Goal: Contribute content: Contribute content

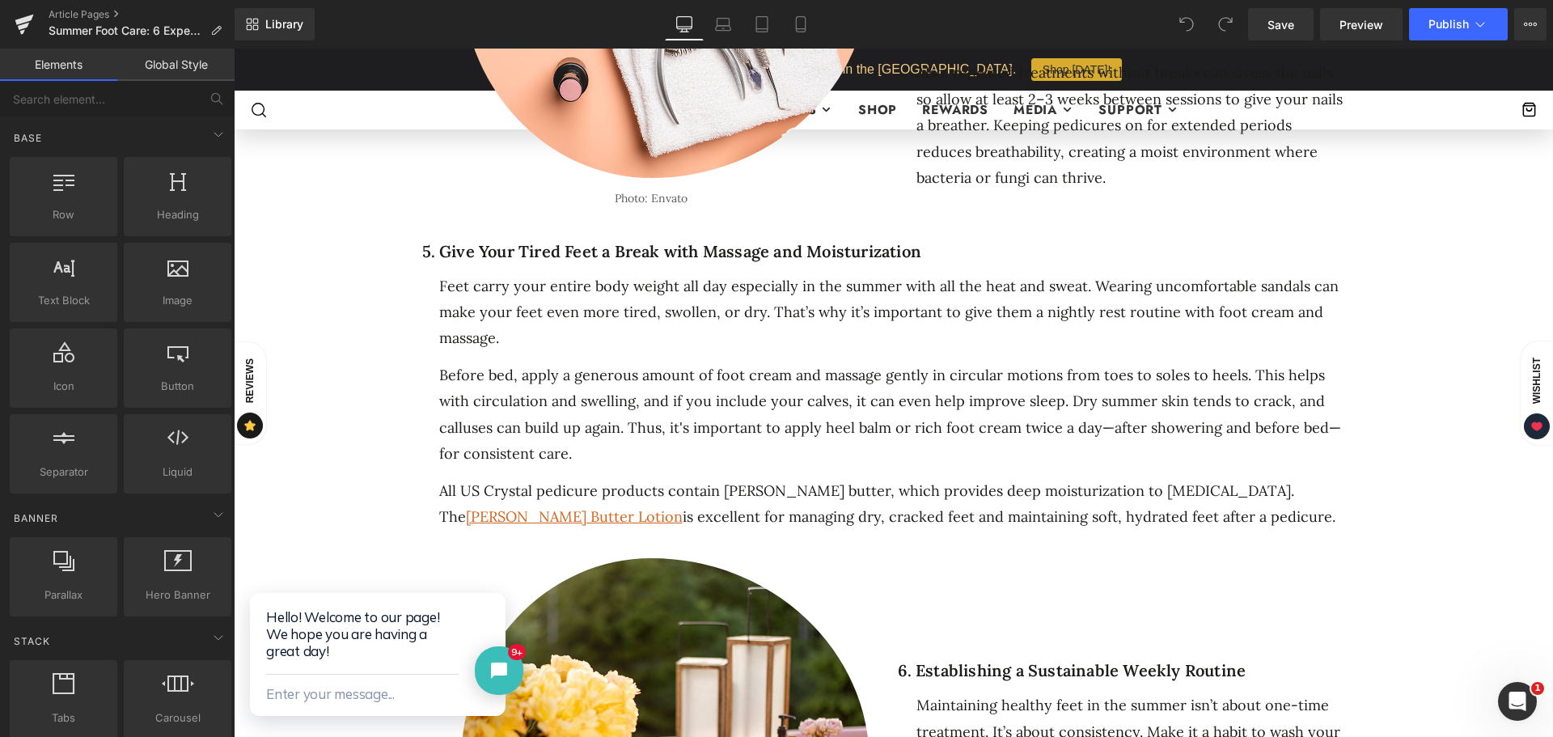
scroll to position [2226, 0]
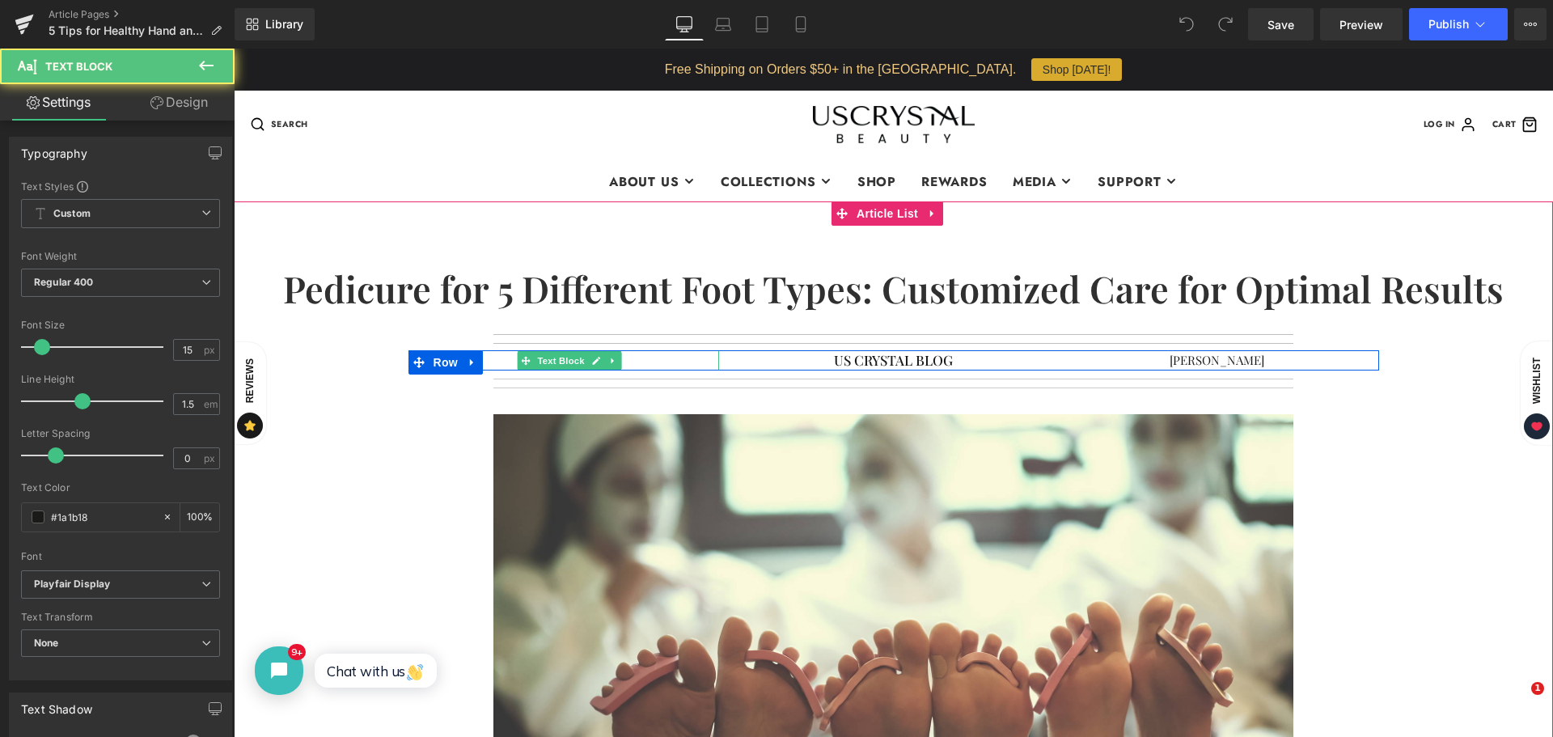
drag, startPoint x: 657, startPoint y: 361, endPoint x: 700, endPoint y: 401, distance: 59.0
click p "No. 21"
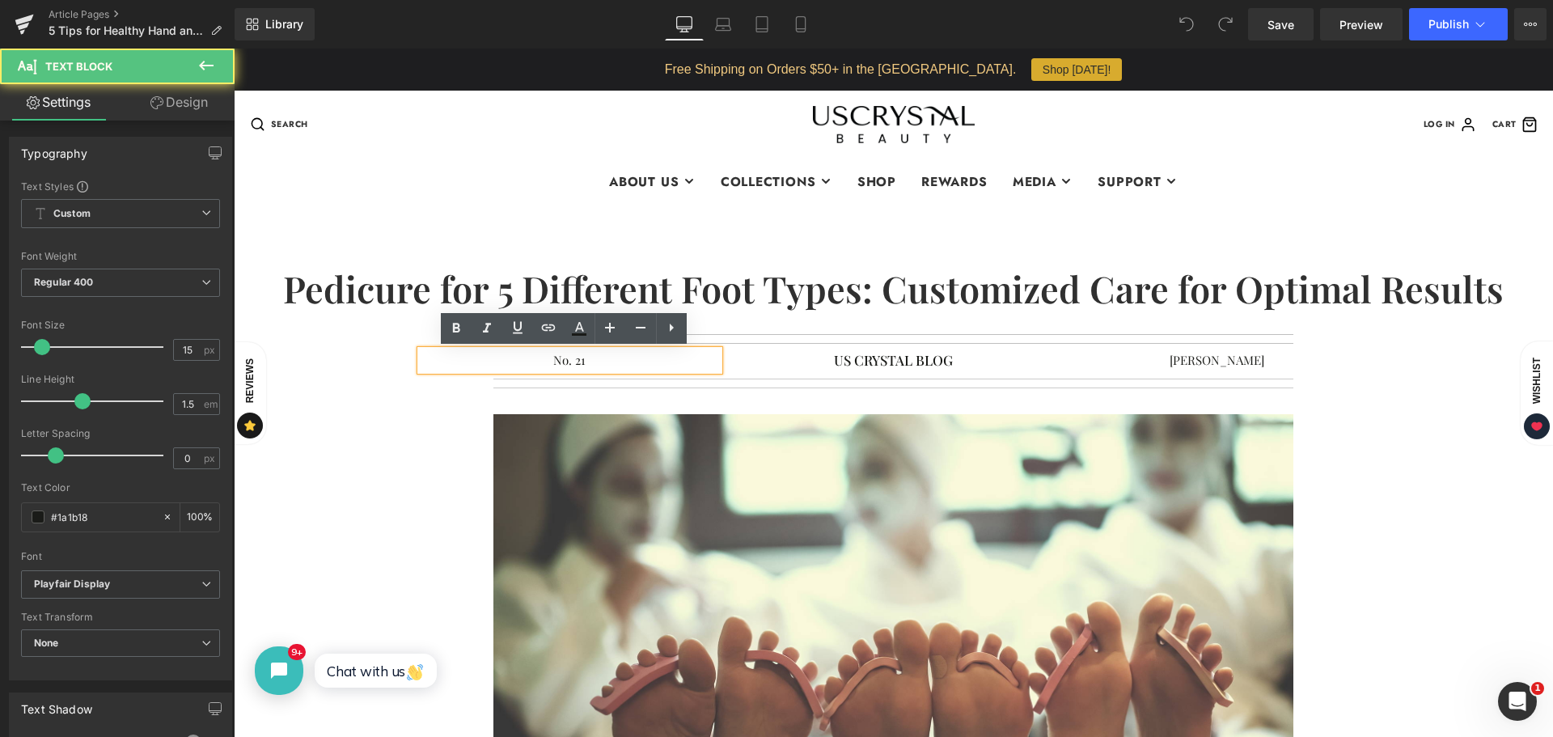
click p "No. 21"
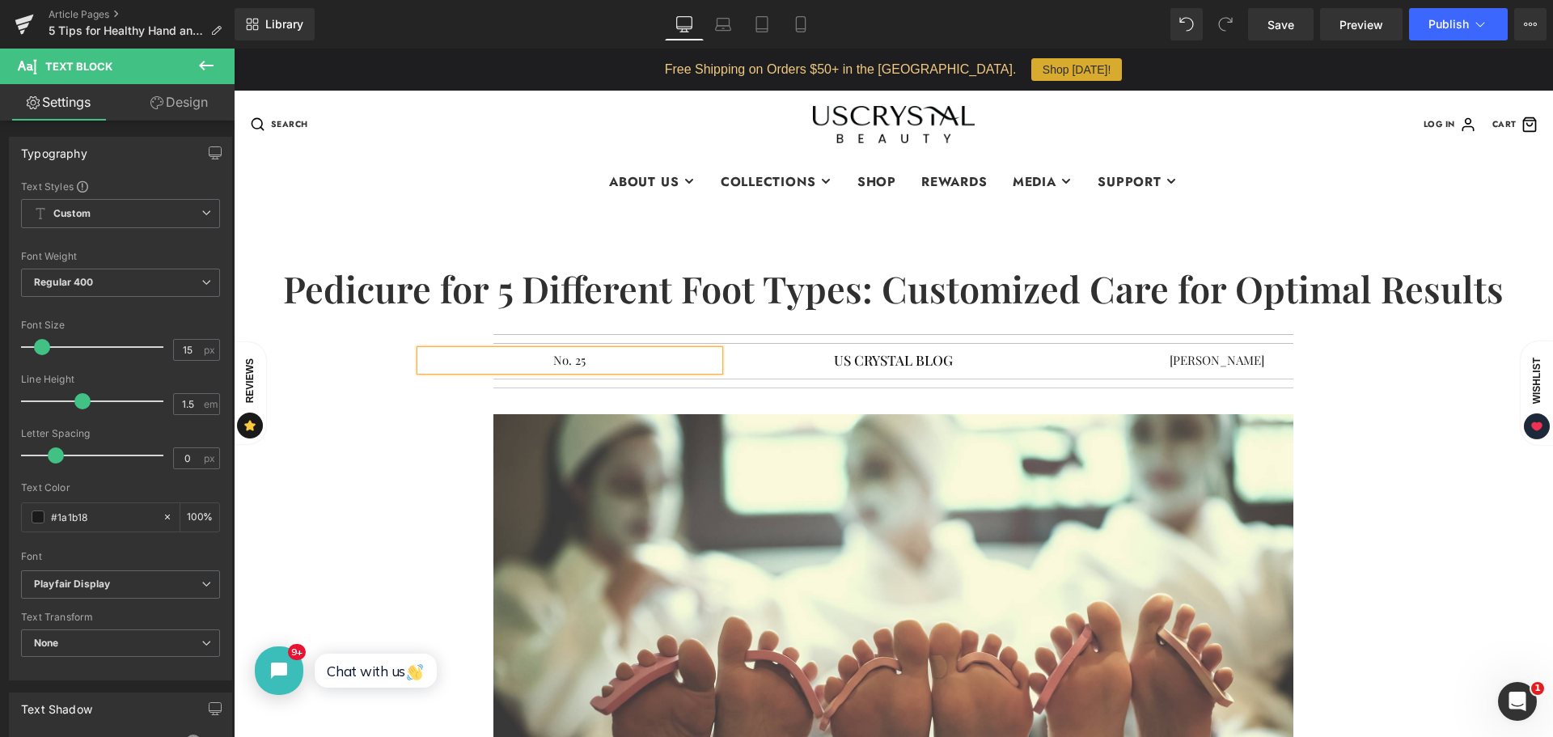
click div
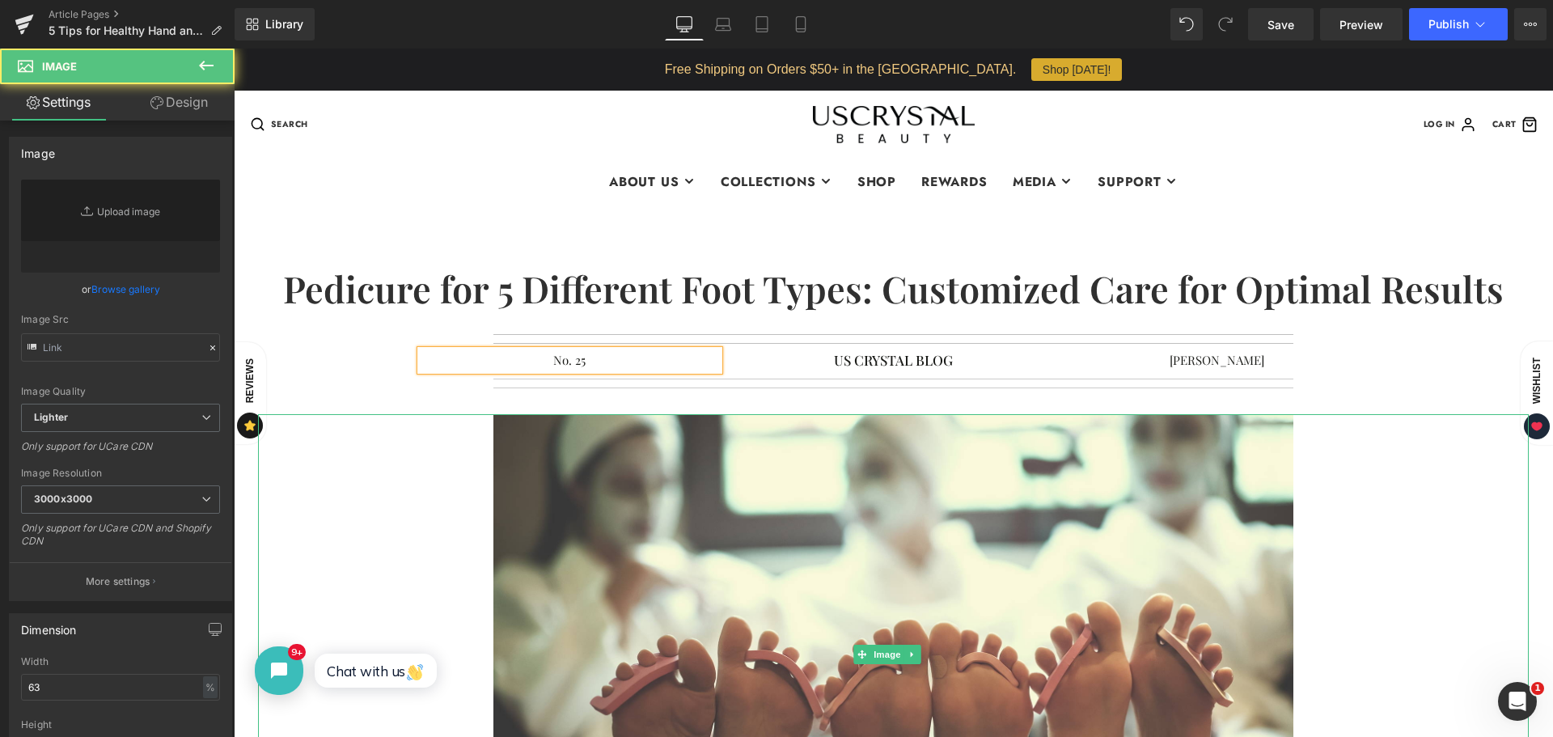
type input "[URL][DOMAIN_NAME]"
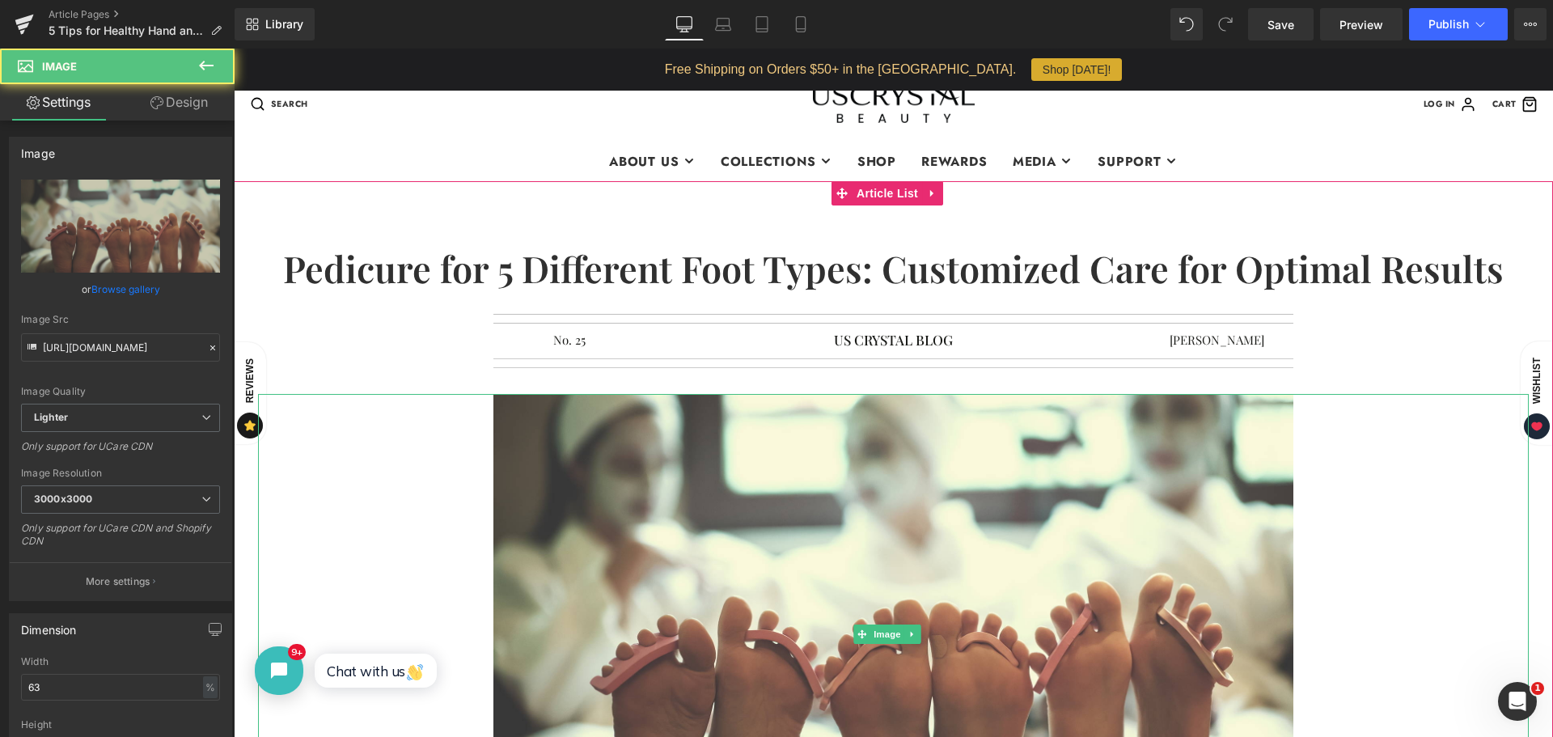
scroll to position [81, 0]
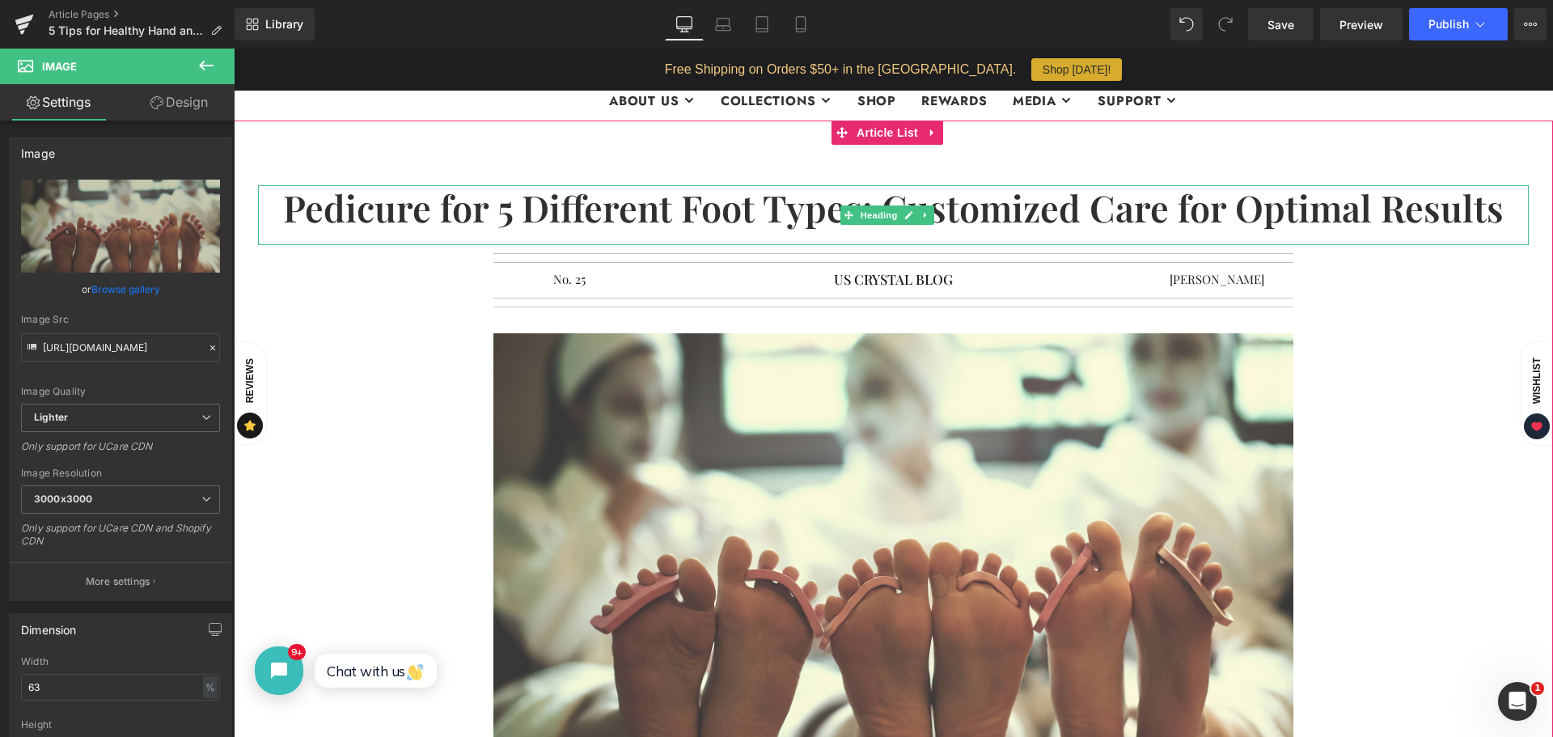
click h1 "Pedicure for 5 Different Foot Types: Customized Care for Optimal Results"
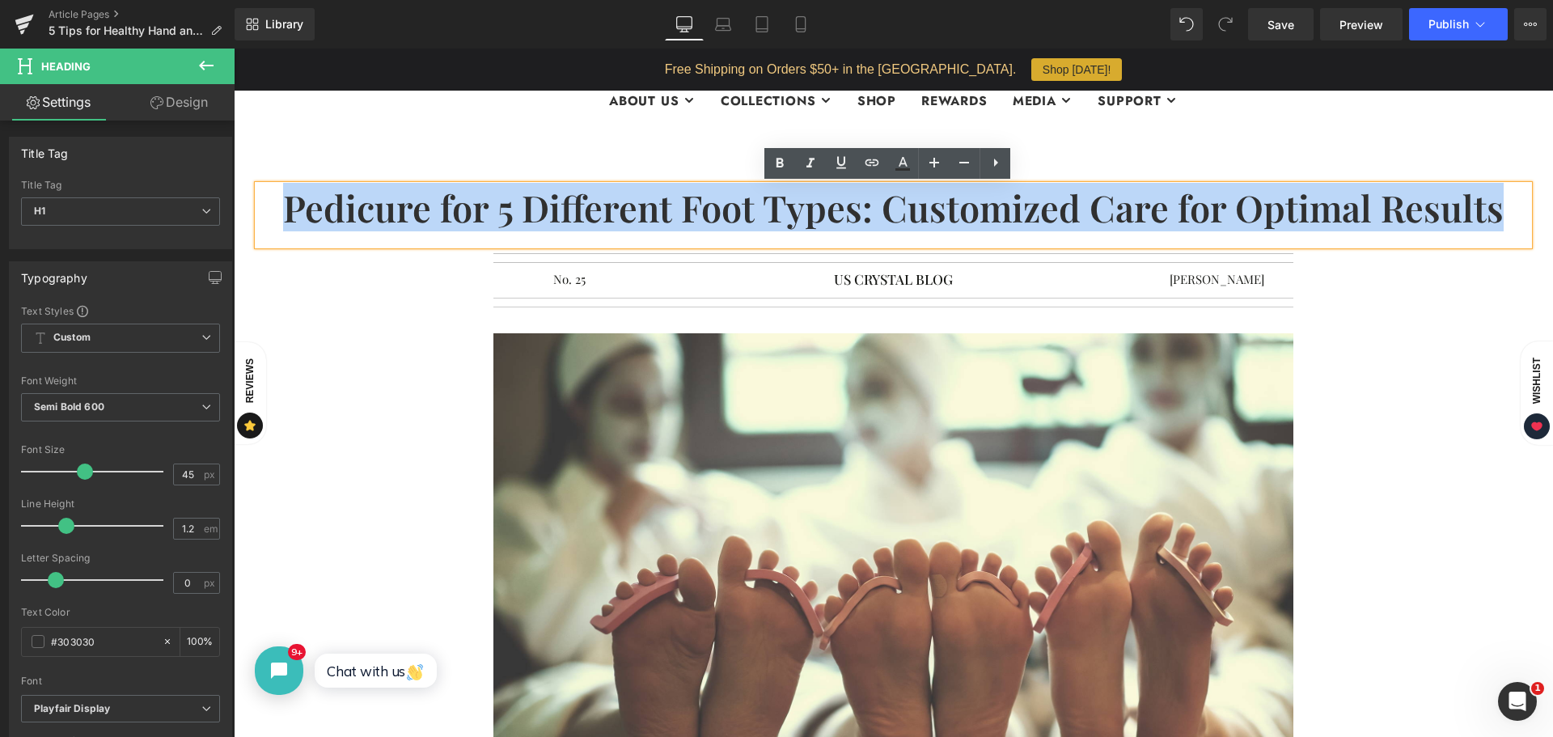
drag, startPoint x: 283, startPoint y: 208, endPoint x: 1492, endPoint y: 181, distance: 1209.1
click div "Pedicure for 5 Different Foot Types: Customized Care for Optimal Results"
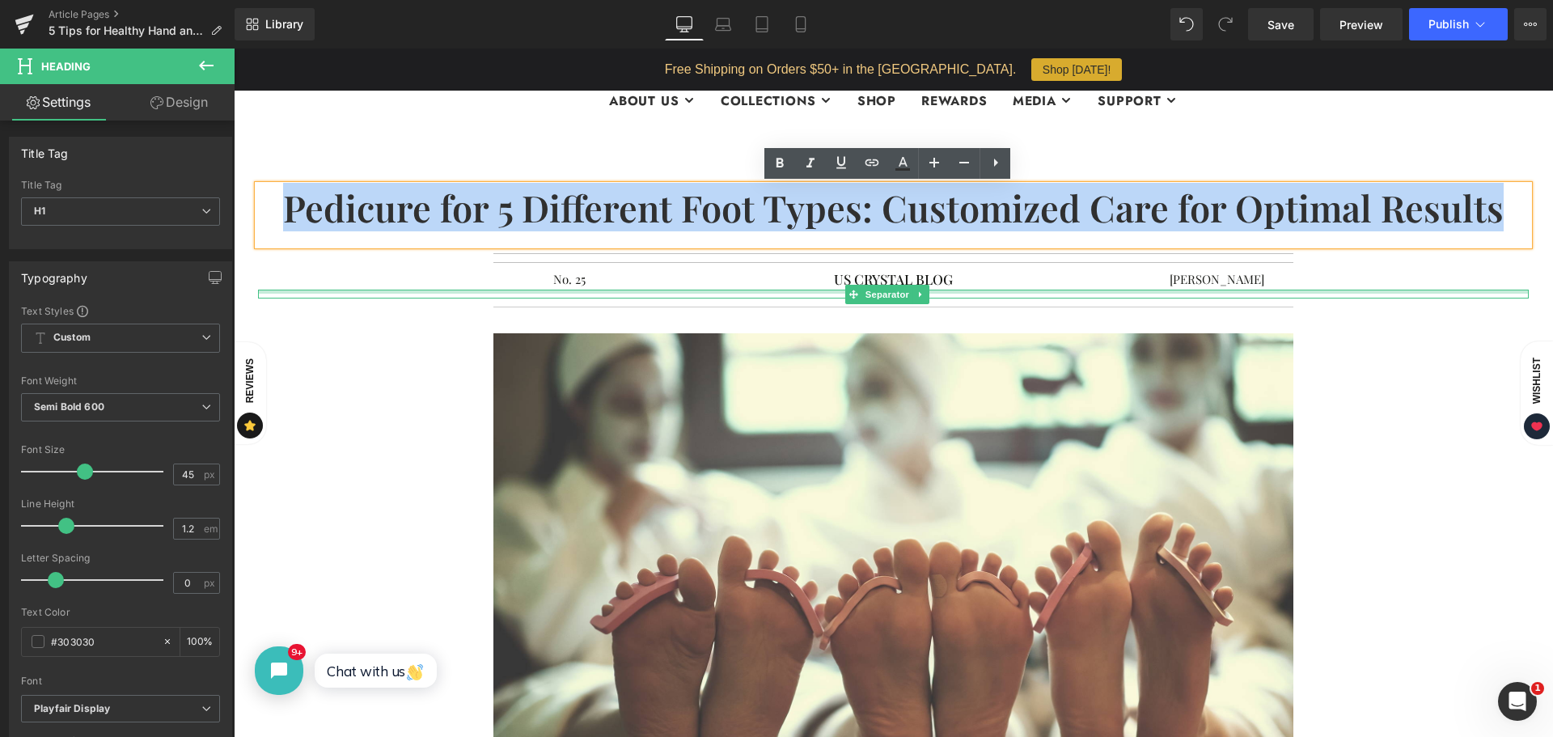
paste div
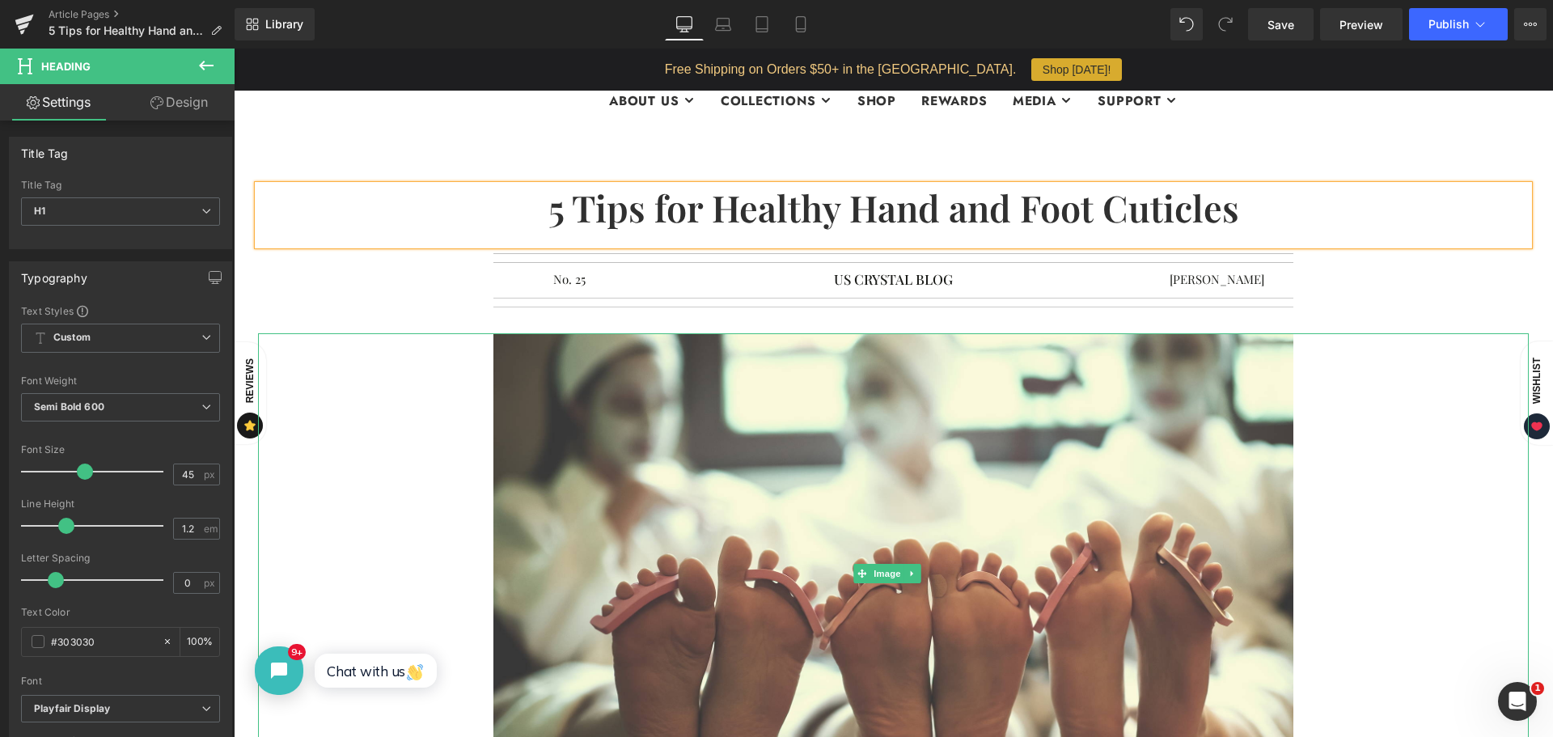
click div
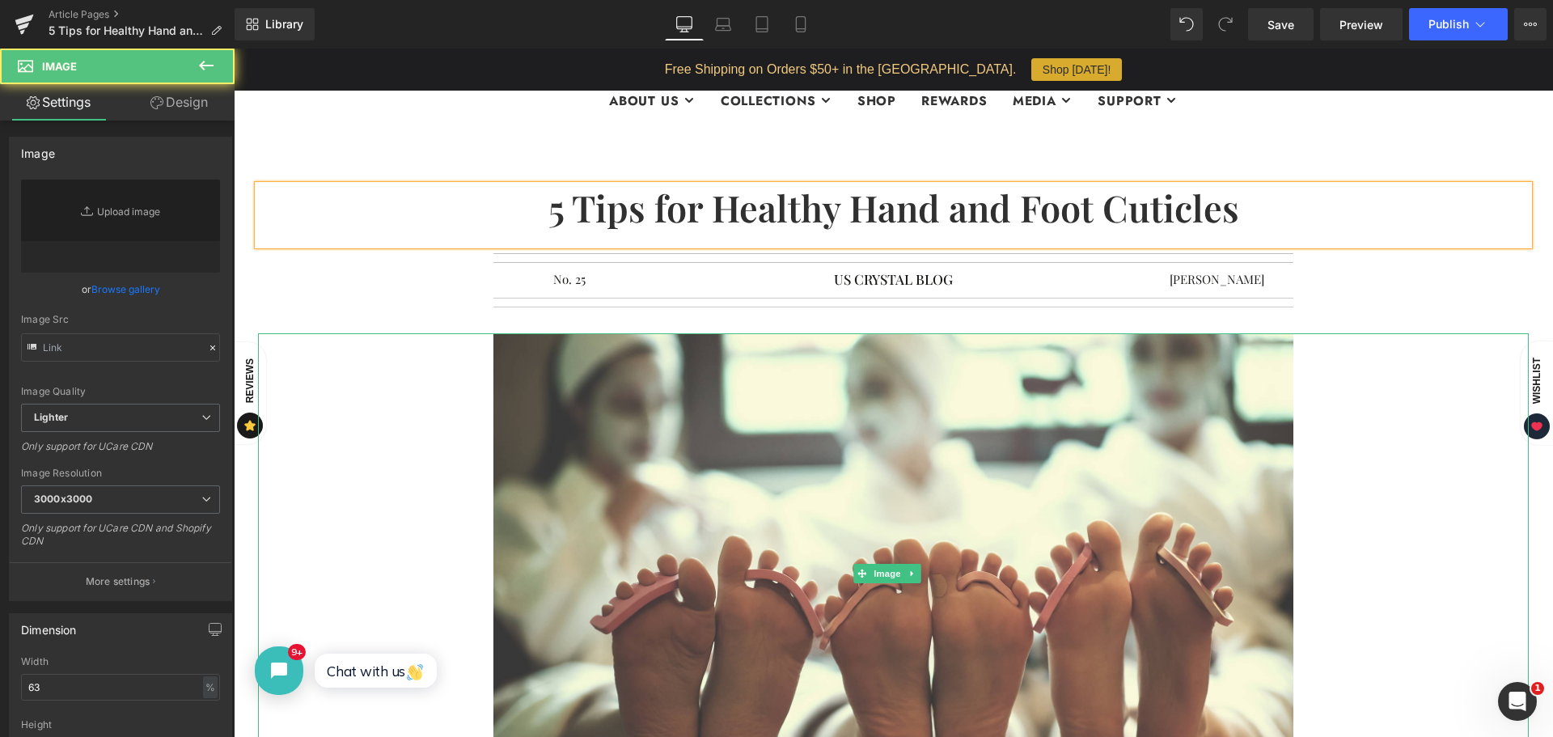
type input "[URL][DOMAIN_NAME]"
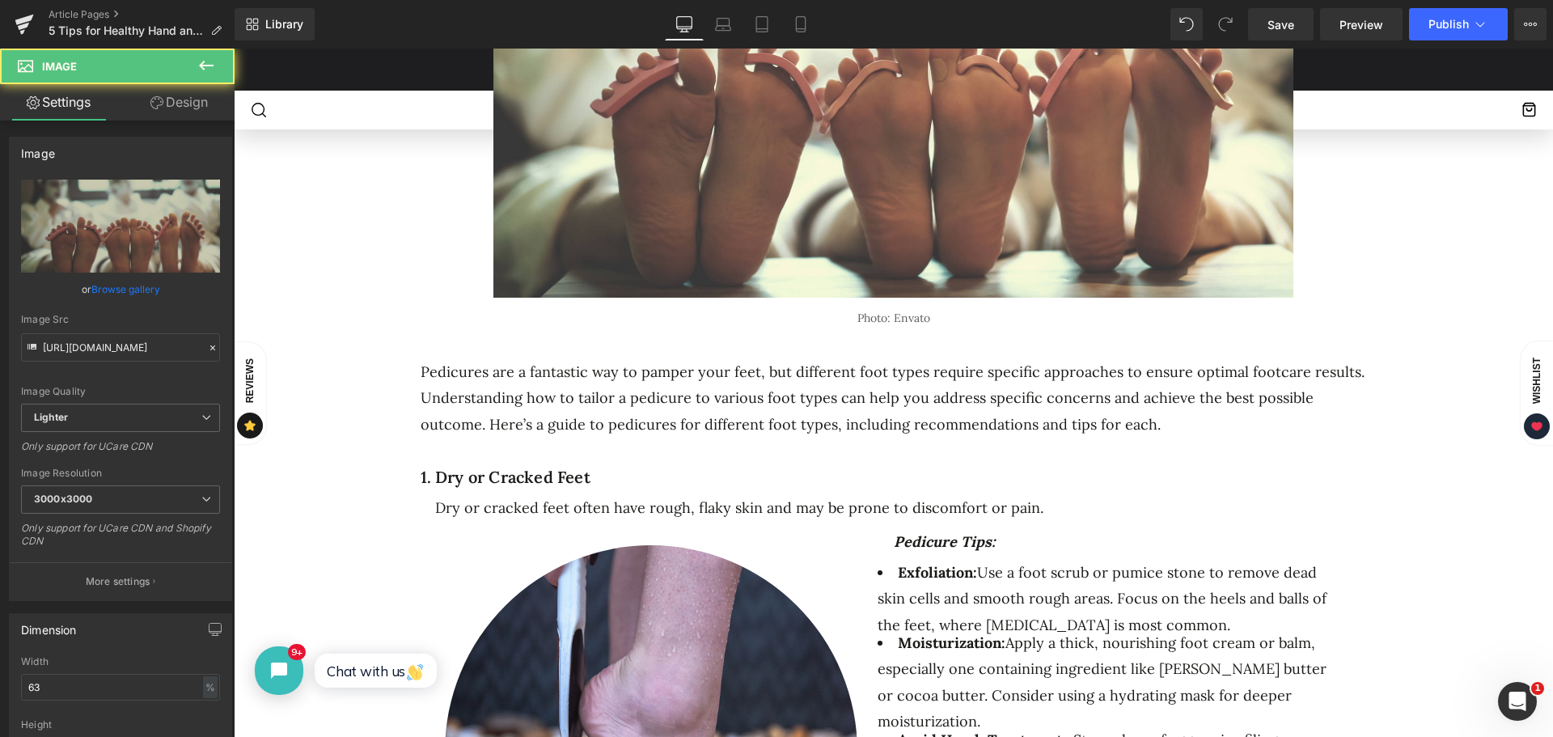
scroll to position [647, 0]
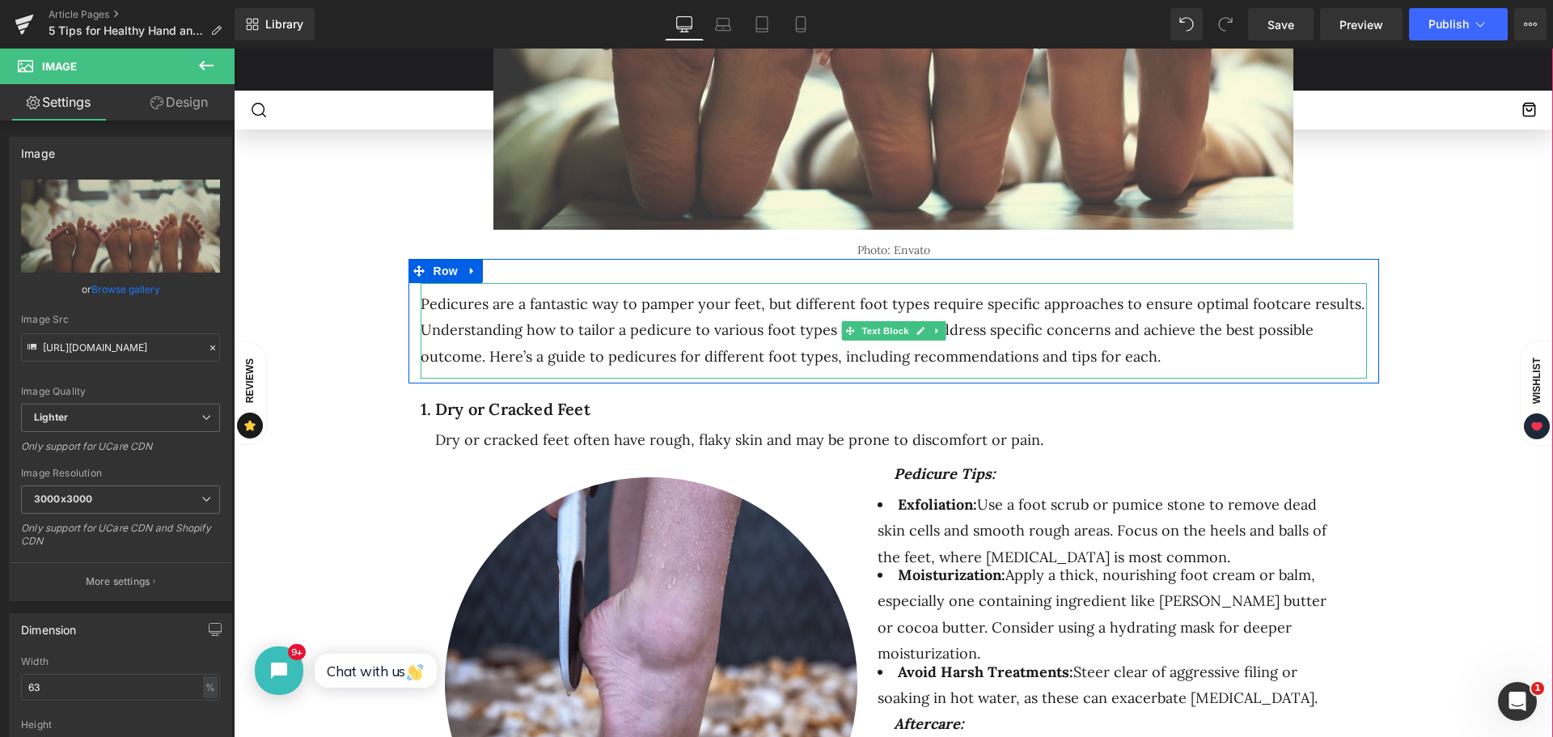
click p "Pedicures are a fantastic way to pamper your feet, but different foot types req…"
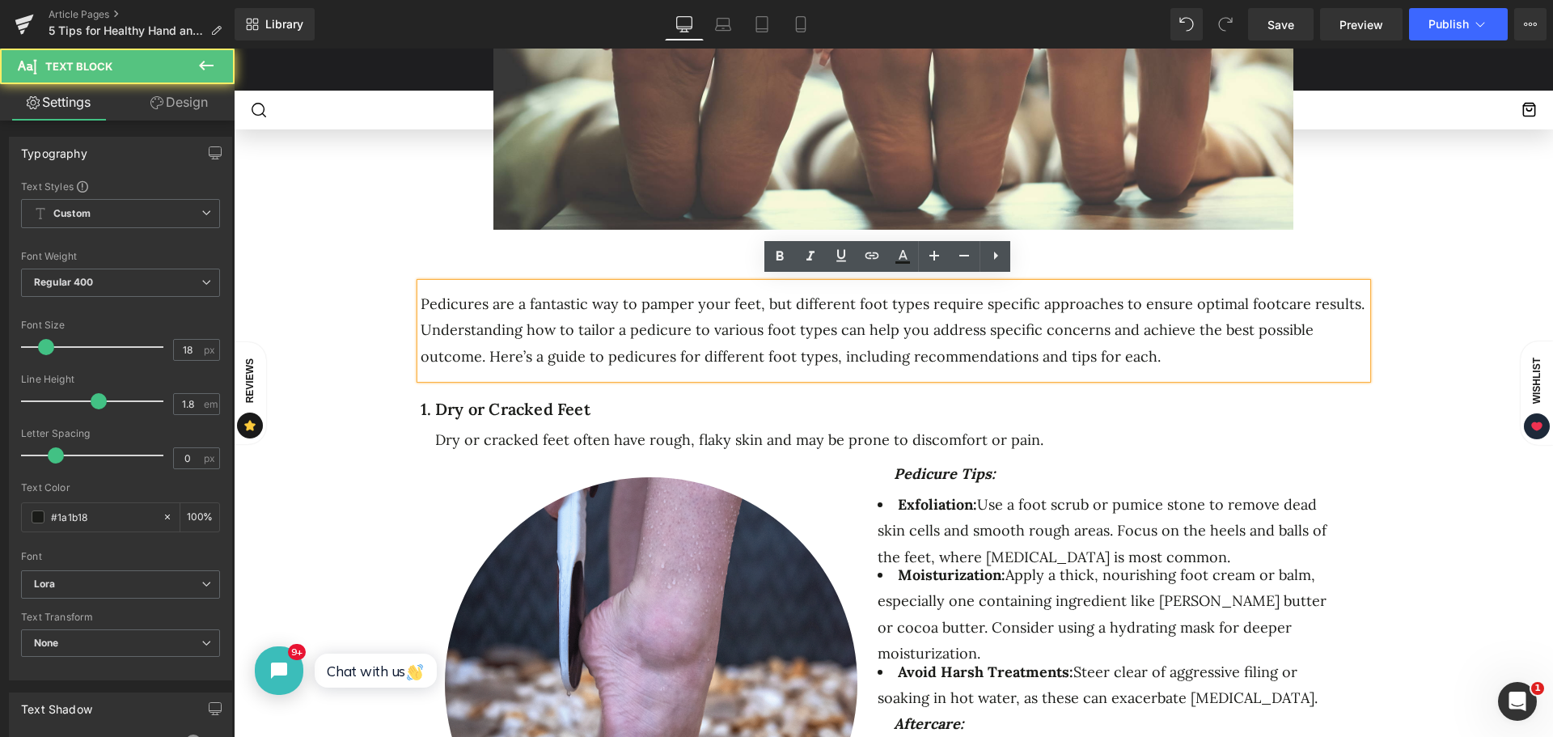
click p "Pedicures are a fantastic way to pamper your feet, but different foot types req…"
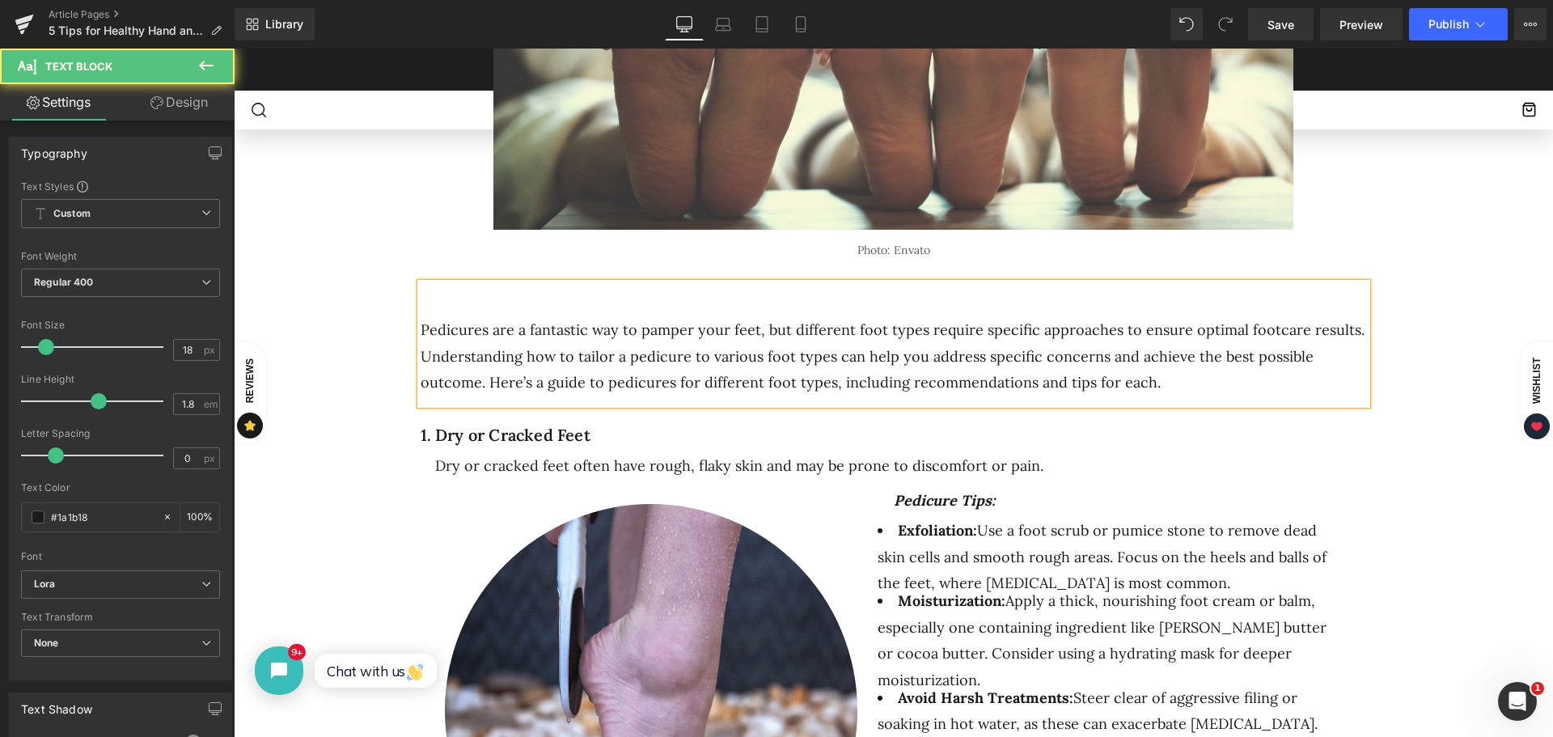
click p
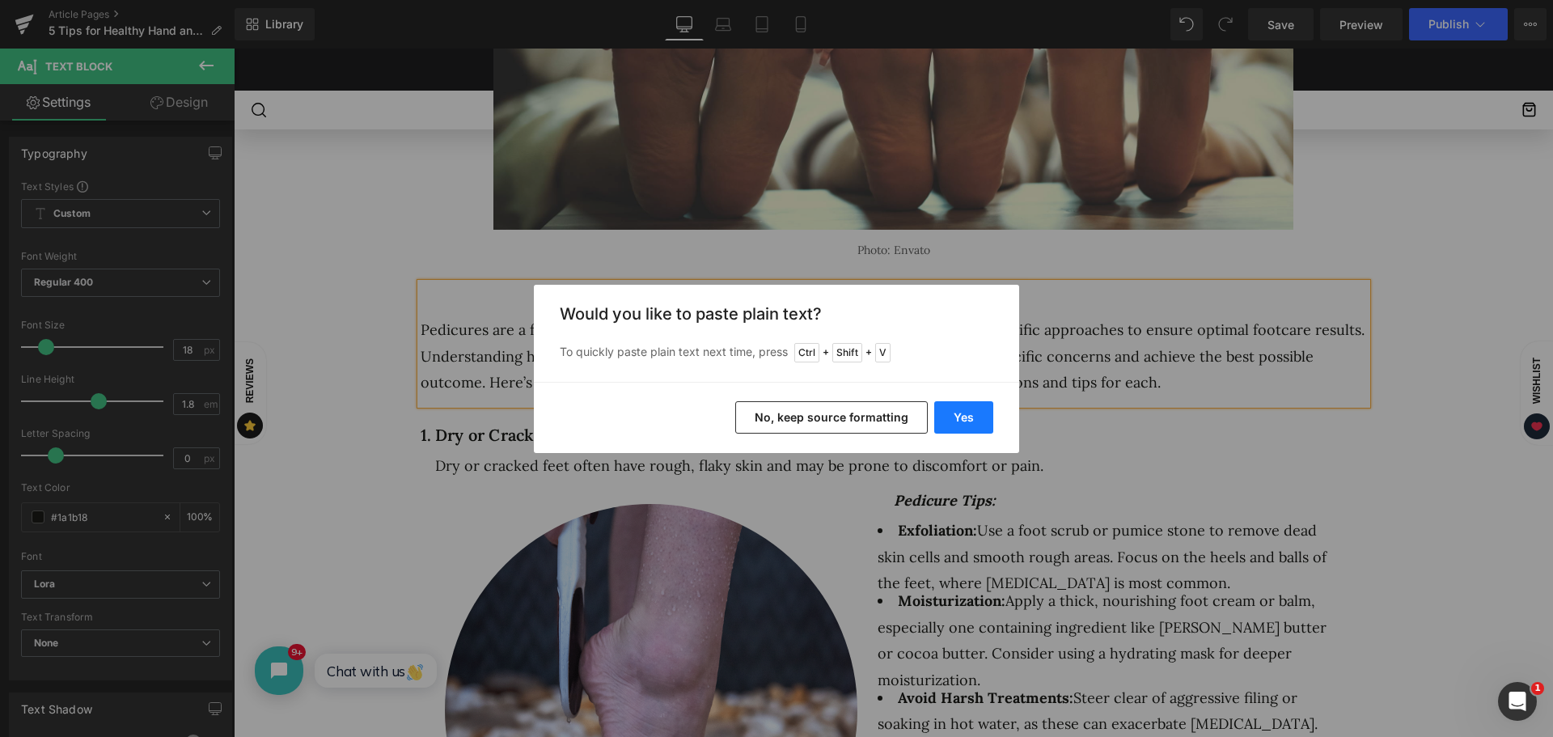
click at [969, 416] on button "Yes" at bounding box center [964, 417] width 59 height 32
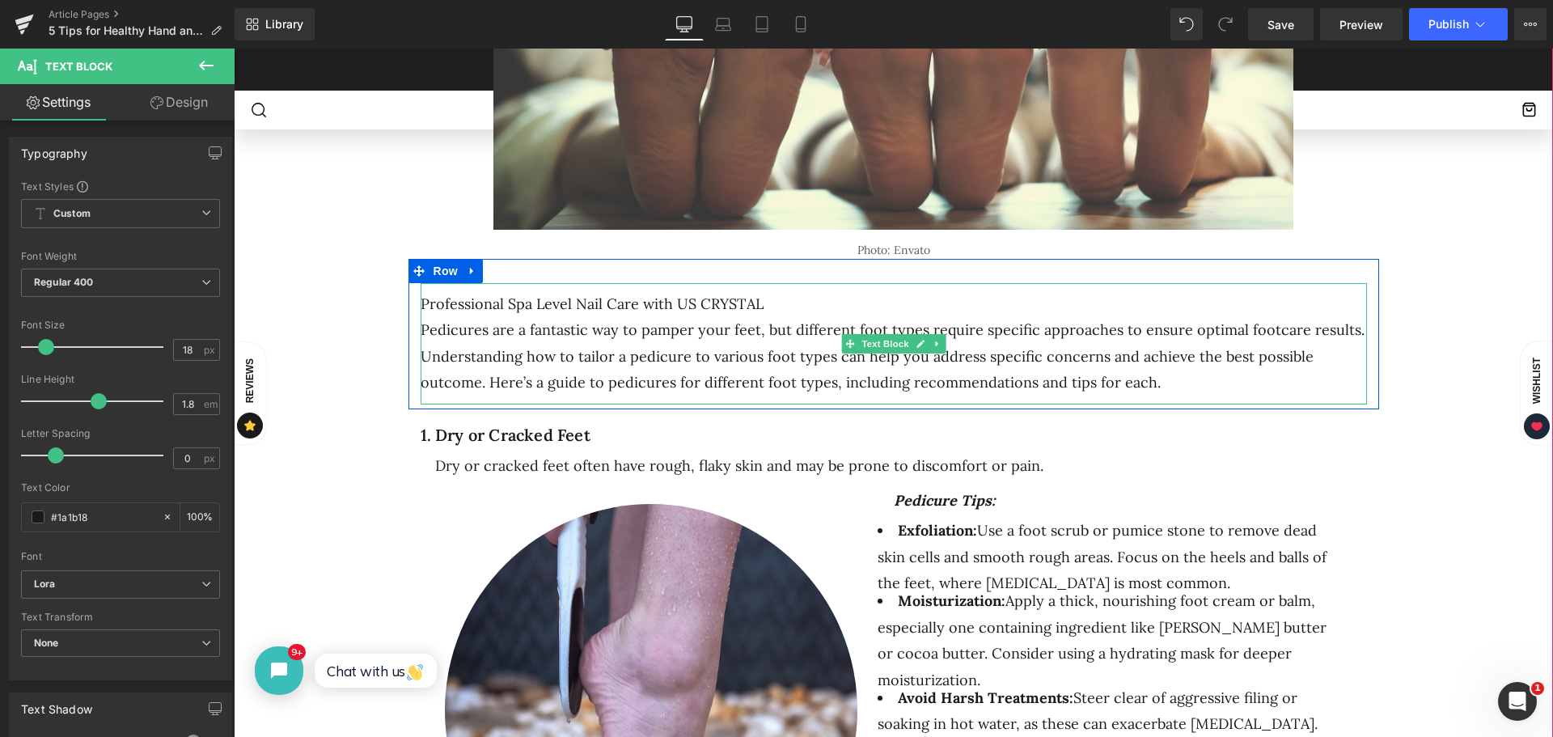
click p "Professional Spa Level Nail Care with US CRYSTAL"
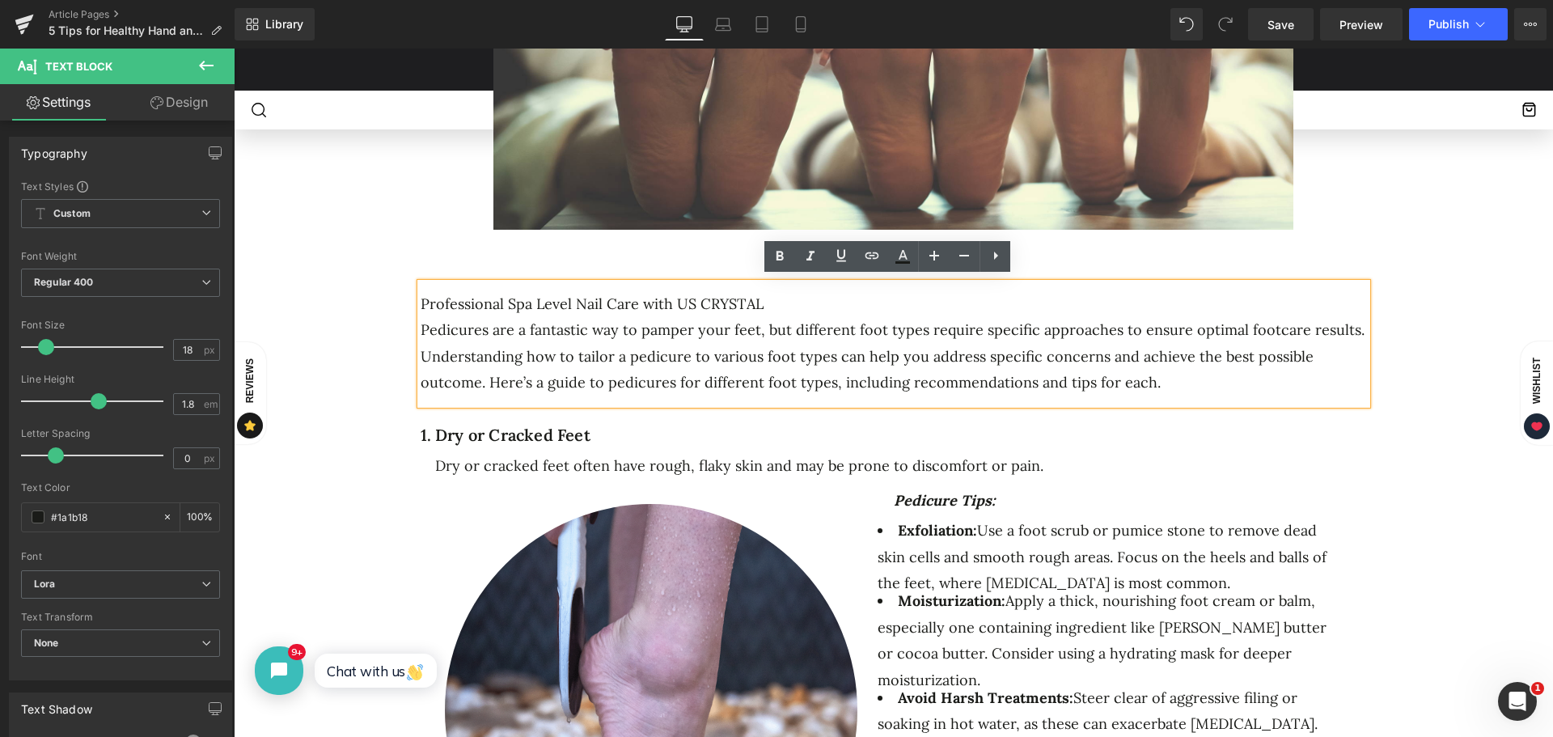
drag, startPoint x: 758, startPoint y: 297, endPoint x: 405, endPoint y: 292, distance: 353.6
click div "Professional Spa Level Nail Care with US CRYSTAL Pedicures are a fantastic way …"
click at [779, 250] on icon at bounding box center [779, 256] width 19 height 19
click p "Pedicures are a fantastic way to pamper your feet, but different foot types req…"
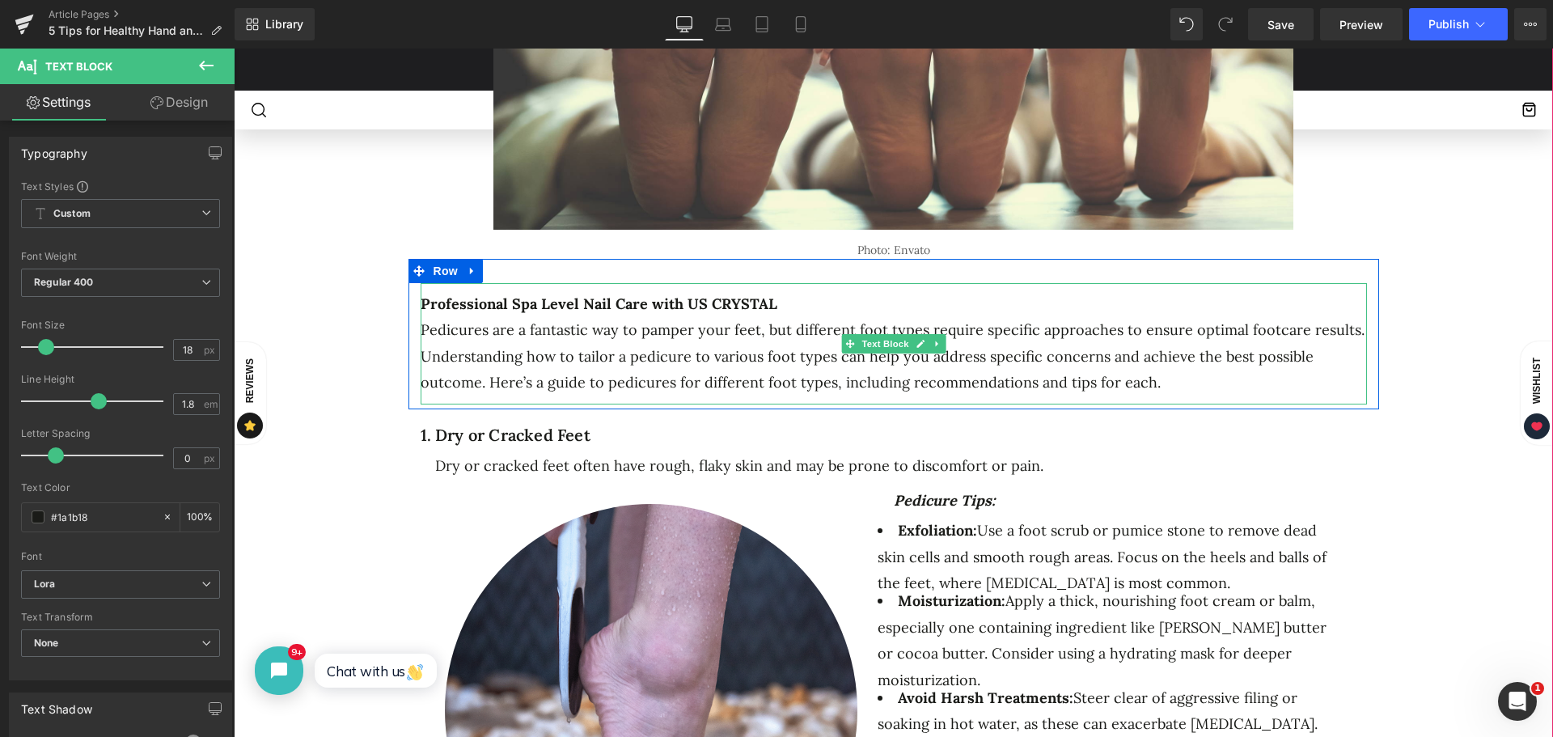
click p "Pedicures are a fantastic way to pamper your feet, but different foot types req…"
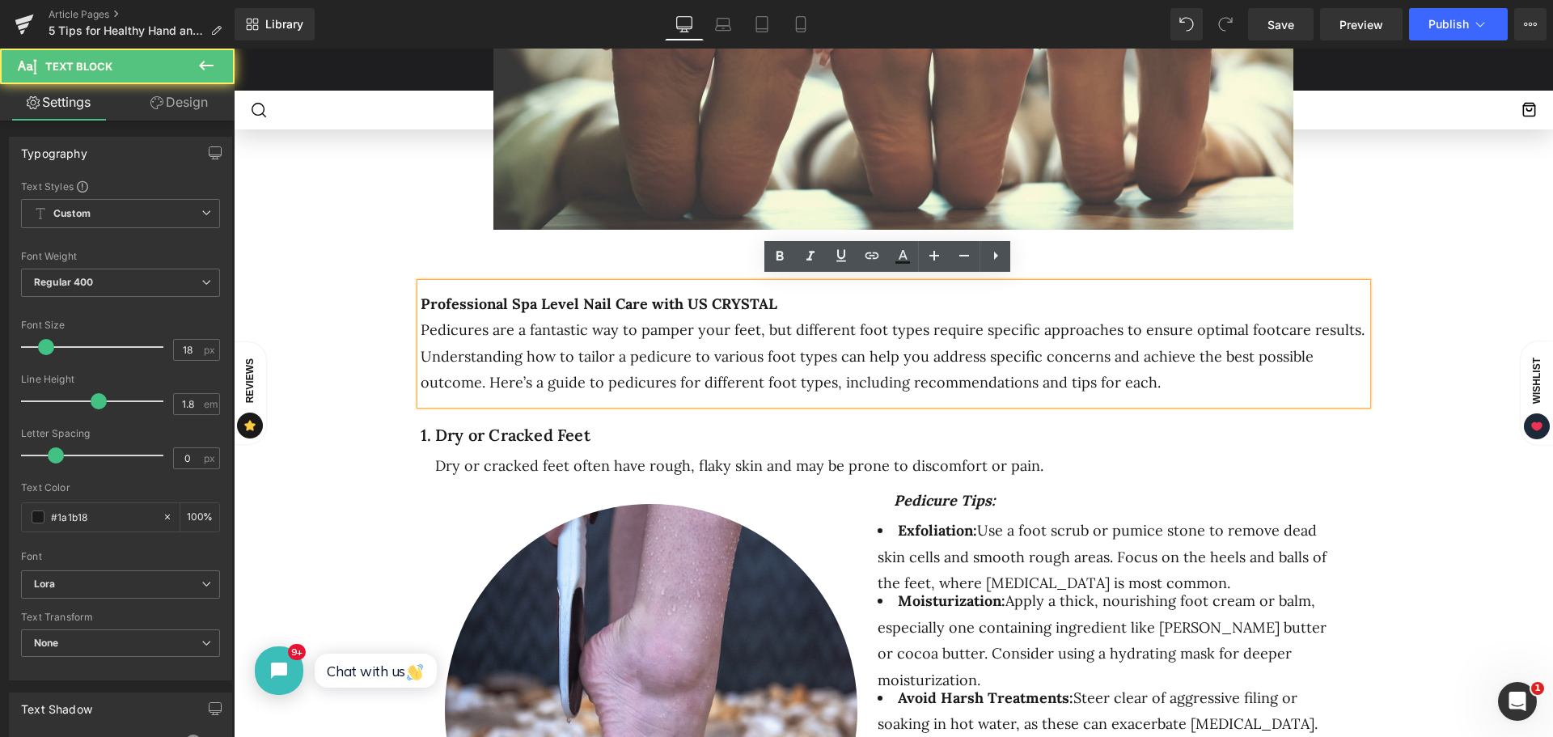
click p "Pedicures are a fantastic way to pamper your feet, but different foot types req…"
drag, startPoint x: 897, startPoint y: 369, endPoint x: 416, endPoint y: 329, distance: 483.1
click p "Pedicures are a fantastic way to pamper your feet, but different foot types req…"
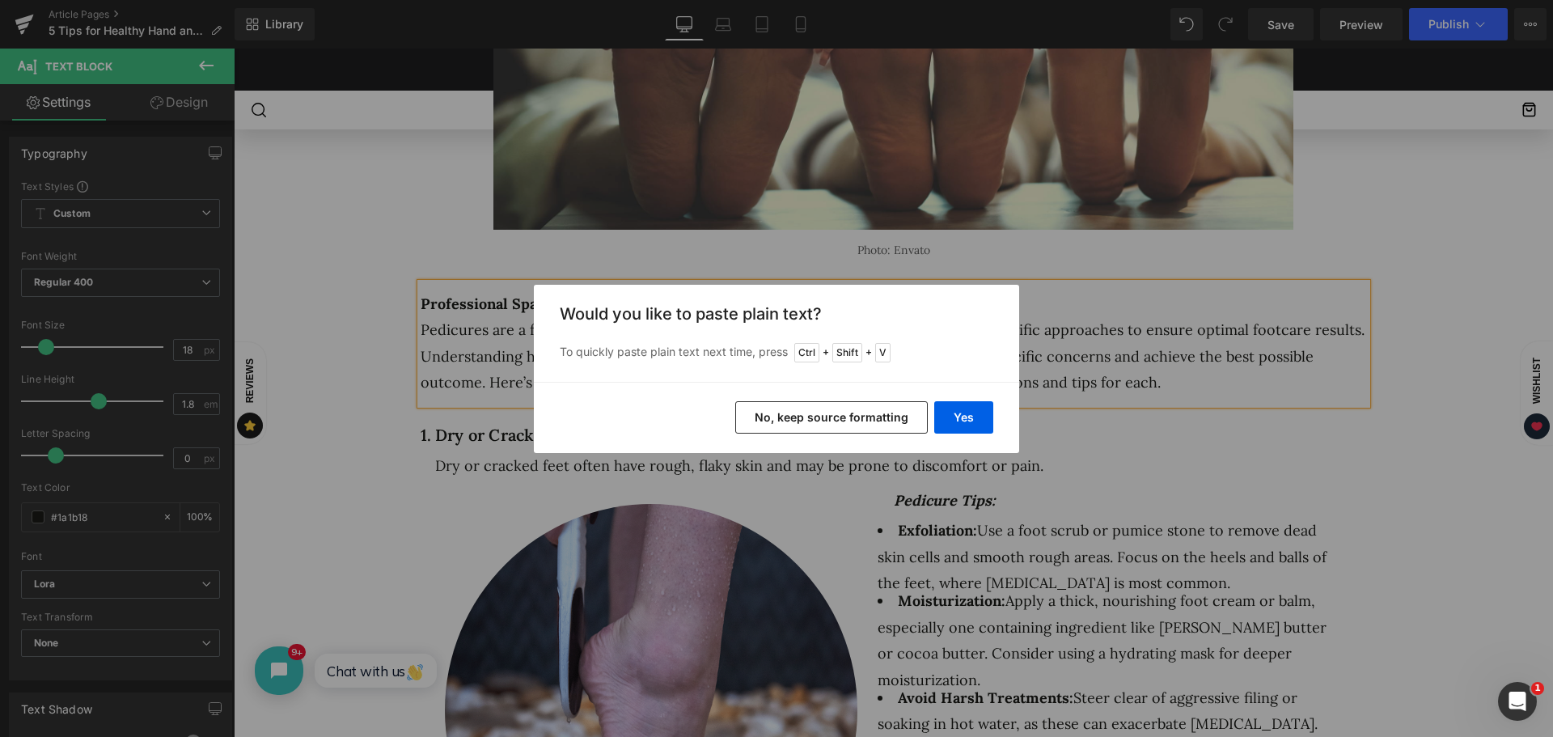
click at [851, 426] on button "No, keep source formatting" at bounding box center [831, 417] width 193 height 32
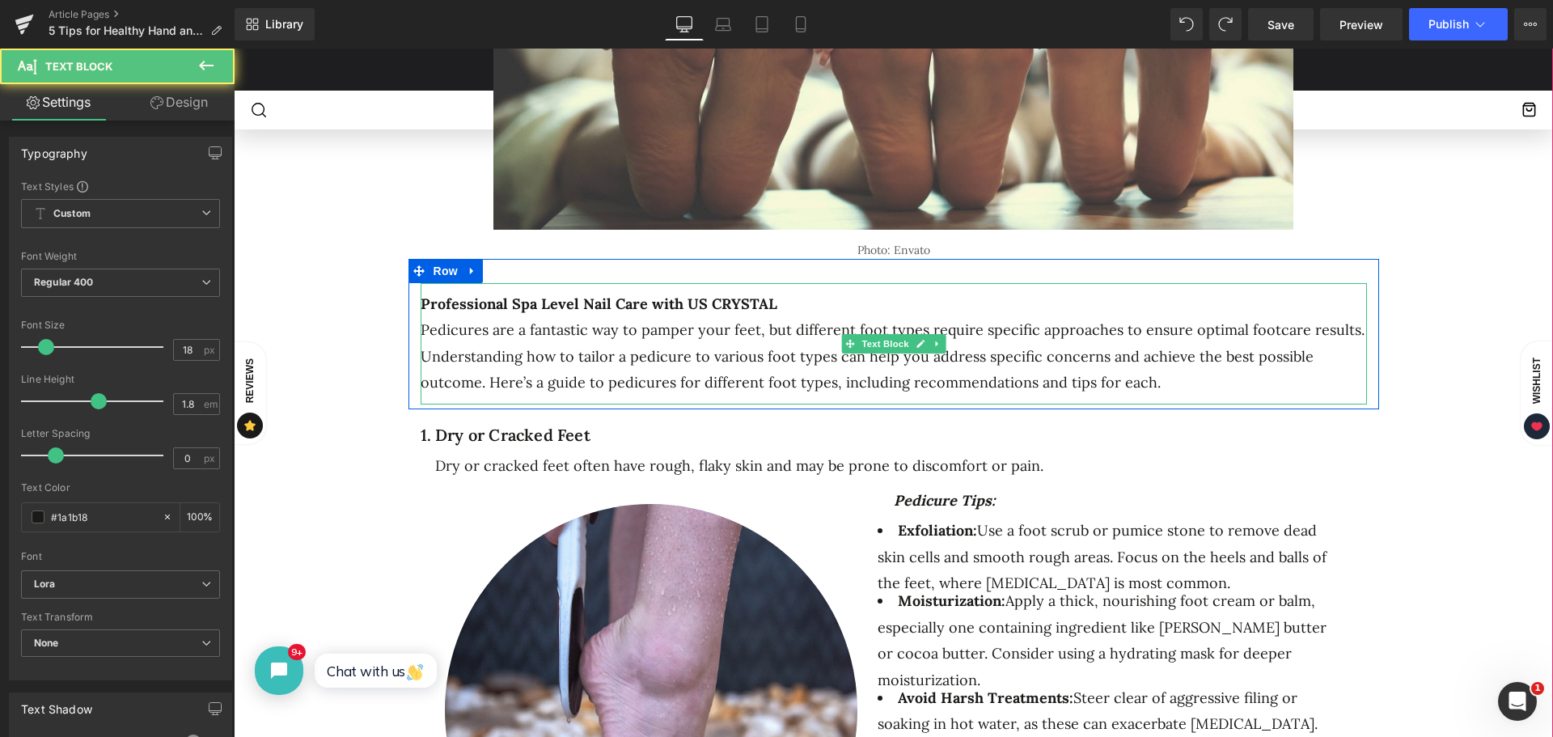
drag, startPoint x: 1107, startPoint y: 375, endPoint x: 418, endPoint y: 324, distance: 690.4
click p "Pedicures are a fantastic way to pamper your feet, but different foot types req…"
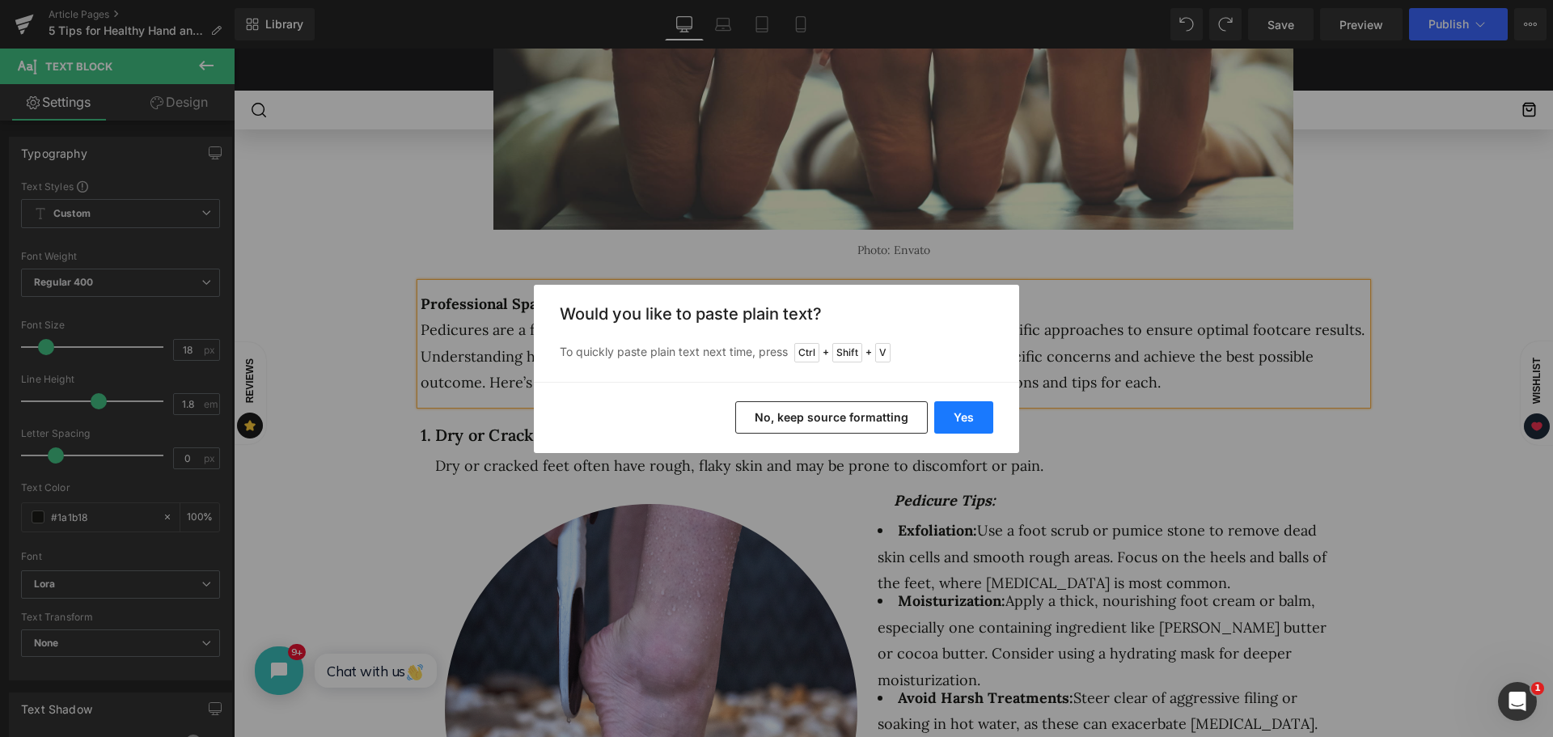
click at [965, 416] on button "Yes" at bounding box center [964, 417] width 59 height 32
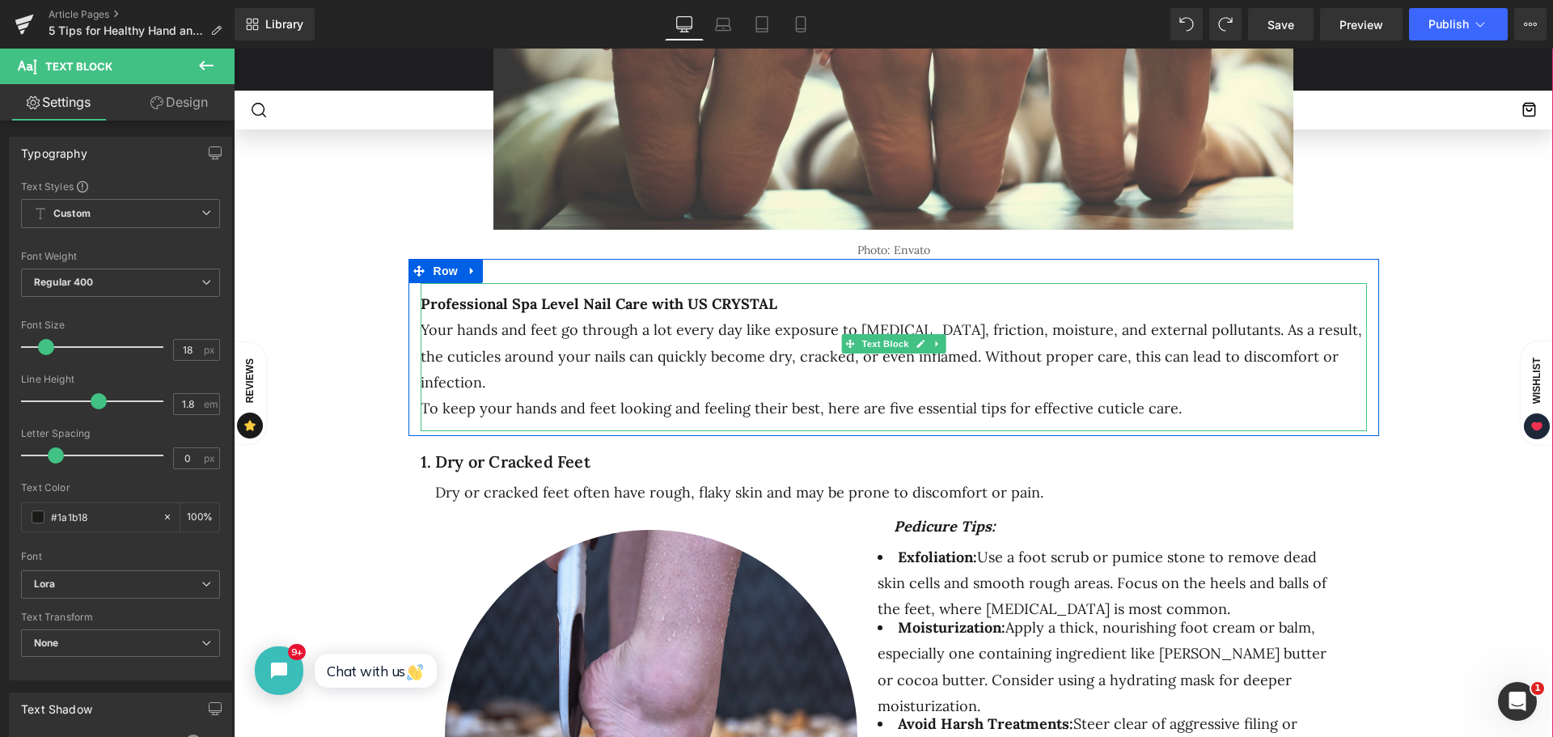
click p "To keep your hands and feet looking and feeling their best, here are five essen…"
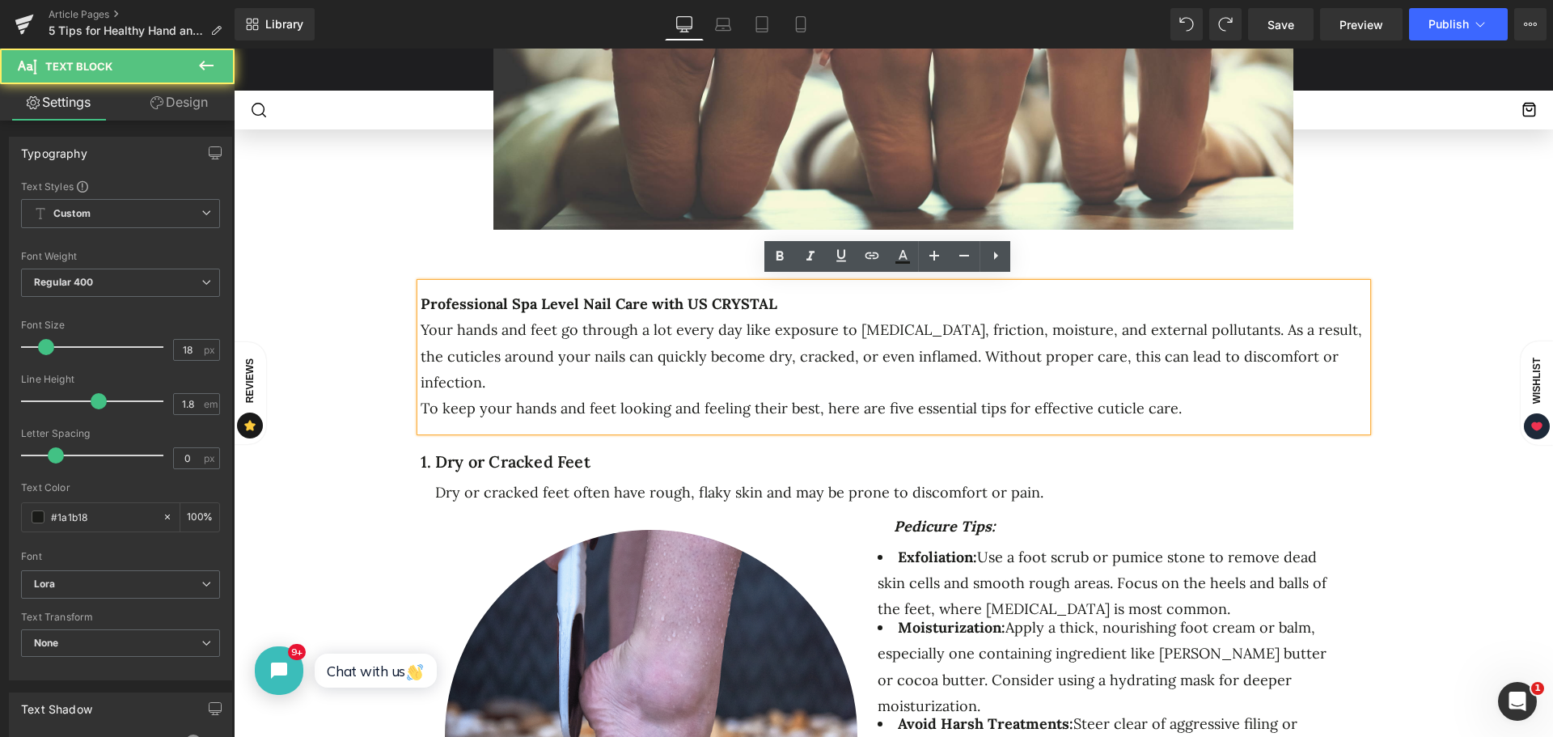
click p "Your hands and feet go through a lot every day like exposure to [MEDICAL_DATA],…"
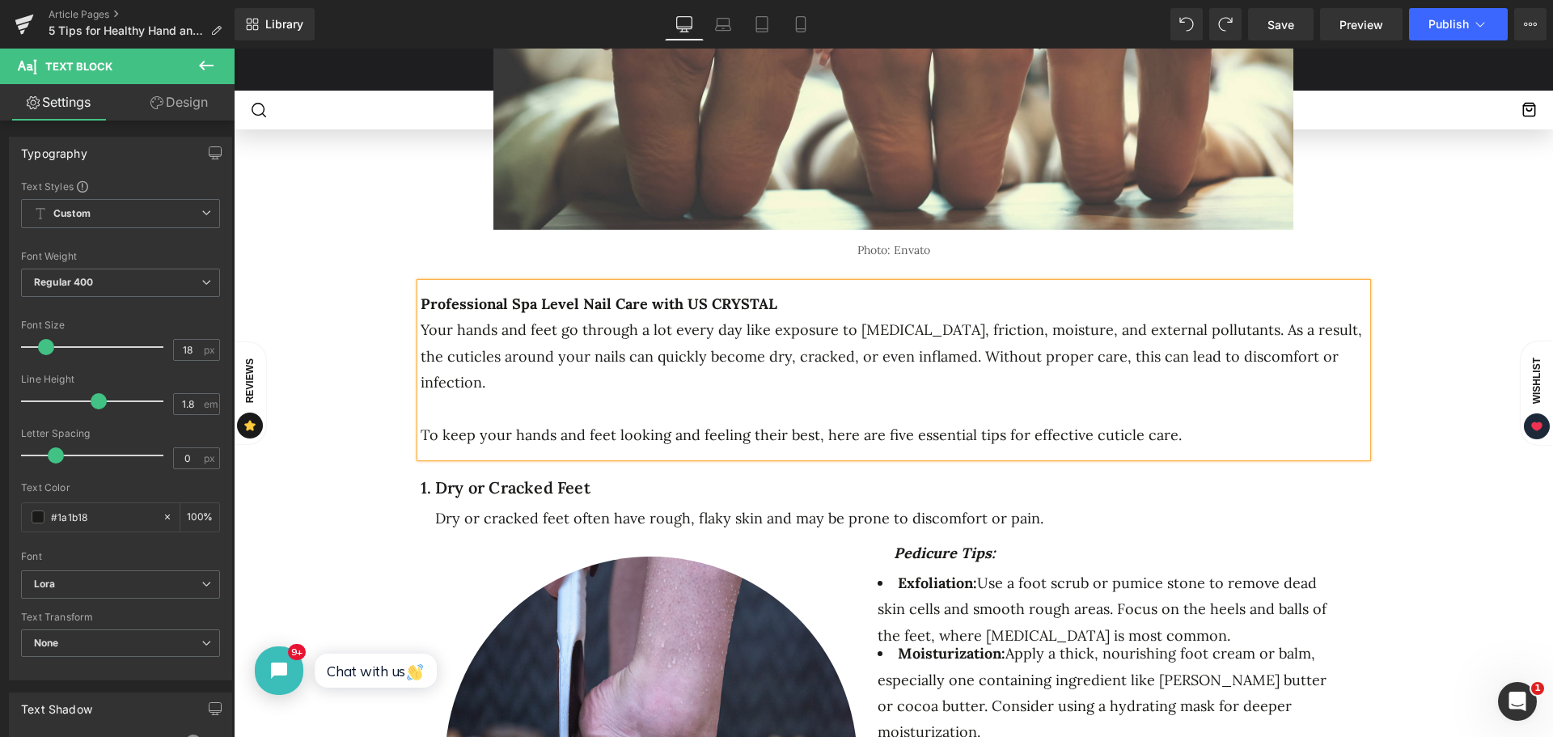
click p "Your hands and feet go through a lot every day like exposure to [MEDICAL_DATA],…"
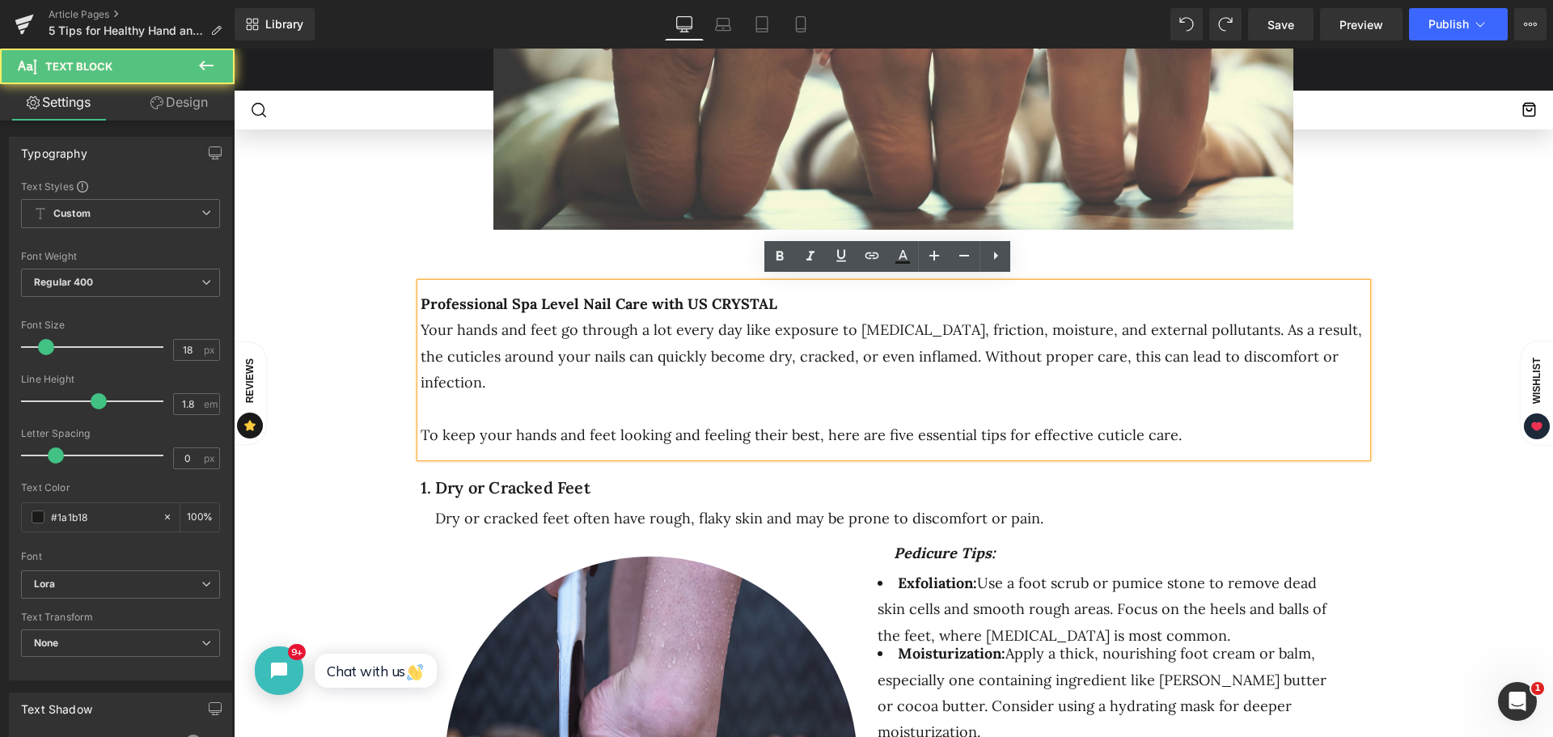
click div "5 Tips for Healthy Hand and Foot Cuticles Heading Separator Separator No. 25 Te…"
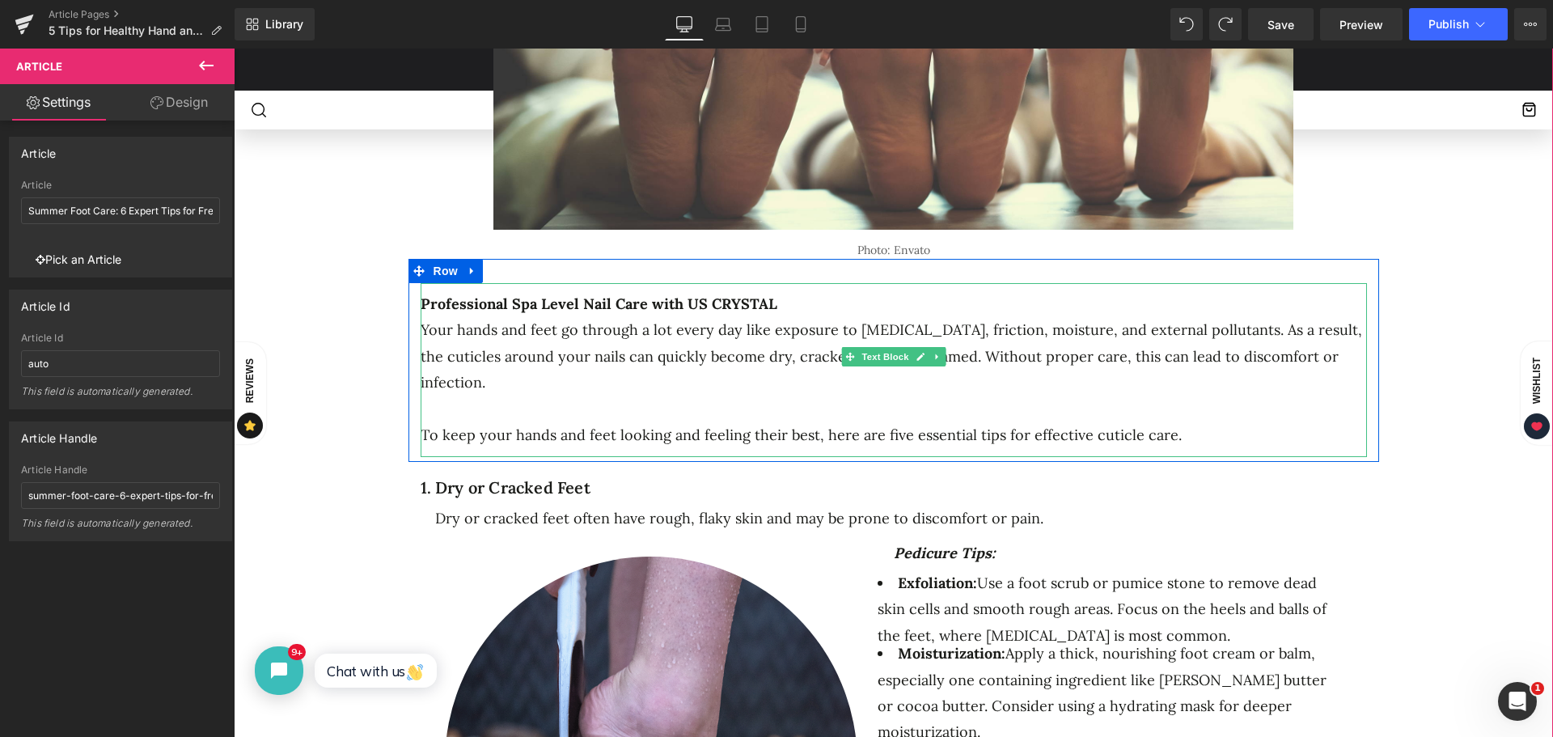
click p
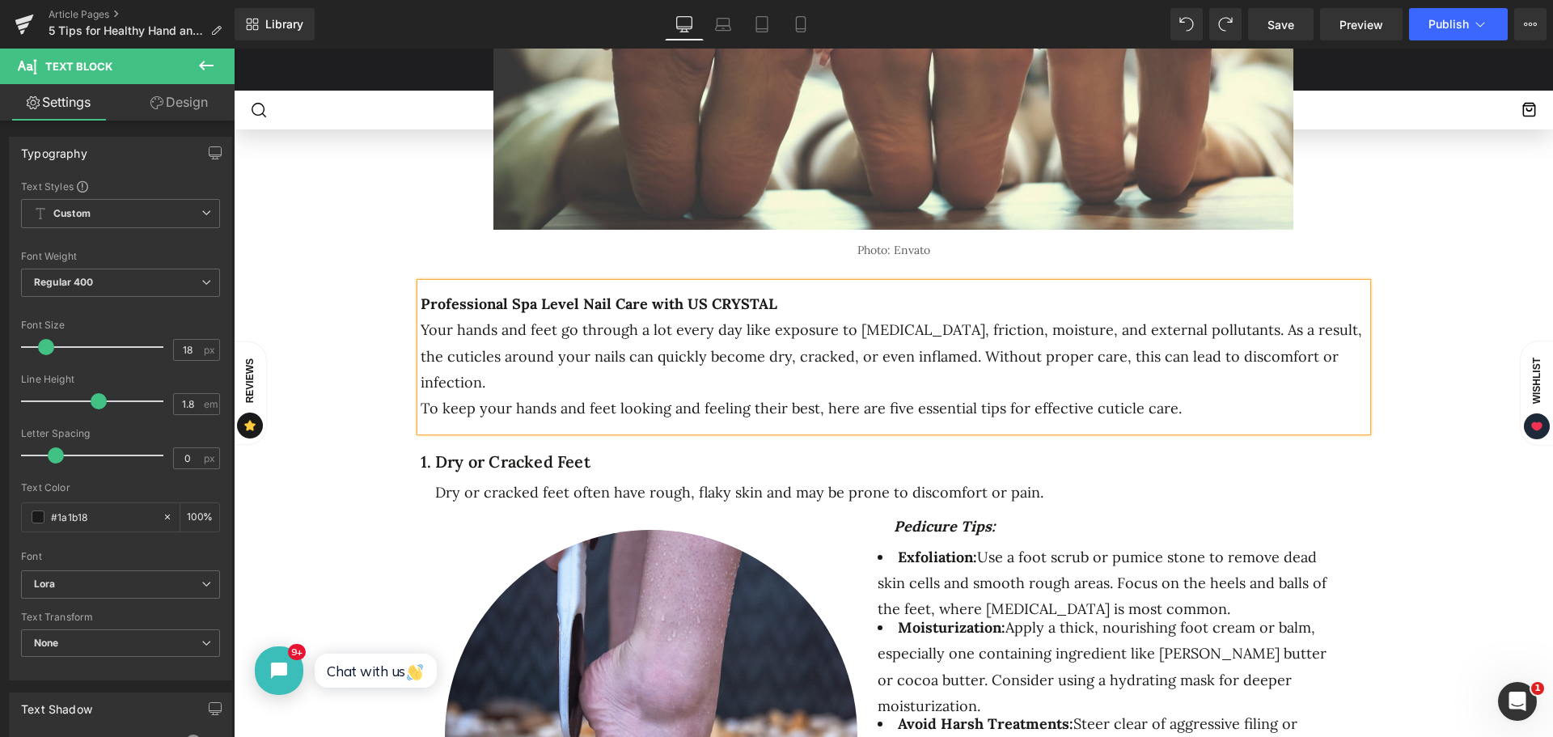
click div "1. Dry or Cracked Feet"
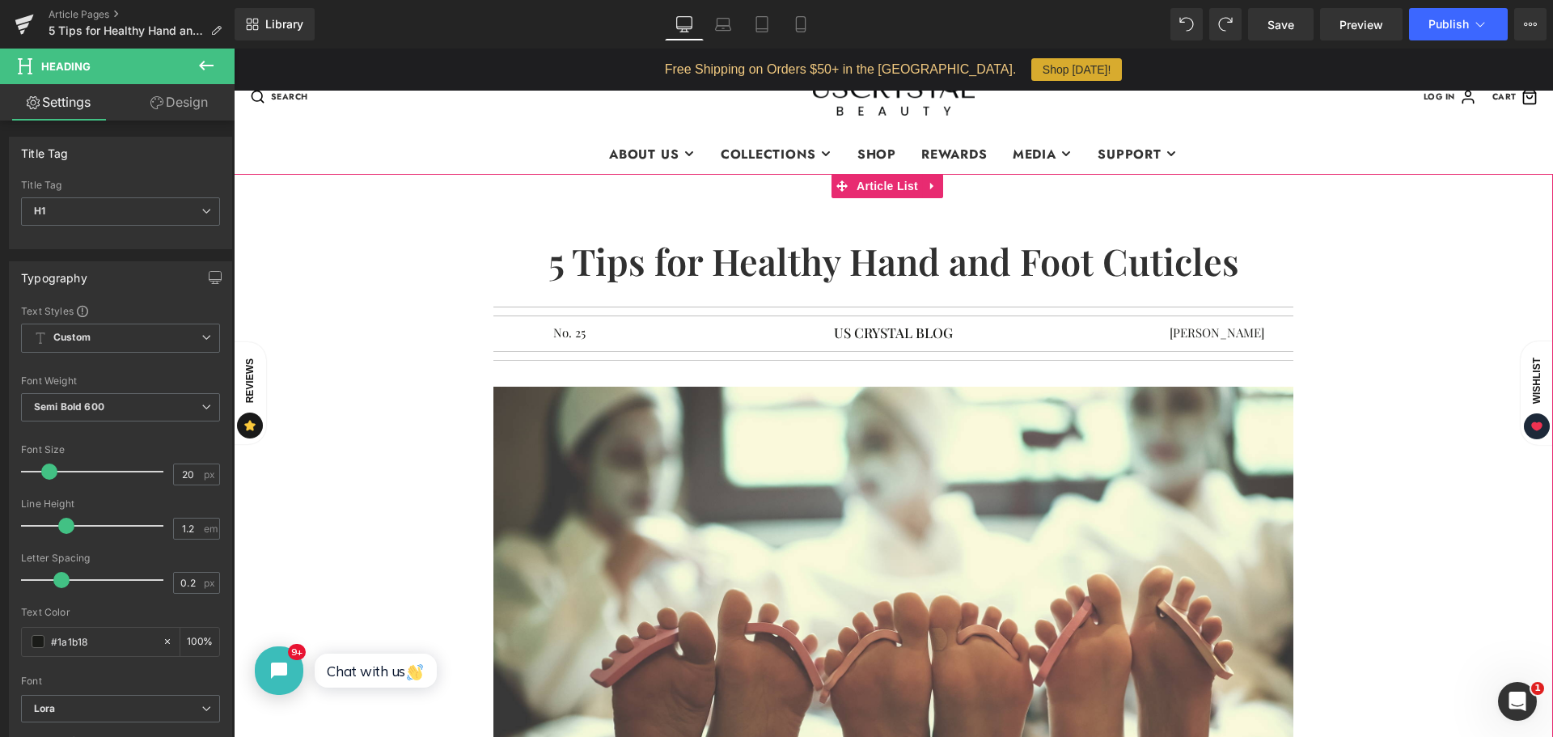
scroll to position [0, 0]
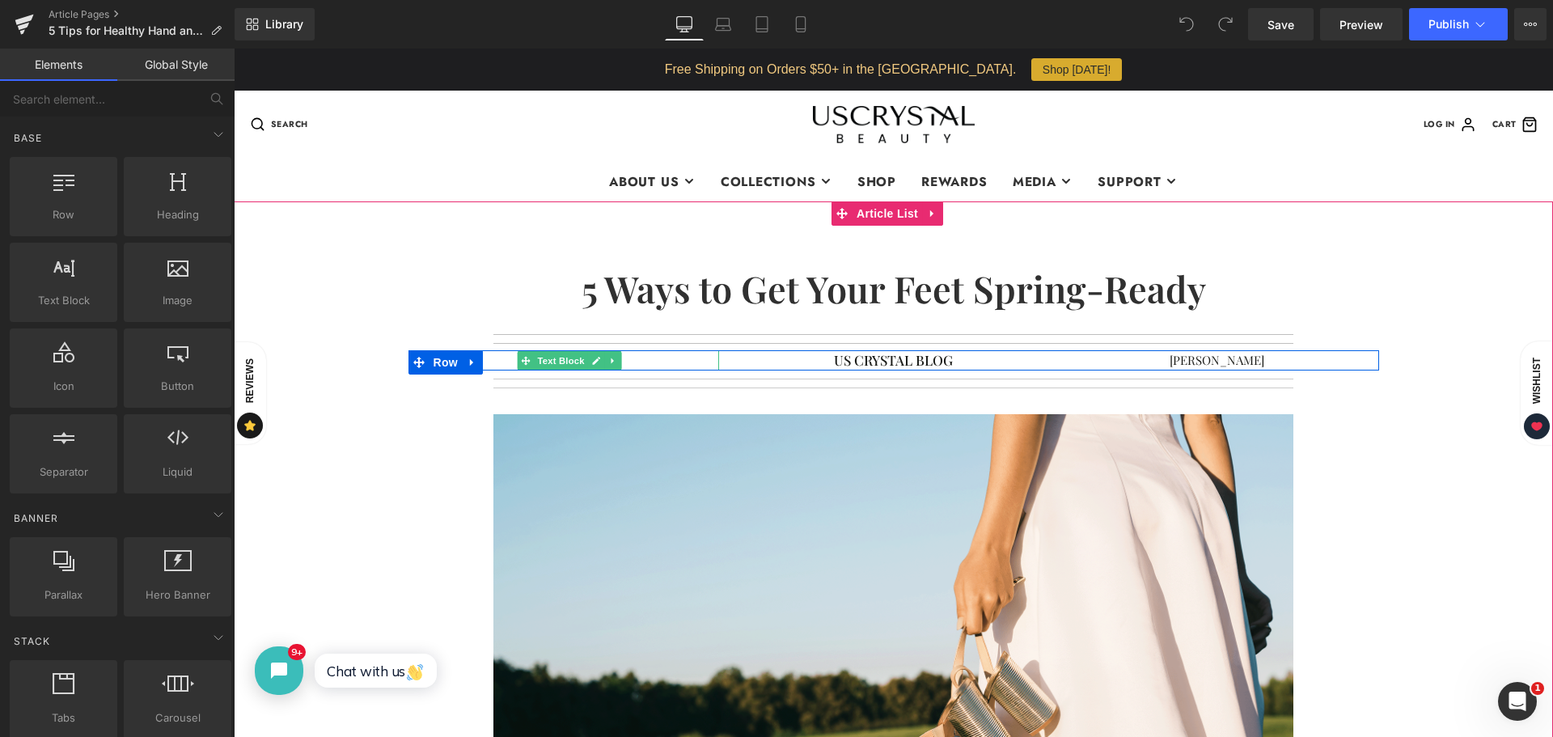
click p "No. 23"
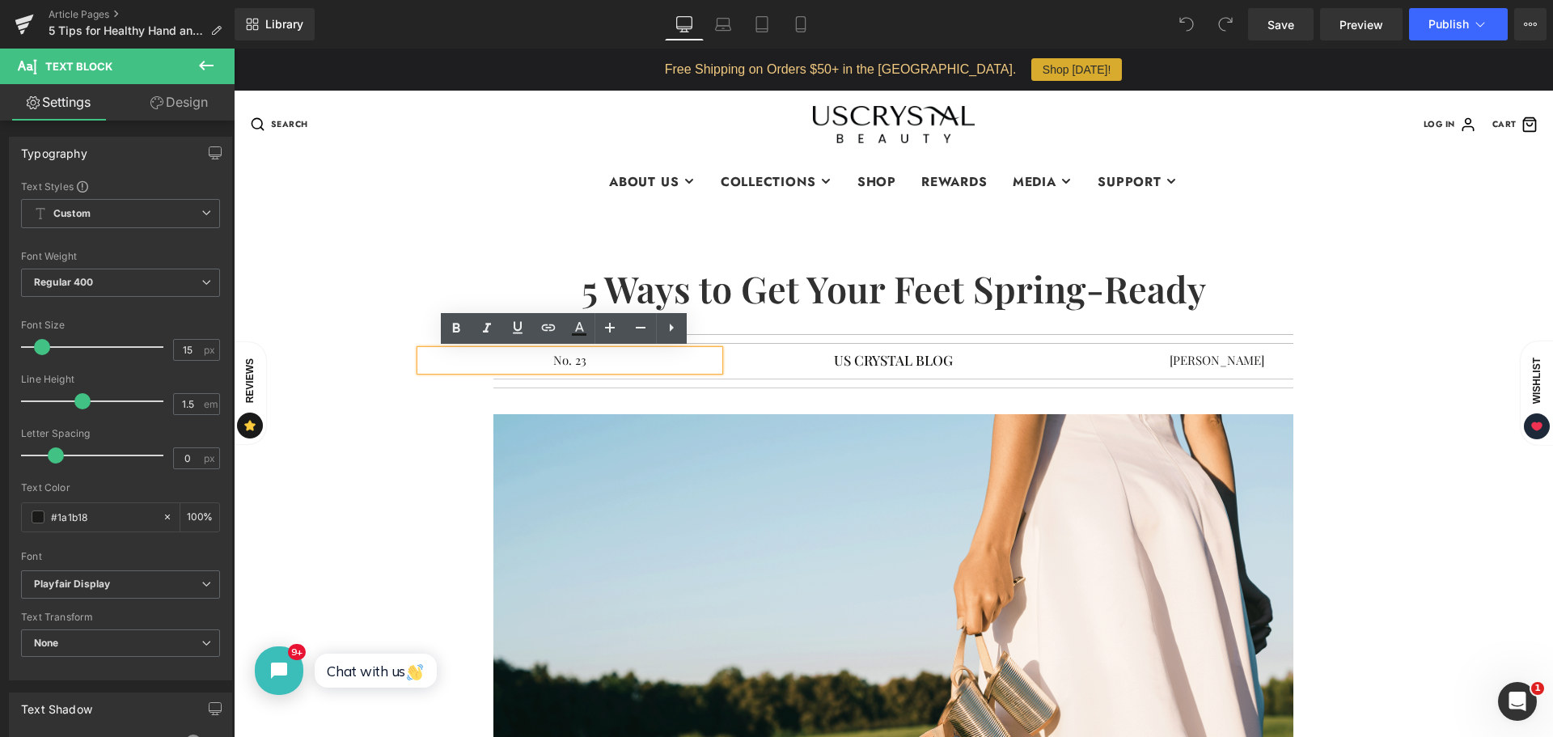
drag, startPoint x: 574, startPoint y: 362, endPoint x: 600, endPoint y: 374, distance: 28.6
click p "No. 23"
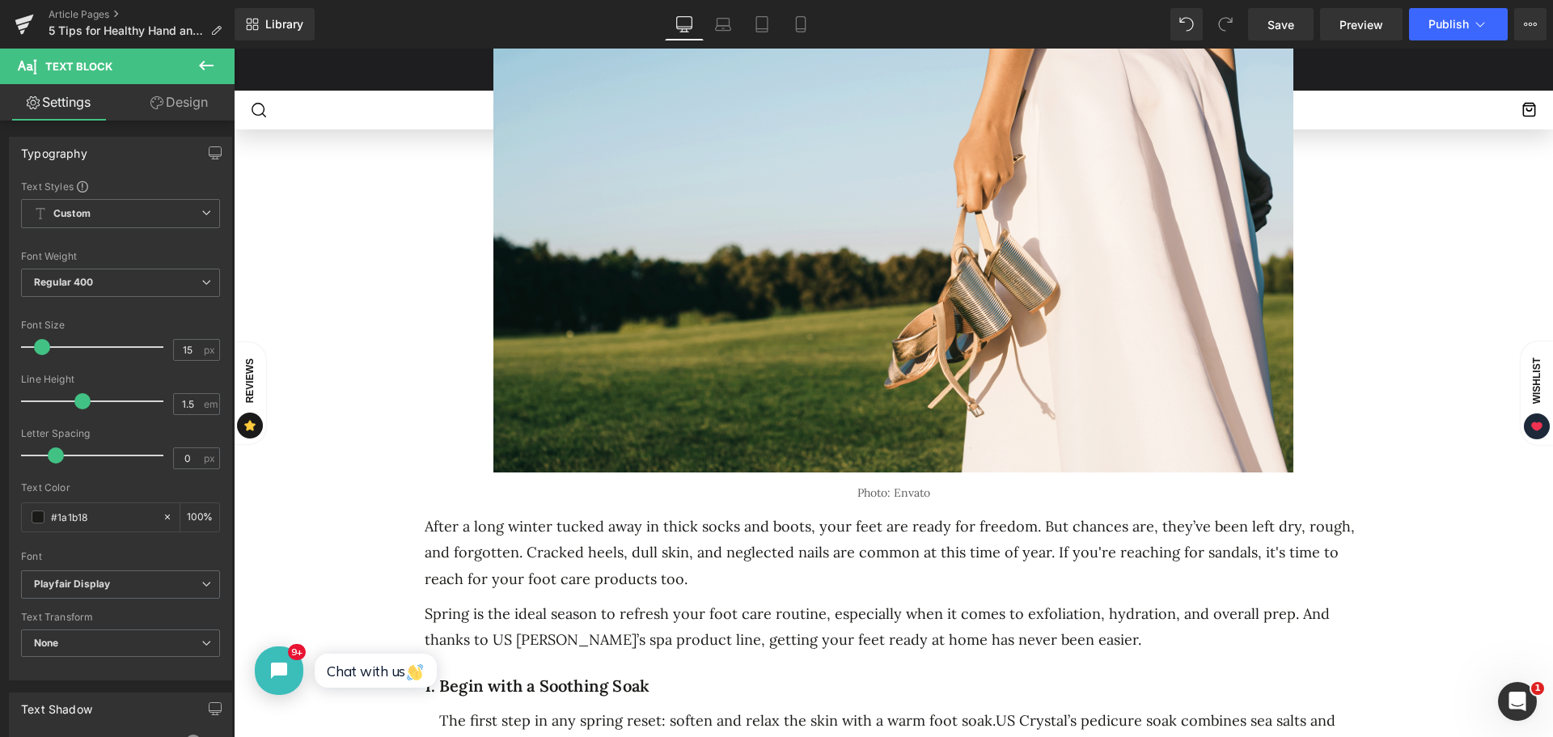
scroll to position [485, 0]
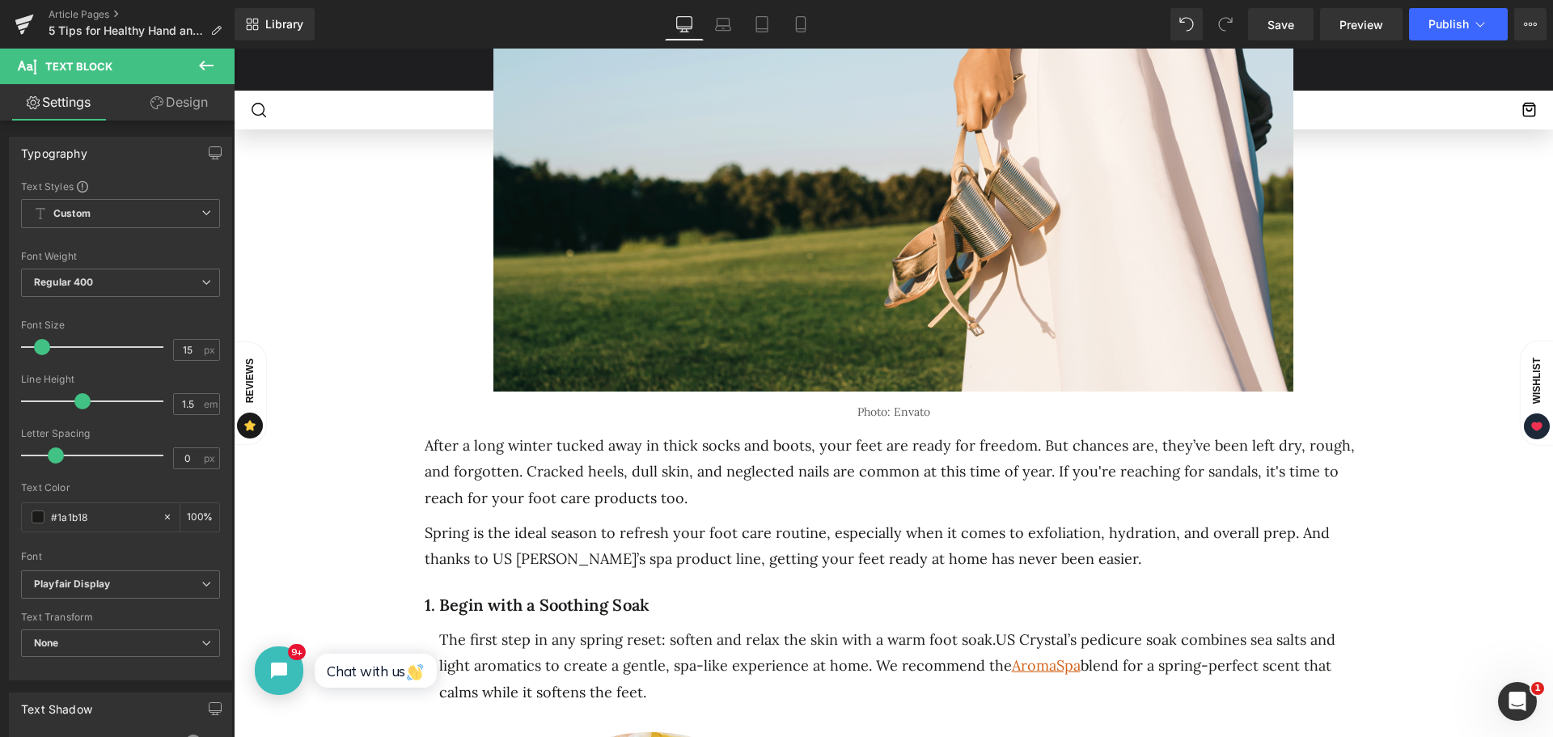
click p "After a long winter tucked away in thick socks and boots, your feet are ready f…"
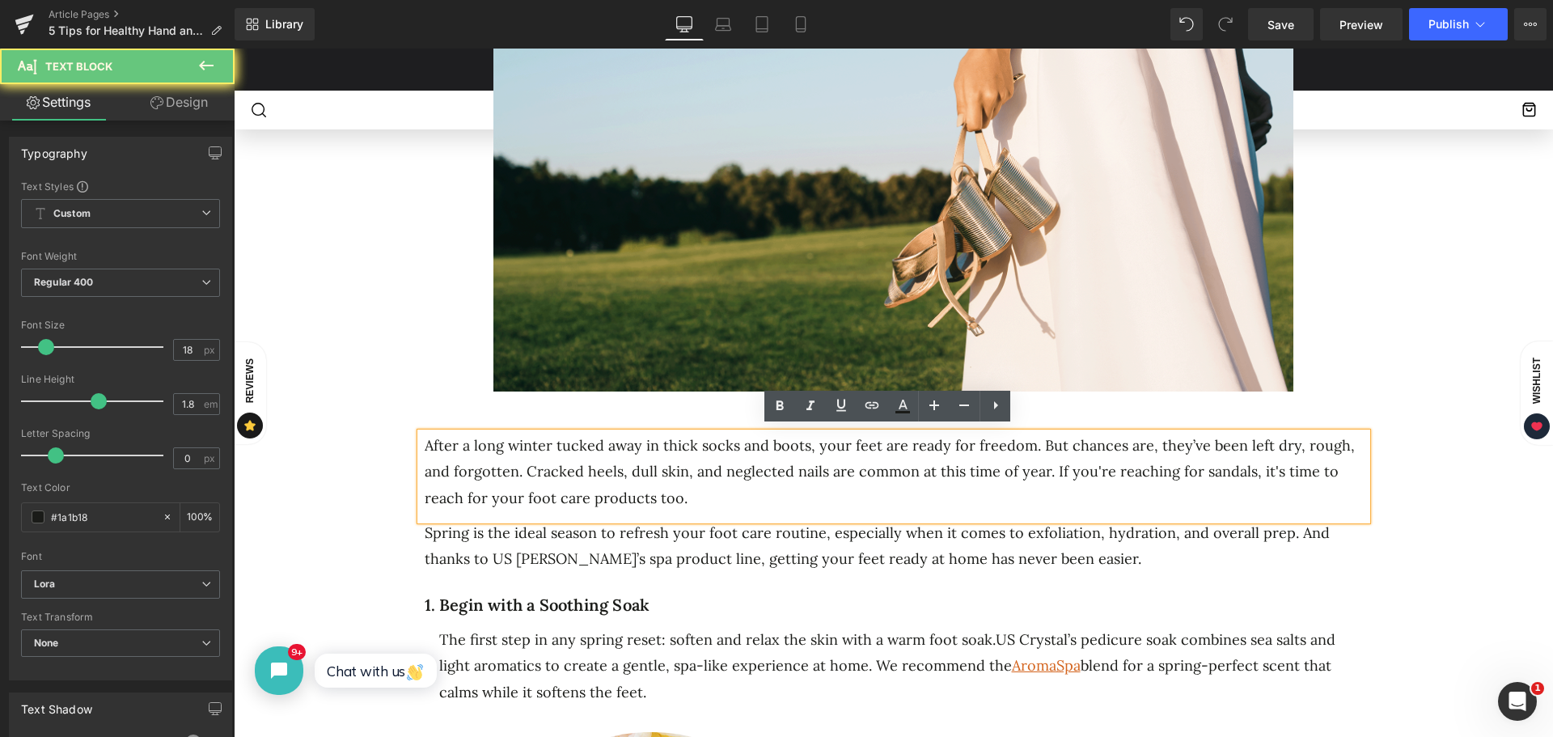
click p "After a long winter tucked away in thick socks and boots, your feet are ready f…"
click div "After a long winter tucked away in thick socks and boots, your feet are ready f…"
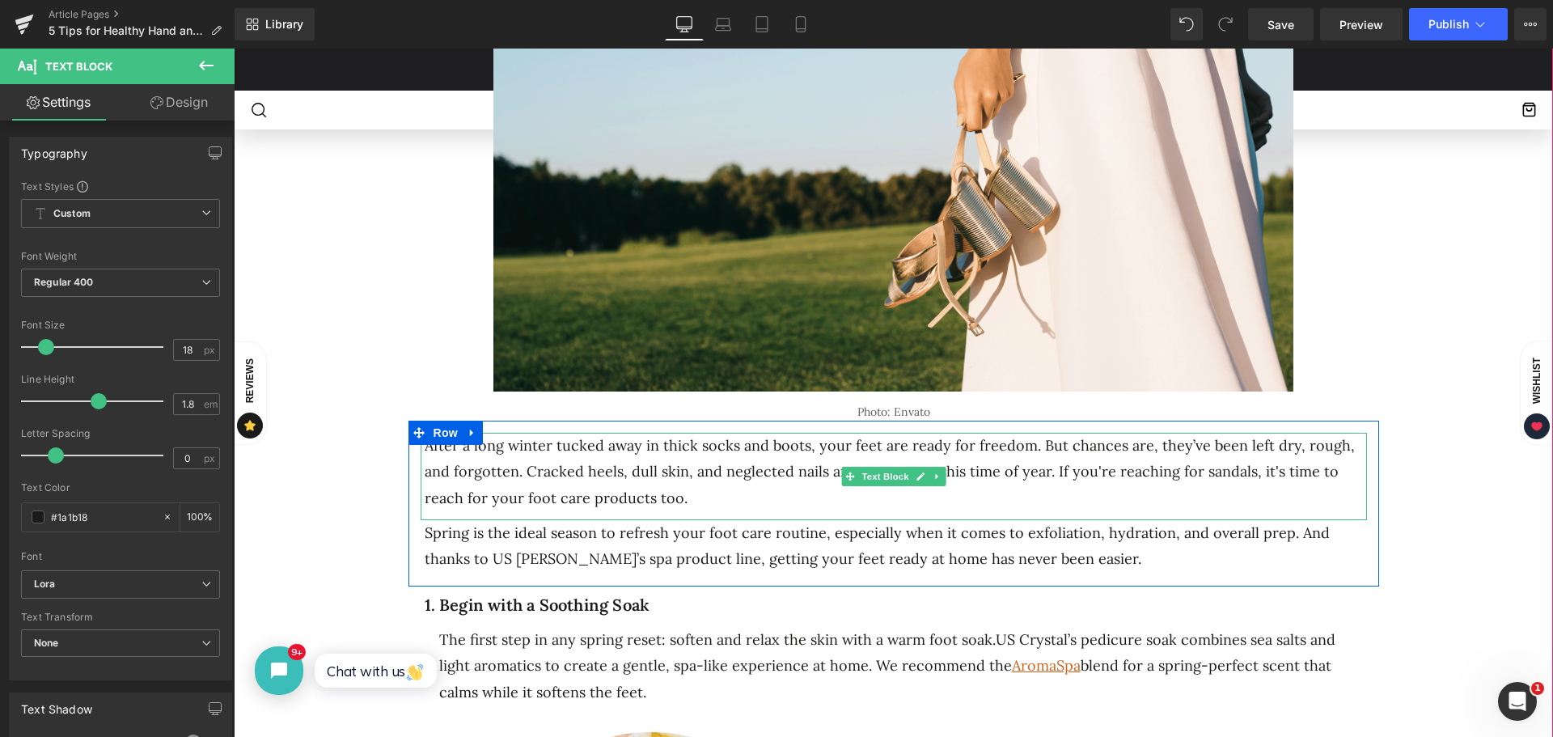
click p "After a long winter tucked away in thick socks and boots, your feet are ready f…"
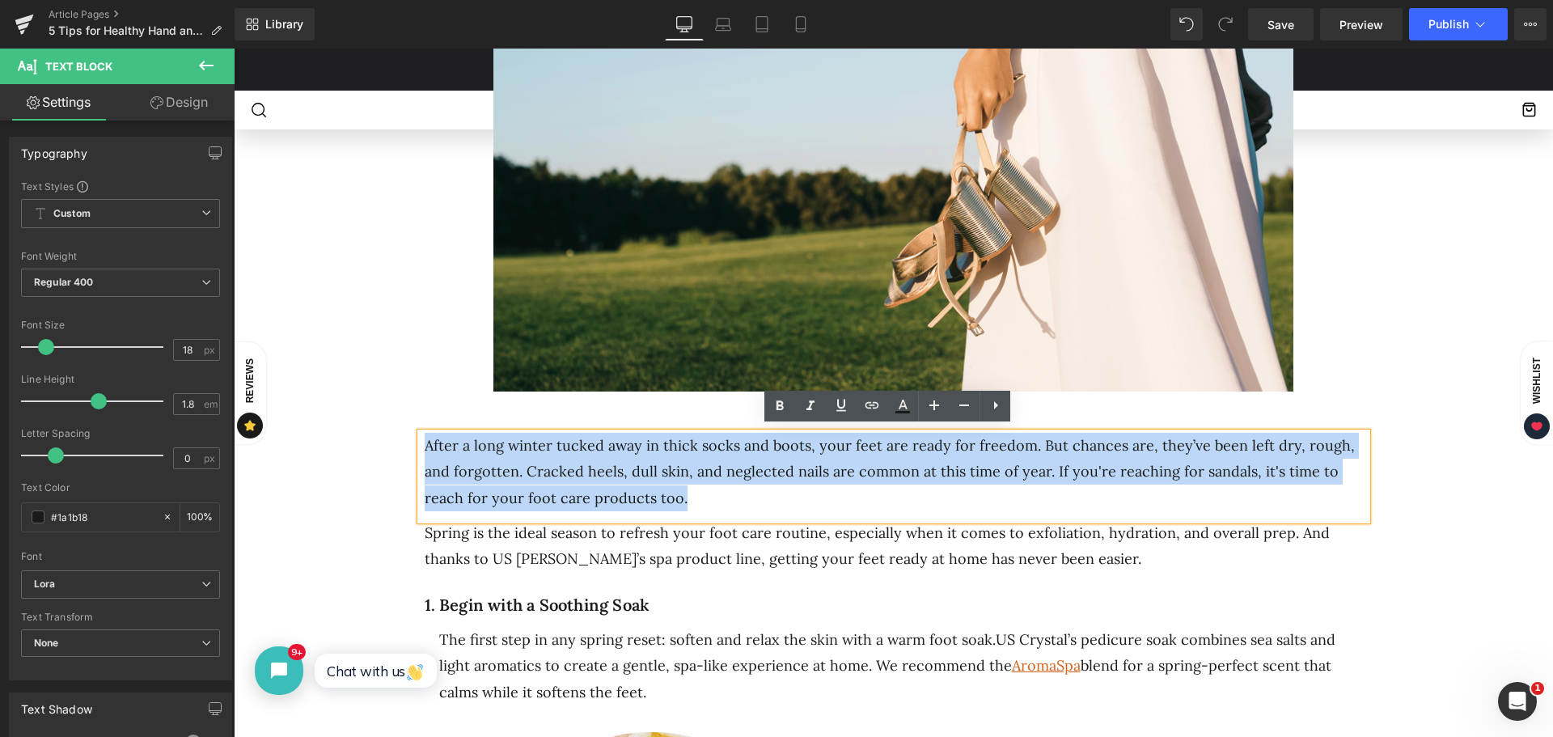
drag, startPoint x: 619, startPoint y: 494, endPoint x: 388, endPoint y: 431, distance: 239.9
click div "5 Ways to Get Your Feet Spring-Ready Heading Separator Separator No. 25 Text Bl…"
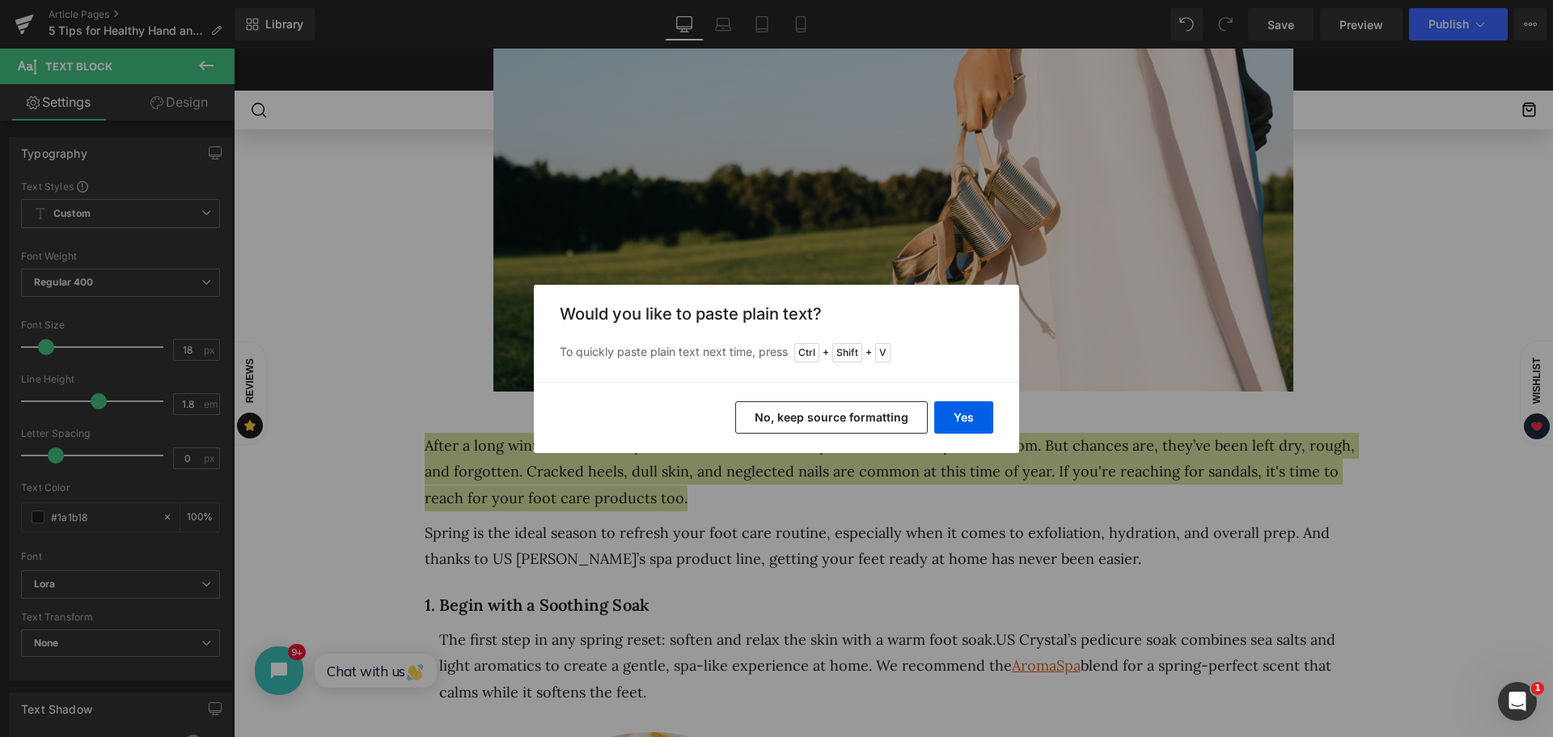
click at [827, 414] on button "No, keep source formatting" at bounding box center [831, 417] width 193 height 32
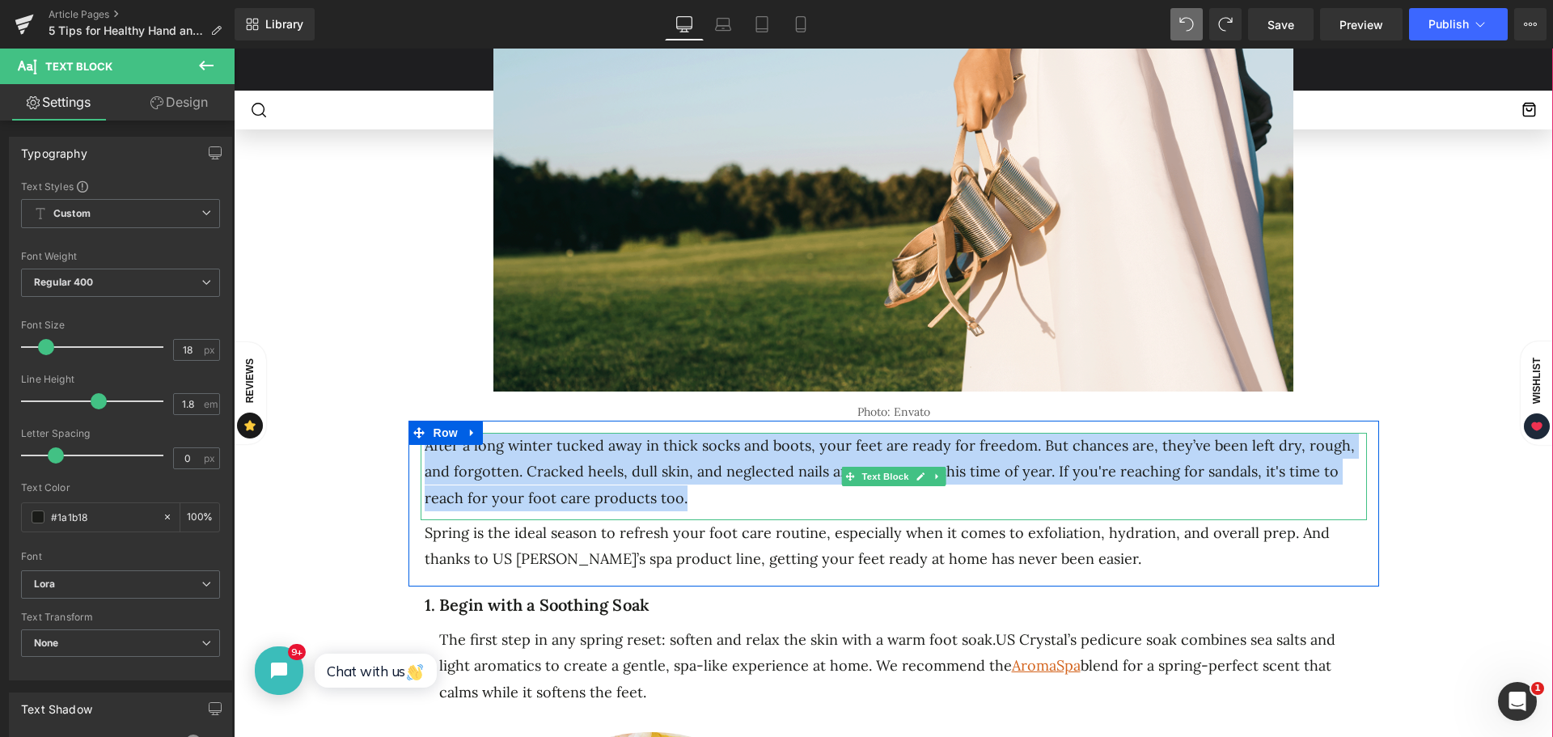
drag, startPoint x: 638, startPoint y: 495, endPoint x: 422, endPoint y: 442, distance: 222.5
click p "After a long winter tucked away in thick socks and boots, your feet are ready f…"
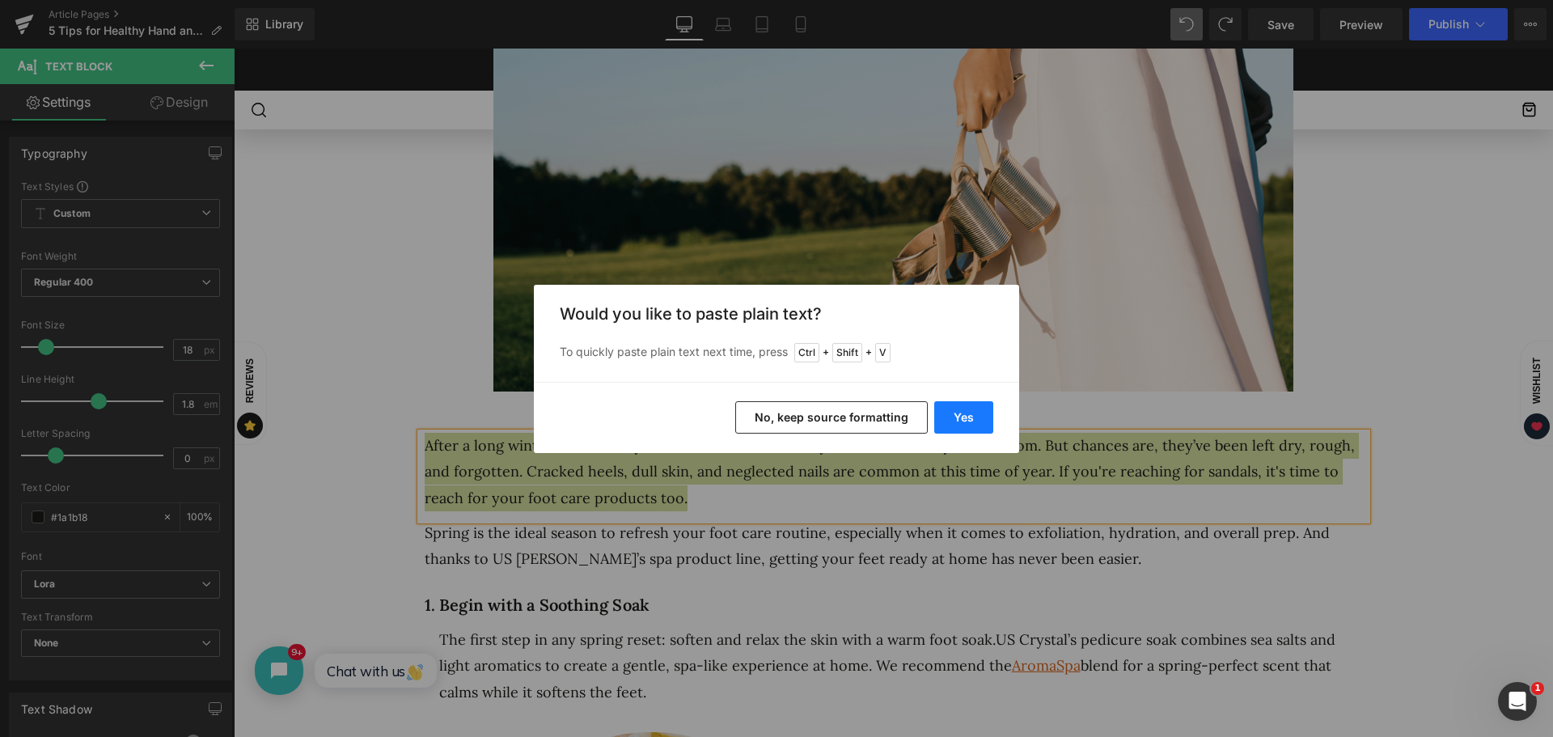
click at [965, 416] on button "Yes" at bounding box center [964, 417] width 59 height 32
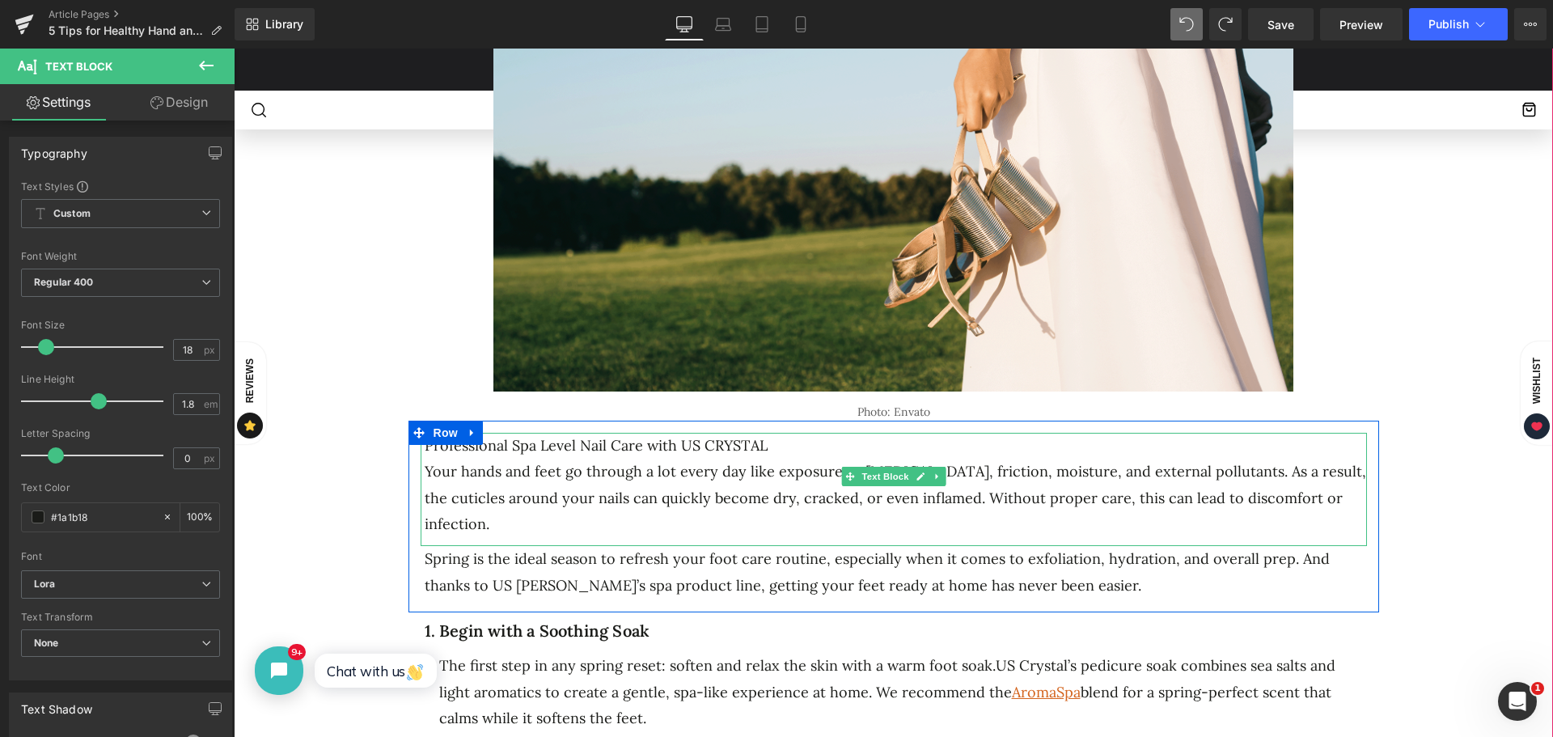
click p "Professional Spa Level Nail Care with US CRYSTAL"
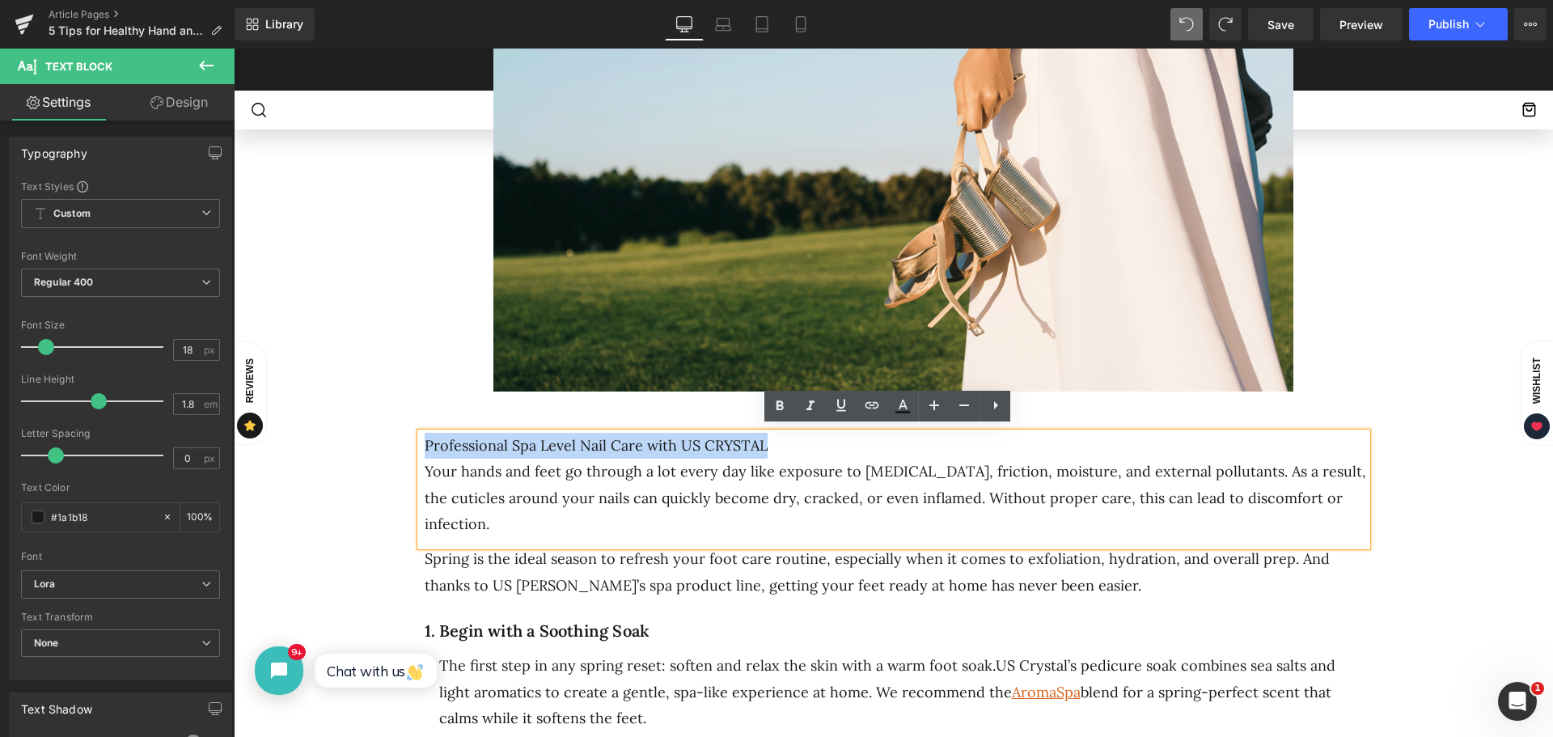
drag, startPoint x: 743, startPoint y: 435, endPoint x: 420, endPoint y: 437, distance: 322.8
click p "Professional Spa Level Nail Care with US CRYSTAL"
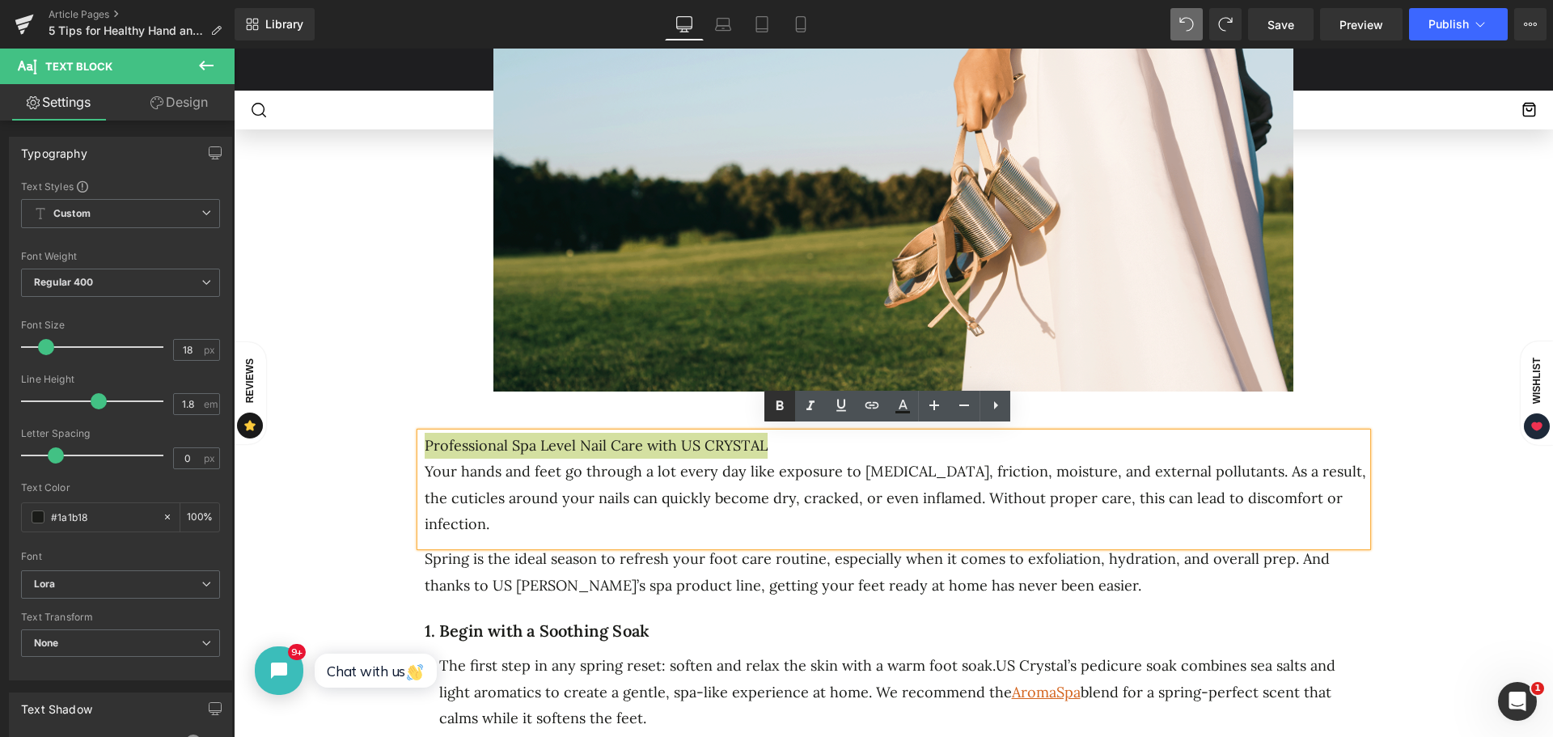
click at [777, 410] on icon at bounding box center [780, 406] width 7 height 10
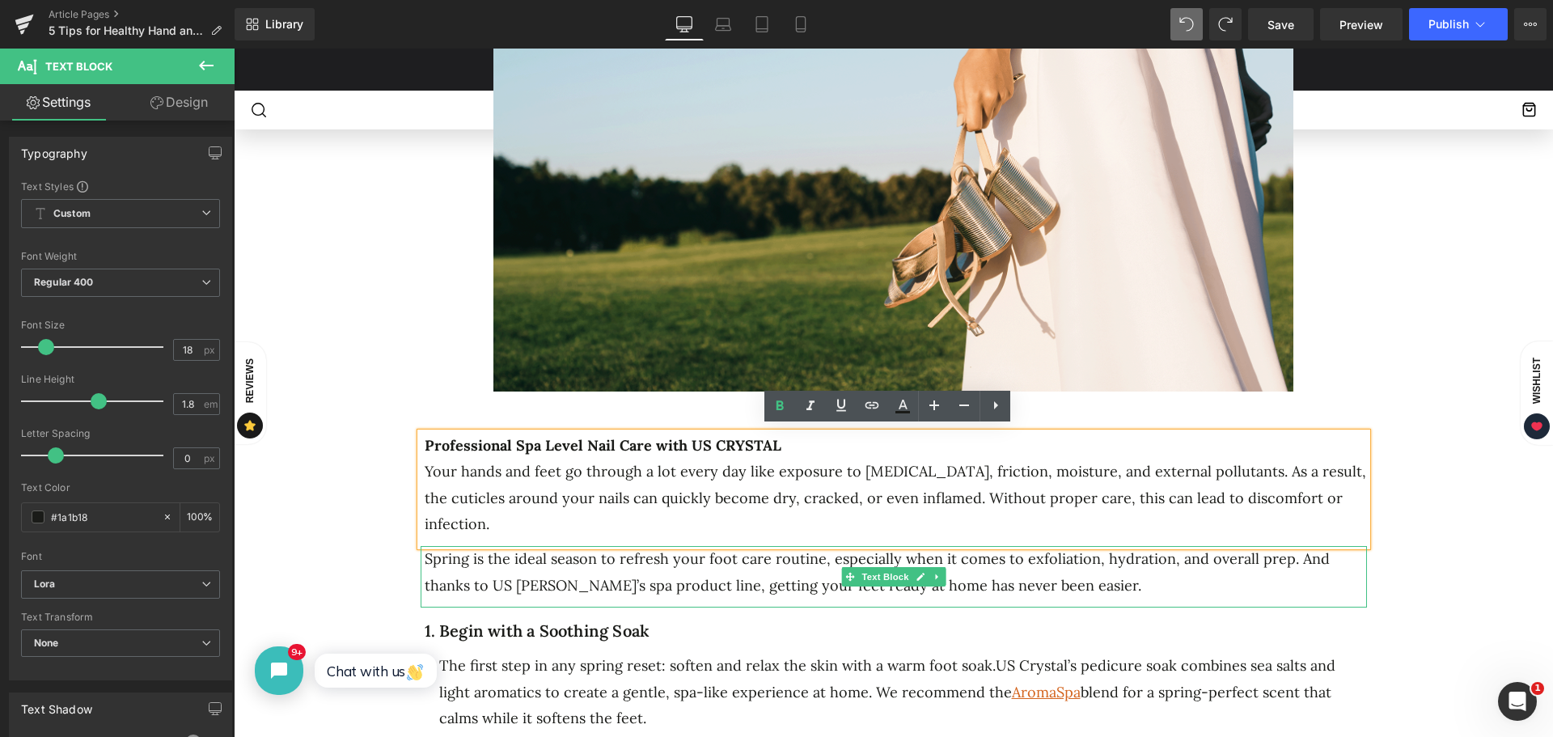
click span "Spring is the ideal season to refresh your foot care routine, especially when i…"
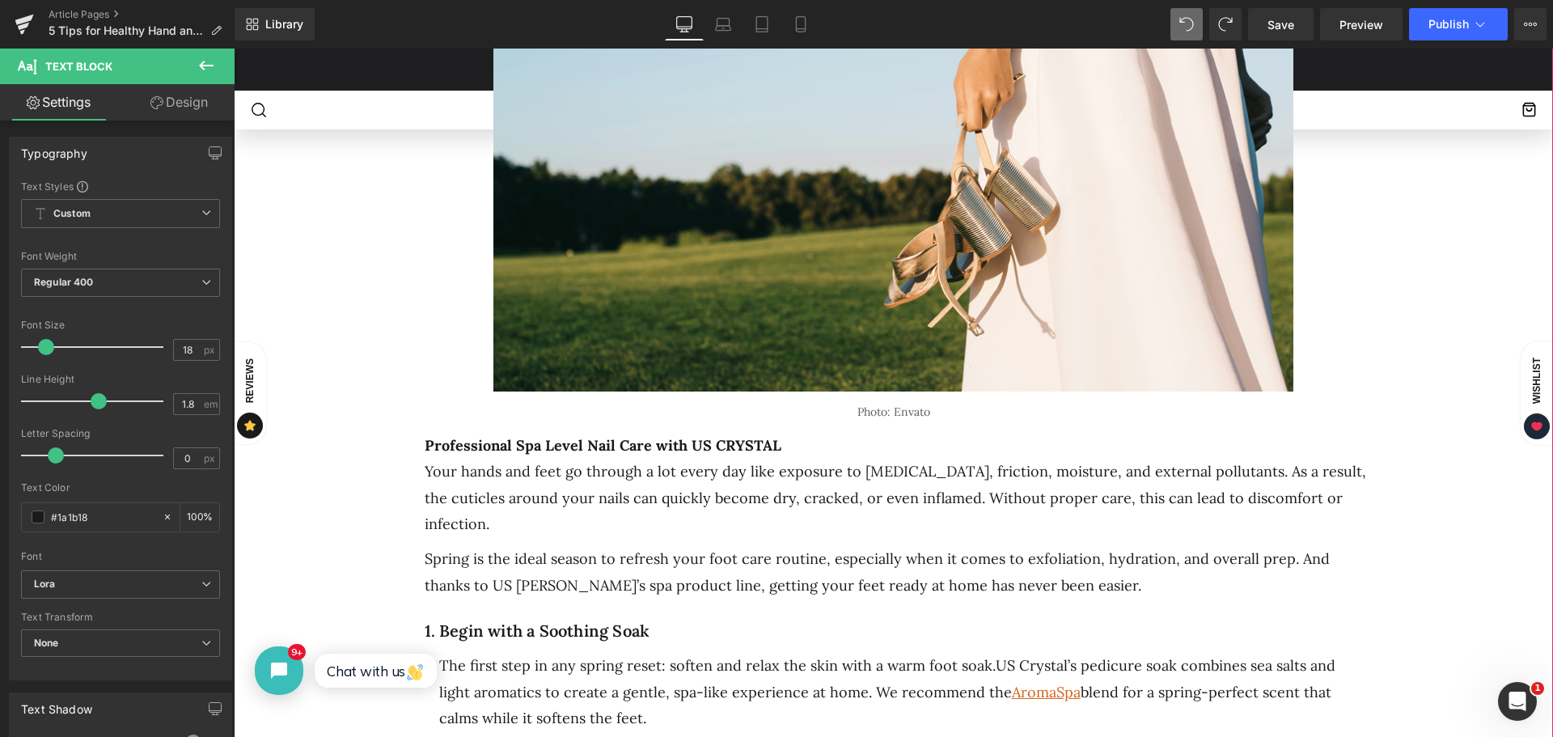
click span "Spring is the ideal season to refresh your foot care routine, especially when i…"
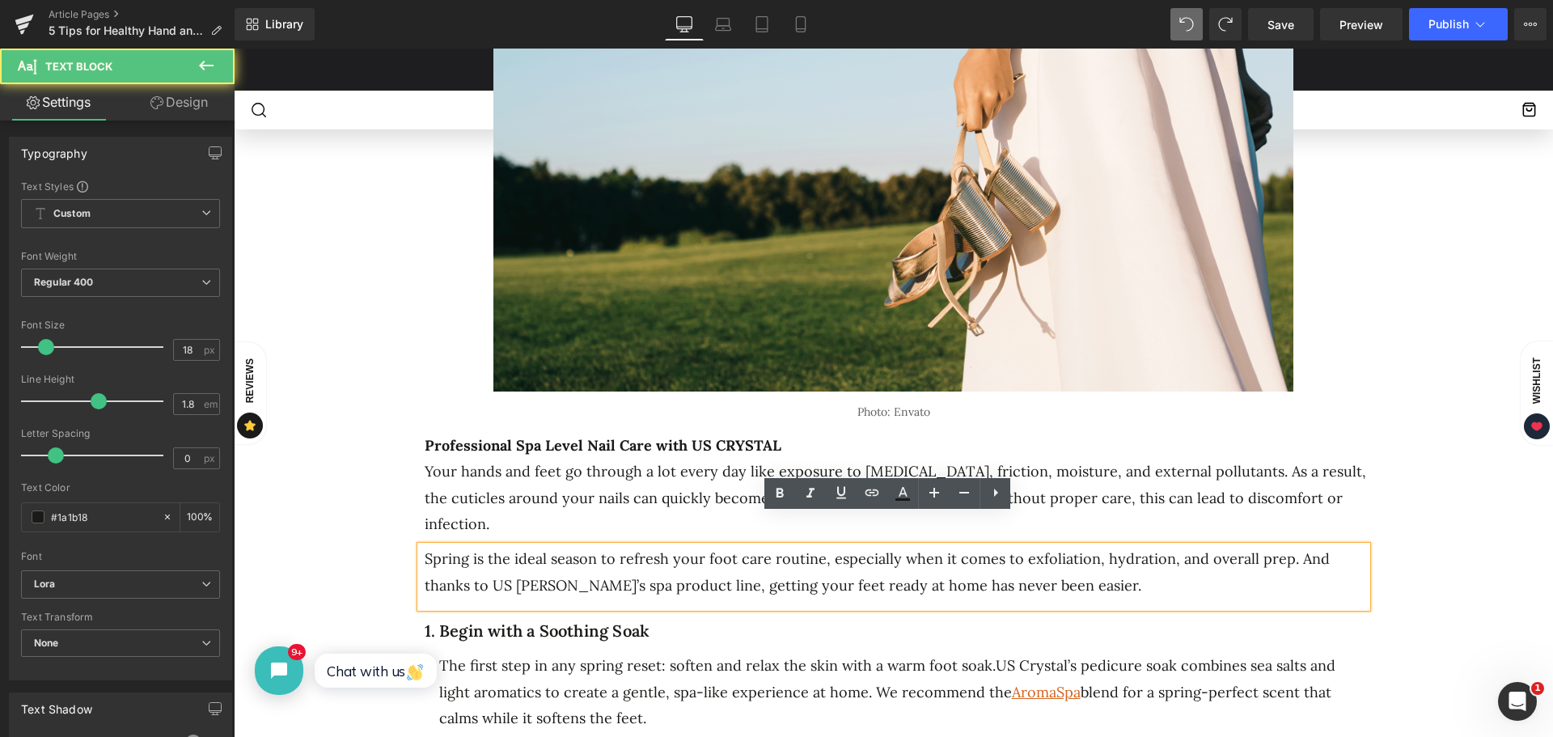
click p "Spring is the ideal season to refresh your foot care routine, especially when i…"
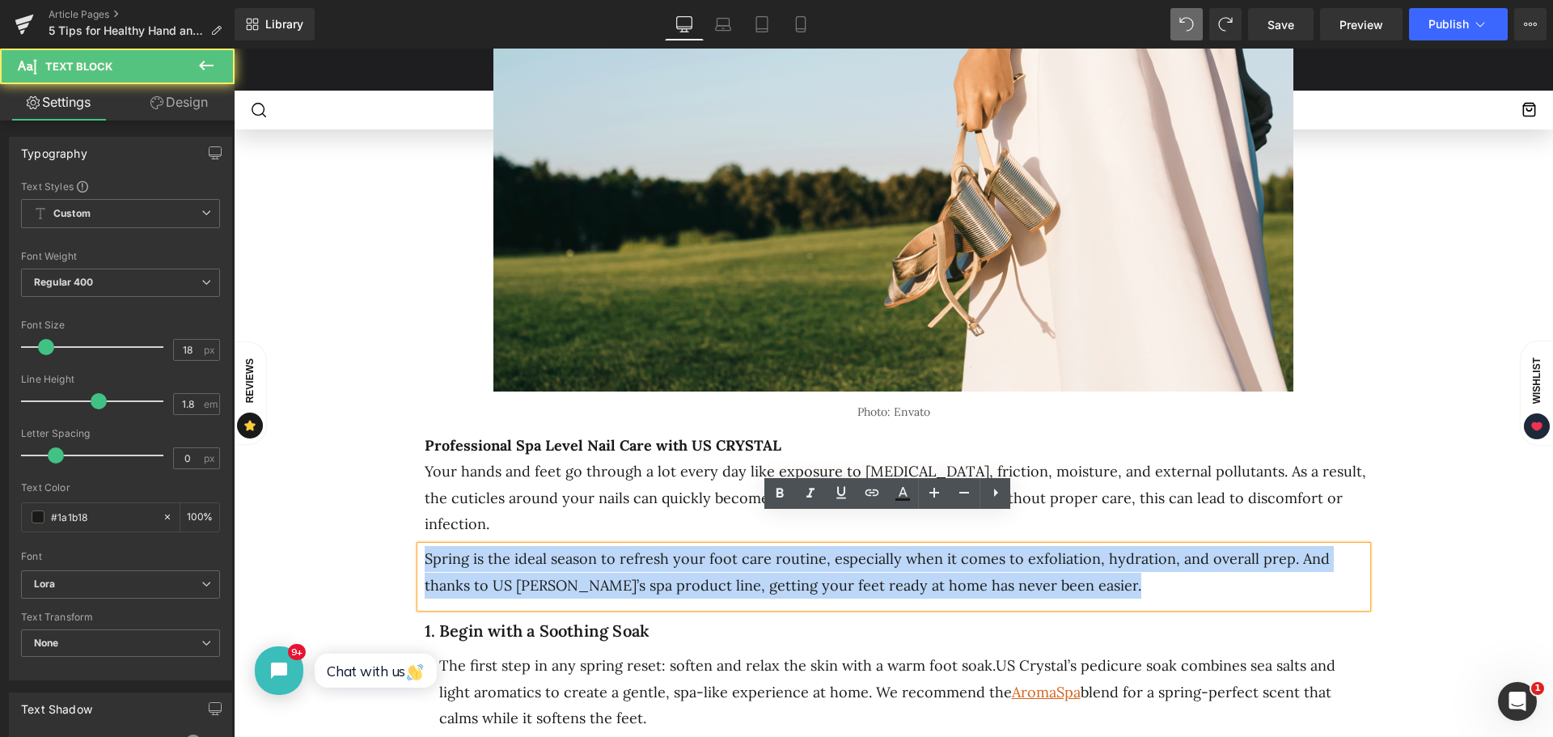
drag, startPoint x: 833, startPoint y: 542, endPoint x: 344, endPoint y: 533, distance: 488.8
click div "5 Ways to Get Your Feet Spring-Ready Heading Separator Separator No. 25 Text Bl…"
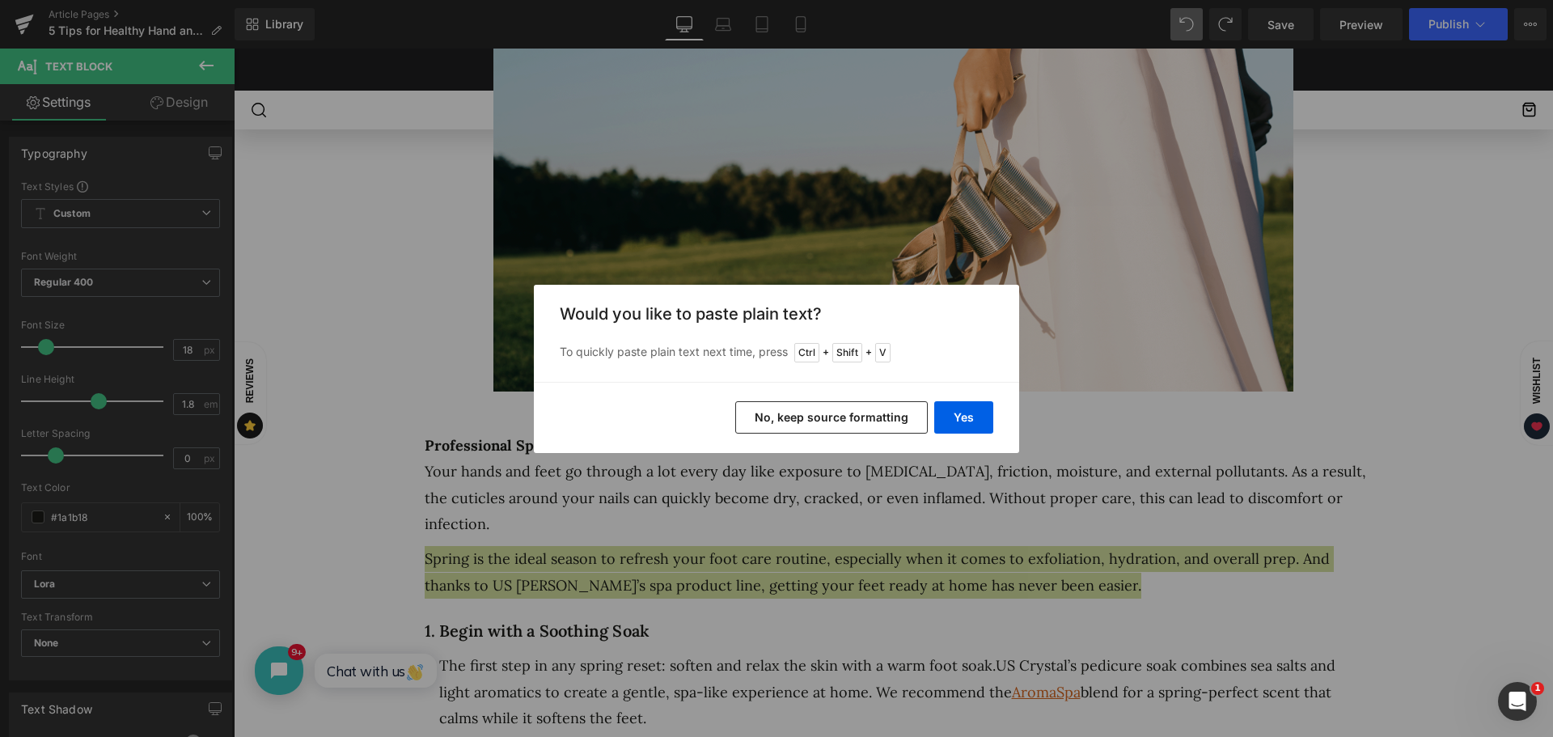
click at [851, 418] on button "No, keep source formatting" at bounding box center [831, 417] width 193 height 32
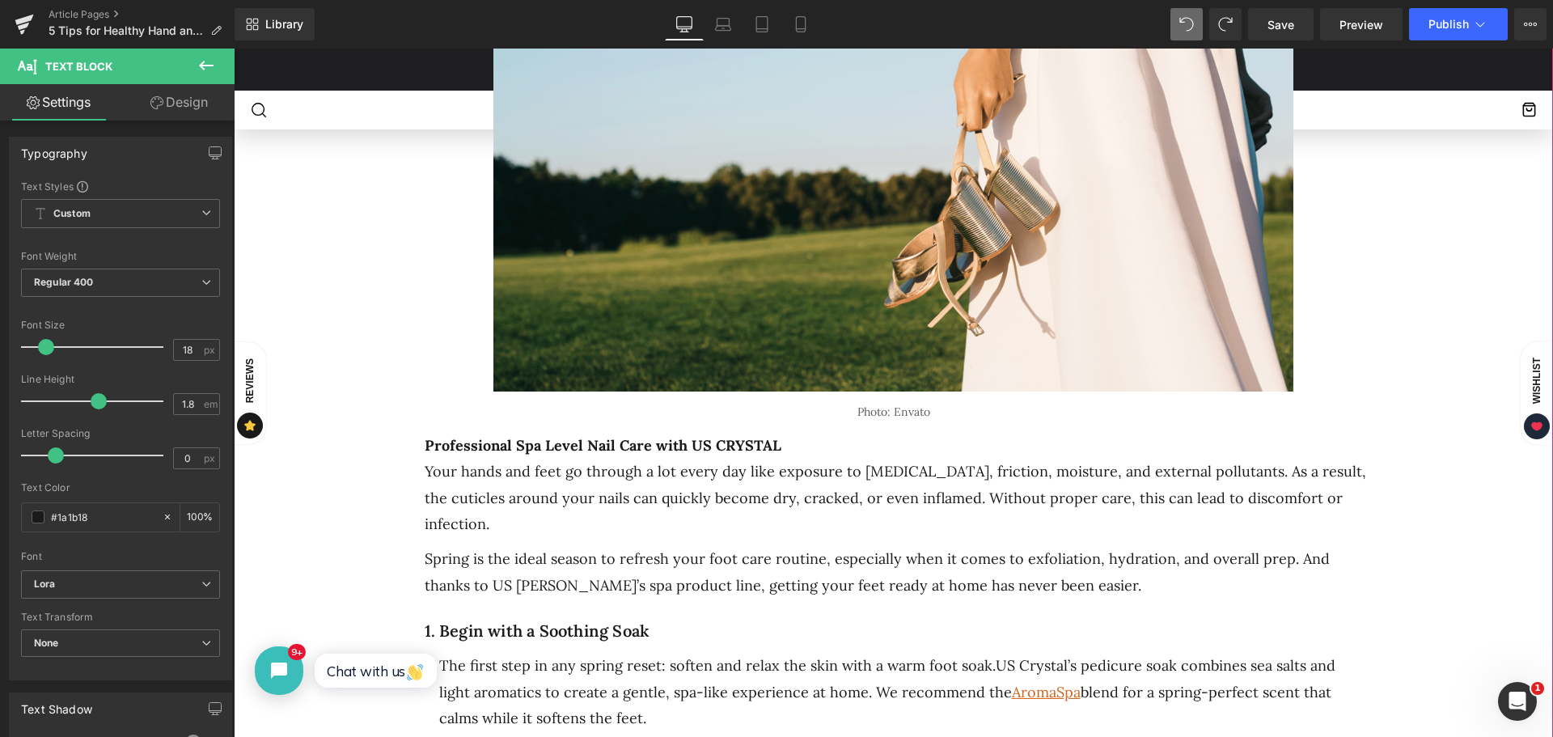
click p "Spring is the ideal season to refresh your foot care routine, especially when i…"
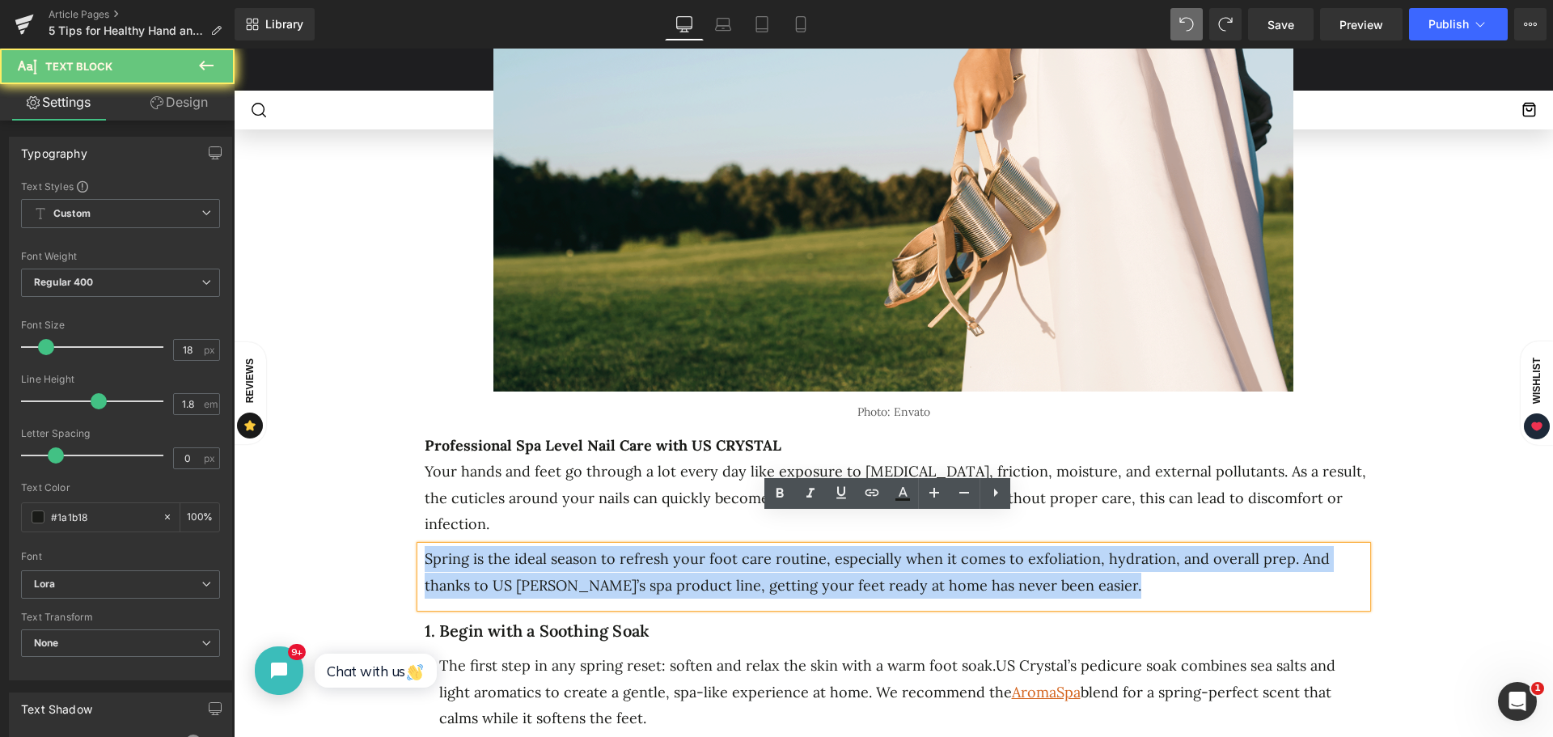
drag, startPoint x: 856, startPoint y: 545, endPoint x: 377, endPoint y: 518, distance: 479.8
click div "5 Ways to Get Your Feet Spring-Ready Heading Separator Separator No. 25 Text Bl…"
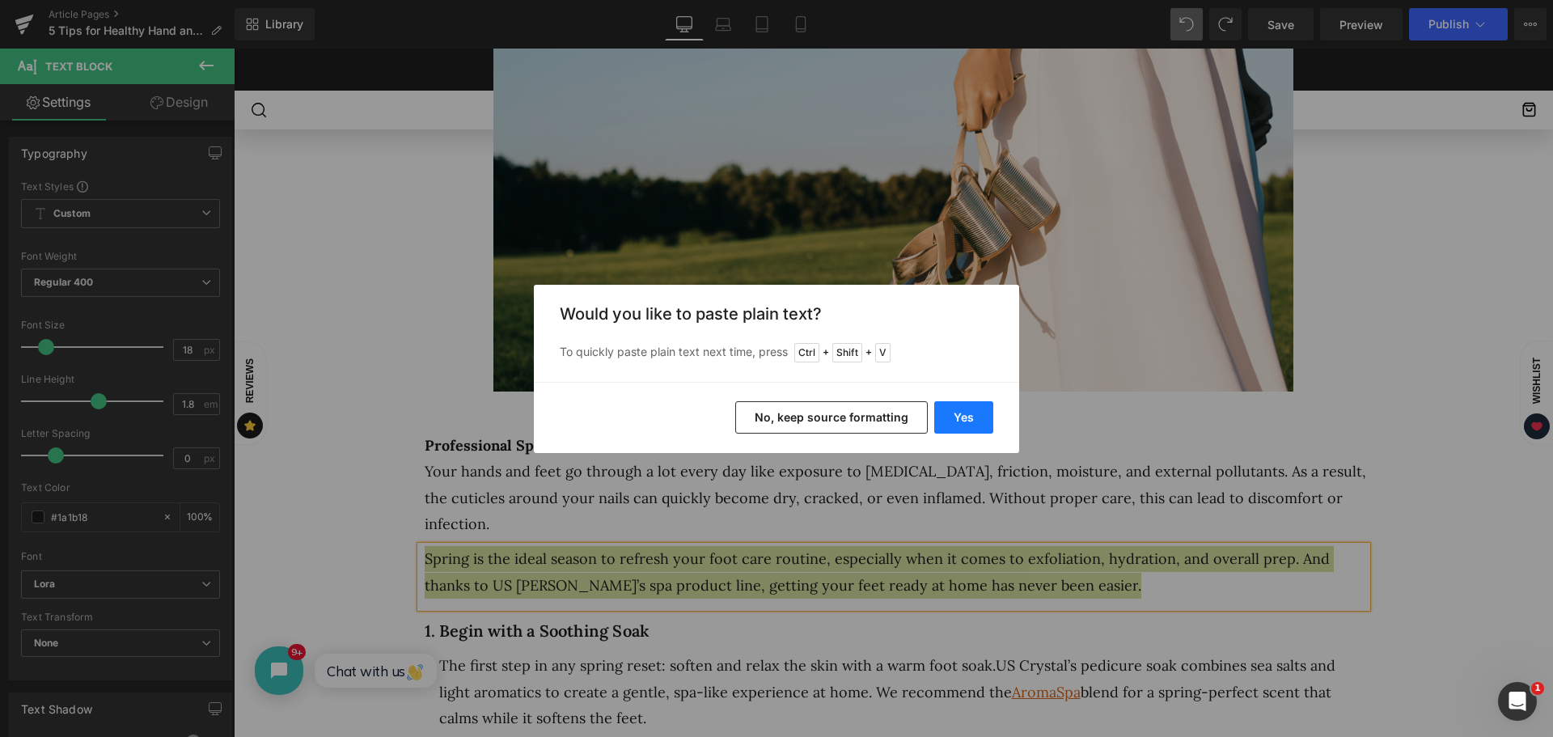
drag, startPoint x: 950, startPoint y: 415, endPoint x: 986, endPoint y: 616, distance: 203.9
click at [950, 415] on button "Yes" at bounding box center [964, 417] width 59 height 32
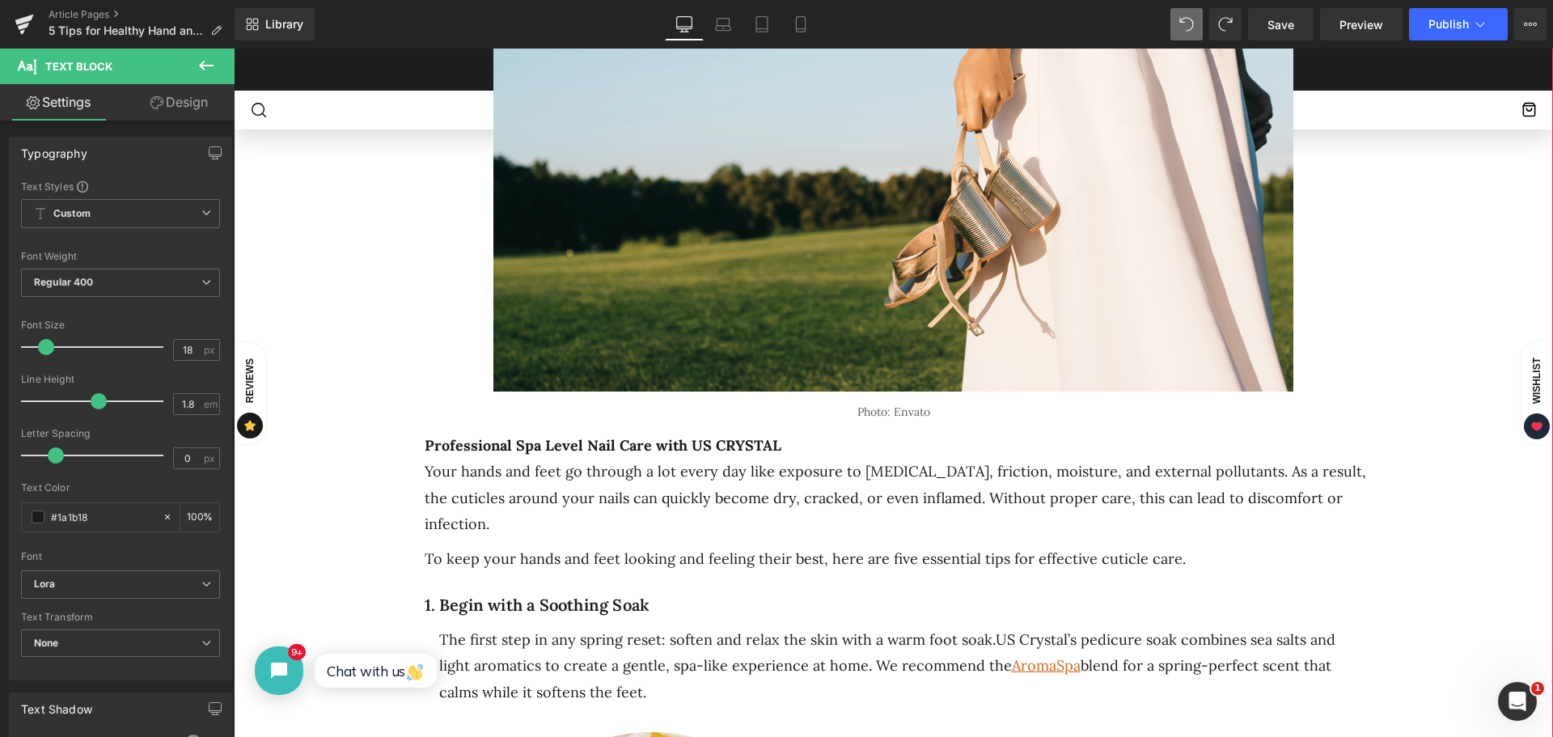
click div "5 Ways to Get Your Feet Spring-Ready Heading Separator Separator No. 25 Text Bl…"
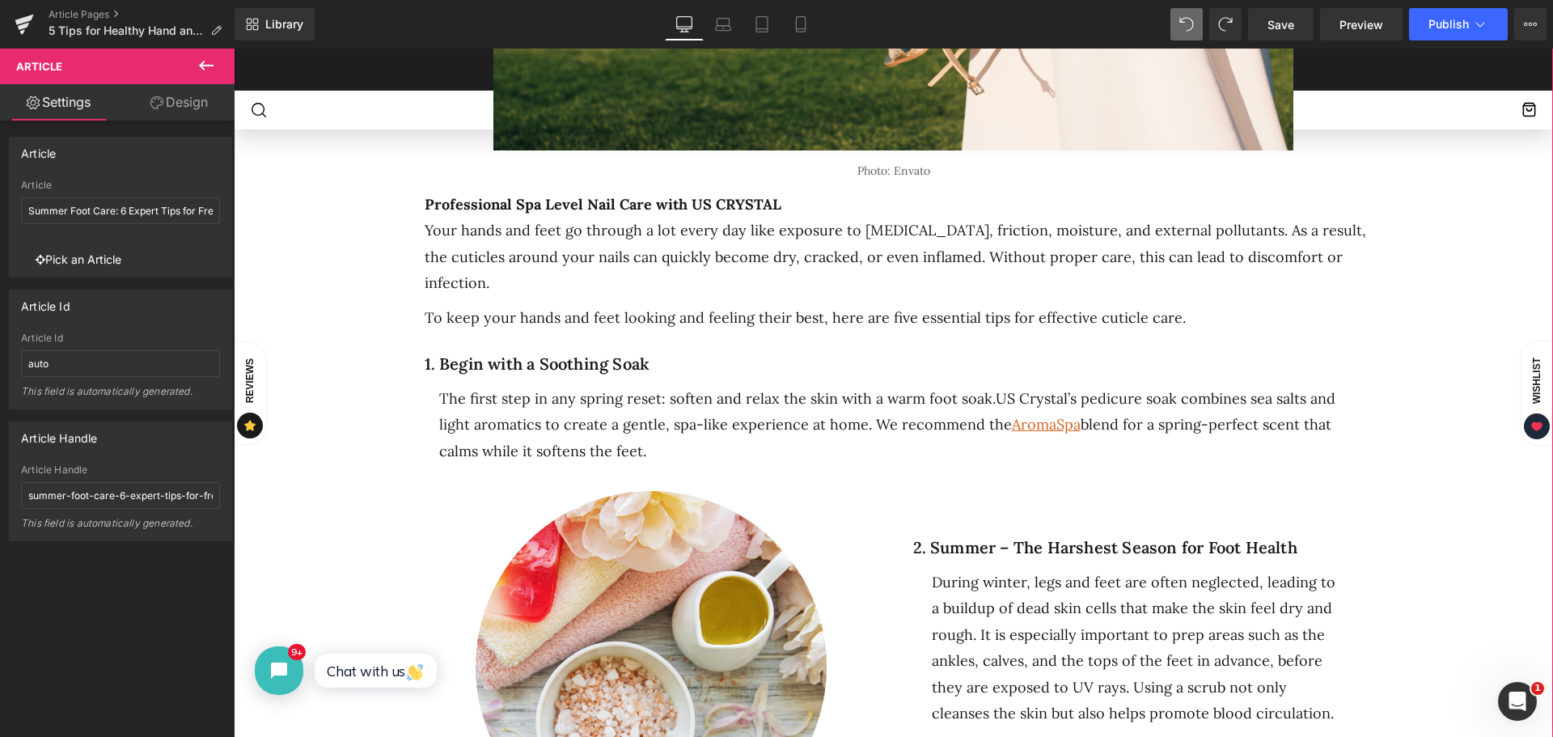
scroll to position [728, 0]
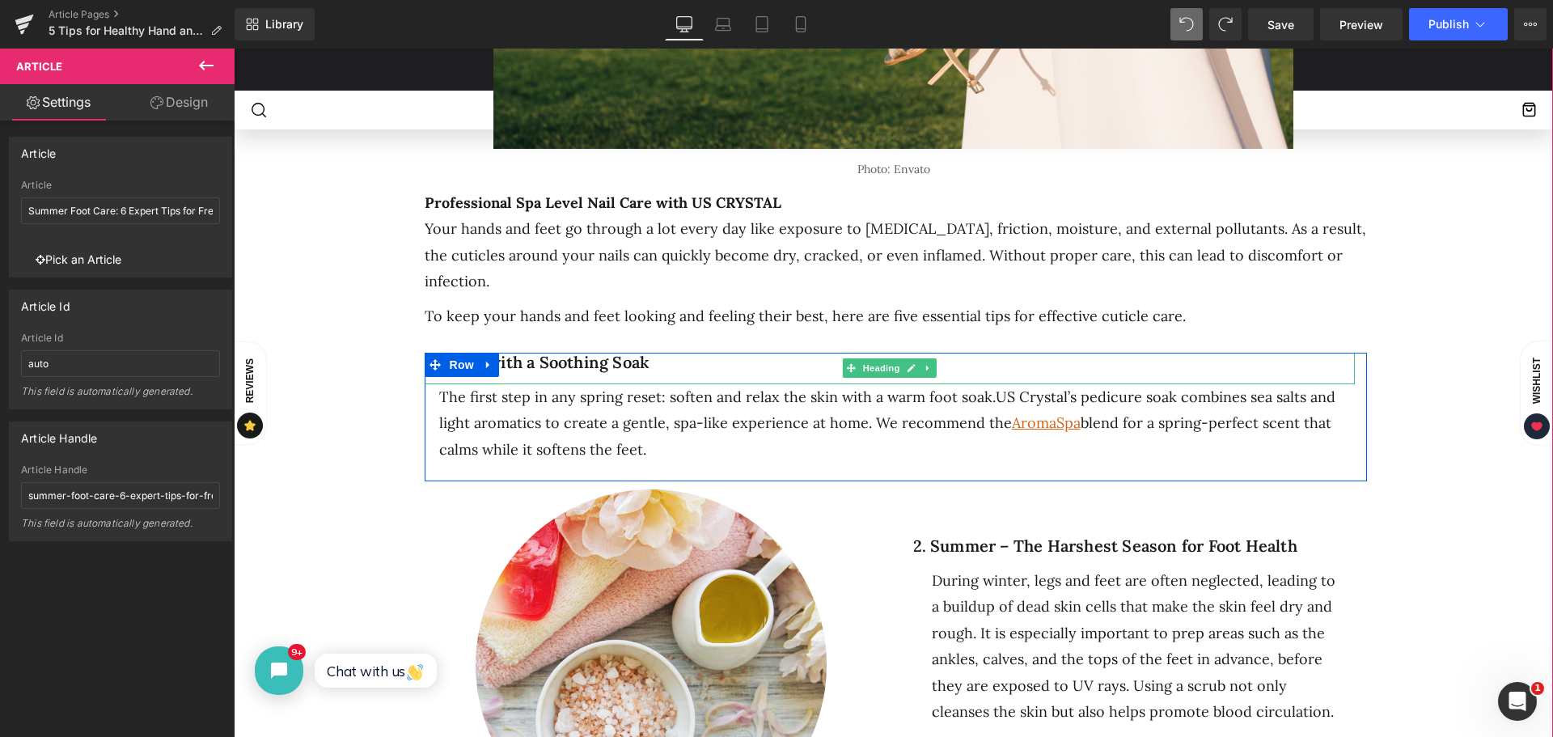
click div "1. Begin with a Soothing Soak Heading The first step in any spring reset: softe…"
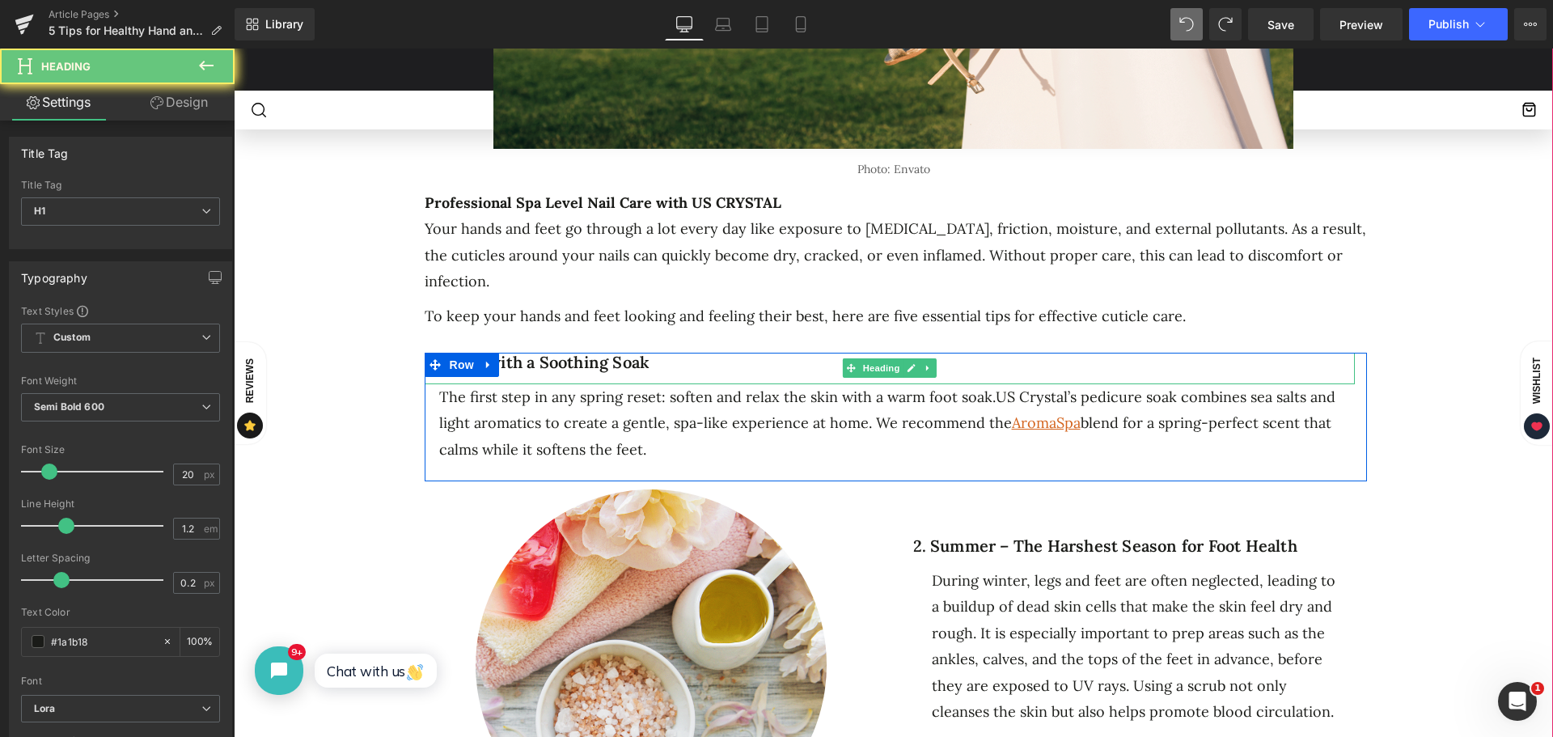
click h1 "1. Begin with a Soothing Soak"
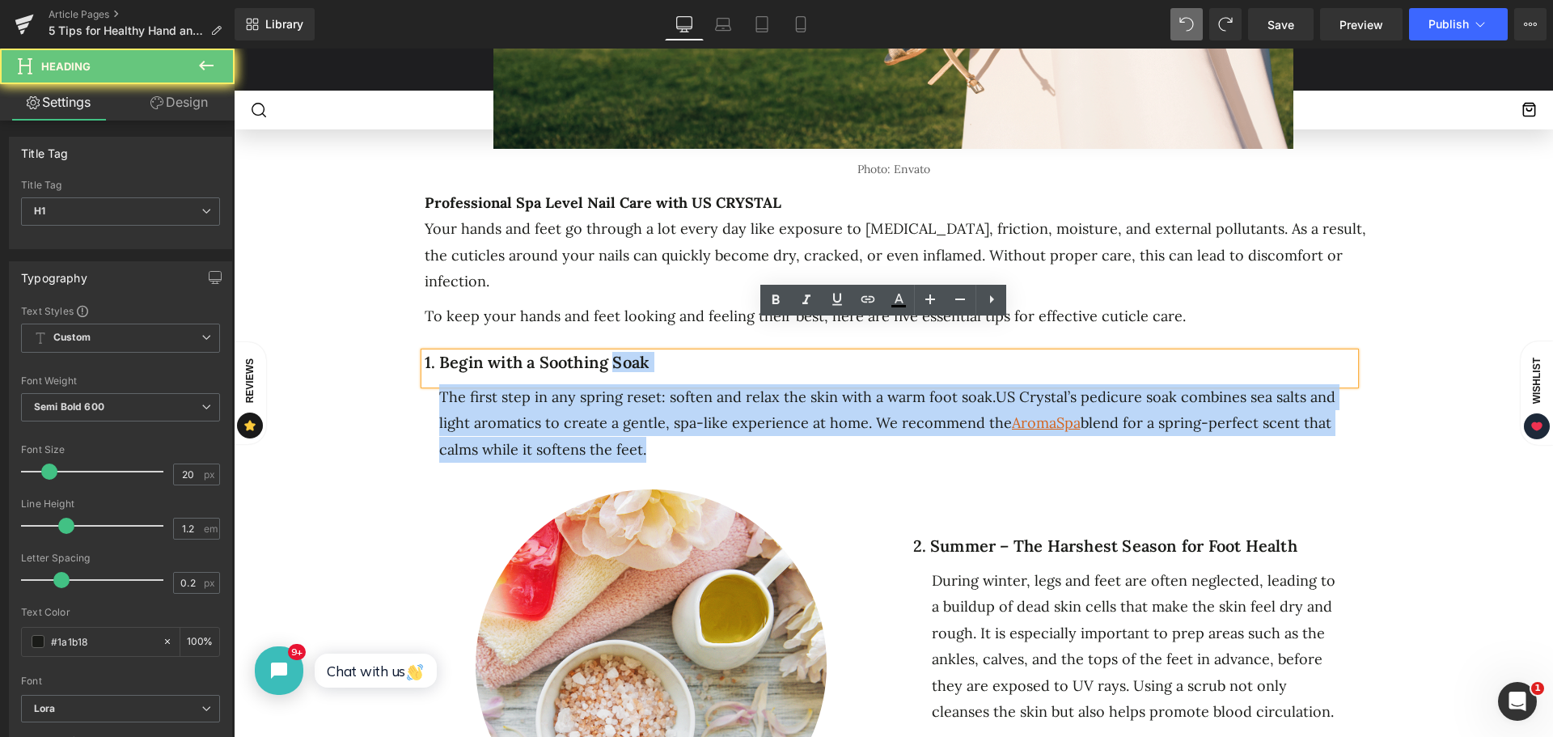
click h1 "1. Begin with a Soothing Soak"
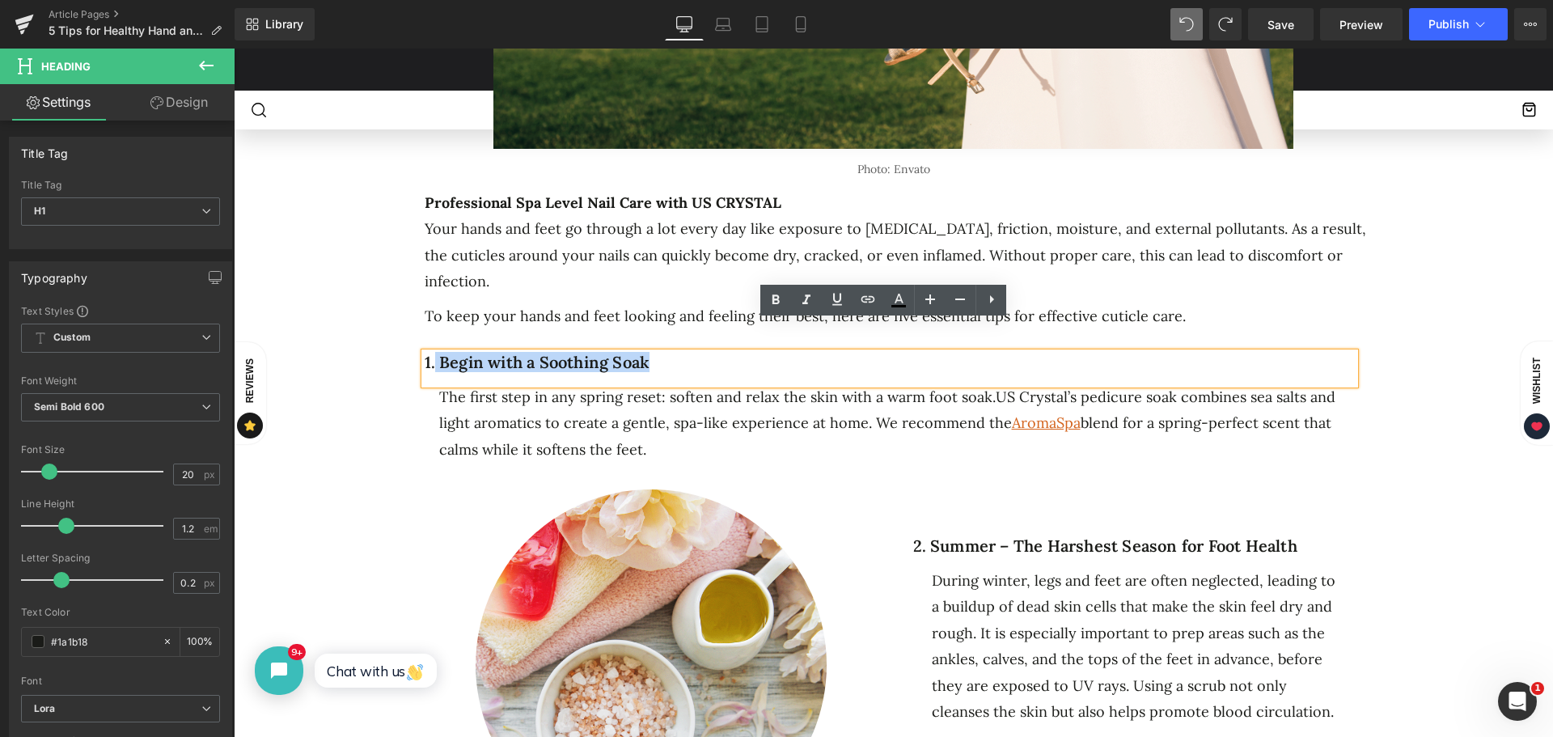
drag, startPoint x: 591, startPoint y: 326, endPoint x: 429, endPoint y: 333, distance: 162.0
click h1 "1. Begin with a Soothing Soak"
drag, startPoint x: 435, startPoint y: 331, endPoint x: 646, endPoint y: 330, distance: 210.4
click h1 "1. Begin with a Soothing Soak"
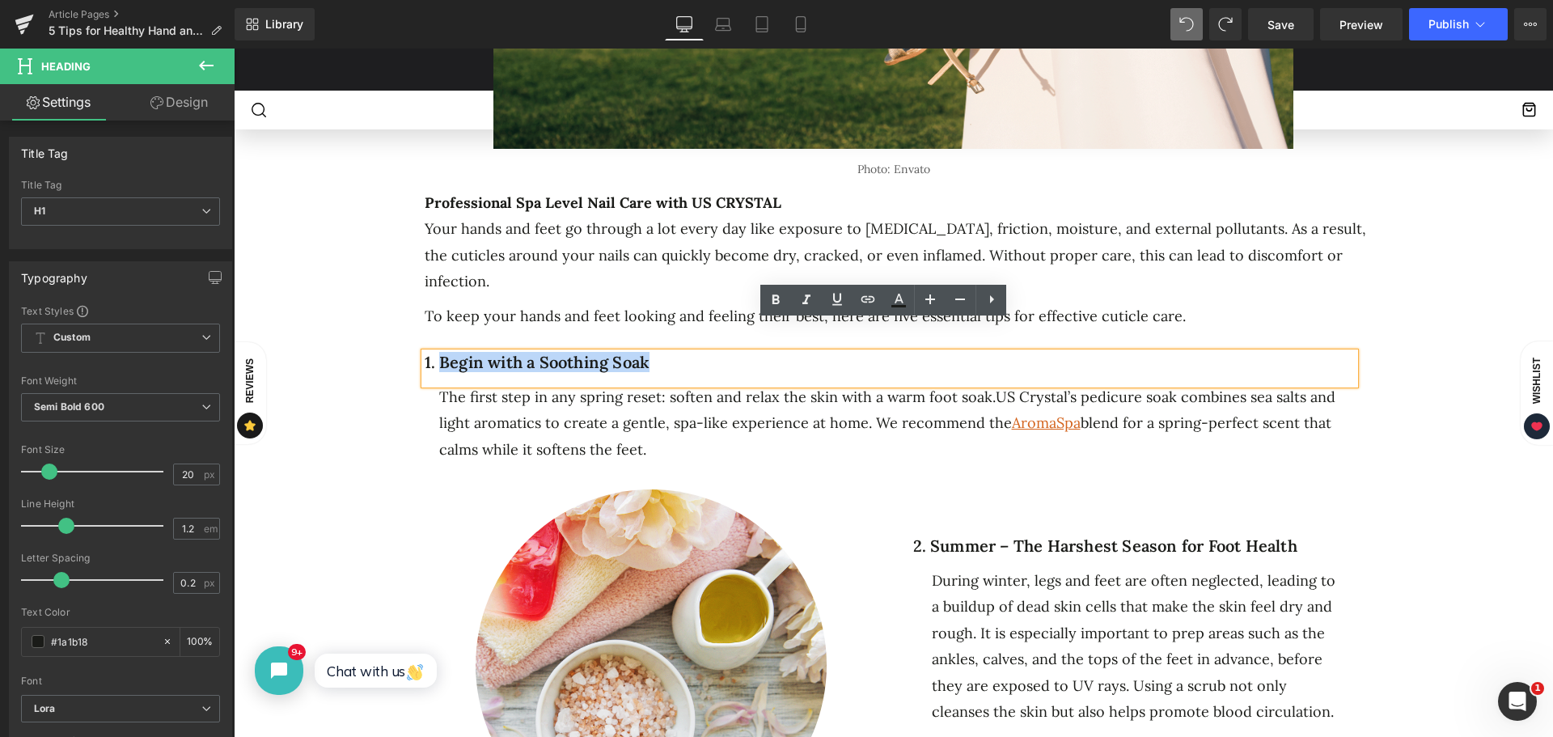
paste div
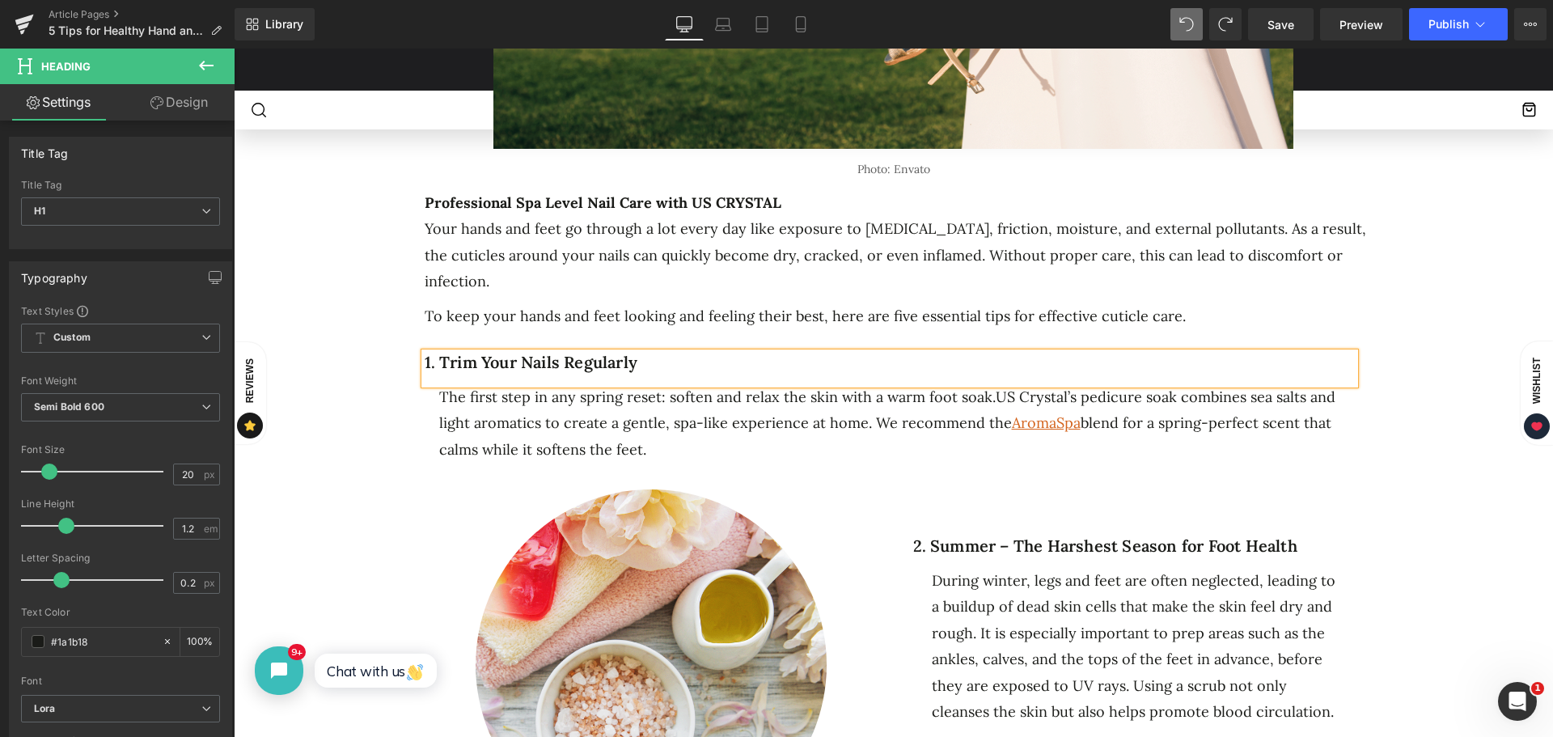
click span "US Crystal’s pedicure soak combines sea salts and light aromatics to create a g…"
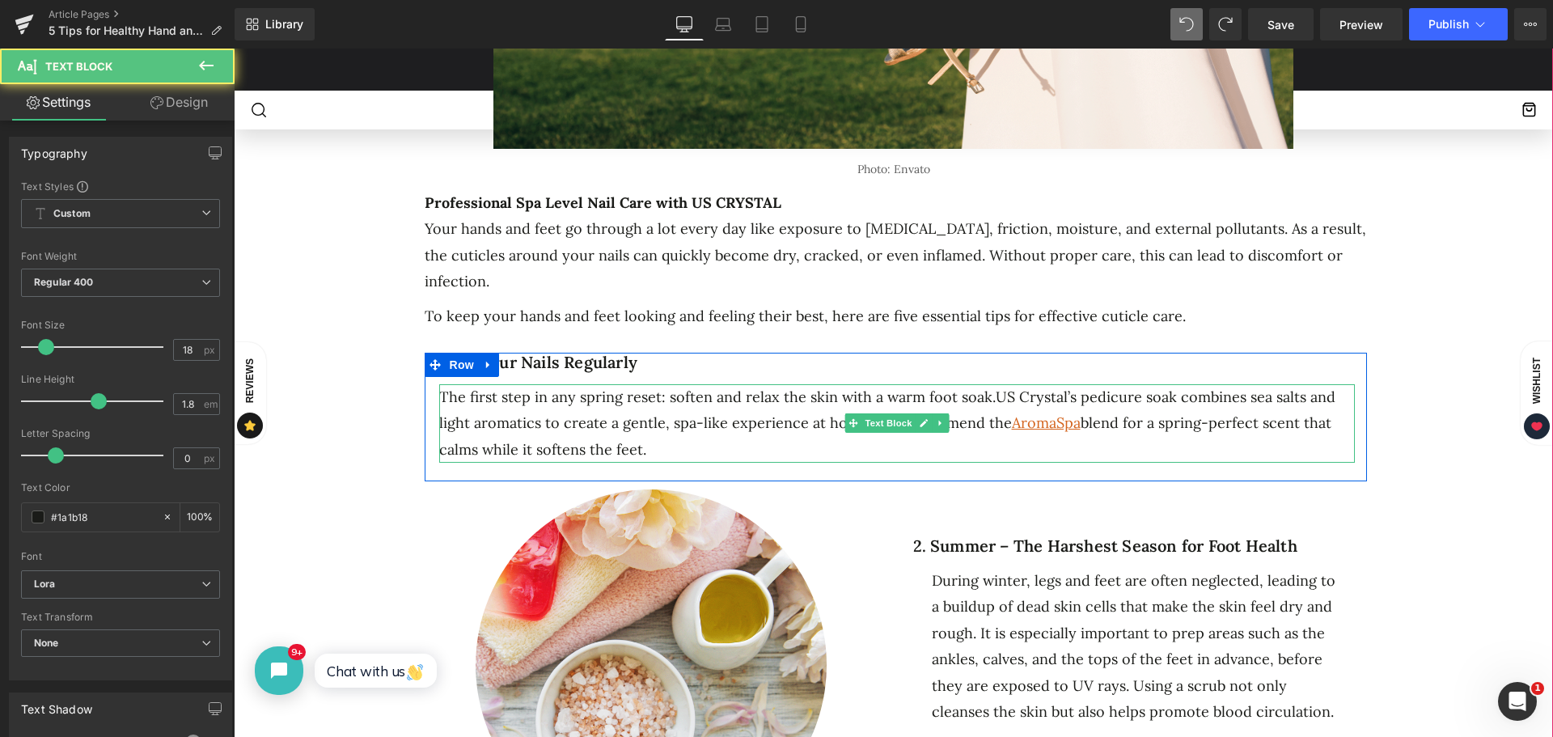
click div "The first step in any spring reset: soften and relax the skin with a warm foot …"
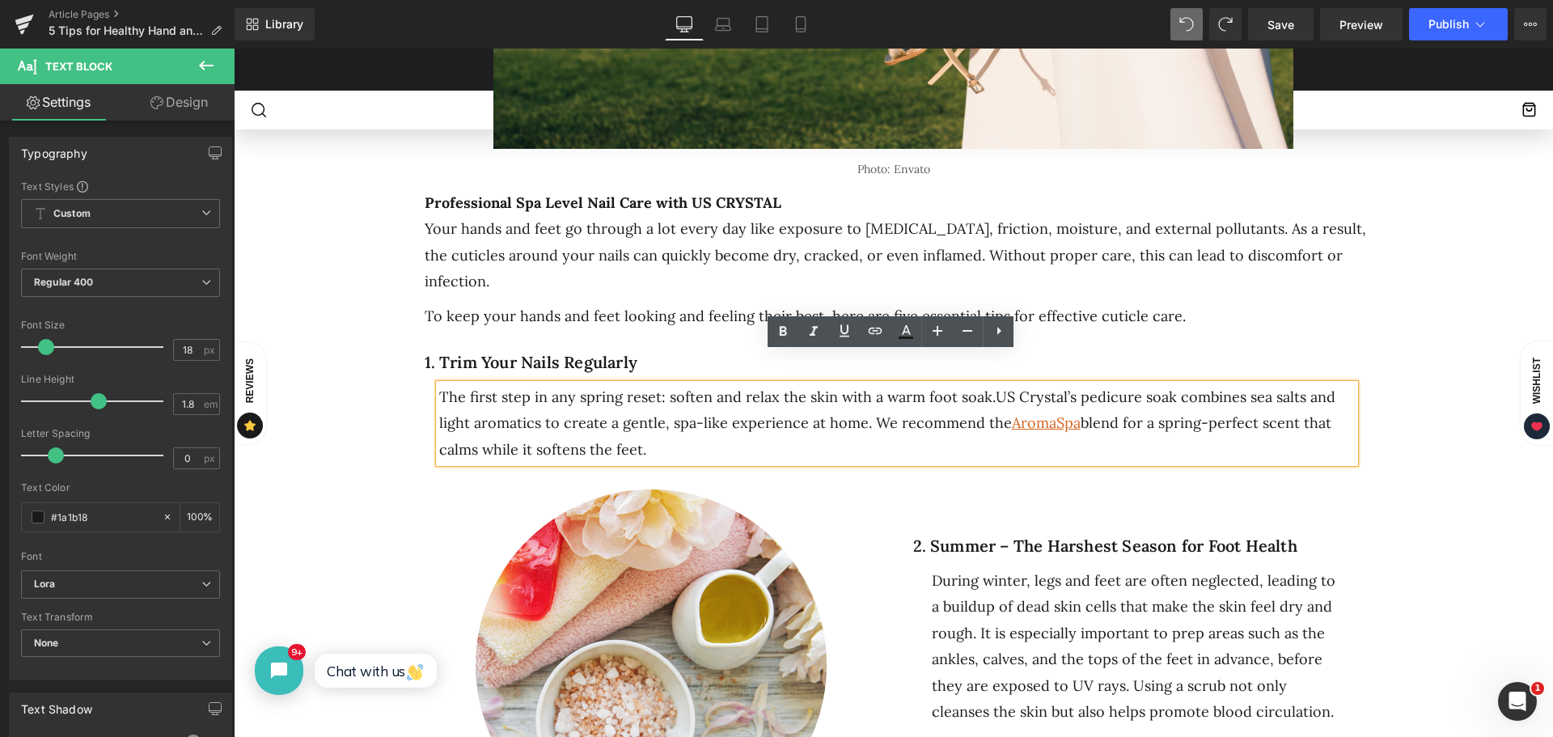
drag, startPoint x: 647, startPoint y: 420, endPoint x: 428, endPoint y: 360, distance: 227.3
click div "1. Trim Your Nails Regularly Heading The first step in any spring reset: soften…"
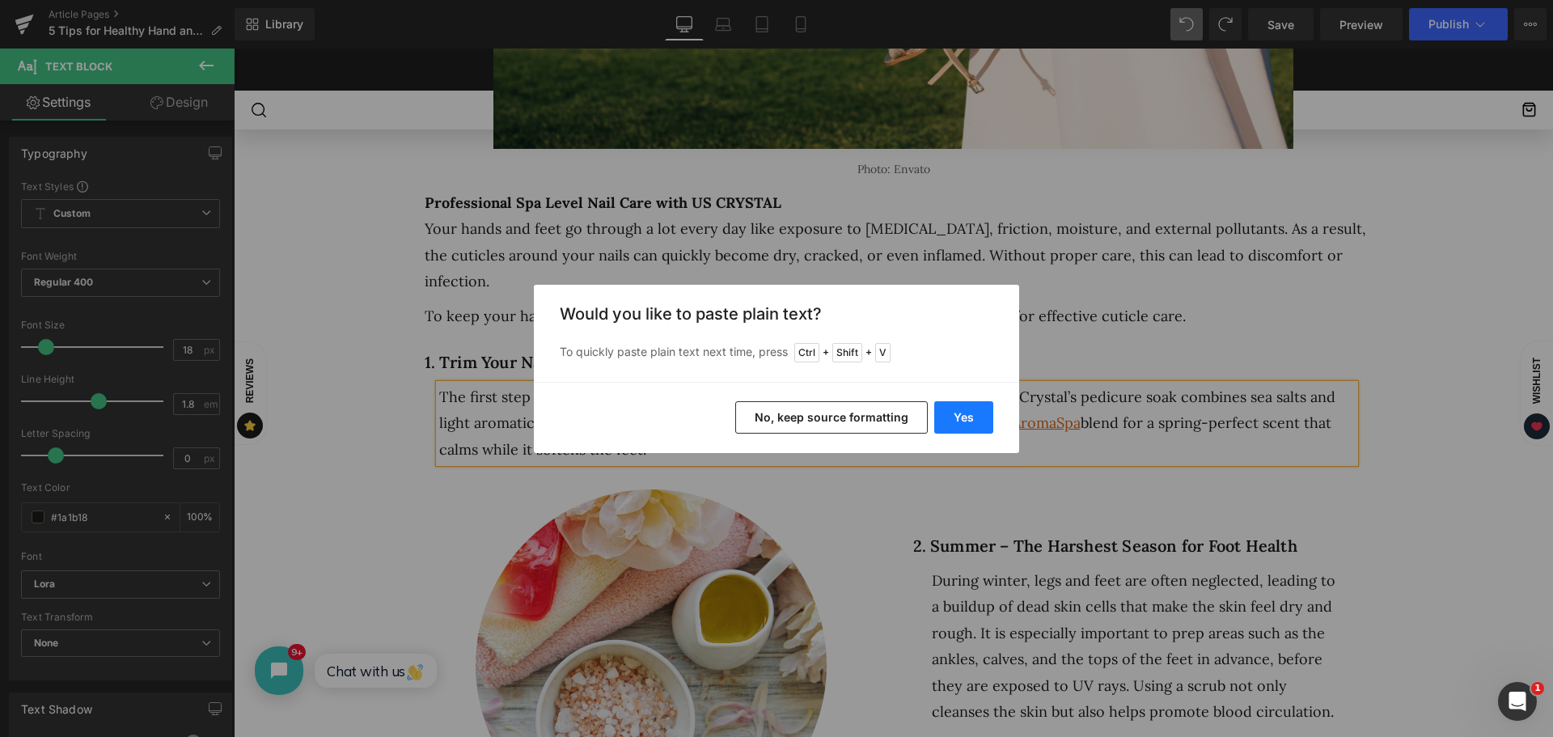
click at [952, 413] on button "Yes" at bounding box center [964, 417] width 59 height 32
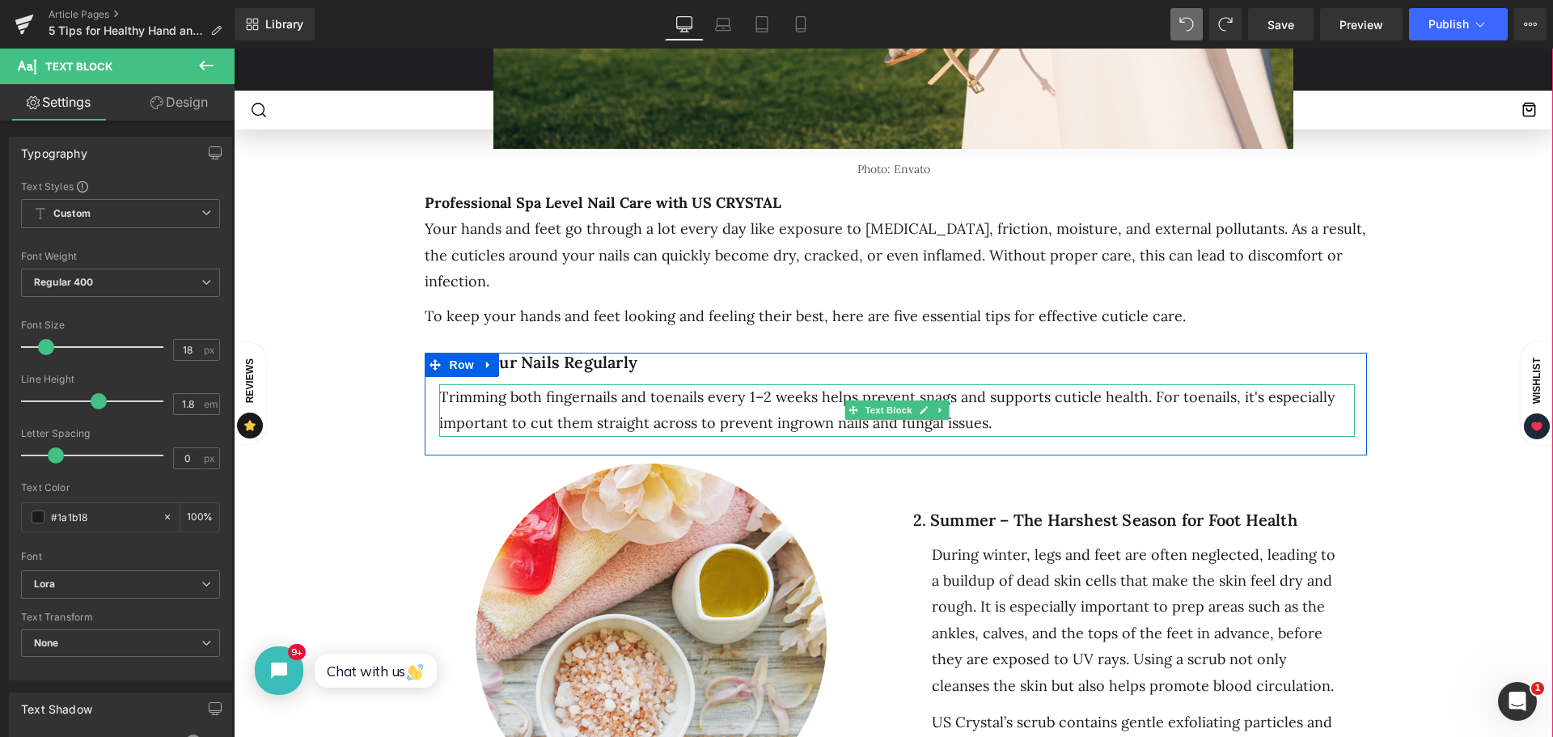
click div "Trimming both fingernails and toenails every 1–2 weeks helps prevent snags and …"
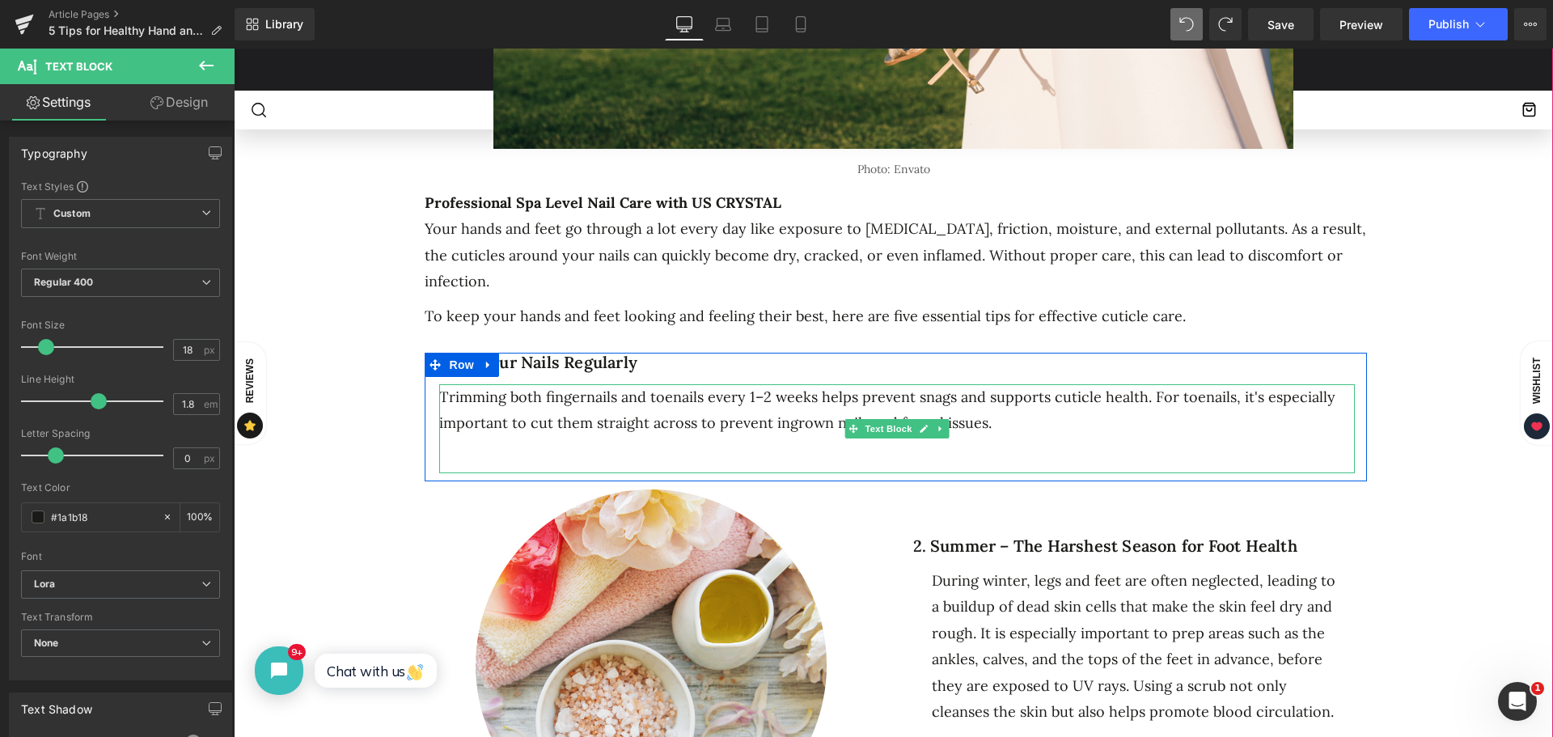
click div
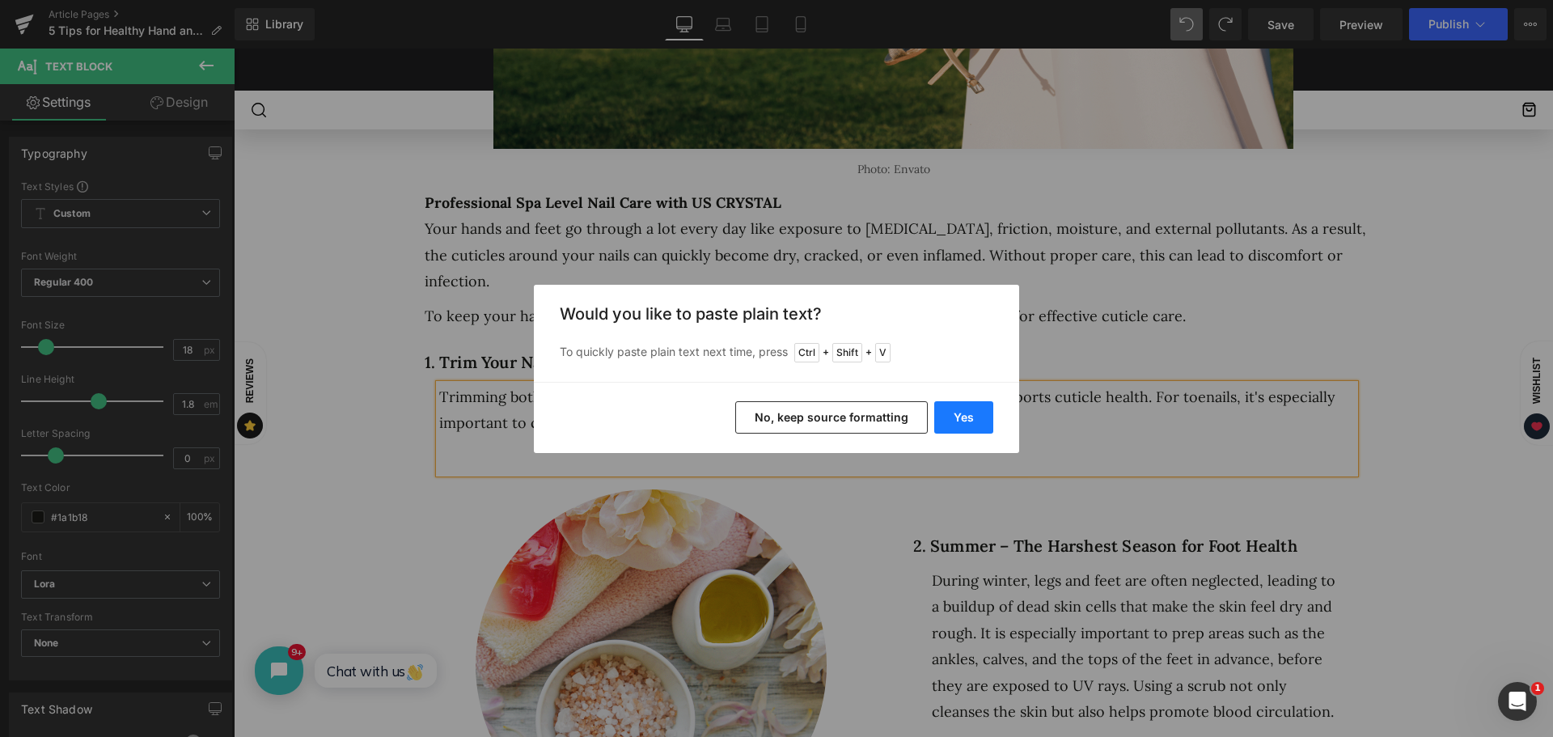
click at [984, 424] on button "Yes" at bounding box center [964, 417] width 59 height 32
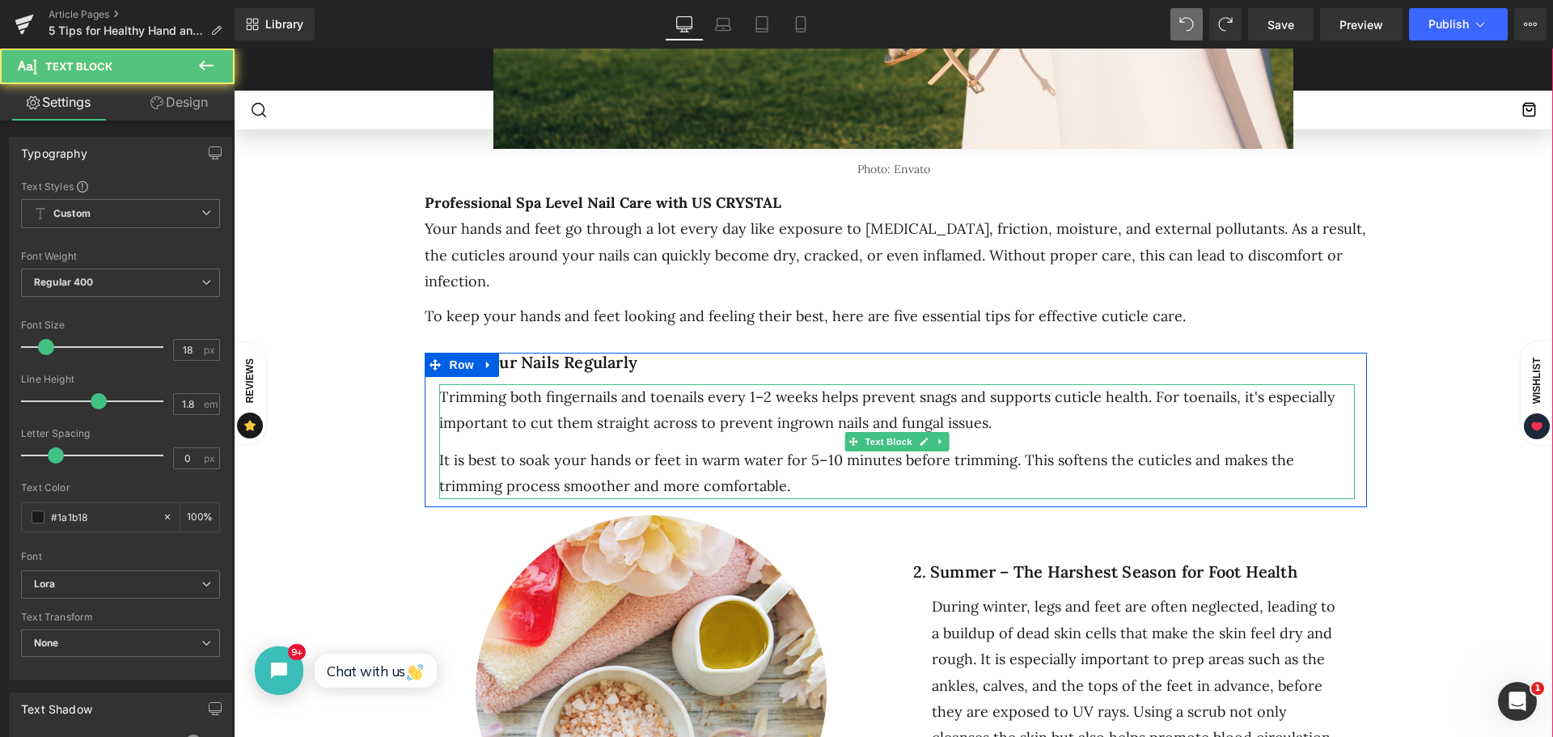
click div "It is best to soak your hands or feet in warm water for 5–10 minutes before tri…"
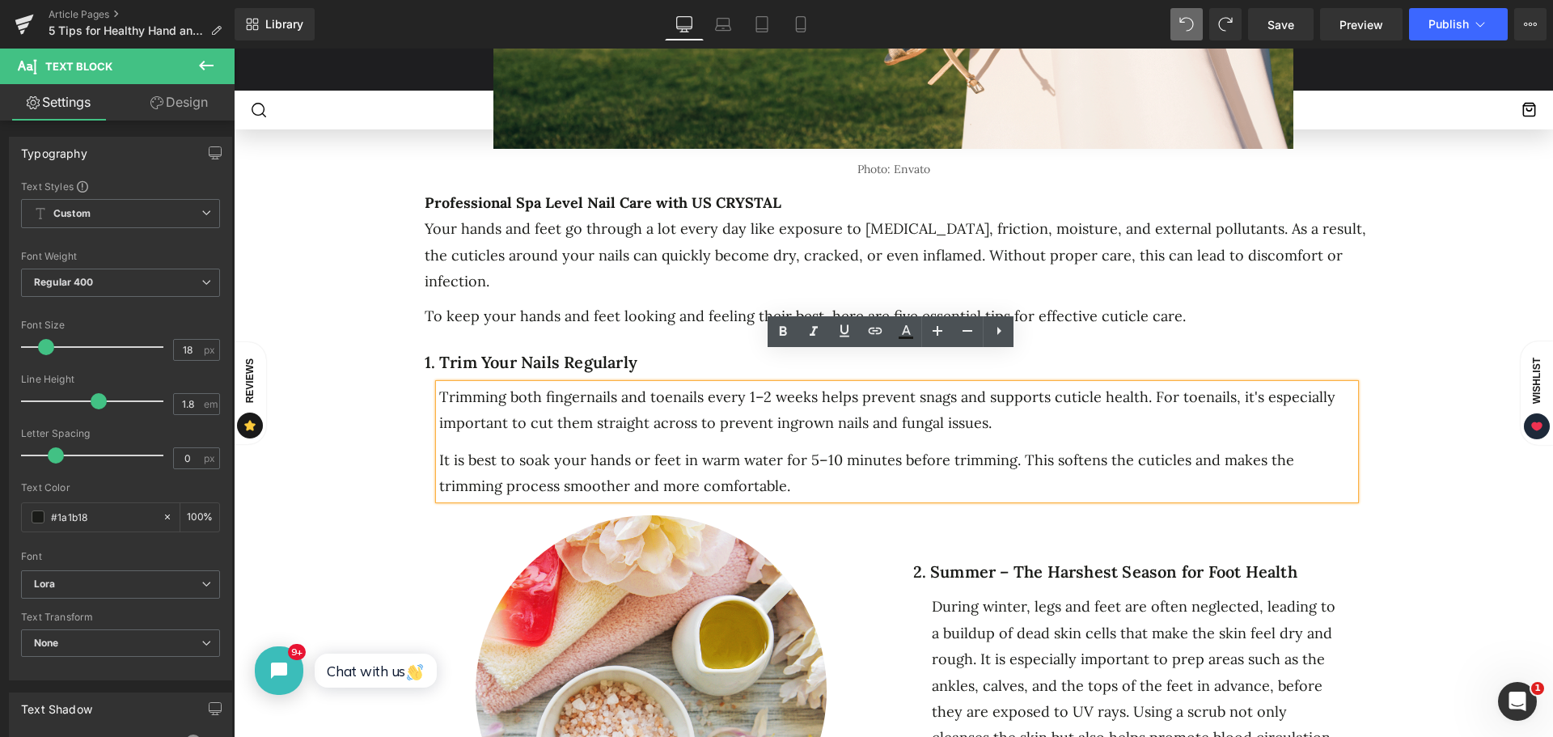
click div "It is best to soak your hands or feet in warm water for 5–10 minutes before tri…"
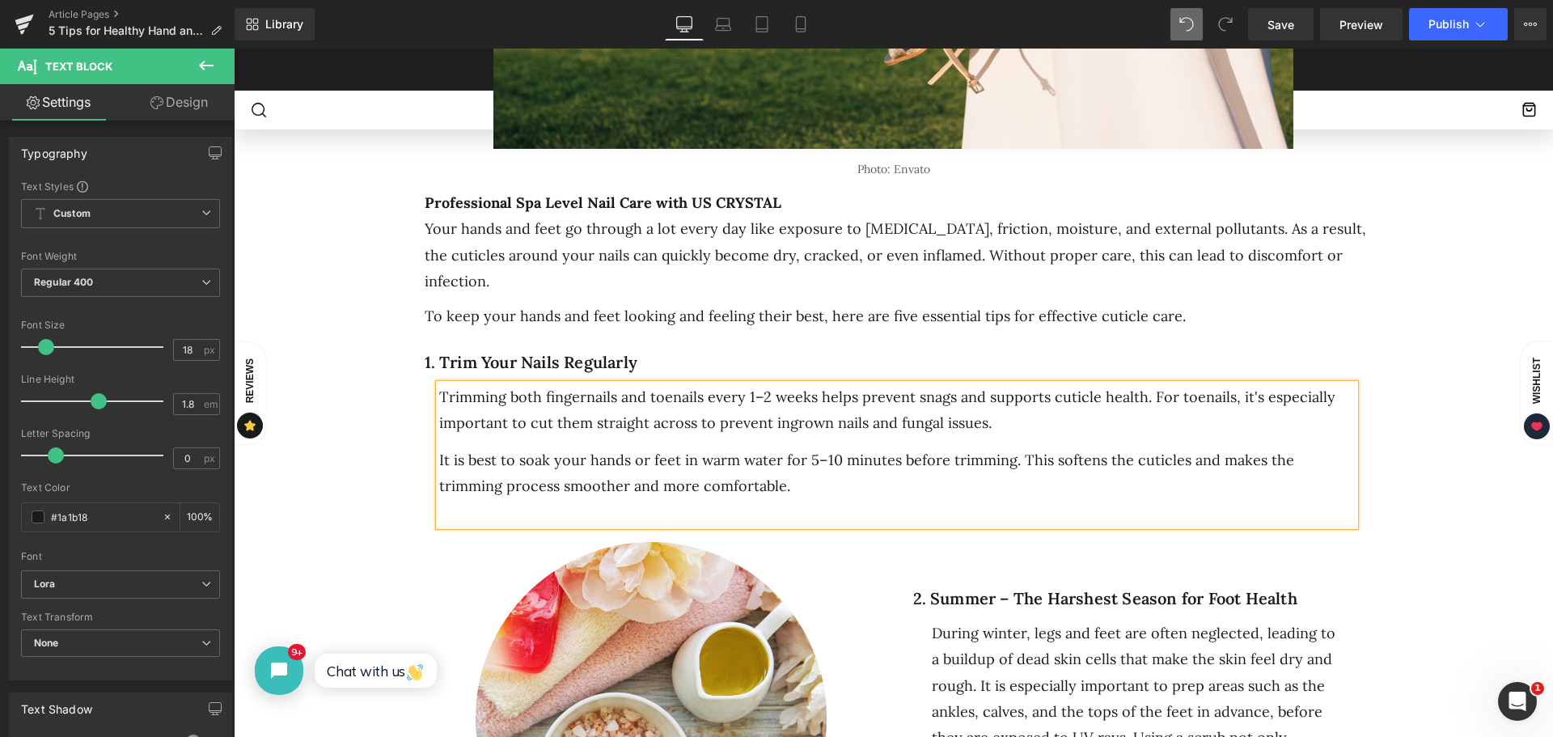
drag, startPoint x: 1007, startPoint y: 400, endPoint x: 973, endPoint y: 405, distance: 34.3
click div "Trimming both fingernails and toenails every 1–2 weeks helps prevent snags and …"
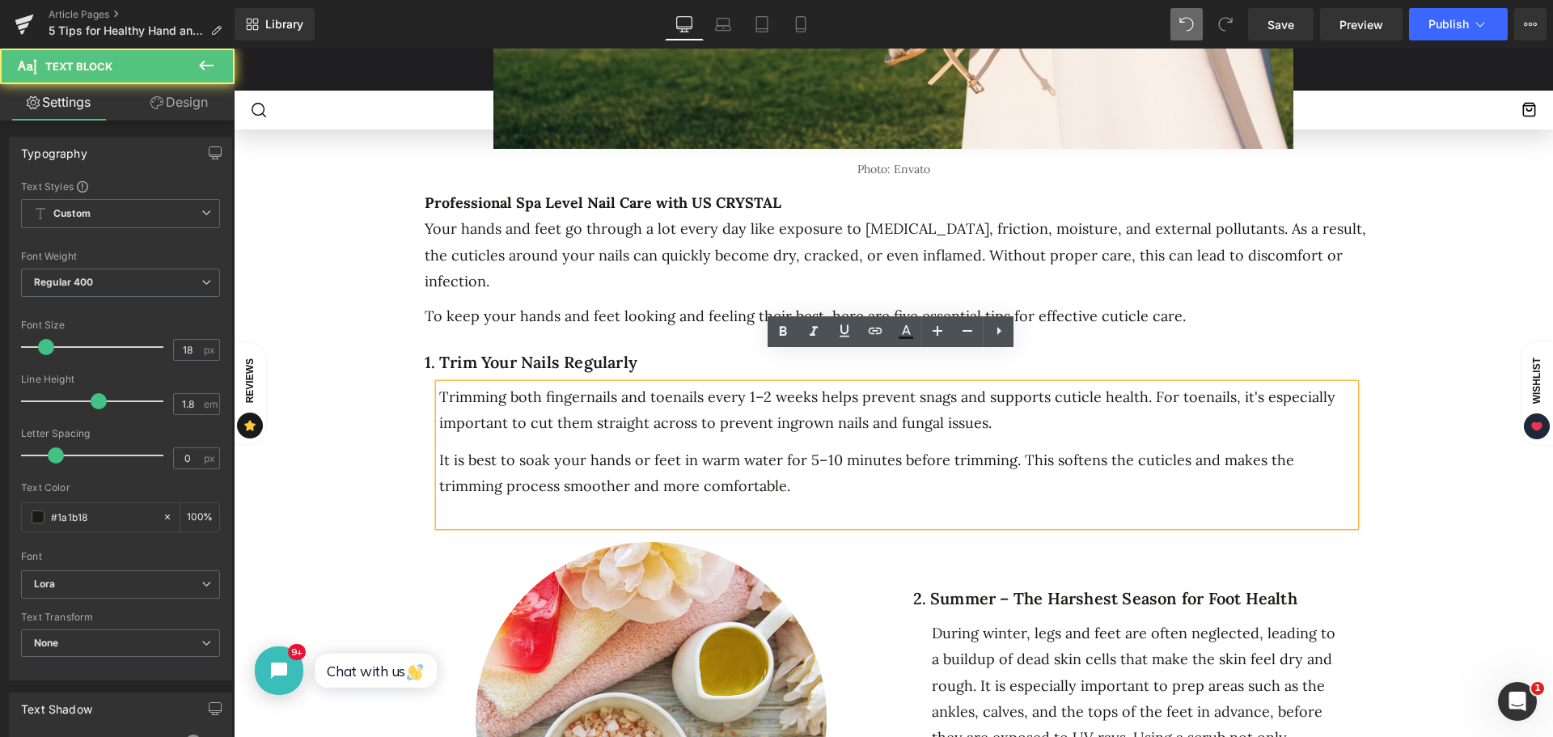
click div "It is best to soak your hands or feet in warm water for 5–10 minutes before tri…"
click div
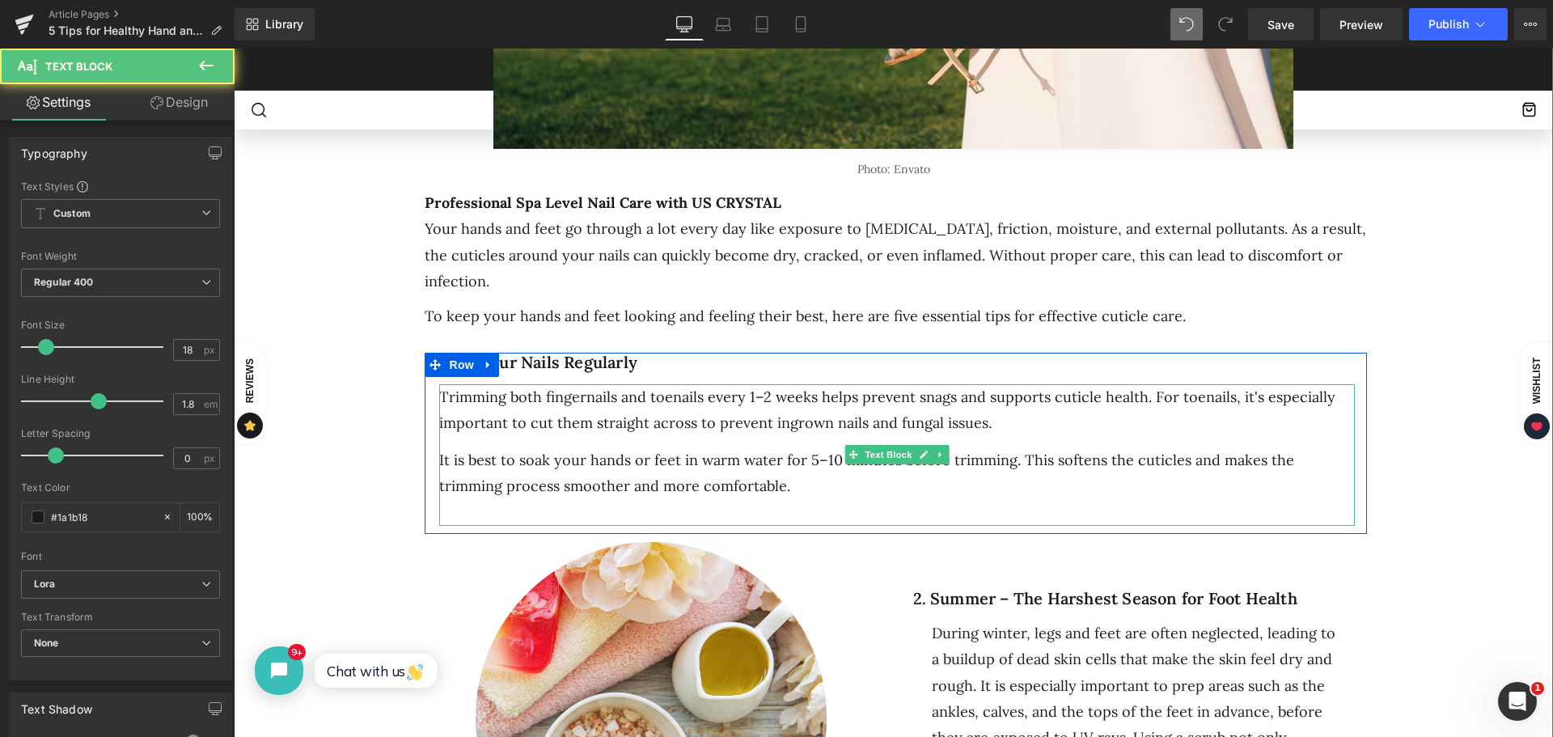
click div "It is best to soak your hands or feet in warm water for 5–10 minutes before tri…"
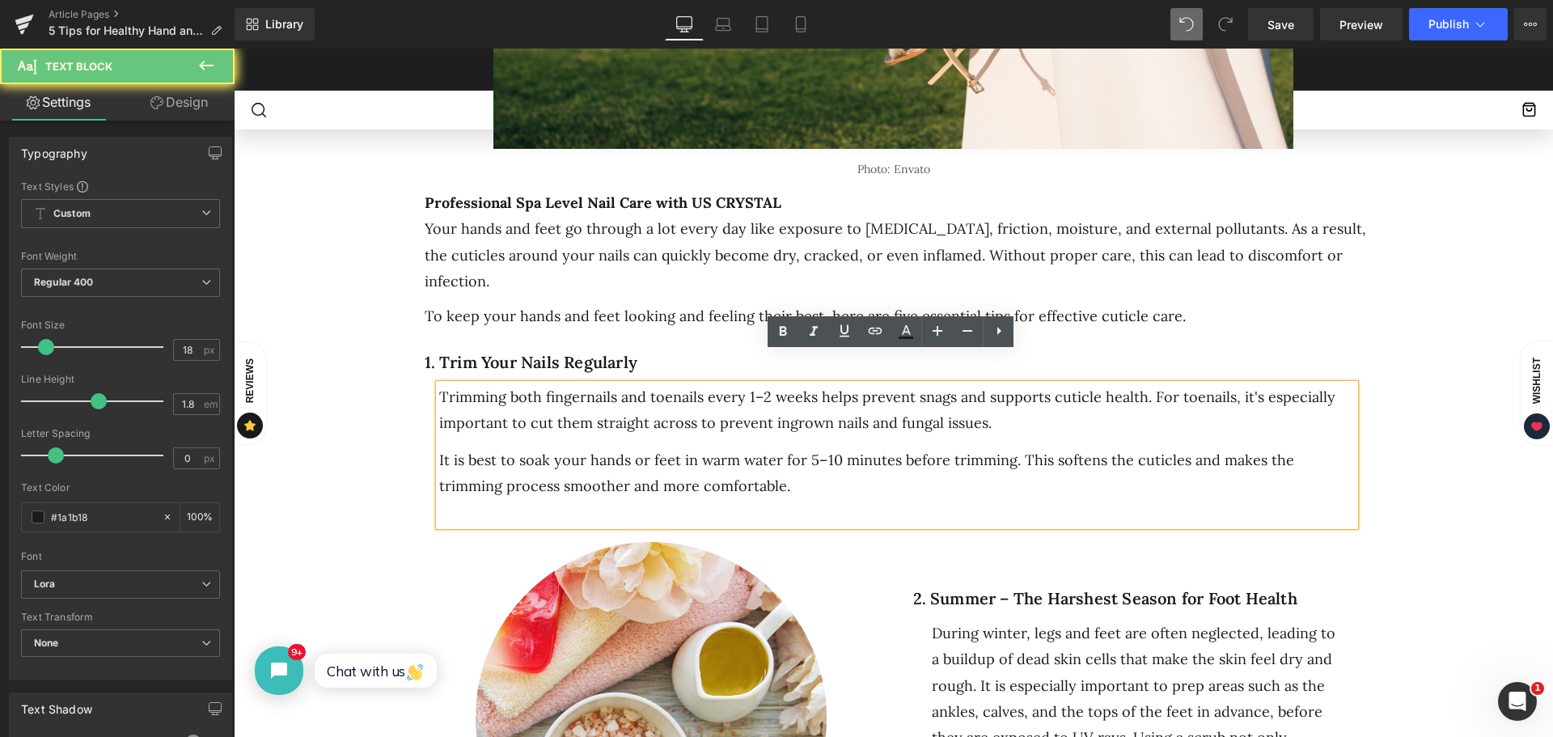
click div
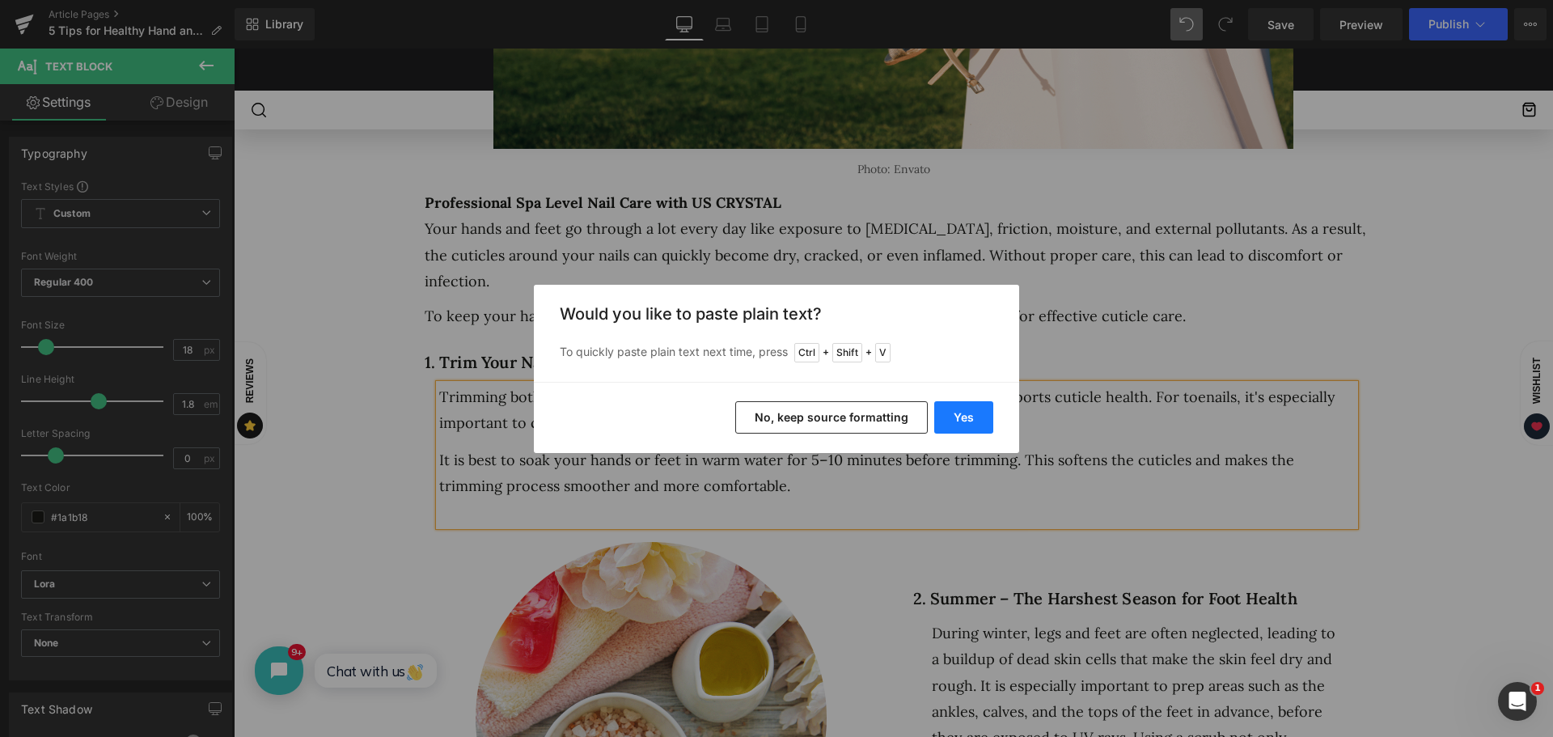
click at [970, 418] on button "Yes" at bounding box center [964, 417] width 59 height 32
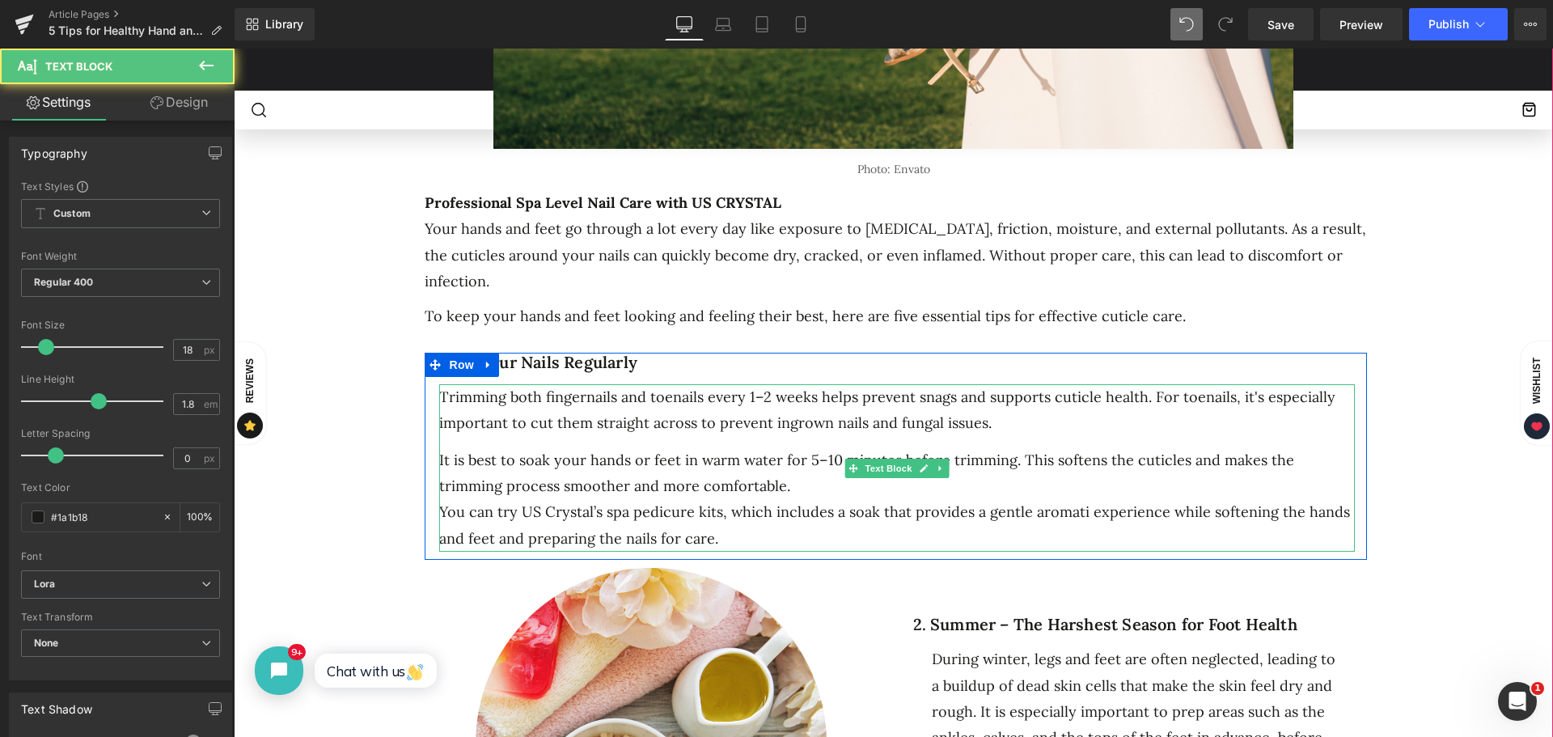
click div "You can try US Crystal’s spa pedicure kits, which includes a soak that provides…"
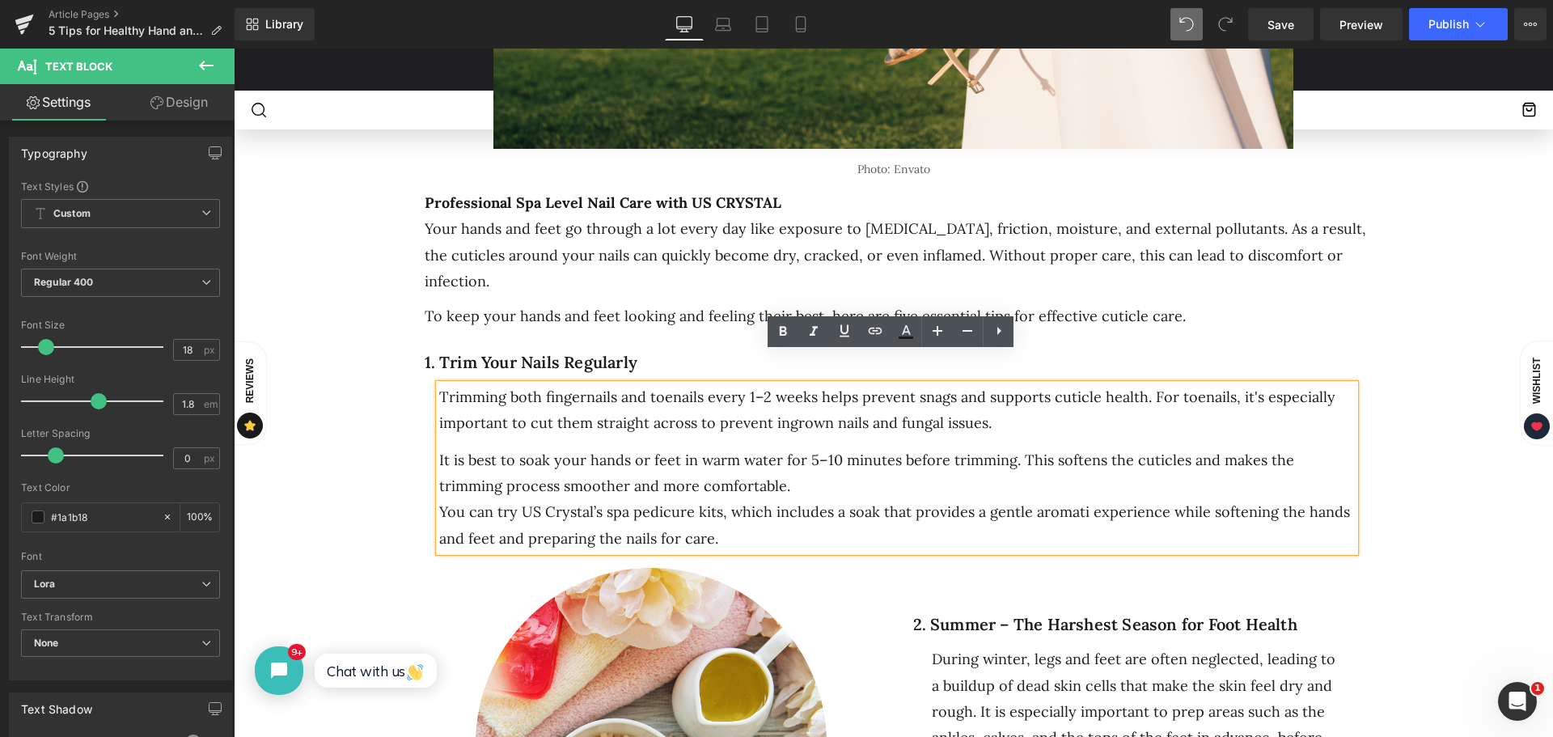
drag, startPoint x: 734, startPoint y: 507, endPoint x: 432, endPoint y: 492, distance: 302.2
click div "Trimming both fingernails and toenails every 1–2 weeks helps prevent snags and …"
drag, startPoint x: 723, startPoint y: 511, endPoint x: 434, endPoint y: 419, distance: 303.7
click div "Trimming both fingernails and toenails every 1–2 weeks helps prevent snags and …"
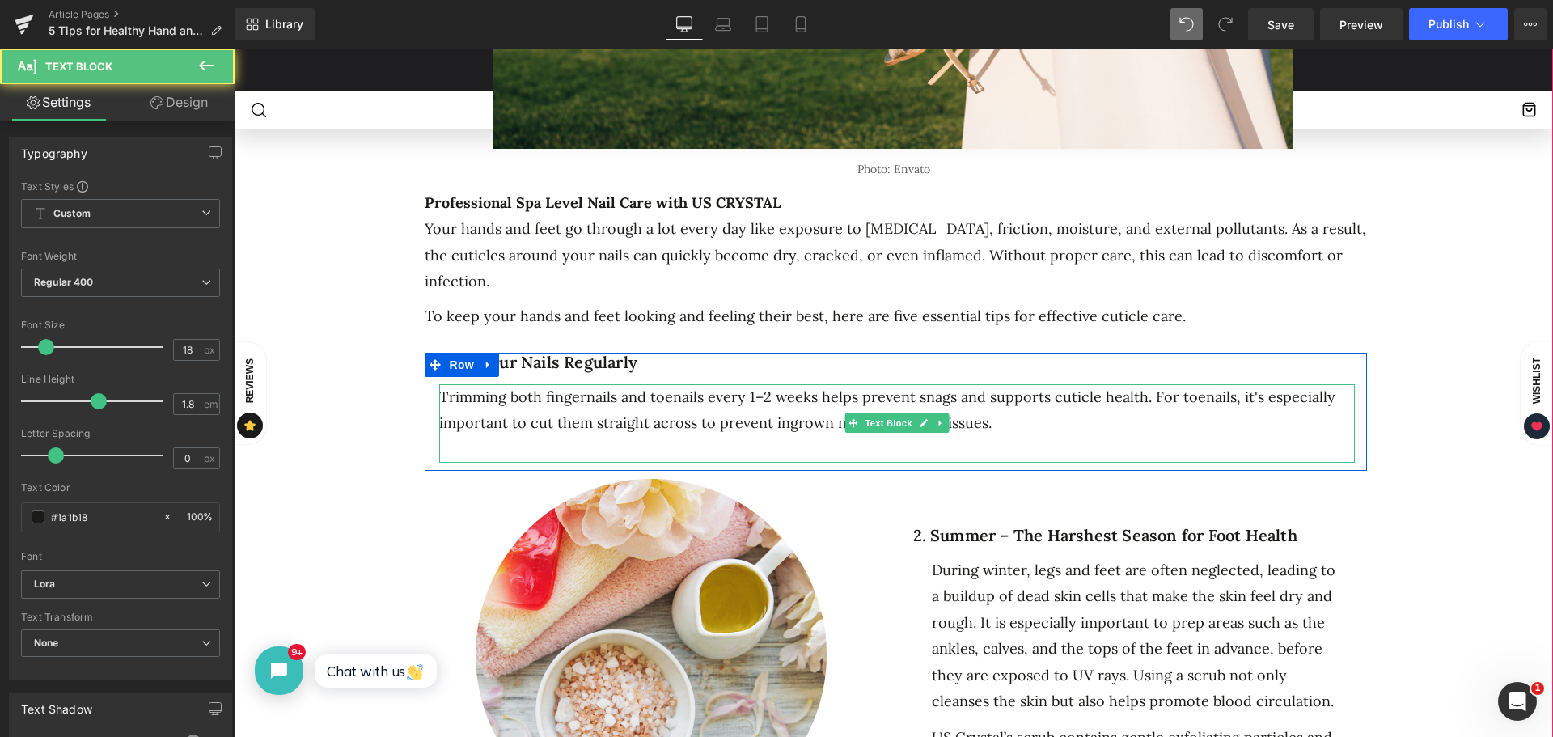
click div
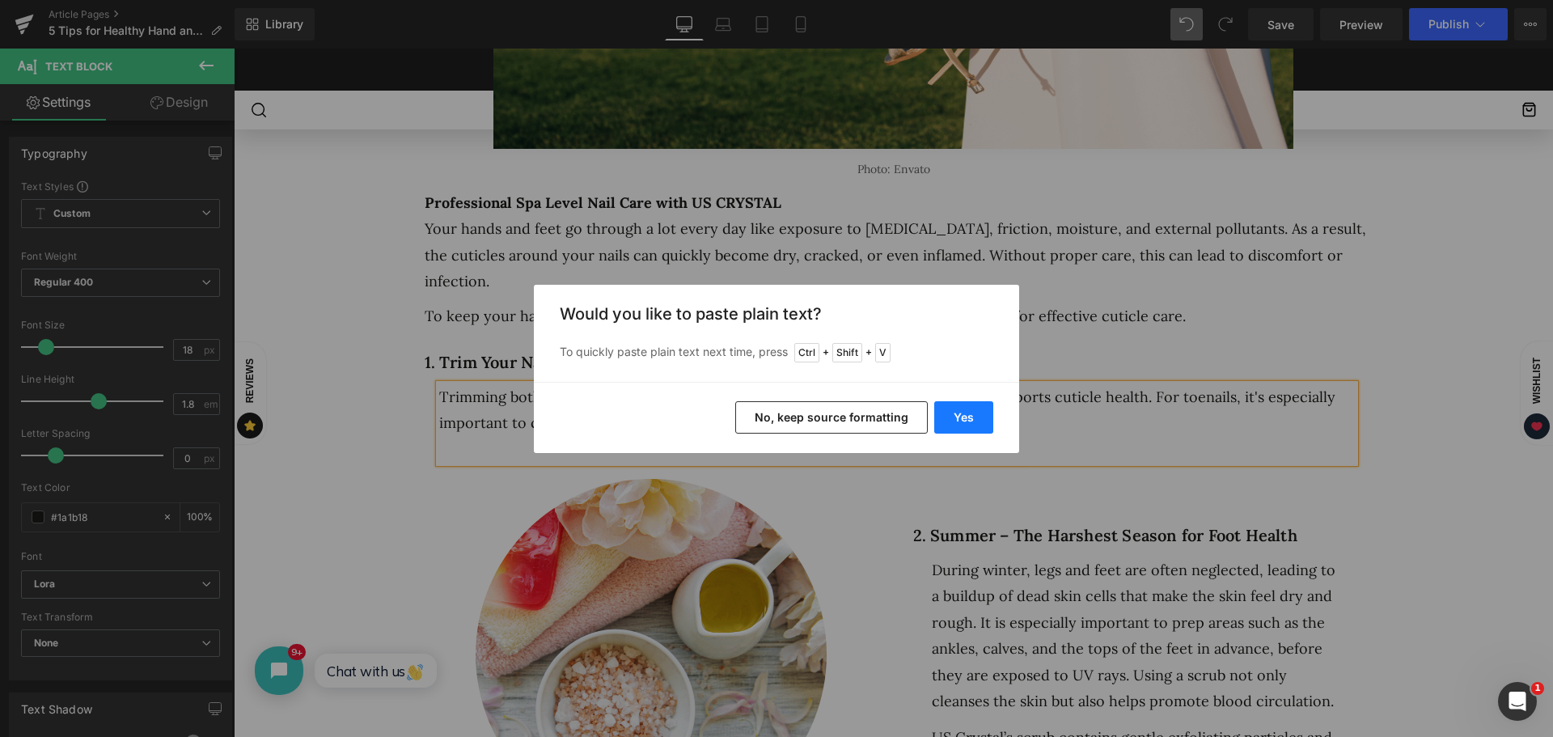
click at [961, 413] on button "Yes" at bounding box center [964, 417] width 59 height 32
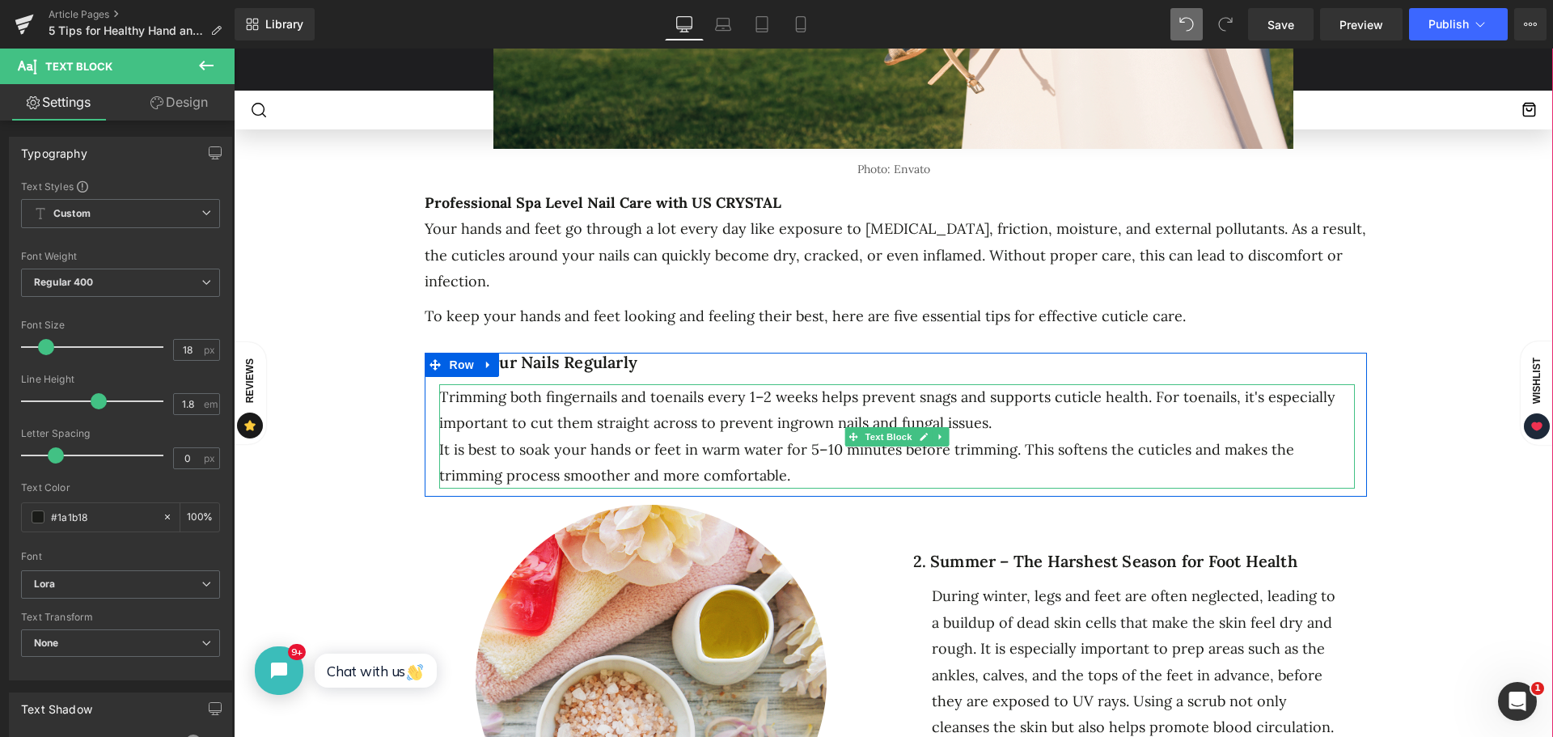
click div "It is best to soak your hands or feet in warm water for 5–10 minutes before tri…"
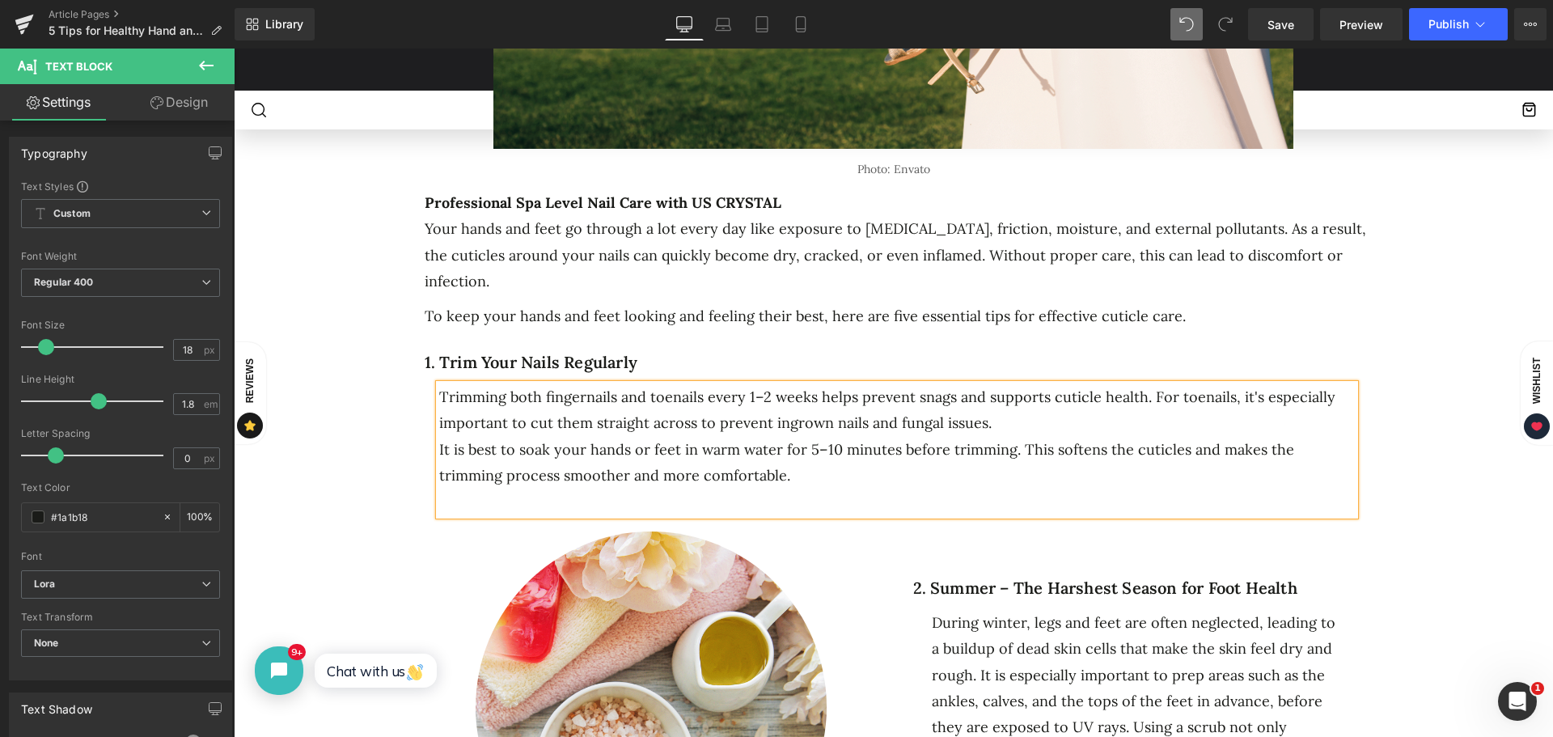
click div "Trimming both fingernails and toenails every 1–2 weeks helps prevent snags and …"
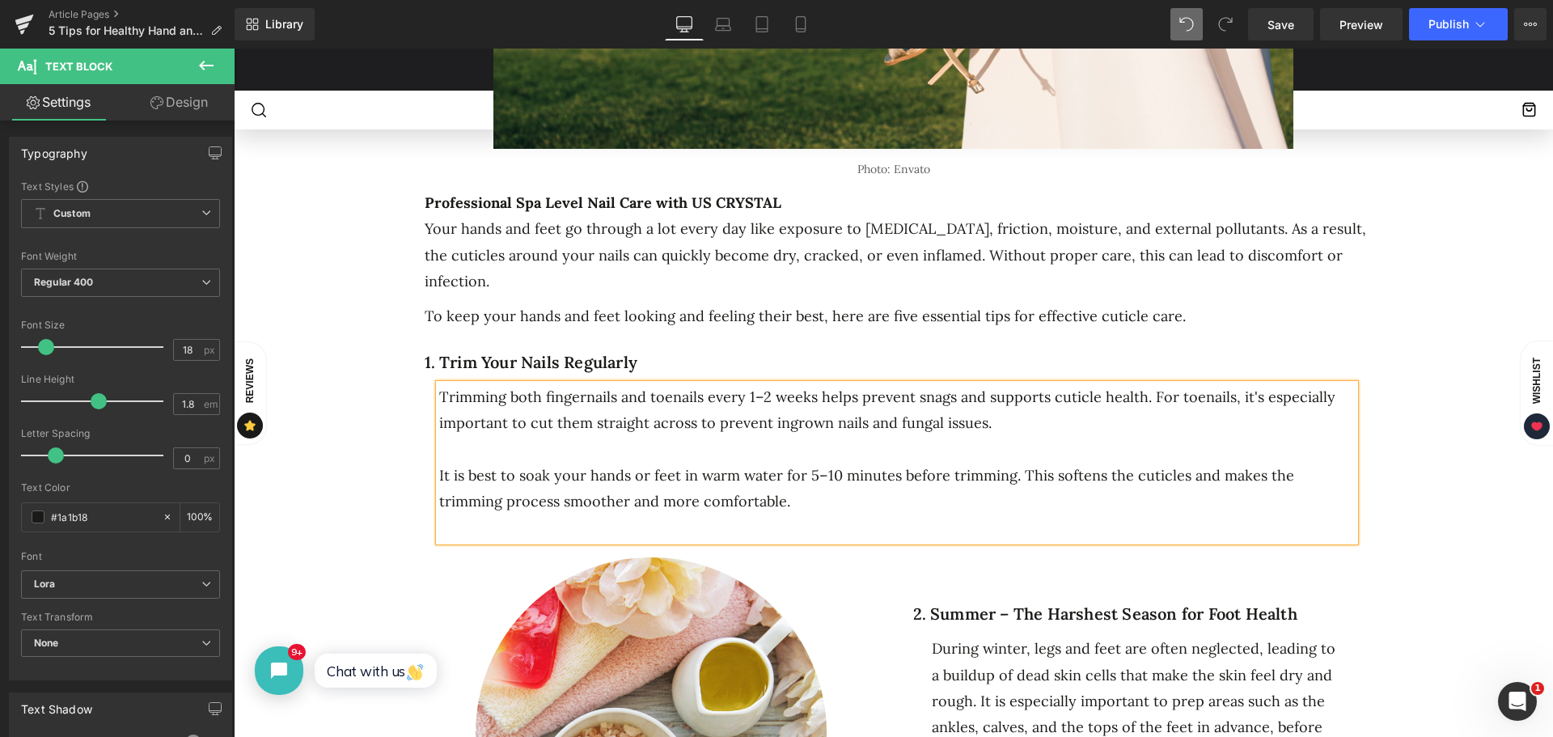
click div
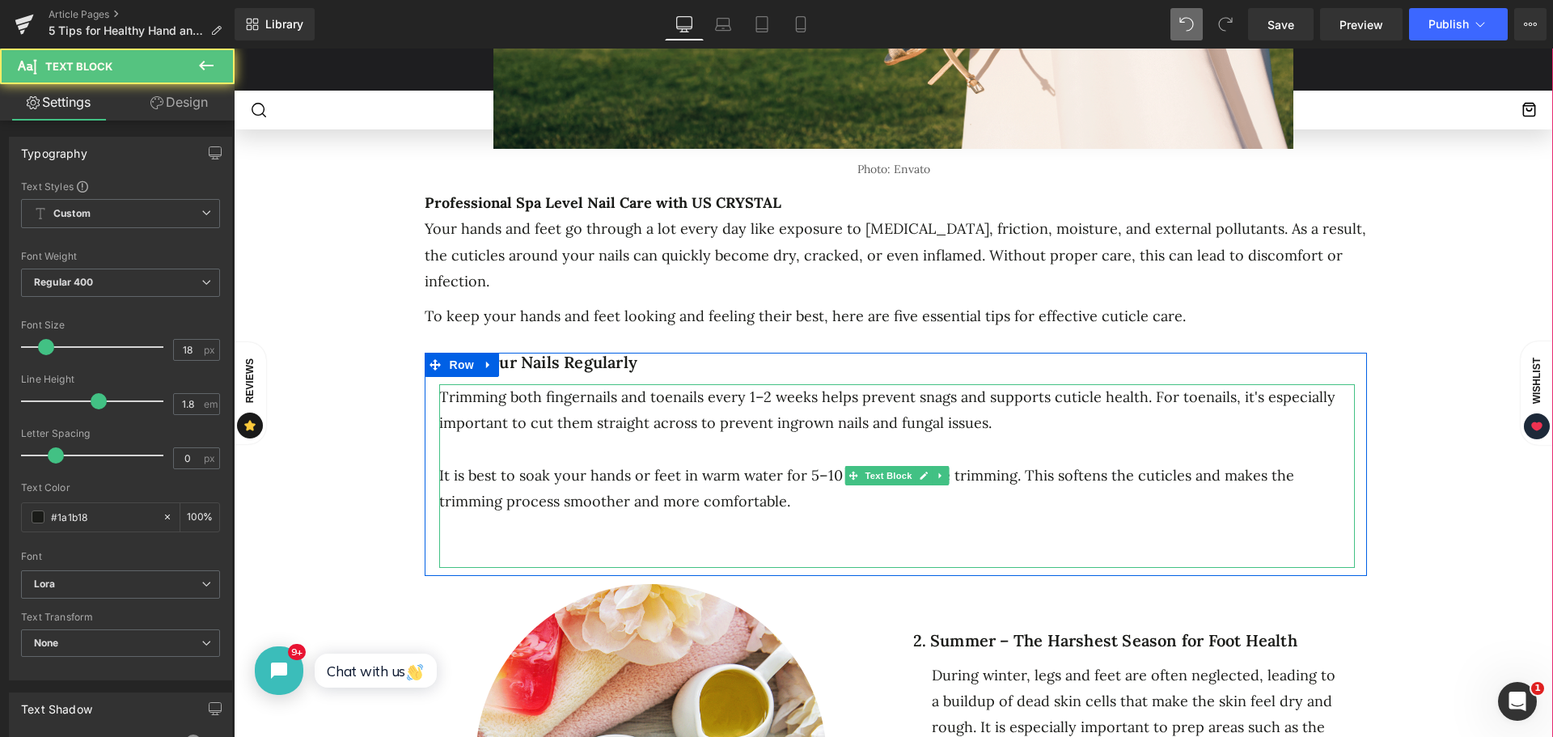
click div "It is best to soak your hands or feet in warm water for 5–10 minutes before tri…"
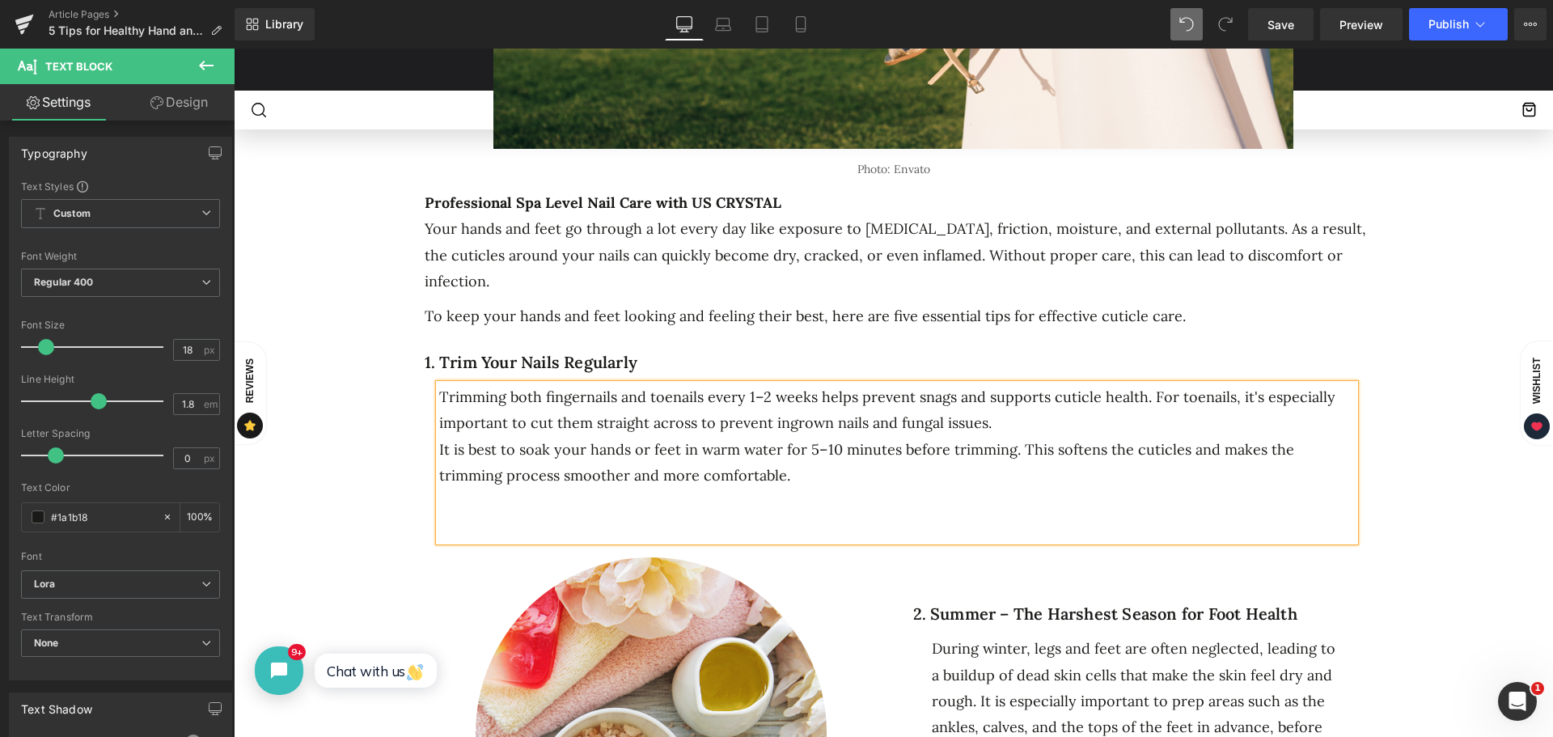
click div
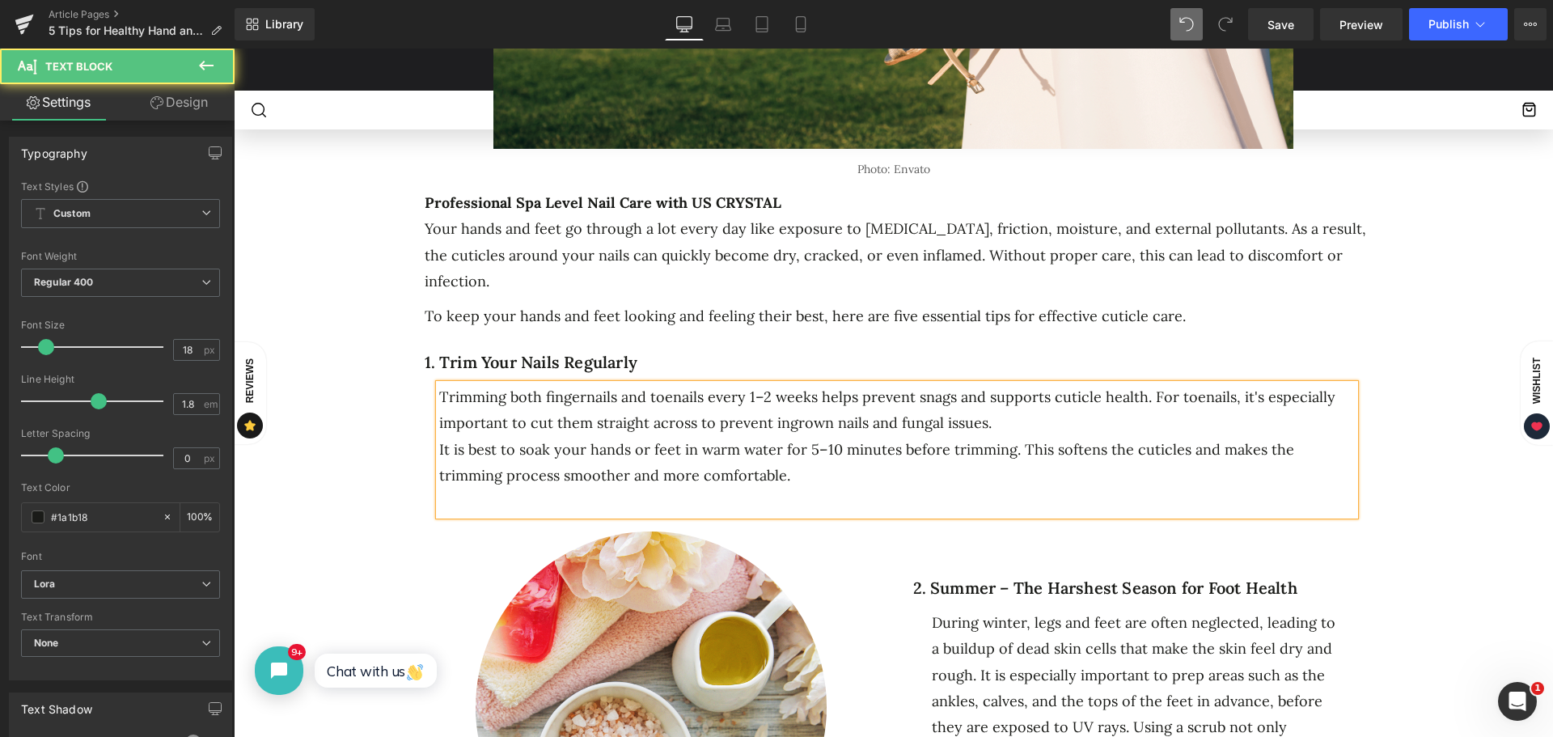
click div
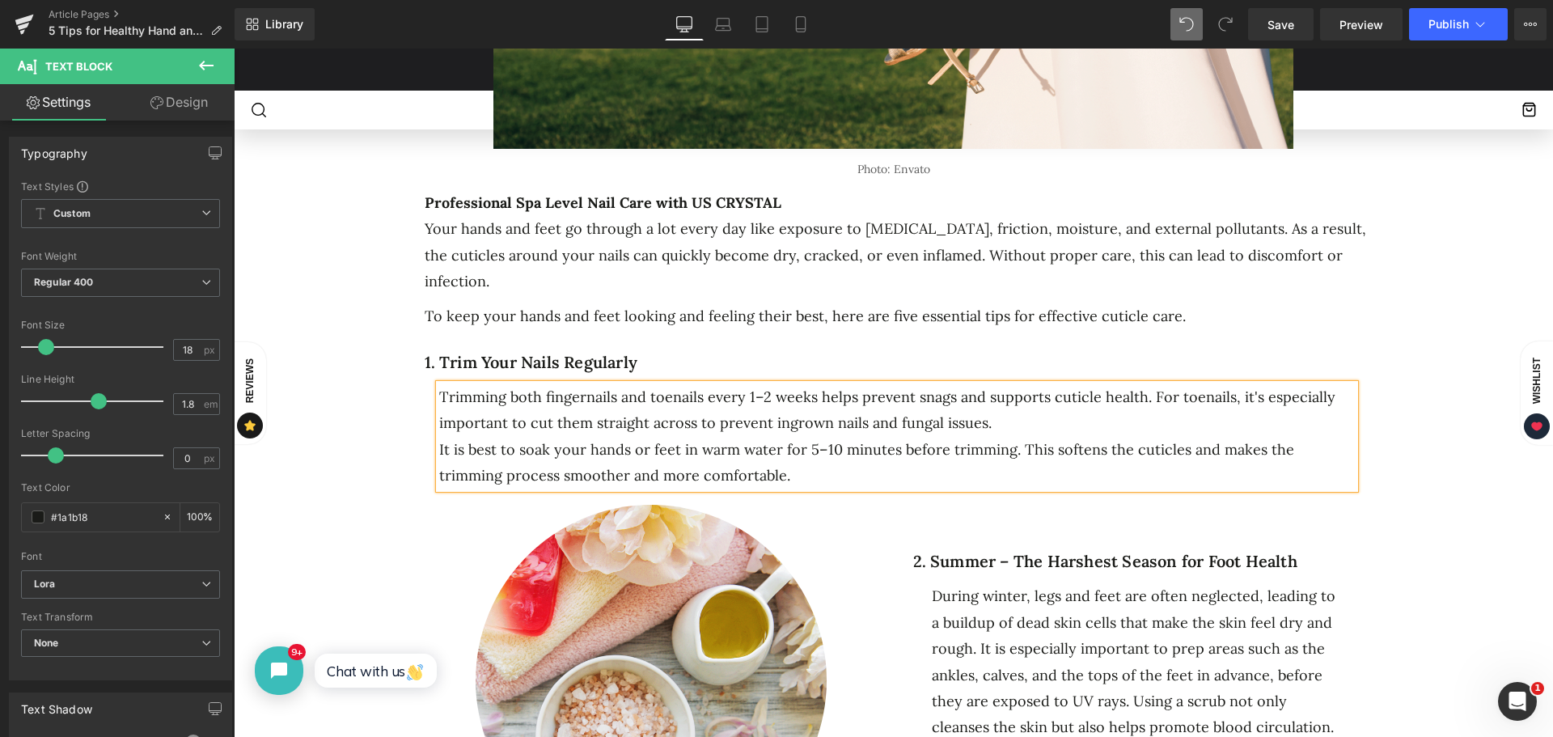
click div "It is best to soak your hands or feet in warm water for 5–10 minutes before tri…"
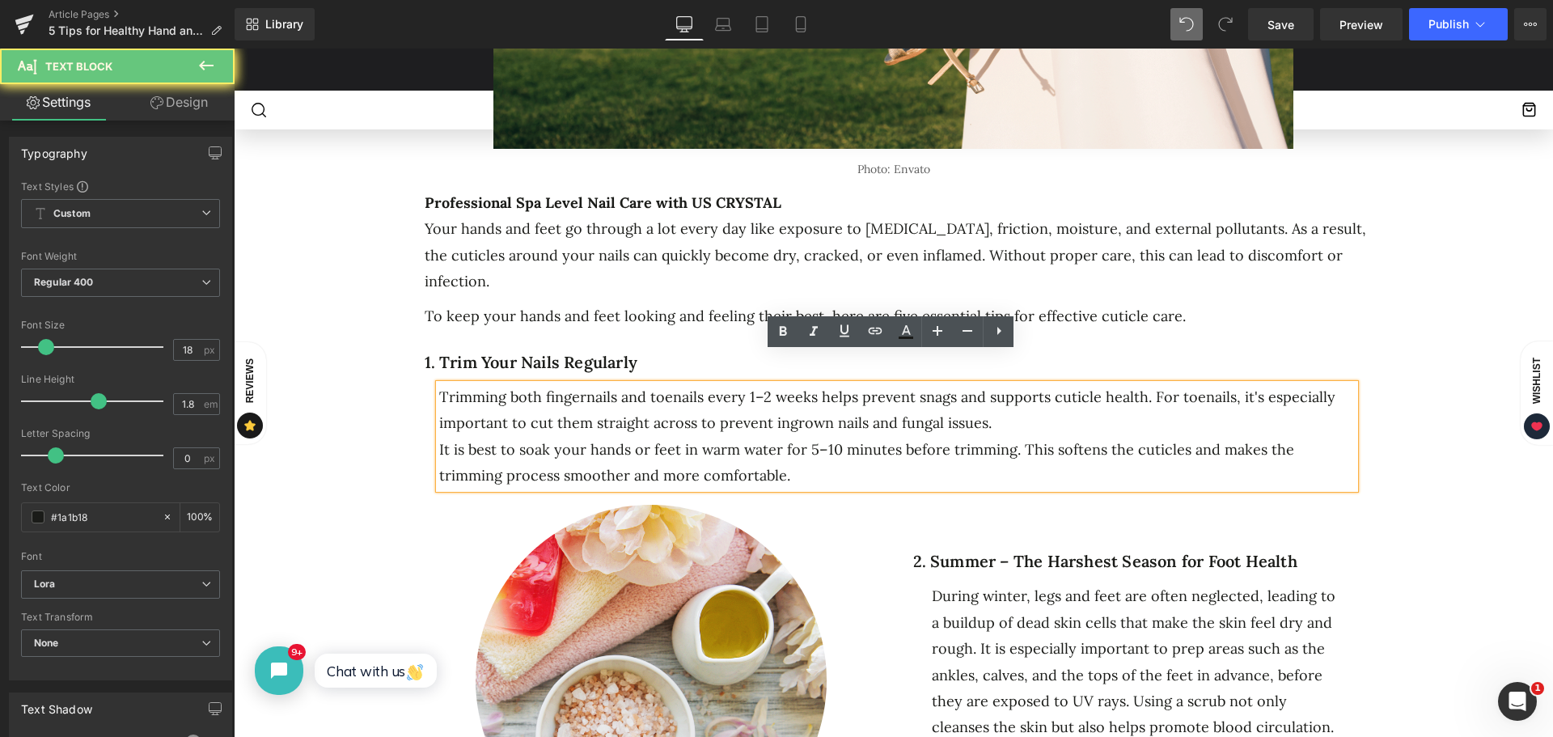
click div "Trimming both fingernails and toenails every 1–2 weeks helps prevent snags and …"
click div "It is best to soak your hands or feet in warm water for 5–10 minutes before tri…"
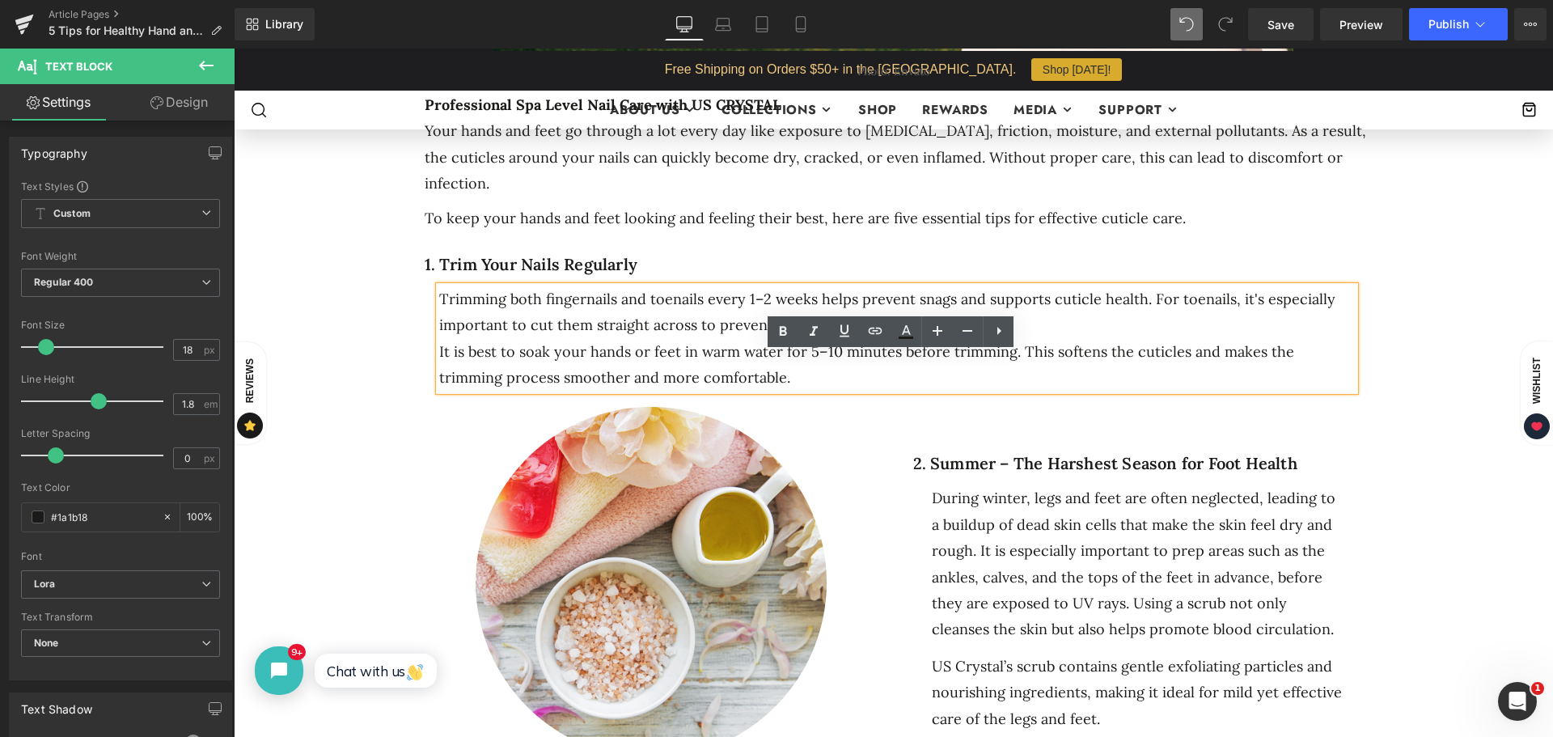
scroll to position [971, 0]
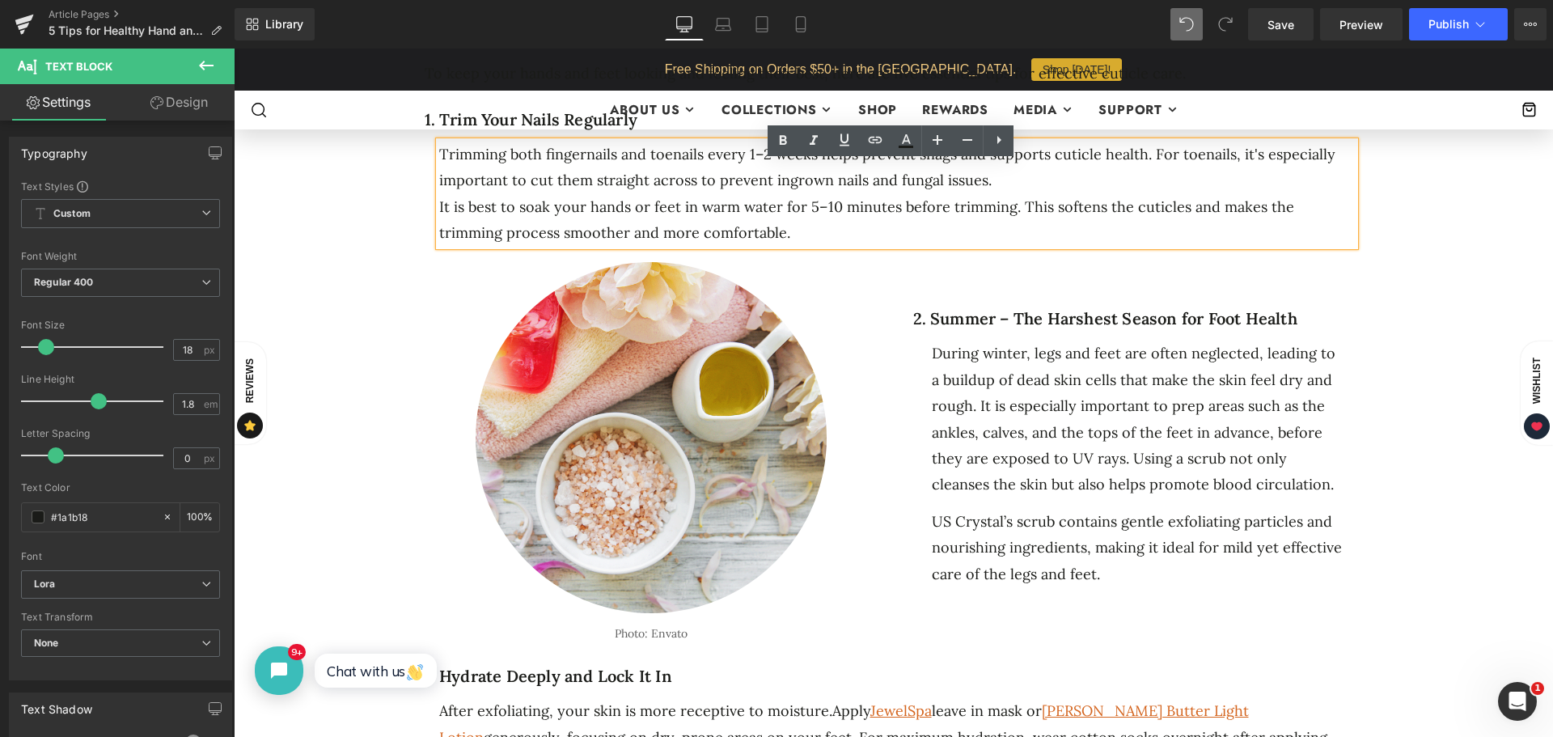
click div "US Crystal’s scrub contains gentle exfoliating particles and nourishing ingredi…"
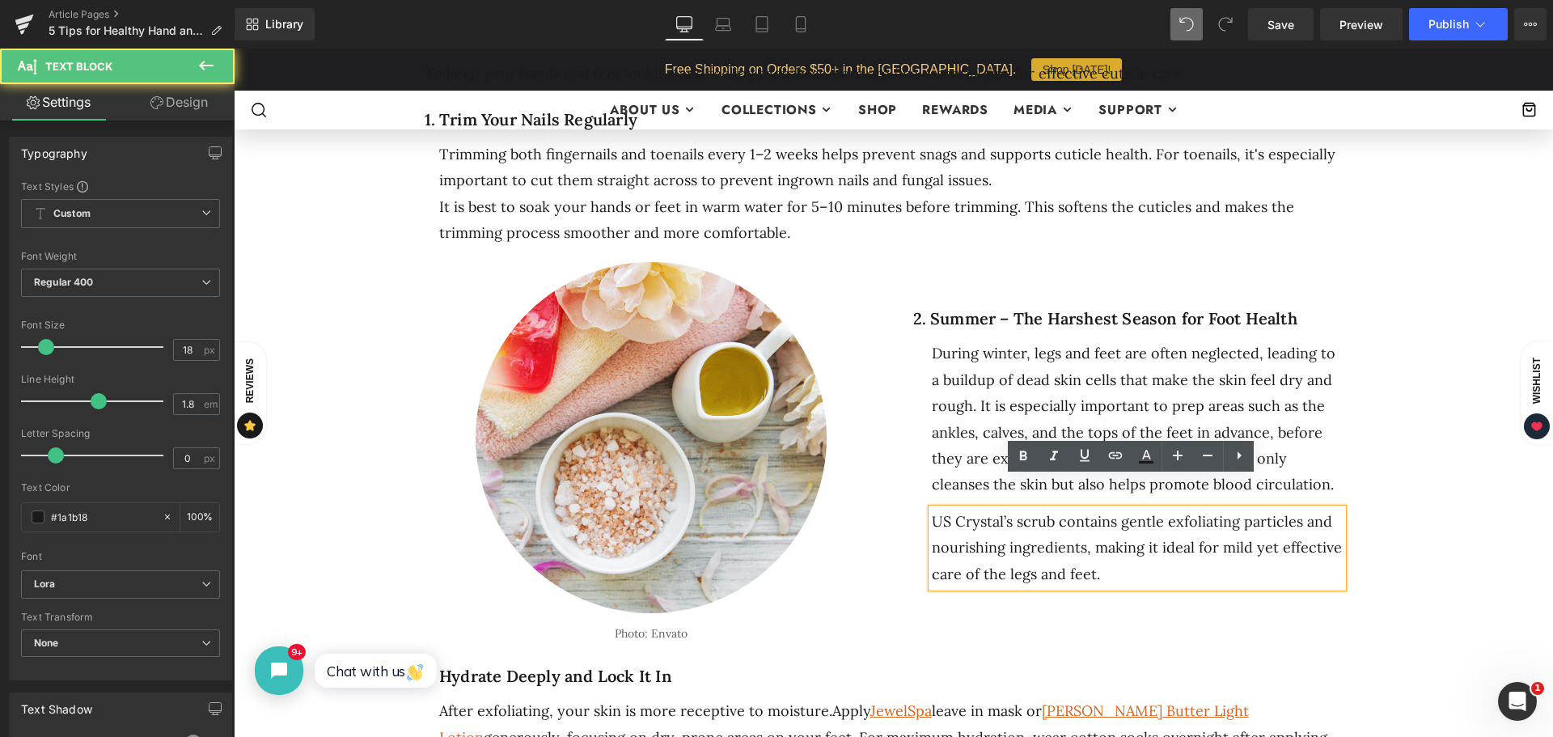
click span "During winter, legs and feet are often neglected, leading to a buildup of dead …"
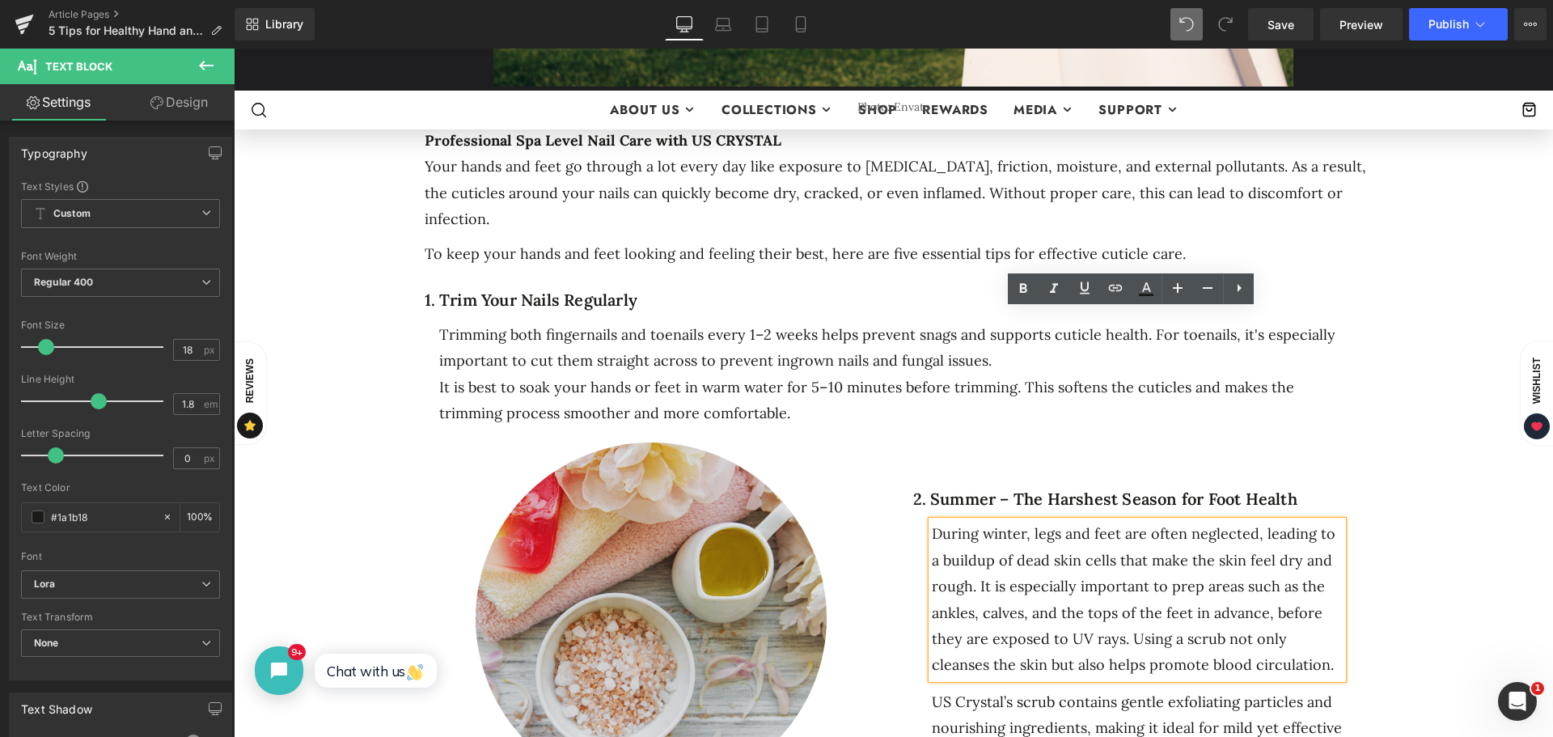
scroll to position [566, 0]
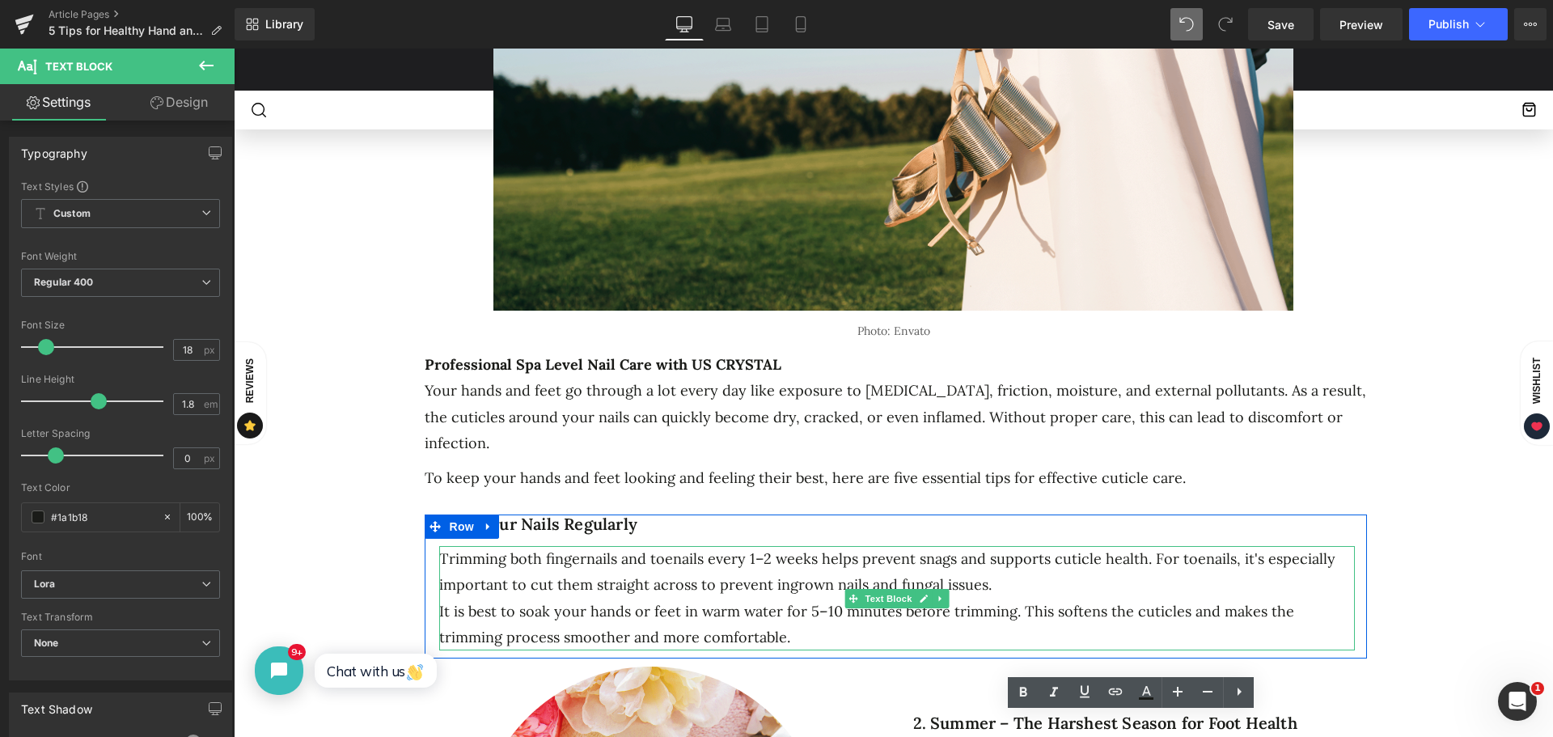
drag, startPoint x: 554, startPoint y: 548, endPoint x: 719, endPoint y: 557, distance: 165.3
click div "Trimming both fingernails and toenails every 1–2 weeks helps prevent snags and …"
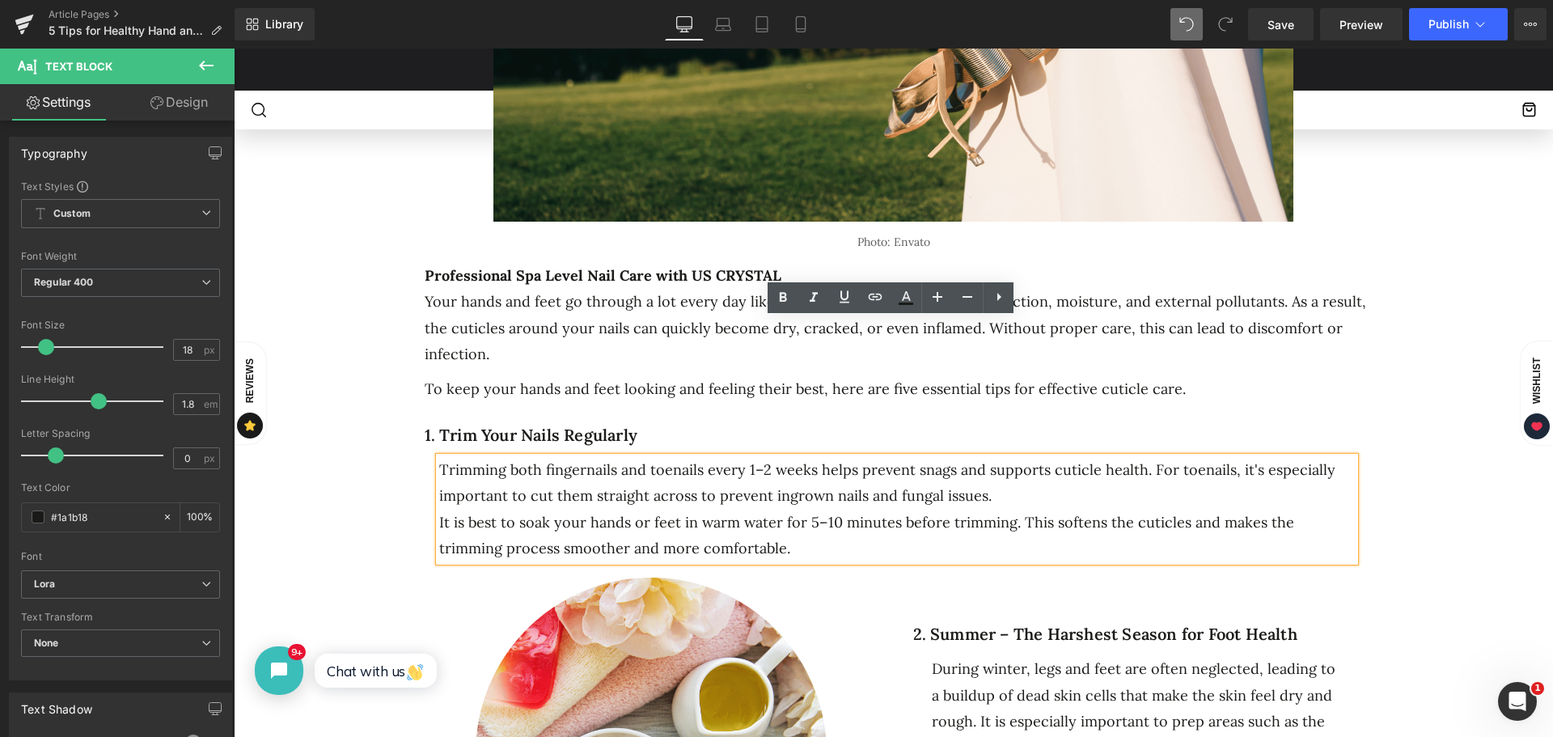
scroll to position [809, 0]
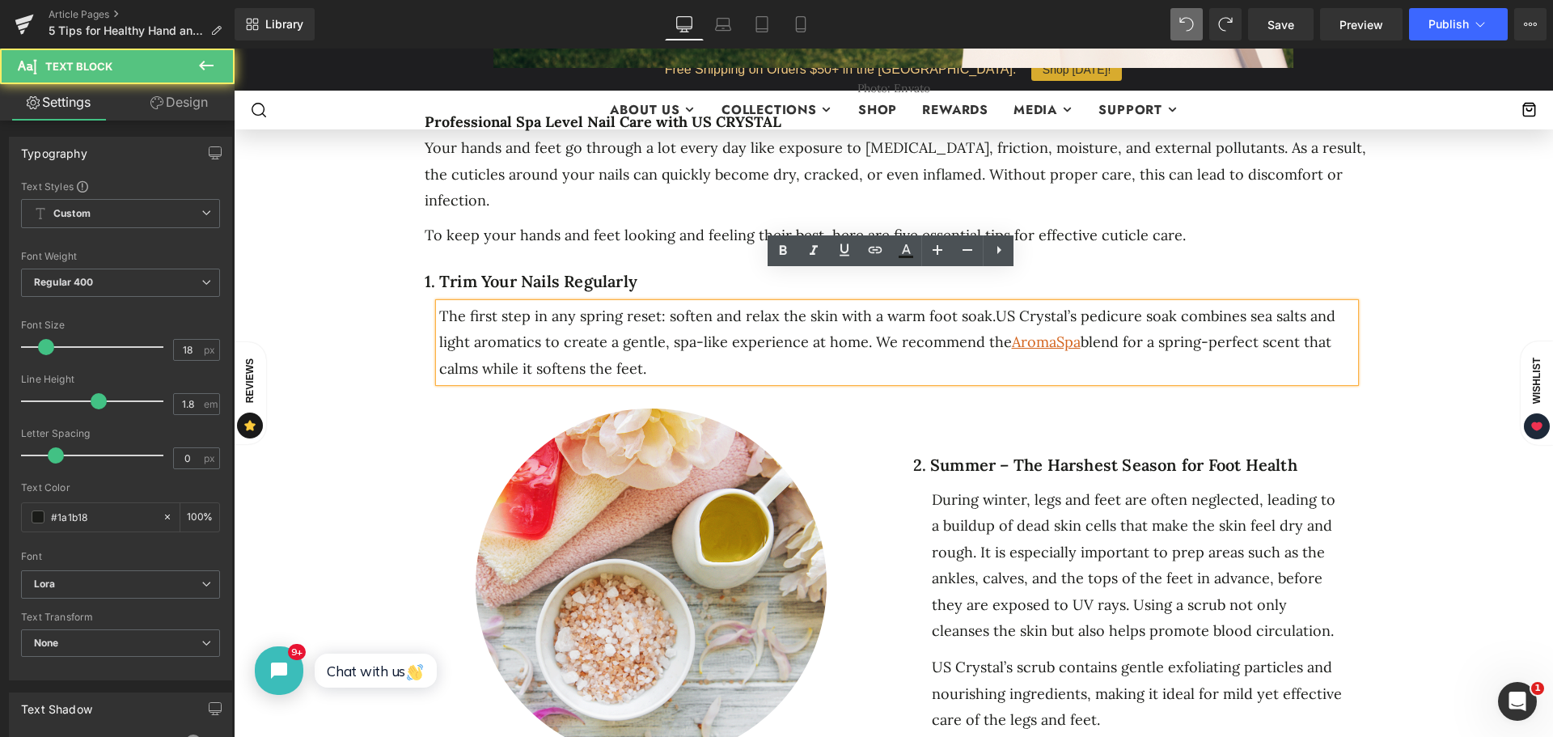
click div "The first step in any spring reset: soften and relax the skin with a warm foot …"
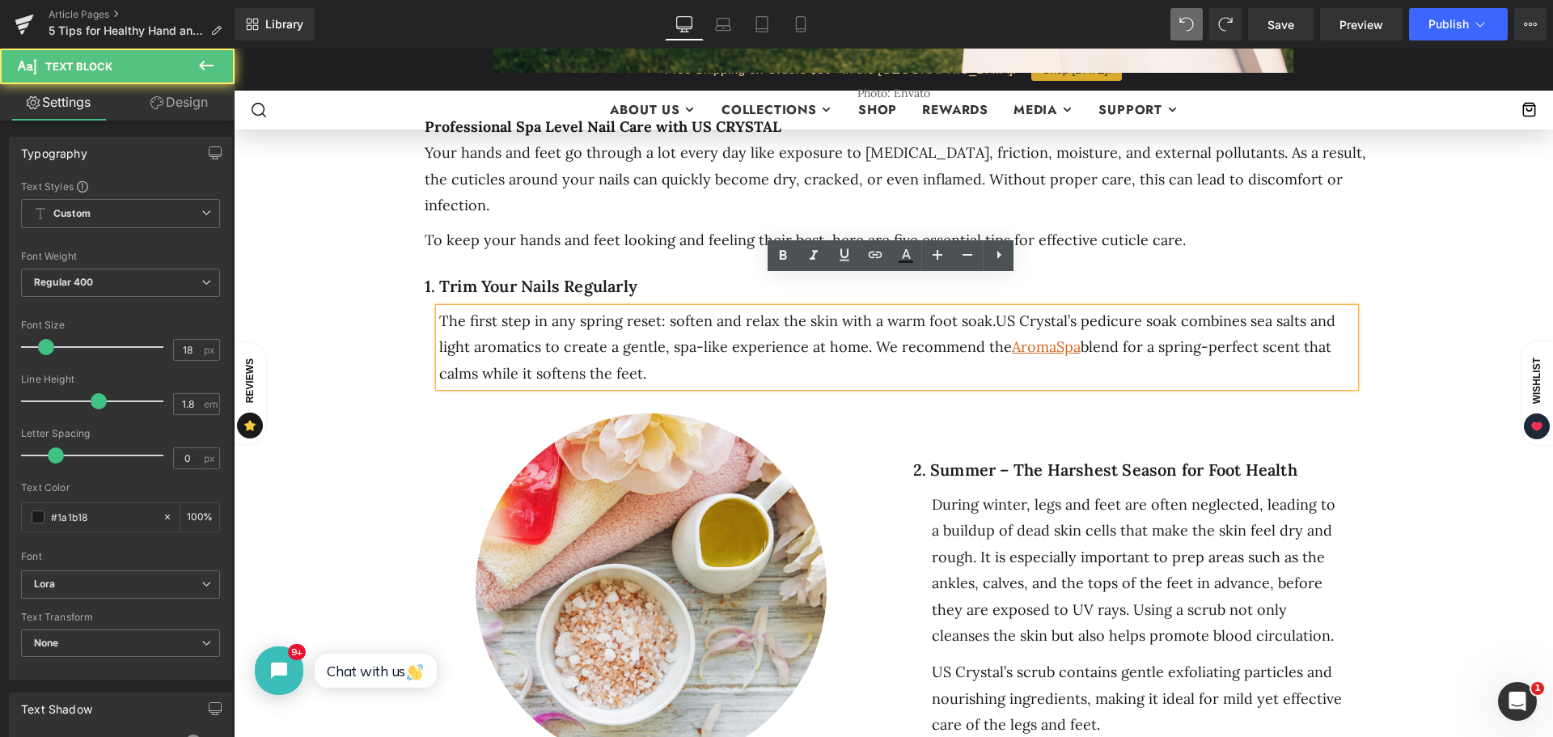
scroll to position [647, 0]
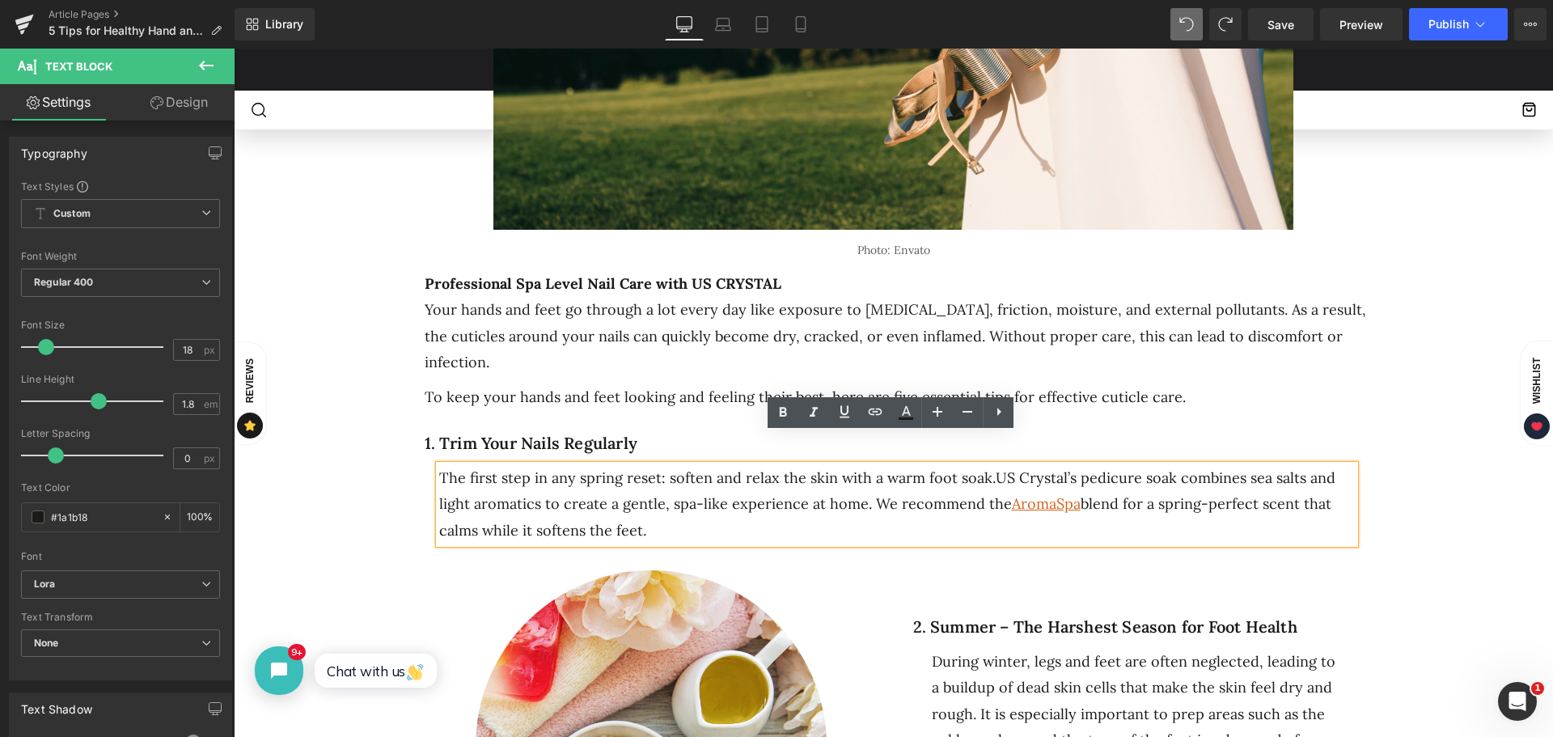
drag, startPoint x: 540, startPoint y: 369, endPoint x: 552, endPoint y: 333, distance: 37.6
click p "To keep your hands and feet looking and feeling their best, here are five essen…"
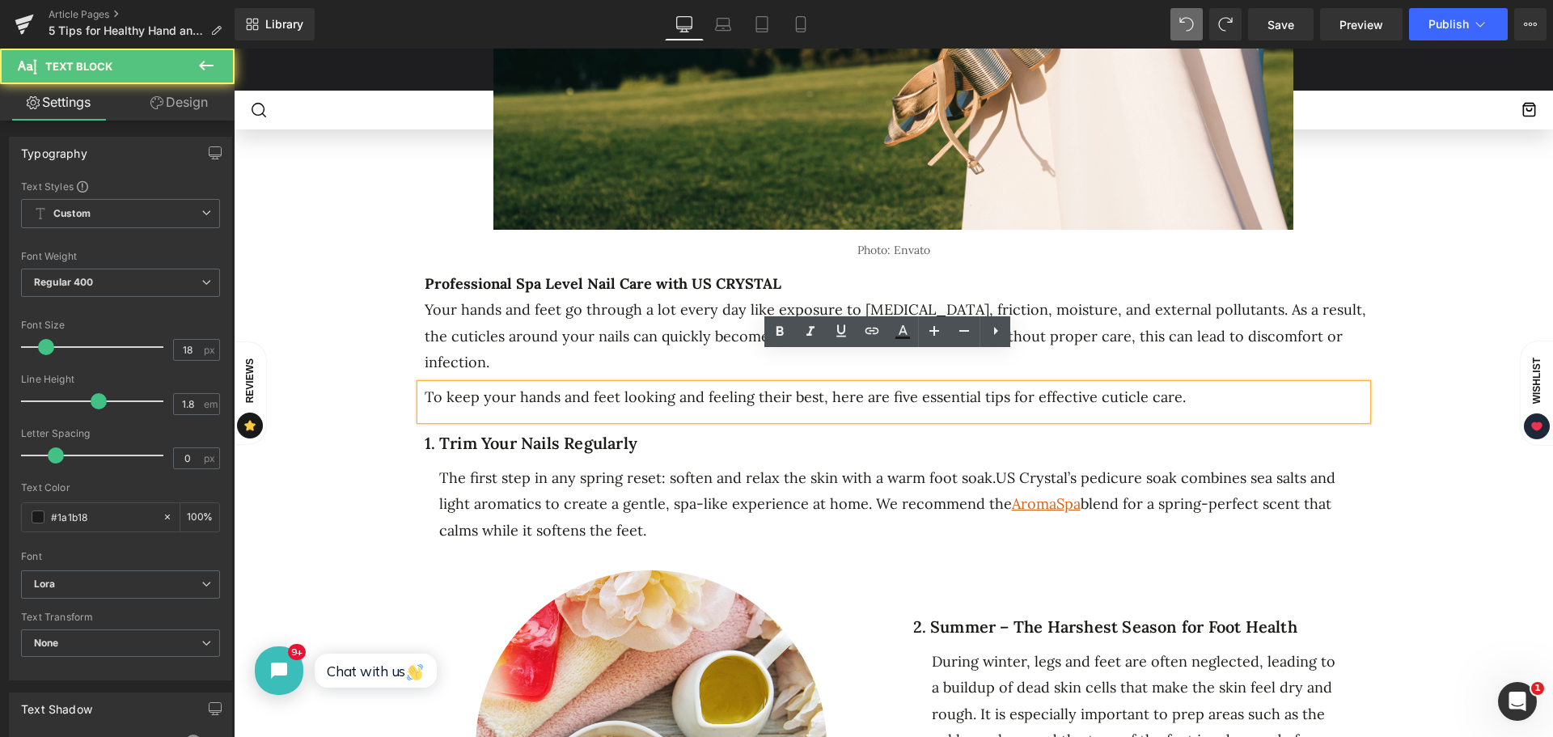
click p "Your hands and feet go through a lot every day like exposure to [MEDICAL_DATA],…"
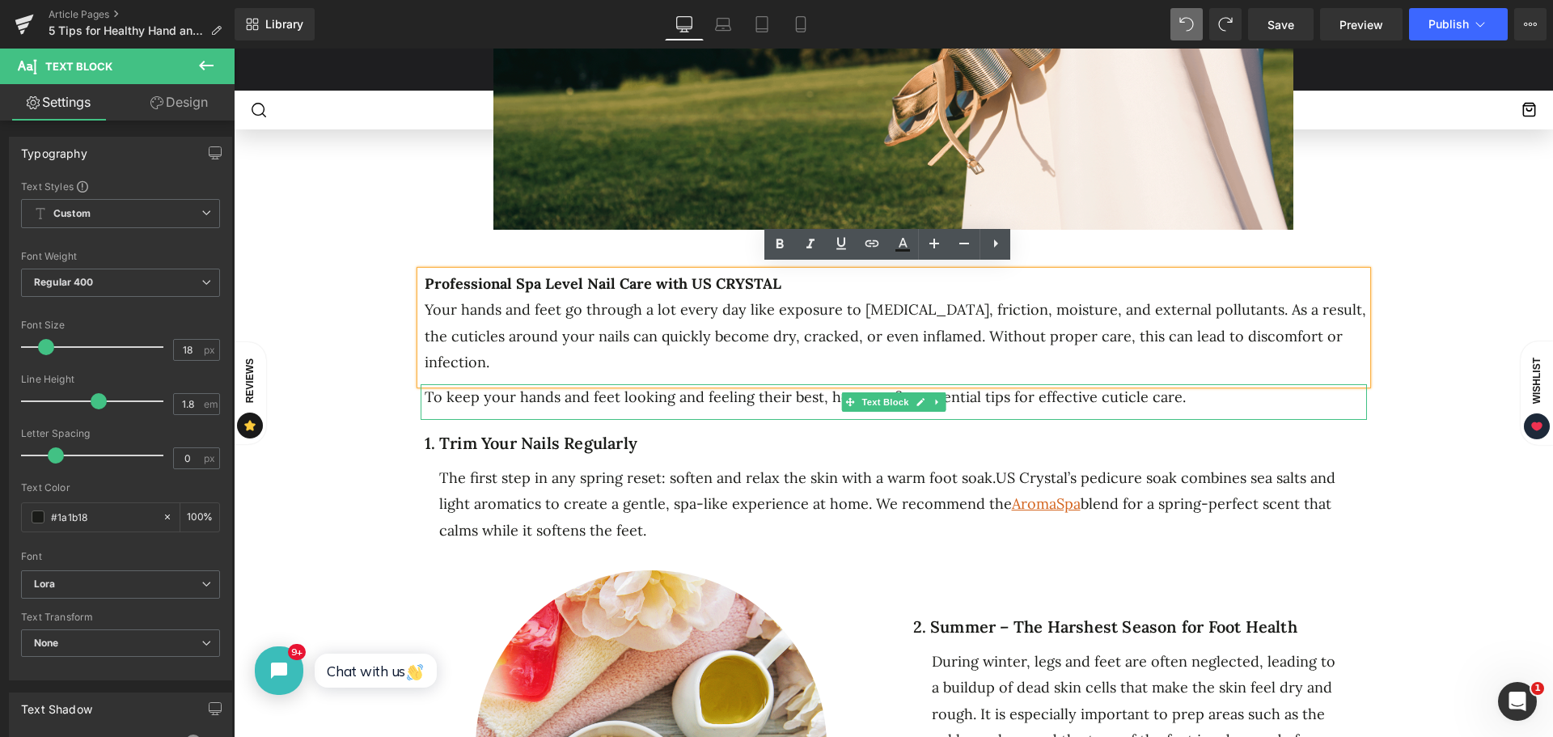
click p "To keep your hands and feet looking and feeling their best, here are five essen…"
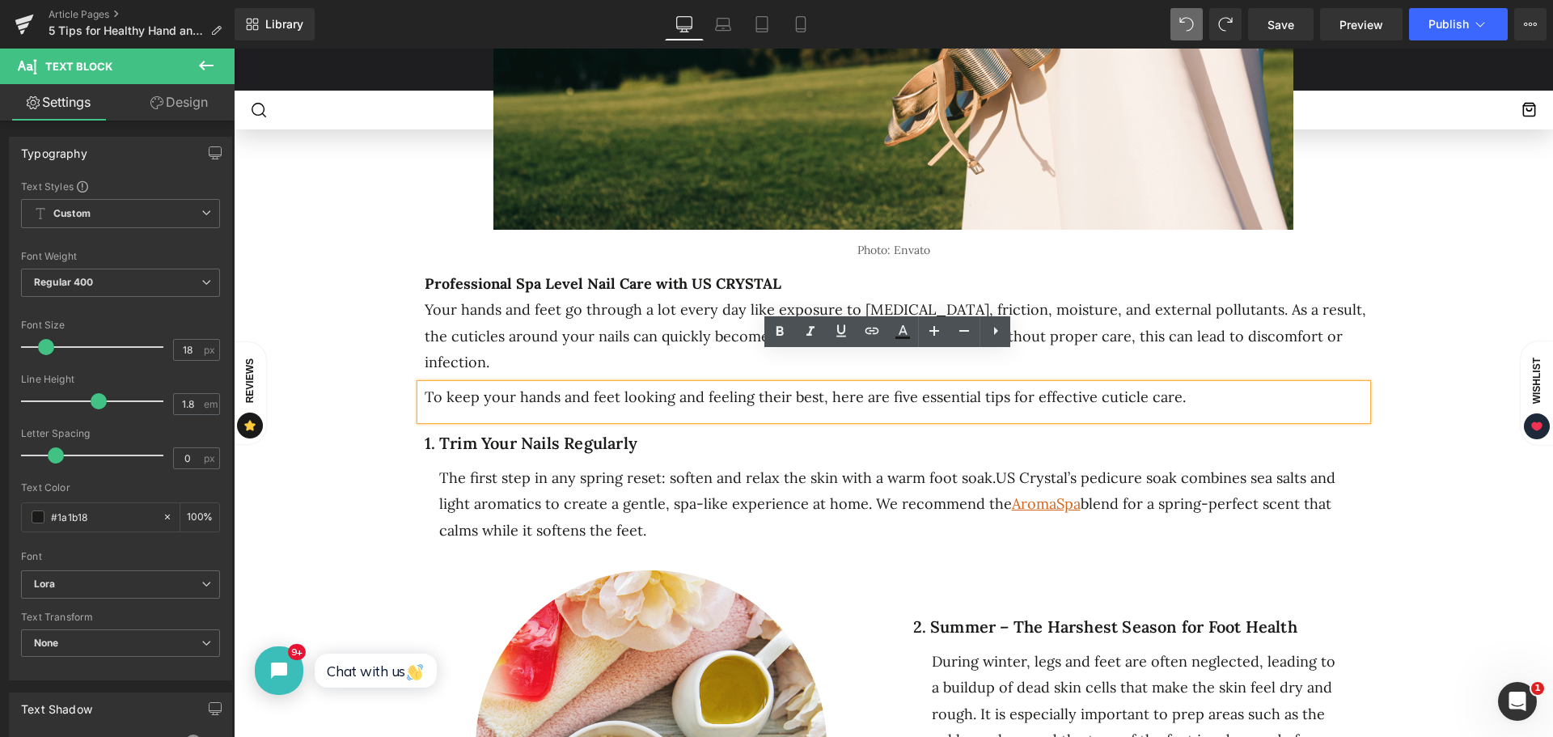
drag, startPoint x: 651, startPoint y: 478, endPoint x: 658, endPoint y: 491, distance: 14.5
click span "US Crystal’s pedicure soak combines sea salts and light aromatics to create a g…"
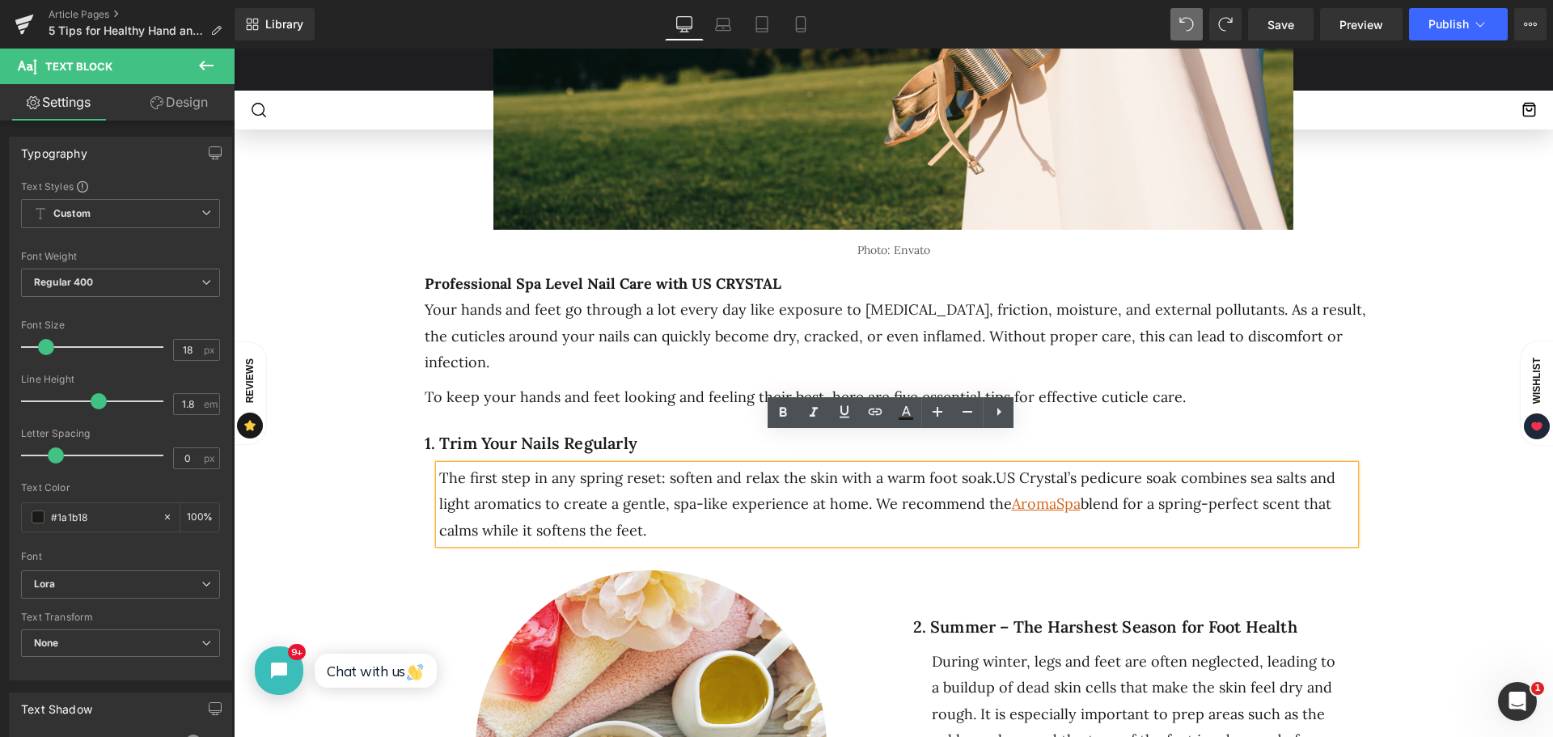
click div "The first step in any spring reset: soften and relax the skin with a warm foot …"
drag, startPoint x: 692, startPoint y: 425, endPoint x: 817, endPoint y: 515, distance: 154.3
click div "1. Trim Your Nails Regularly"
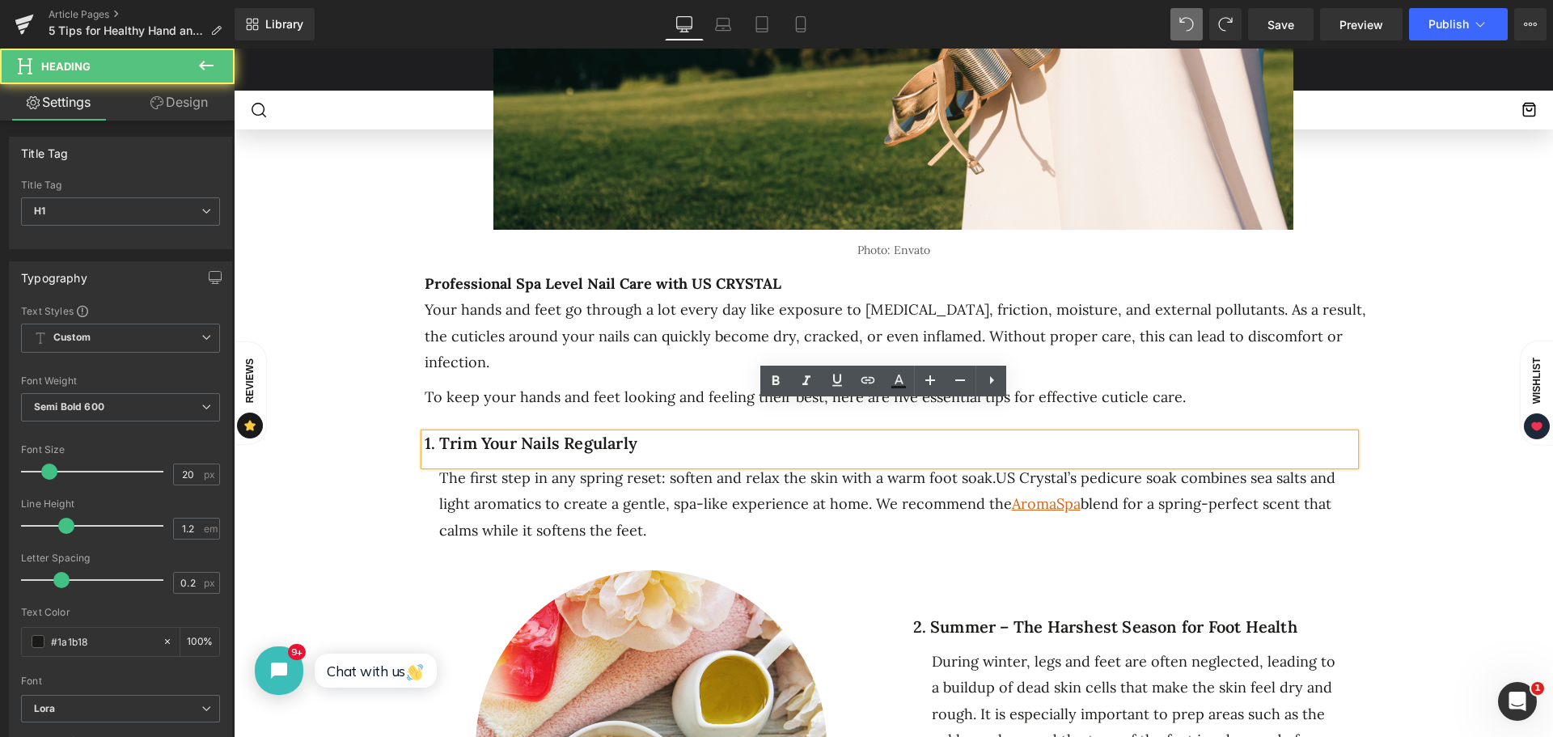
click div "5 Ways to Get Your Feet Spring-Ready Heading Separator Separator No. 25 Text Bl…"
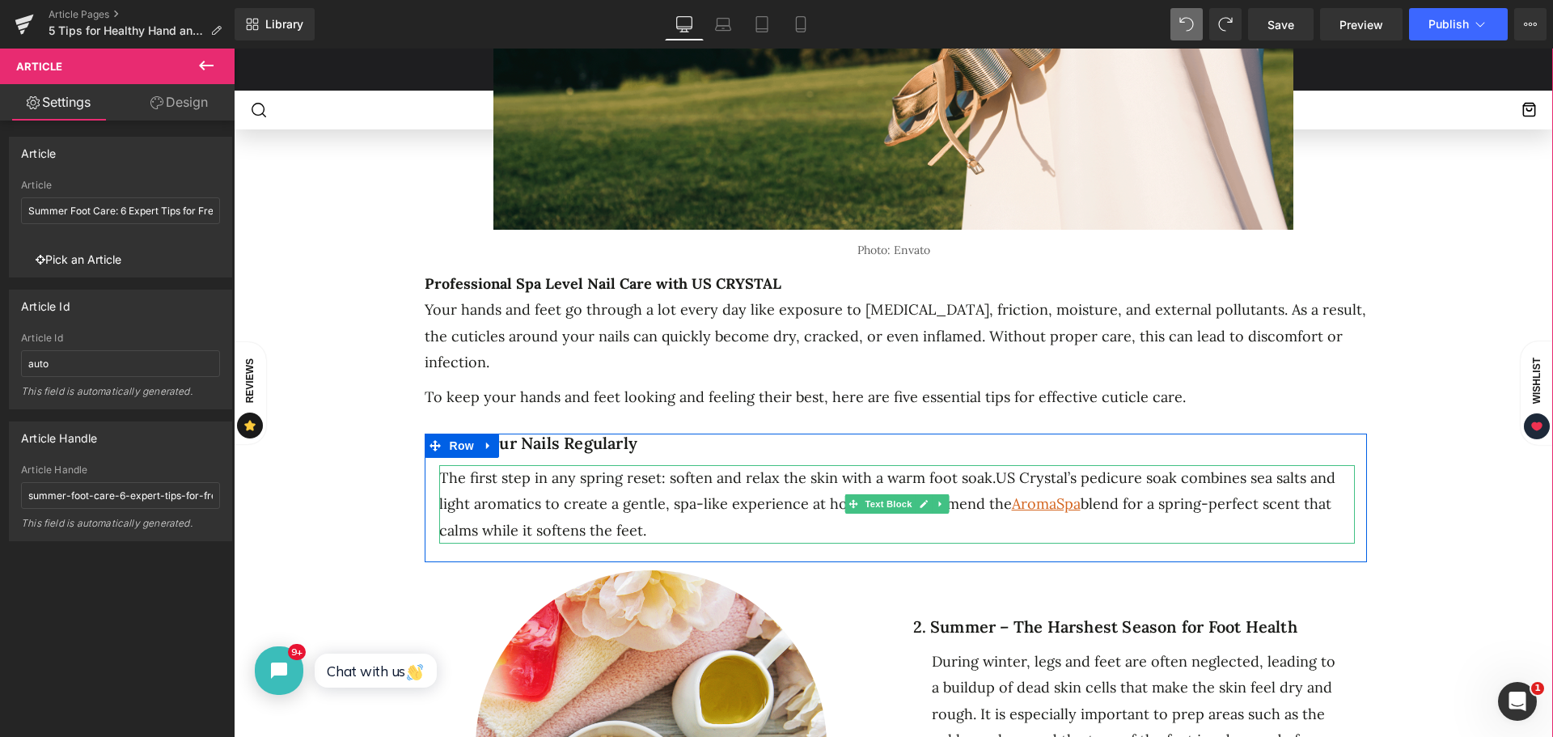
click span "blend for a spring-perfect scent that calms while it softens the feet."
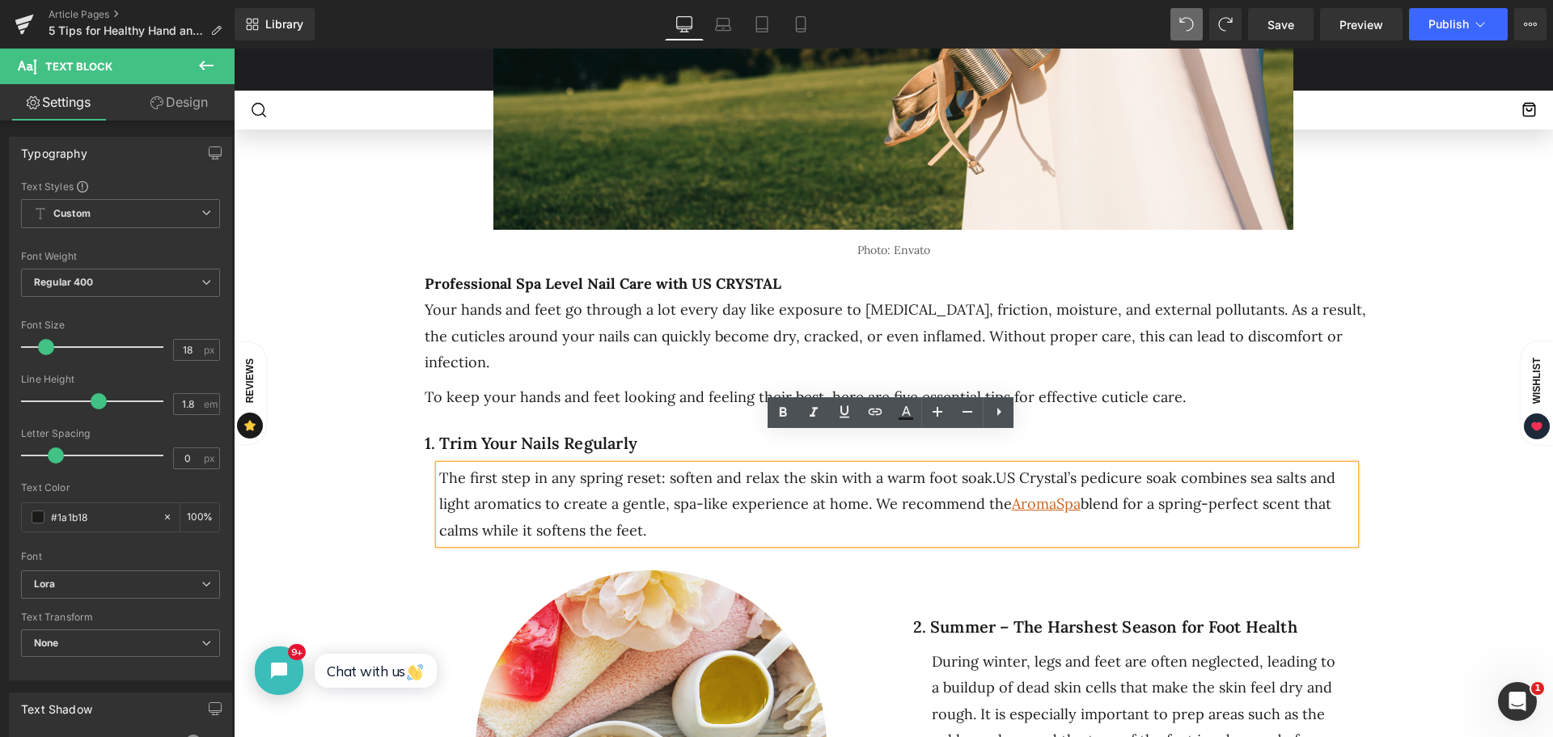
click div "The first step in any spring reset: soften and relax the skin with a warm foot …"
click span "US Crystal’s pedicure soak combines sea salts and light aromatics to create a g…"
click div "5 Ways to Get Your Feet Spring-Ready Heading Separator Separator No. 25 Text Bl…"
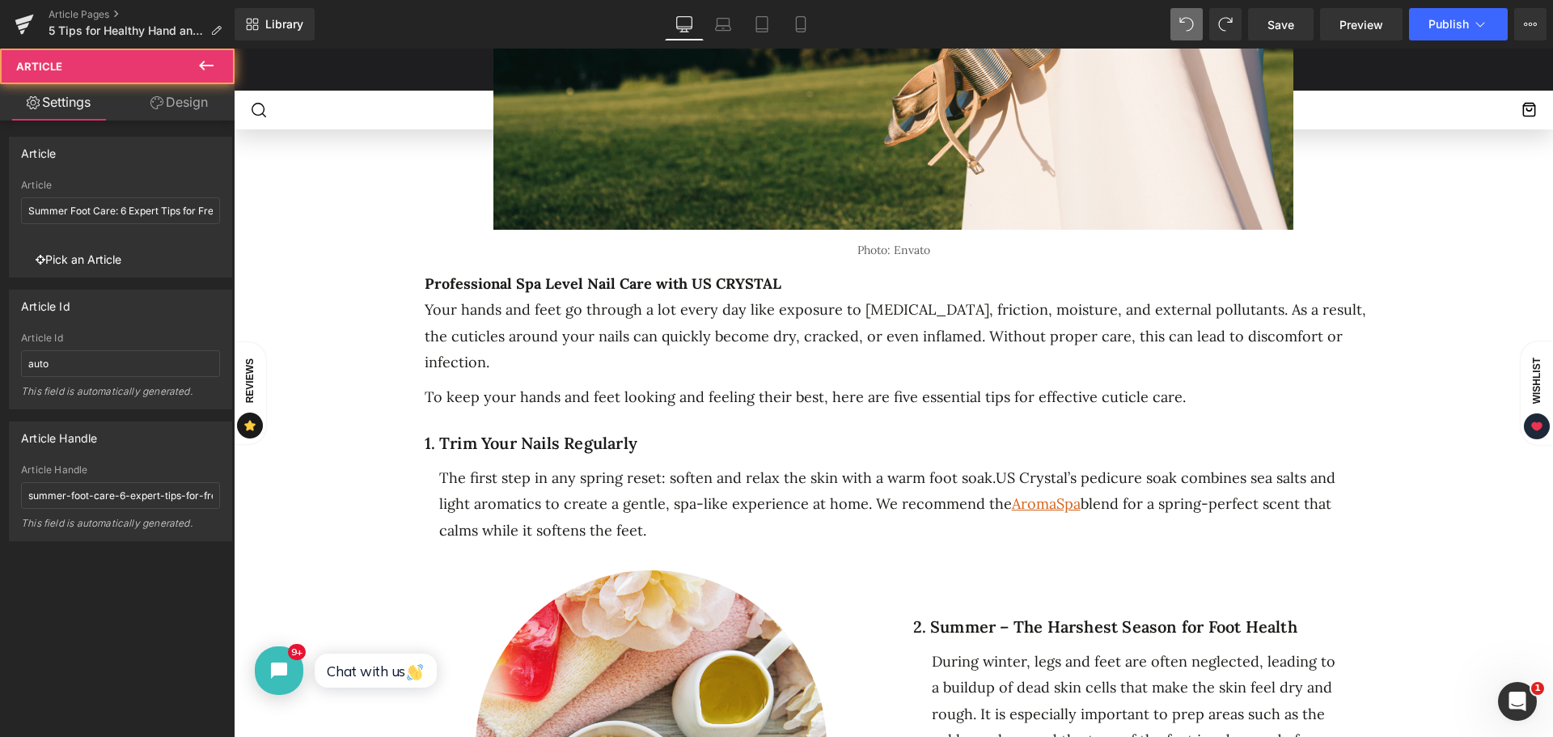
click span "US Crystal’s pedicure soak combines sea salts and light aromatics to create a g…"
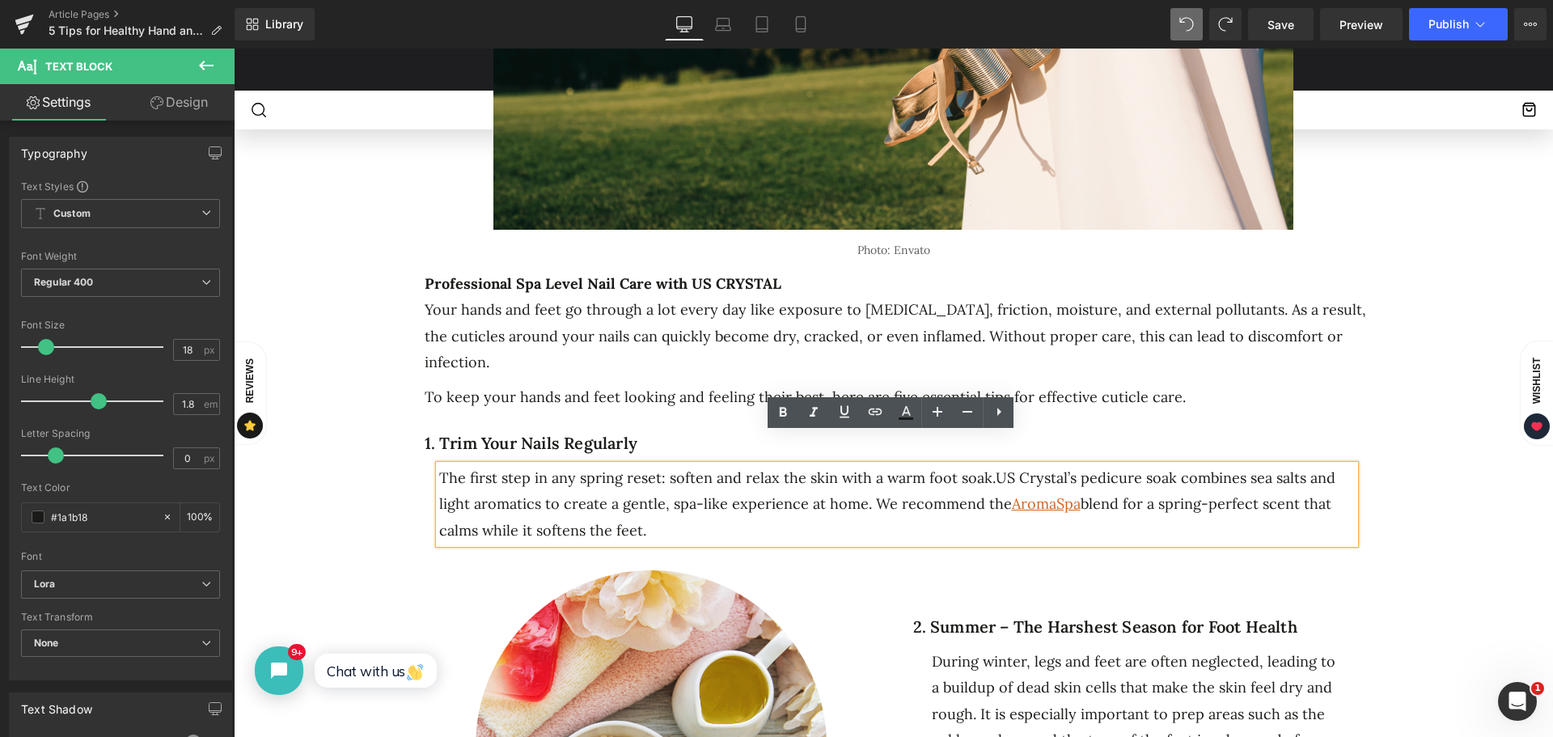
drag, startPoint x: 1437, startPoint y: 464, endPoint x: 1417, endPoint y: 465, distance: 20.2
click div "5 Ways to Get Your Feet Spring-Ready Heading Separator Separator No. 25 Text Bl…"
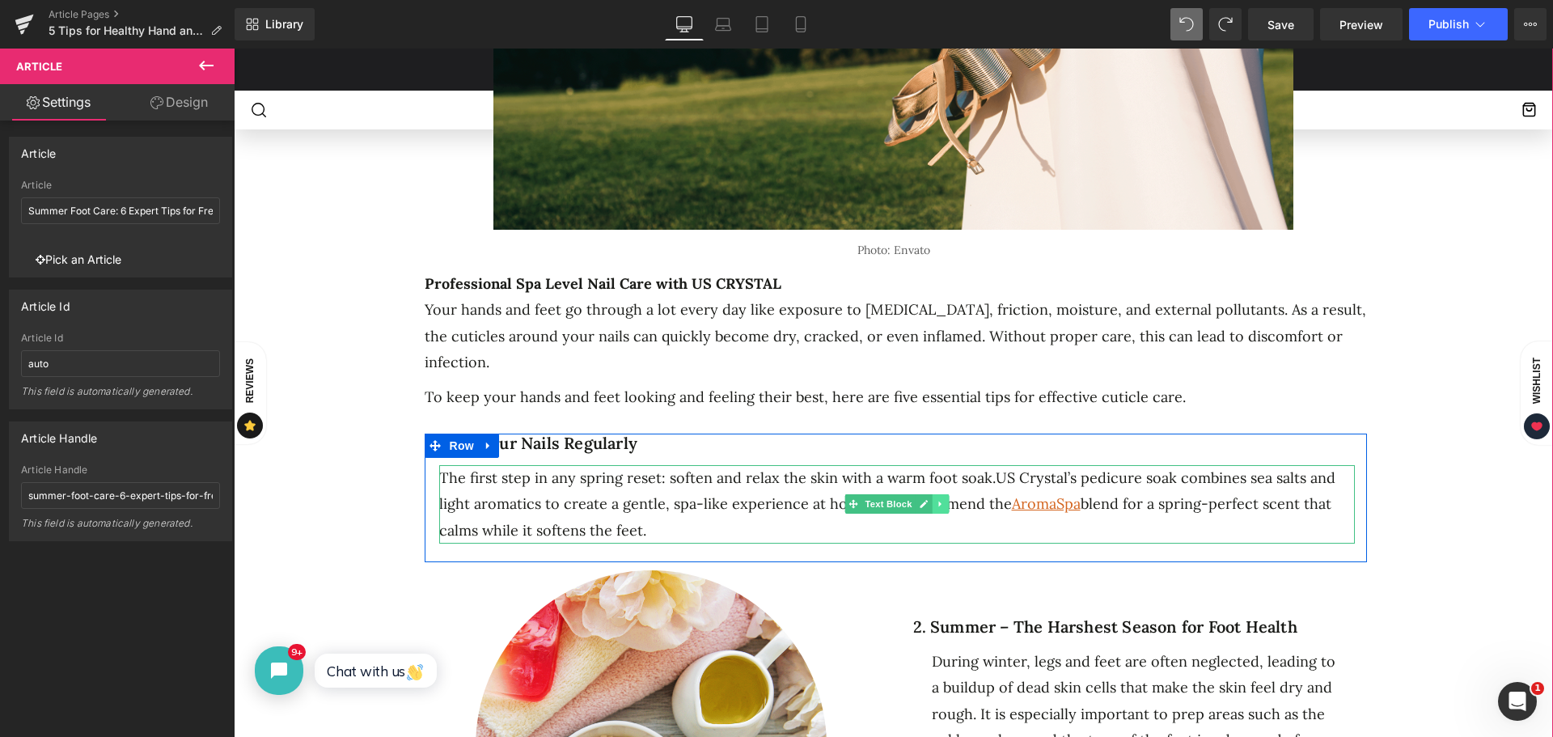
click link
click icon
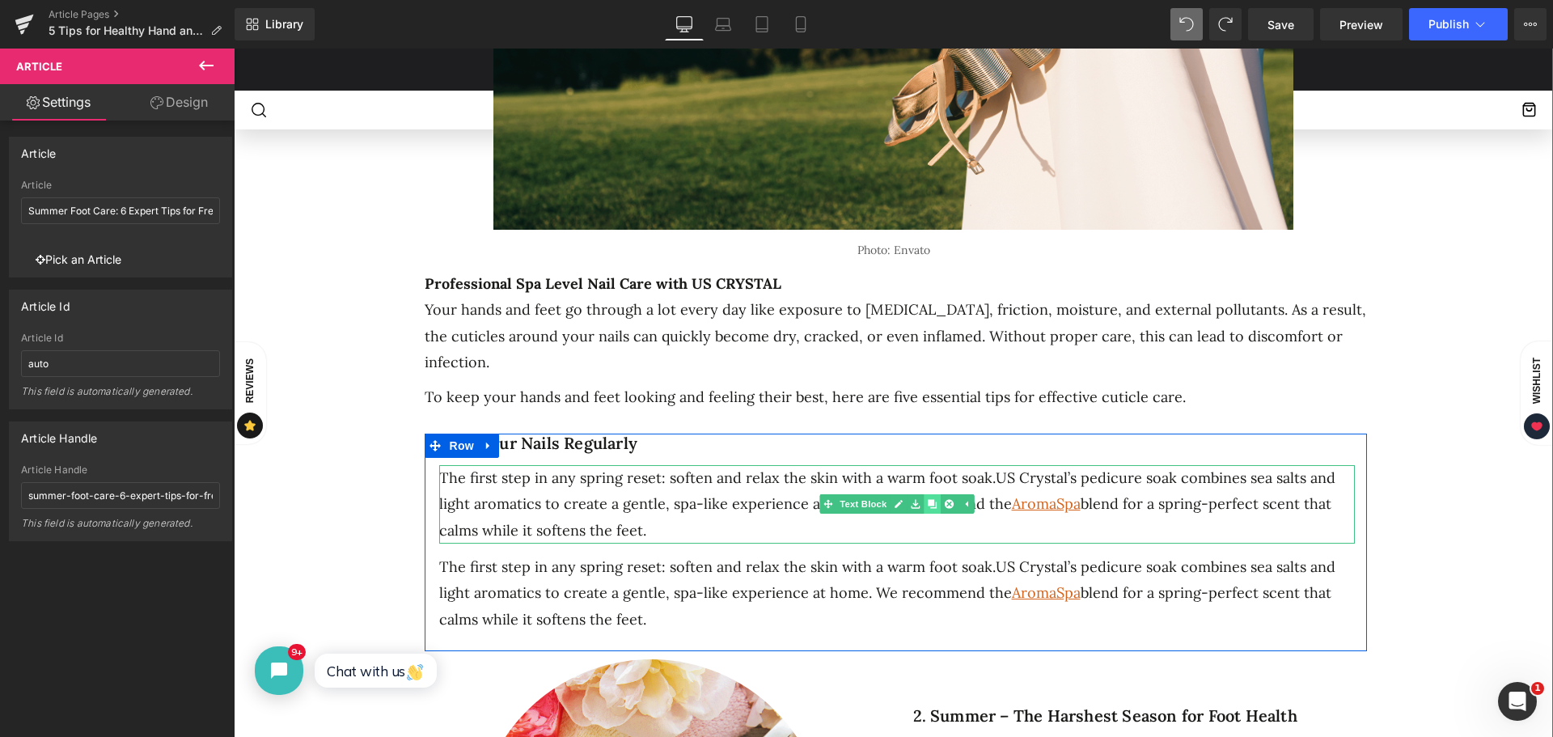
click icon
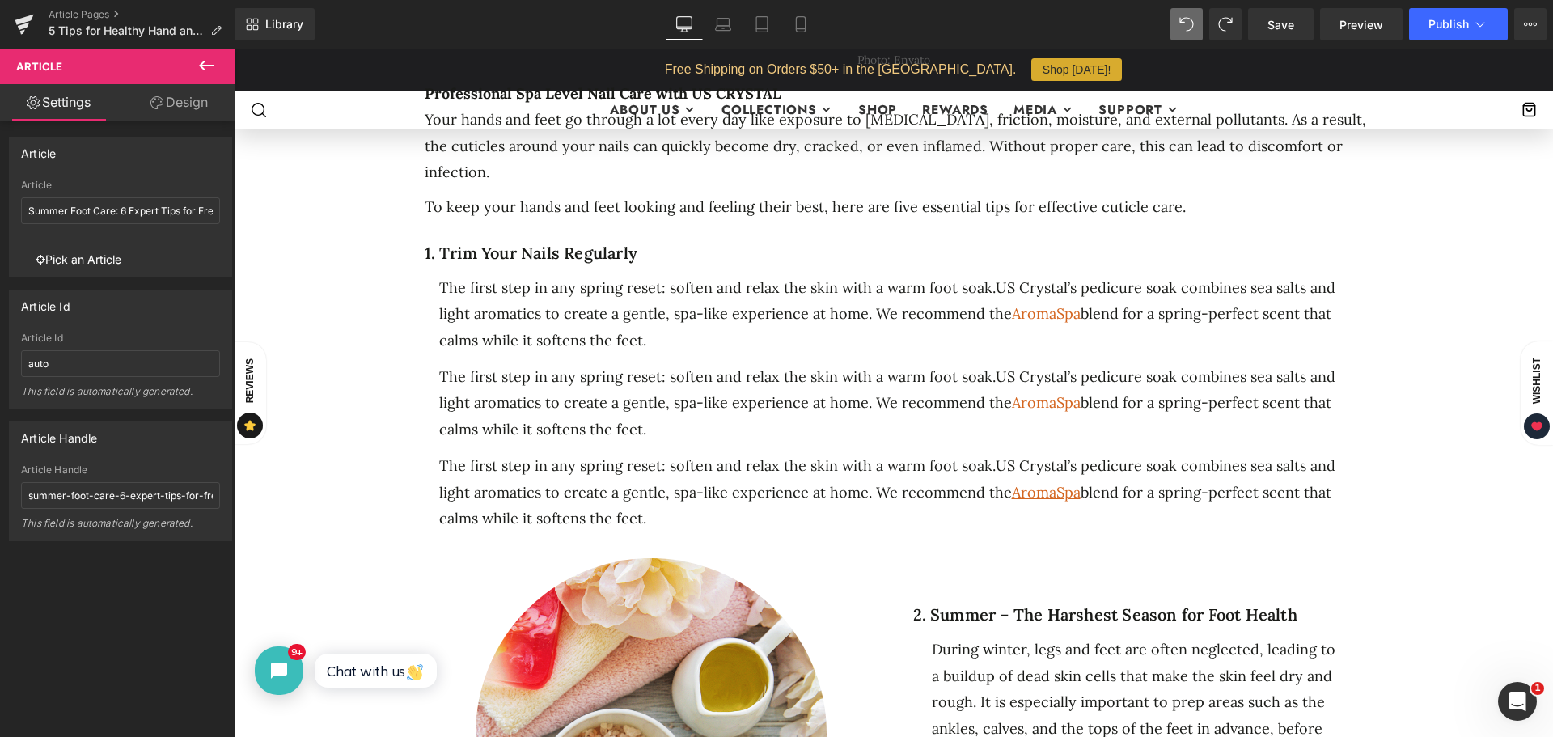
scroll to position [809, 0]
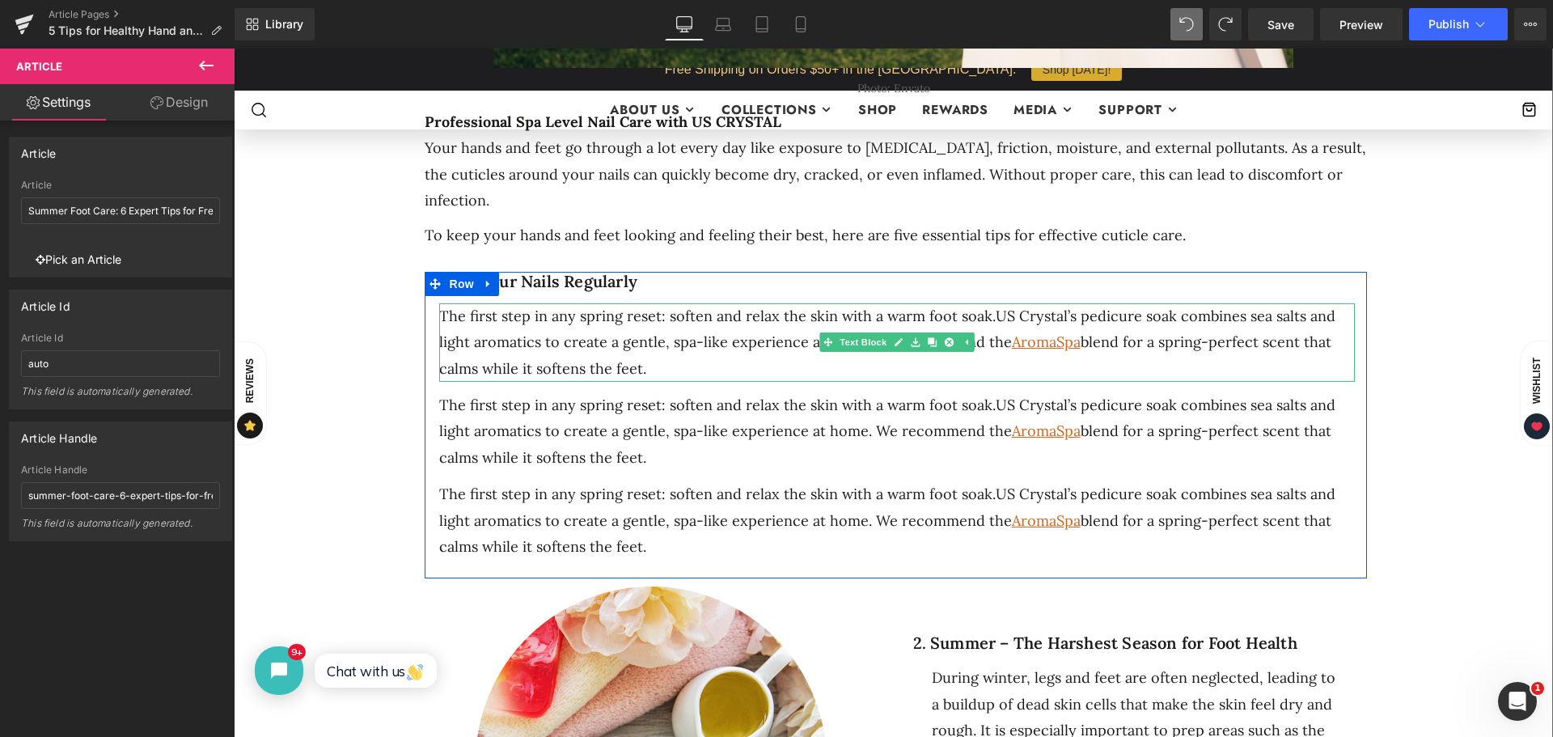
click span "blend for a spring-perfect scent that calms while it softens the feet."
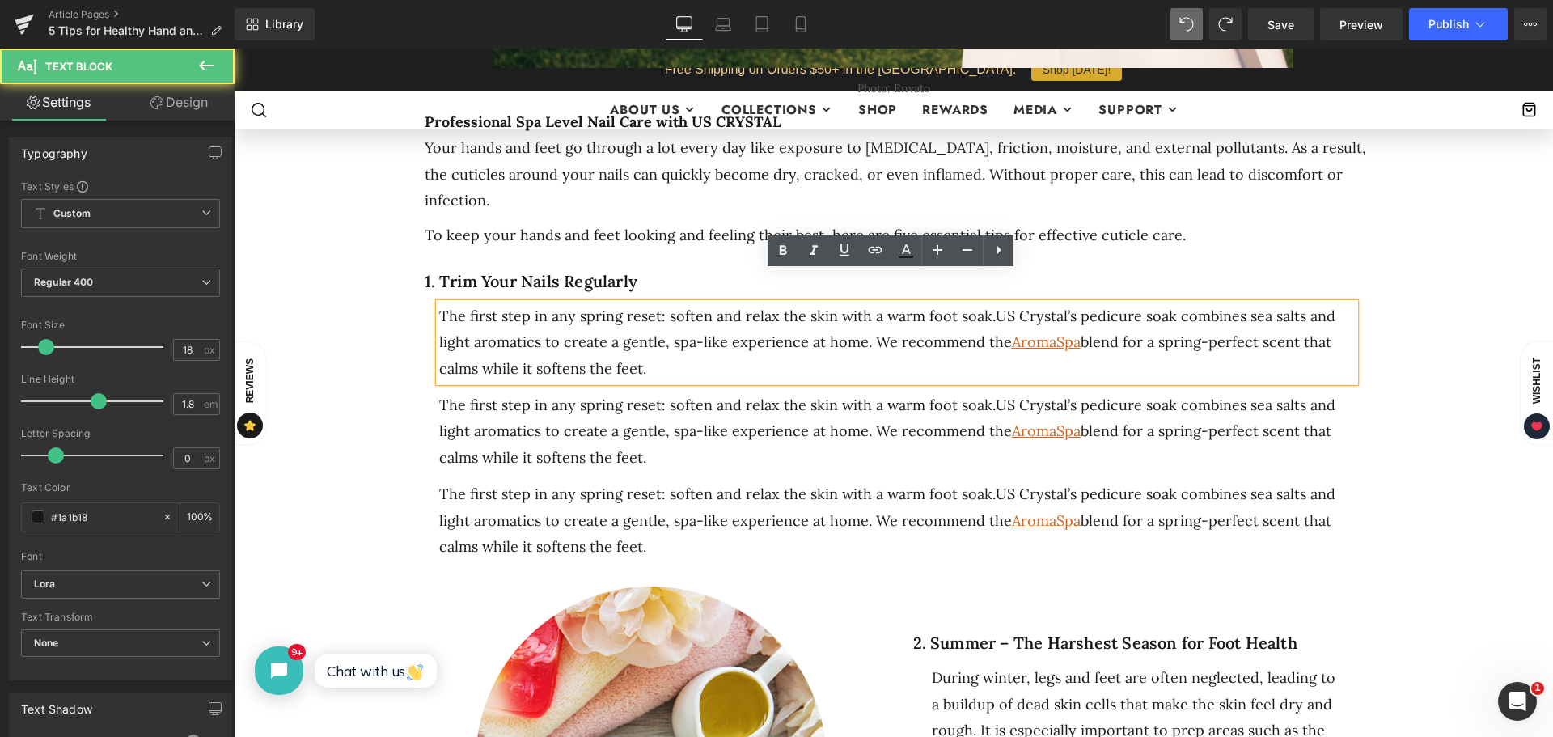
drag, startPoint x: 640, startPoint y: 337, endPoint x: 430, endPoint y: 284, distance: 216.8
click div "The first step in any spring reset: soften and relax the skin with a warm foot …"
click span "The first step in any spring reset: soften and relax the skin with a warm foot …"
click span "blend for a spring-perfect scent that calms while it softens the feet."
drag, startPoint x: 649, startPoint y: 348, endPoint x: 435, endPoint y: 290, distance: 221.2
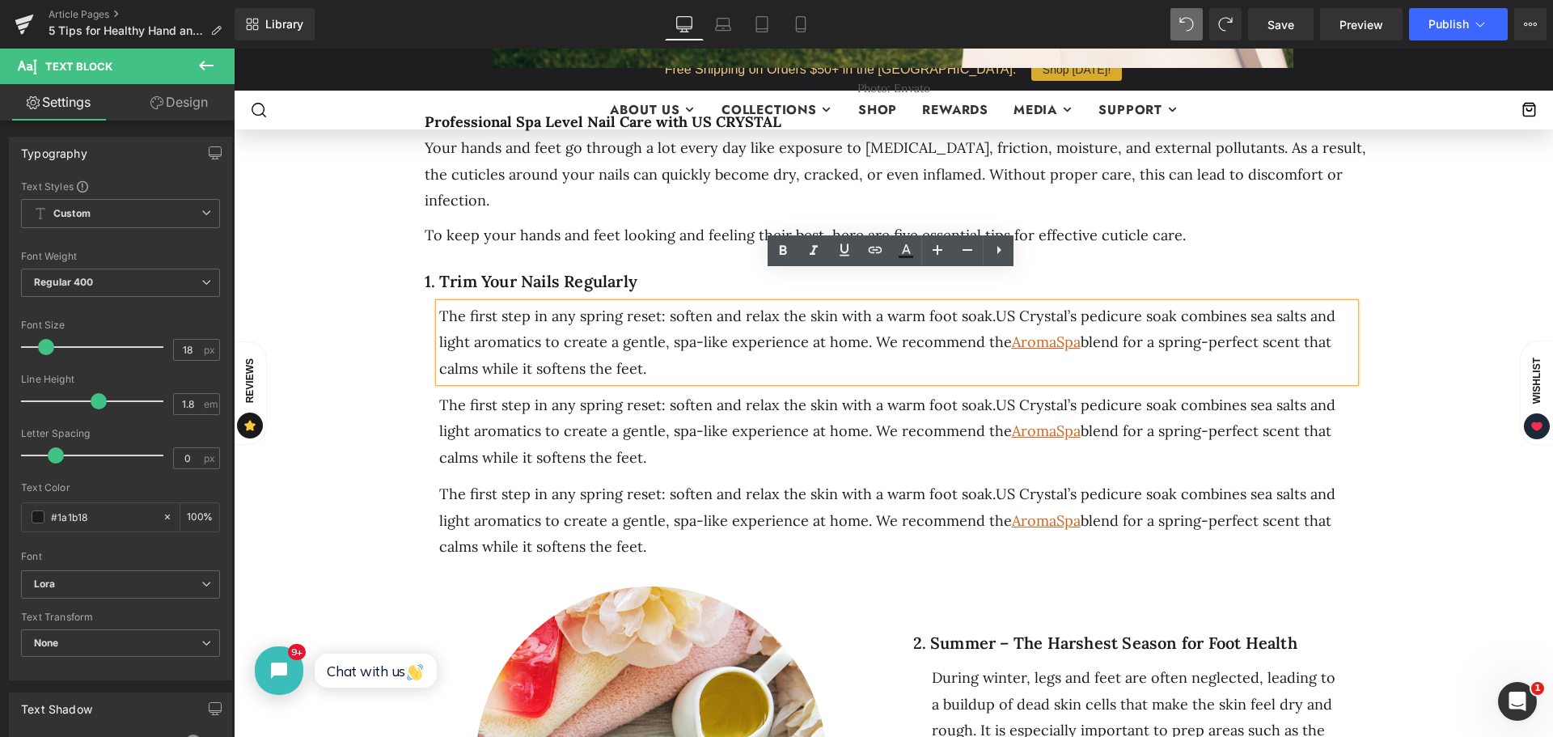
click div "The first step in any spring reset: soften and relax the skin with a warm foot …"
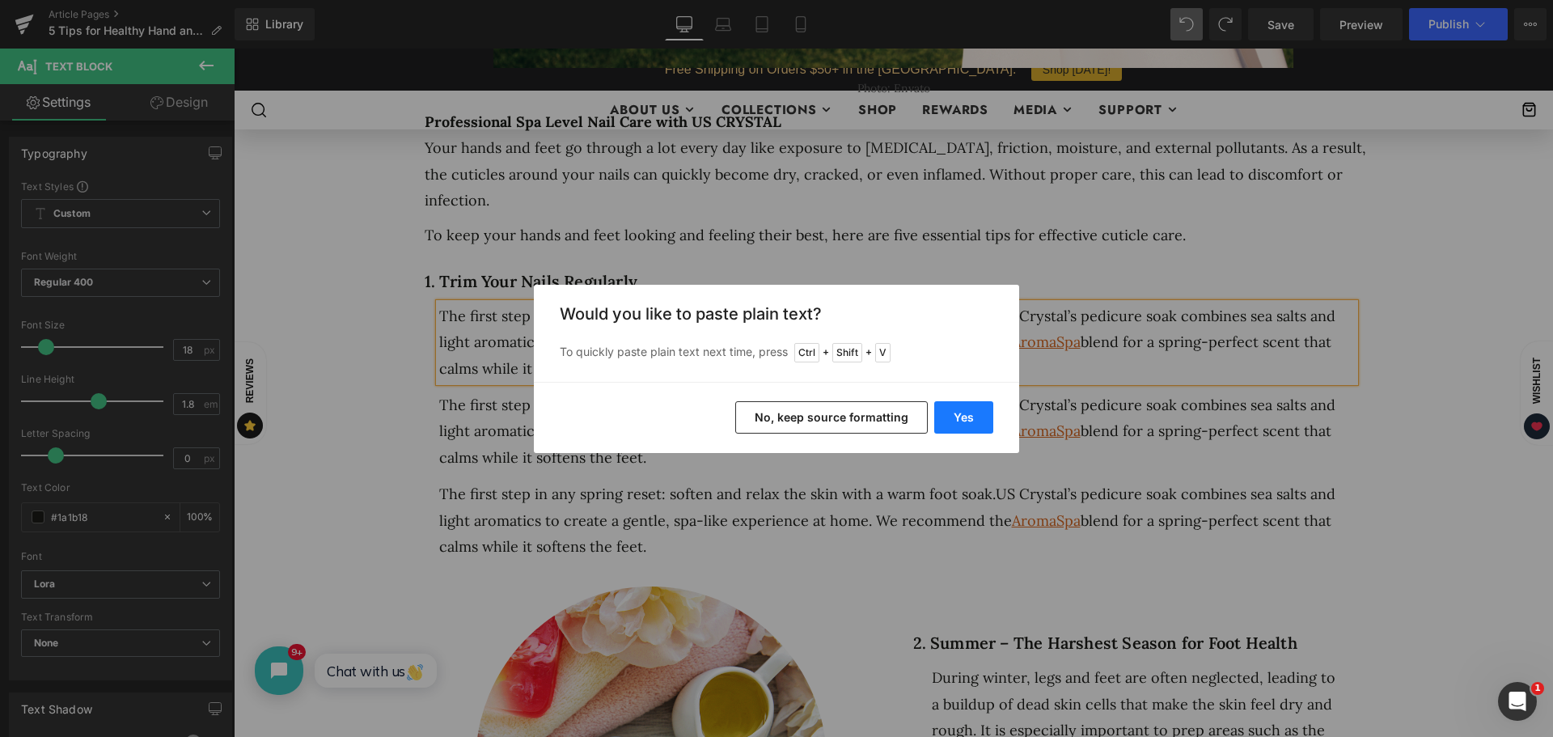
click at [942, 421] on button "Yes" at bounding box center [964, 417] width 59 height 32
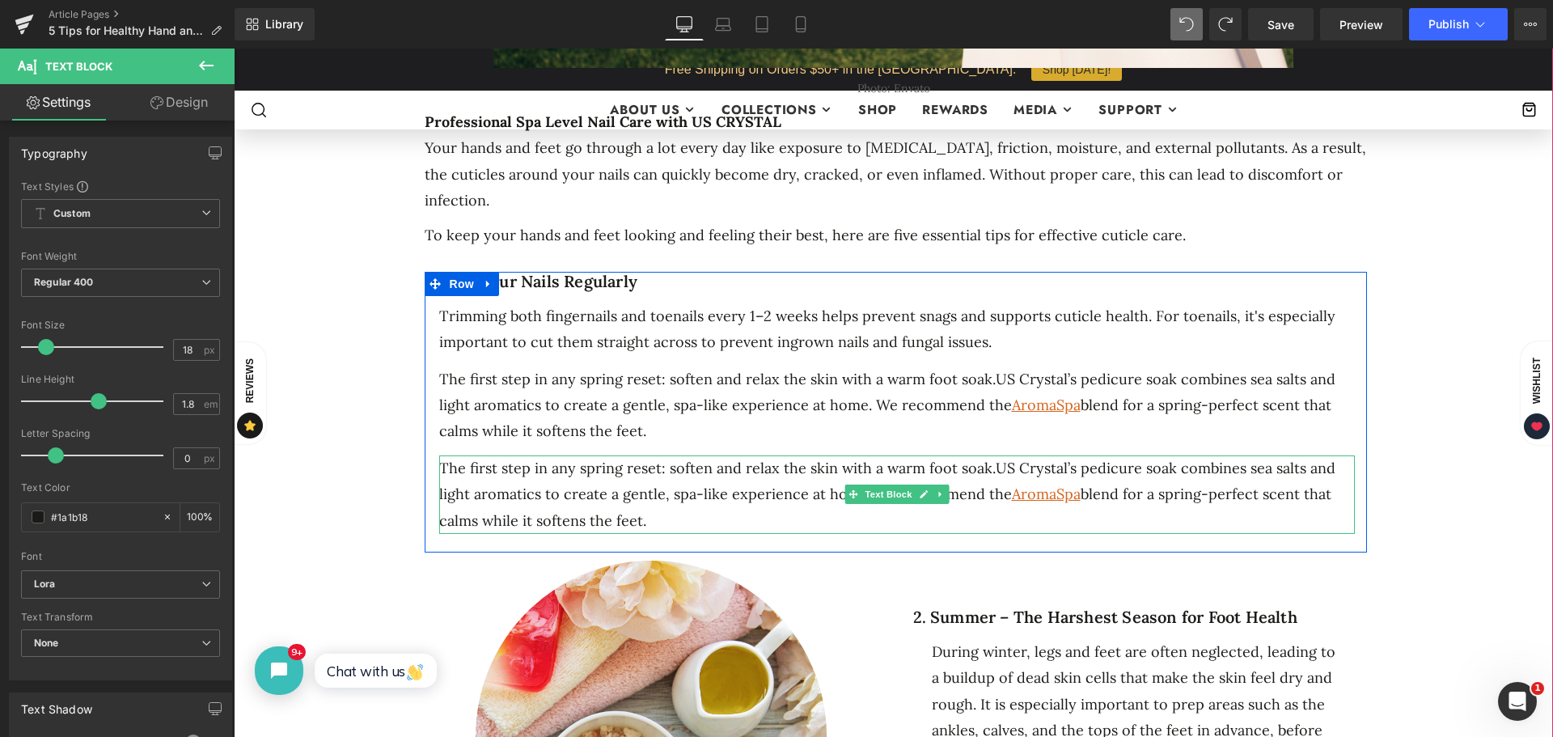
click div "The first step in any spring reset: soften and relax the skin with a warm foot …"
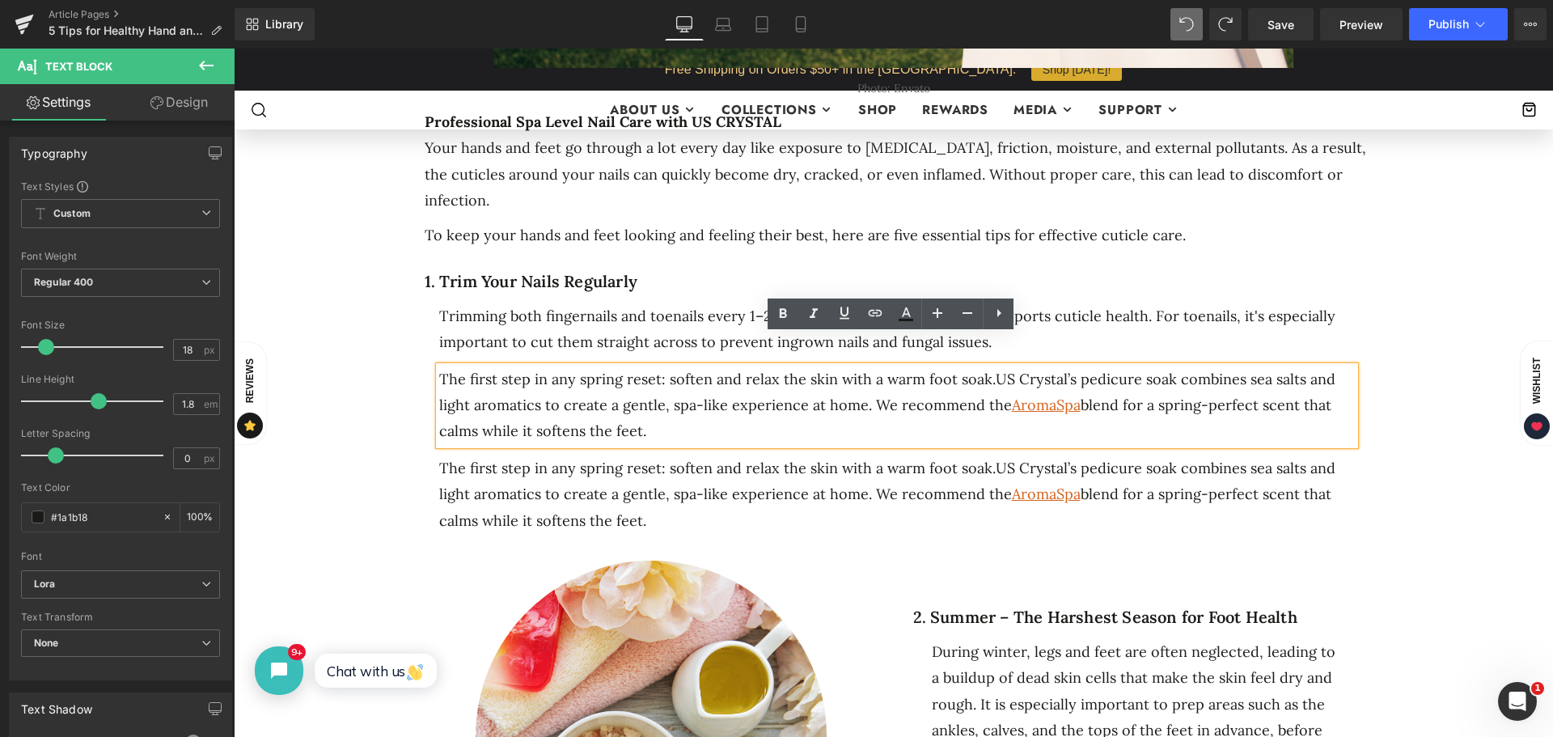
drag, startPoint x: 656, startPoint y: 400, endPoint x: 425, endPoint y: 340, distance: 239.0
click div "1. Trim Your Nails Regularly Heading Trimming both fingernails and toenails eve…"
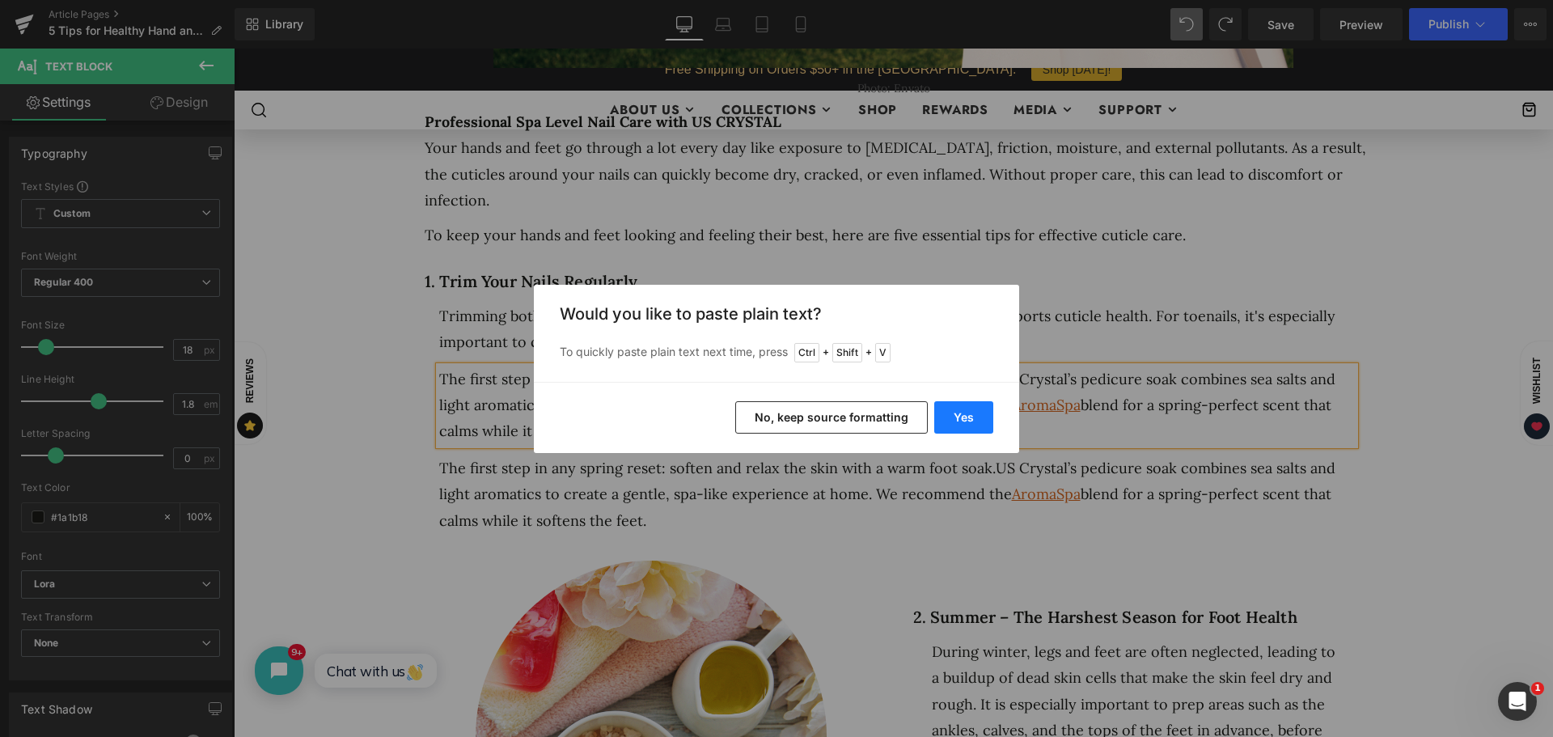
click at [943, 418] on button "Yes" at bounding box center [964, 417] width 59 height 32
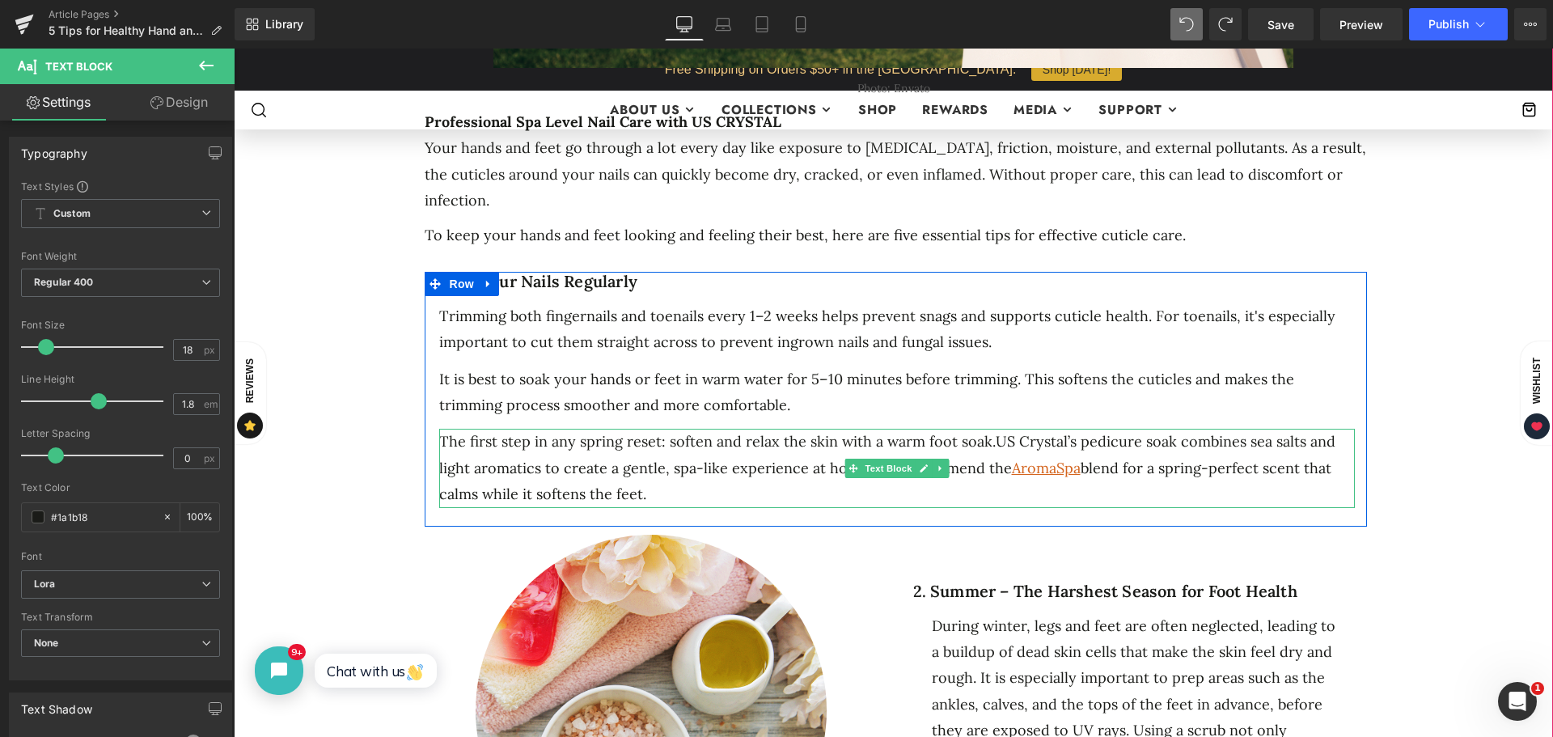
drag, startPoint x: 770, startPoint y: 455, endPoint x: 659, endPoint y: 464, distance: 112.1
click div "The first step in any spring reset: soften and relax the skin with a warm foot …"
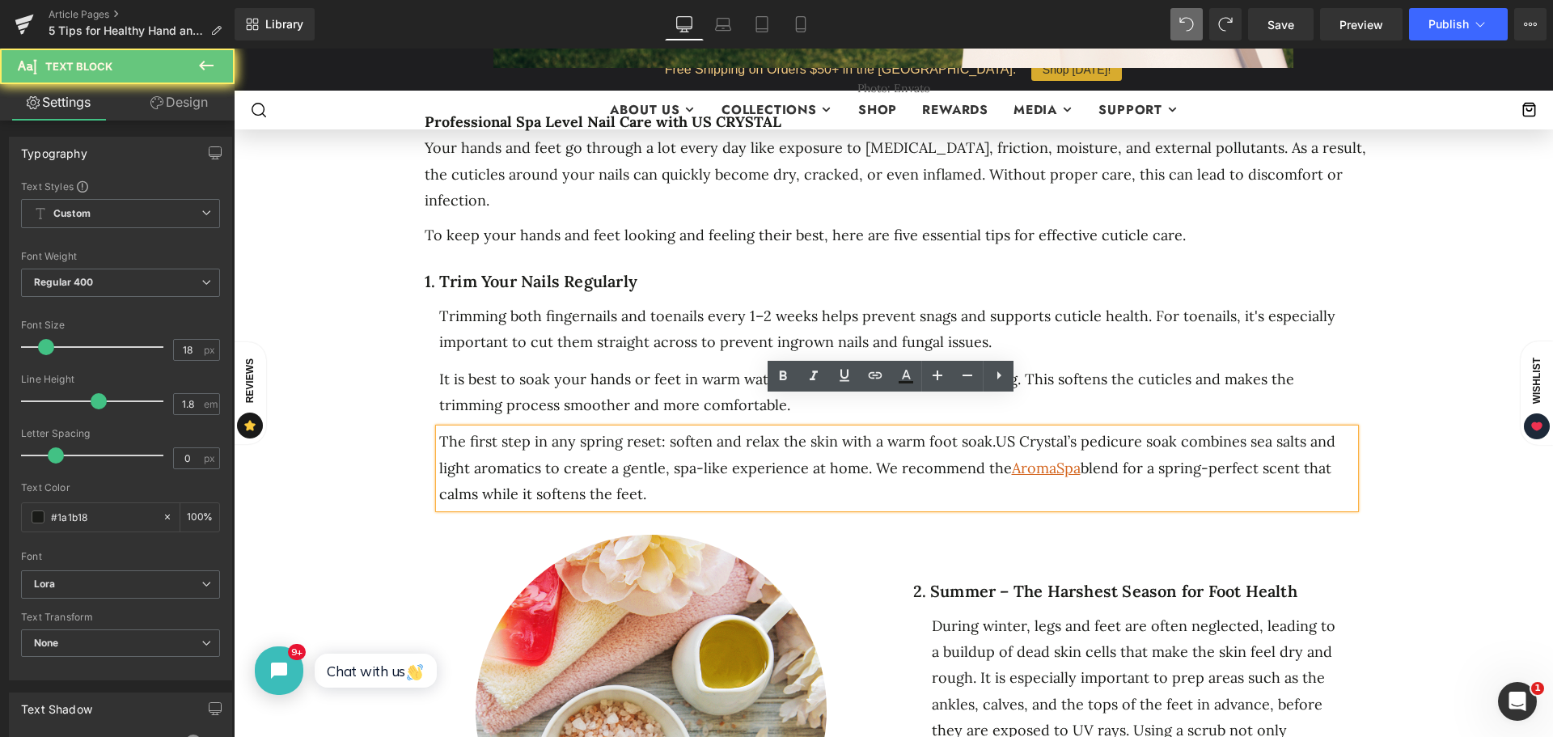
click div "The first step in any spring reset: soften and relax the skin with a warm foot …"
drag, startPoint x: 659, startPoint y: 464, endPoint x: 417, endPoint y: 406, distance: 248.8
click div "1. Trim Your Nails Regularly Heading Trimming both fingernails and toenails eve…"
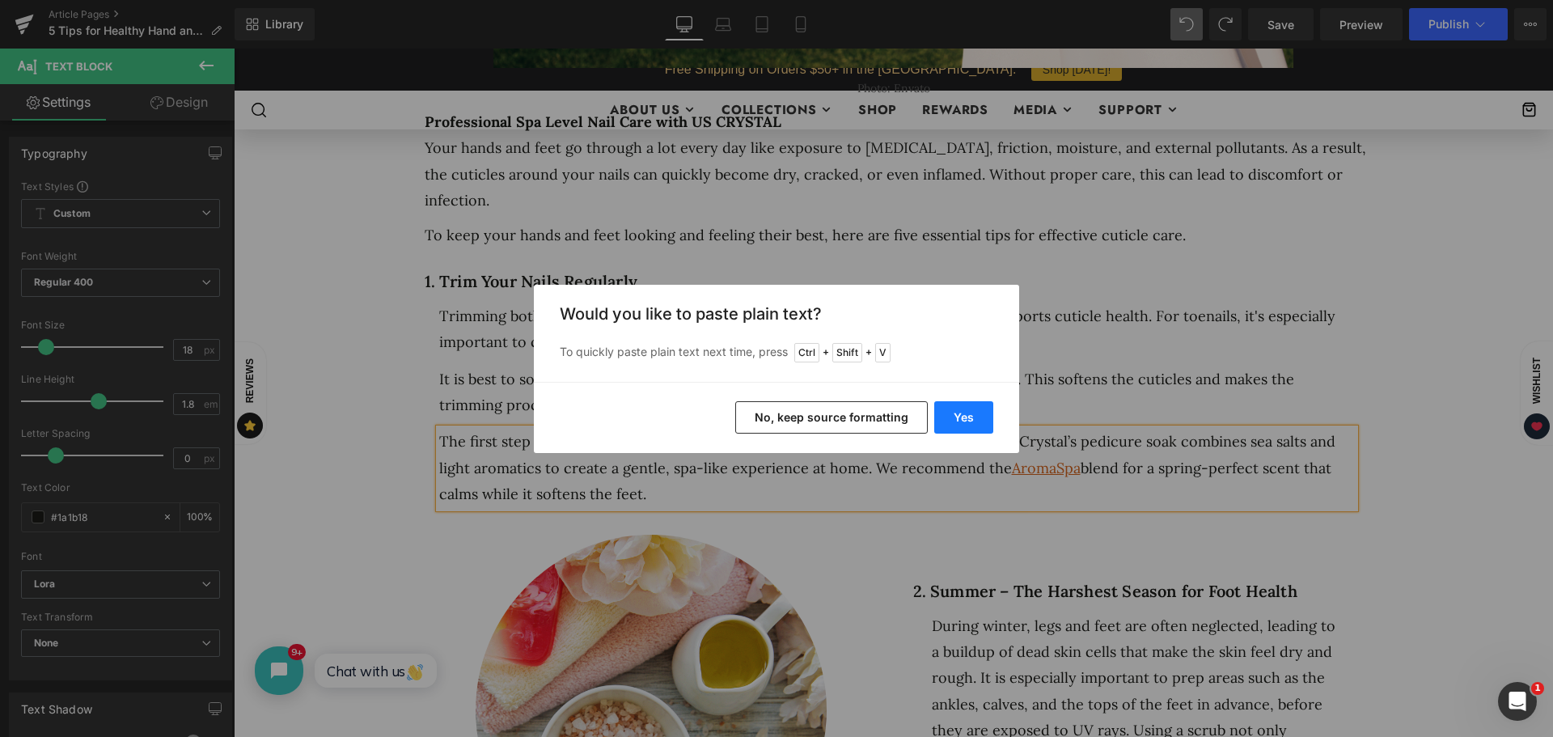
click at [979, 415] on button "Yes" at bounding box center [964, 417] width 59 height 32
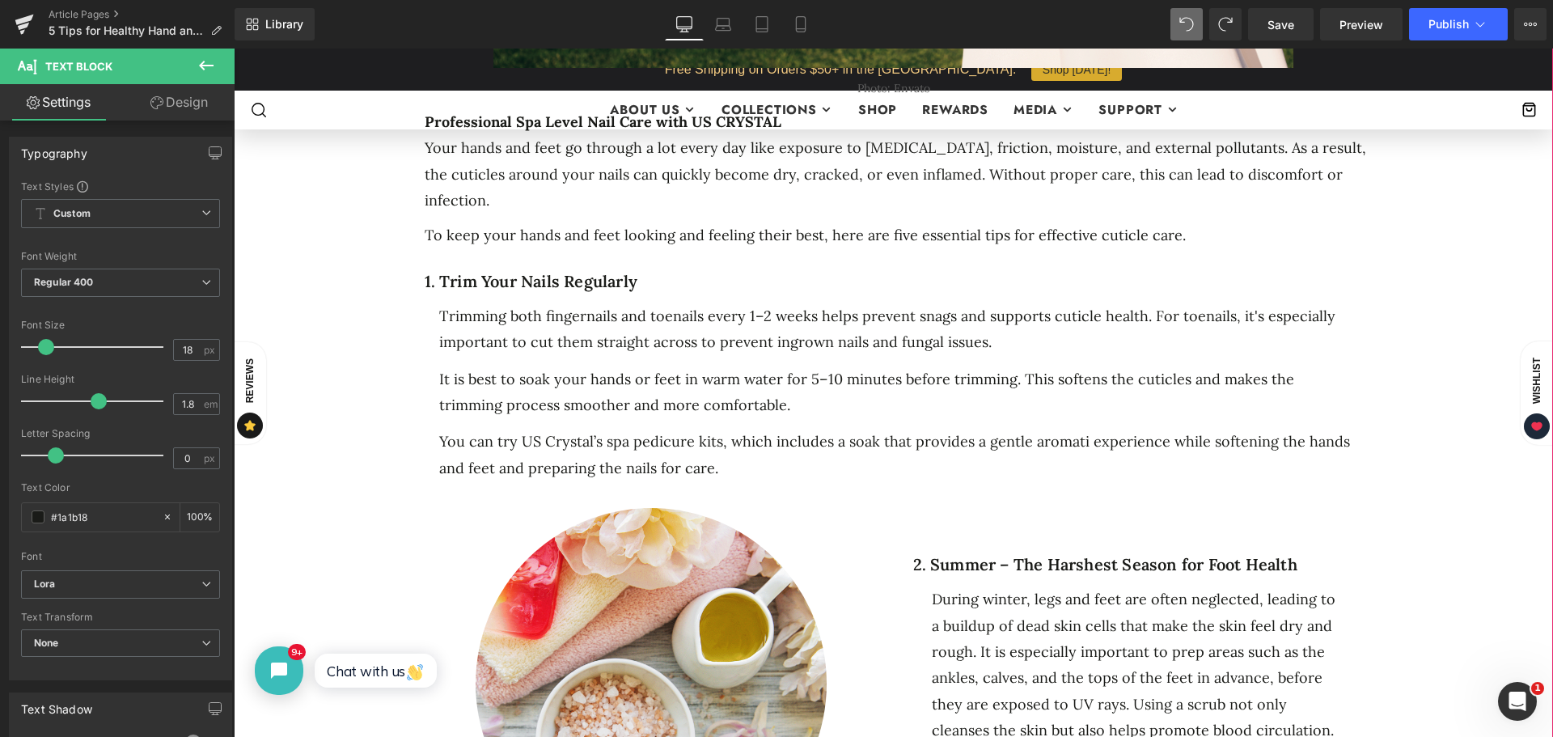
click div "5 Ways to Get Your Feet Spring-Ready Heading Separator Separator No. 25 Text Bl…"
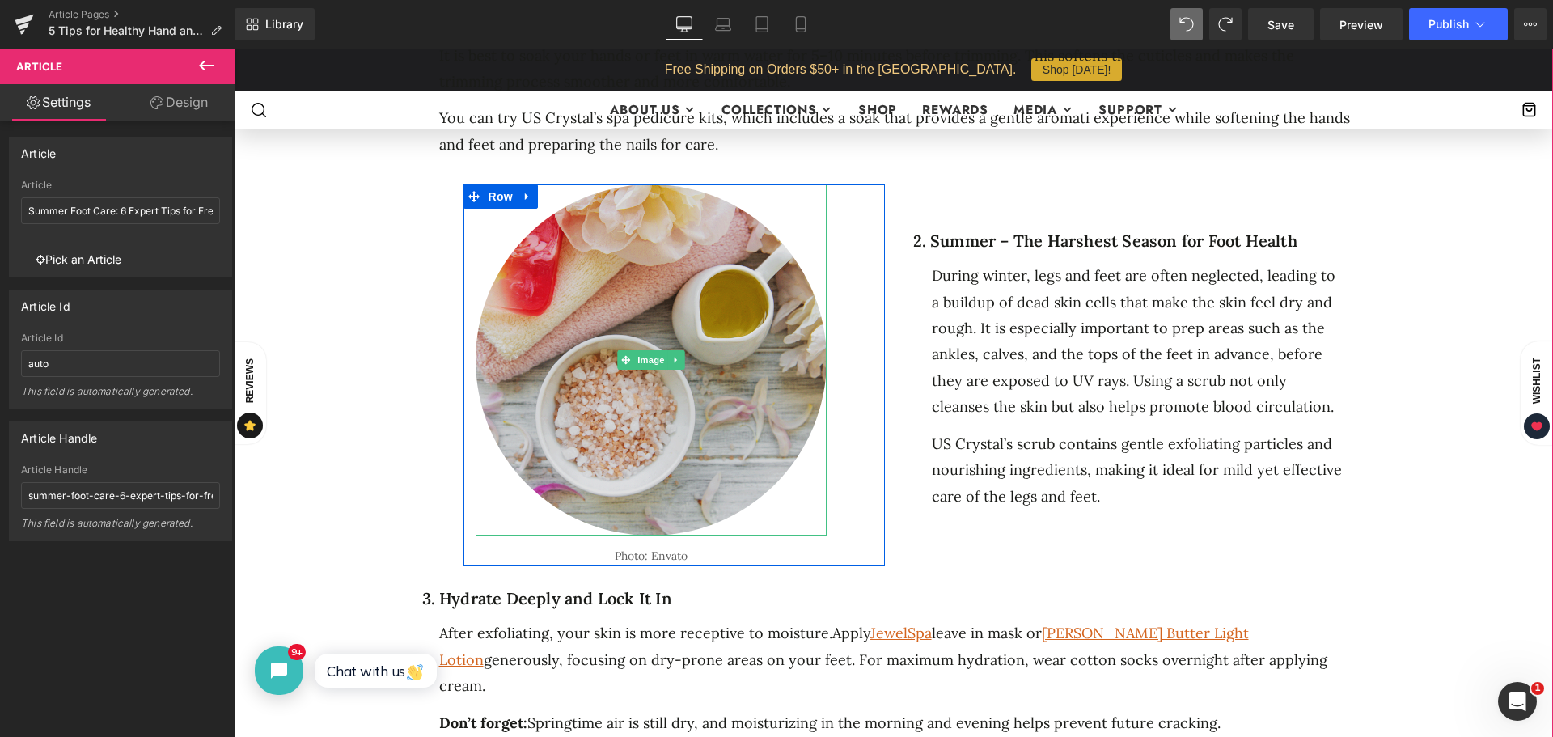
scroll to position [971, 0]
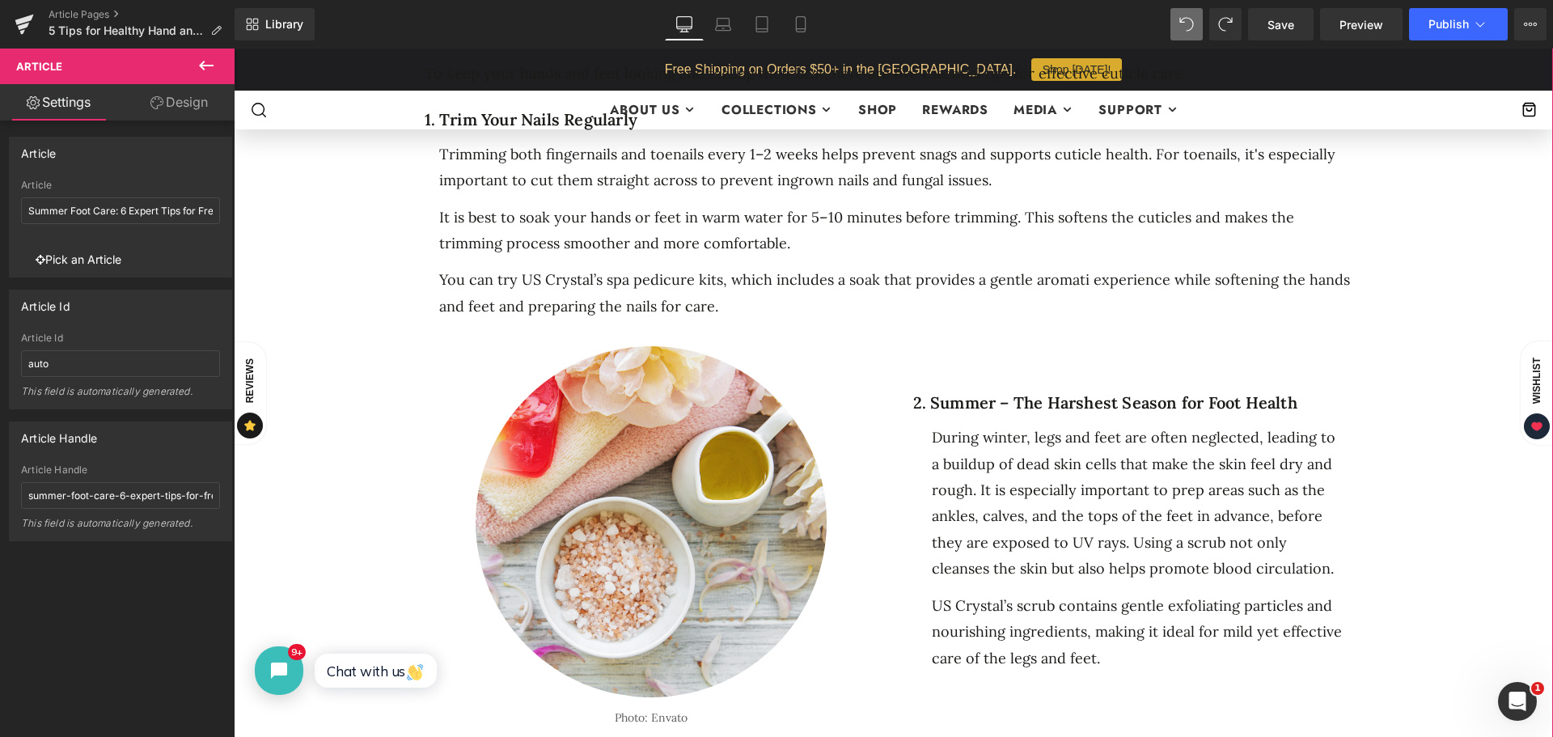
click div "2. Summer – The Harshest Season for Foot Health"
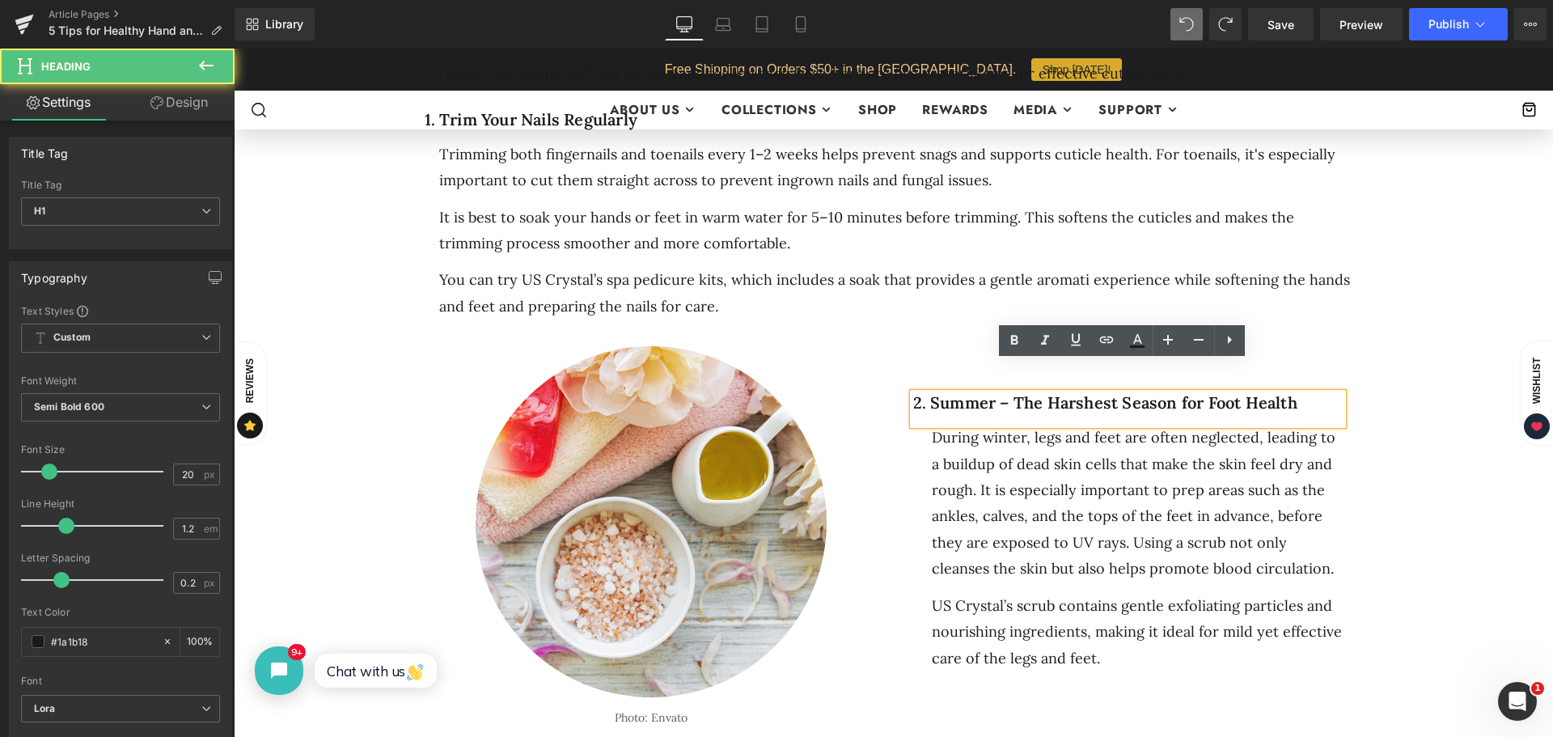
click div "5 Ways to Get Your Feet Spring-Ready Heading Separator Separator No. 25 Text Bl…"
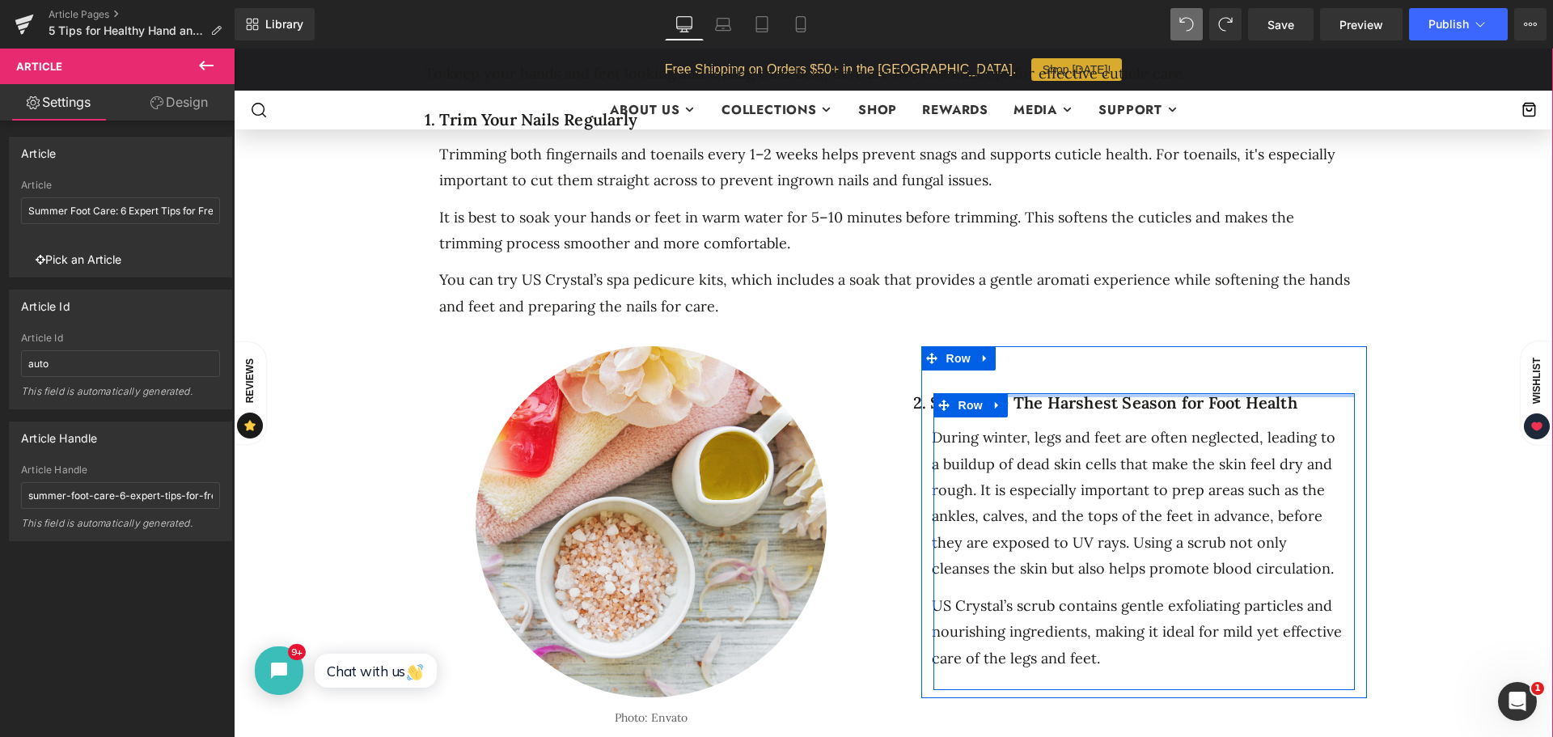
click div
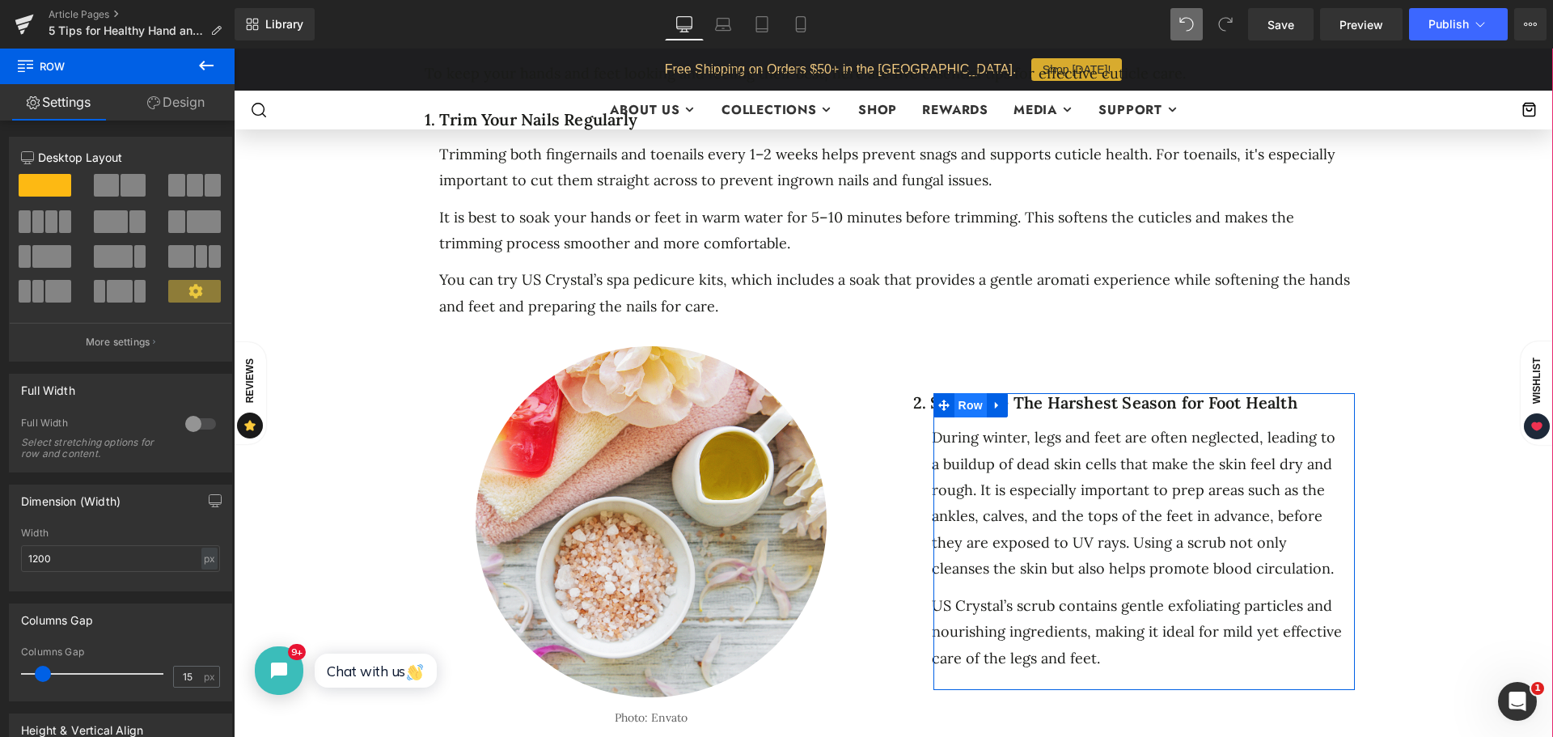
click div "2. Summer – The Harshest Season for Foot Health Heading During winter, legs and…"
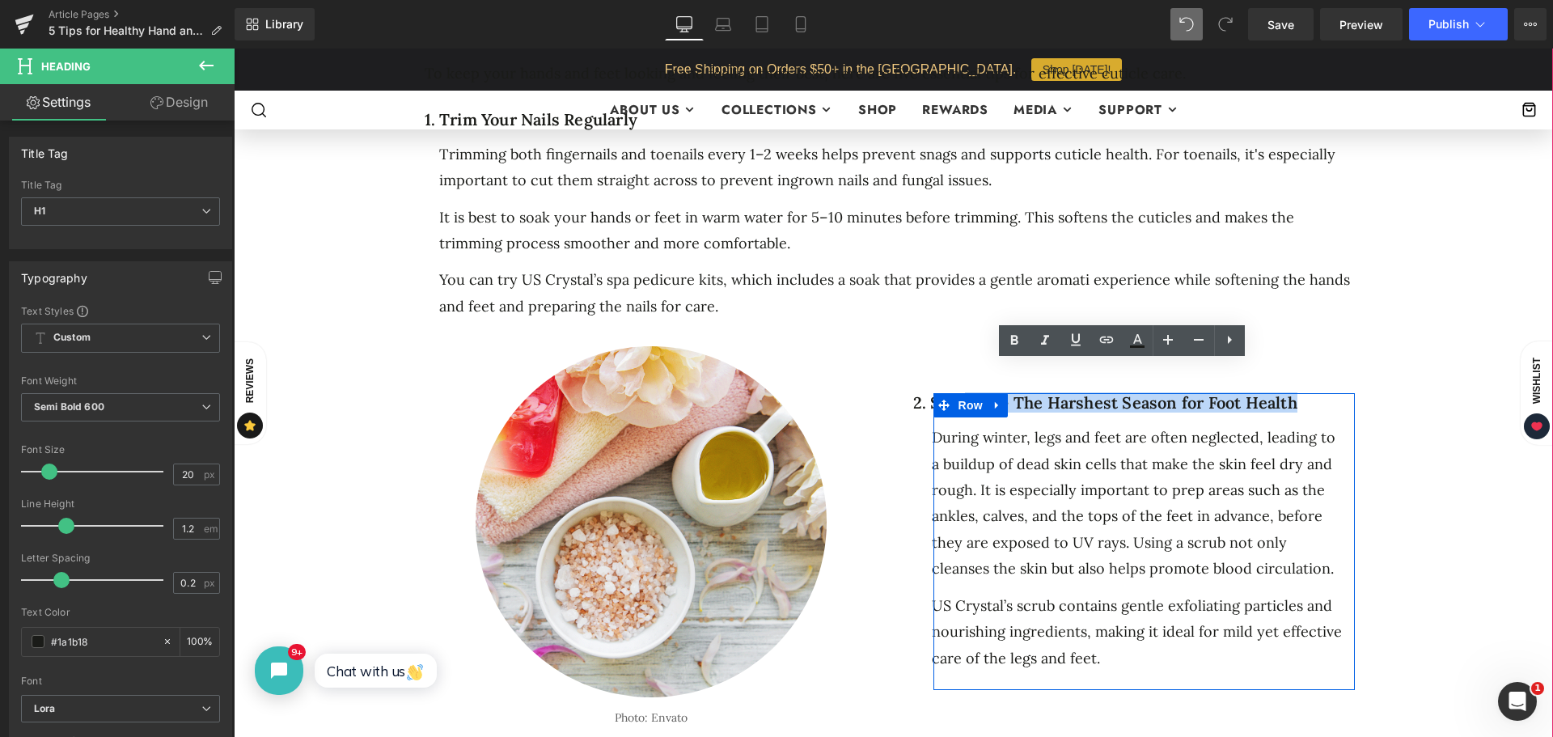
click div "5 Ways to Get Your Feet Spring-Ready Heading Separator Separator No. 25 Text Bl…"
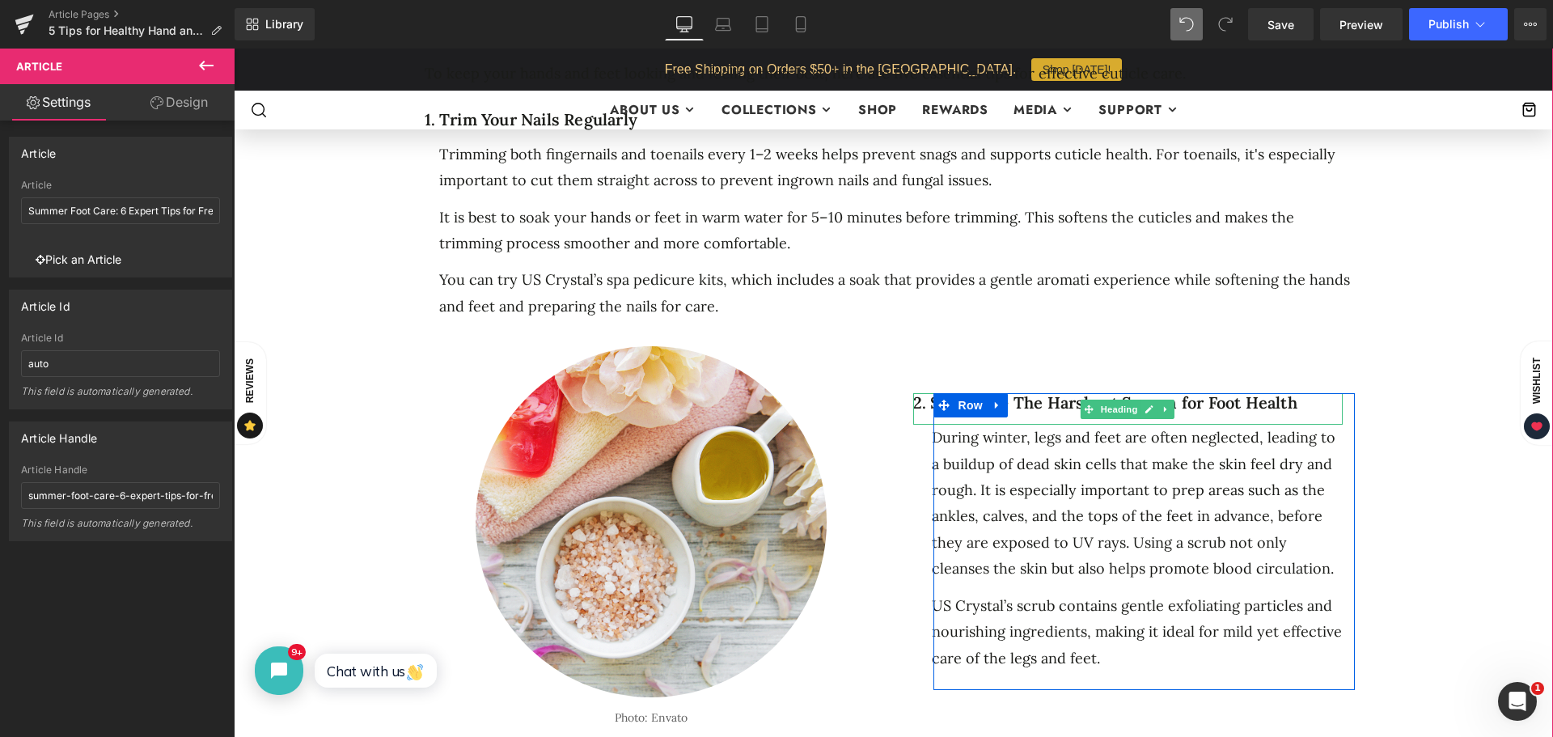
click h1 "2. Summer – The Harshest Season for Foot Health"
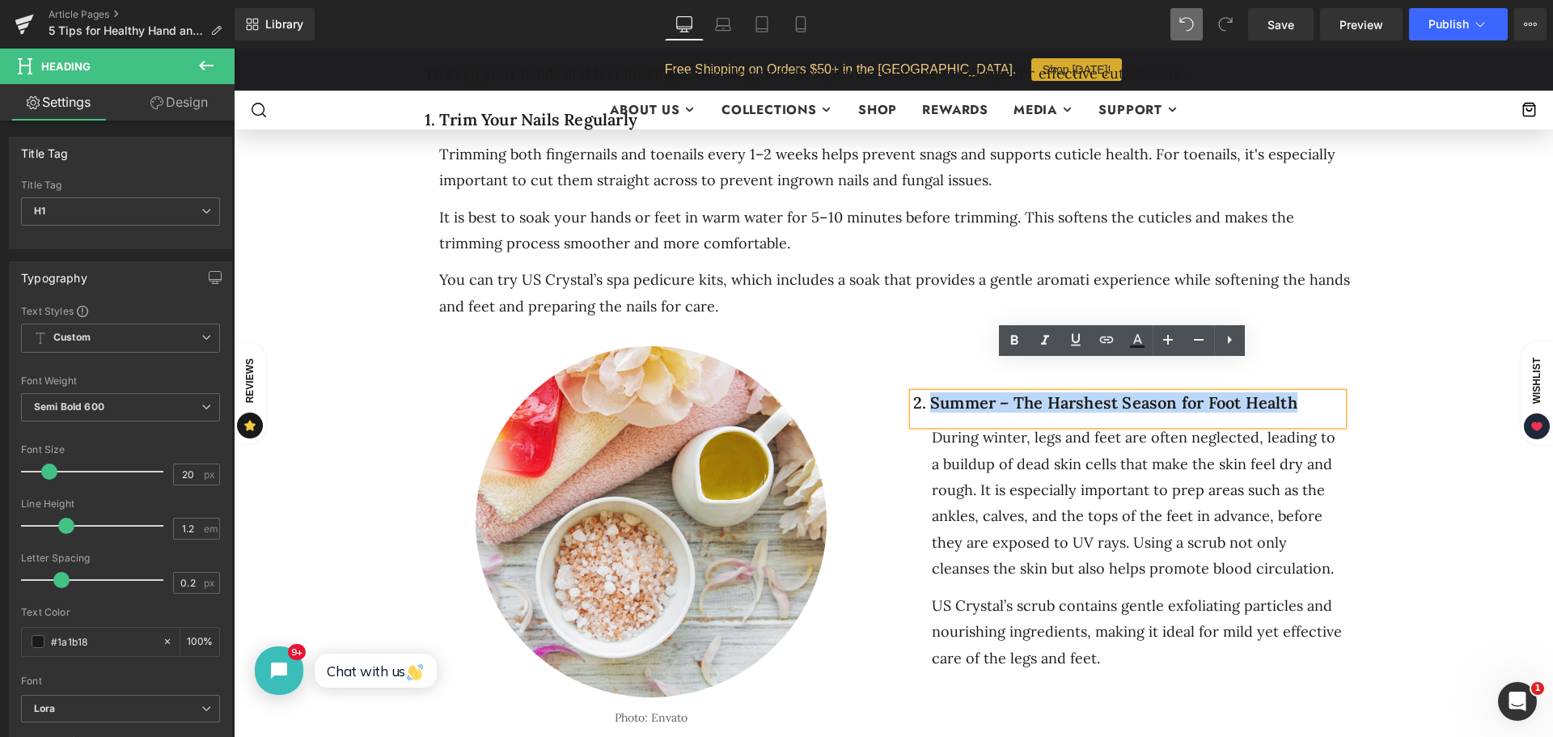
drag, startPoint x: 1304, startPoint y: 374, endPoint x: 995, endPoint y: 405, distance: 310.6
click h1 "2. Summer – The Harshest Season for Foot Health"
paste div
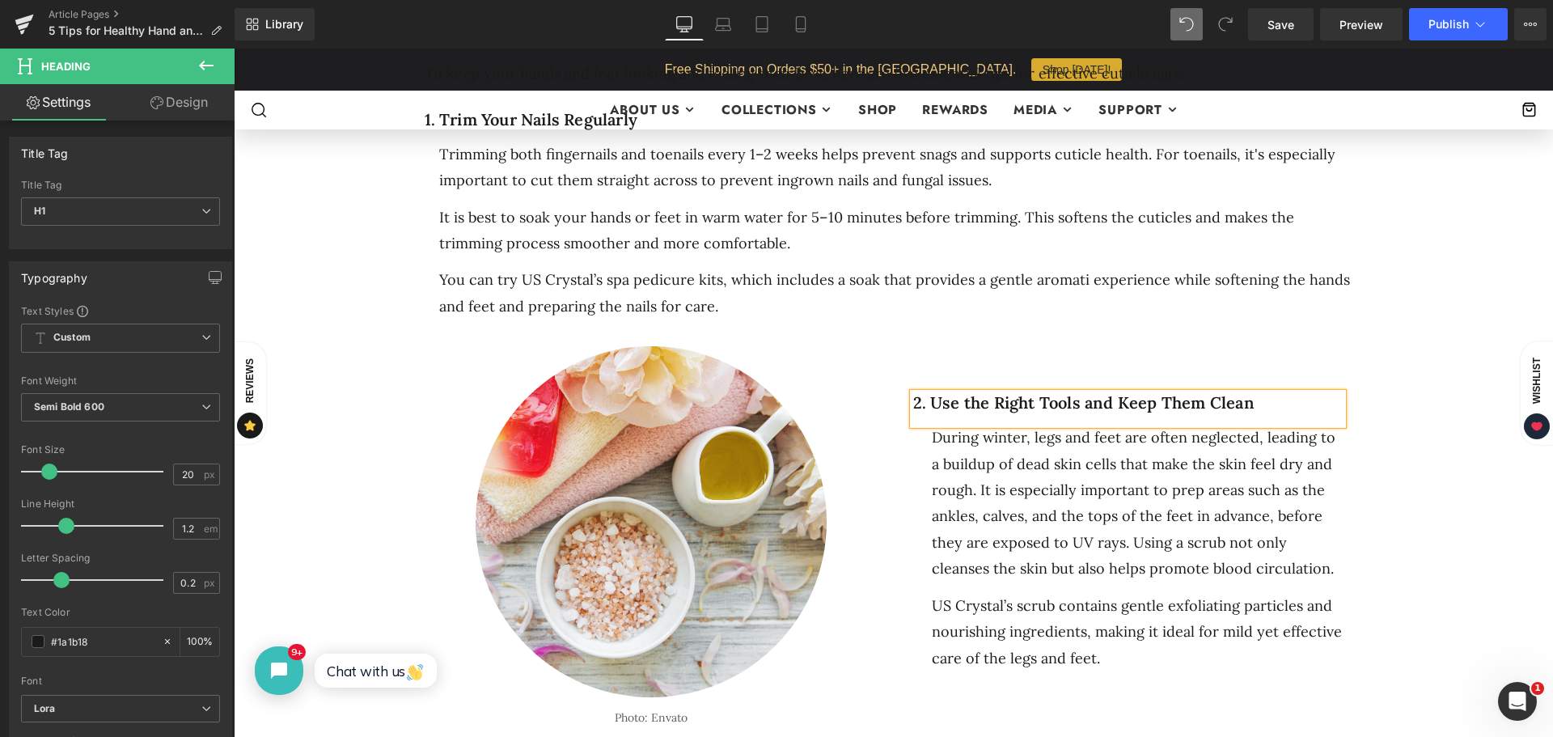
click div "5 Ways to Get Your Feet Spring-Ready Heading Separator Separator No. 25 Text Bl…"
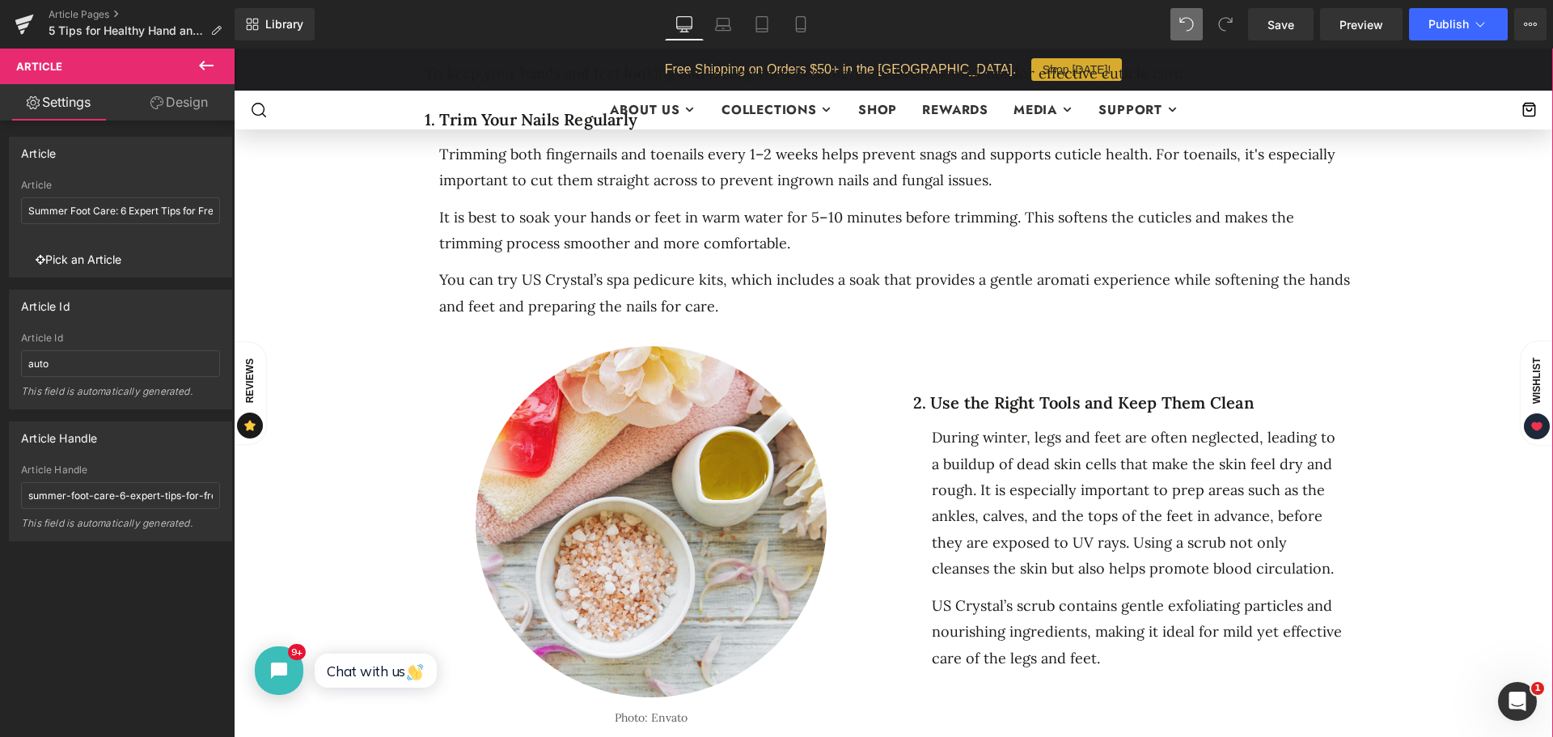
drag, startPoint x: 1140, startPoint y: 500, endPoint x: 1182, endPoint y: 534, distance: 54.1
click div "During winter, legs and feet are often neglected, leading to a buildup of dead …"
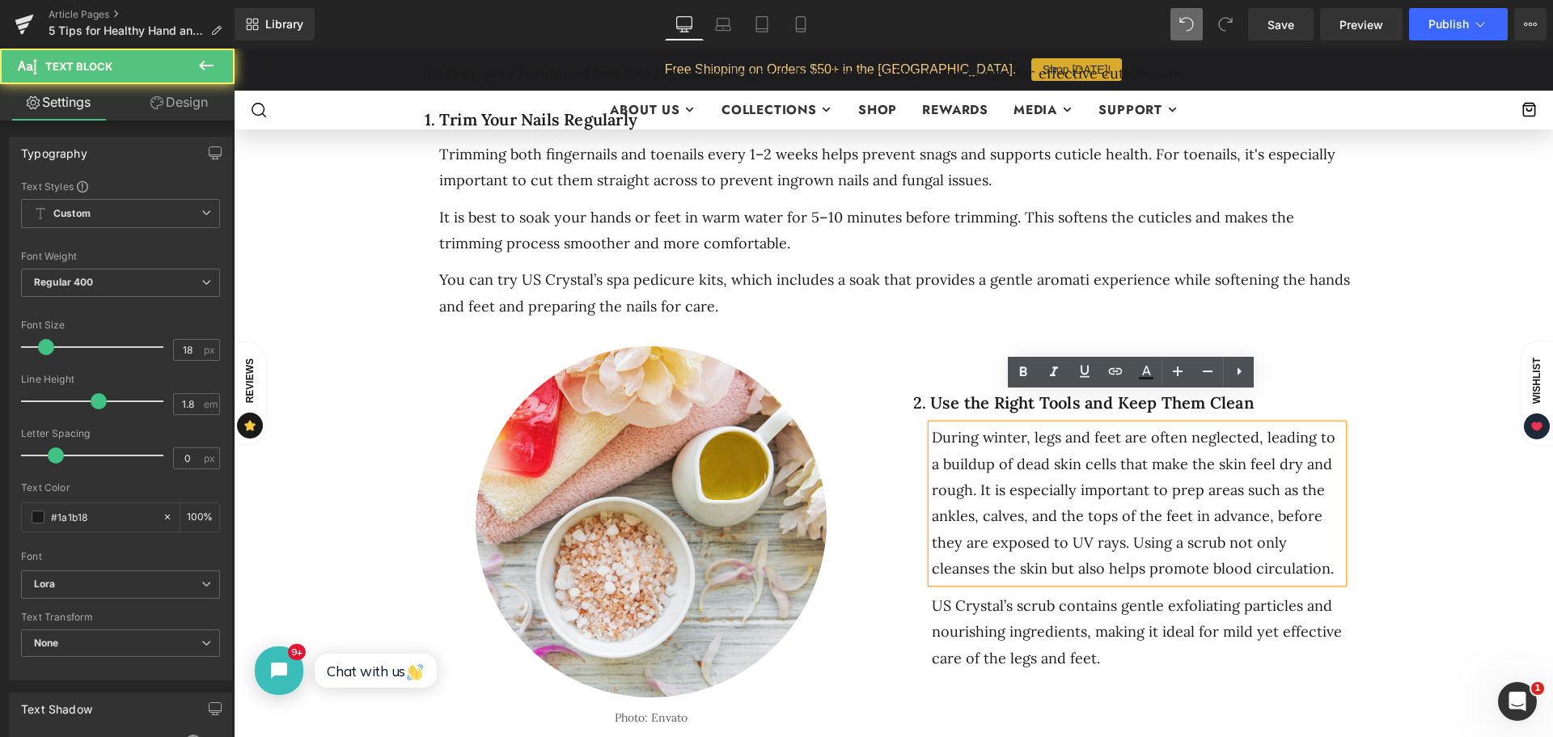
click div "During winter, legs and feet are often neglected, leading to a buildup of dead …"
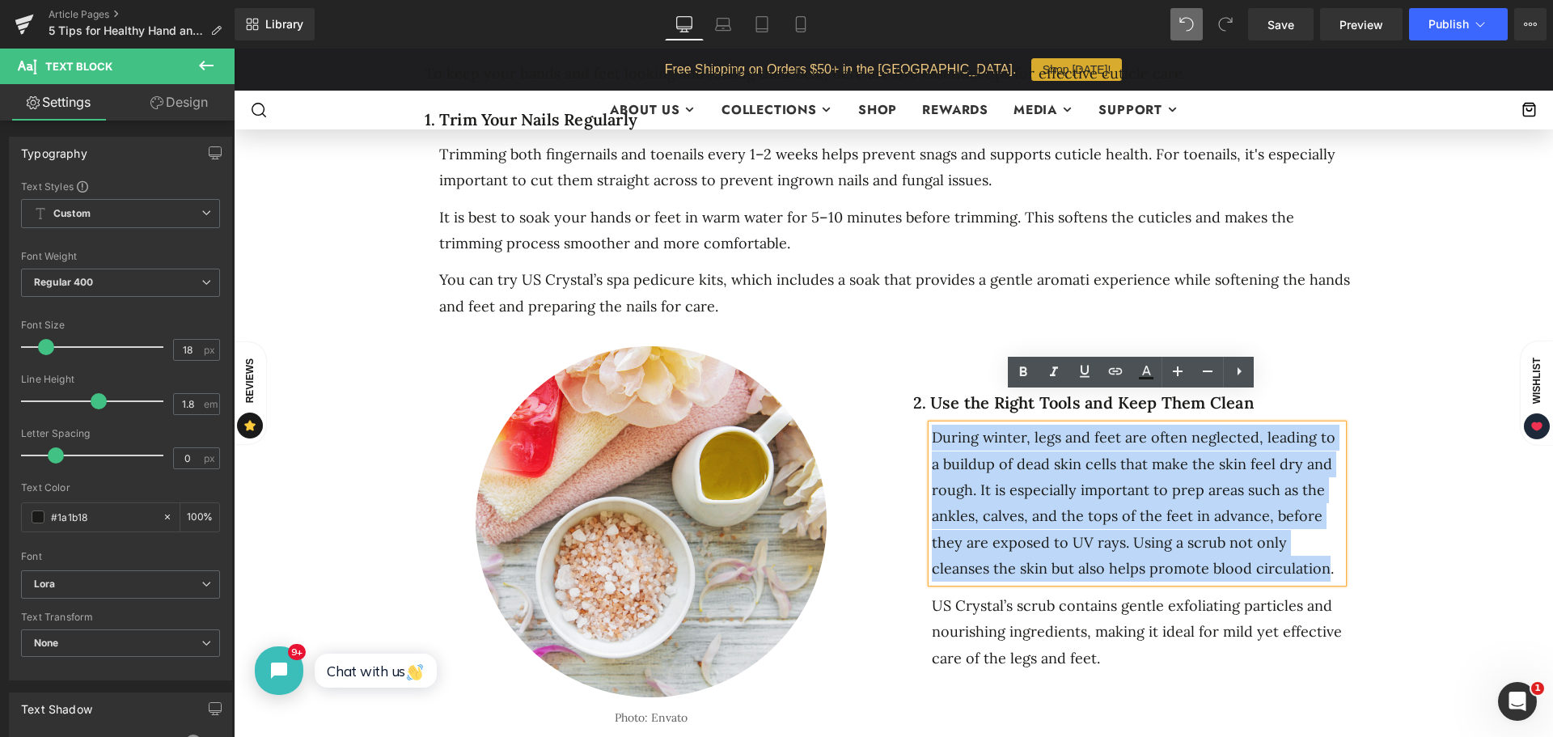
drag, startPoint x: 1108, startPoint y: 521, endPoint x: 918, endPoint y: 405, distance: 222.6
click div "2. Use the Right Tools and Keep Them Clean Heading During winter, legs and feet…"
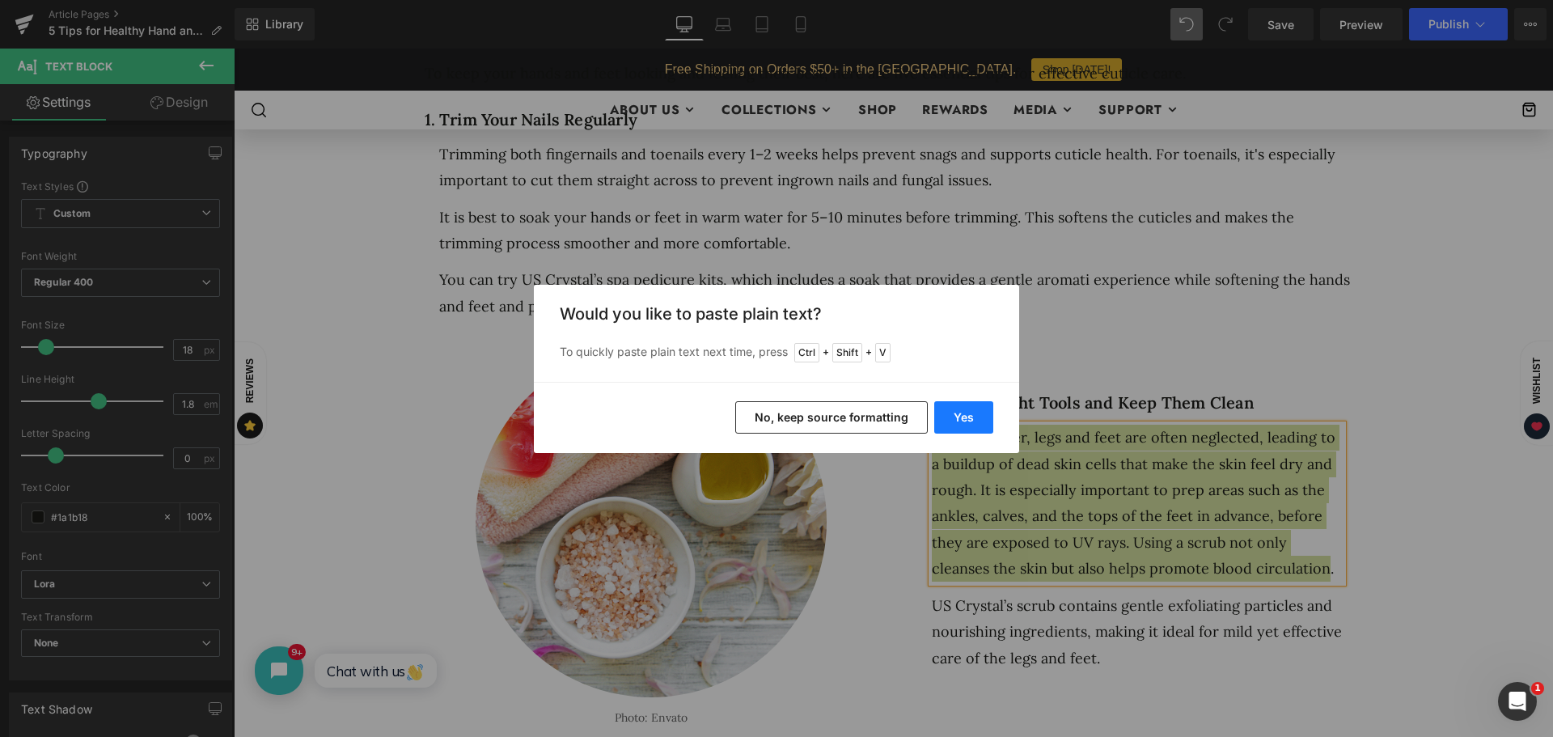
click at [968, 420] on button "Yes" at bounding box center [964, 417] width 59 height 32
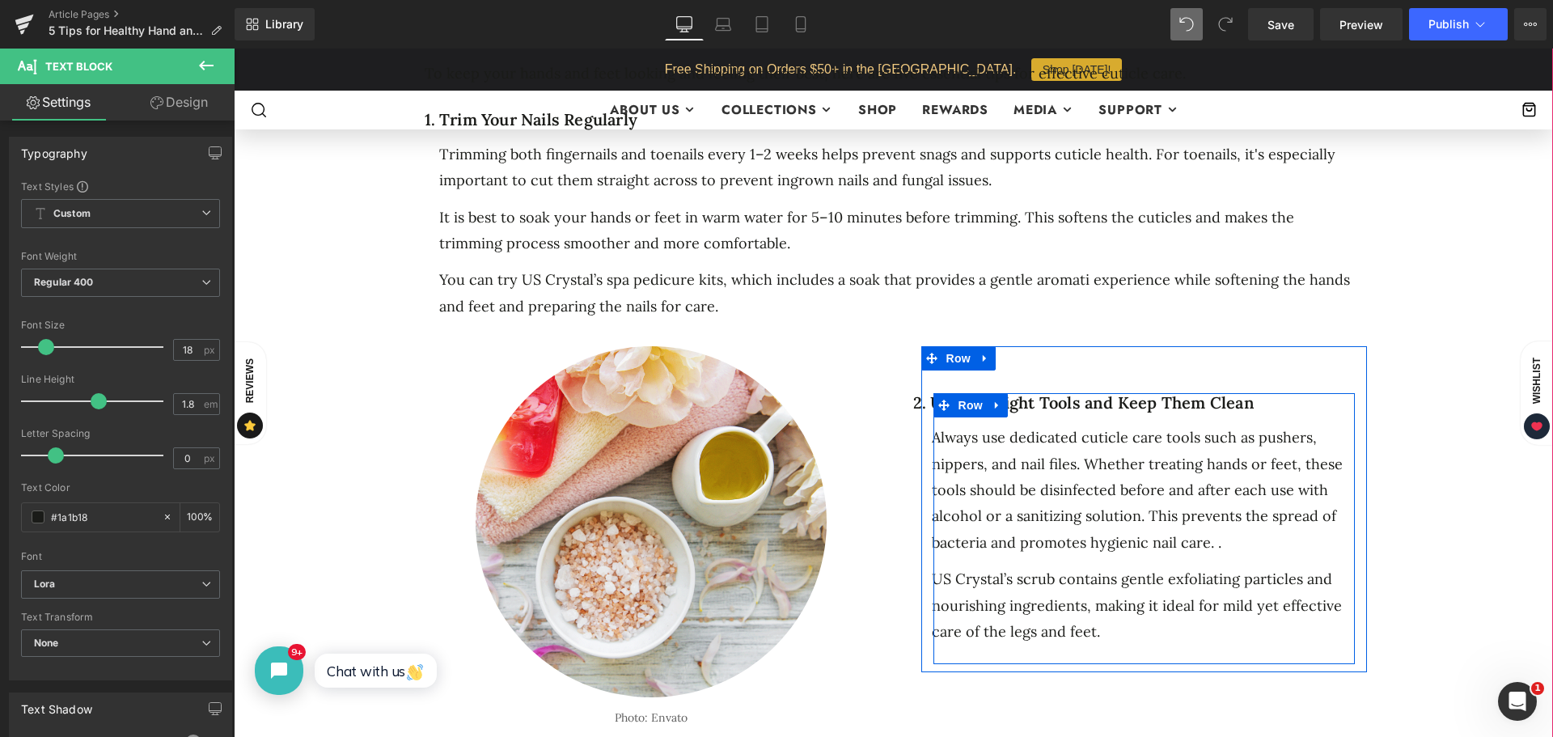
click div "US Crystal’s scrub contains gentle exfoliating particles and nourishing ingredi…"
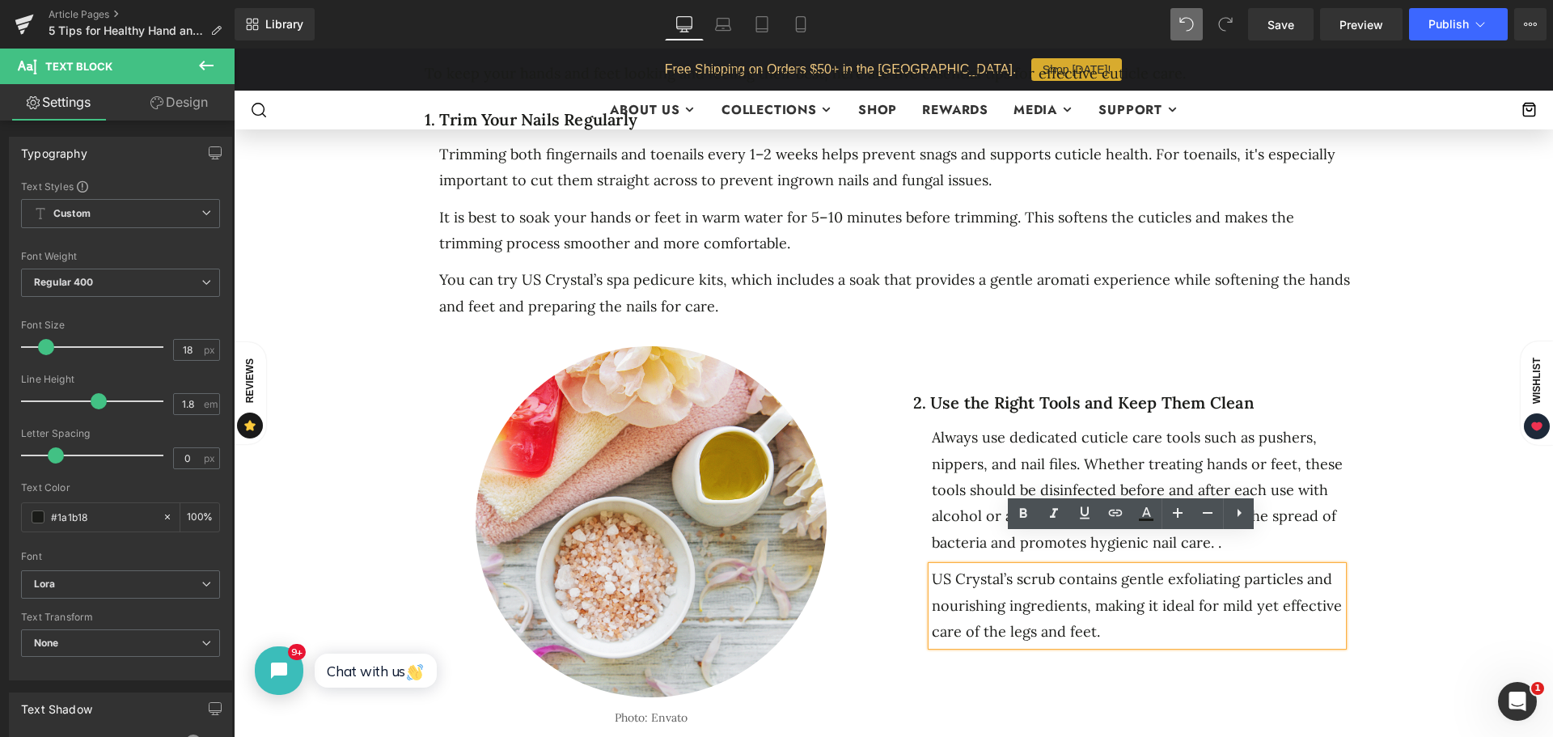
click div "5 Ways to Get Your Feet Spring-Ready Heading Separator Separator No. 25 Text Bl…"
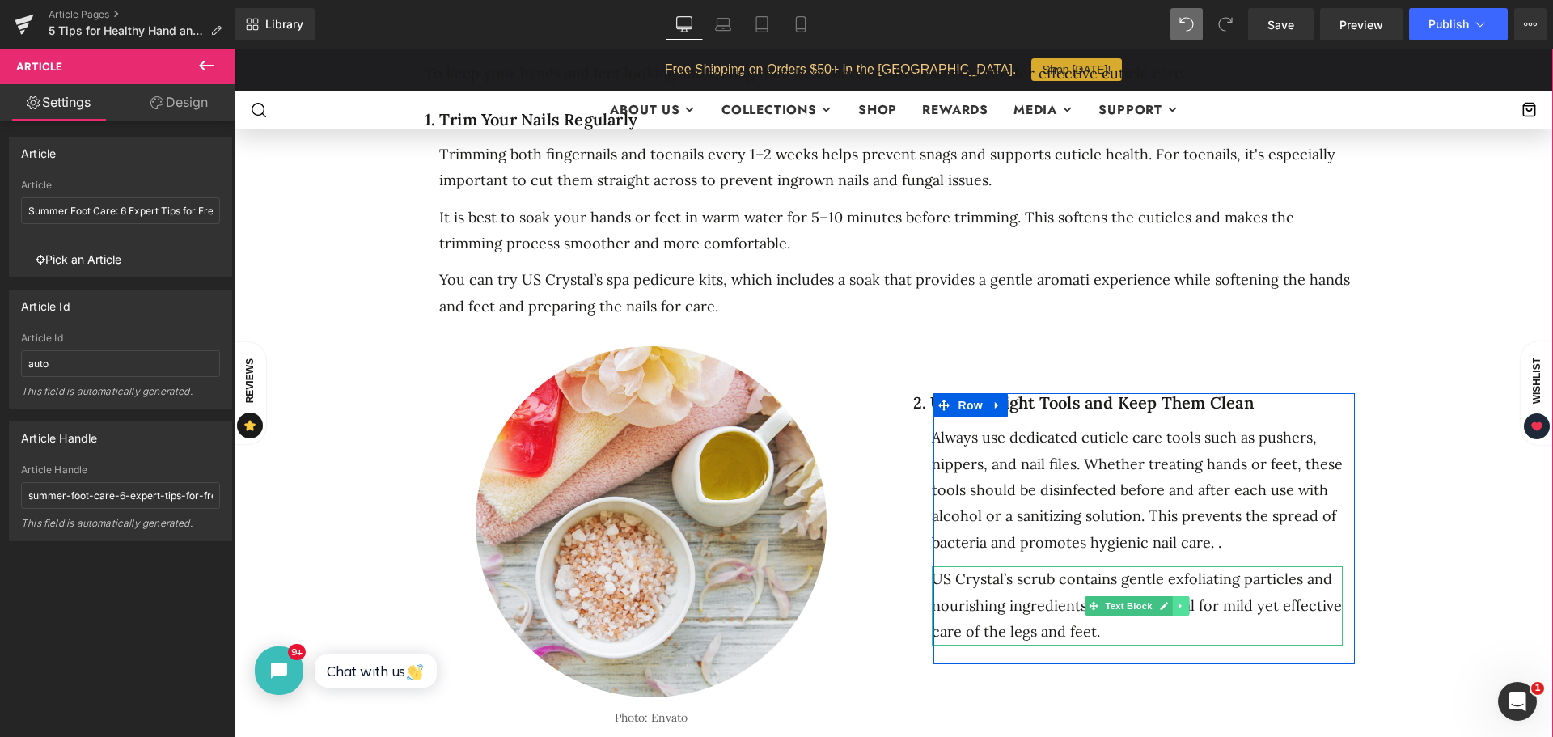
click icon
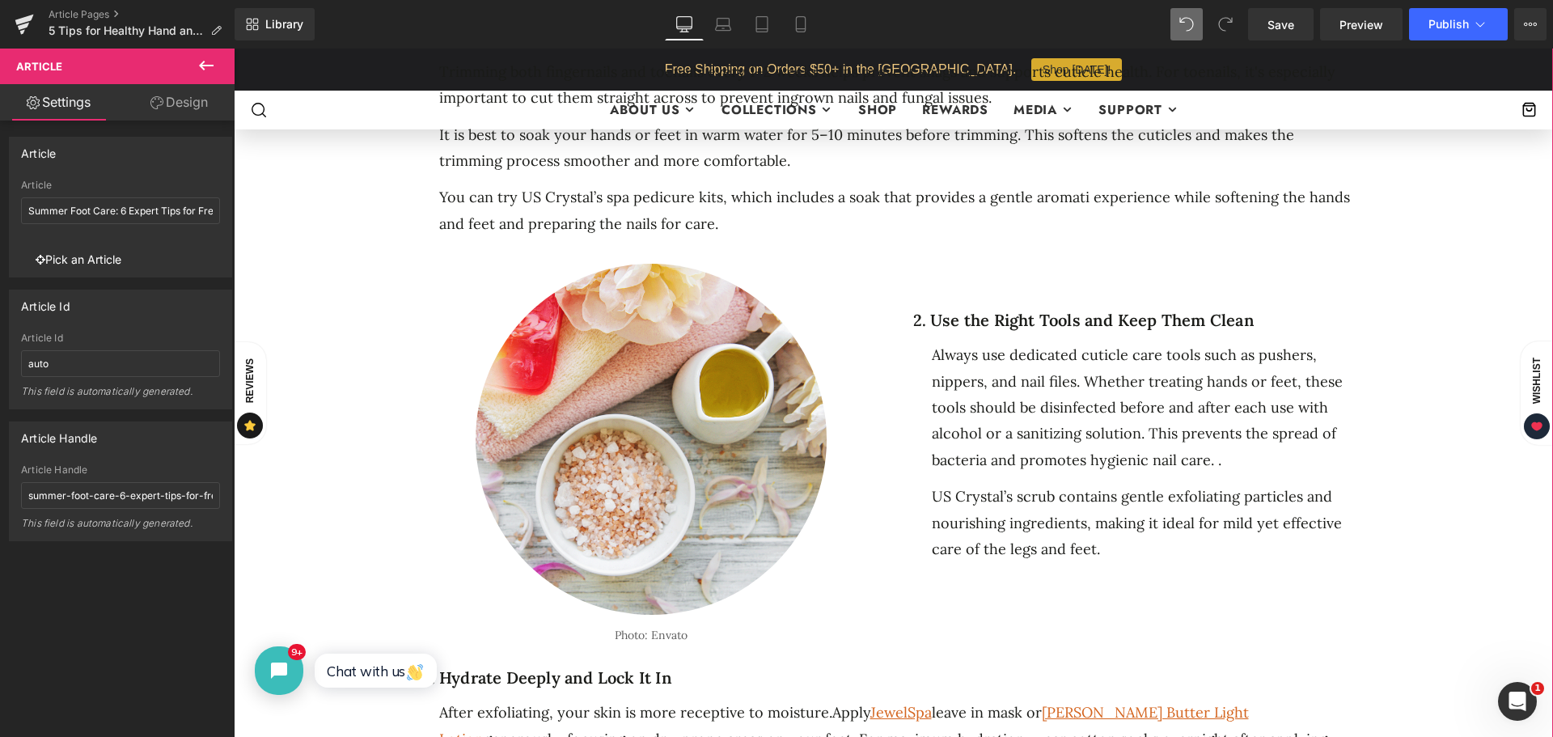
scroll to position [1052, 0]
click div "US Crystal’s scrub contains gentle exfoliating particles and nourishing ingredi…"
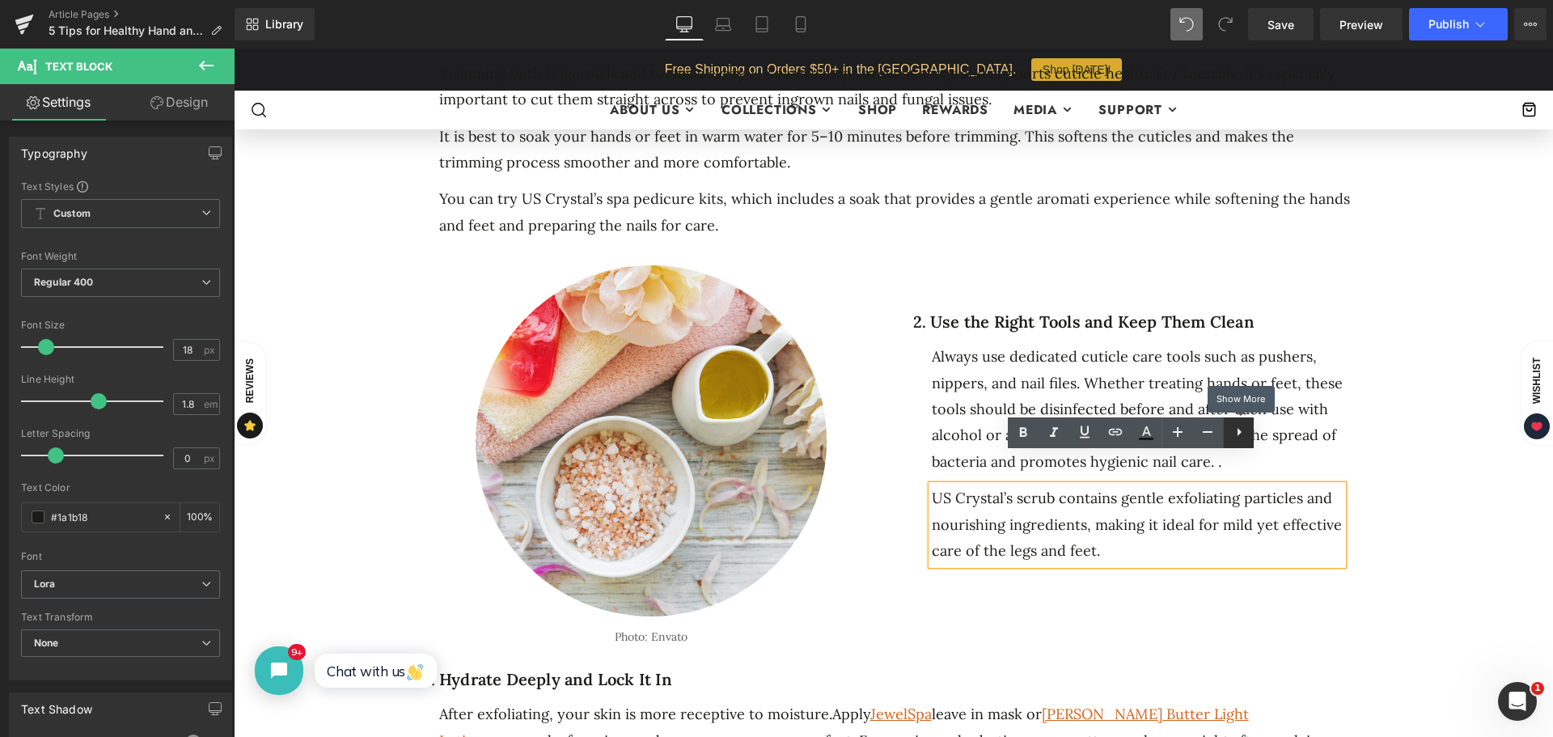
click at [1244, 430] on icon at bounding box center [1239, 431] width 19 height 19
drag, startPoint x: 1371, startPoint y: 496, endPoint x: 1329, endPoint y: 495, distance: 41.3
click div "5 Ways to Get Your Feet Spring-Ready Heading Separator Separator No. 25 Text Bl…"
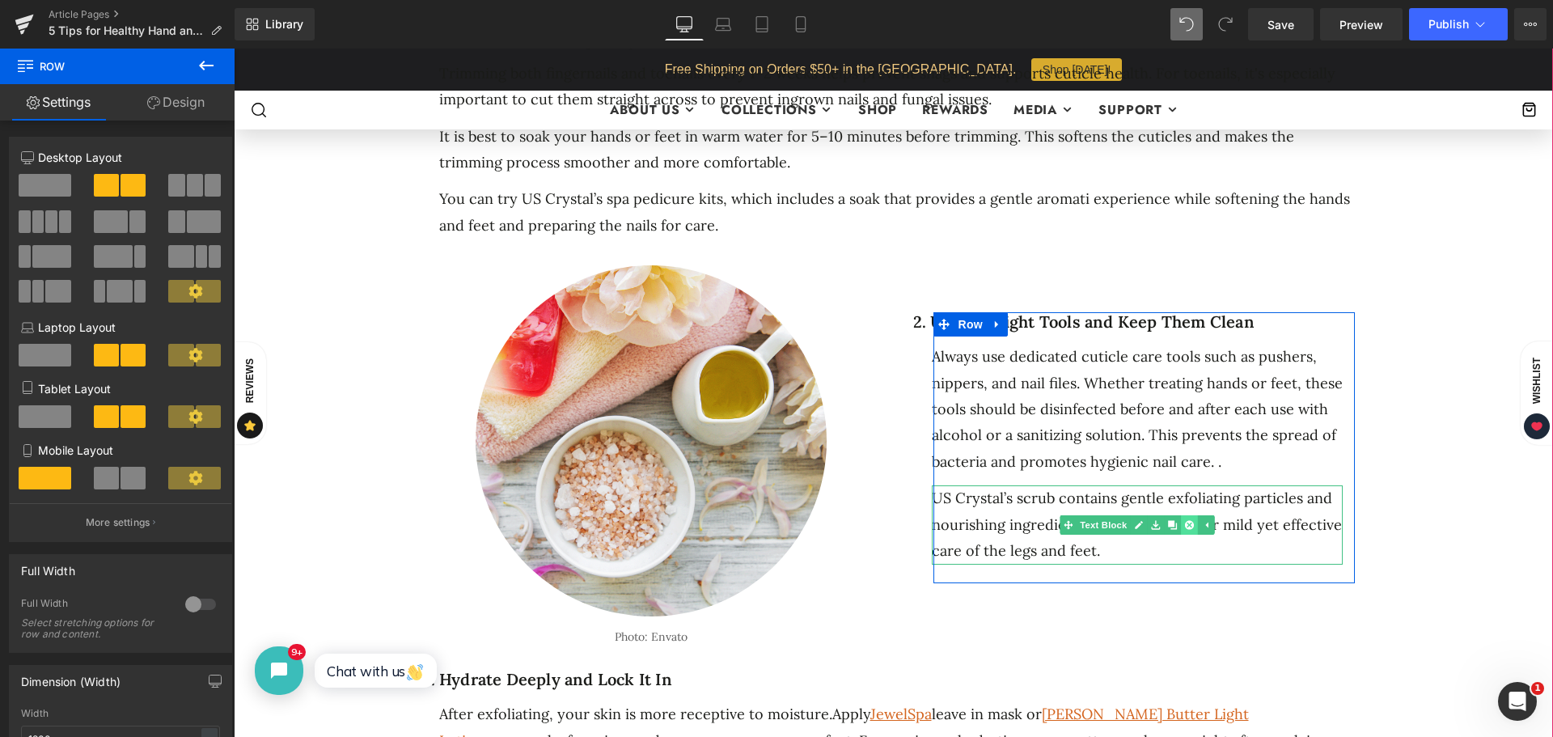
click icon
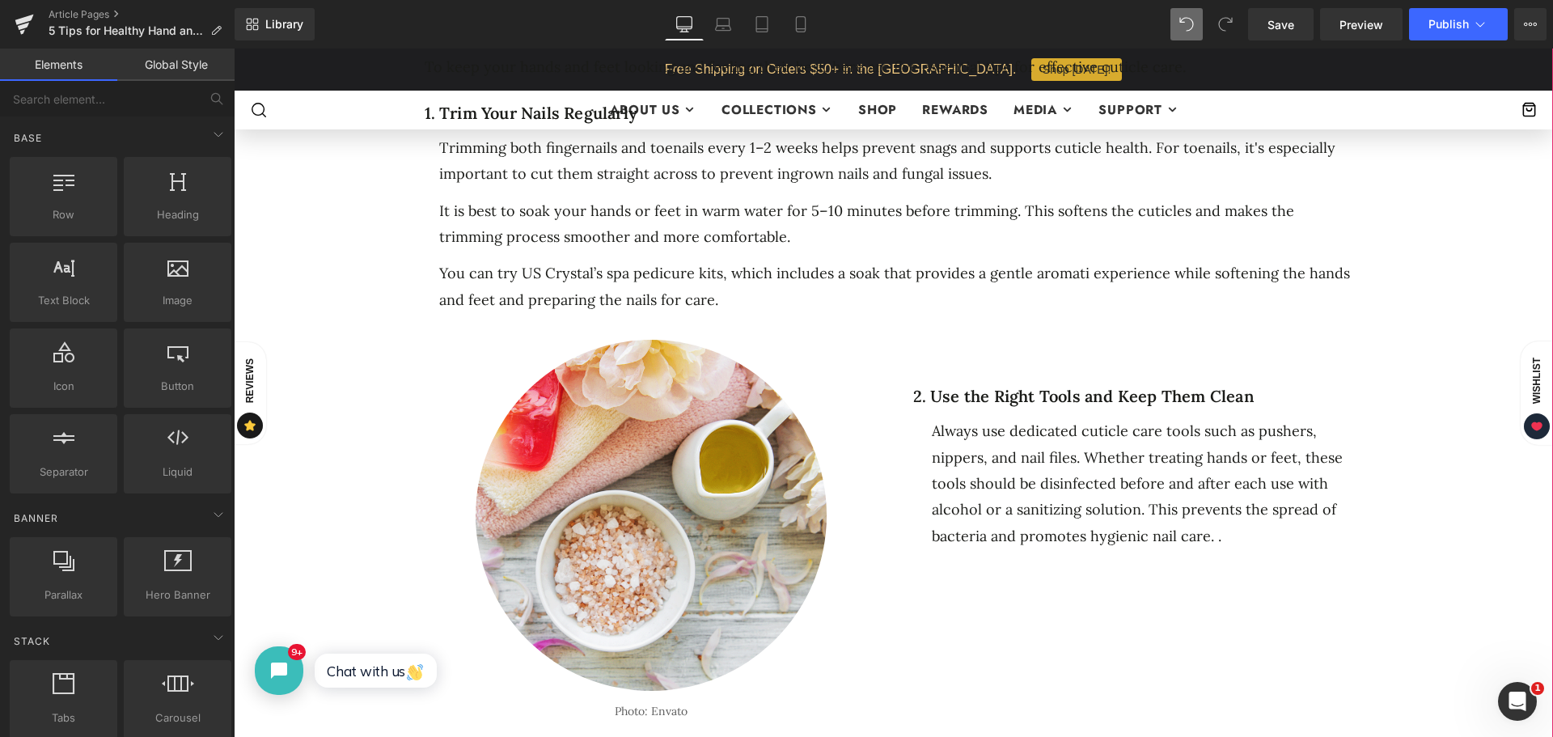
scroll to position [971, 0]
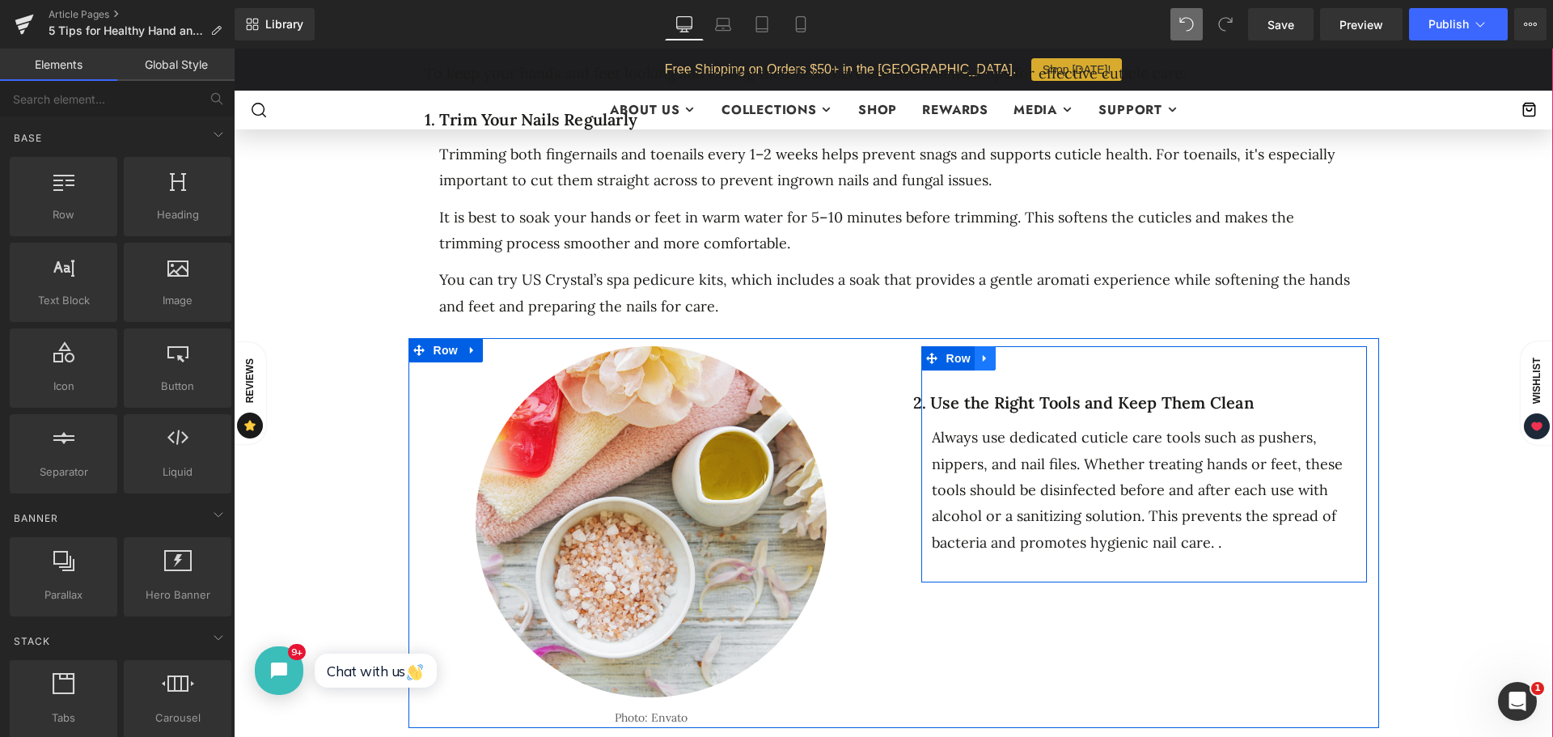
click icon
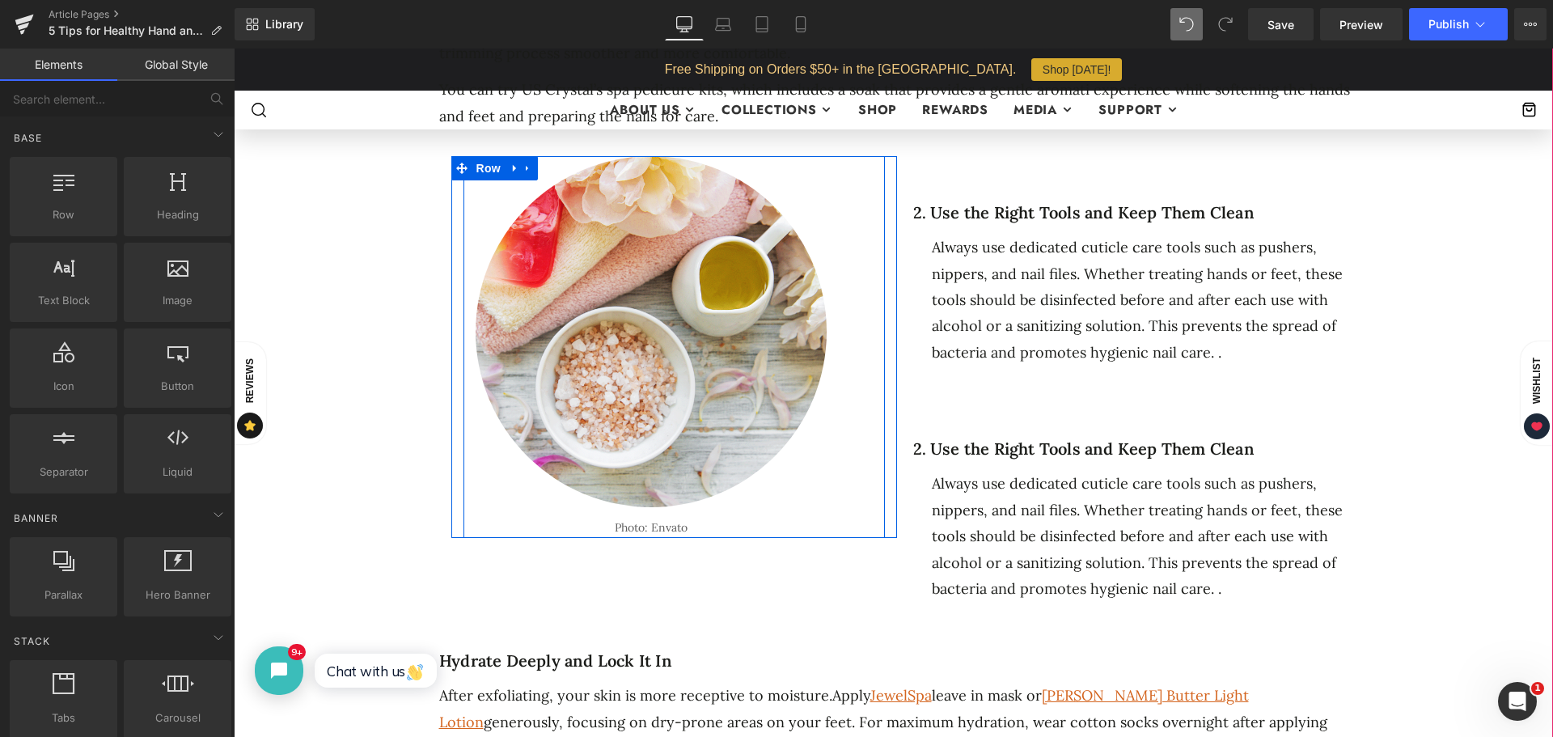
scroll to position [1133, 0]
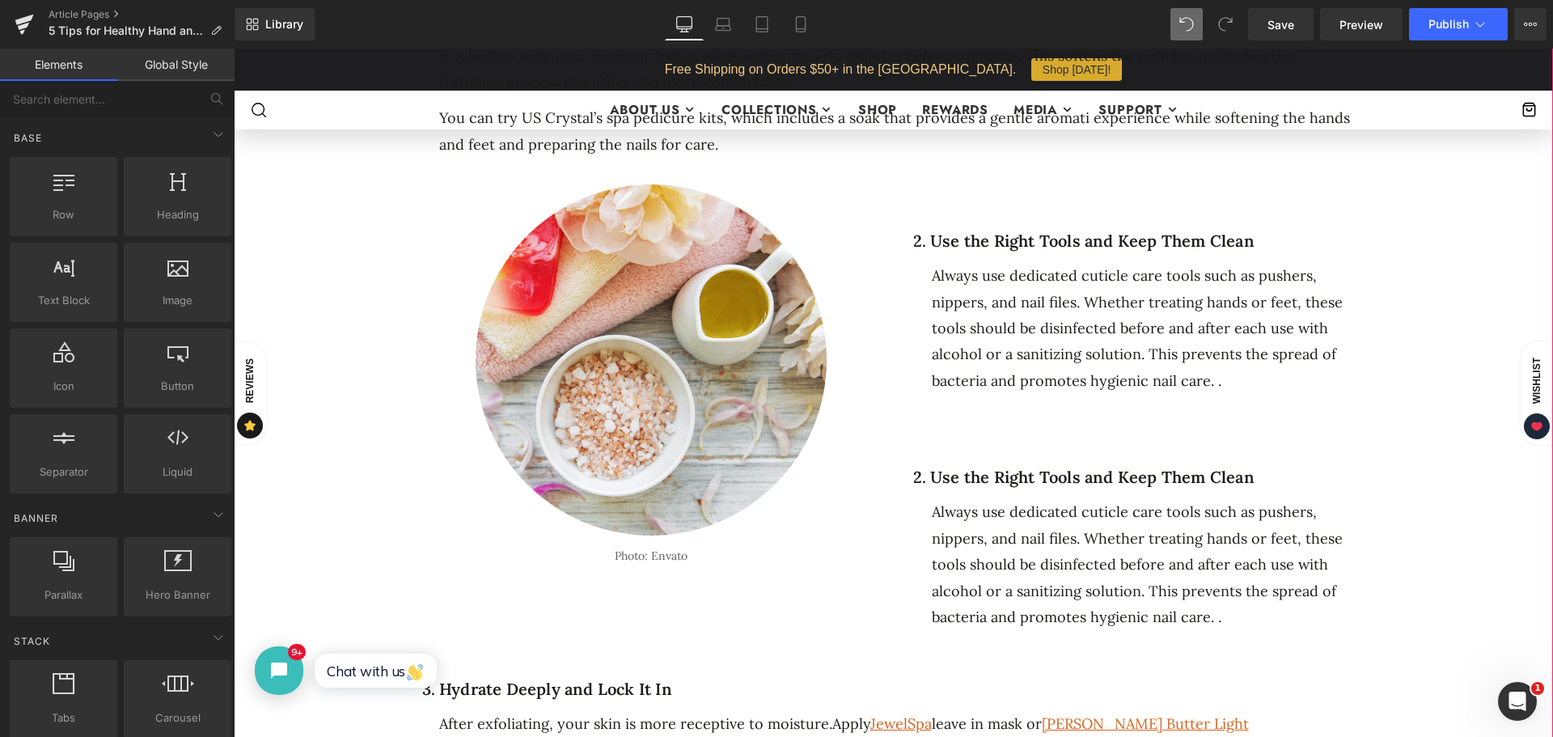
click div "2. Use the Right Tools and Keep Them Clean Heading Always use dedicated cuticle…"
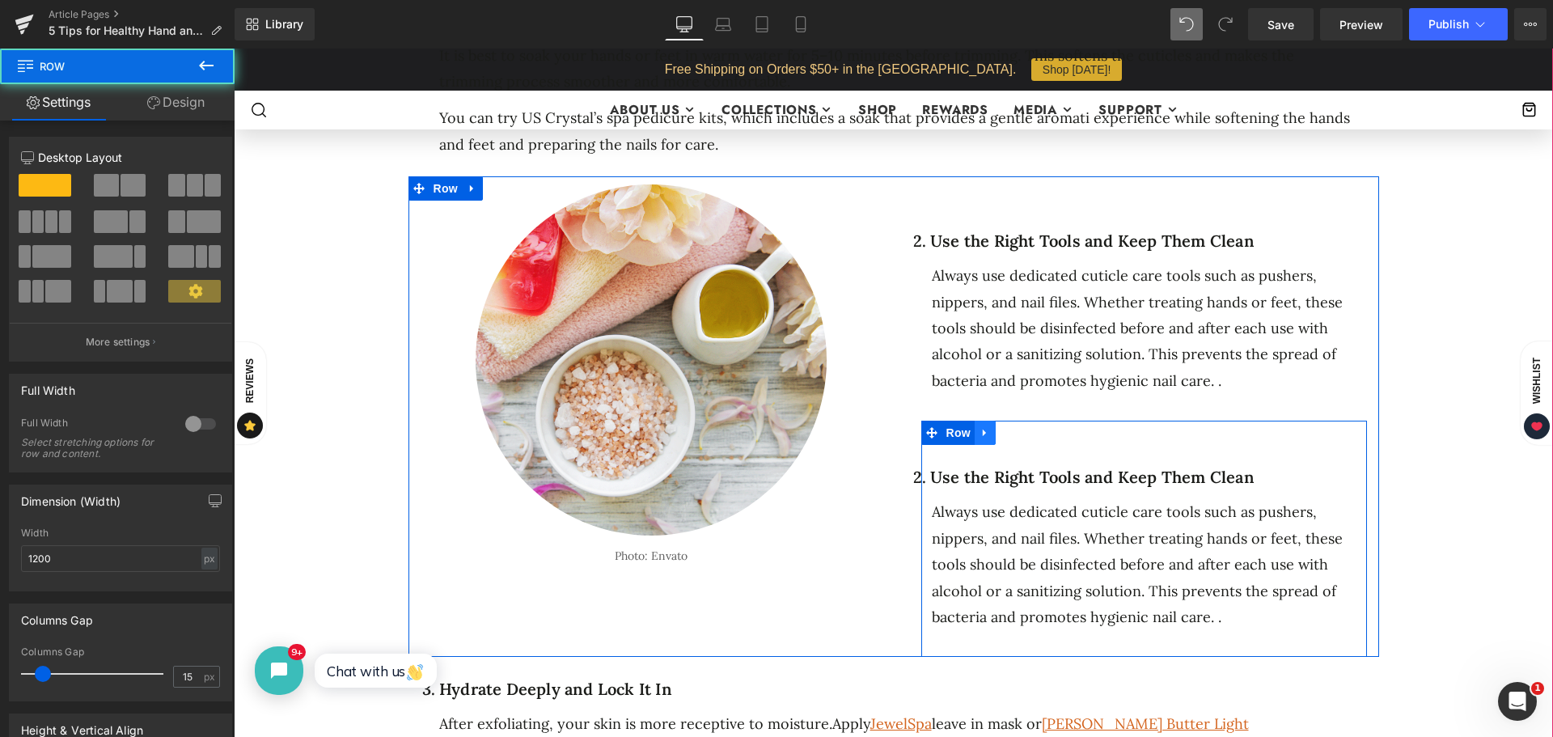
click link
click div "2. Use the Right Tools and Keep Them Clean Heading Always use dedicated cuticle…"
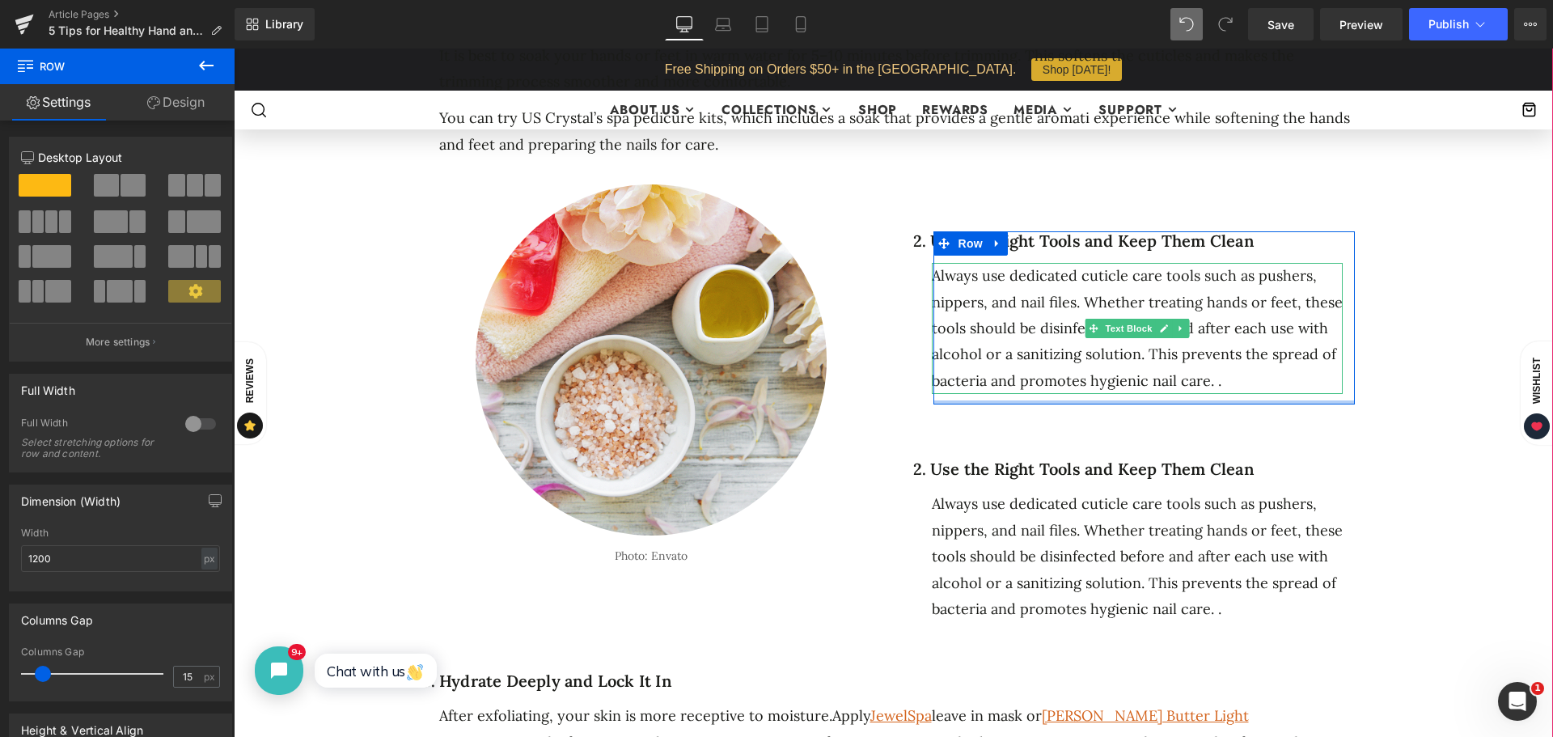
drag, startPoint x: 1085, startPoint y: 376, endPoint x: 1085, endPoint y: 352, distance: 24.3
click div "2. Use the Right Tools and Keep Them Clean Heading Always use dedicated cuticle…"
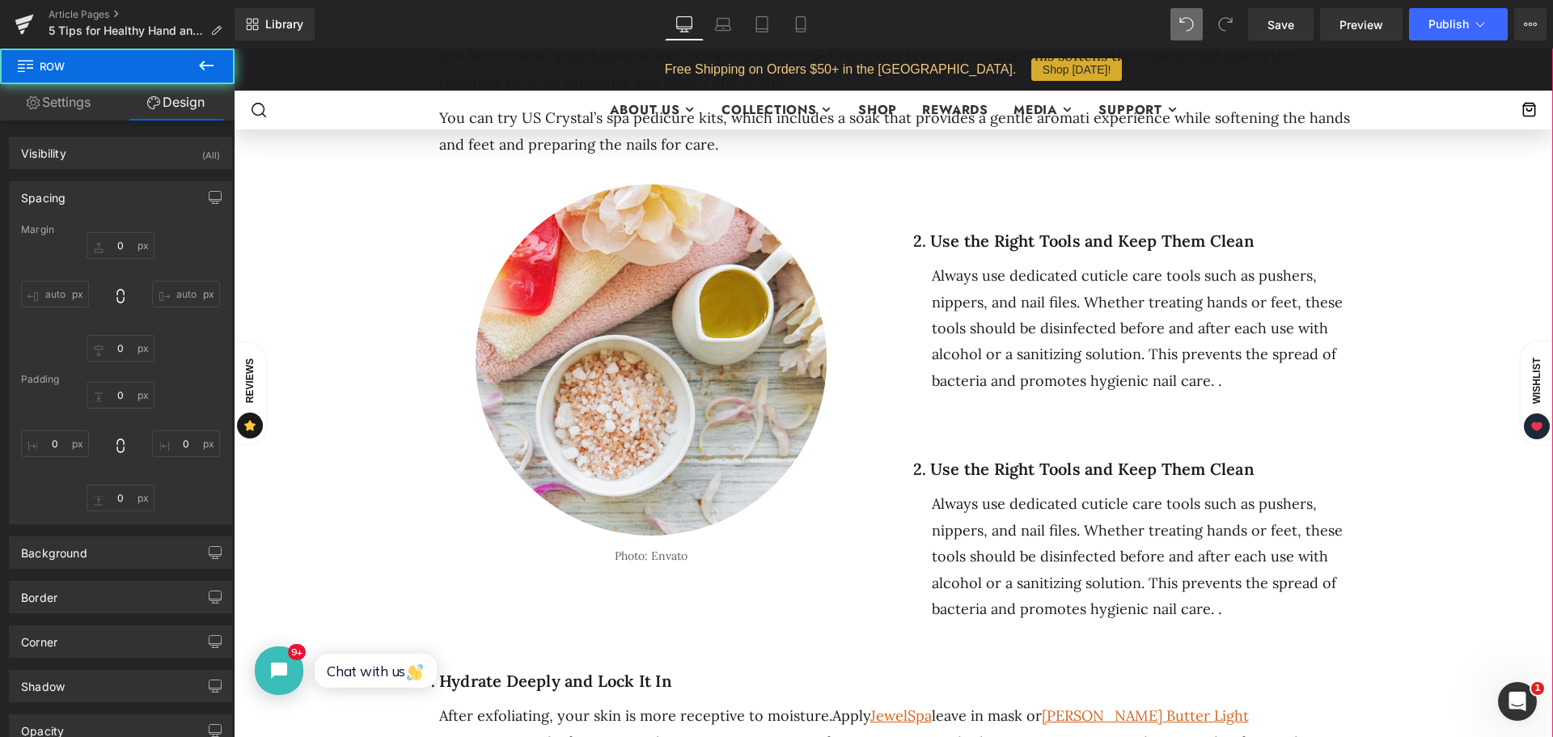
drag, startPoint x: 1300, startPoint y: 464, endPoint x: 1045, endPoint y: 463, distance: 255.7
click h1 "2. Use the Right Tools and Keep Them Clean"
click at [0, 0] on link at bounding box center [0, 0] width 0 height 0
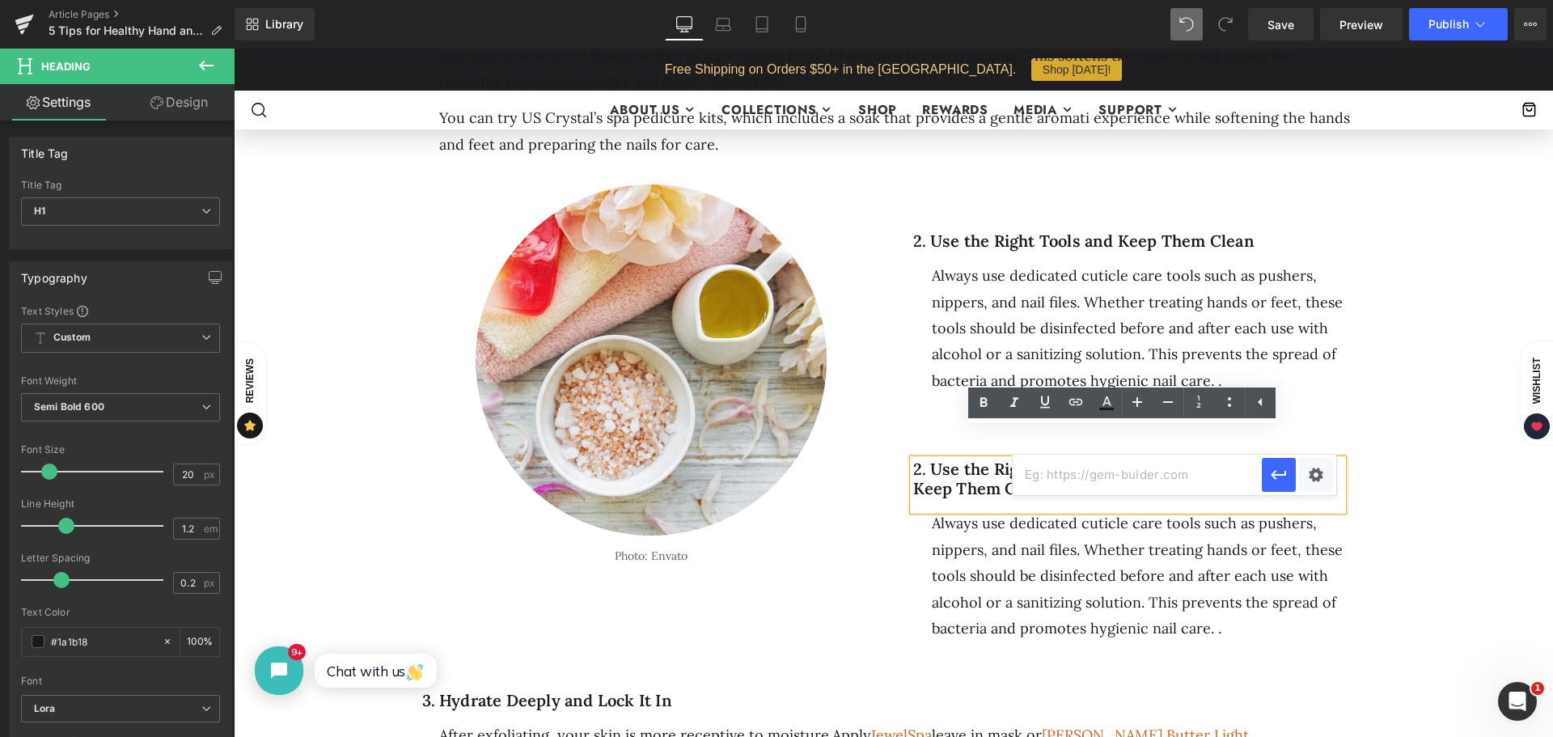
click div "2. Use the Right Tool https://gem-3910432.net s and Keep Them Clean Heading Alw…"
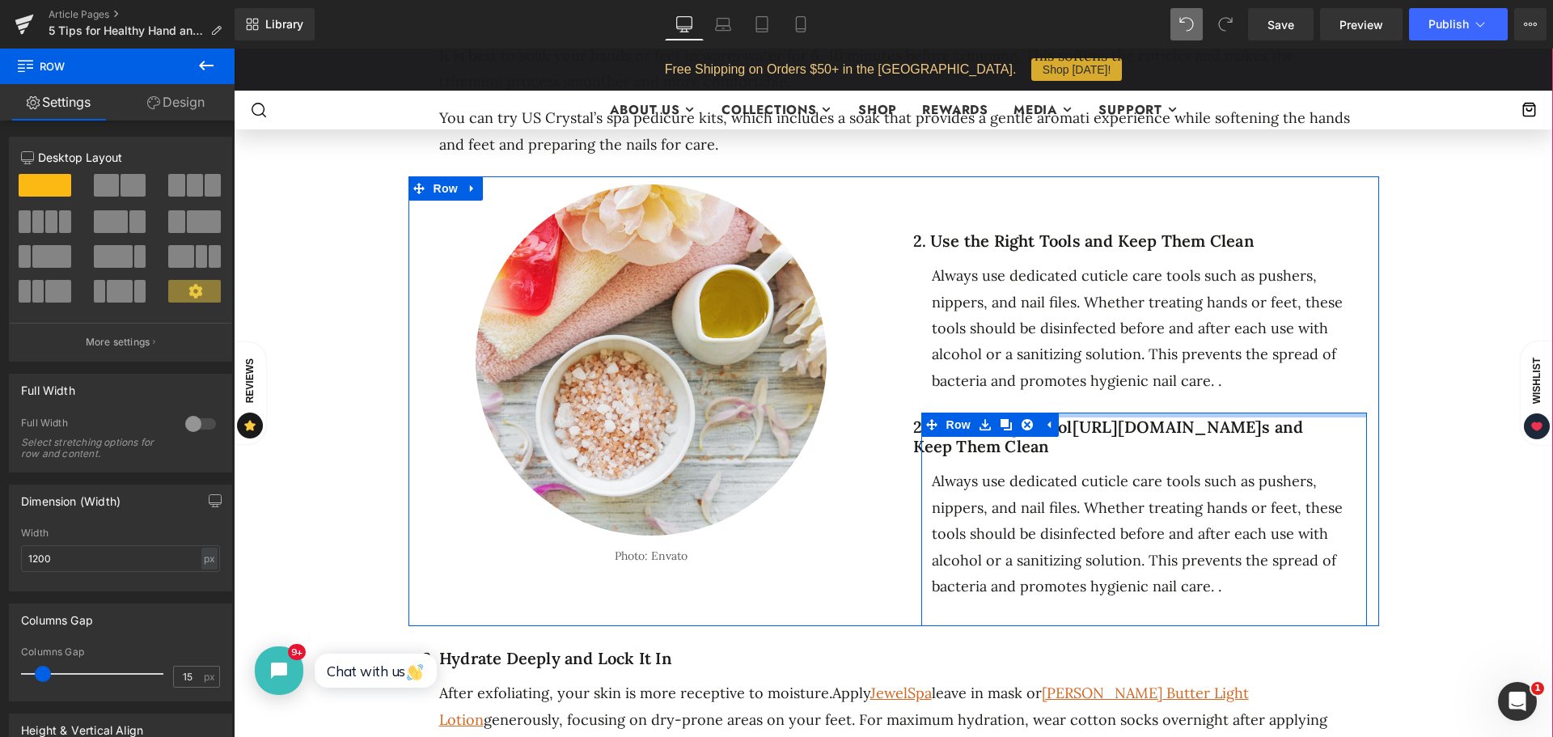
drag, startPoint x: 1255, startPoint y: 425, endPoint x: 1253, endPoint y: 383, distance: 42.1
click div
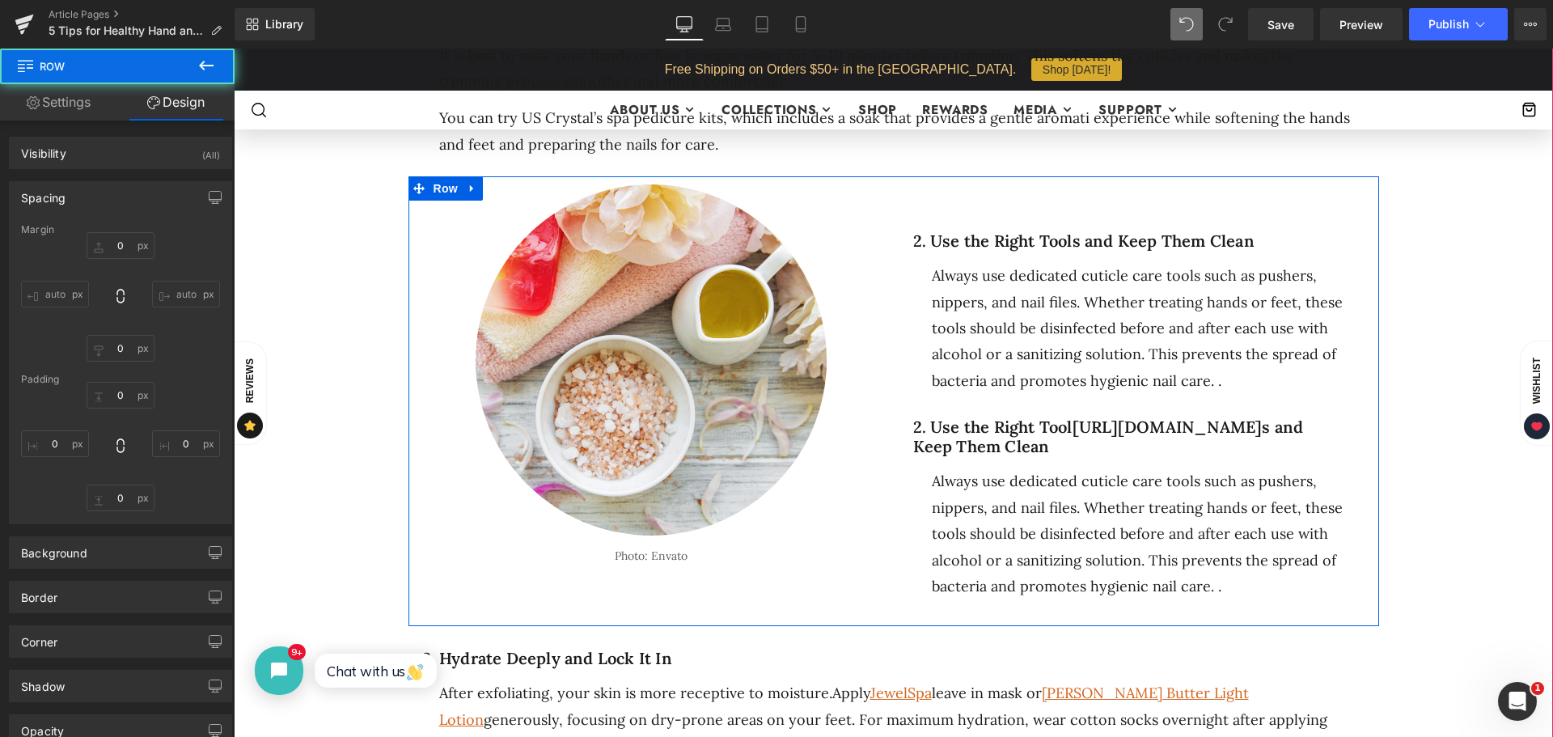
click div "2. Use the Right Tools and Keep Them Clean Heading Always use dedicated cuticle…"
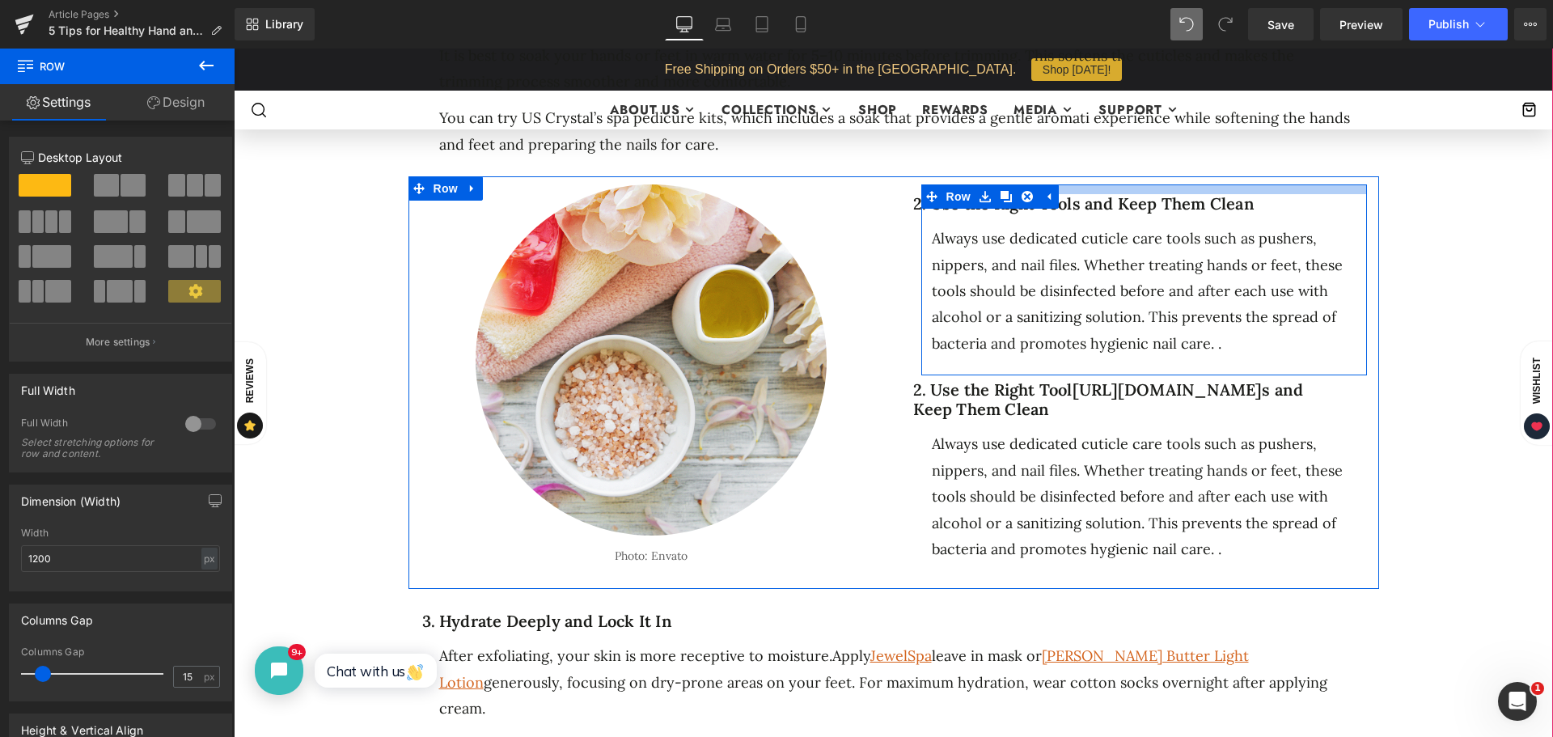
drag, startPoint x: 1176, startPoint y: 194, endPoint x: 1180, endPoint y: 157, distance: 37.5
click div
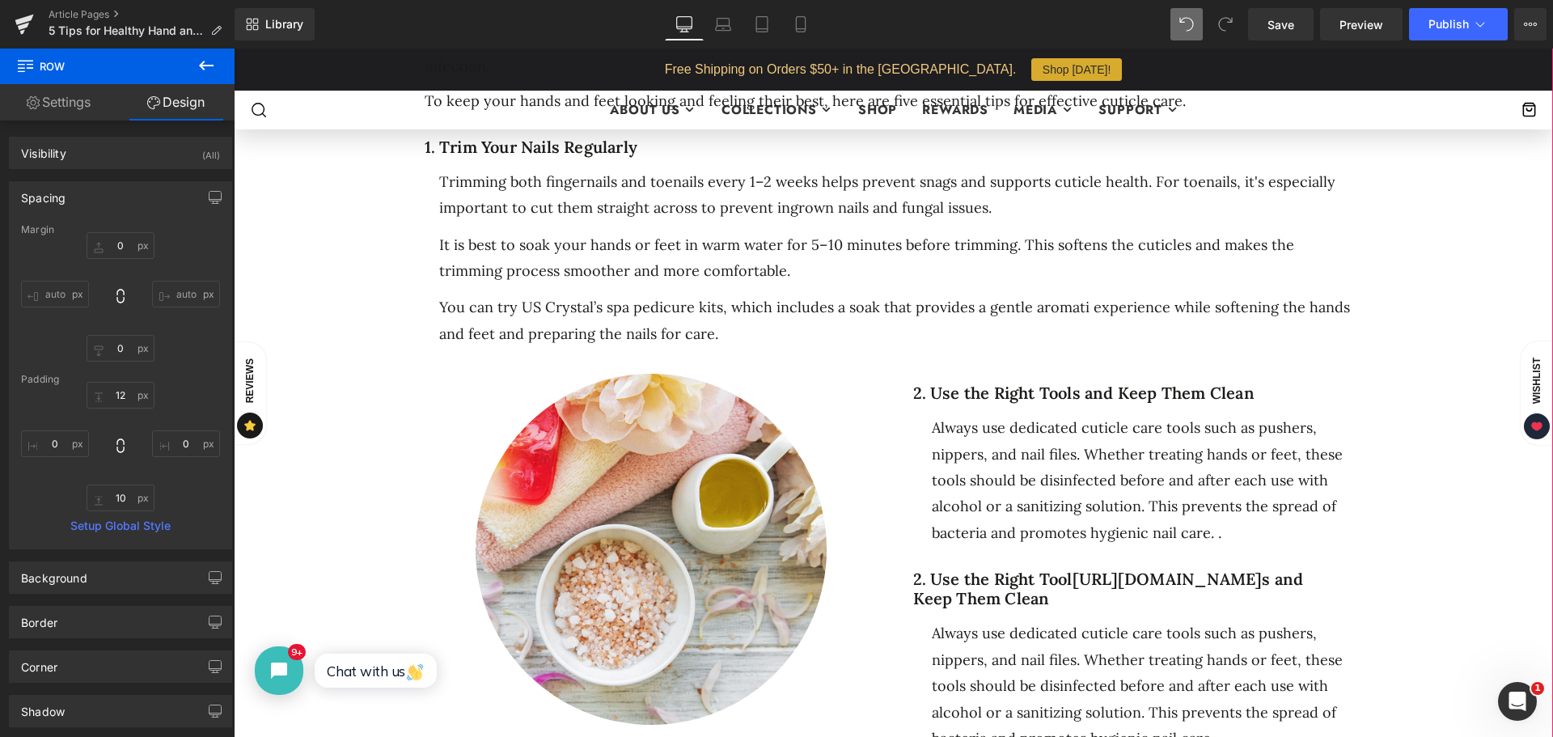
scroll to position [971, 0]
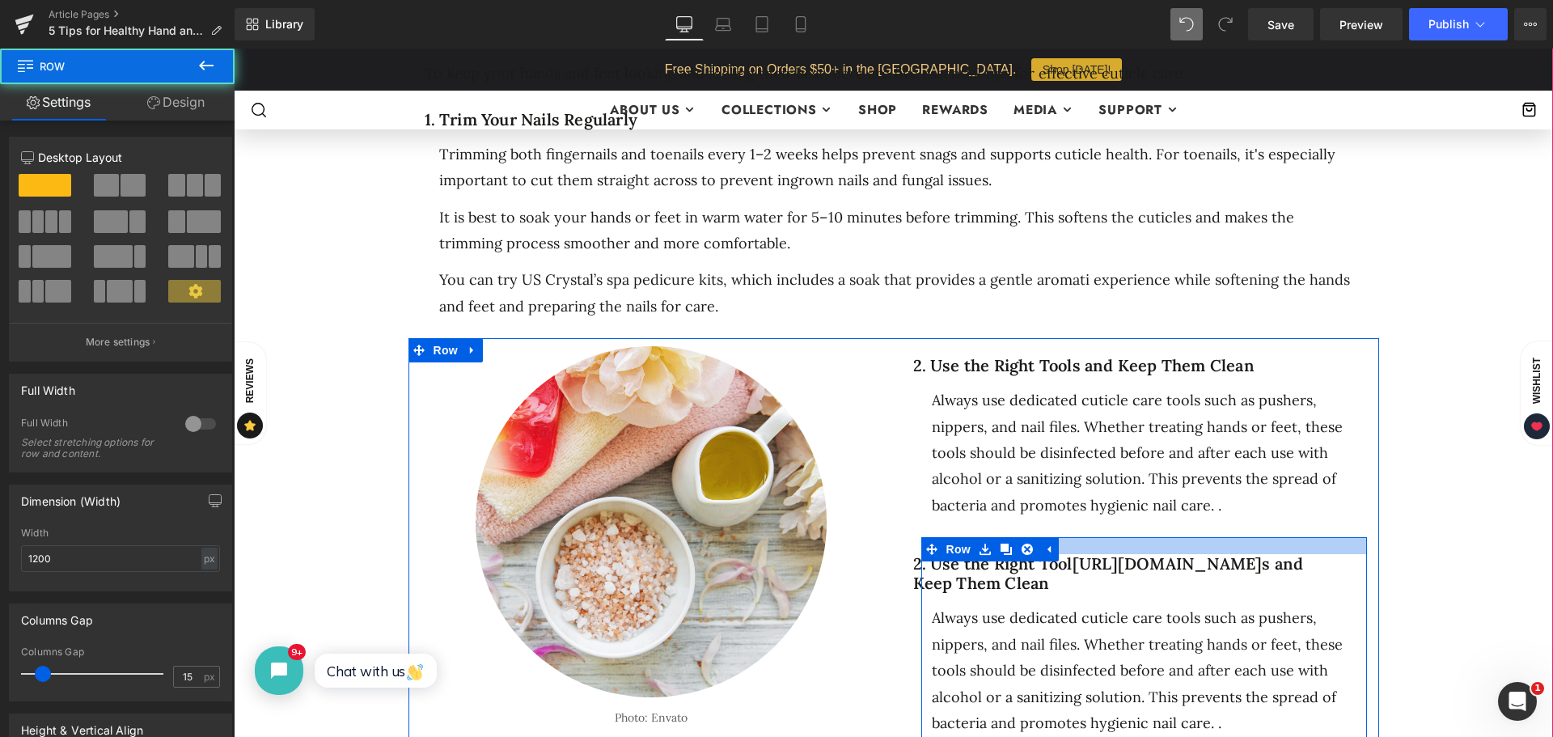
drag, startPoint x: 1105, startPoint y: 511, endPoint x: 1104, endPoint y: 523, distance: 12.2
click div
click div "2. Use the Right Tool https://gem-3910432.net s and Keep Them Clean Heading Alw…"
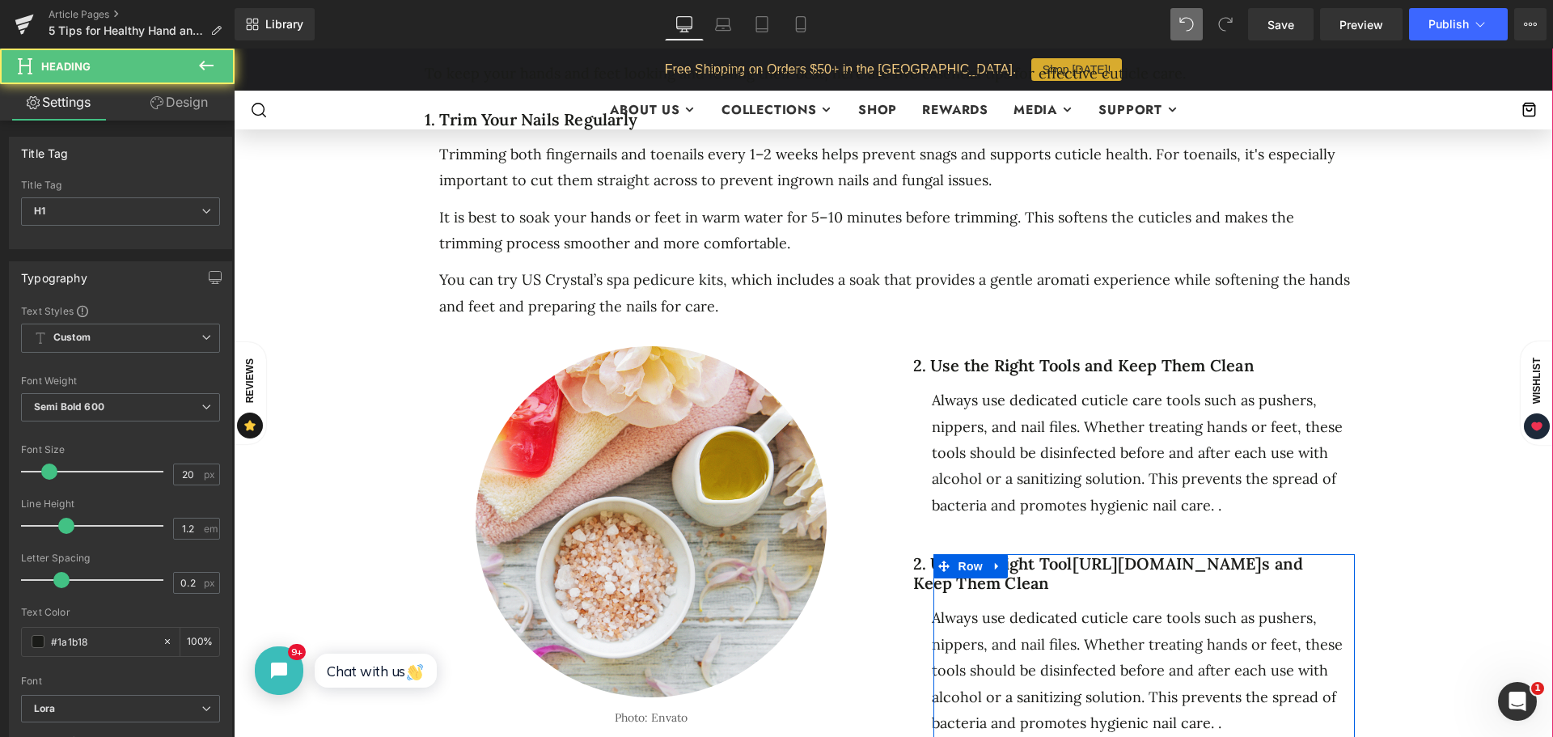
click div "2. Use the Right Tool https://gem-3910432.net s and Keep Them Clean Heading"
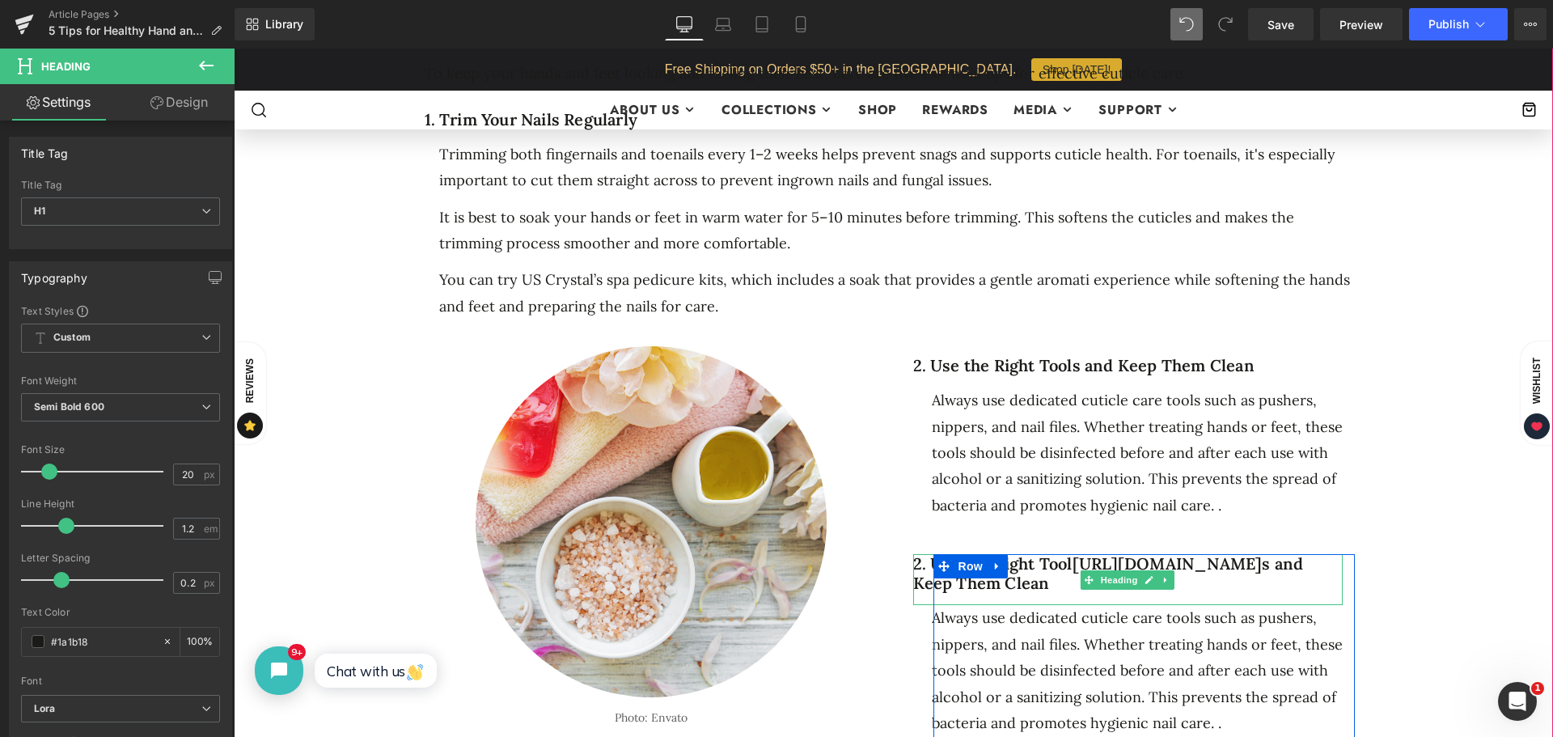
click h1 "2. Use the Right Tool https://gem-3910432.net s and Keep Them Clean"
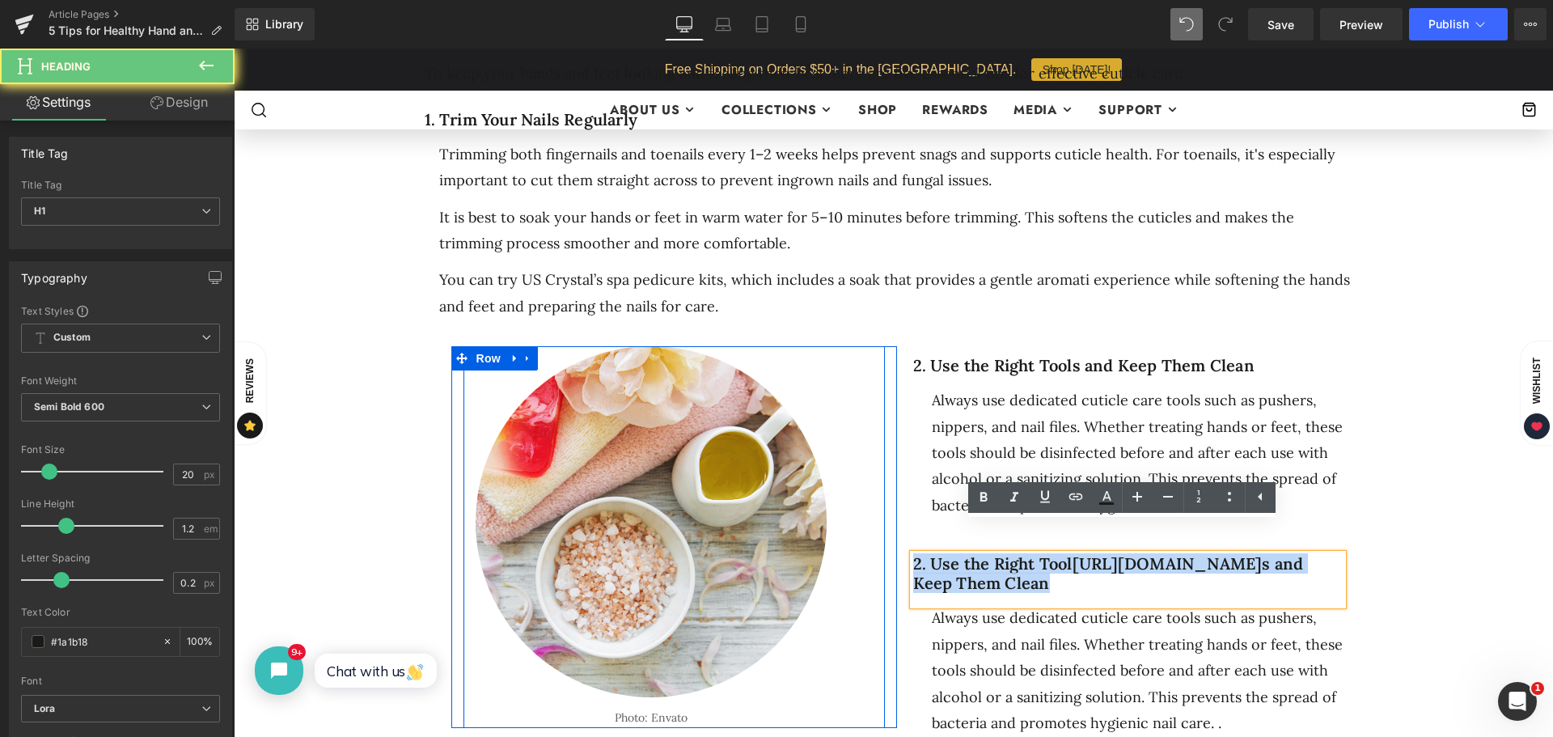
drag, startPoint x: 976, startPoint y: 546, endPoint x: 872, endPoint y: 532, distance: 104.5
click div "Image Photo: Envato Text Block Row Row 2. Use the Right Tools and Keep Them Cle…"
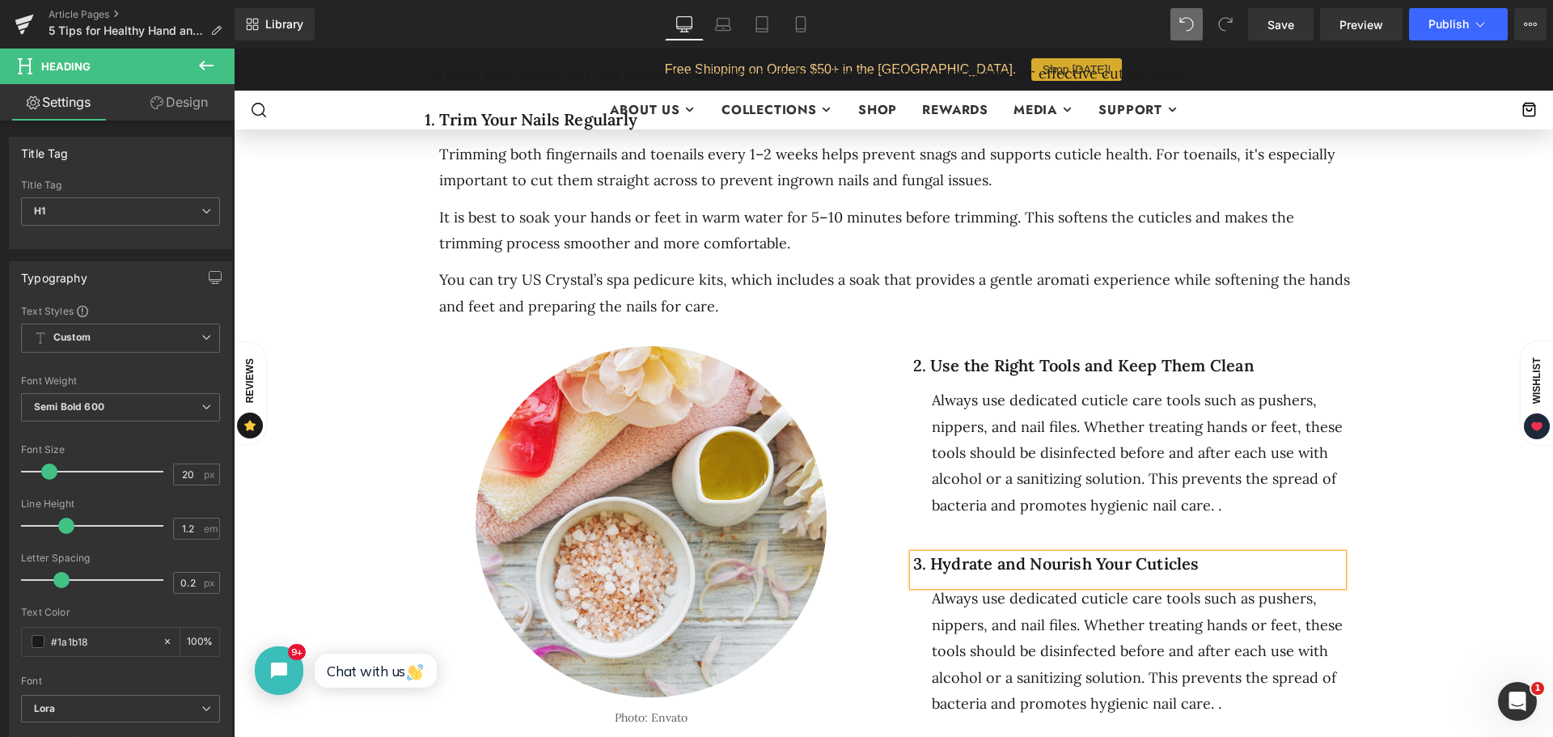
click div "5 Ways to Get Your Feet Spring-Ready Heading Separator Separator No. 25 Text Bl…"
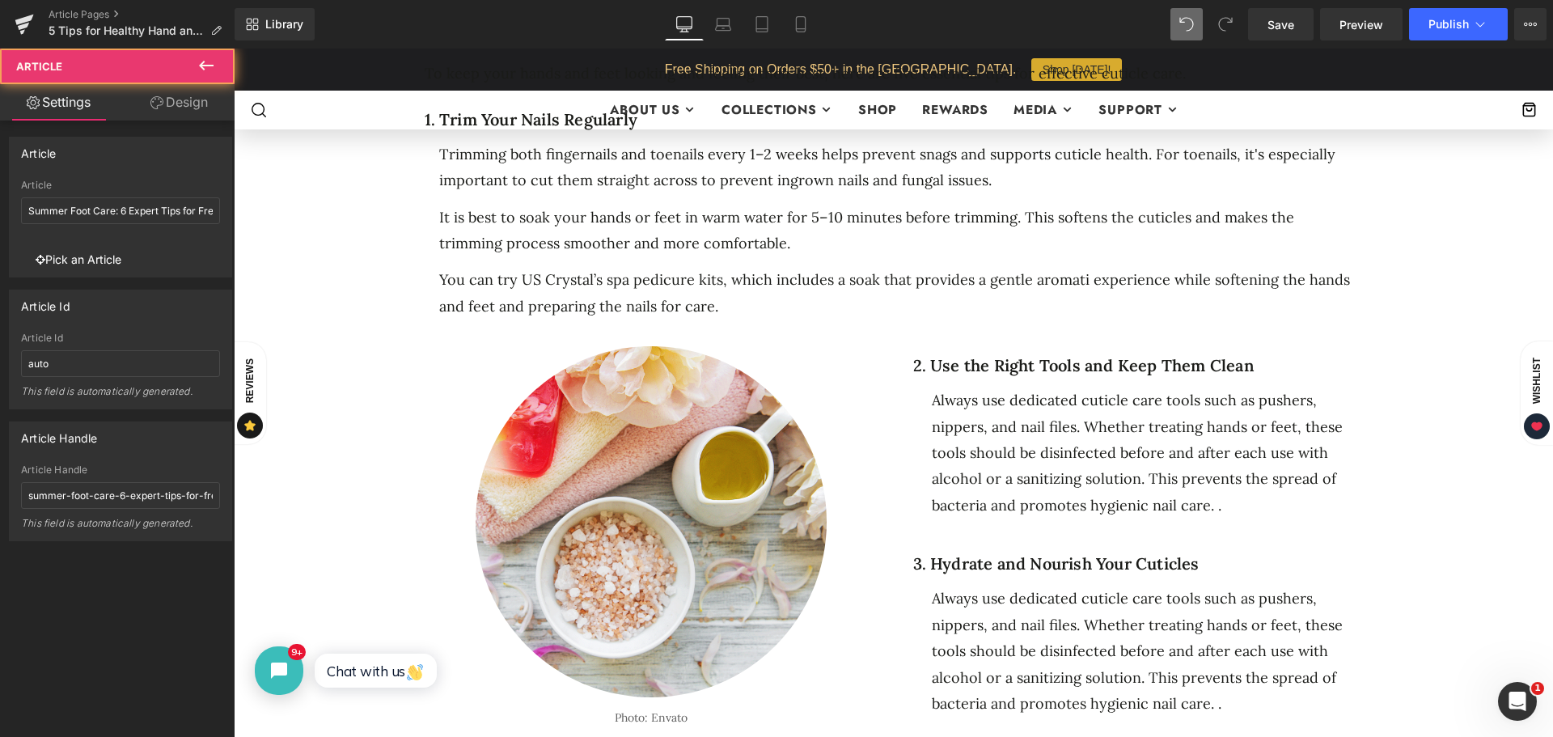
click h1 "3. Hydrate and Nourish Your Cuticles"
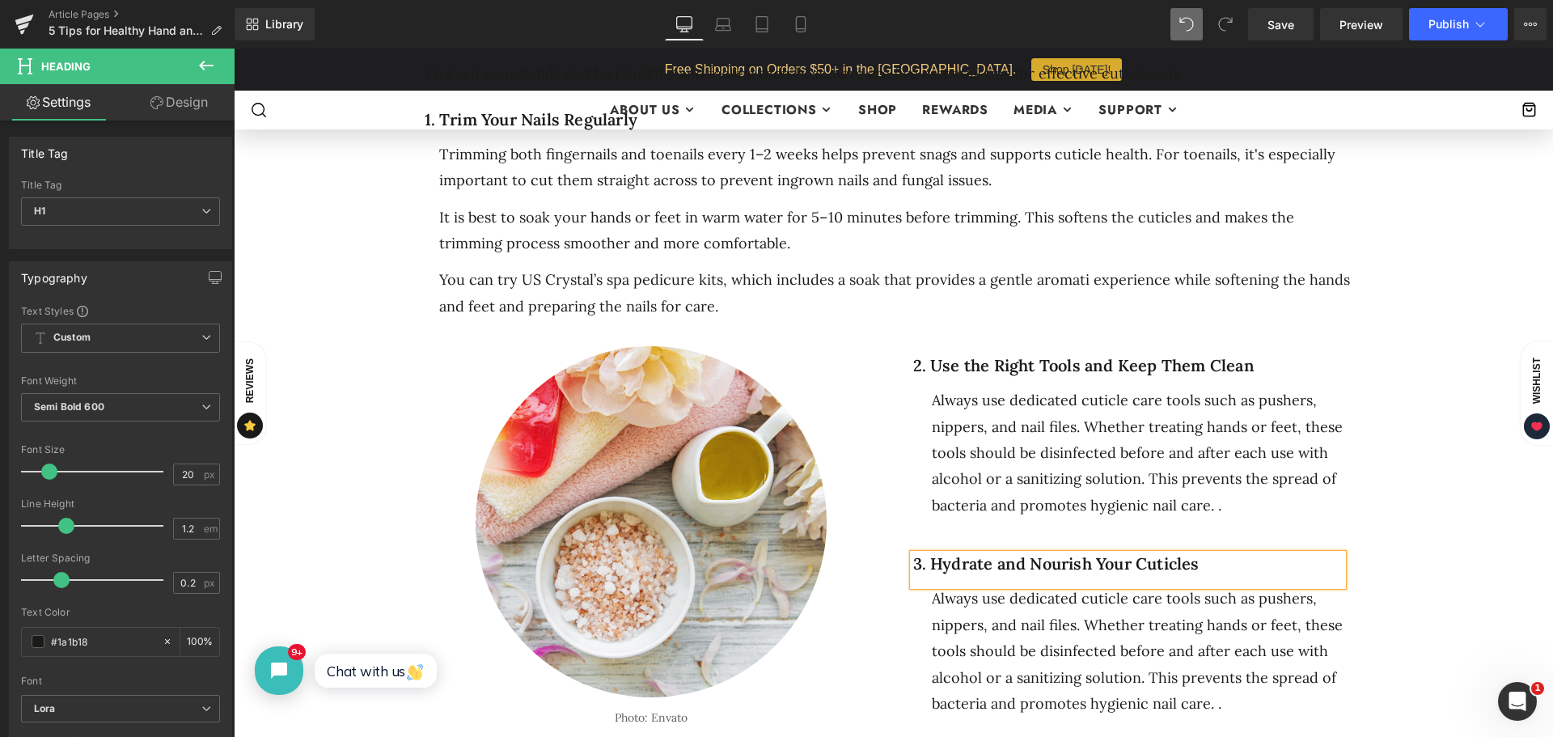
click div "5 Ways to Get Your Feet Spring-Ready Heading Separator Separator No. 25 Text Bl…"
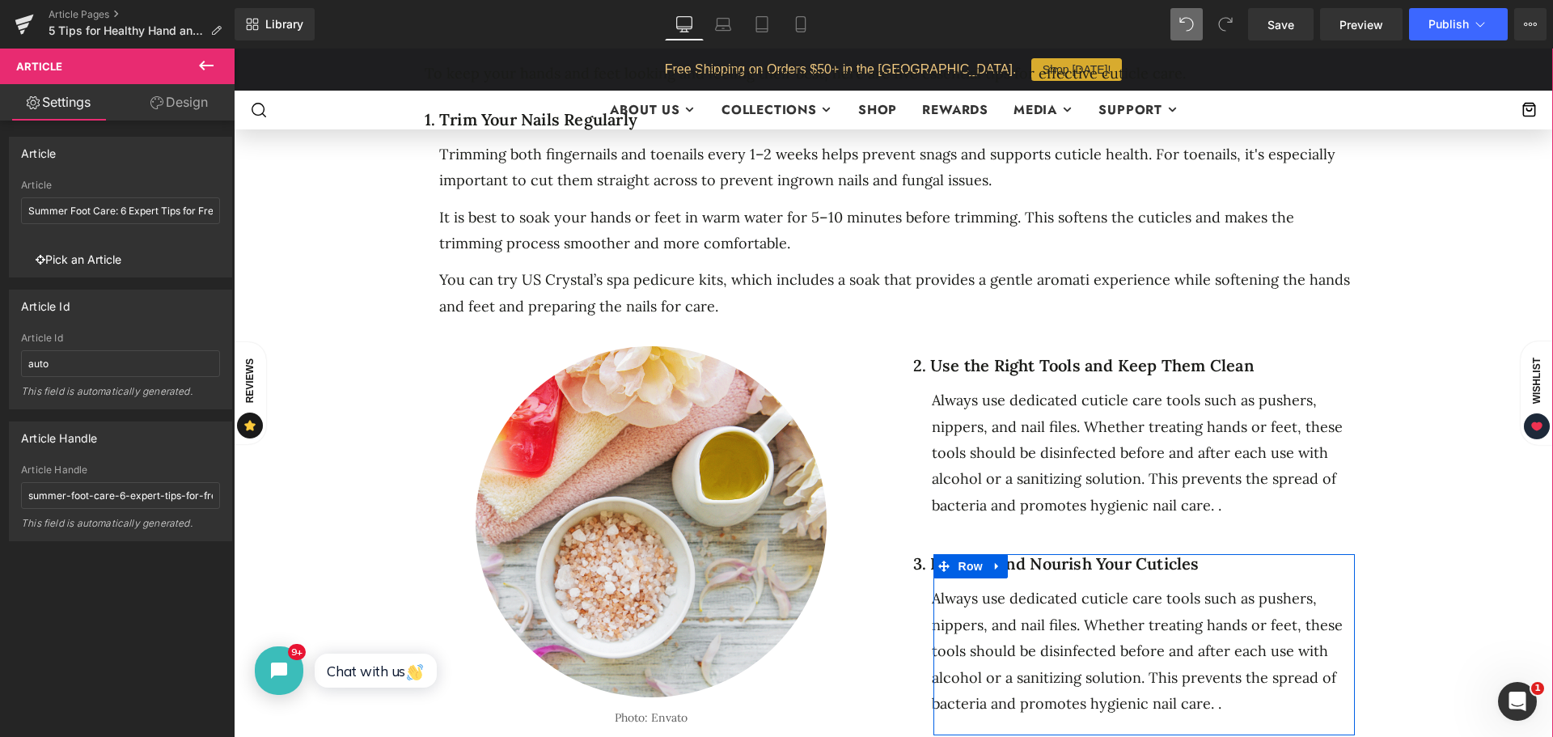
drag, startPoint x: 1093, startPoint y: 596, endPoint x: 1226, endPoint y: 666, distance: 149.8
click span "Always use dedicated cuticle care tools such as pushers, nippers, and nail file…"
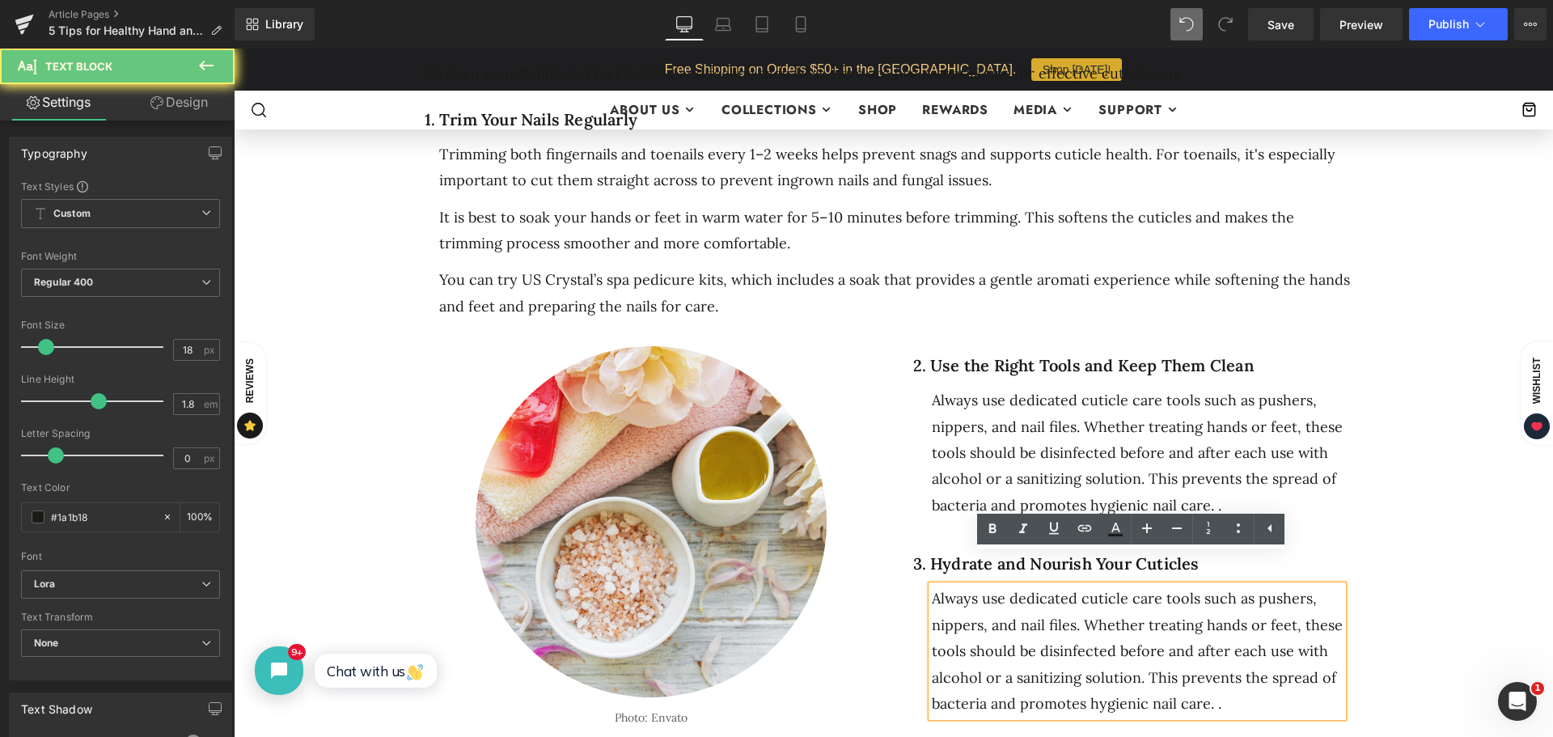
click div "Always use dedicated cuticle care tools such as pushers, nippers, and nail file…"
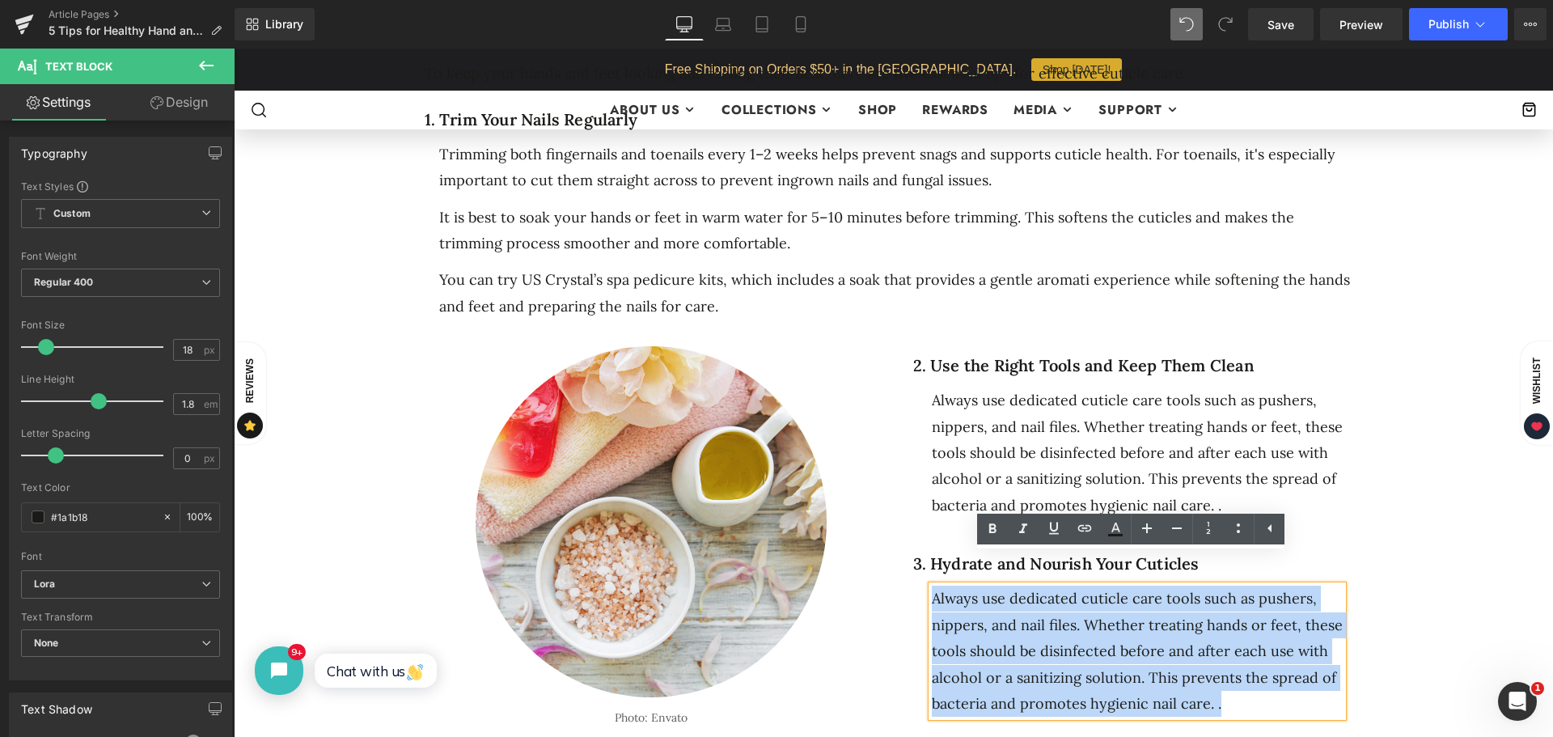
drag, startPoint x: 1220, startPoint y: 676, endPoint x: 911, endPoint y: 574, distance: 325.5
click div "2. Use the Right Tools and Keep Them Clean Heading Always use dedicated cuticle…"
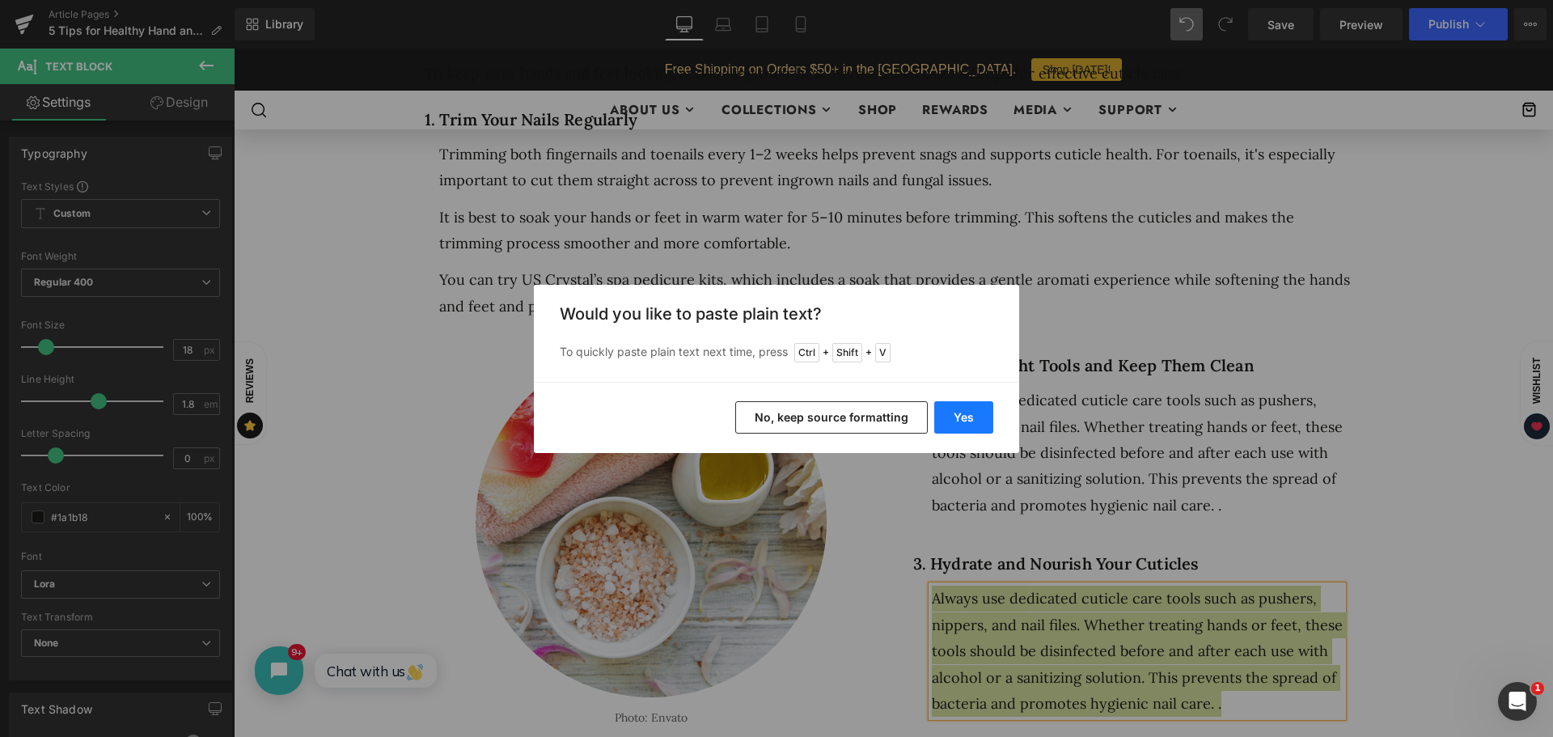
click at [961, 414] on button "Yes" at bounding box center [964, 417] width 59 height 32
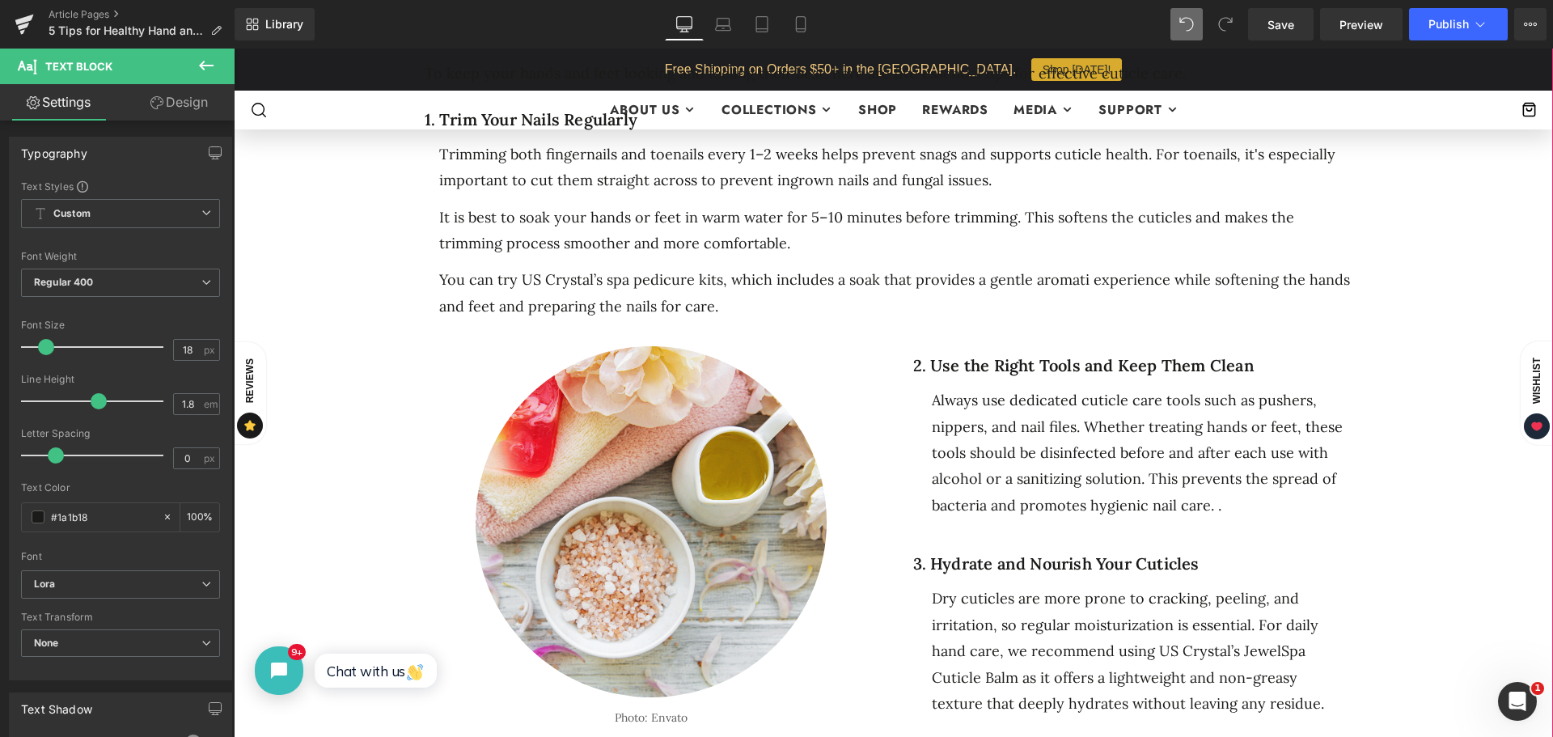
click span "Always use dedicated cuticle care tools such as pushers, nippers, and nail file…"
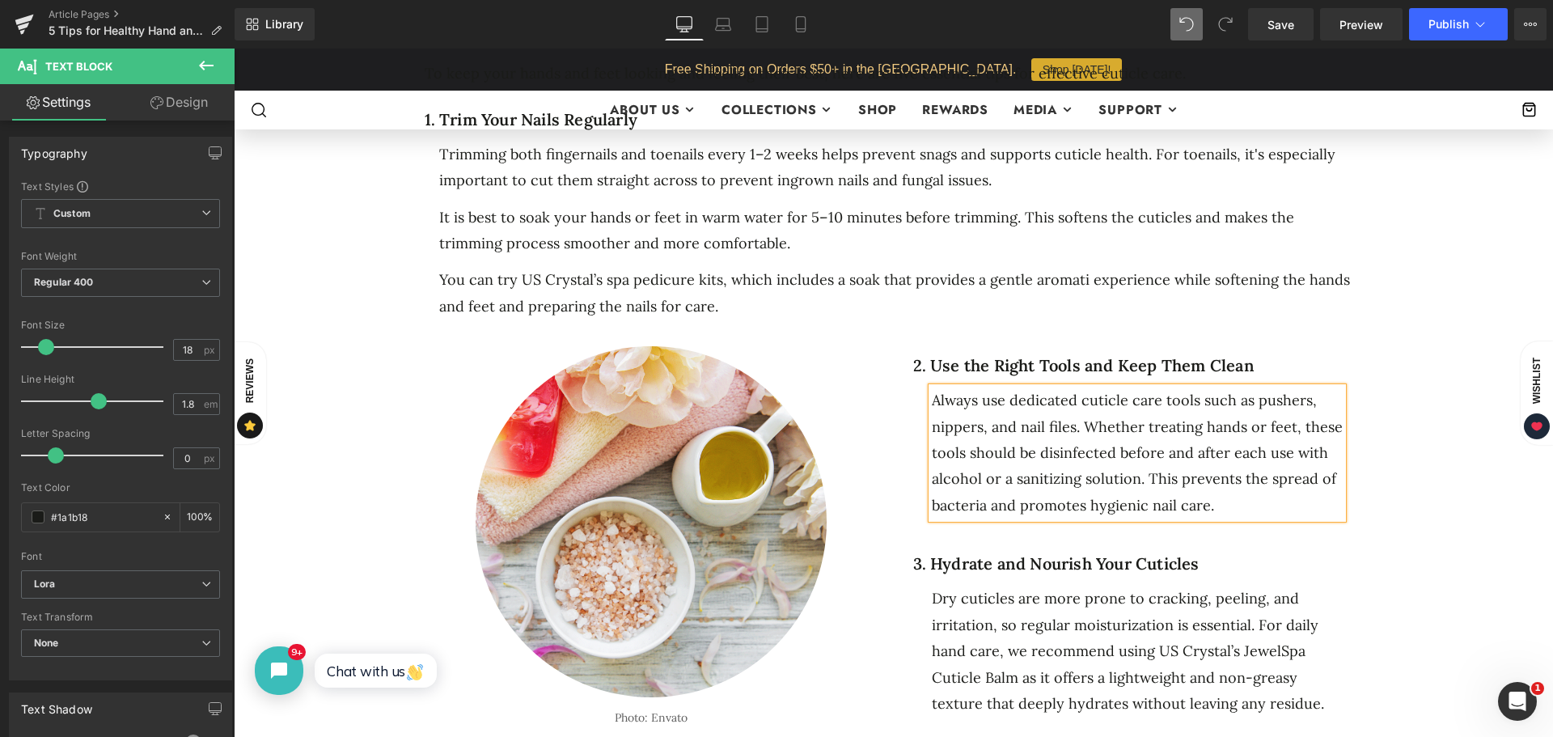
click div "5 Ways to Get Your Feet Spring-Ready Heading Separator Separator No. 25 Text Bl…"
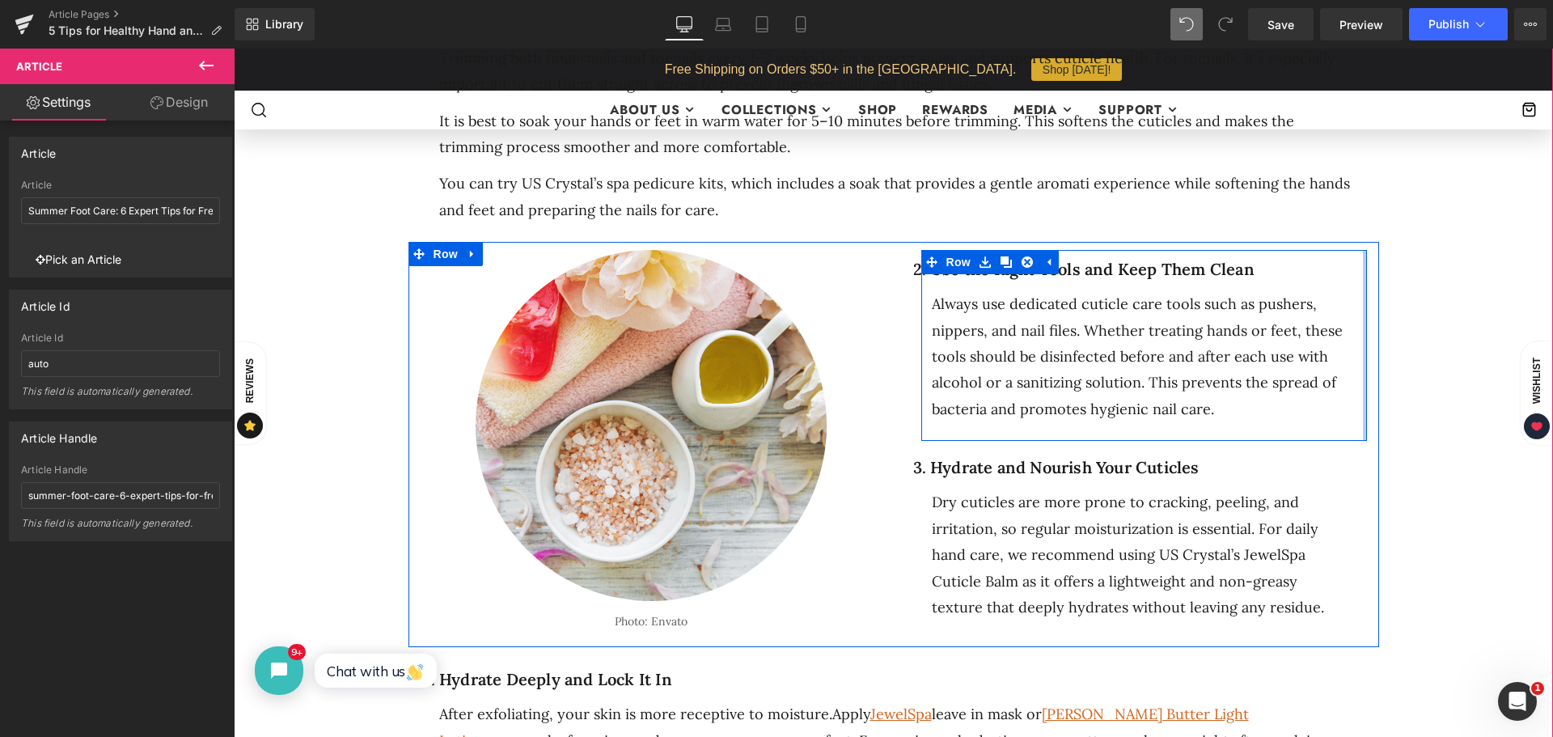
scroll to position [1133, 0]
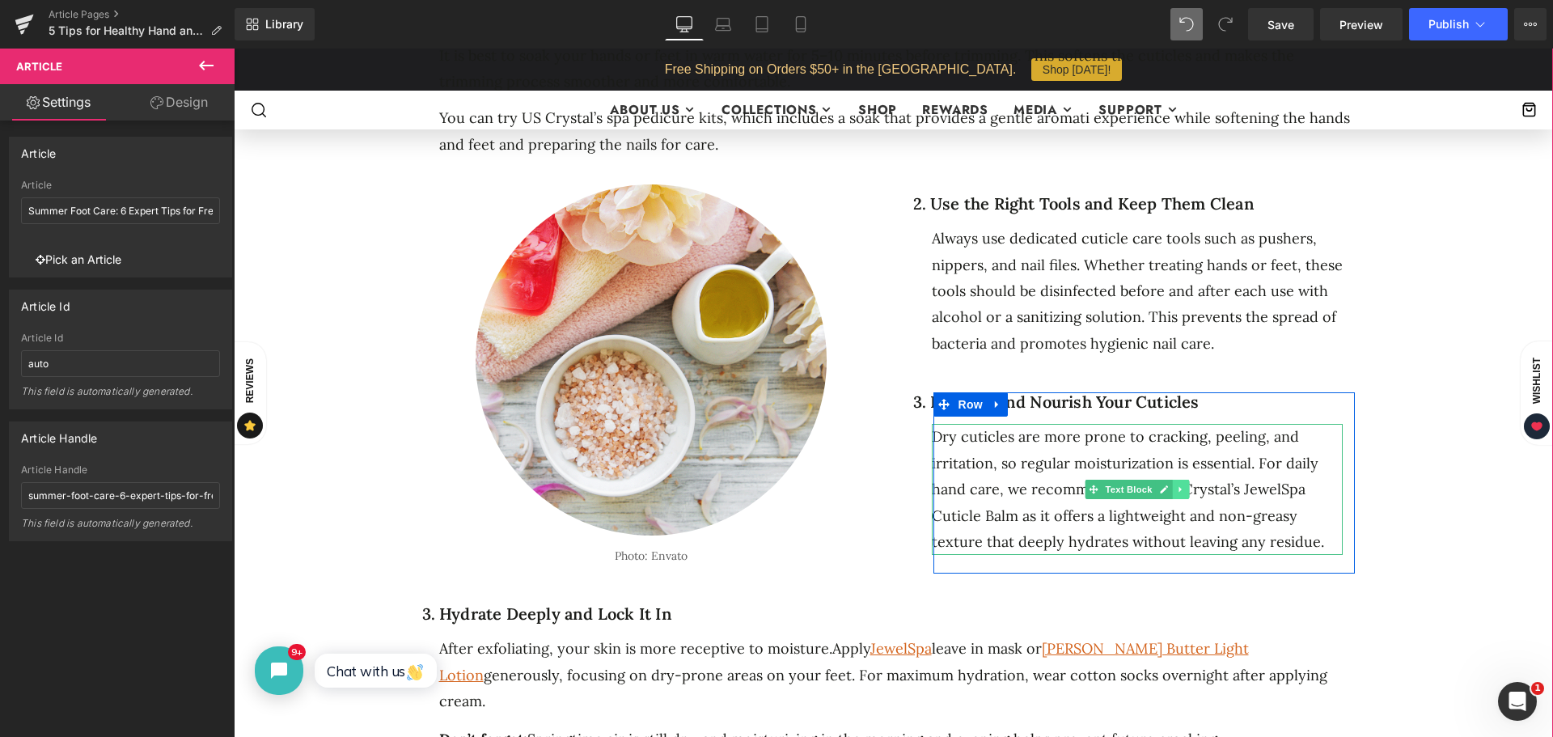
click icon
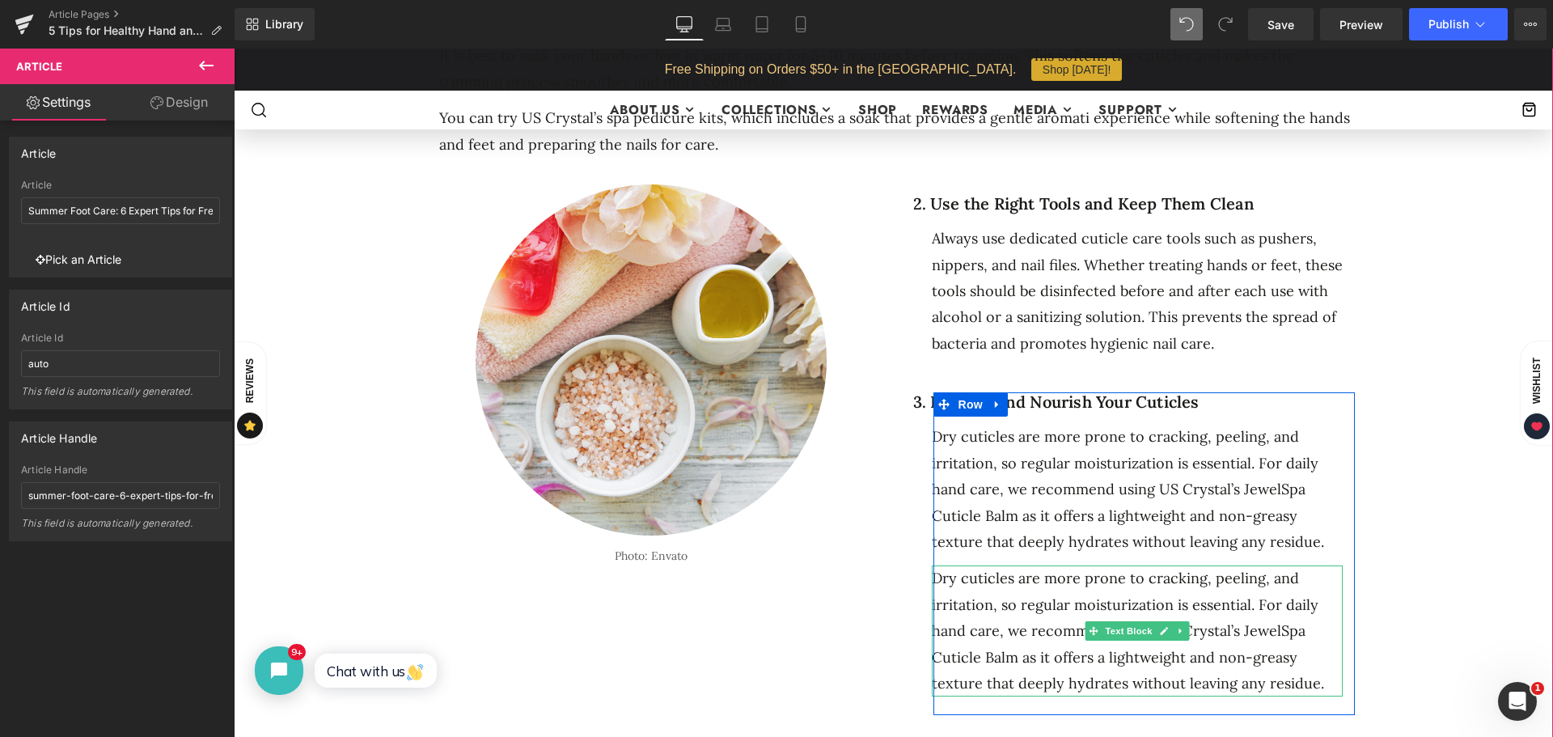
click div "Dry cuticles are more prone to cracking, peeling, and irritation, so regular mo…"
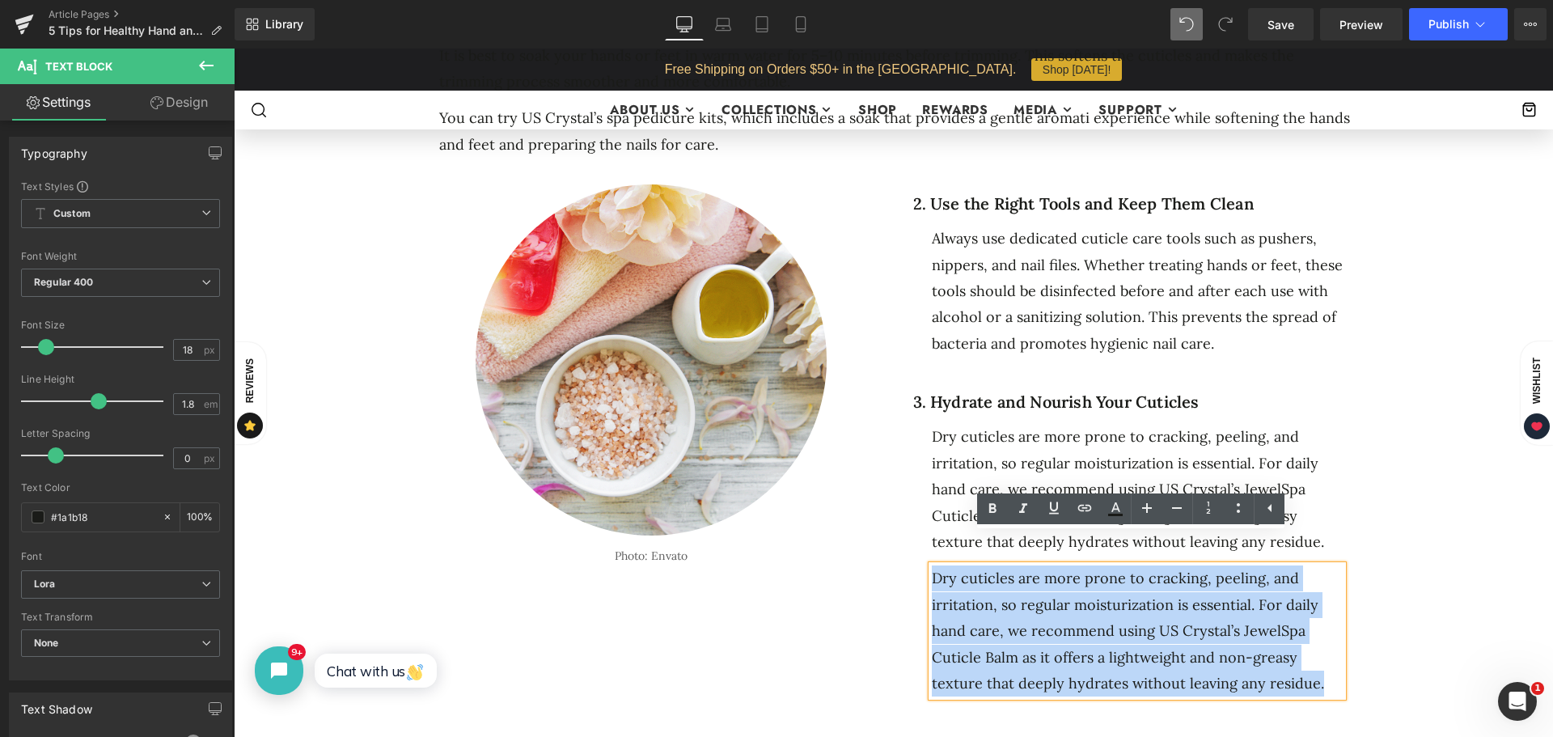
drag, startPoint x: 1312, startPoint y: 655, endPoint x: 905, endPoint y: 532, distance: 425.2
click div "2. Use the Right Tools and Keep Them Clean Heading Always use dedicated cuticle…"
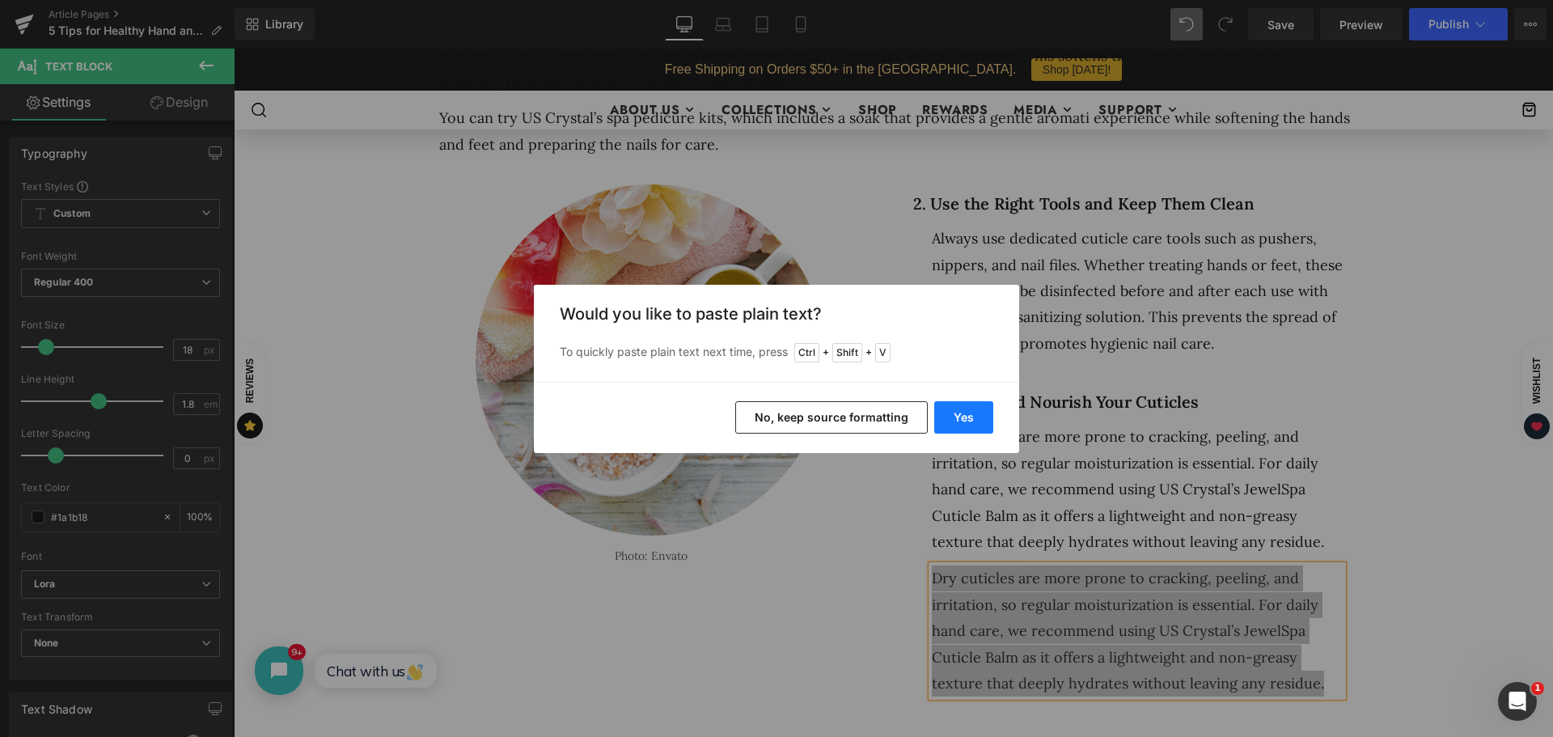
click at [959, 417] on button "Yes" at bounding box center [964, 417] width 59 height 32
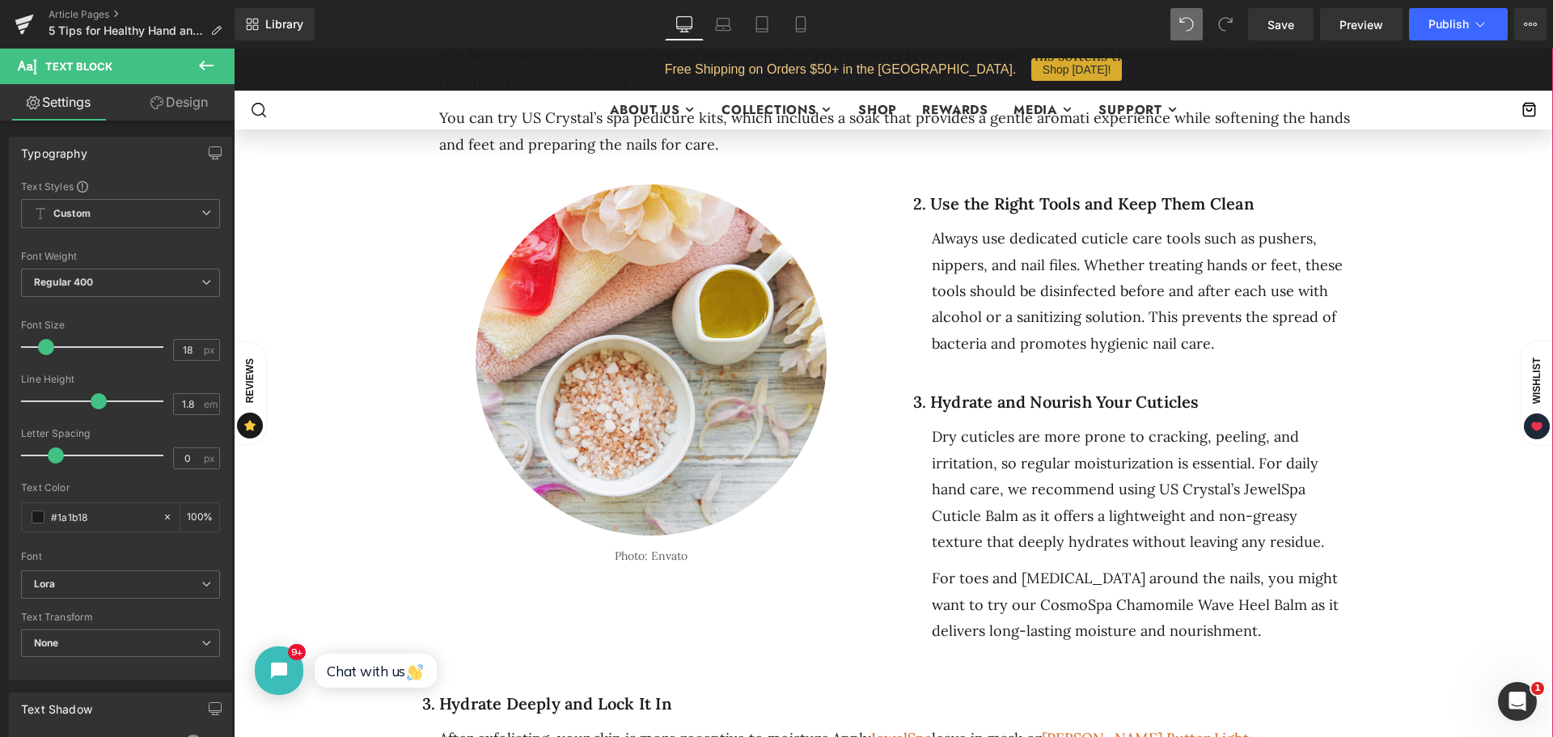
click div "5 Ways to Get Your Feet Spring-Ready Heading Separator Separator No. 25 Text Bl…"
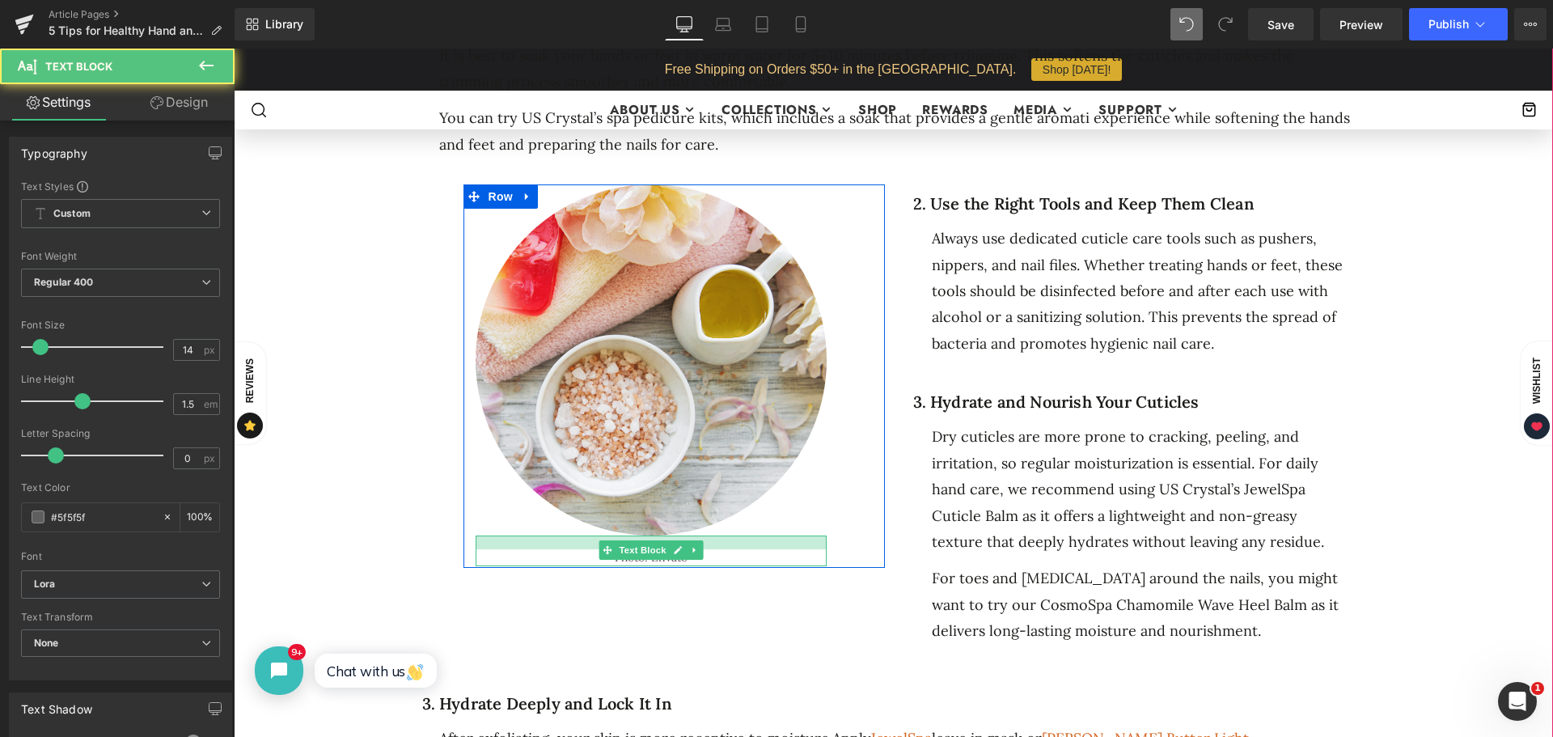
click div
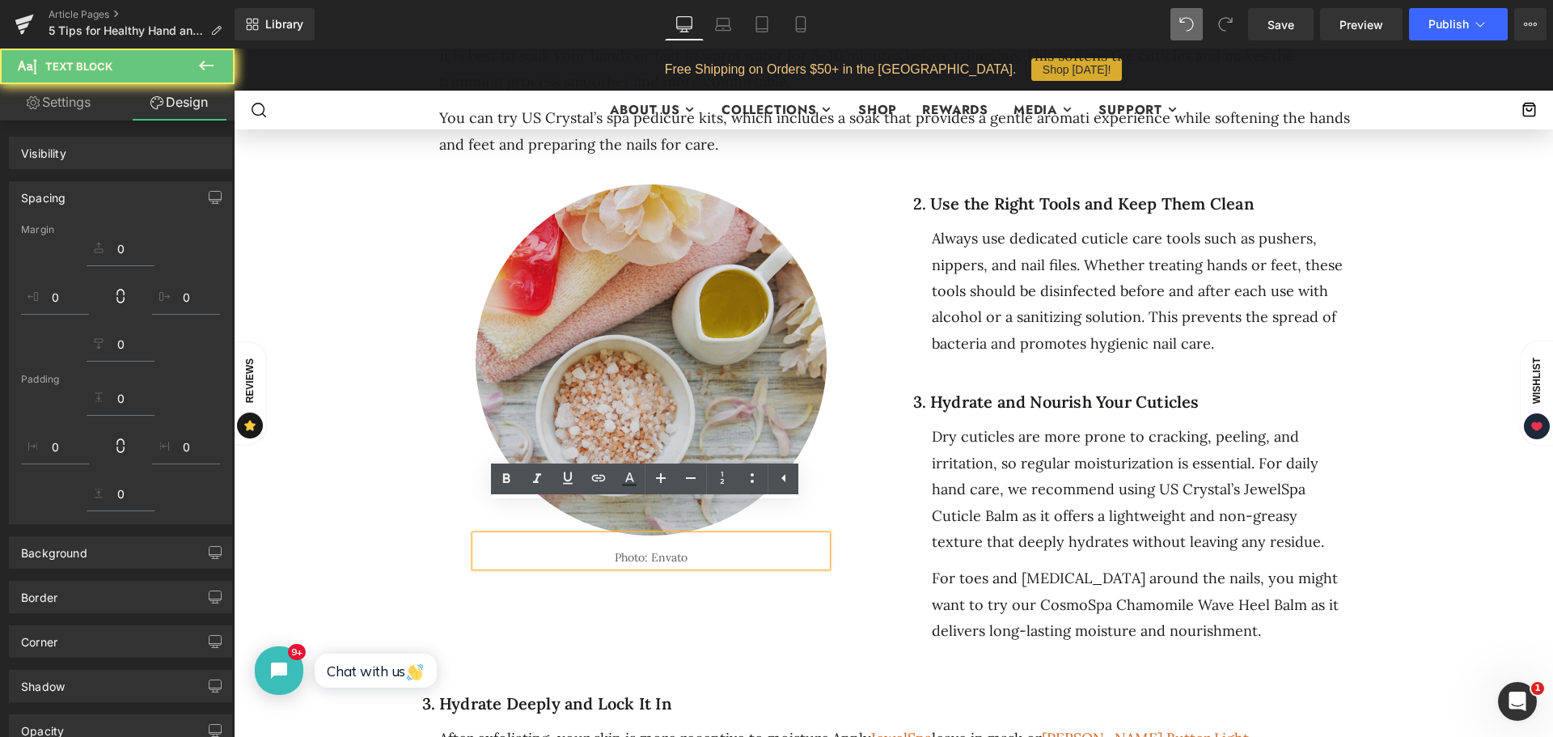
click div "Image Photo: Envato Text Block Row 57px Row 2. Use the Right Tools and Keep The…"
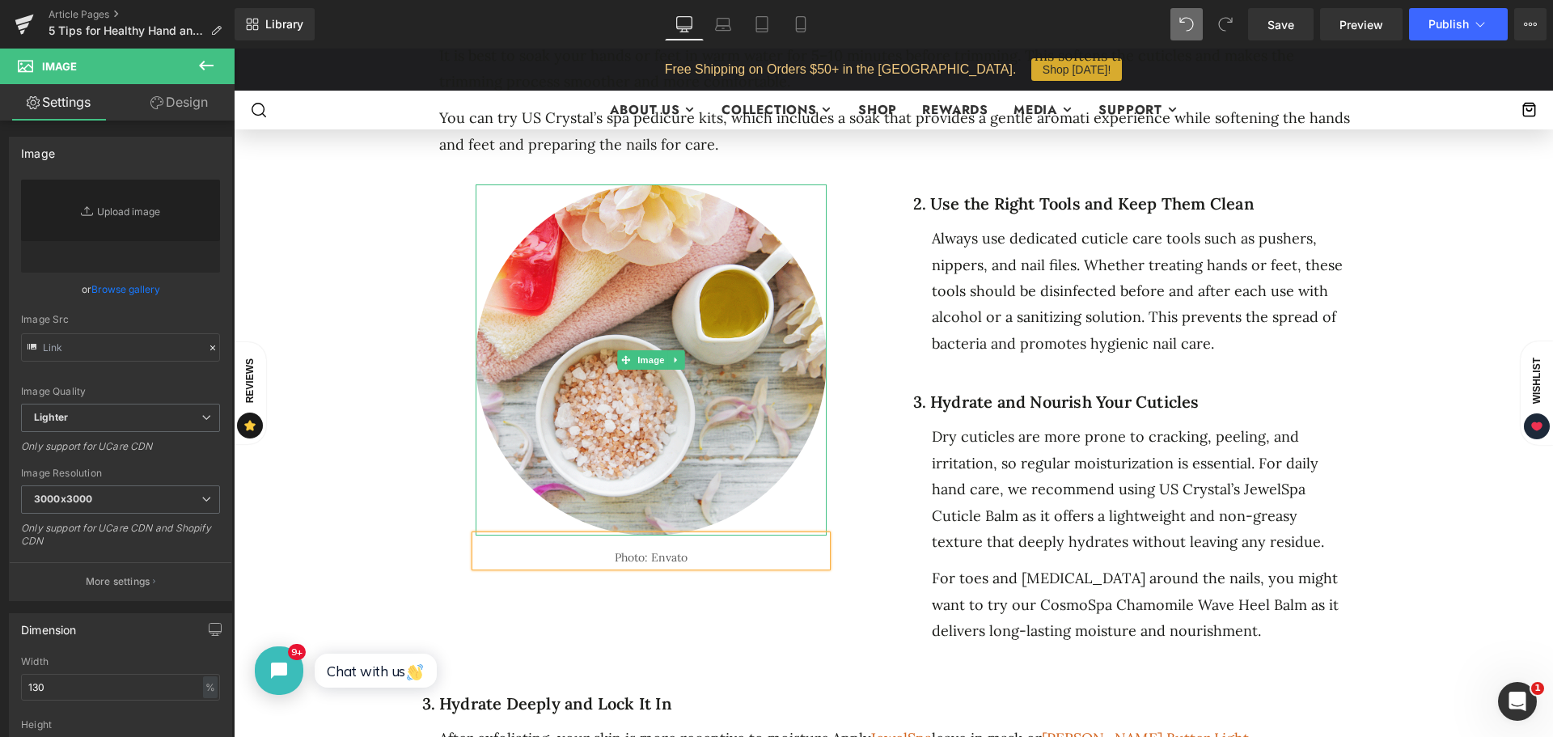
type input "https://ucarecdn.com/4a45d33e-b55a-4a1f-a0b5-fc860f2633e6/-/format/auto/-/previ…"
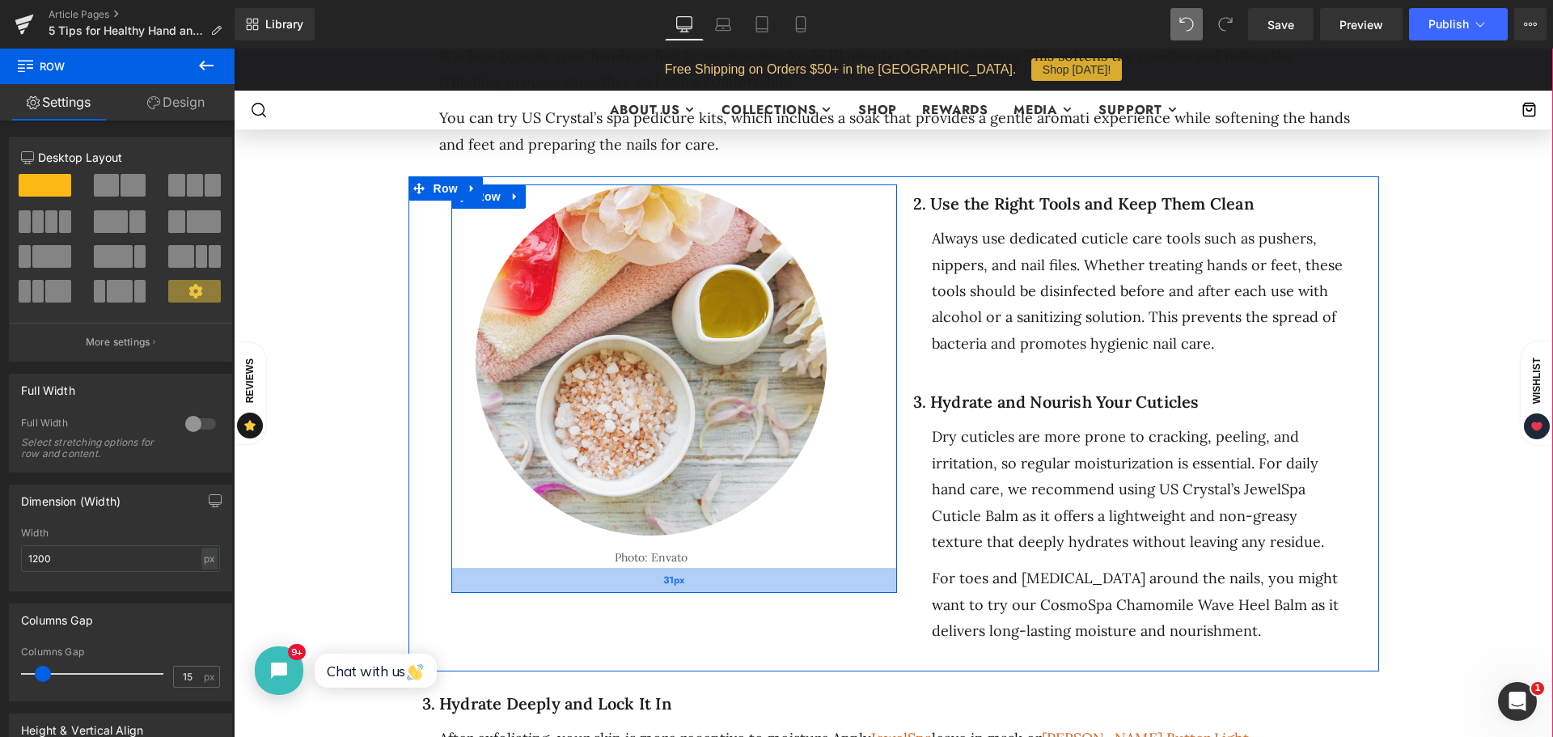
drag, startPoint x: 803, startPoint y: 537, endPoint x: 793, endPoint y: 562, distance: 26.9
click div "31px"
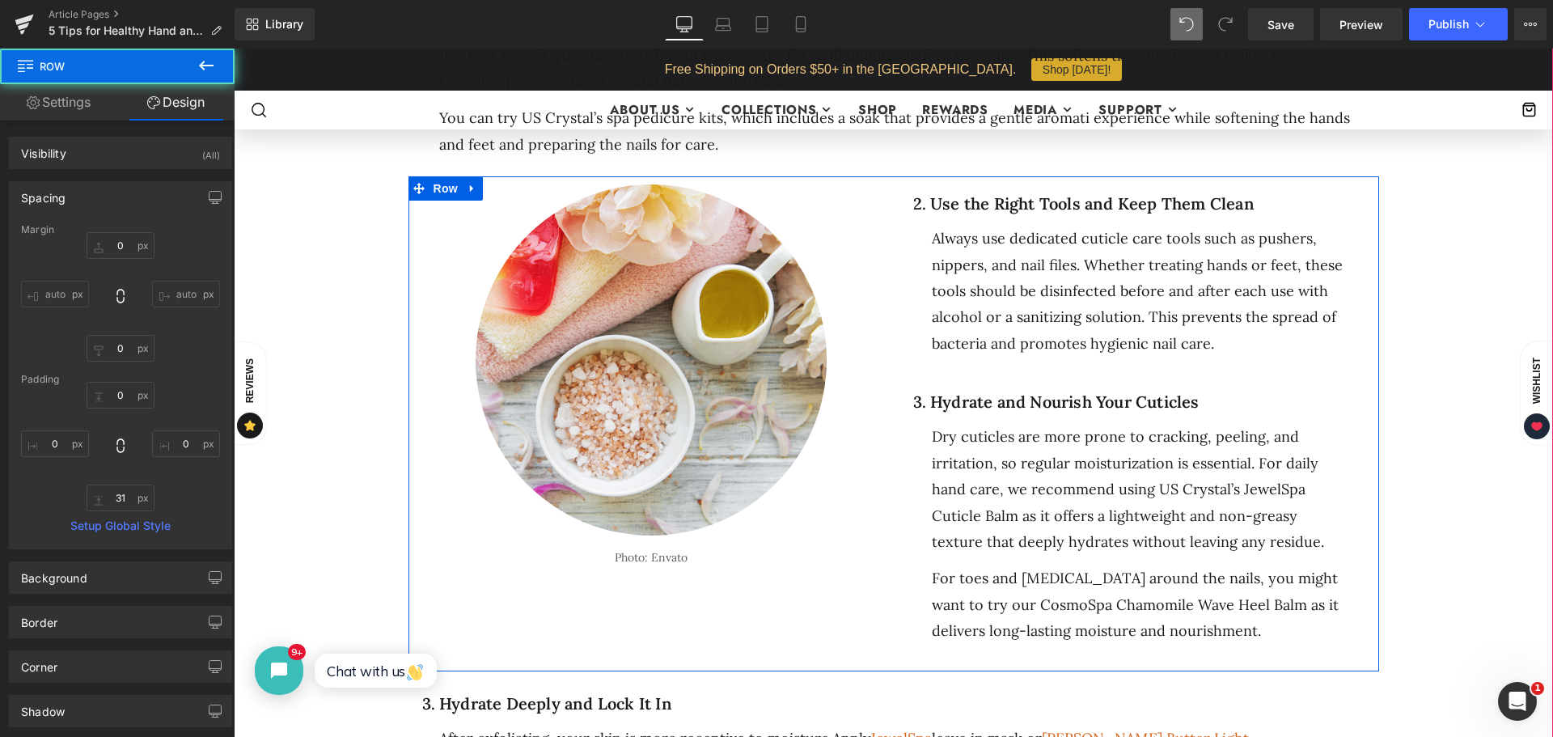
scroll to position [1052, 0]
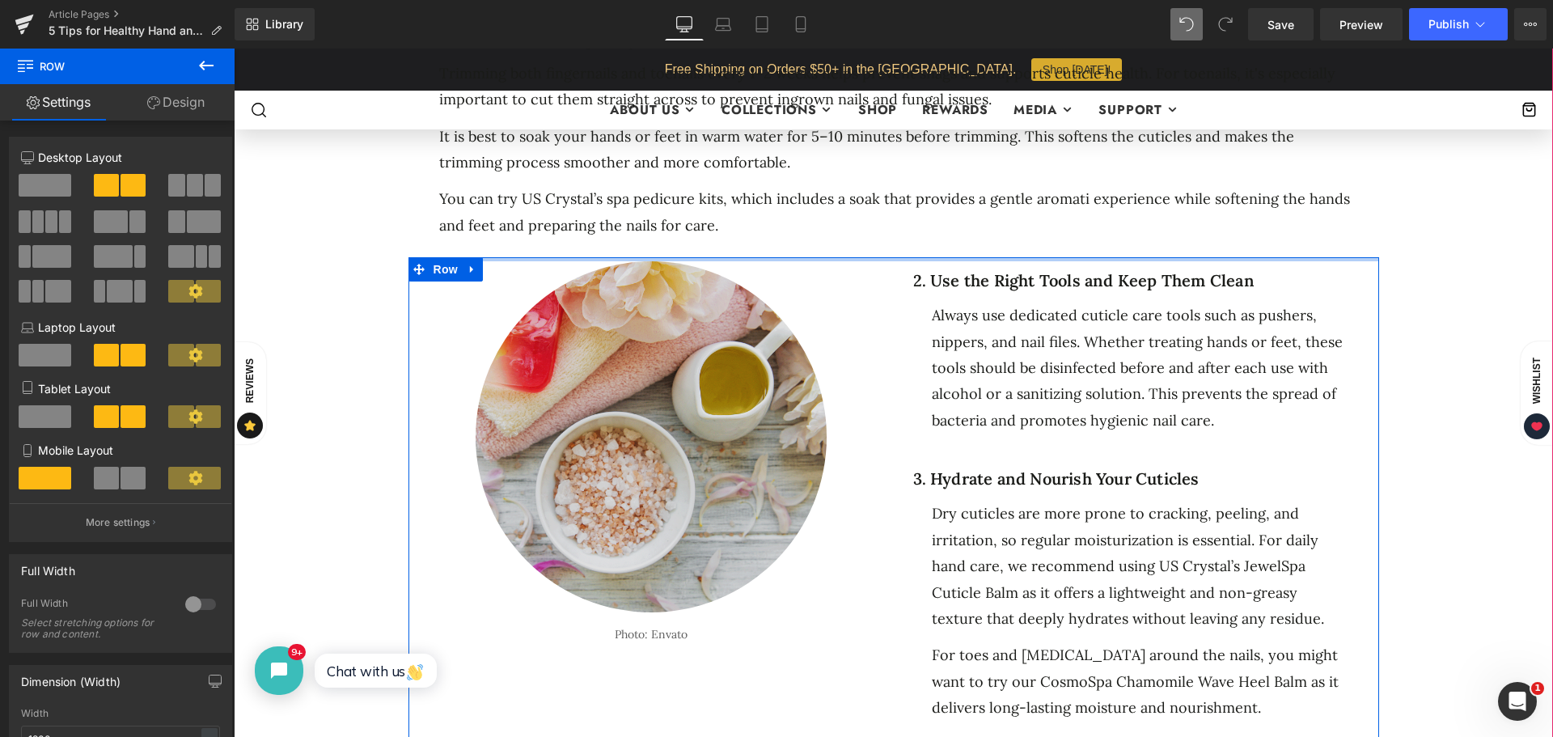
drag, startPoint x: 778, startPoint y: 231, endPoint x: 685, endPoint y: 245, distance: 93.3
click div "5 Ways to Get Your Feet Spring-Ready Heading Separator Separator No. 25 Text Bl…"
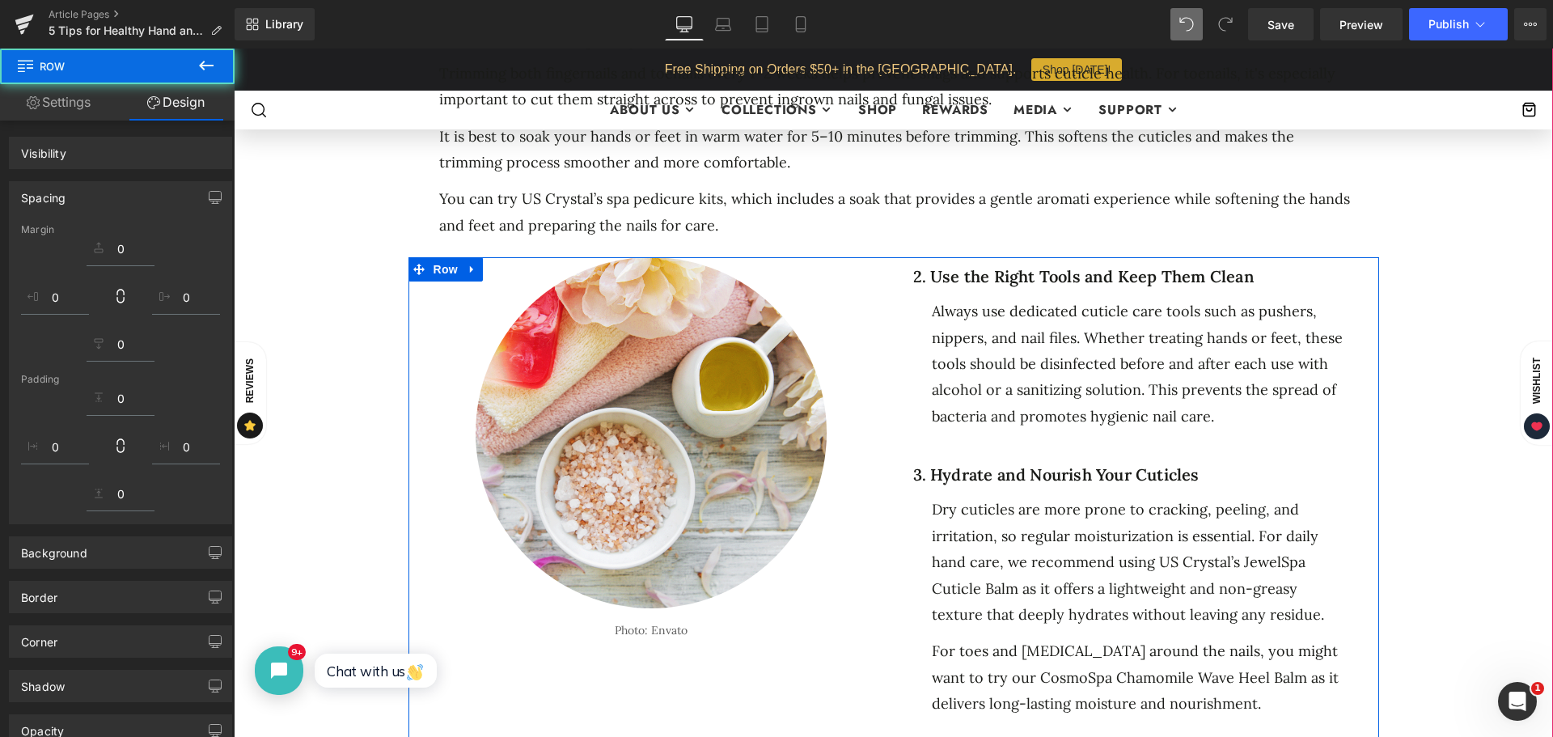
click img
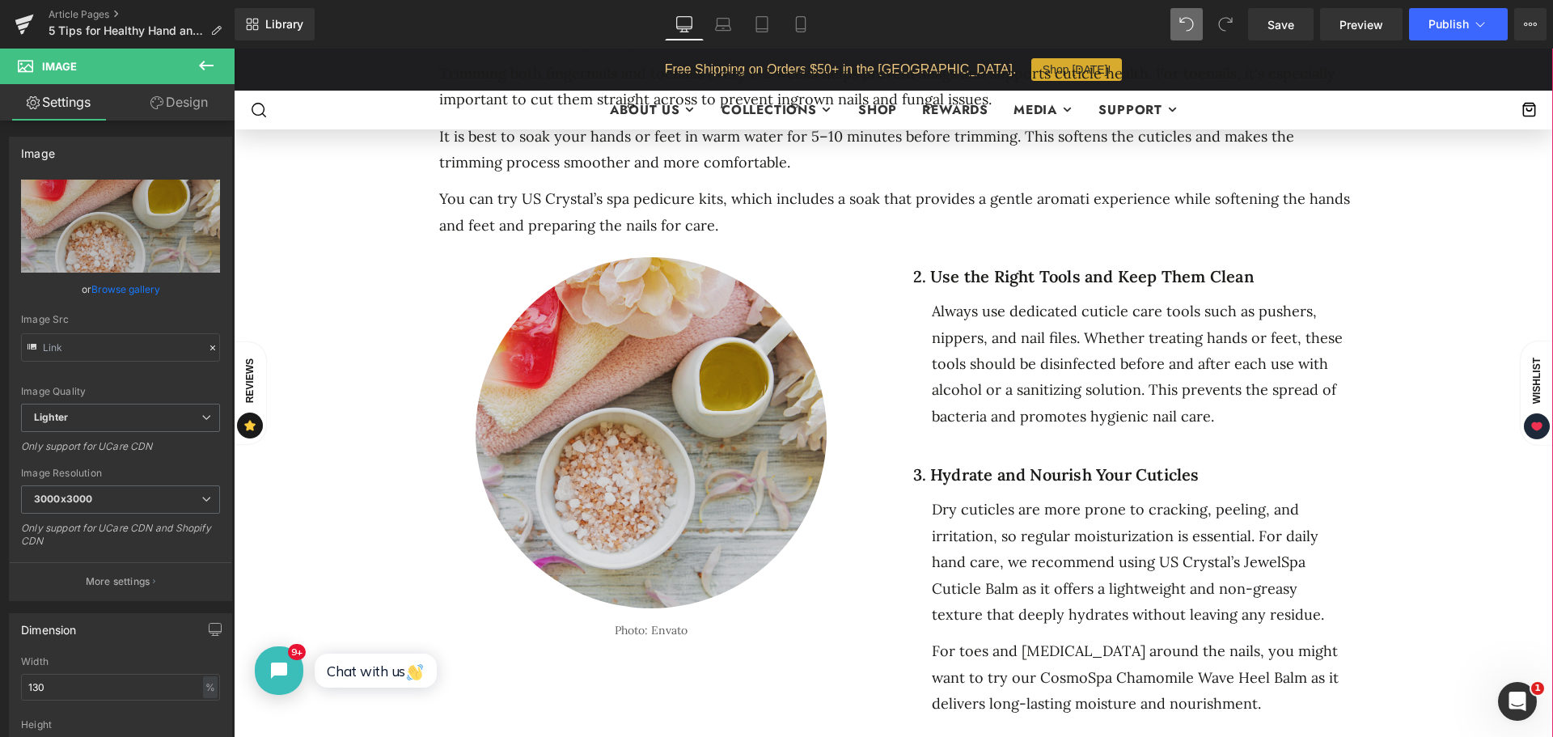
type input "https://ucarecdn.com/4a45d33e-b55a-4a1f-a0b5-fc860f2633e6/-/format/auto/-/previ…"
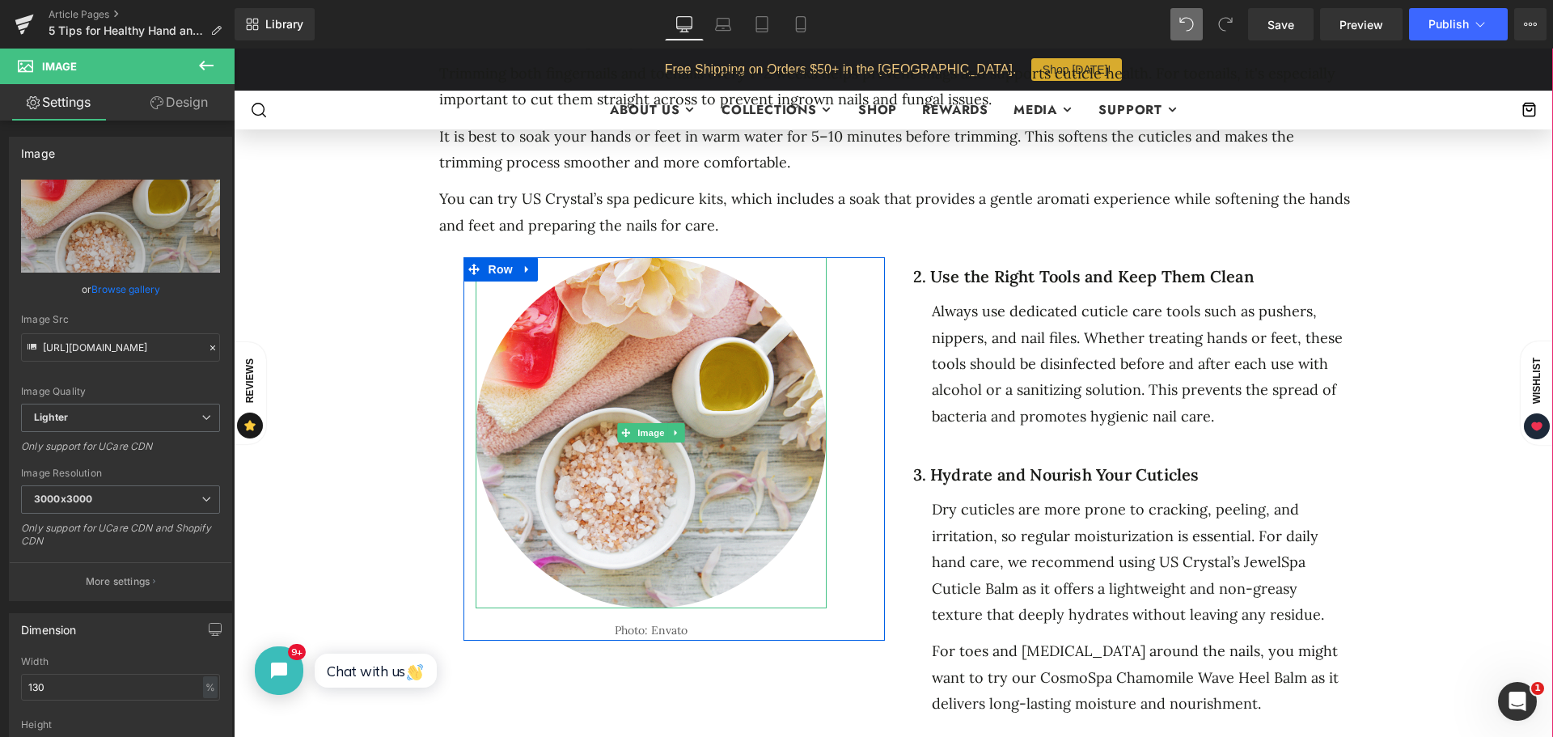
click div
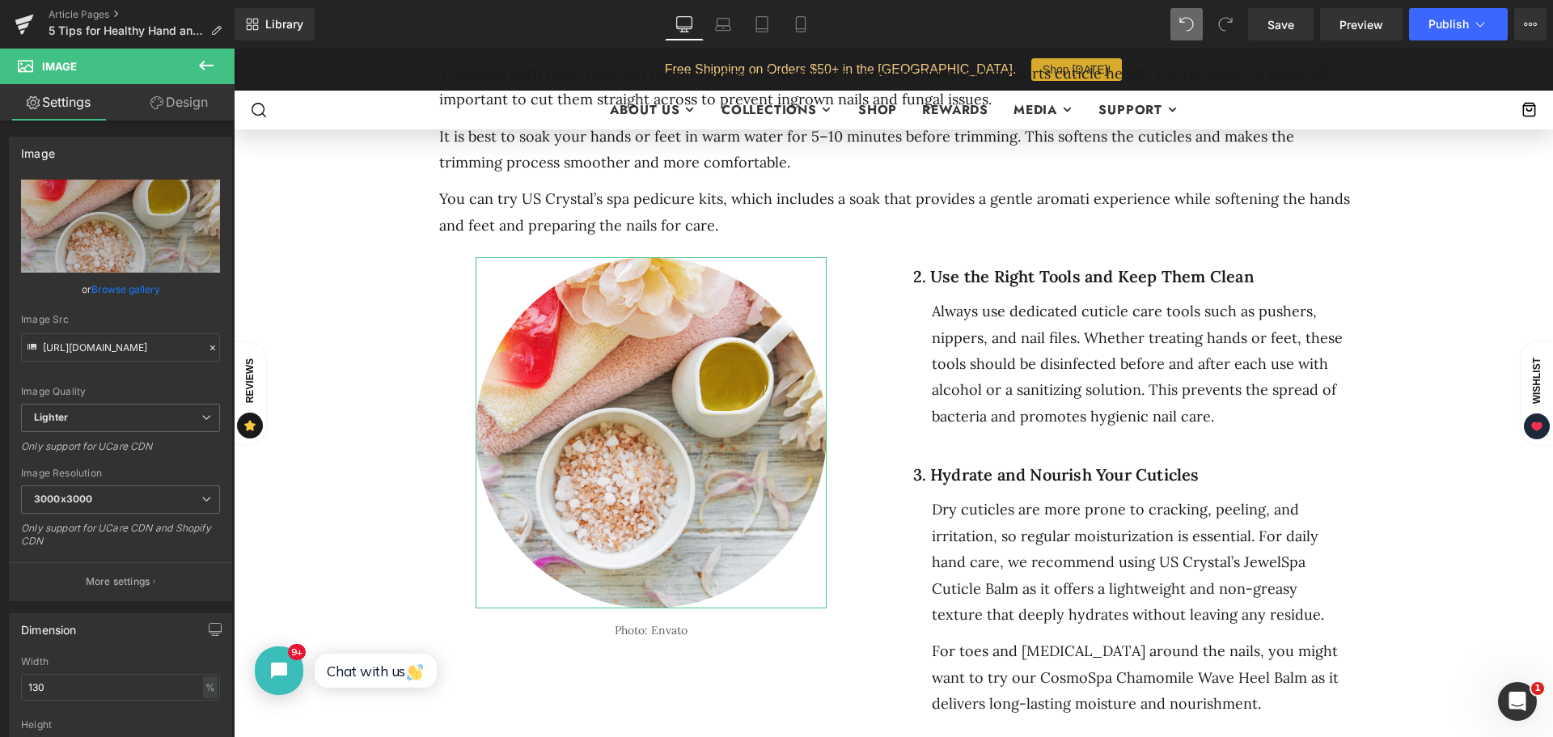
drag, startPoint x: 171, startPoint y: 103, endPoint x: 92, endPoint y: 220, distance: 141.2
click at [171, 103] on link "Design" at bounding box center [179, 102] width 117 height 36
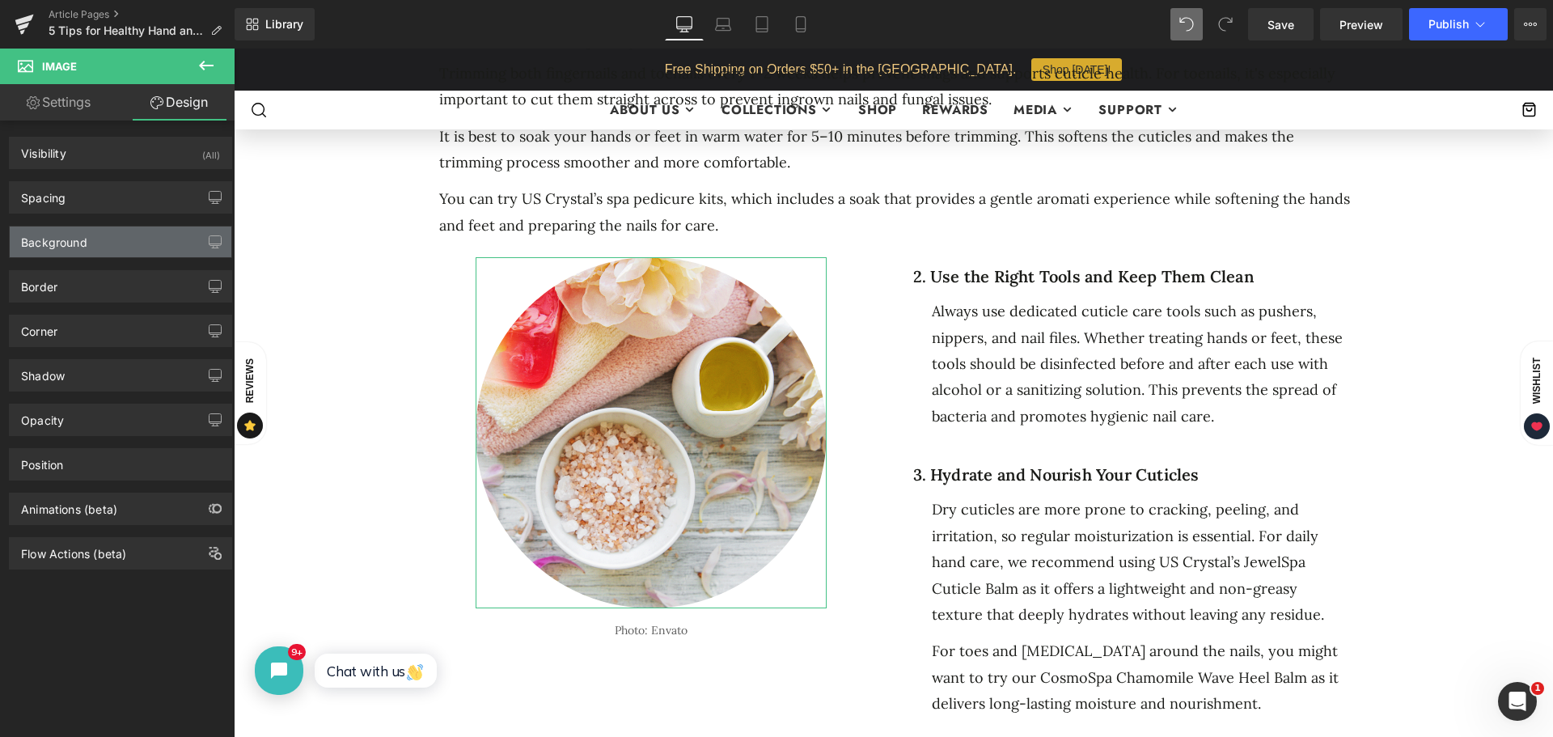
click at [92, 244] on div "Background" at bounding box center [121, 242] width 222 height 31
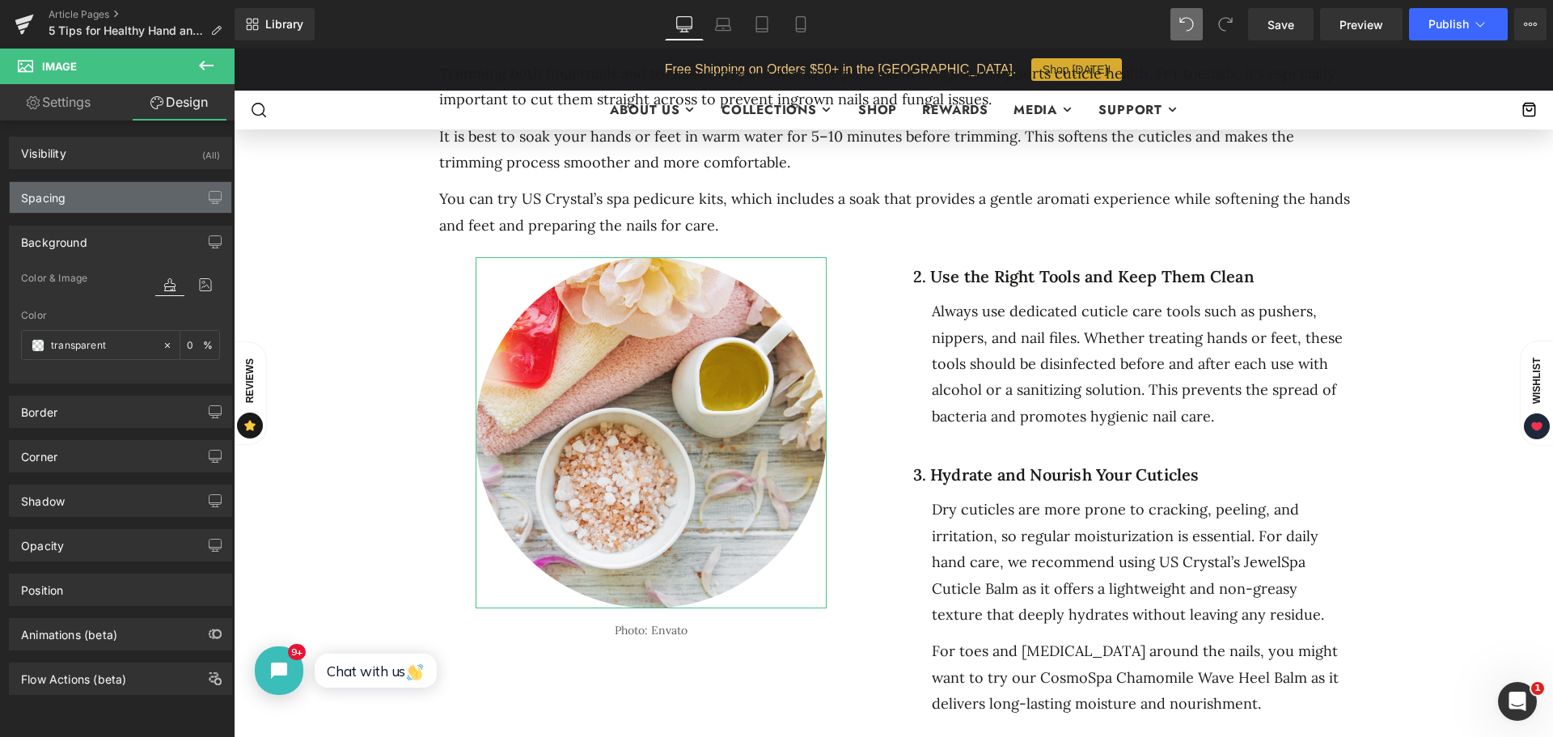
click at [66, 194] on div "Spacing" at bounding box center [43, 193] width 45 height 23
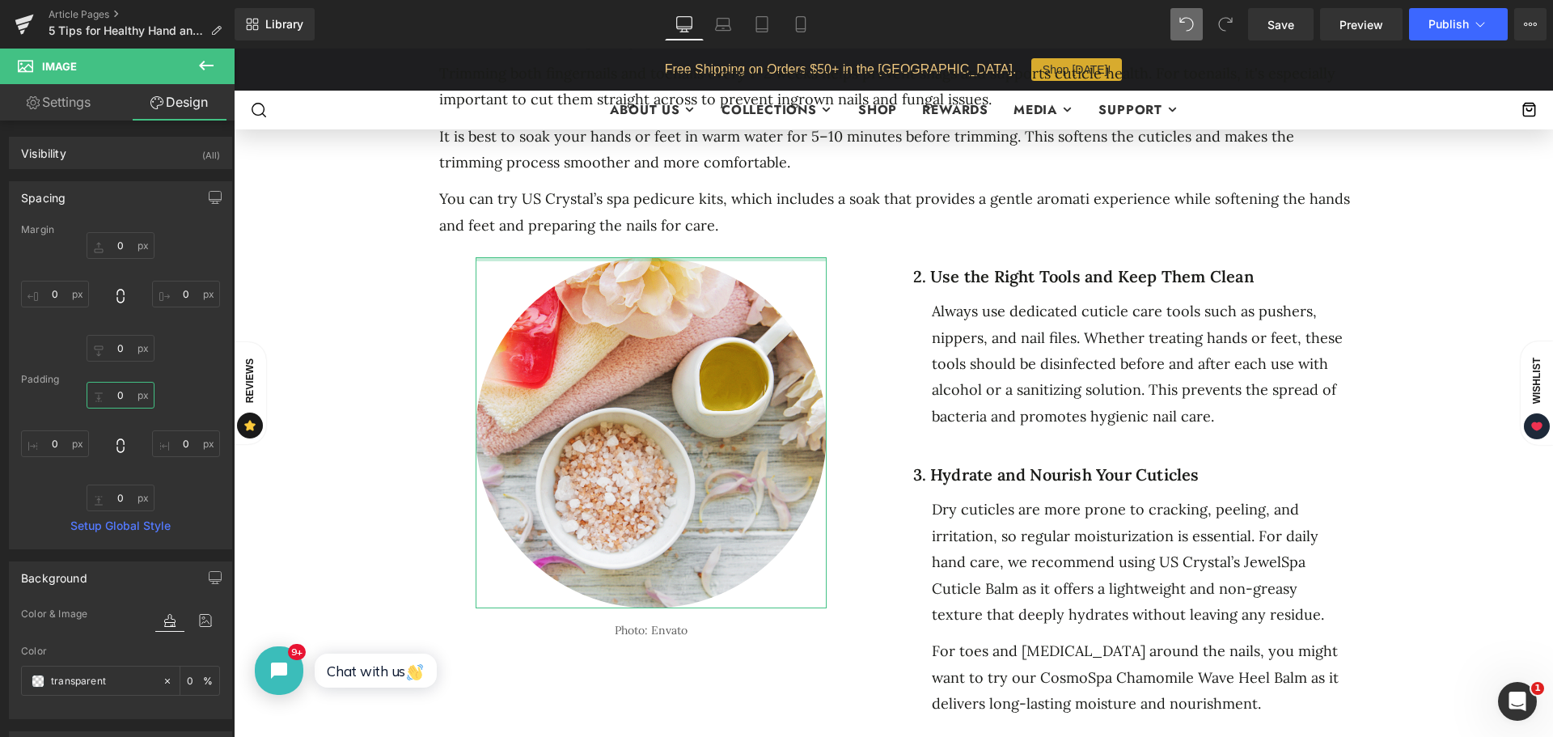
type input "0"
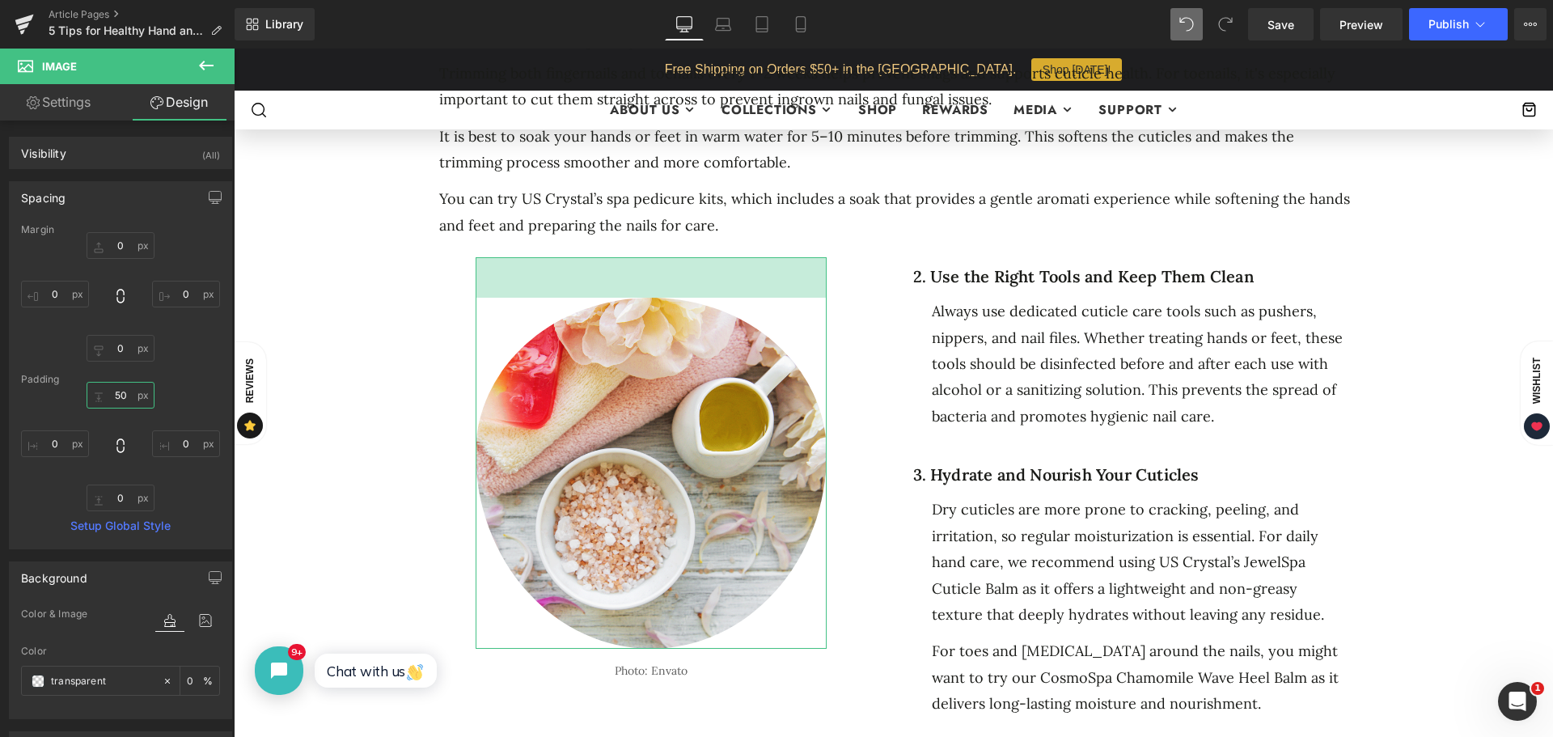
drag, startPoint x: 129, startPoint y: 396, endPoint x: 109, endPoint y: 392, distance: 19.8
click at [109, 392] on input "50" at bounding box center [121, 395] width 68 height 27
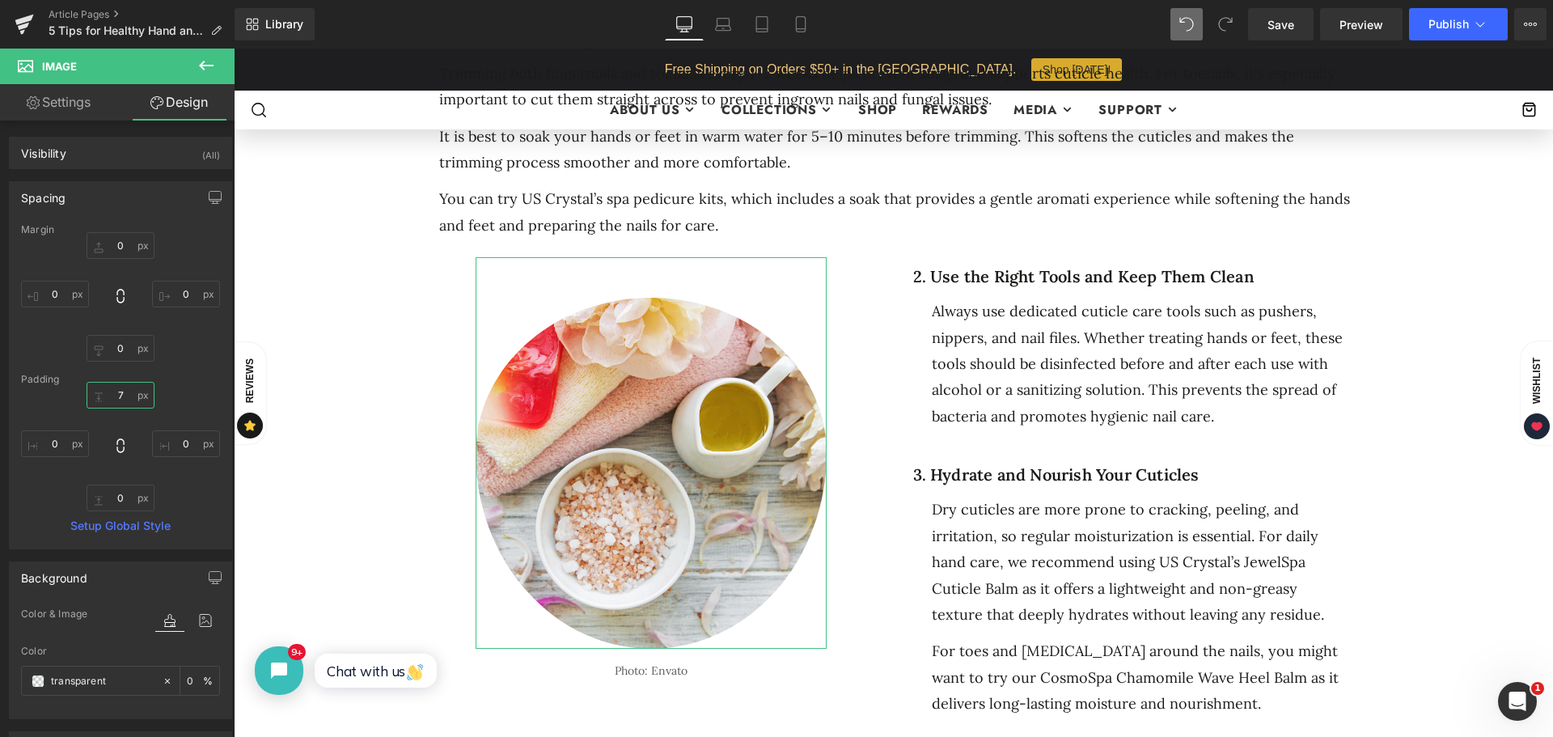
type input "70"
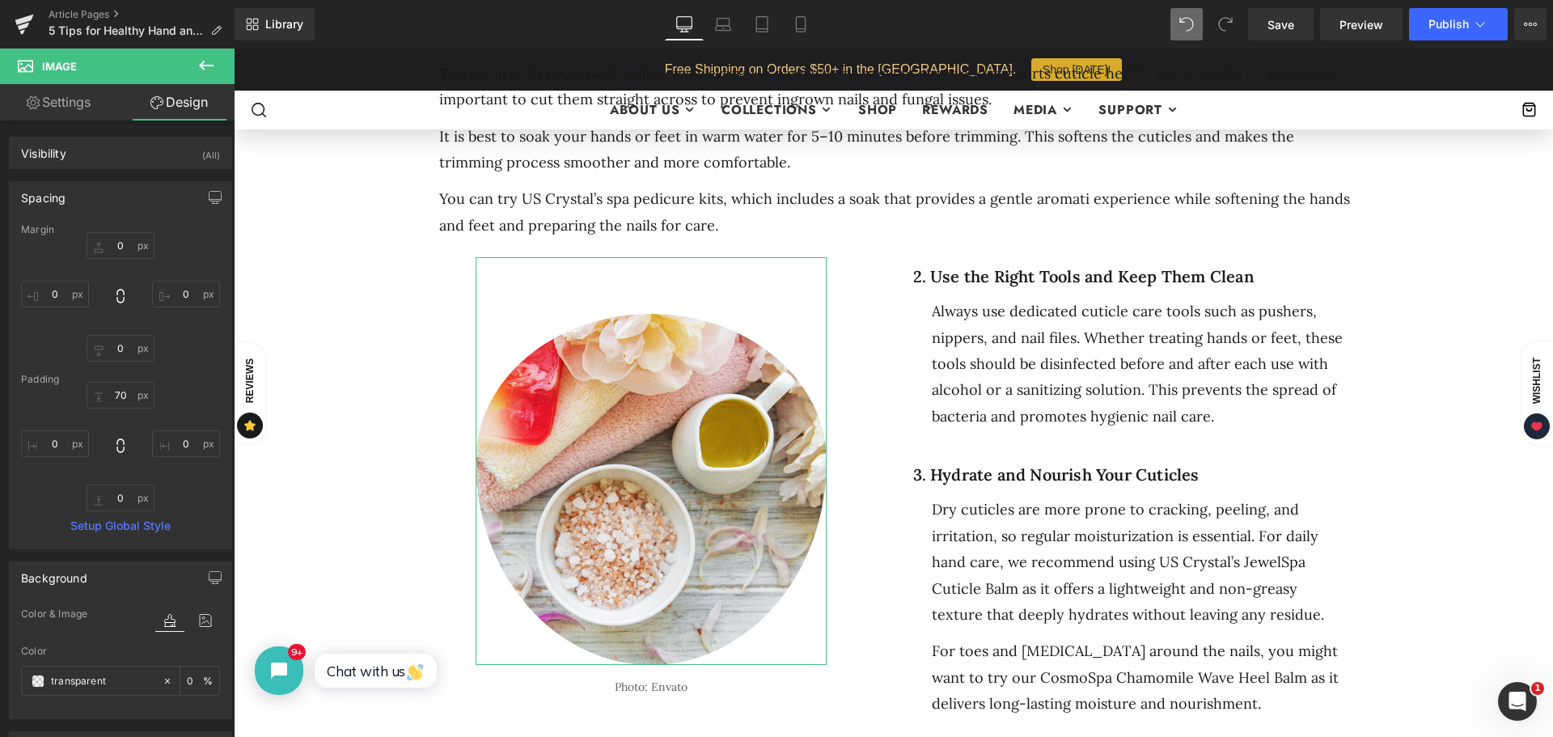
click div "5 Ways to Get Your Feet Spring-Ready Heading Separator Separator No. 25 Text Bl…"
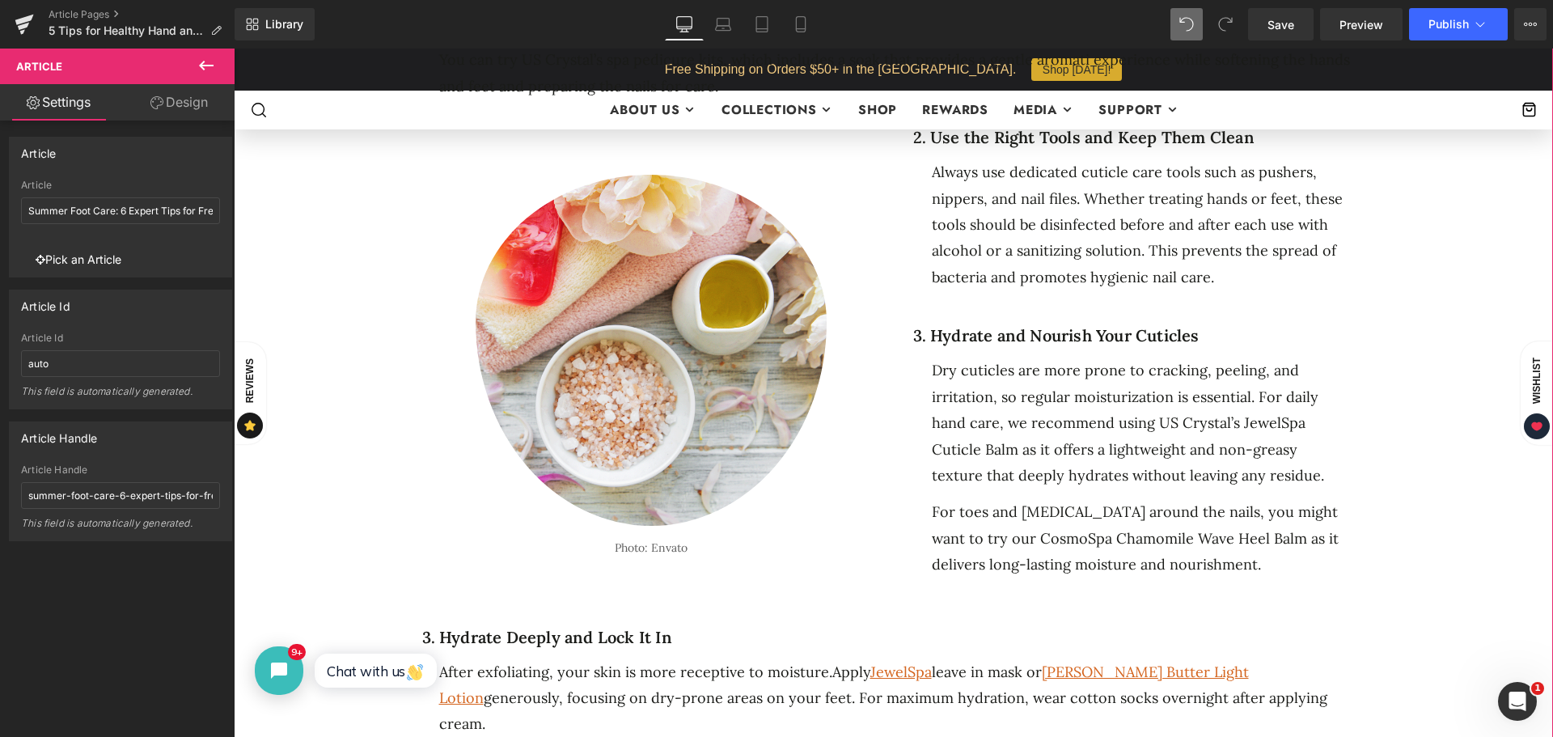
scroll to position [1133, 0]
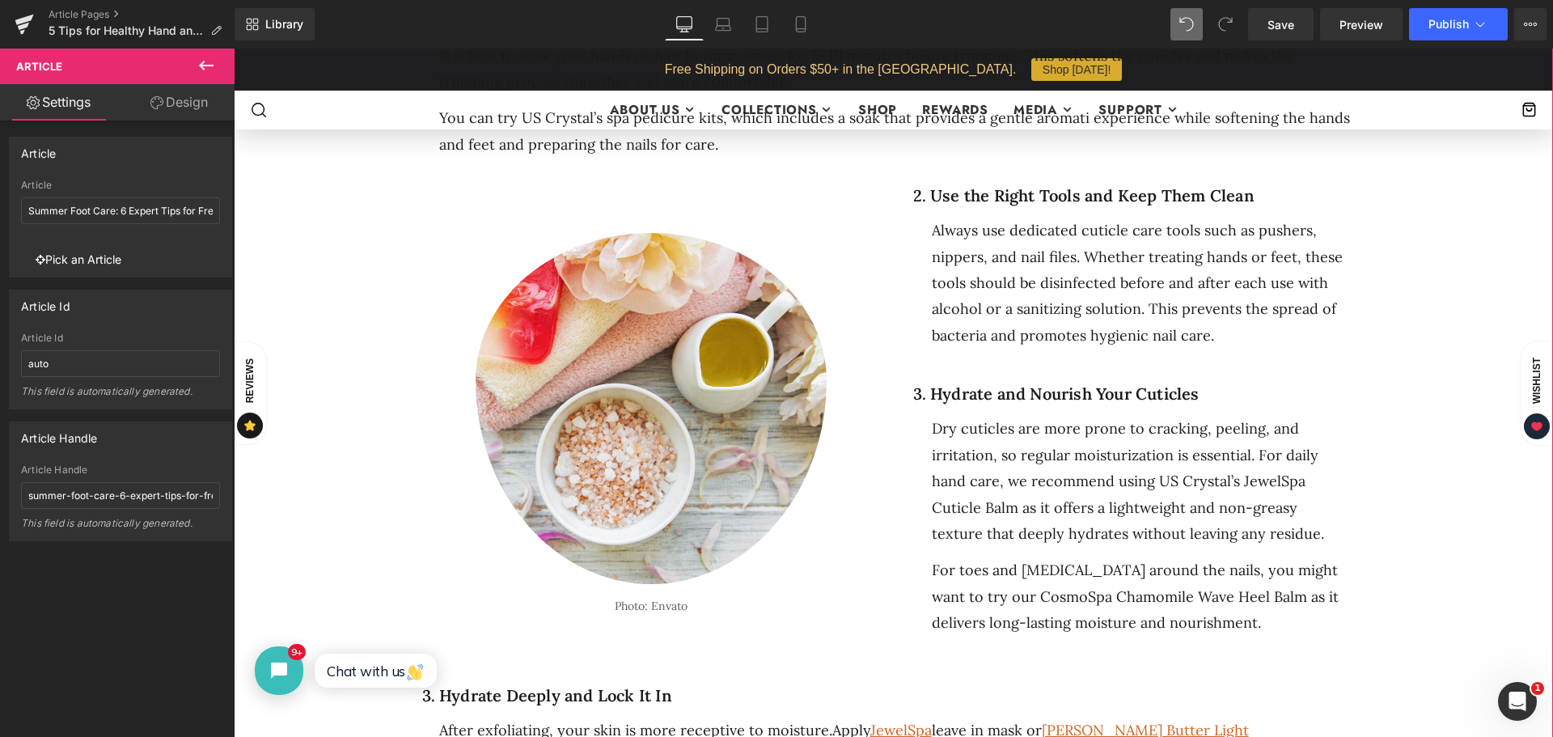
click div "2. Use the Right Tools and Keep Them Clean Heading Always use dedicated cuticle…"
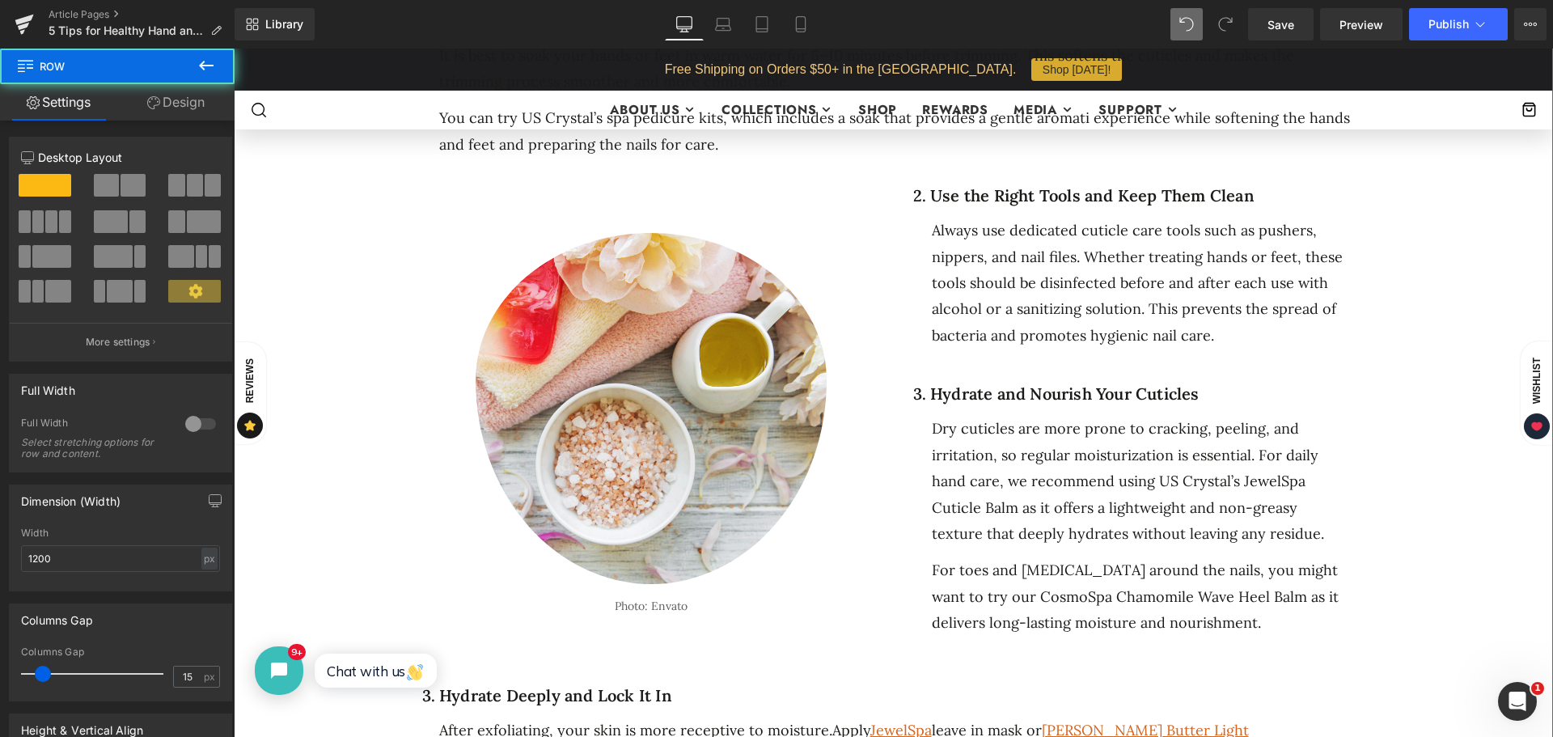
click div "5 Ways to Get Your Feet Spring-Ready Heading Separator Separator No. 25 Text Bl…"
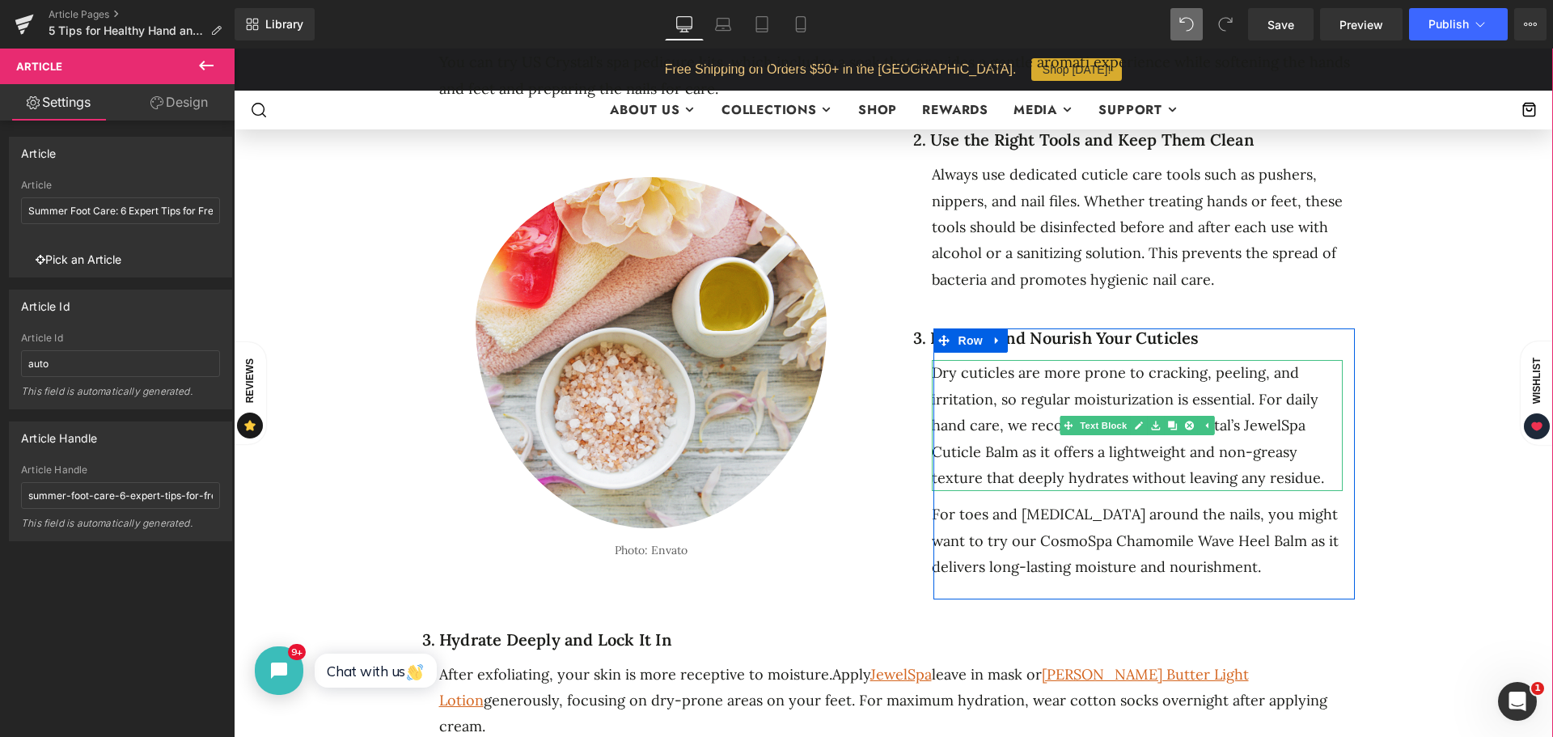
scroll to position [1456, 0]
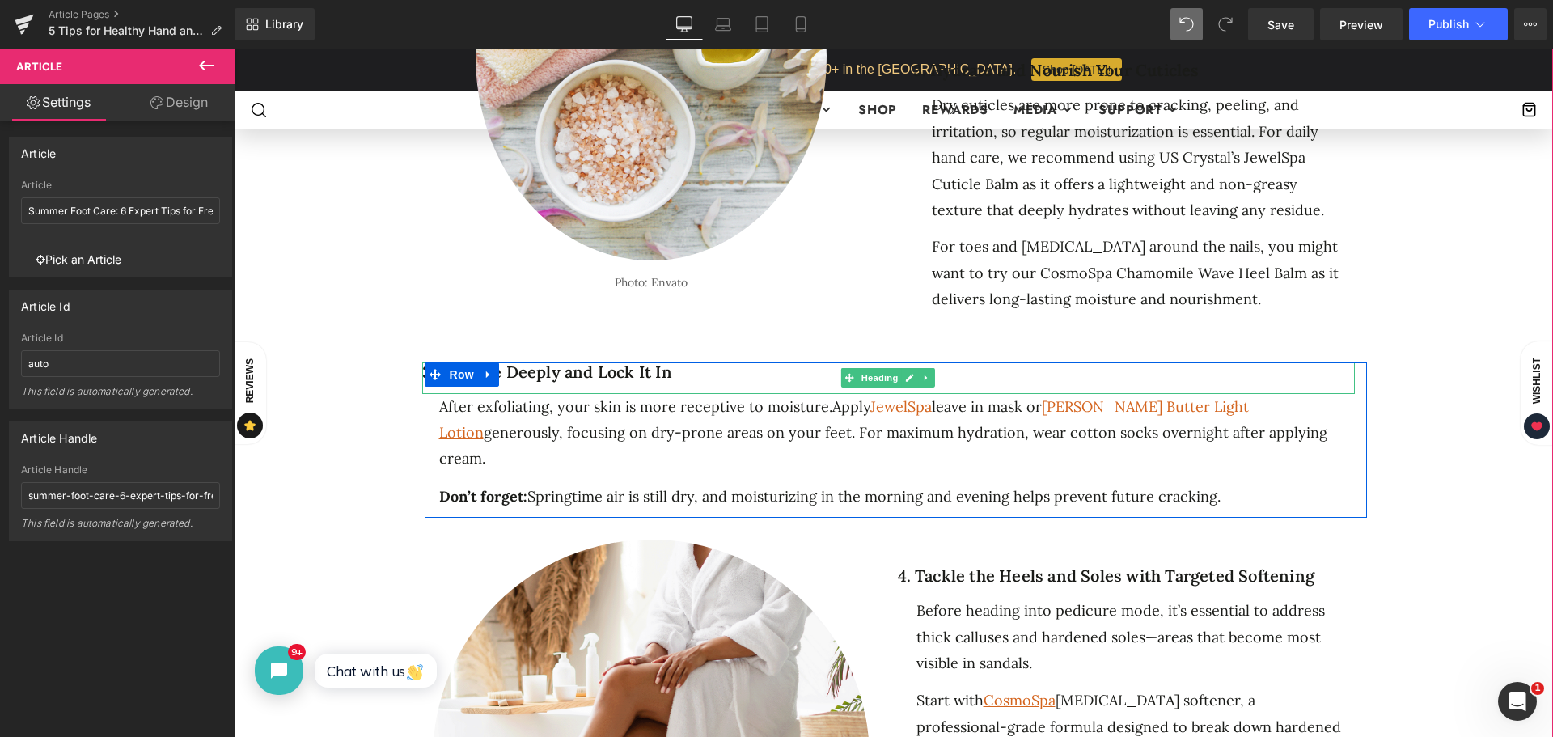
click h1 "3. Hydrate Deeply and Lock It In"
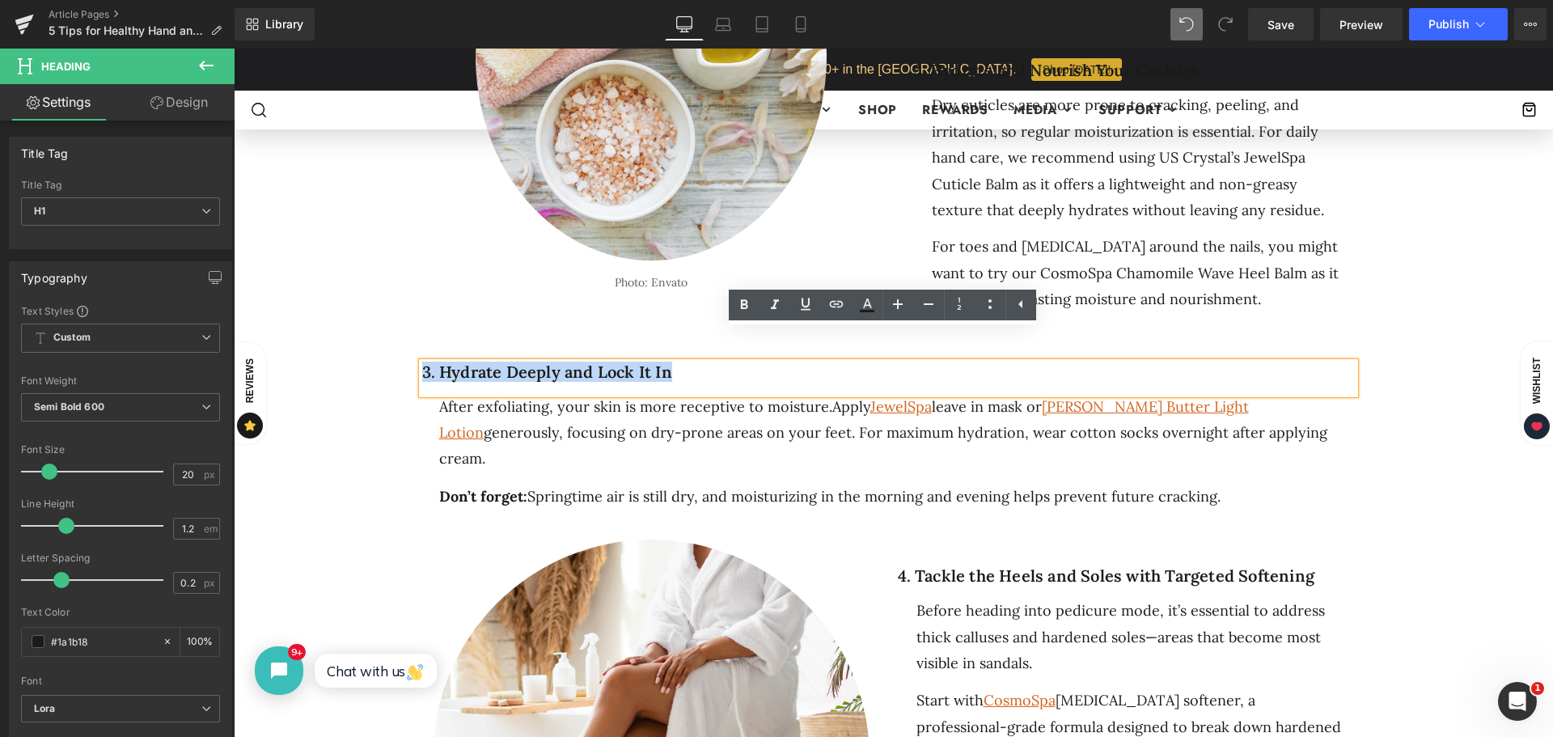
drag, startPoint x: 672, startPoint y: 341, endPoint x: 355, endPoint y: 333, distance: 317.3
click div "5 Ways to Get Your Feet Spring-Ready Heading Separator Separator No. 25 Text Bl…"
paste div
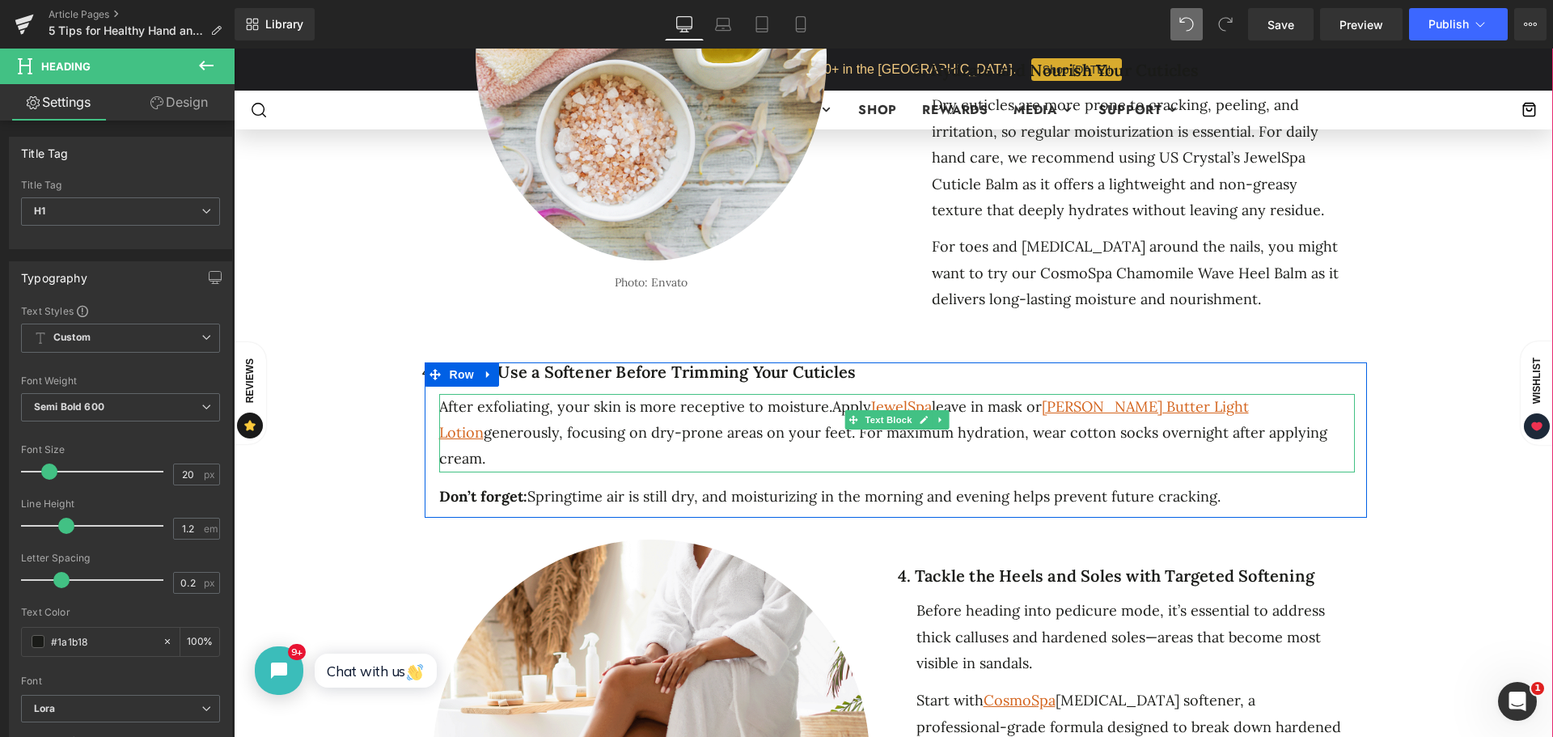
click div "After exfoliating, your skin is more receptive to moisture. Apply JewelSpa leav…"
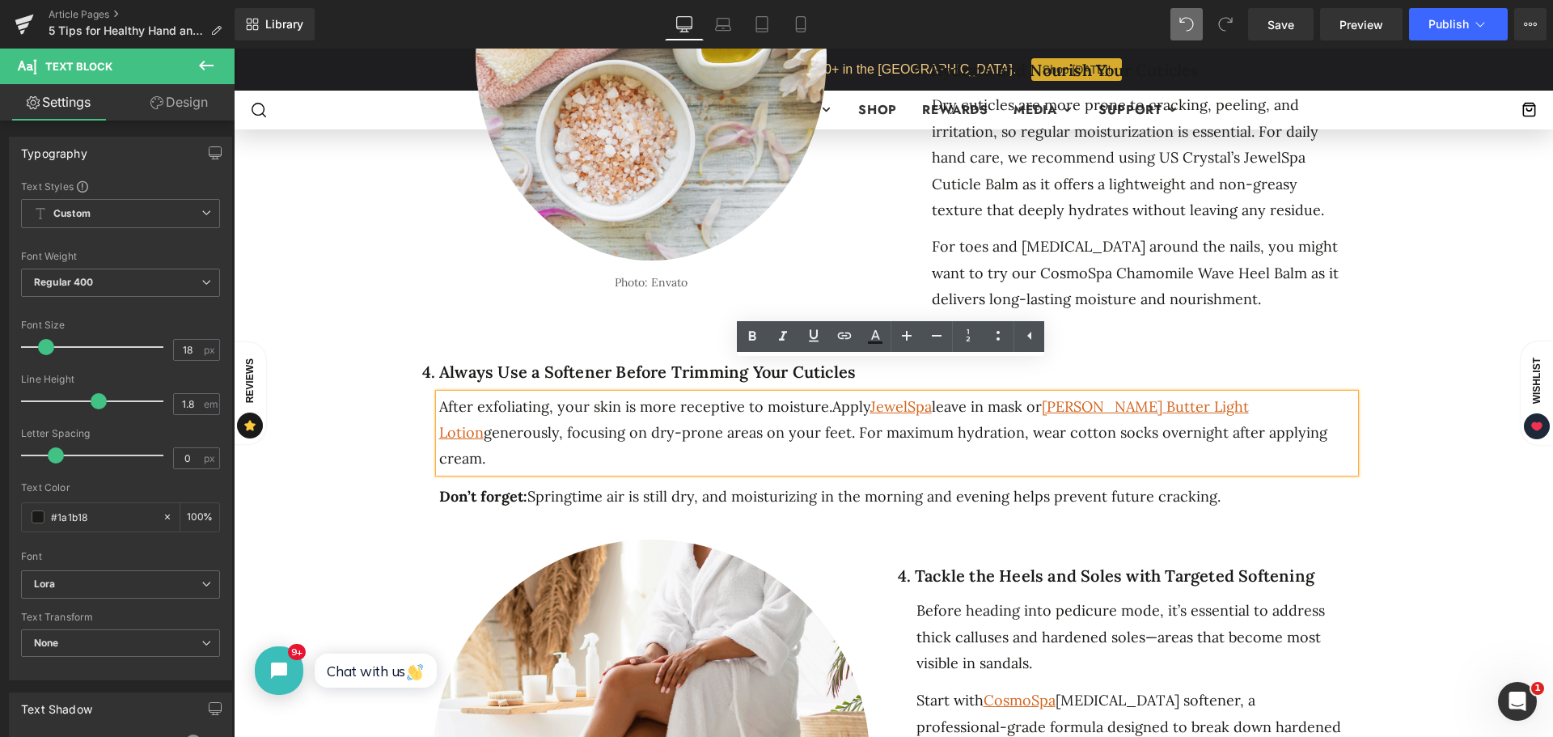
drag, startPoint x: 1234, startPoint y: 402, endPoint x: 425, endPoint y: 388, distance: 809.2
click div "4. Always Use a Softener Before Trimming Your Cuticles Heading After exfoliatin…"
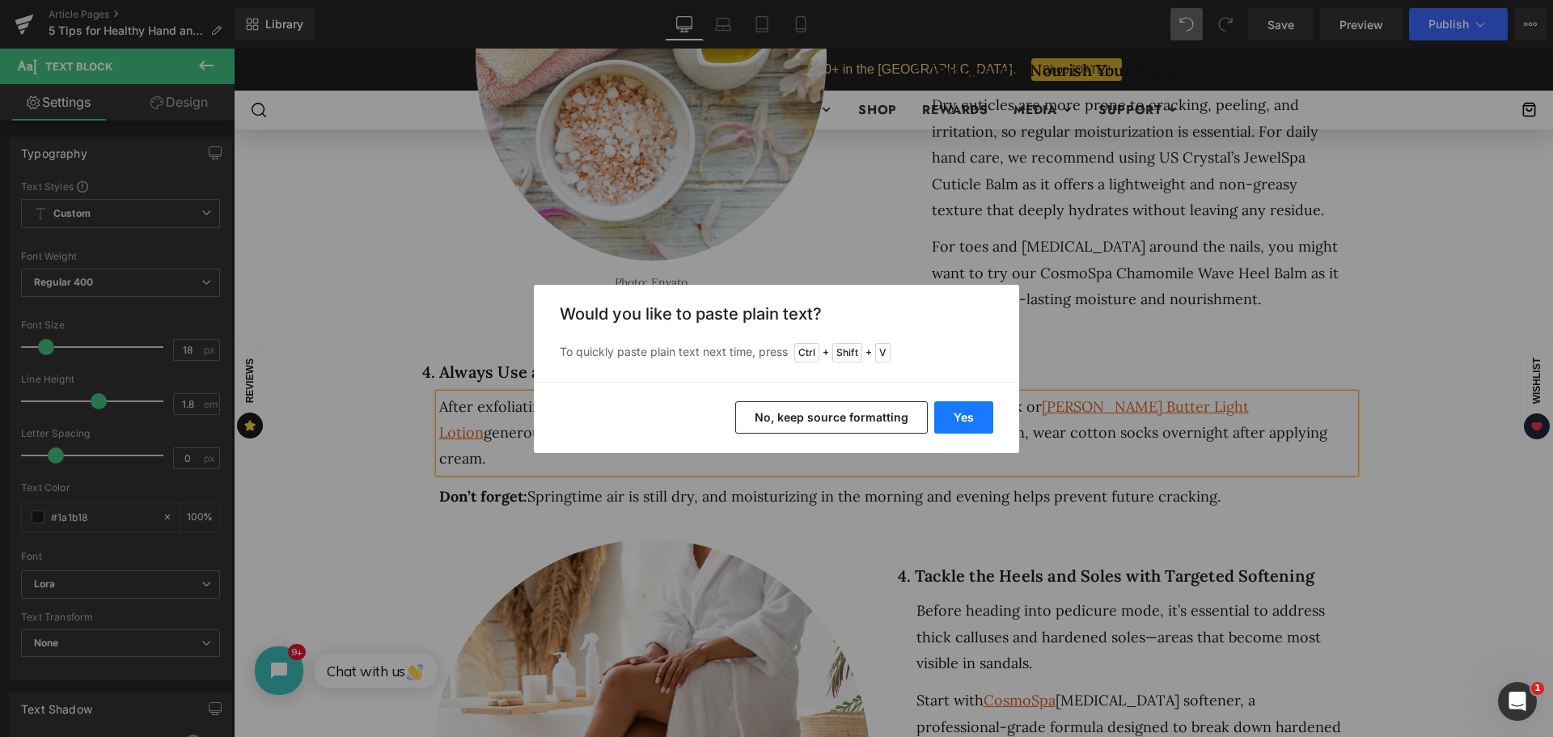
drag, startPoint x: 969, startPoint y: 419, endPoint x: 779, endPoint y: 596, distance: 258.8
click at [969, 419] on button "Yes" at bounding box center [964, 417] width 59 height 32
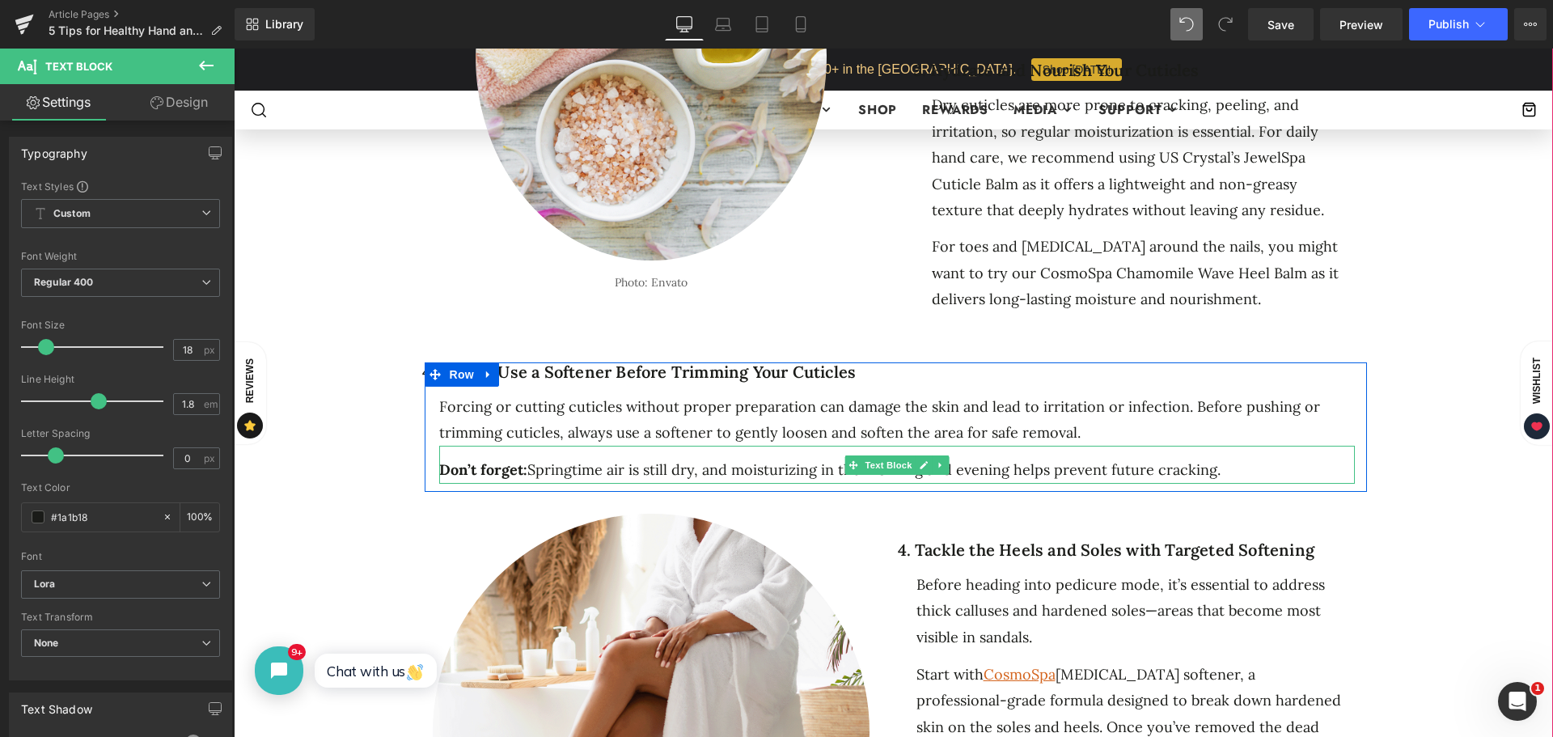
click div "Don’t forget: Springtime air is still dry, and moisturizing in the morning and …"
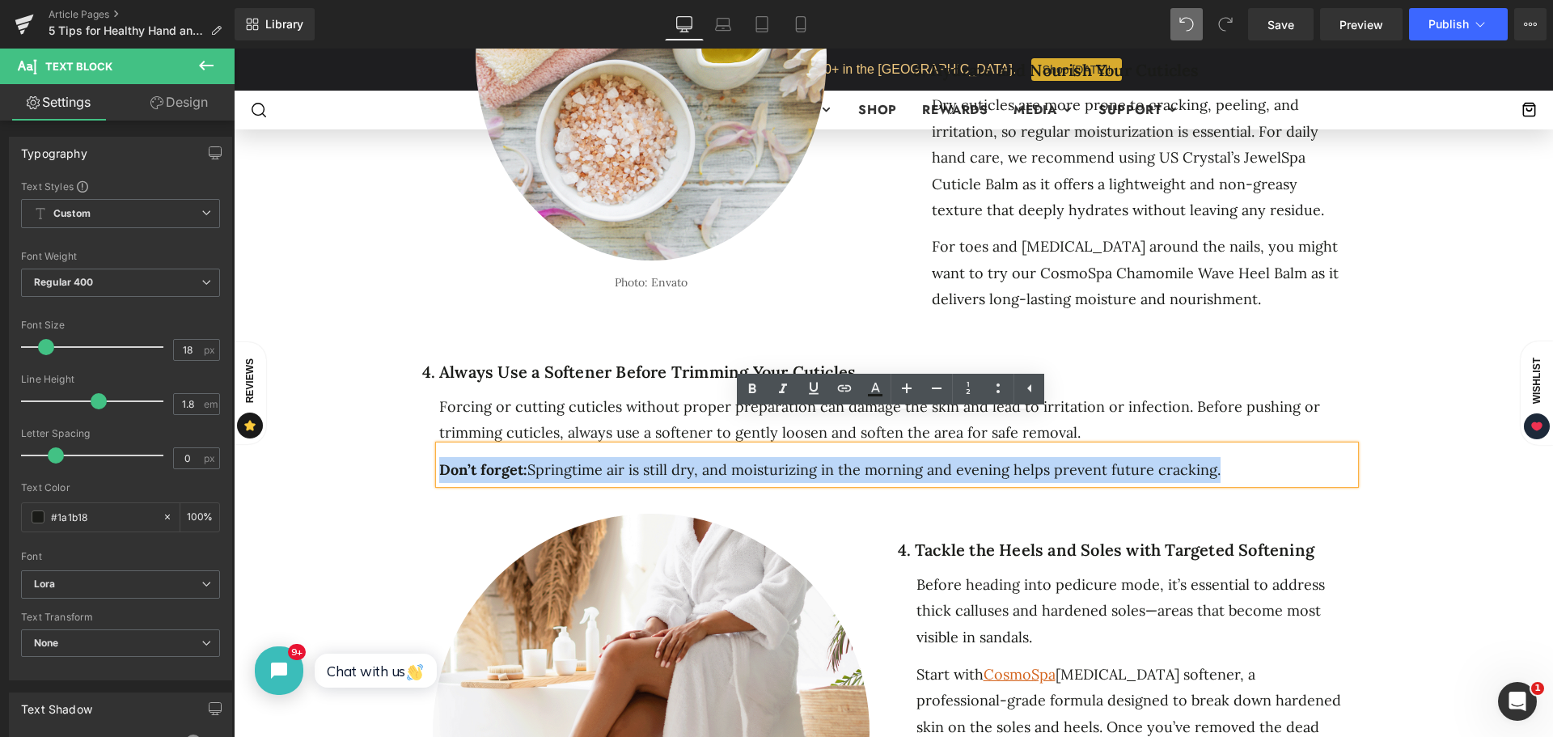
drag, startPoint x: 1052, startPoint y: 442, endPoint x: 438, endPoint y: 430, distance: 614.2
click div "Don’t forget: Springtime air is still dry, and moisturizing in the morning and …"
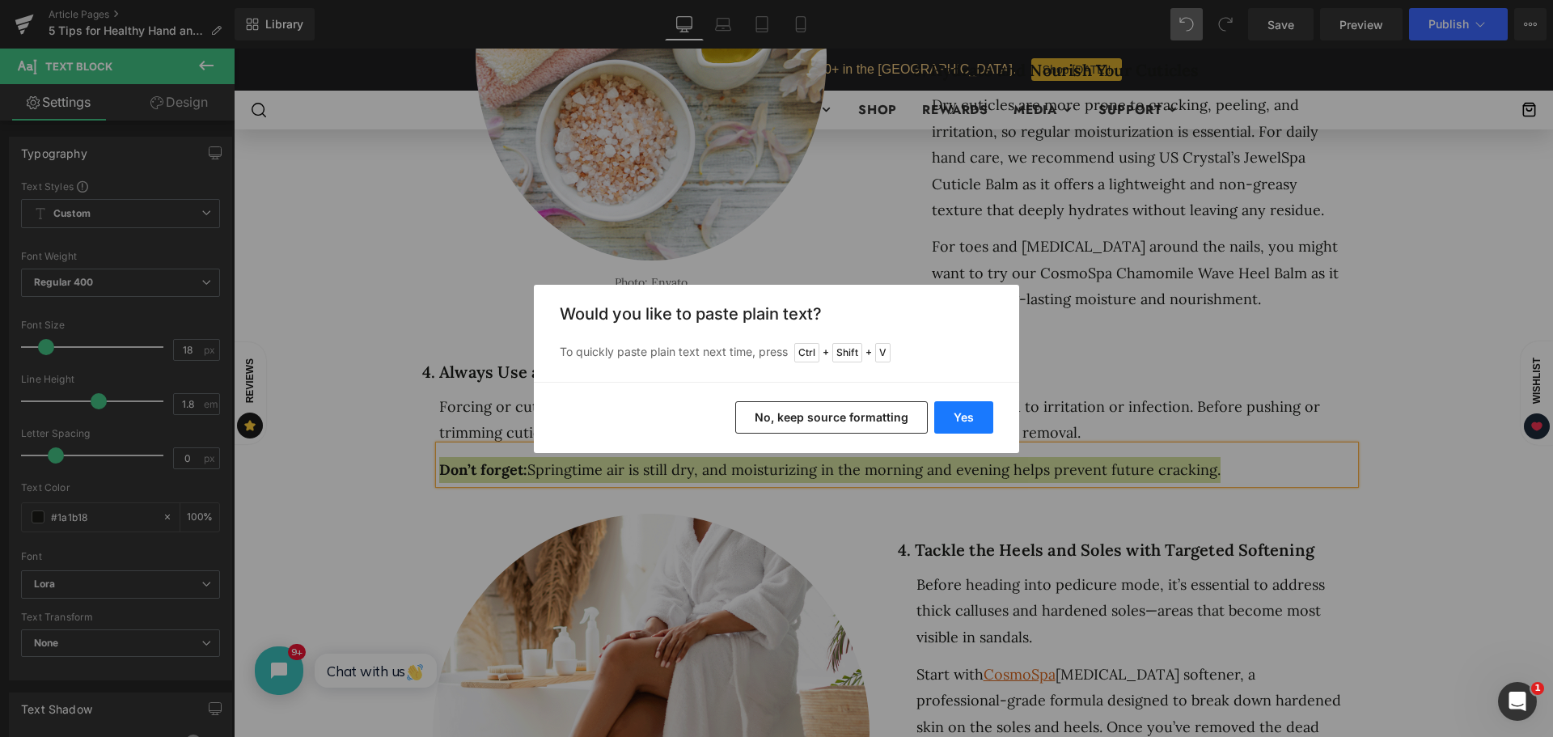
click at [958, 426] on button "Yes" at bounding box center [964, 417] width 59 height 32
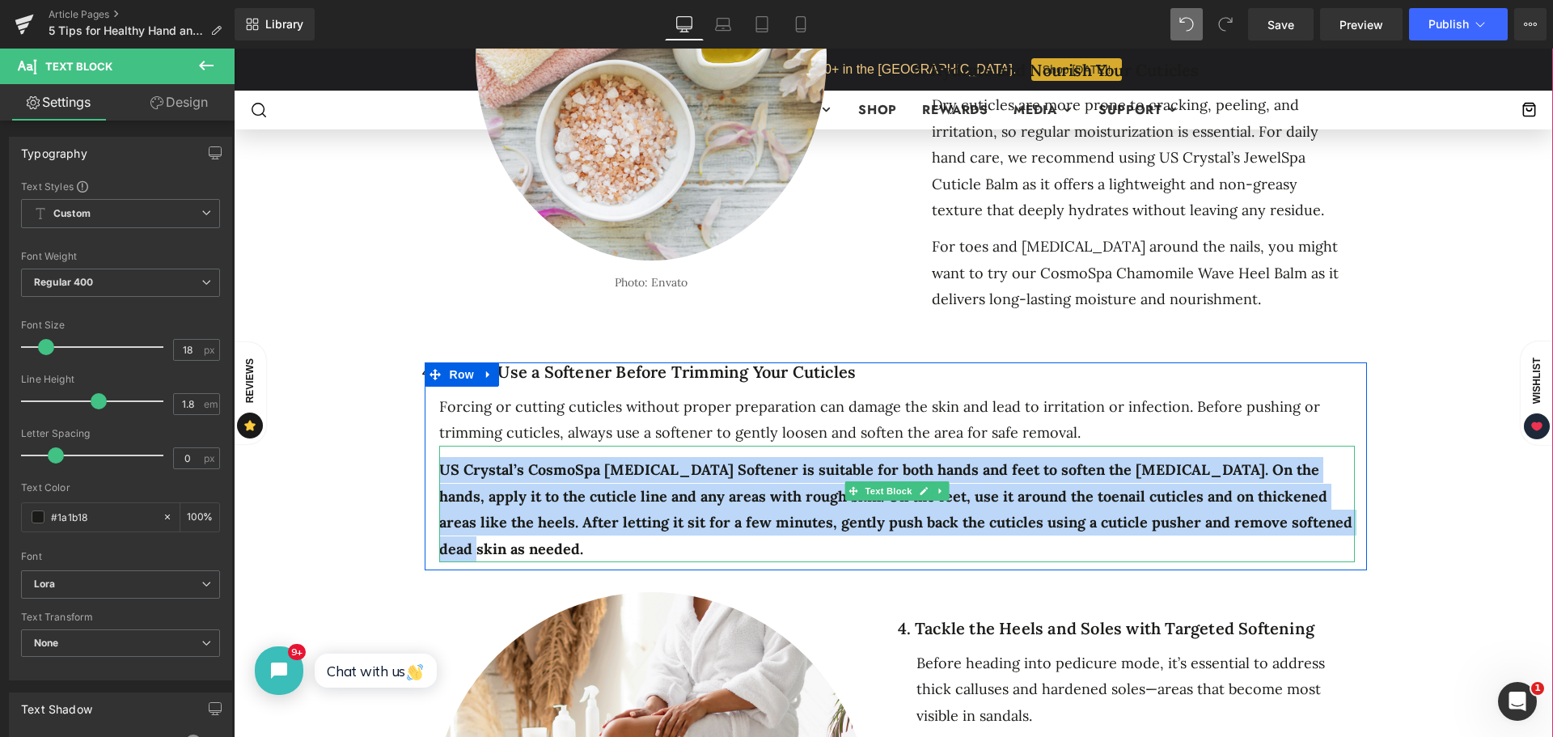
drag, startPoint x: 1049, startPoint y: 485, endPoint x: 437, endPoint y: 441, distance: 613.2
click div "US Crystal’s CosmoSpa Callus Softener is suitable for both hands and feet to so…"
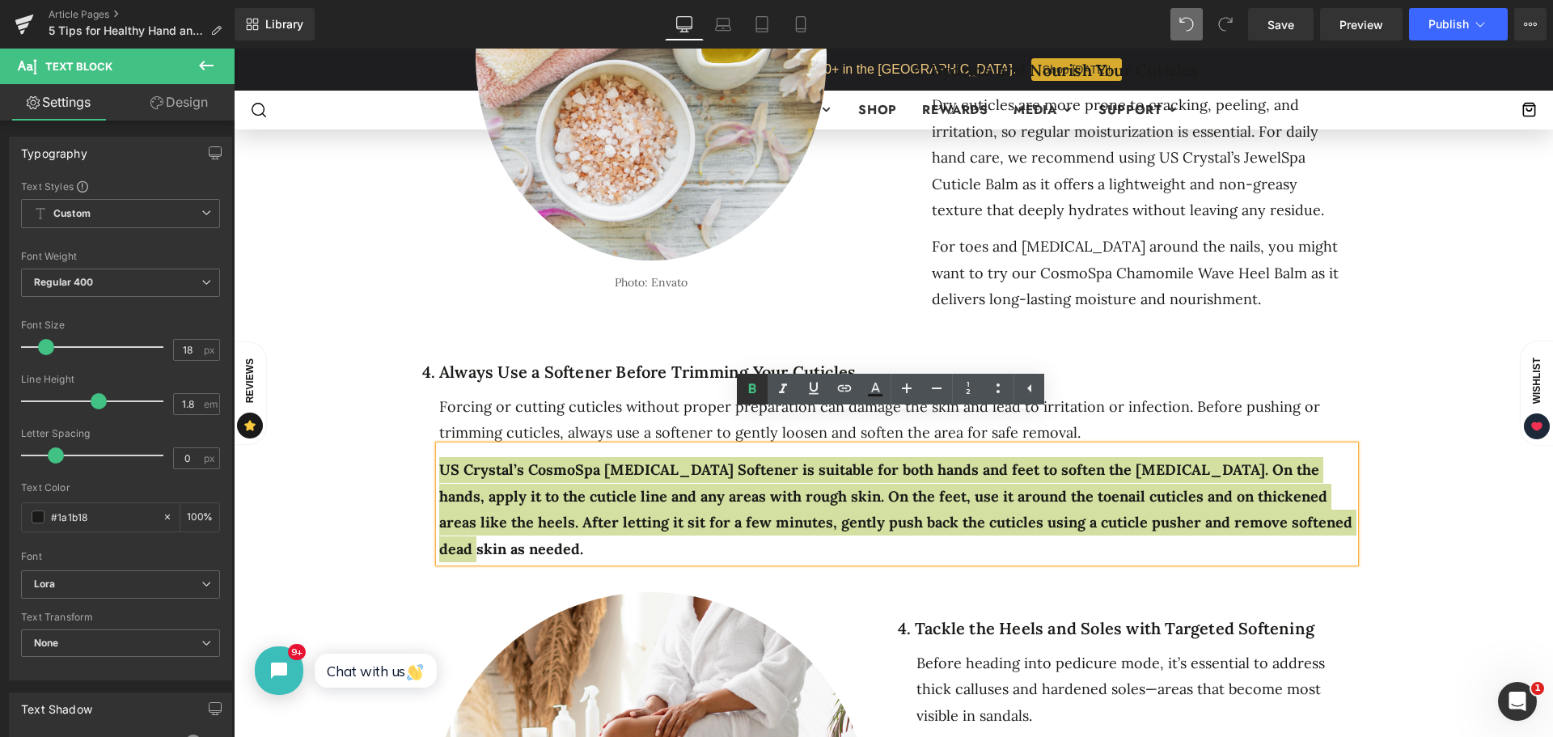
click at [757, 389] on icon at bounding box center [752, 388] width 19 height 19
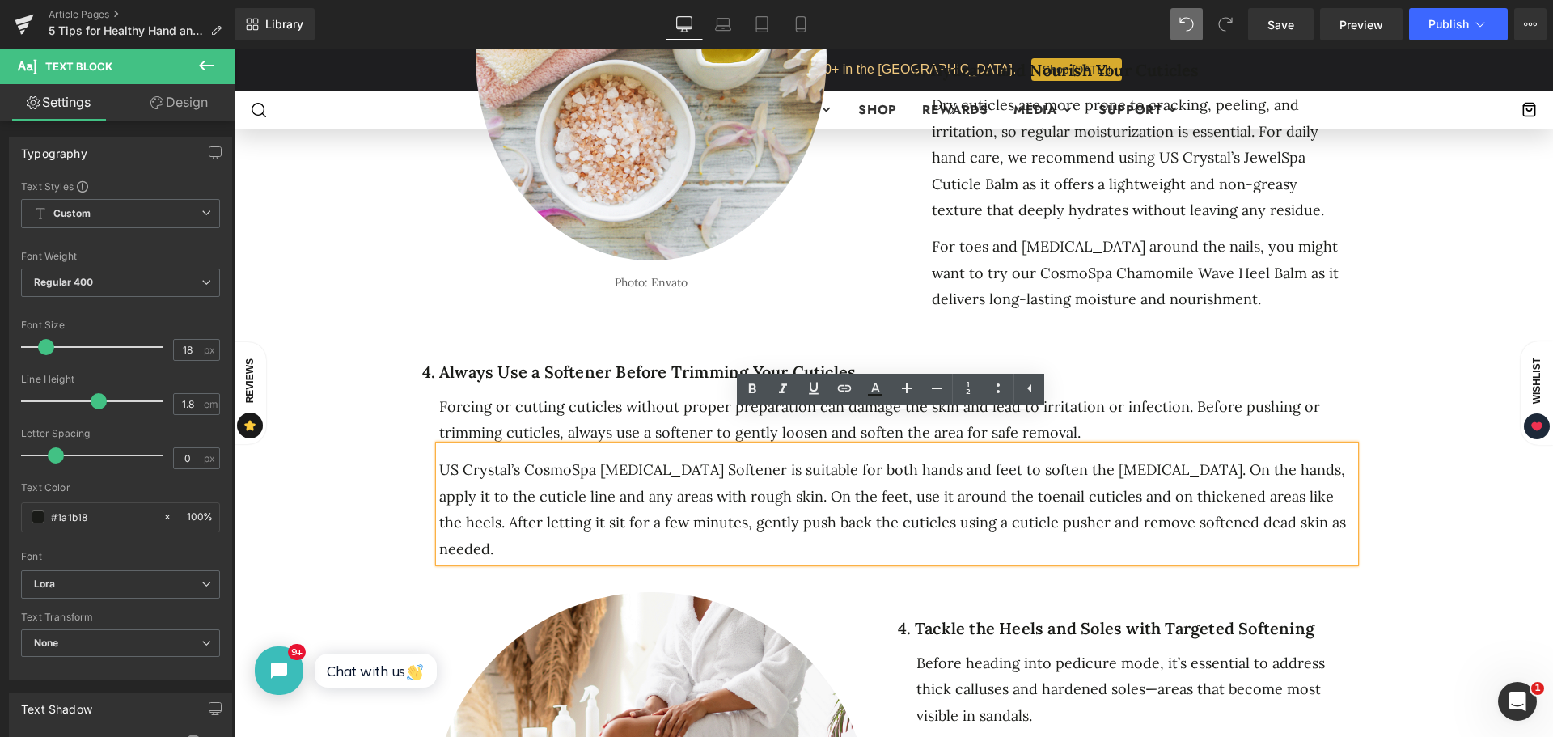
click div "5 Ways to Get Your Feet Spring-Ready Heading Separator Separator No. 25 Text Bl…"
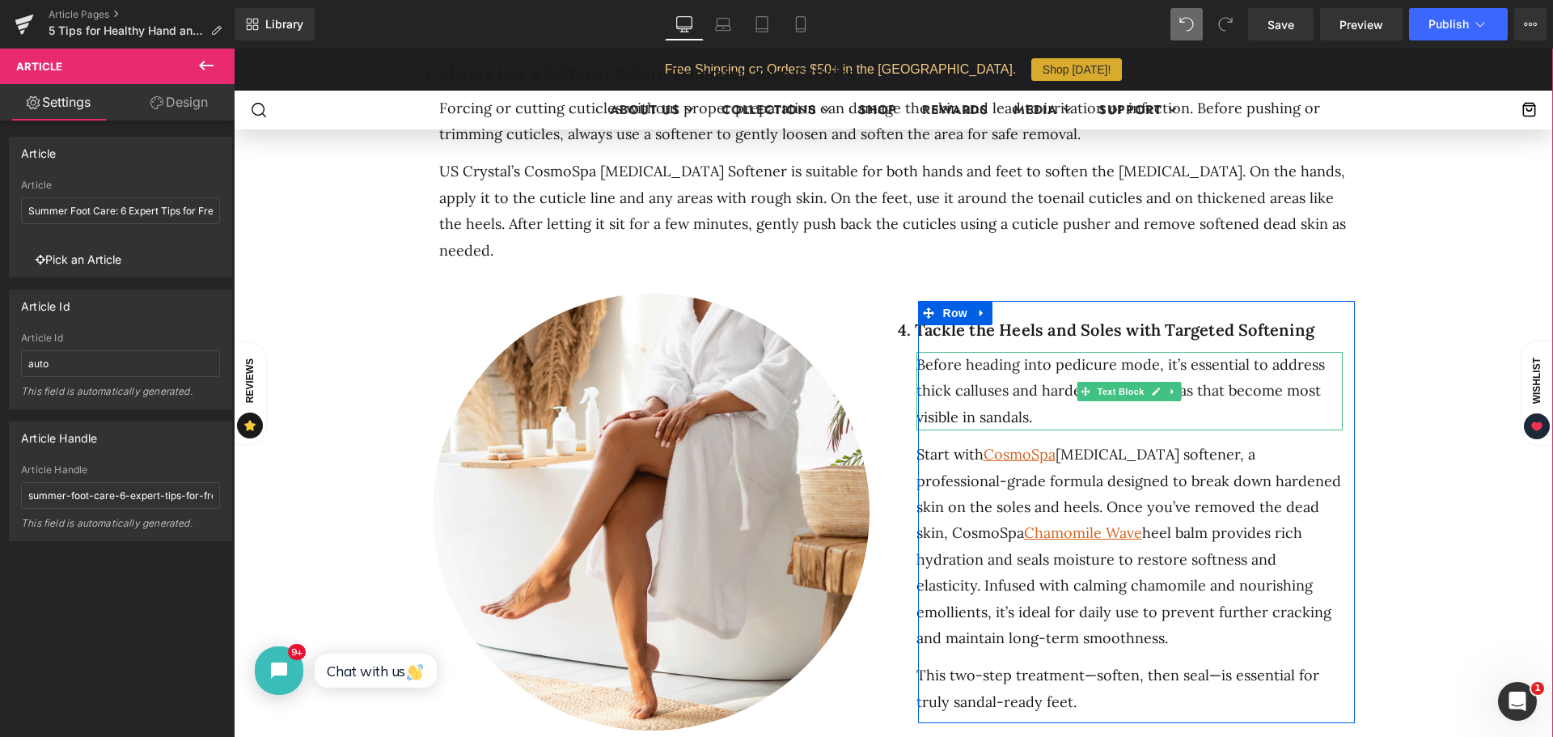
scroll to position [1780, 0]
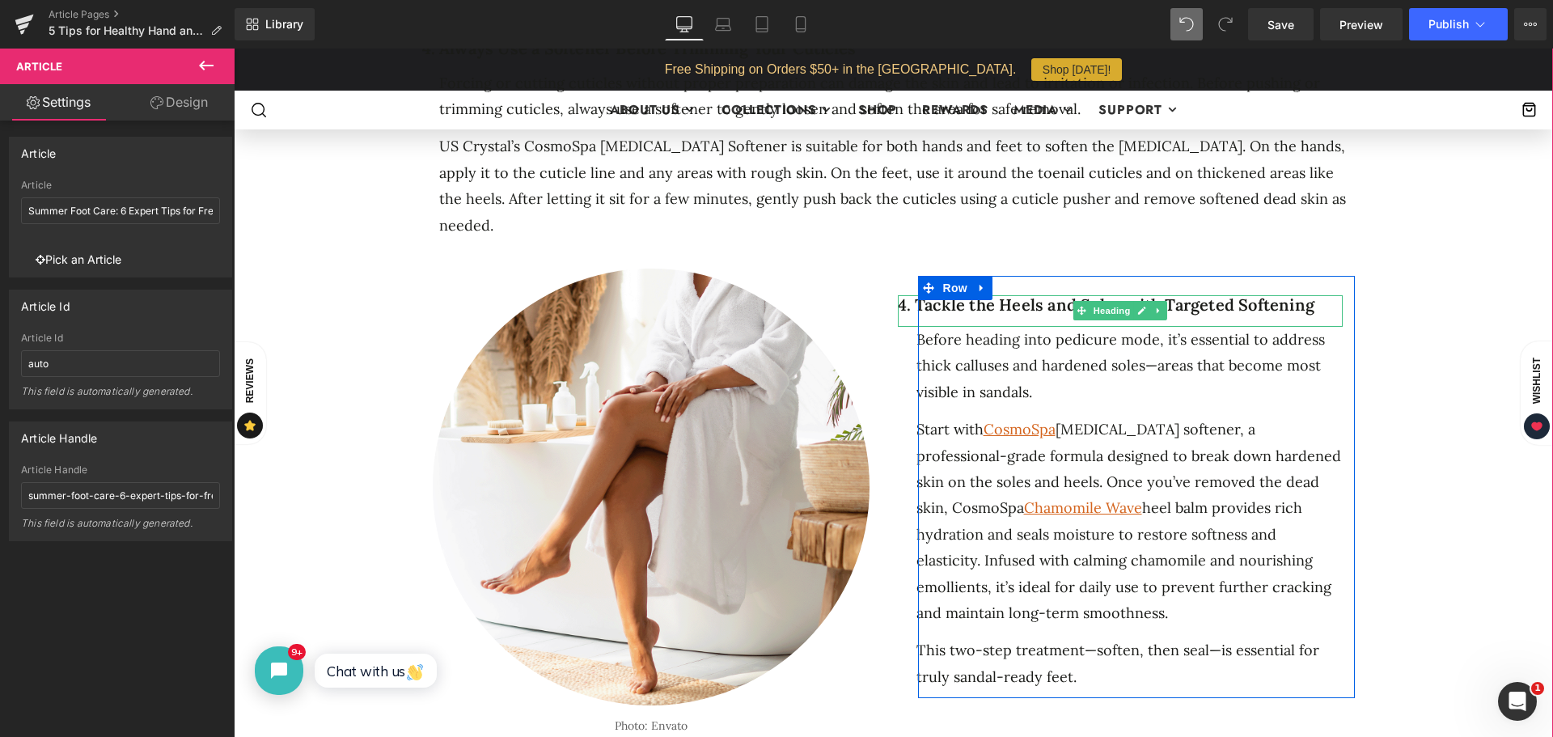
drag, startPoint x: 1308, startPoint y: 246, endPoint x: 1211, endPoint y: 250, distance: 97.2
click h1 "4. Tackle the Heels and Soles with Targeted Softening"
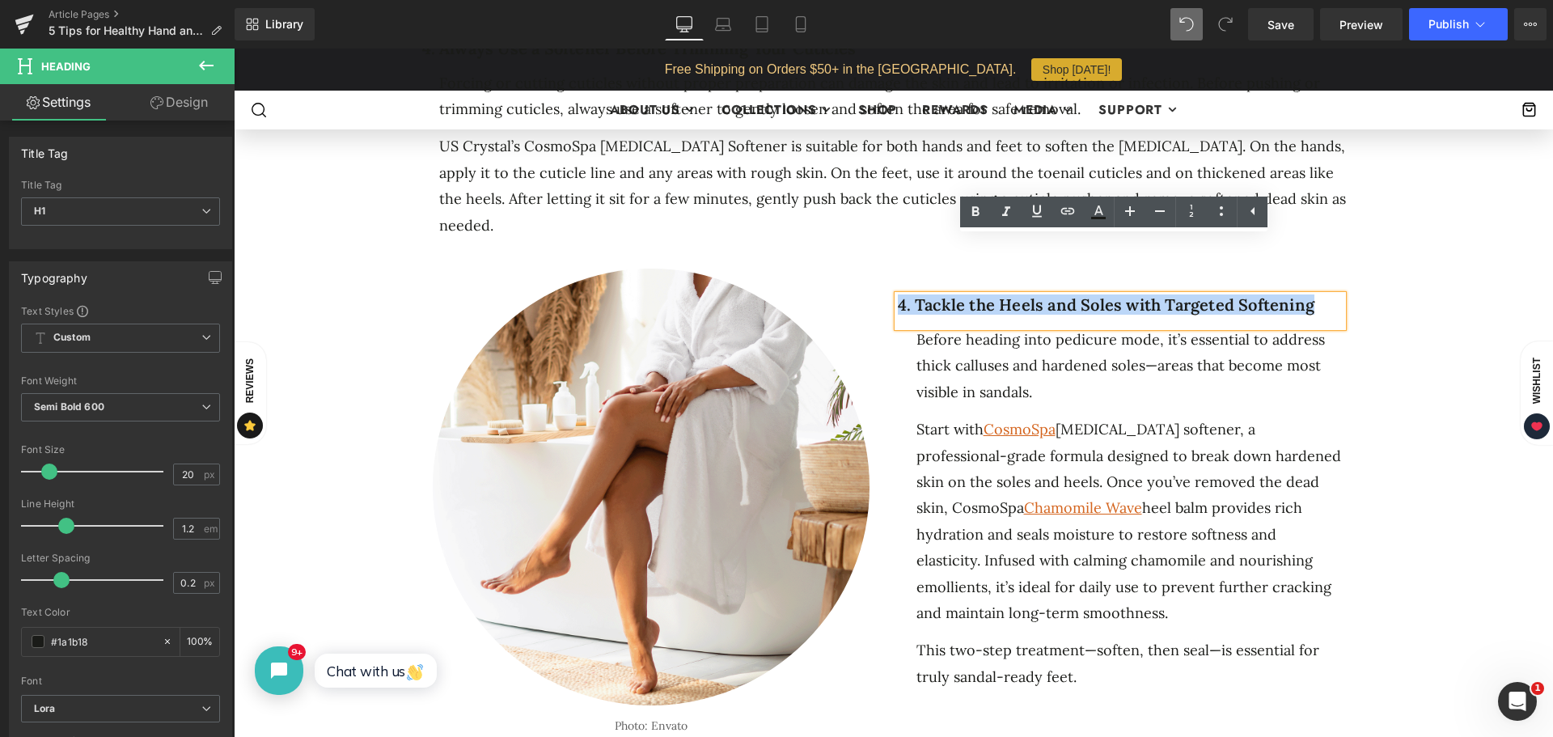
drag, startPoint x: 1211, startPoint y: 250, endPoint x: 892, endPoint y: 250, distance: 319.6
click h1 "4. Tackle the Heels and Soles with Targeted Softening"
paste div
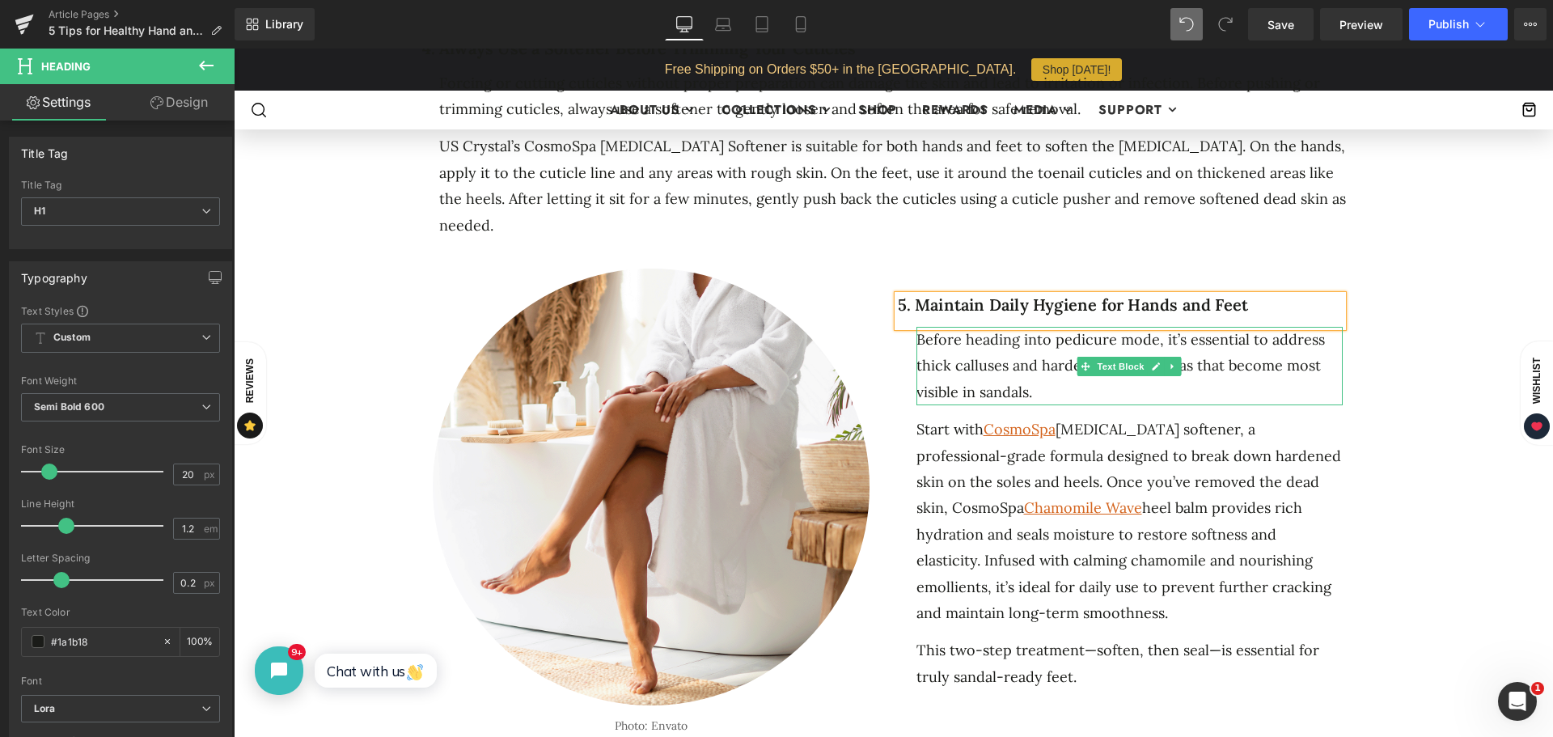
click div "Before heading into pedicure mode, it’s essential to address thick calluses and…"
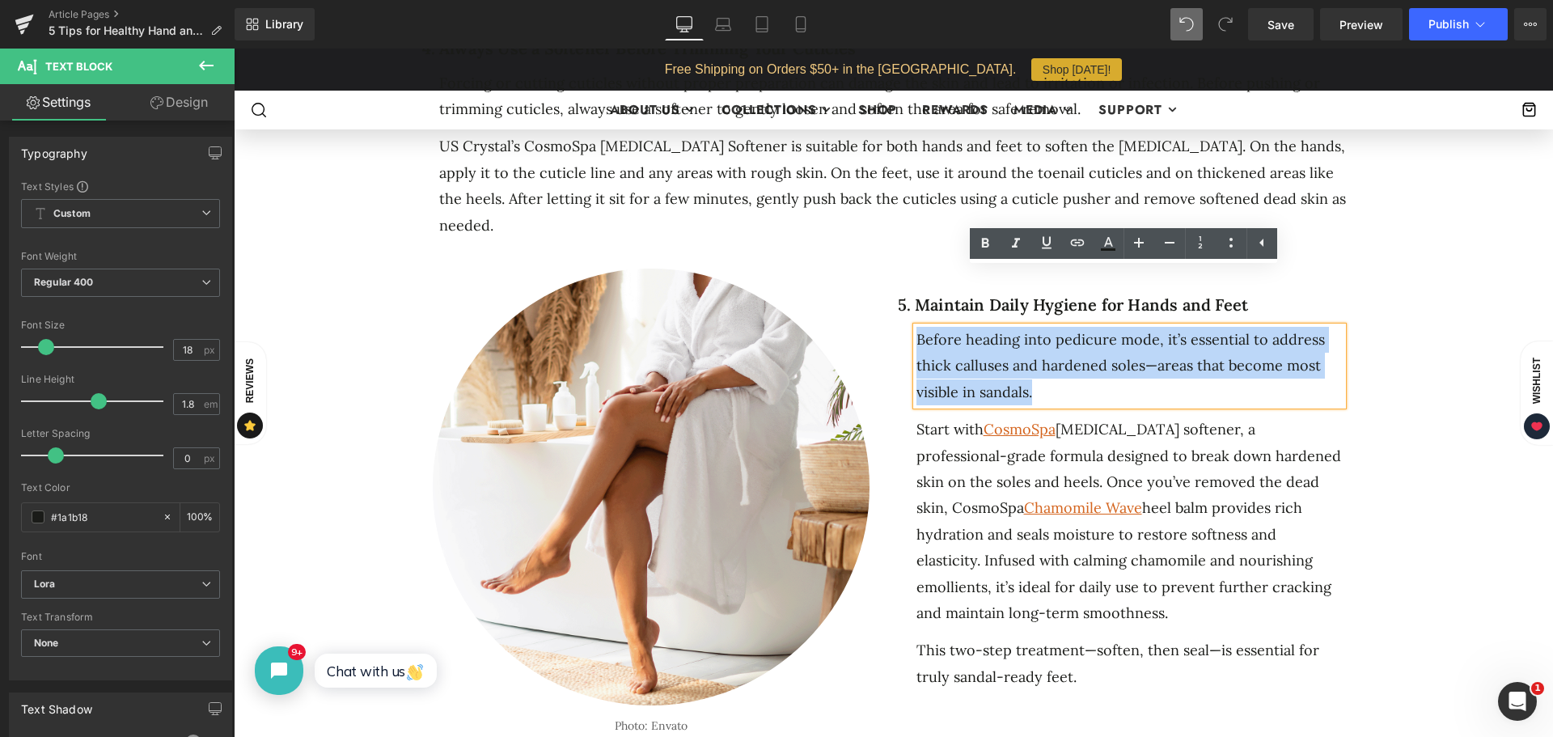
drag, startPoint x: 1029, startPoint y: 335, endPoint x: 907, endPoint y: 283, distance: 132.7
click div "5. Maintain Daily Hygiene for Hands and Feet Heading Before heading into pedicu…"
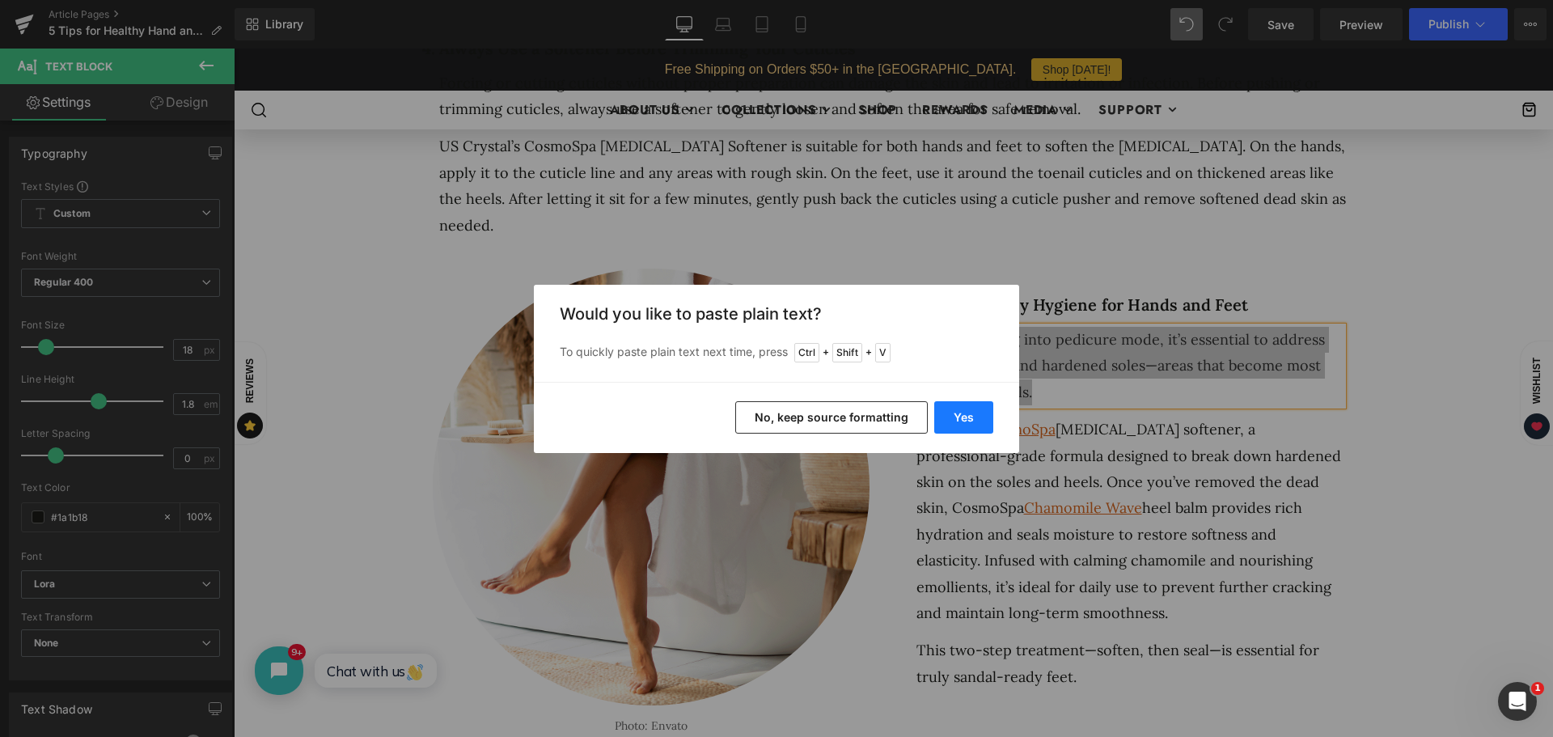
drag, startPoint x: 952, startPoint y: 414, endPoint x: 777, endPoint y: 473, distance: 184.2
click at [952, 414] on button "Yes" at bounding box center [964, 417] width 59 height 32
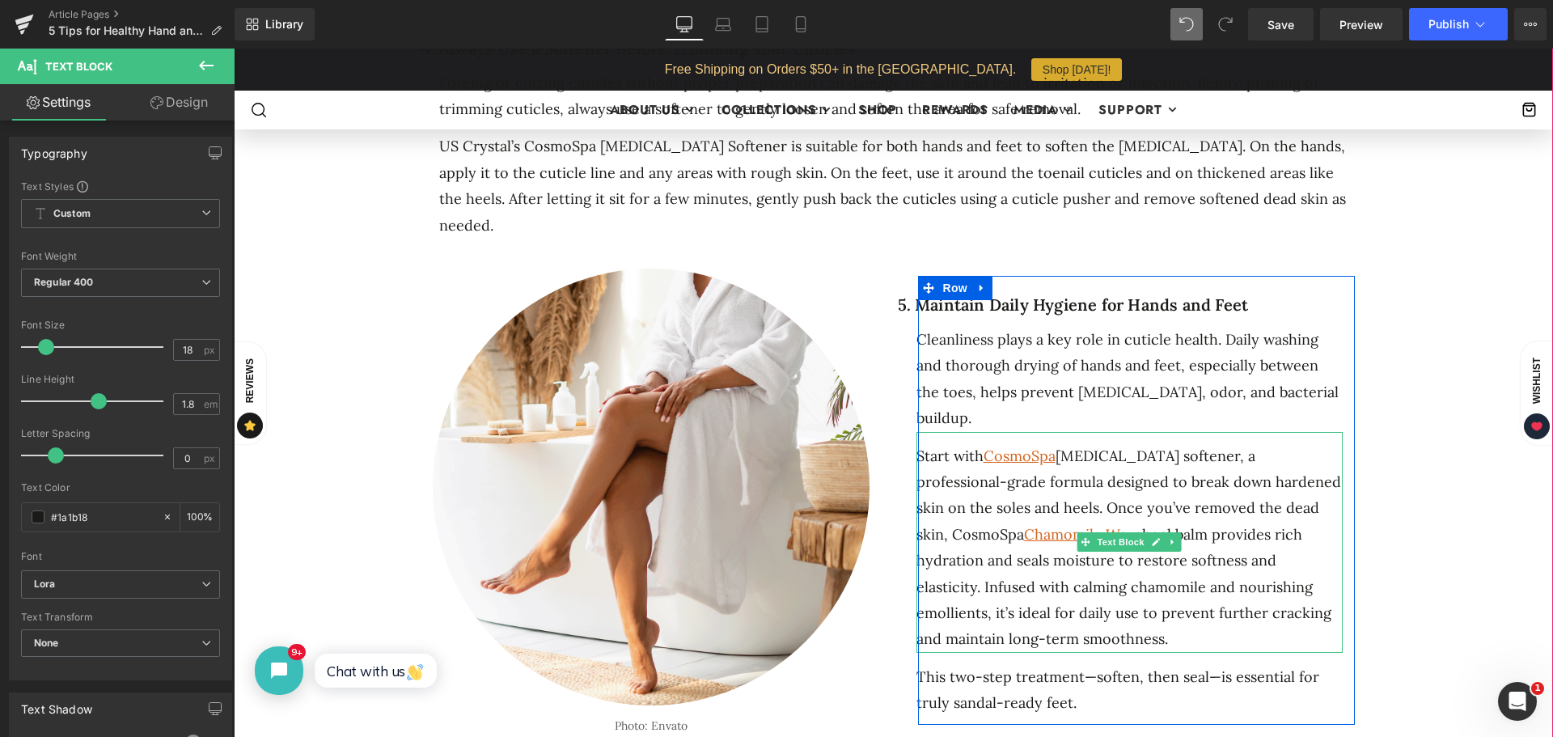
click div "Start with CosmoSpa callus softener, a professional-grade formula designed to b…"
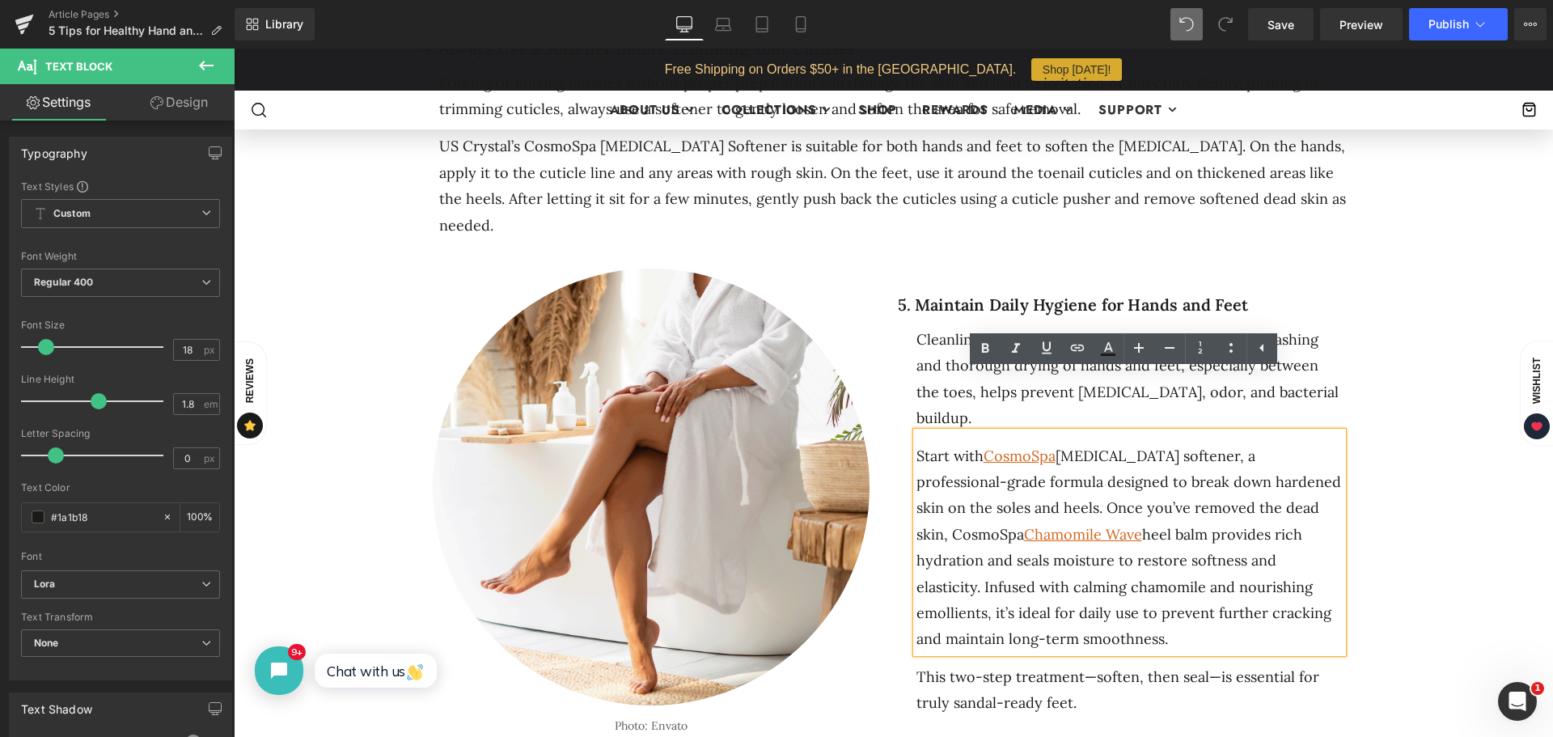
drag, startPoint x: 1002, startPoint y: 587, endPoint x: 911, endPoint y: 411, distance: 197.6
click div "Start with CosmoSpa callus softener, a professional-grade formula designed to b…"
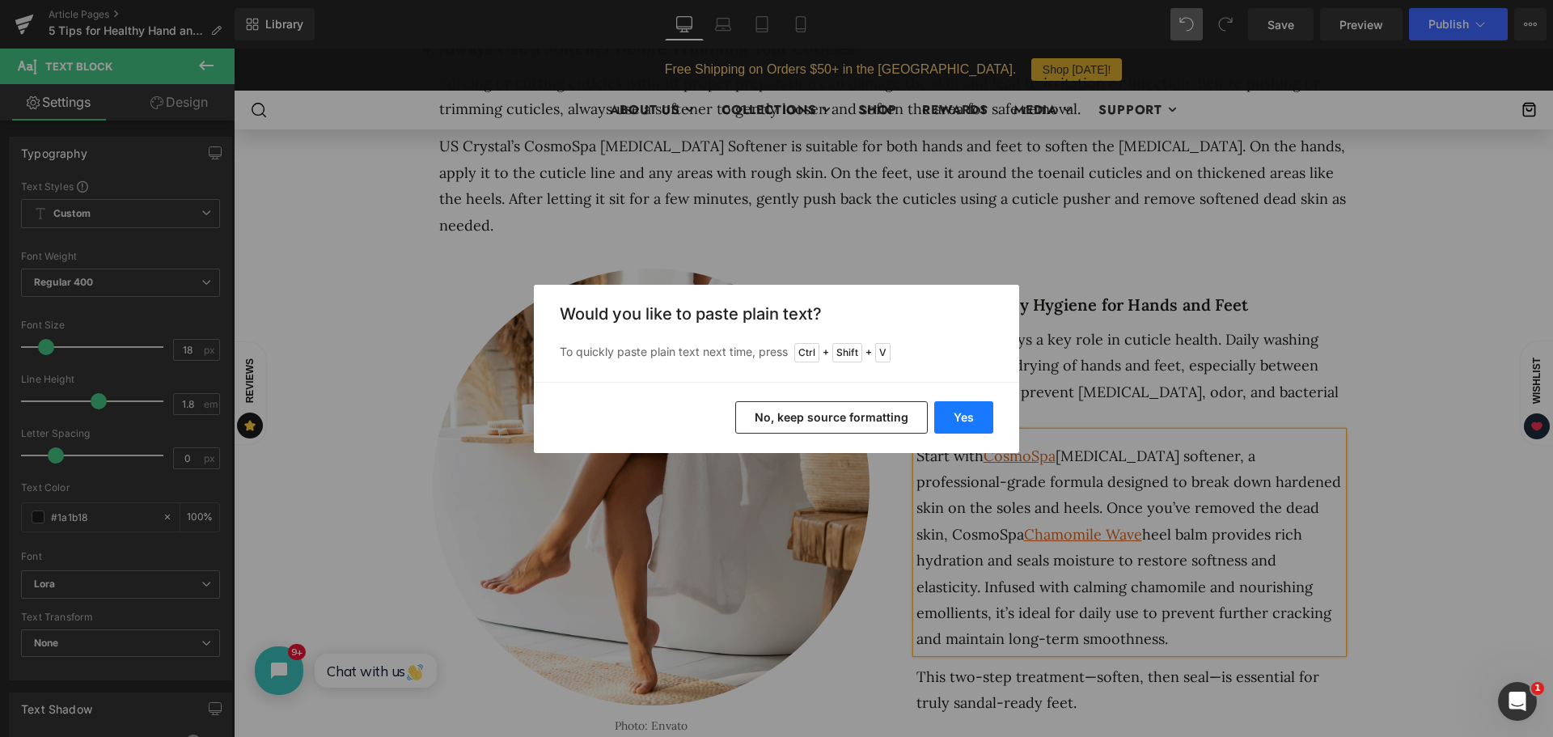
click at [961, 414] on button "Yes" at bounding box center [964, 417] width 59 height 32
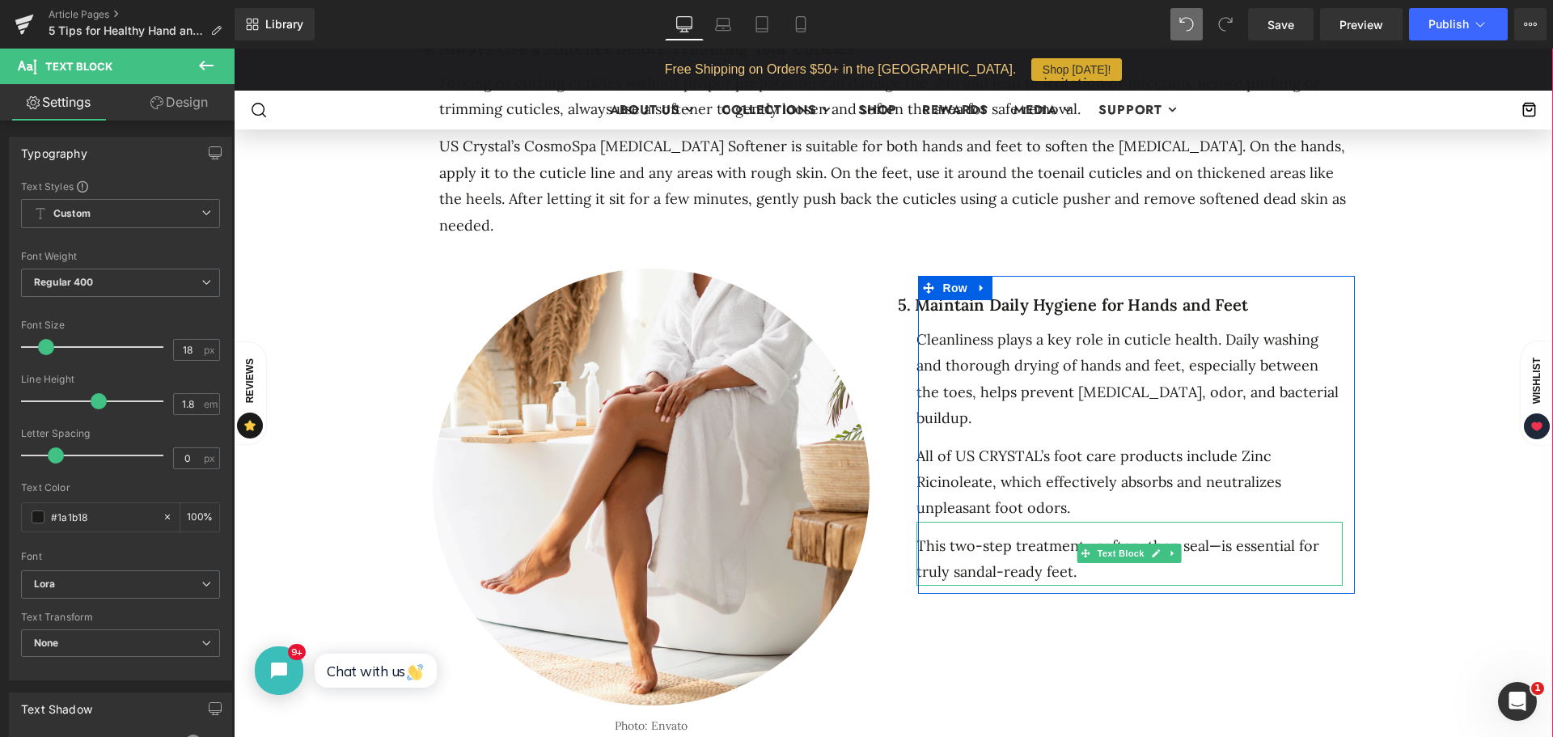
drag, startPoint x: 1075, startPoint y: 513, endPoint x: 1076, endPoint y: 522, distance: 8.9
click div "This two-step treatment—soften, then seal—is essential for truly sandal-ready f…"
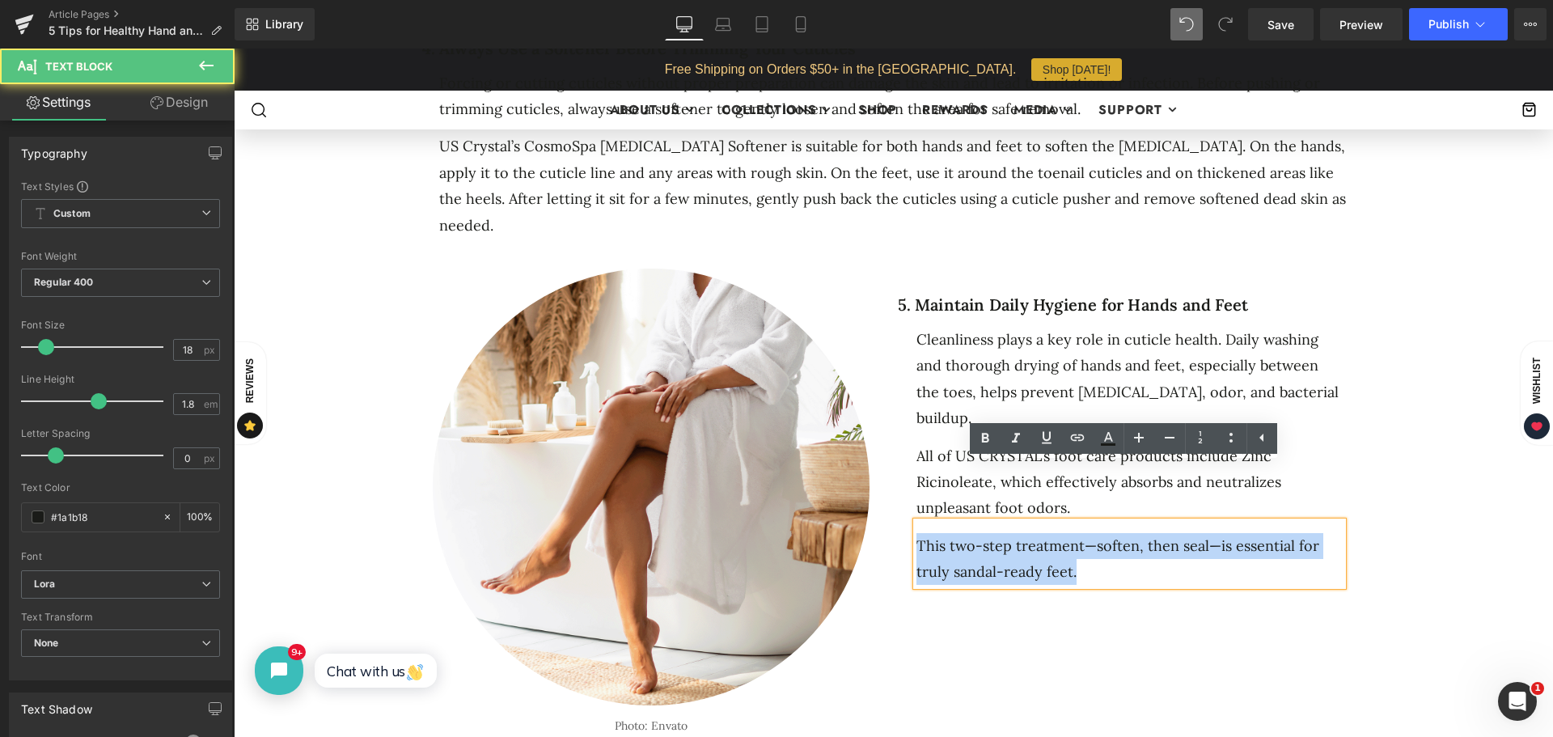
drag, startPoint x: 1076, startPoint y: 522, endPoint x: 912, endPoint y: 486, distance: 168.1
click div "This two-step treatment—soften, then seal—is essential for truly sandal-ready f…"
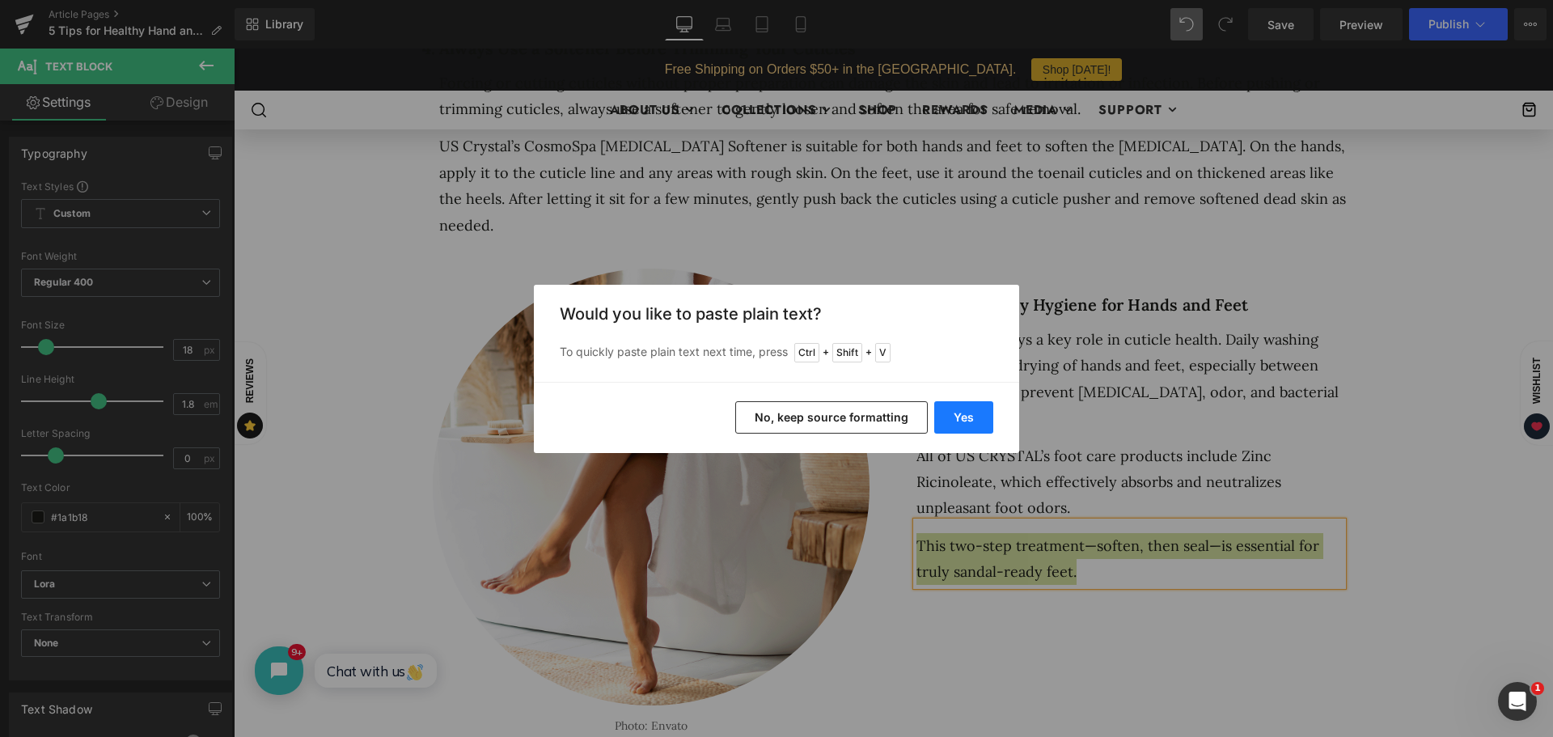
click at [962, 419] on button "Yes" at bounding box center [964, 417] width 59 height 32
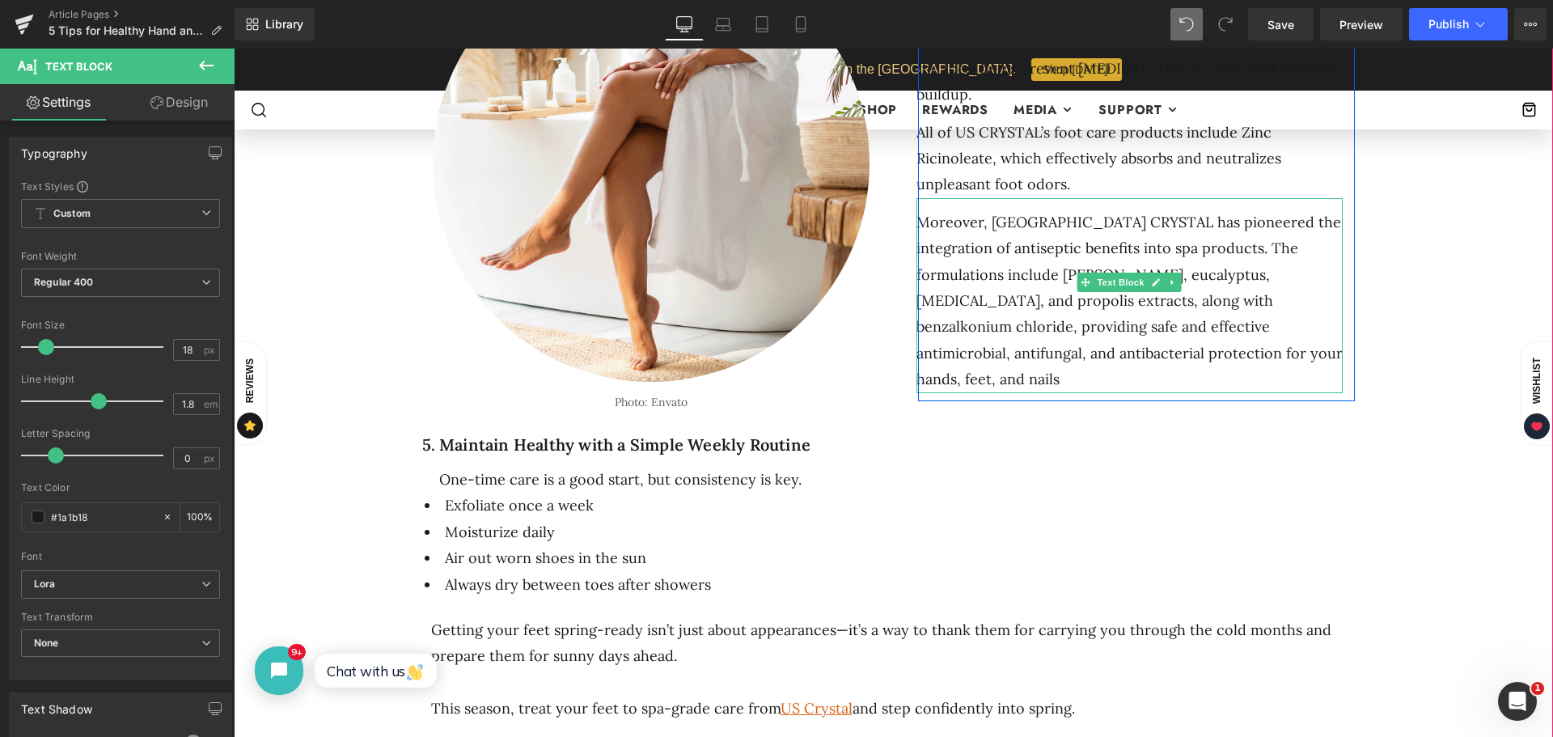
scroll to position [2185, 0]
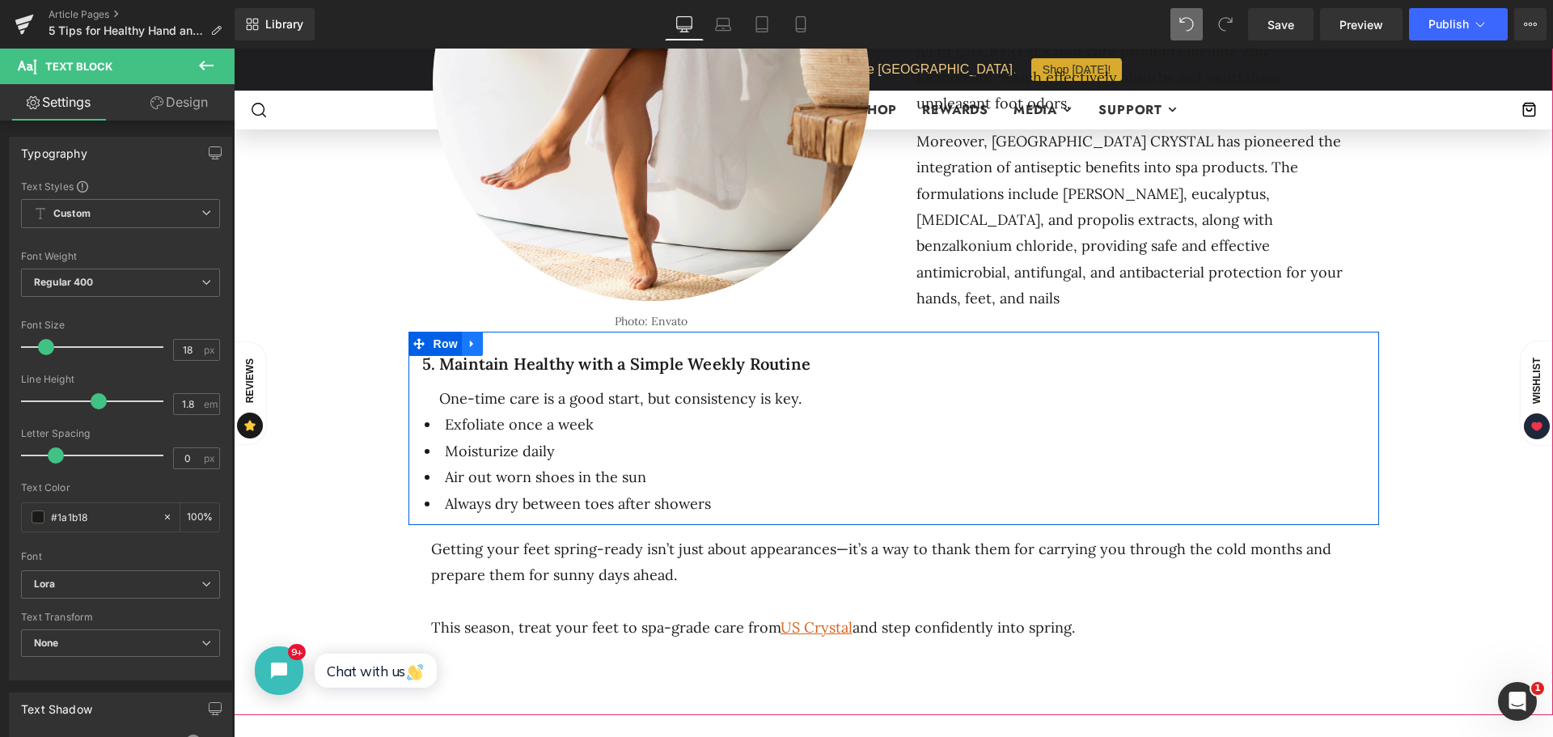
click icon
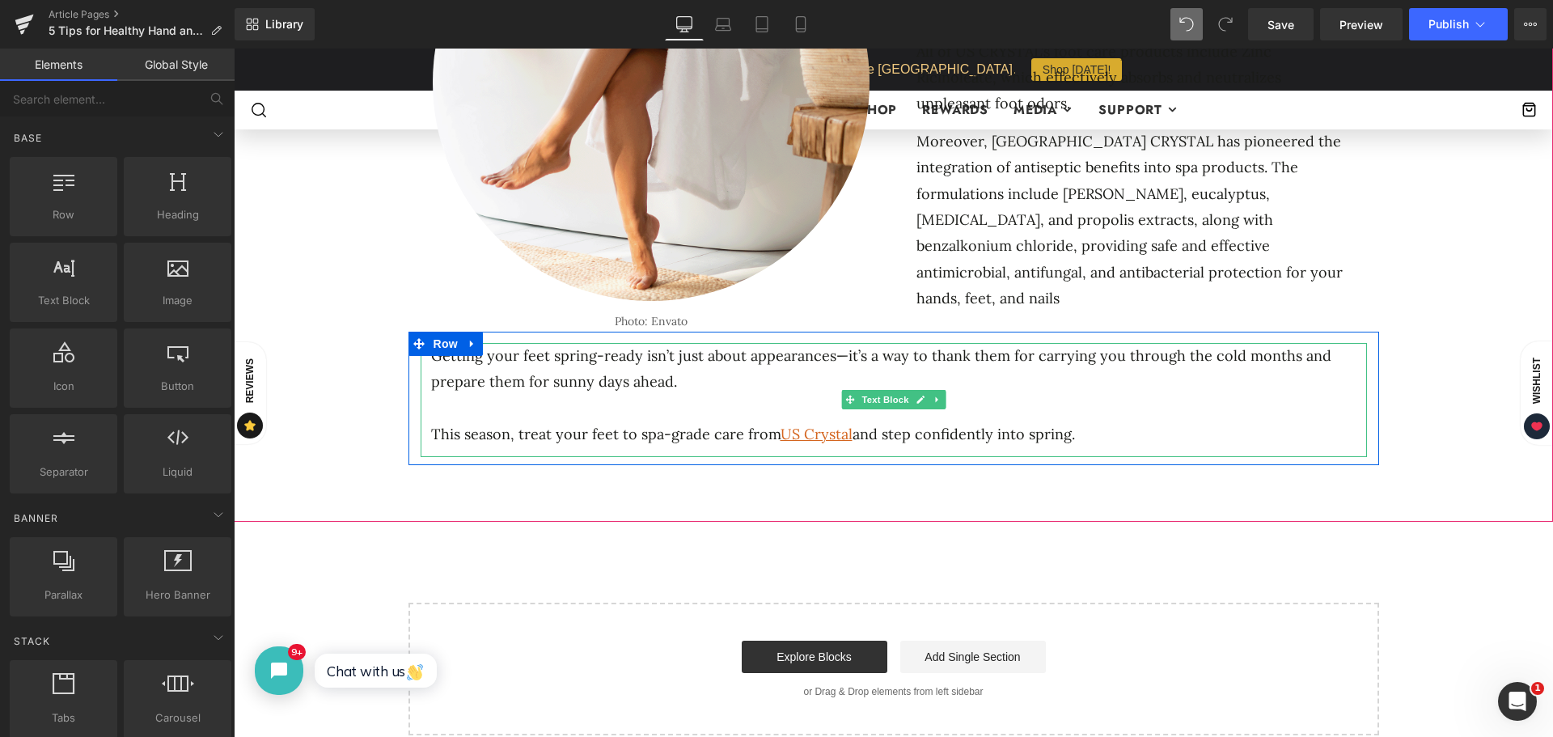
click p "Getting your feet spring-ready isn’t just about appearances—it’s a way to thank…"
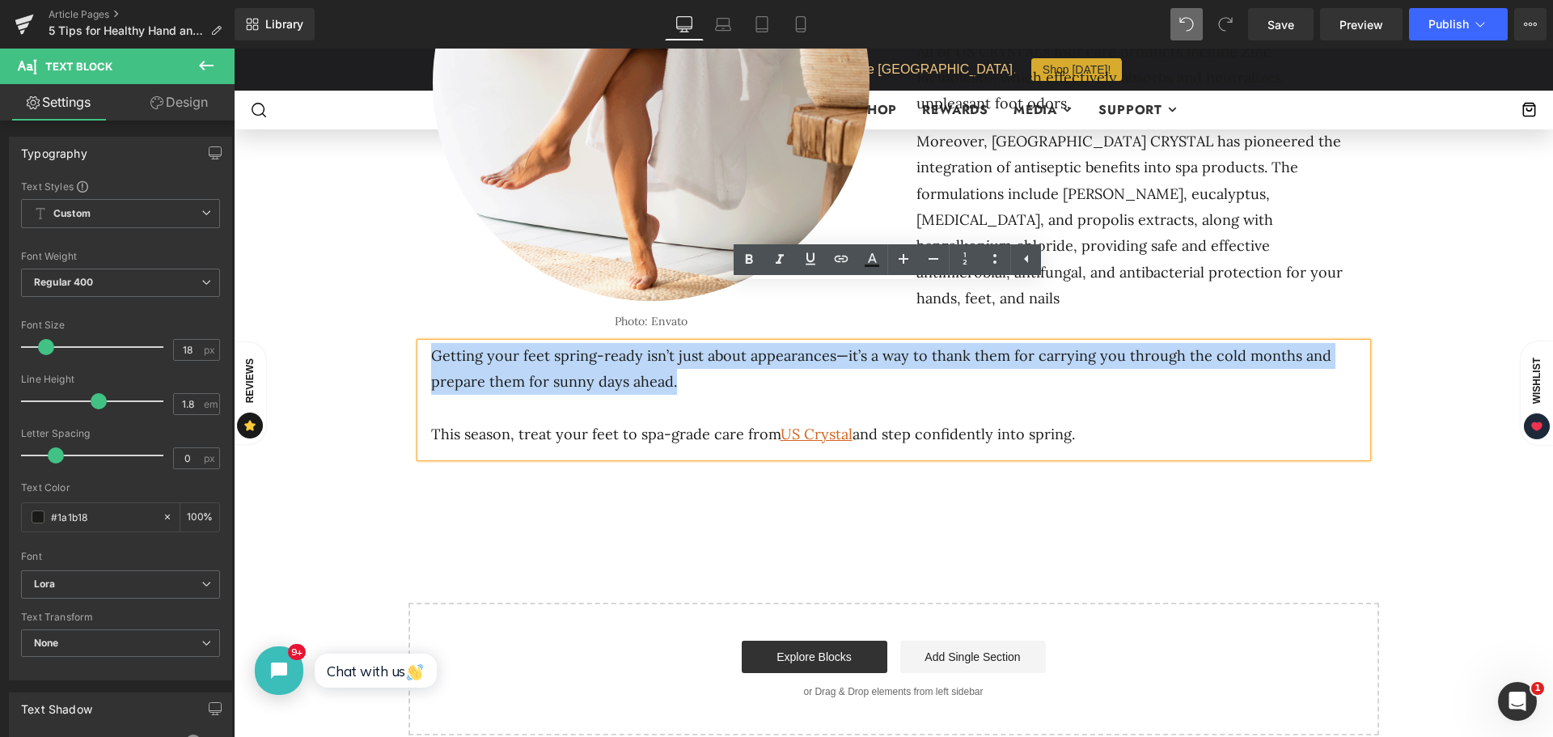
drag, startPoint x: 669, startPoint y: 328, endPoint x: 420, endPoint y: 288, distance: 252.5
click div "Getting your feet spring-ready isn’t just about appearances—it’s a way to thank…"
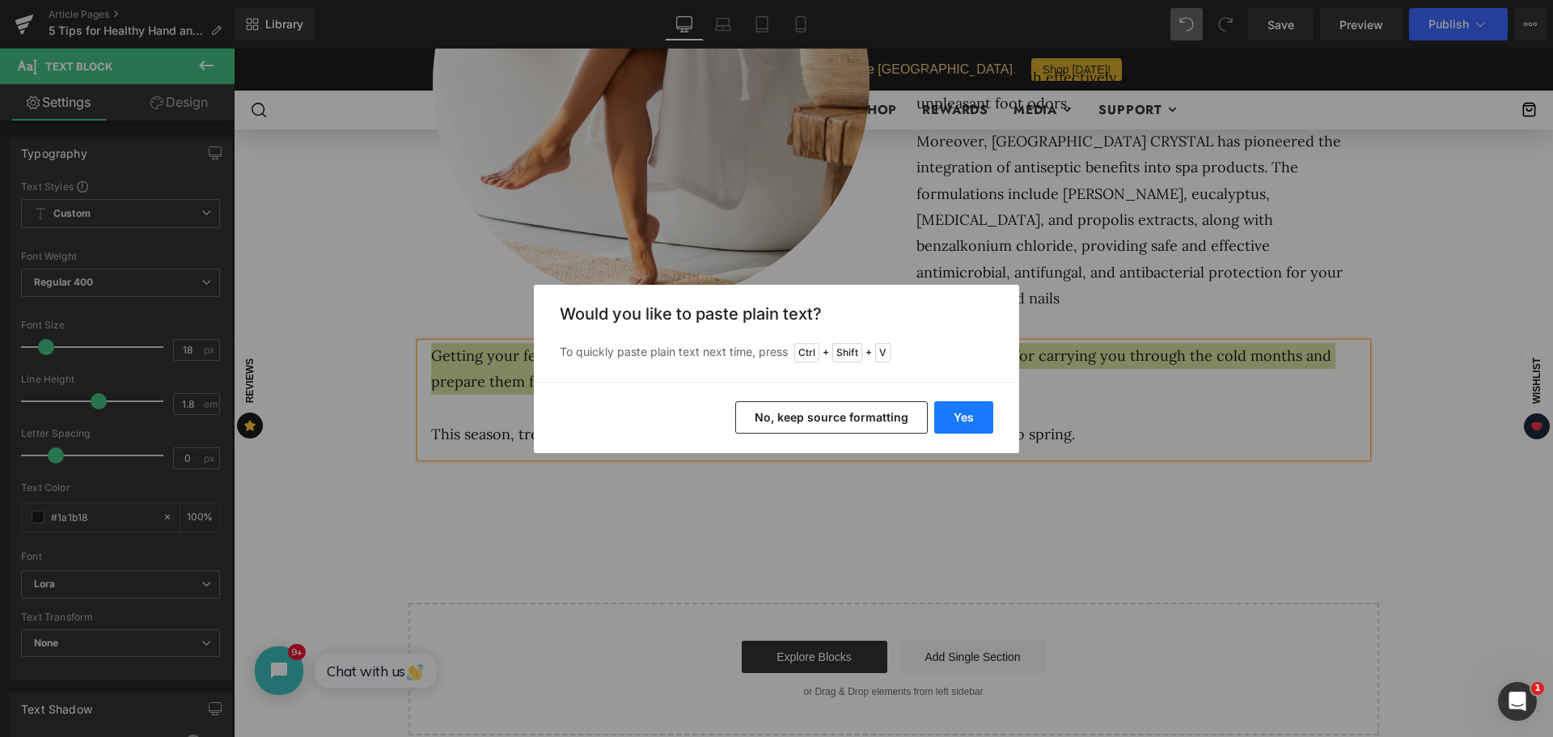
drag, startPoint x: 969, startPoint y: 421, endPoint x: 722, endPoint y: 383, distance: 250.5
click at [969, 421] on button "Yes" at bounding box center [964, 417] width 59 height 32
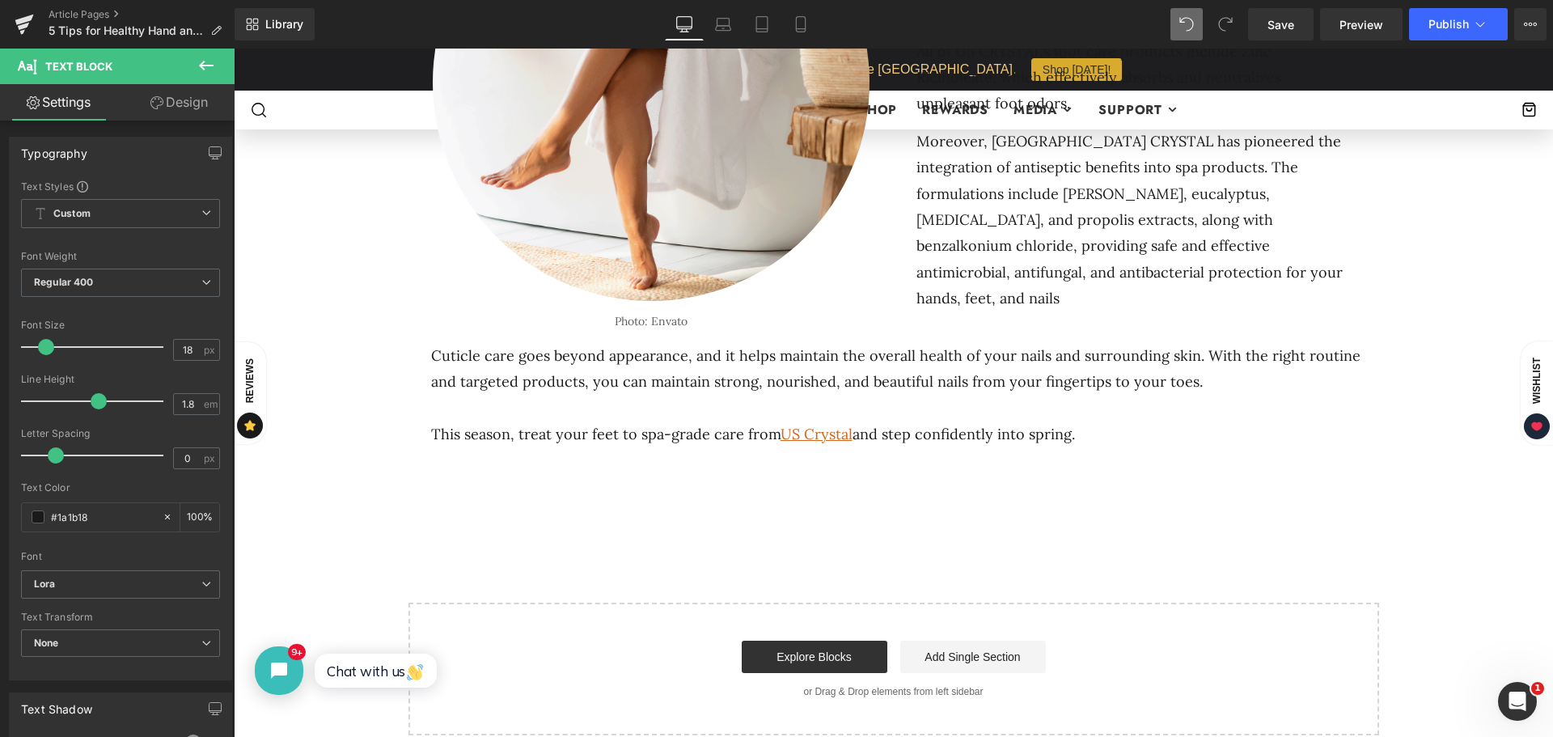
click p "This season, treat your feet to spa-grade care from US Crystal and step confide…"
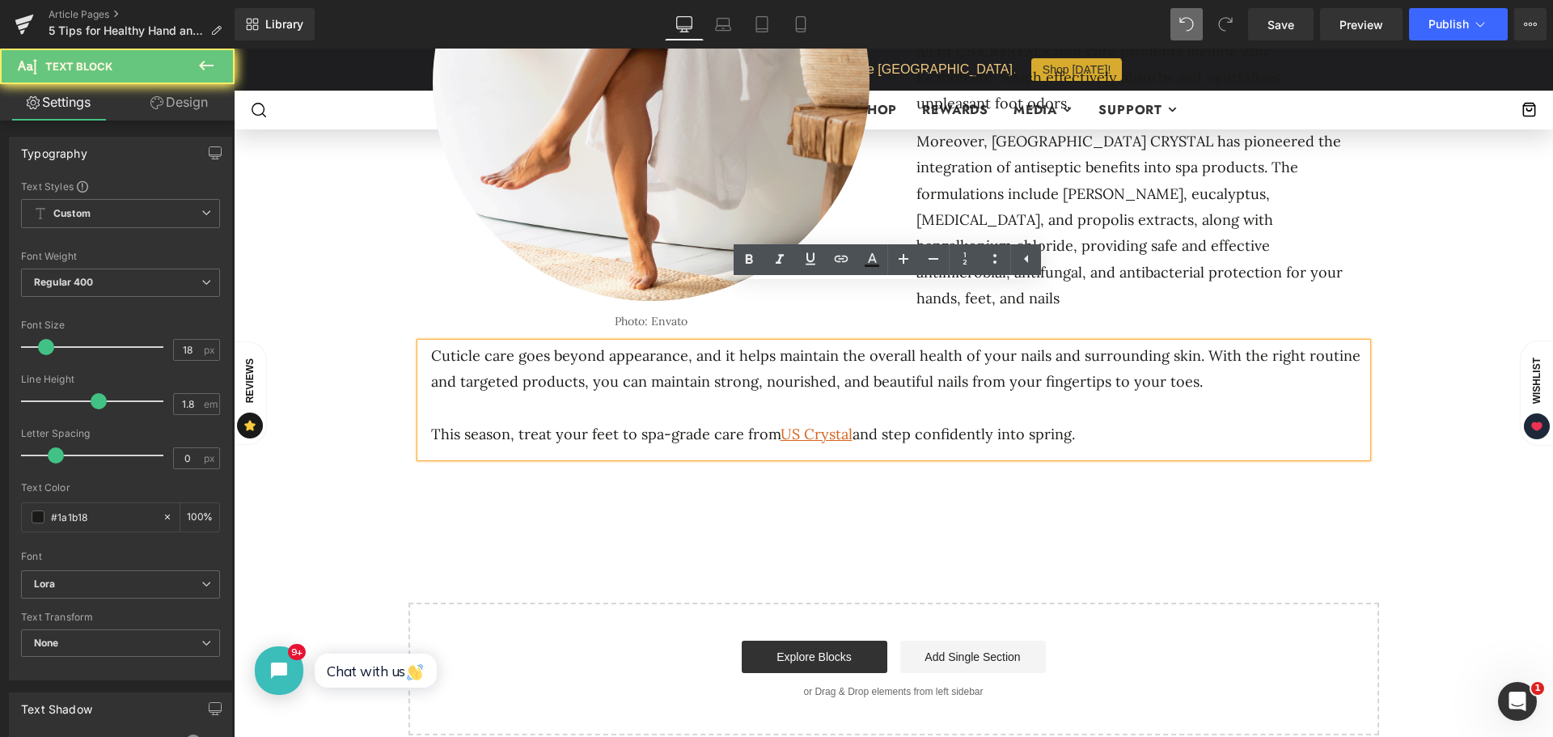
drag, startPoint x: 907, startPoint y: 382, endPoint x: 372, endPoint y: 384, distance: 534.8
click div "5 Ways to Get Your Feet Spring-Ready Heading Separator Separator No. 25 Text Bl…"
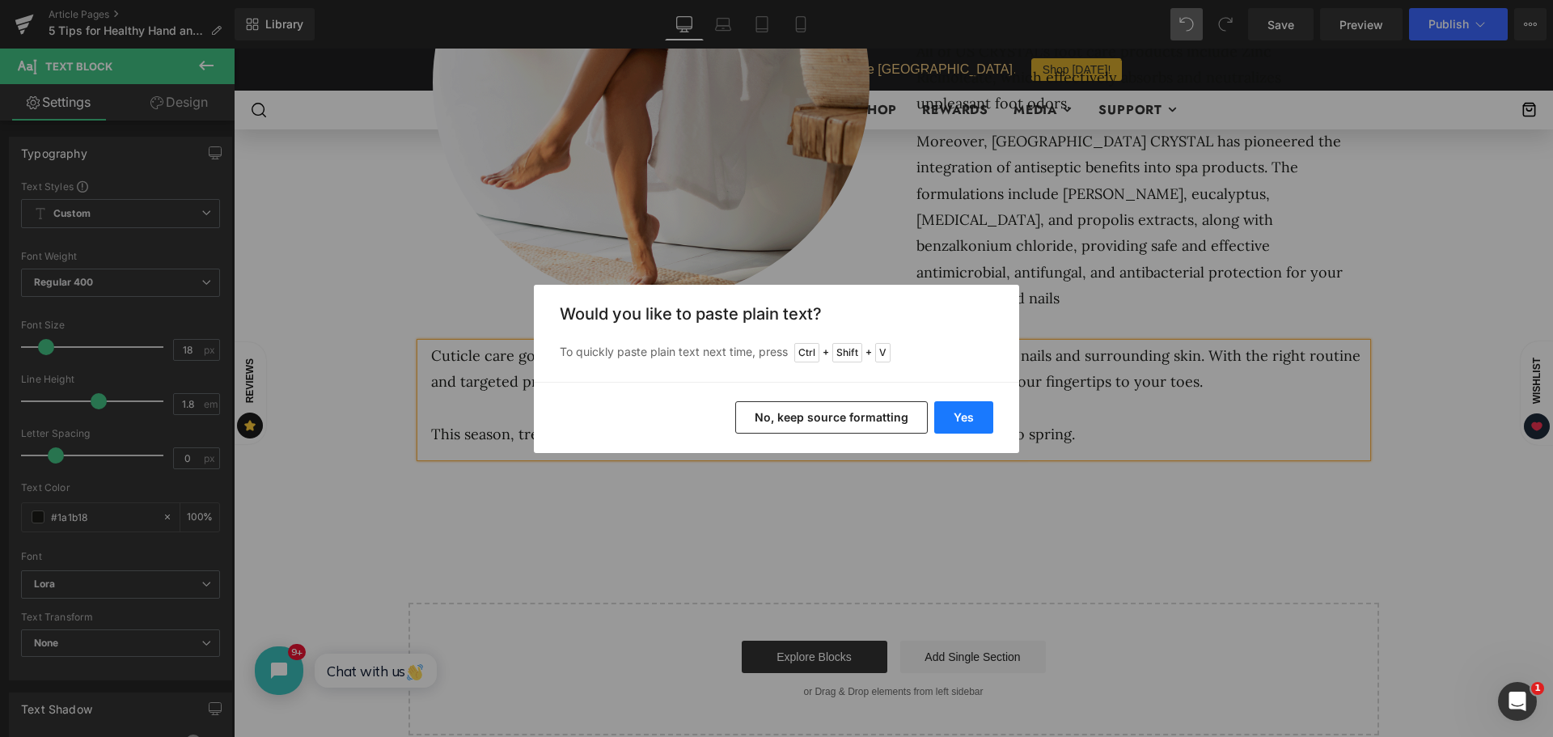
click at [959, 424] on button "Yes" at bounding box center [964, 417] width 59 height 32
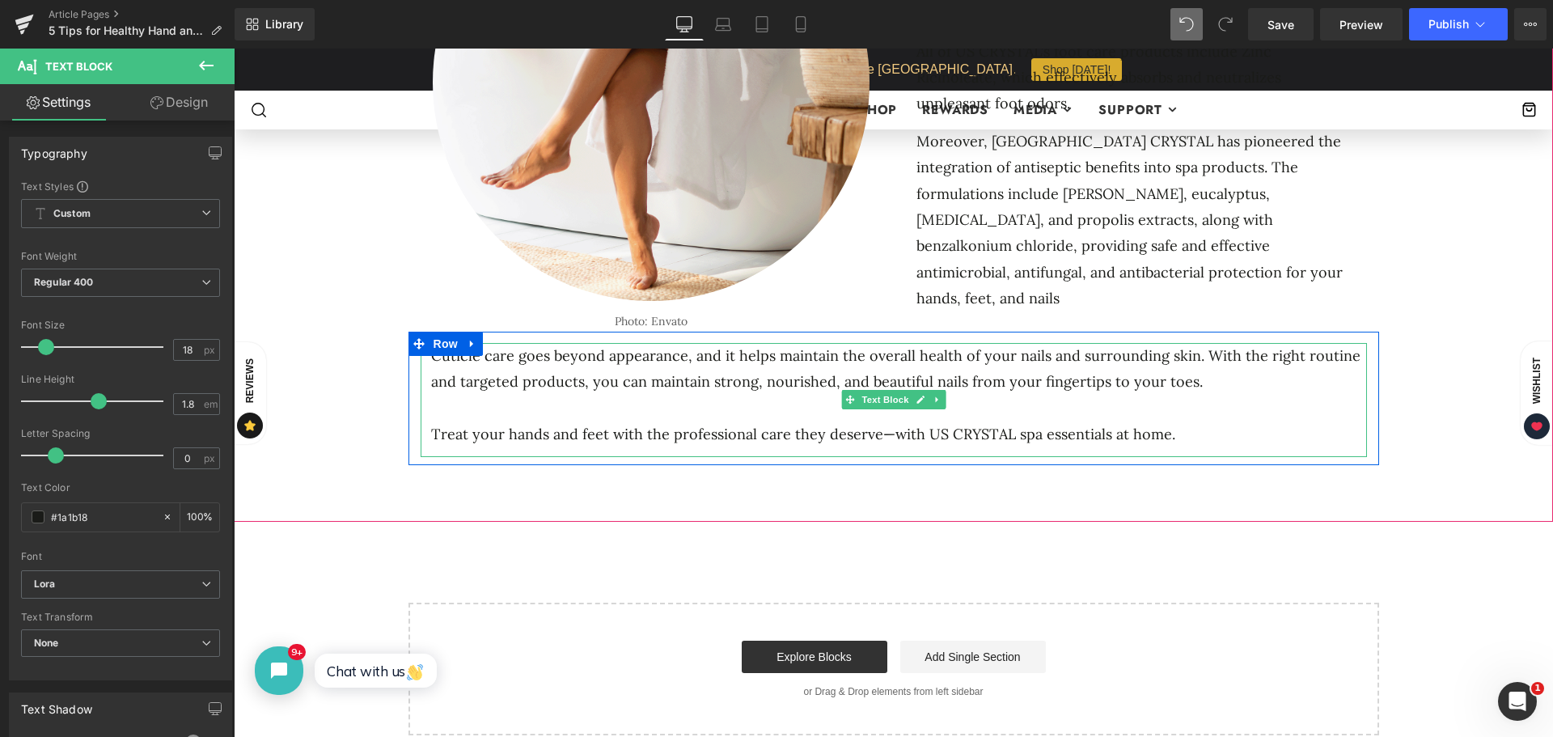
click p
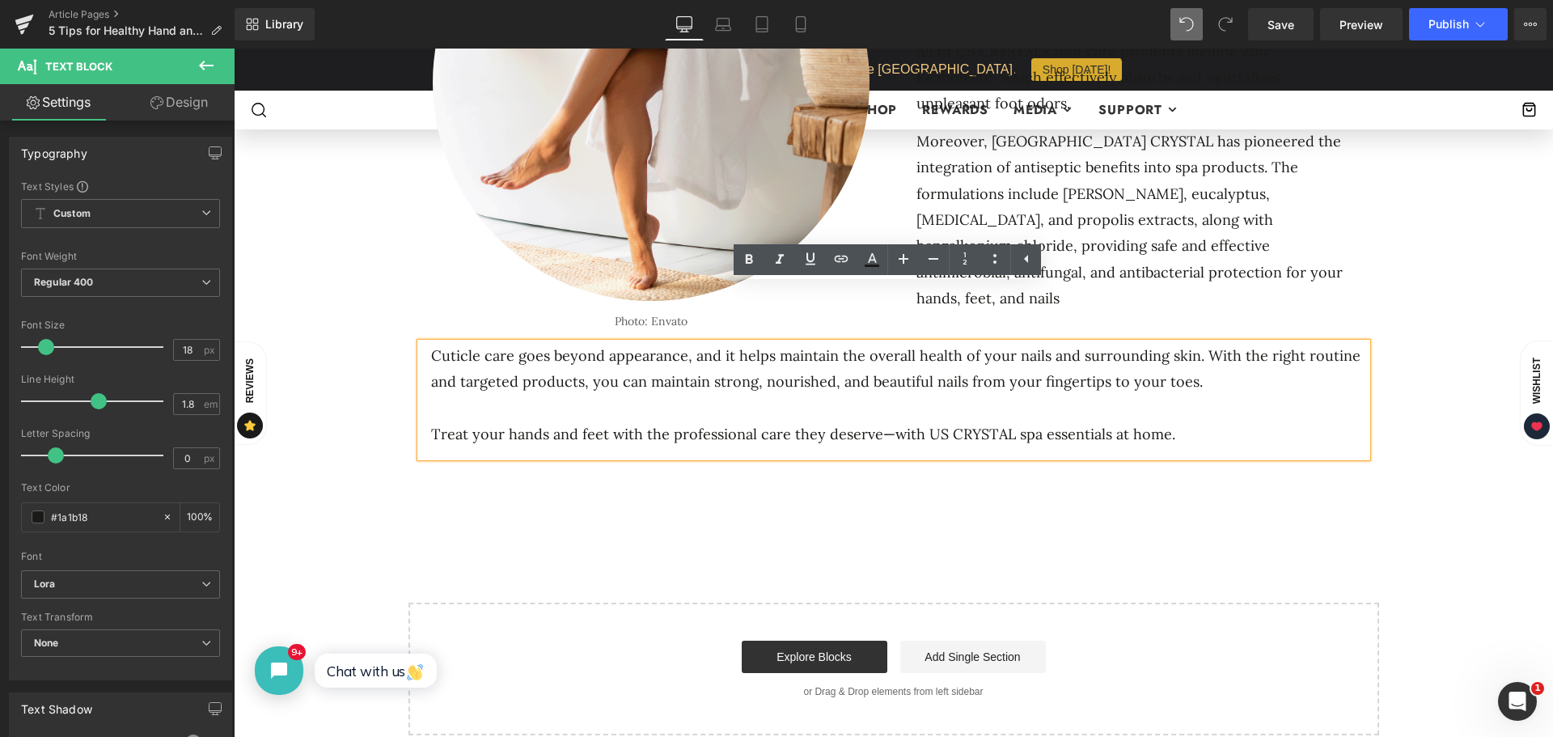
drag, startPoint x: 1159, startPoint y: 372, endPoint x: 464, endPoint y: 359, distance: 695.1
click div "Cuticle care goes beyond appearance, and it helps maintain the overall health o…"
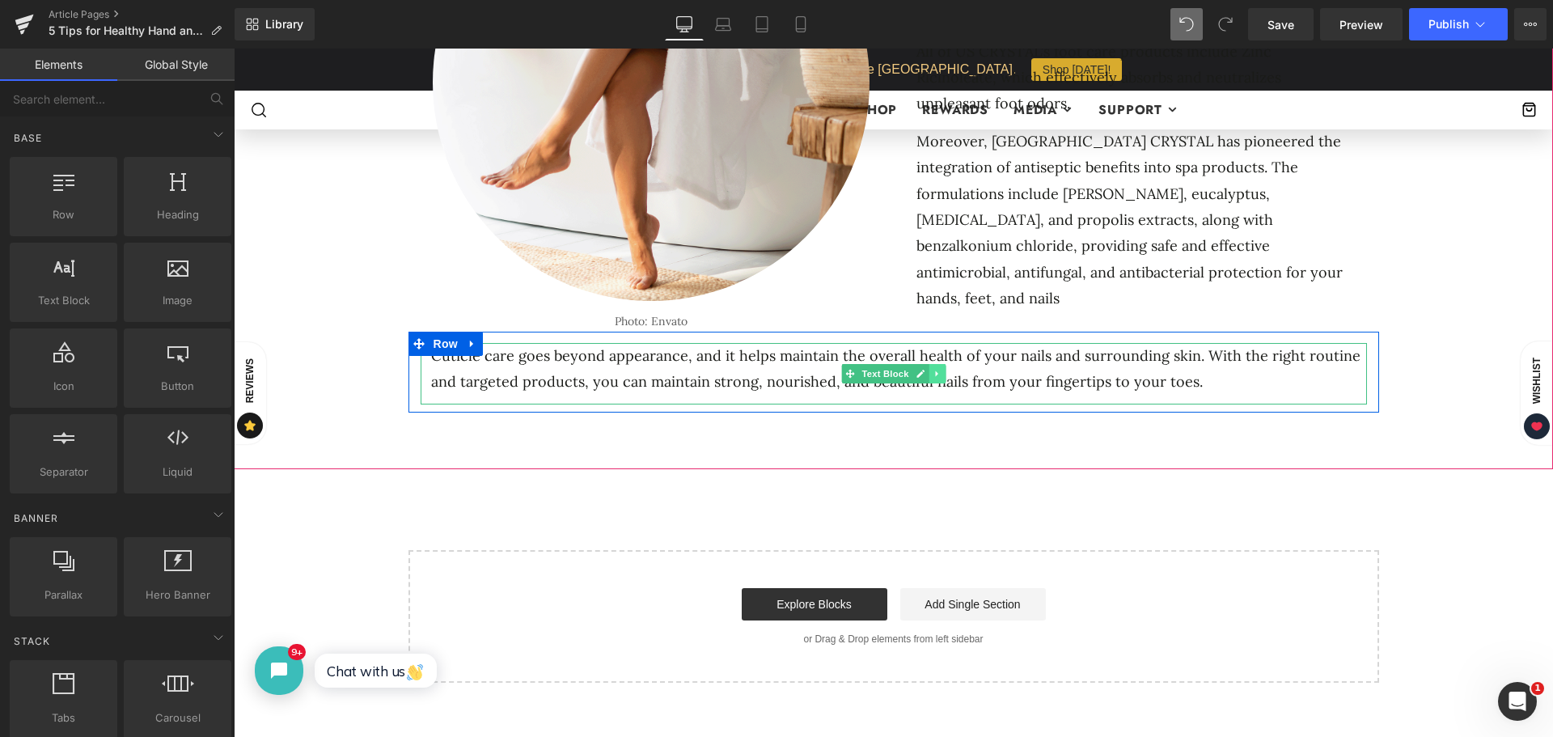
click icon
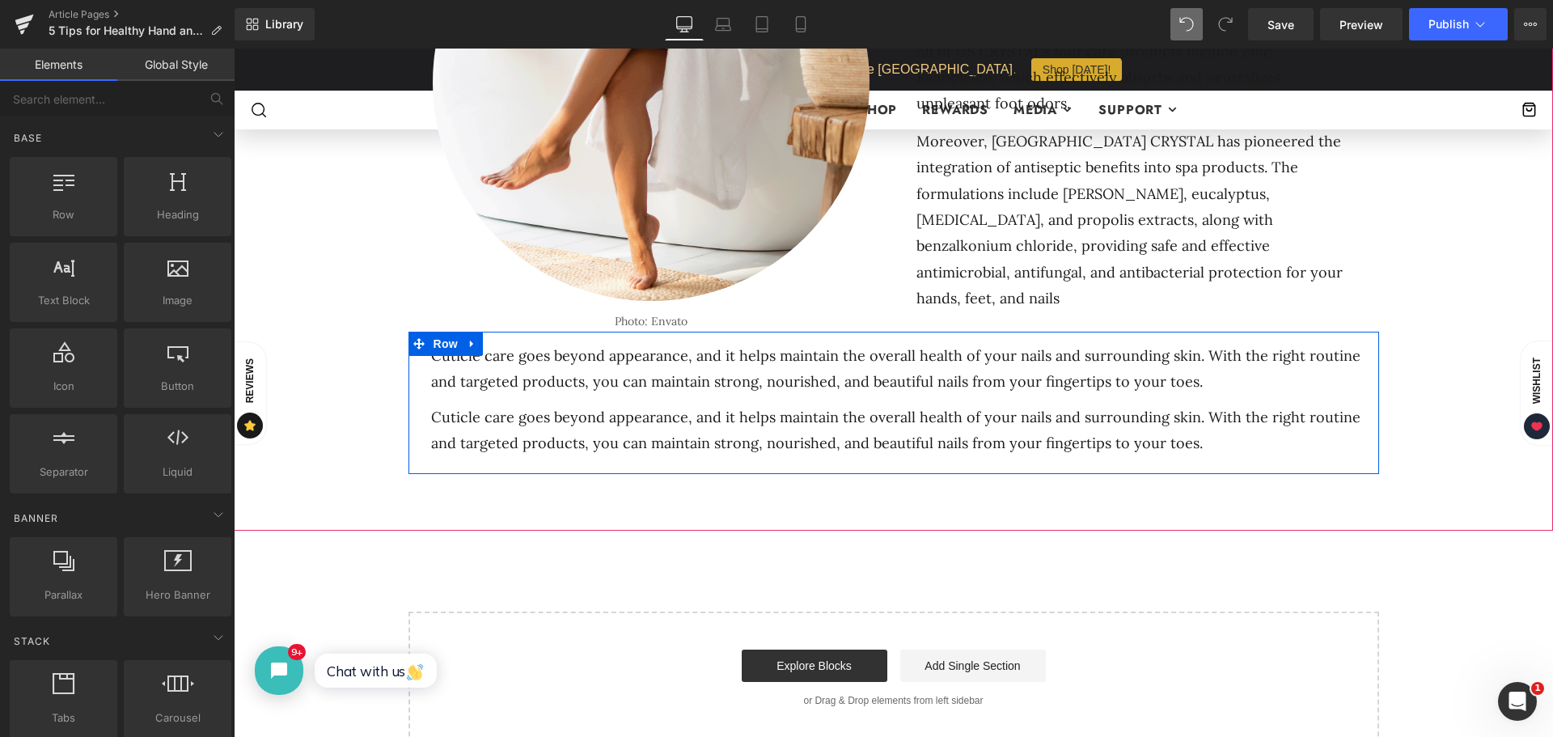
drag, startPoint x: 1221, startPoint y: 397, endPoint x: 1184, endPoint y: 383, distance: 40.0
click p "Cuticle care goes beyond appearance, and it helps maintain the overall health o…"
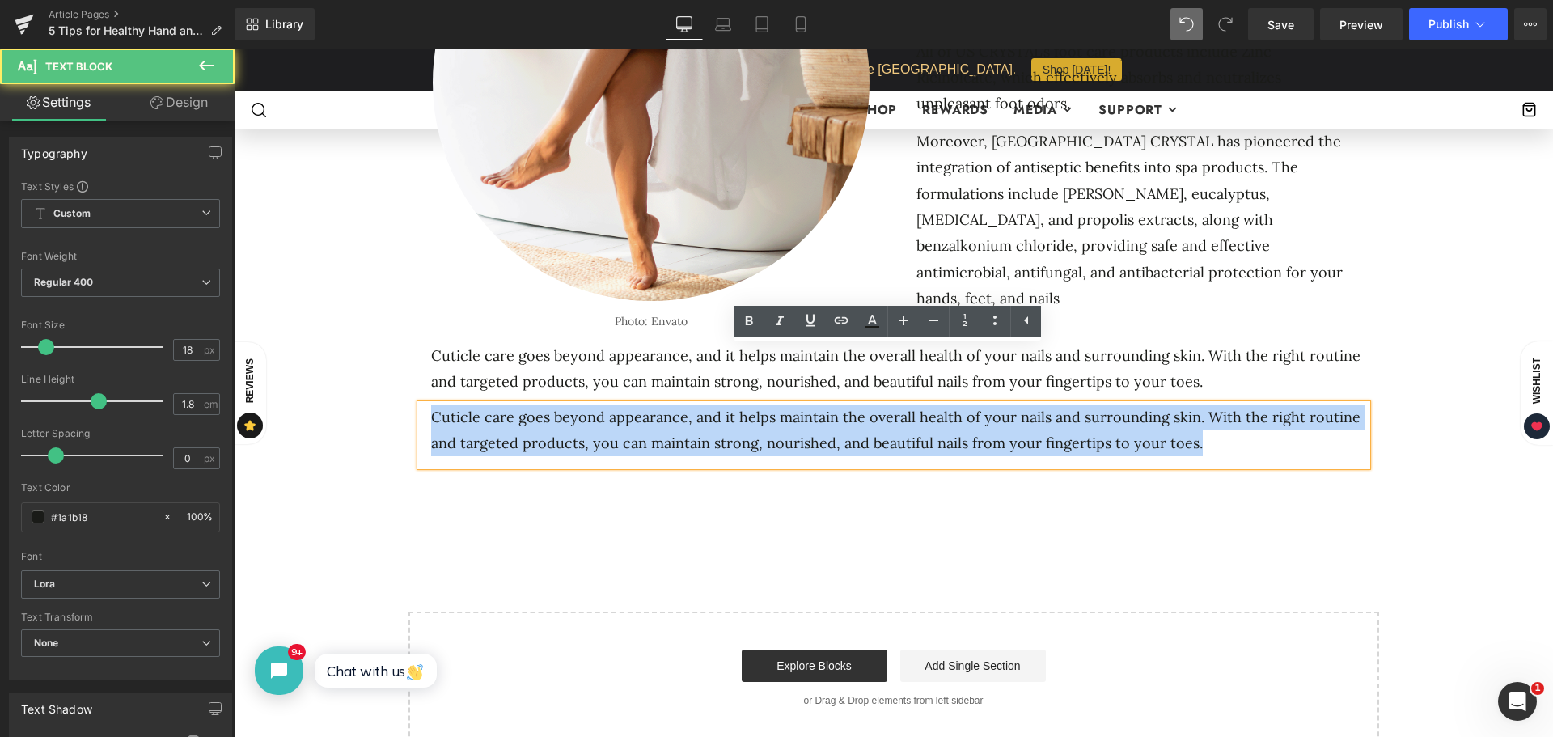
drag, startPoint x: 1120, startPoint y: 388, endPoint x: 422, endPoint y: 353, distance: 699.2
click div "Cuticle care goes beyond appearance, and it helps maintain the overall health o…"
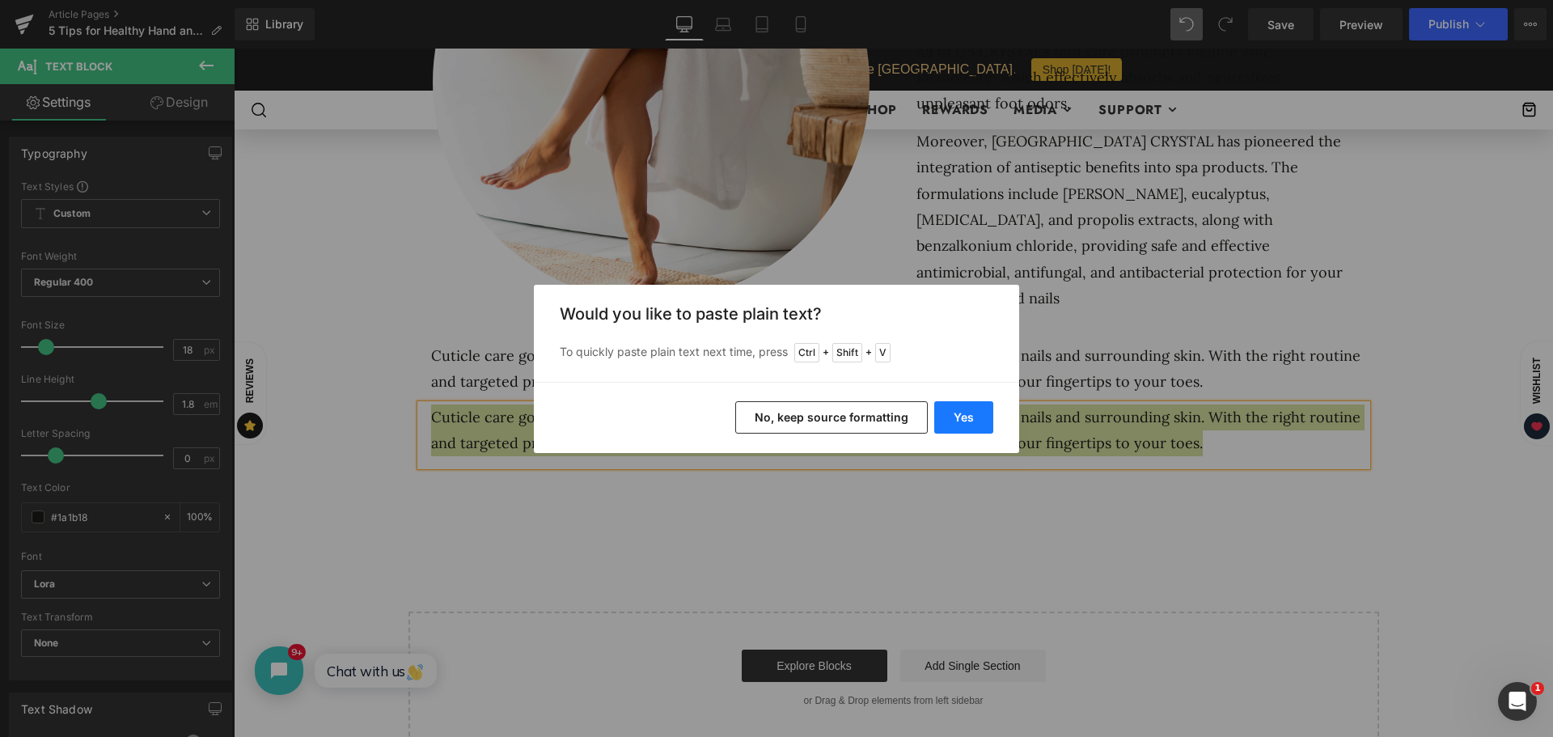
click at [947, 413] on button "Yes" at bounding box center [964, 417] width 59 height 32
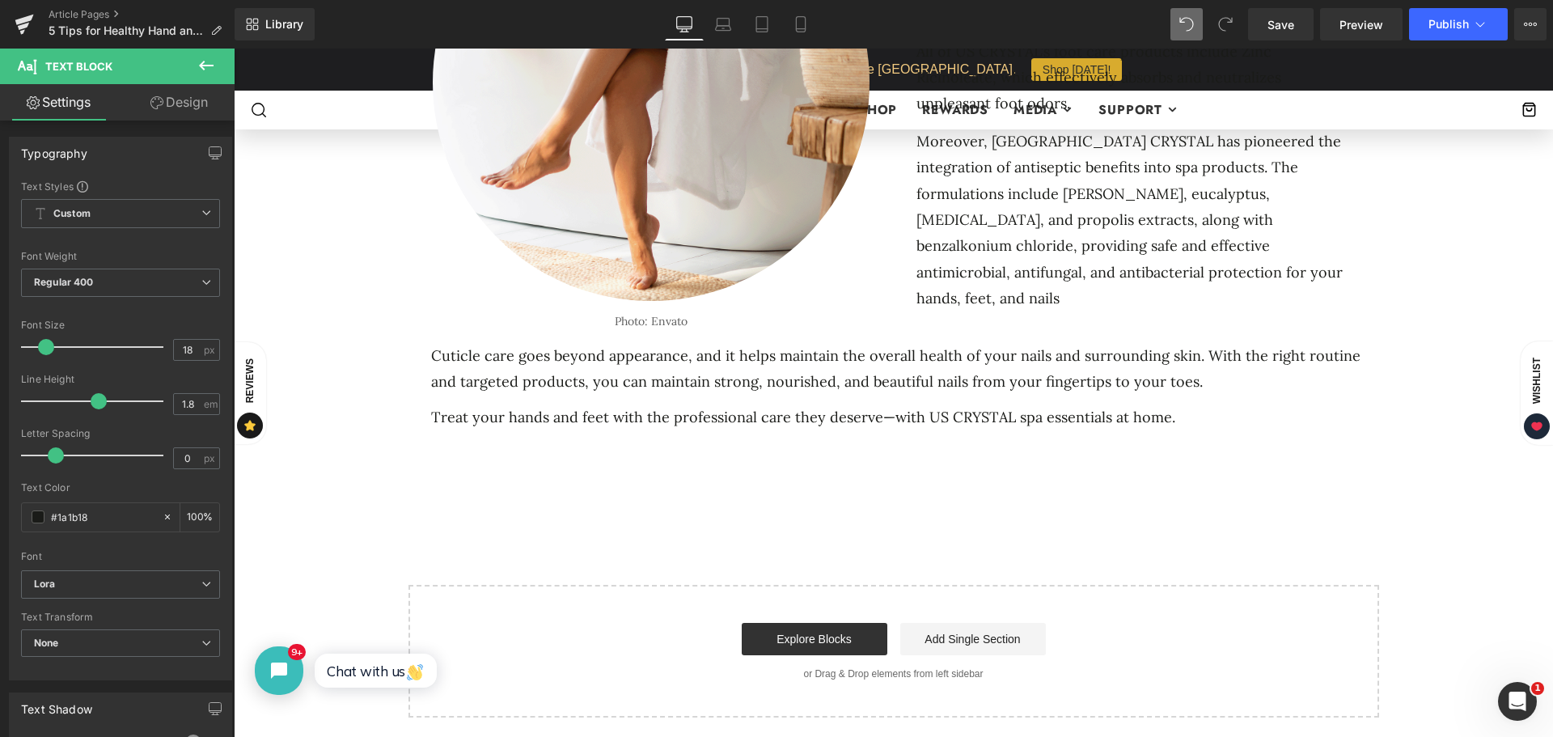
click div
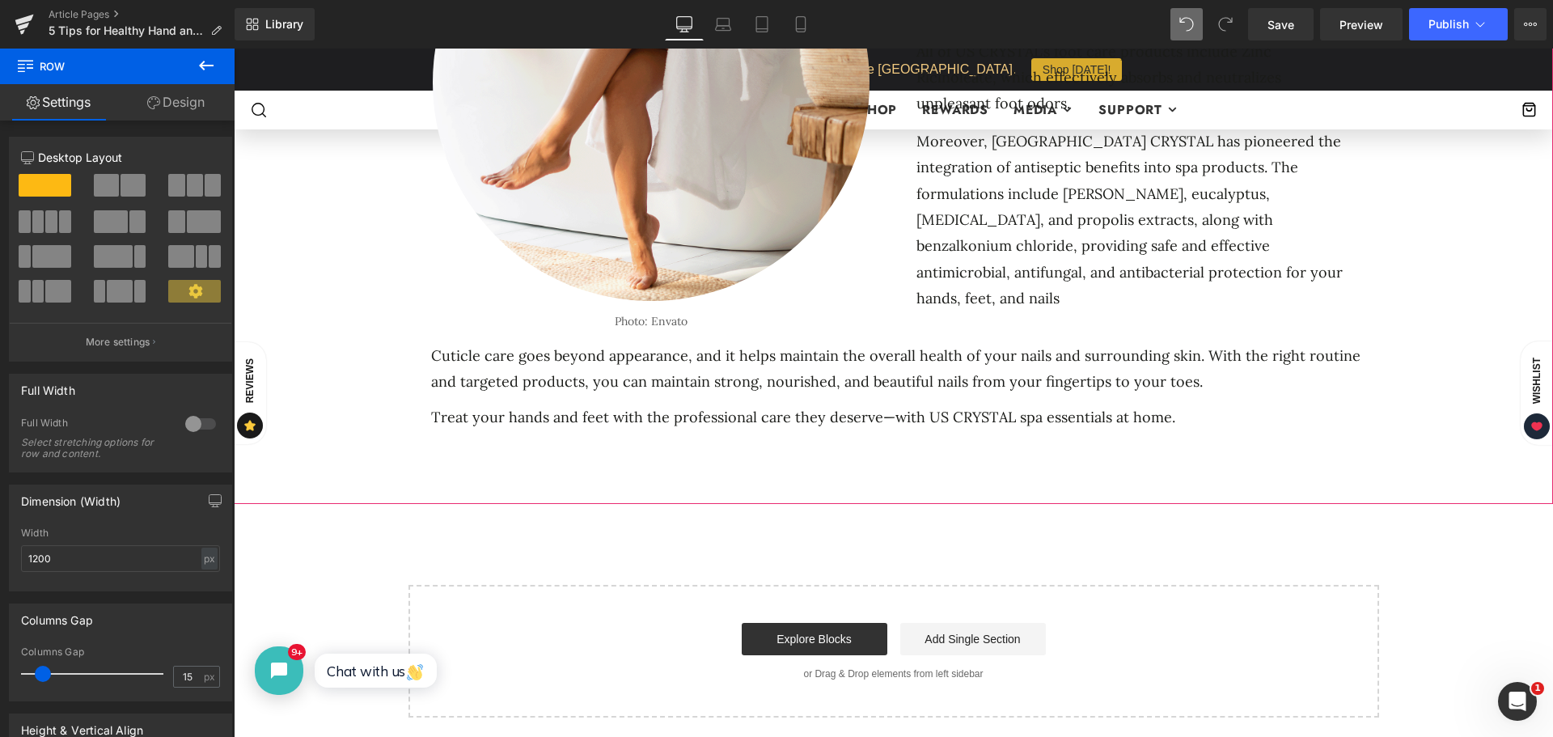
drag, startPoint x: 1482, startPoint y: 256, endPoint x: 1460, endPoint y: 273, distance: 28.3
click div "5 Ways to Get Your Feet Spring-Ready Heading Separator Separator No. 25 Text Bl…"
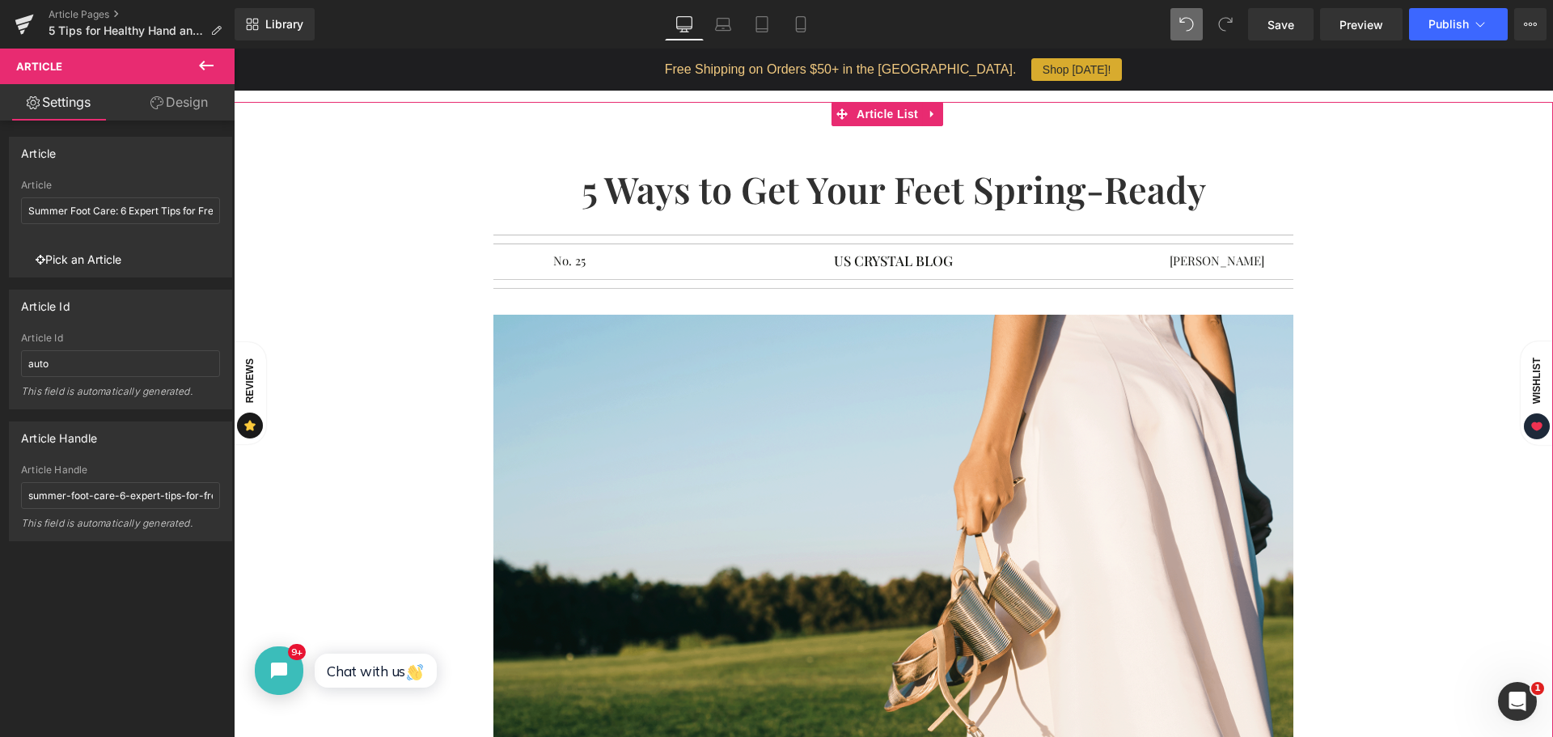
scroll to position [81, 0]
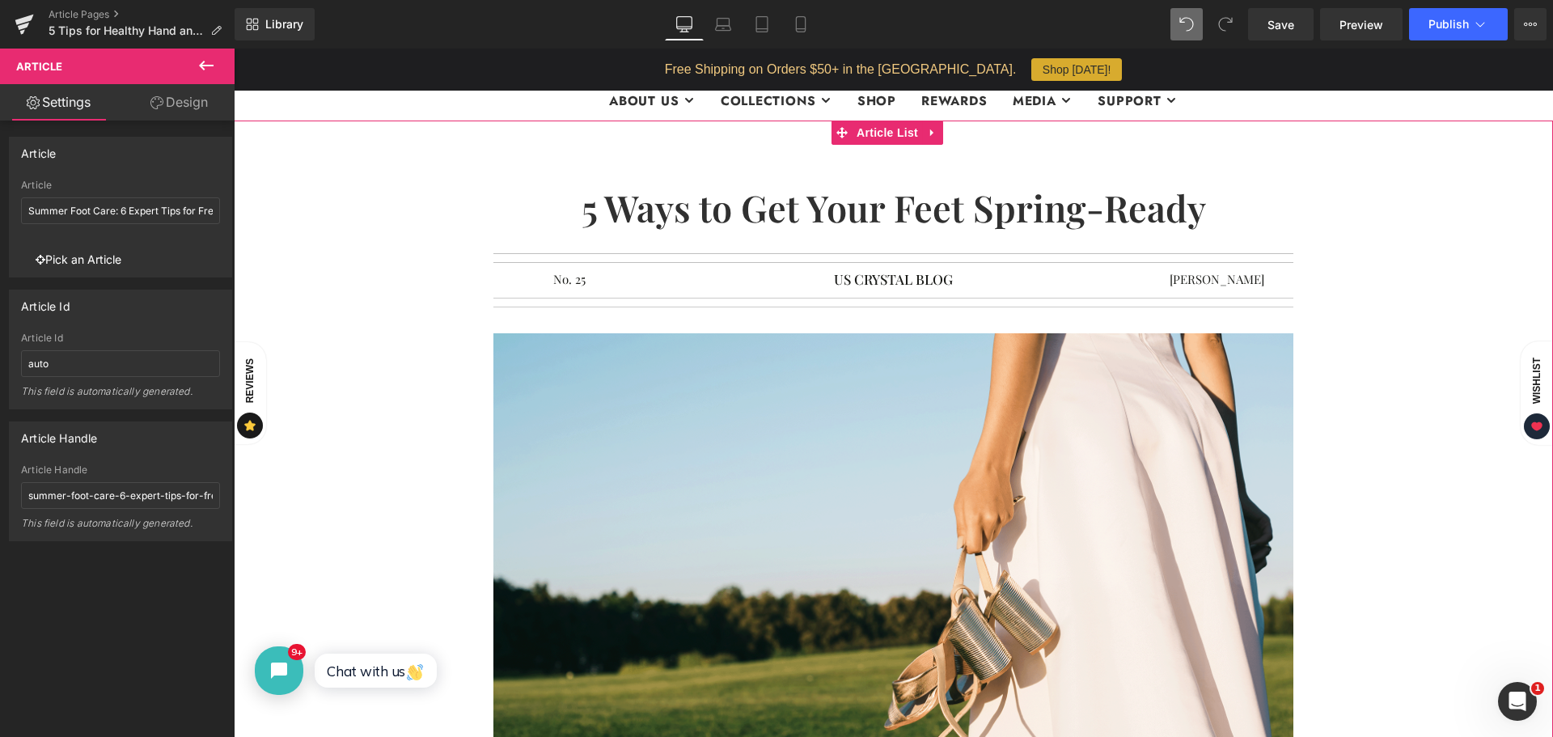
click h1 "5 Ways to Get Your Feet Spring-Ready"
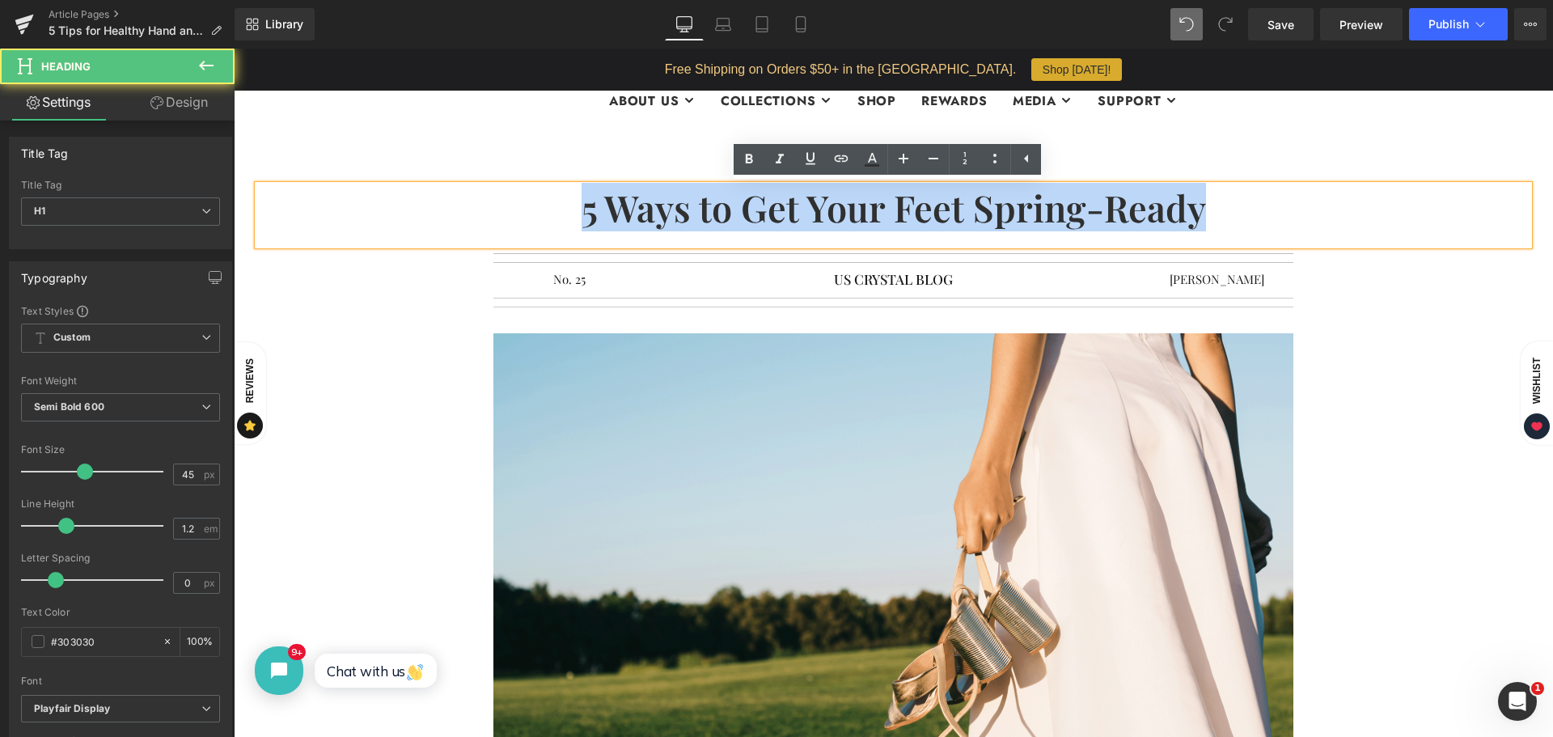
drag, startPoint x: 583, startPoint y: 210, endPoint x: 1248, endPoint y: 197, distance: 666.0
click h1 "5 Ways to Get Your Feet Spring-Ready"
paste div
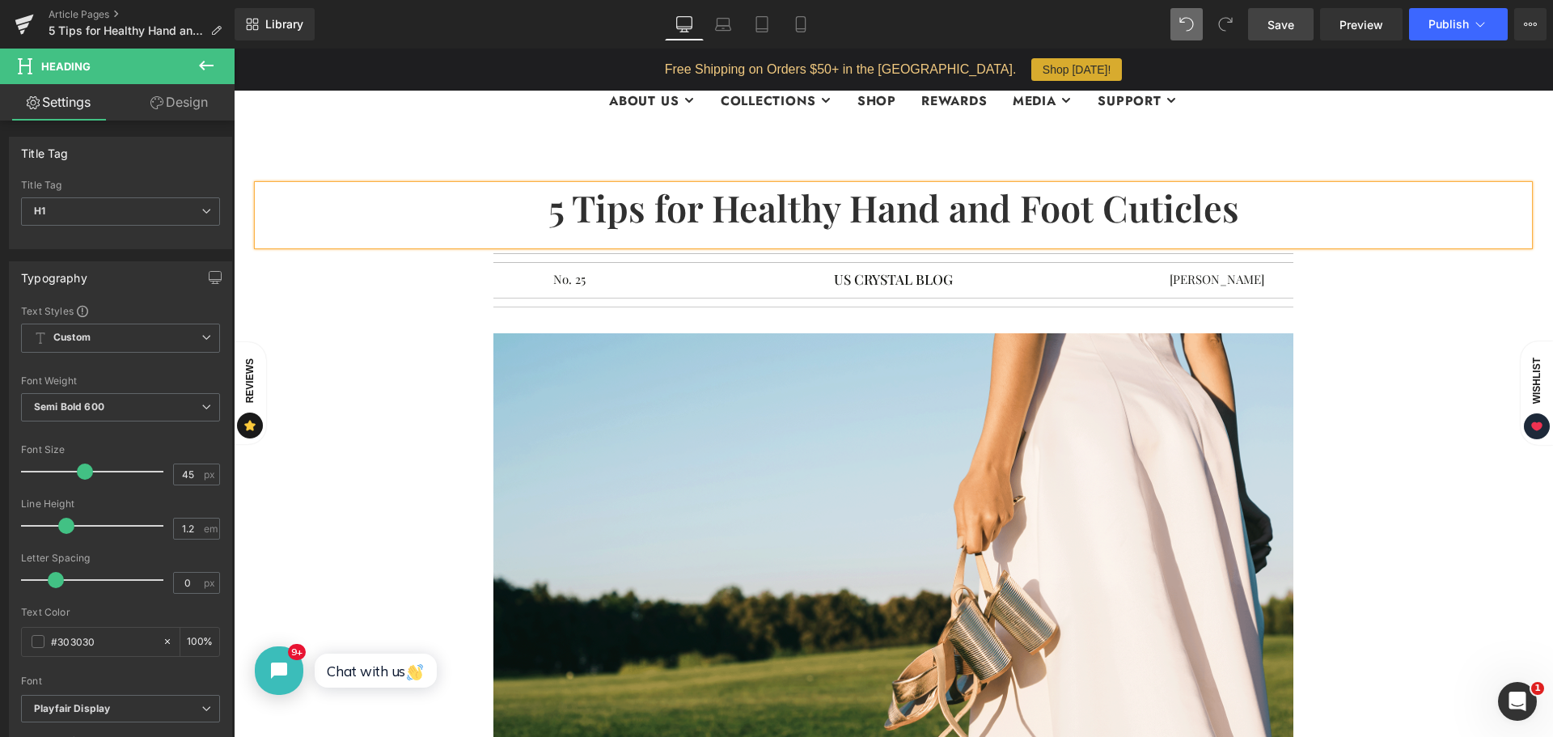
drag, startPoint x: 1279, startPoint y: 25, endPoint x: 677, endPoint y: 206, distance: 628.4
click at [1279, 25] on span "Save" at bounding box center [1281, 24] width 27 height 17
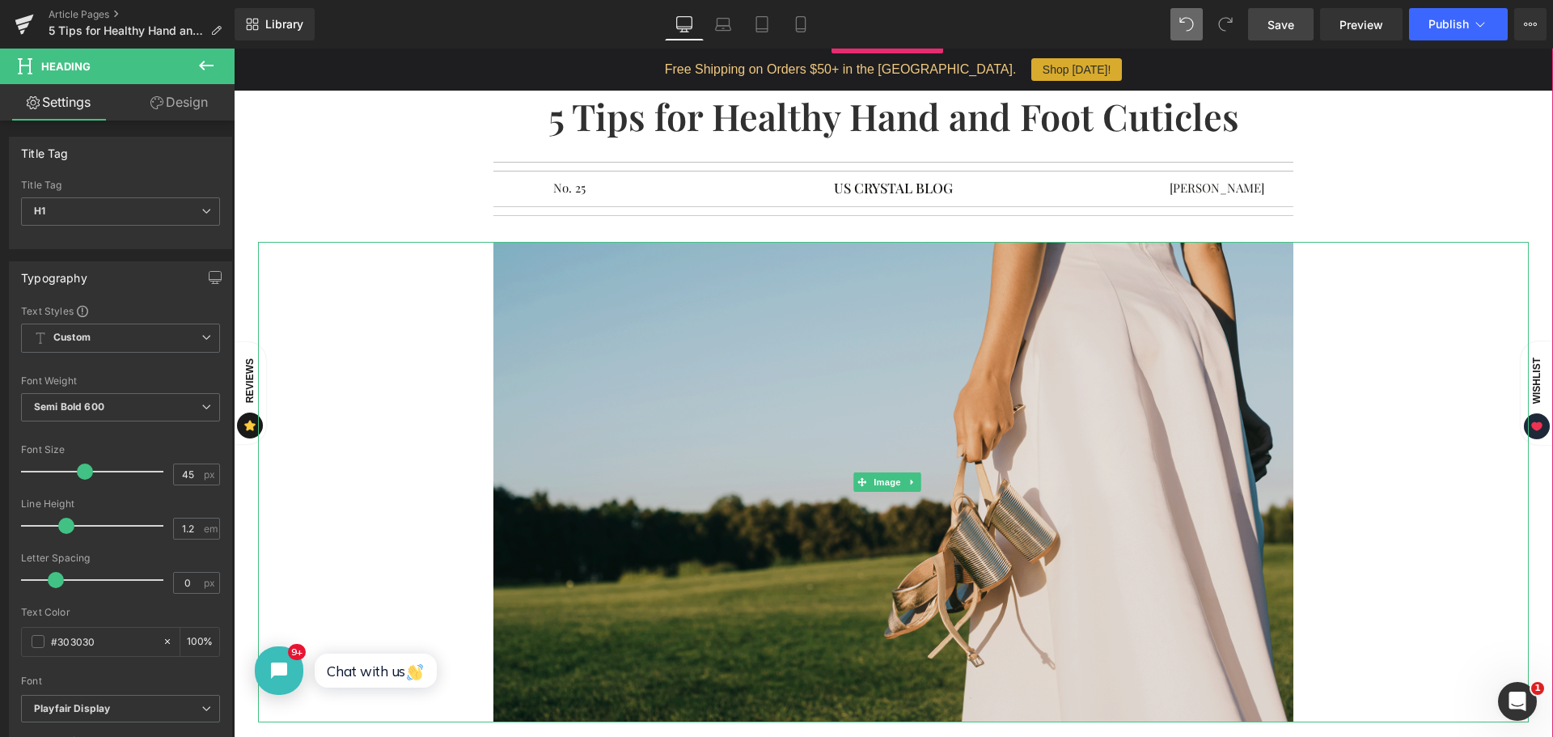
scroll to position [162, 0]
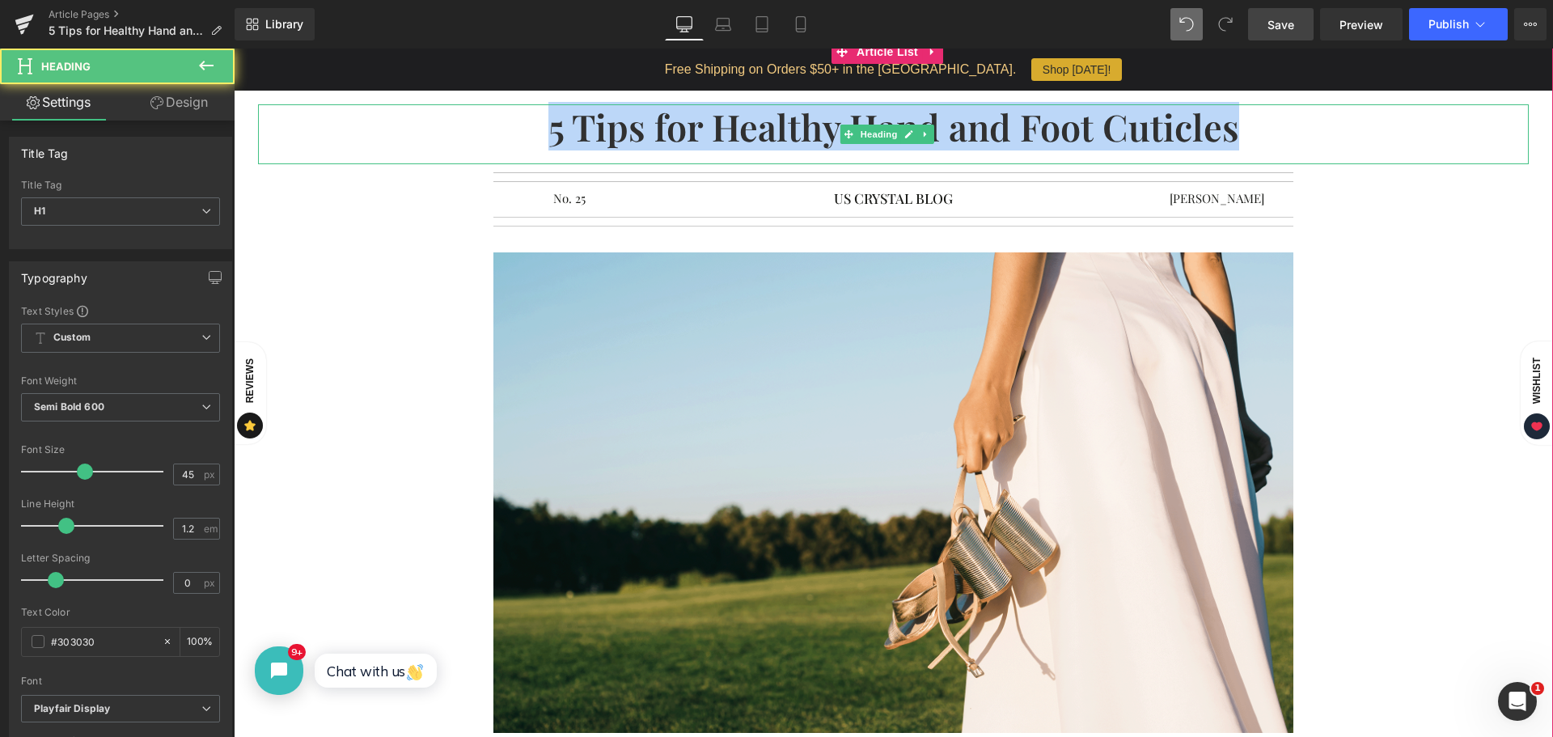
drag, startPoint x: 540, startPoint y: 136, endPoint x: 1236, endPoint y: 134, distance: 695.8
click h1 "5 Tips for Healthy Hand and Foot Cuticles"
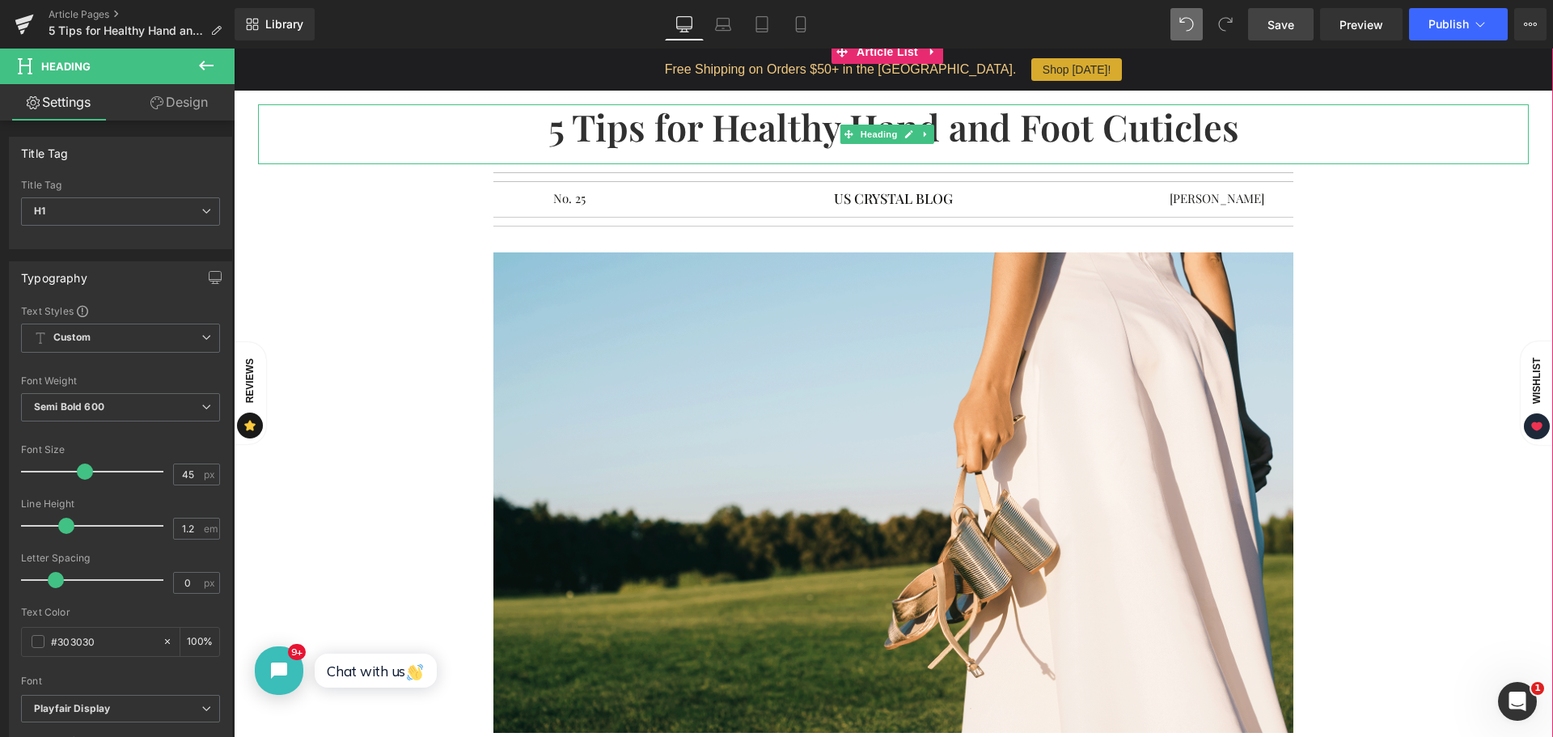
drag, startPoint x: 728, startPoint y: 138, endPoint x: 689, endPoint y: 131, distance: 40.2
click h1 "5 Tips for Healthy Hand and Foot Cuticles"
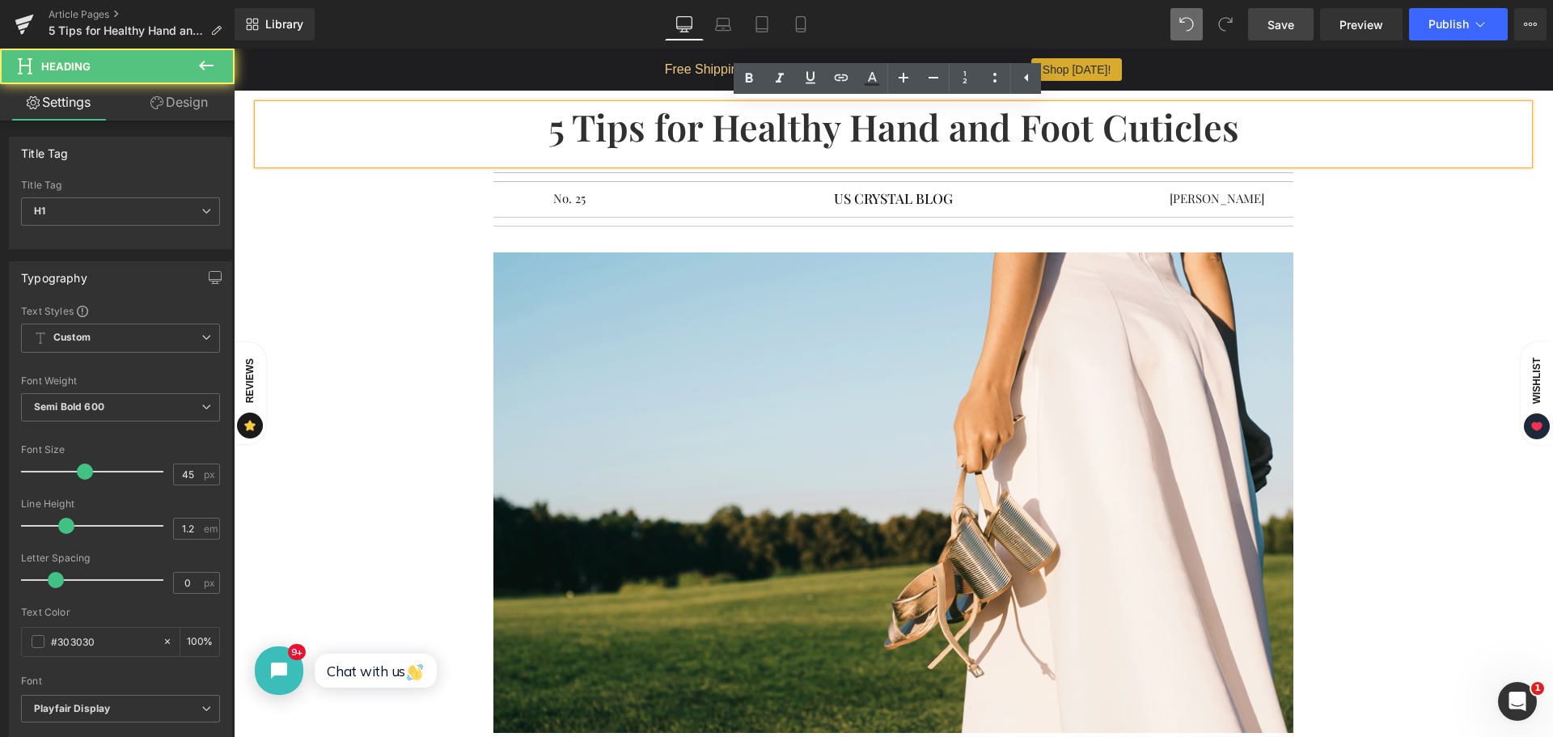
drag, startPoint x: 542, startPoint y: 129, endPoint x: 1314, endPoint y: 108, distance: 772.2
click h1 "5 Tips for Healthy Hand and Foot Cuticles"
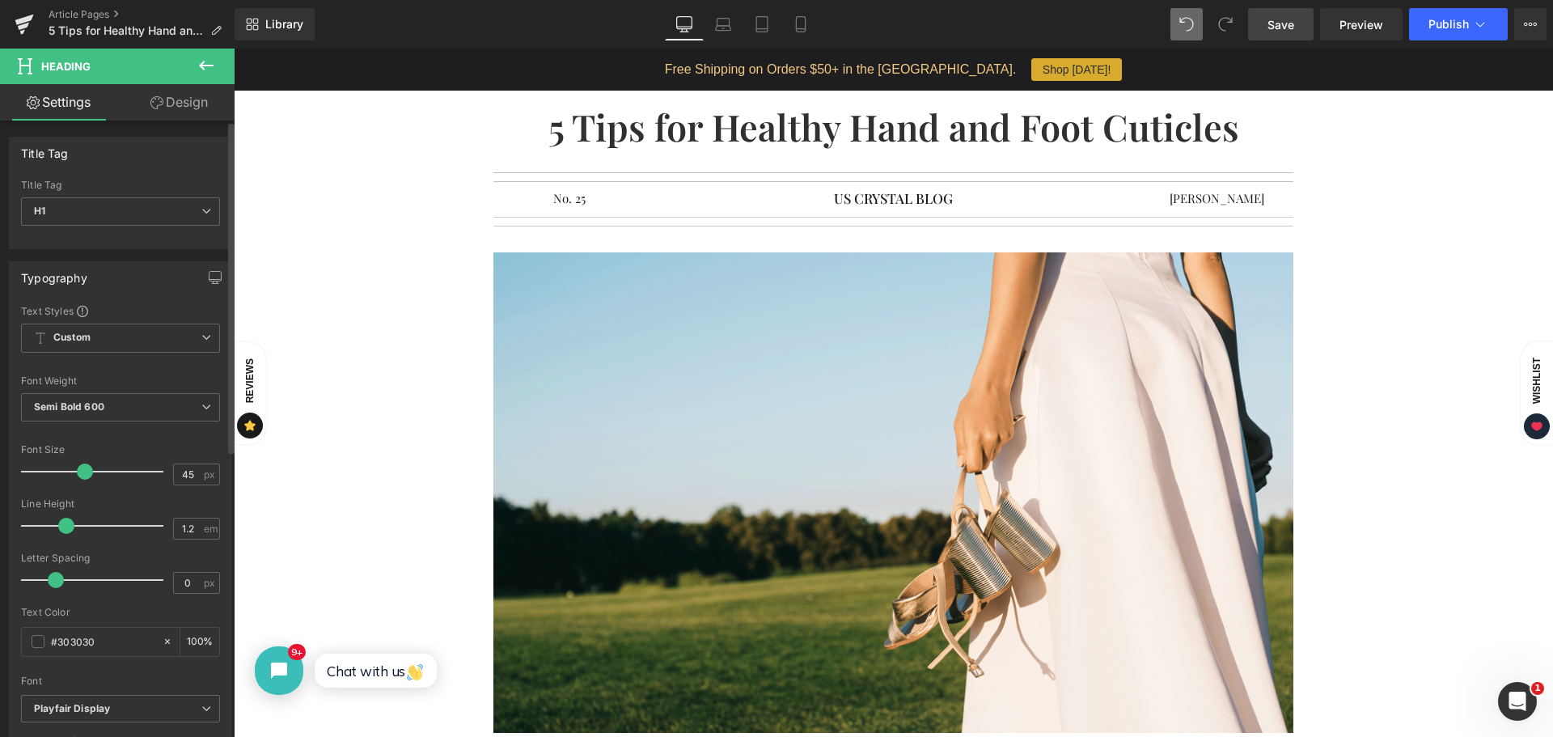
copy h1 "5 Tips for Healthy Hand and Foot Cuticles"
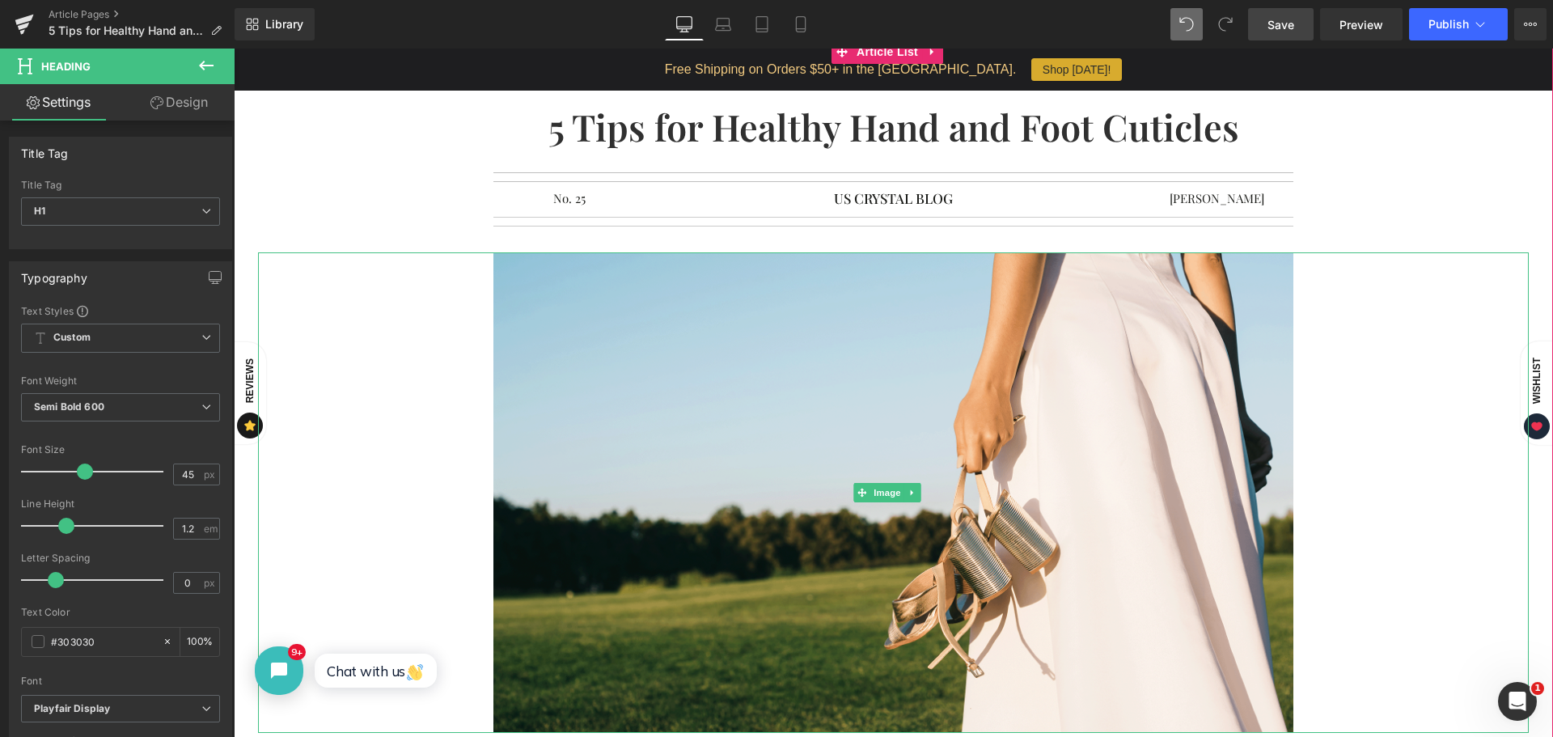
drag, startPoint x: 1358, startPoint y: 308, endPoint x: 1358, endPoint y: 179, distance: 129.5
click div
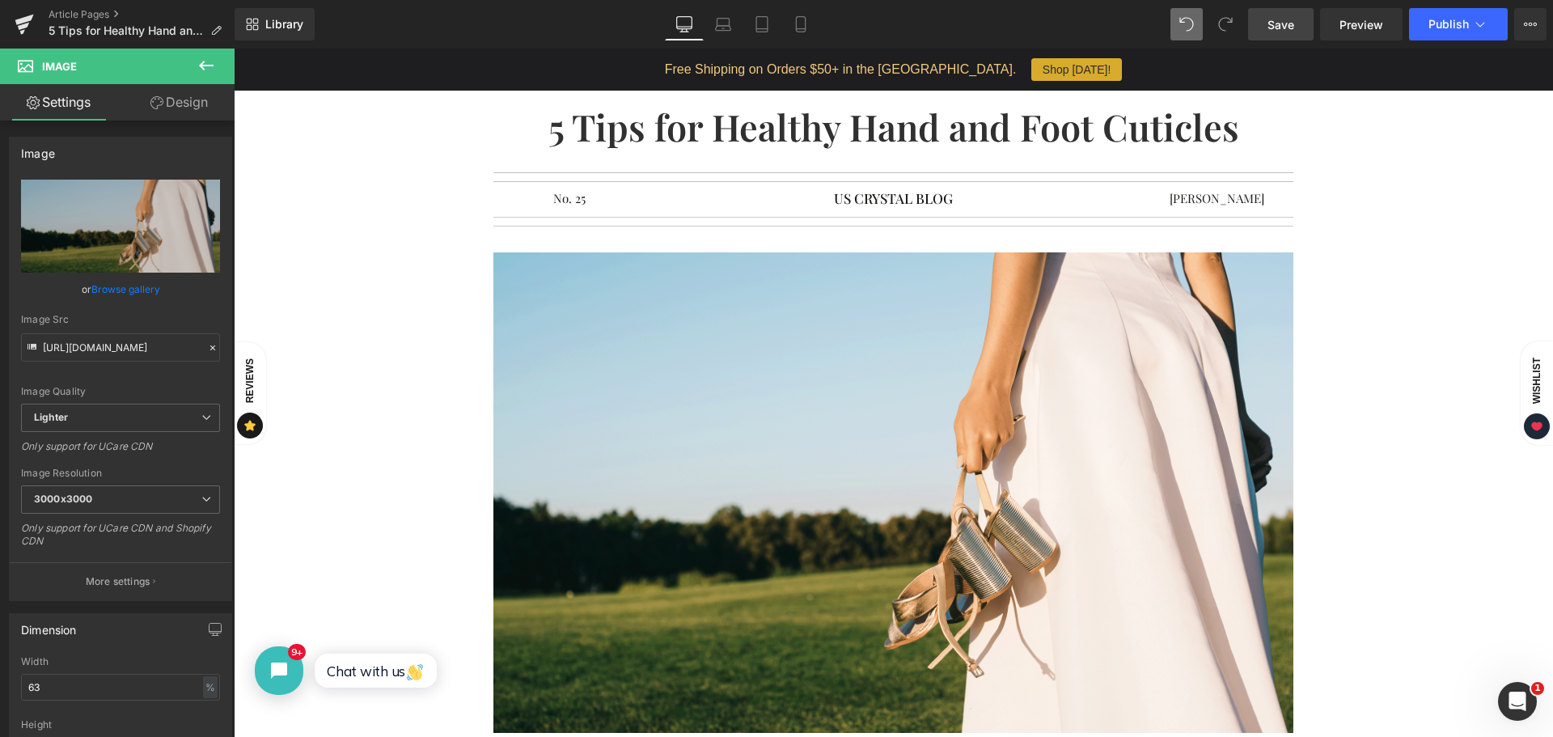
click at [1274, 30] on span "Save" at bounding box center [1281, 24] width 27 height 17
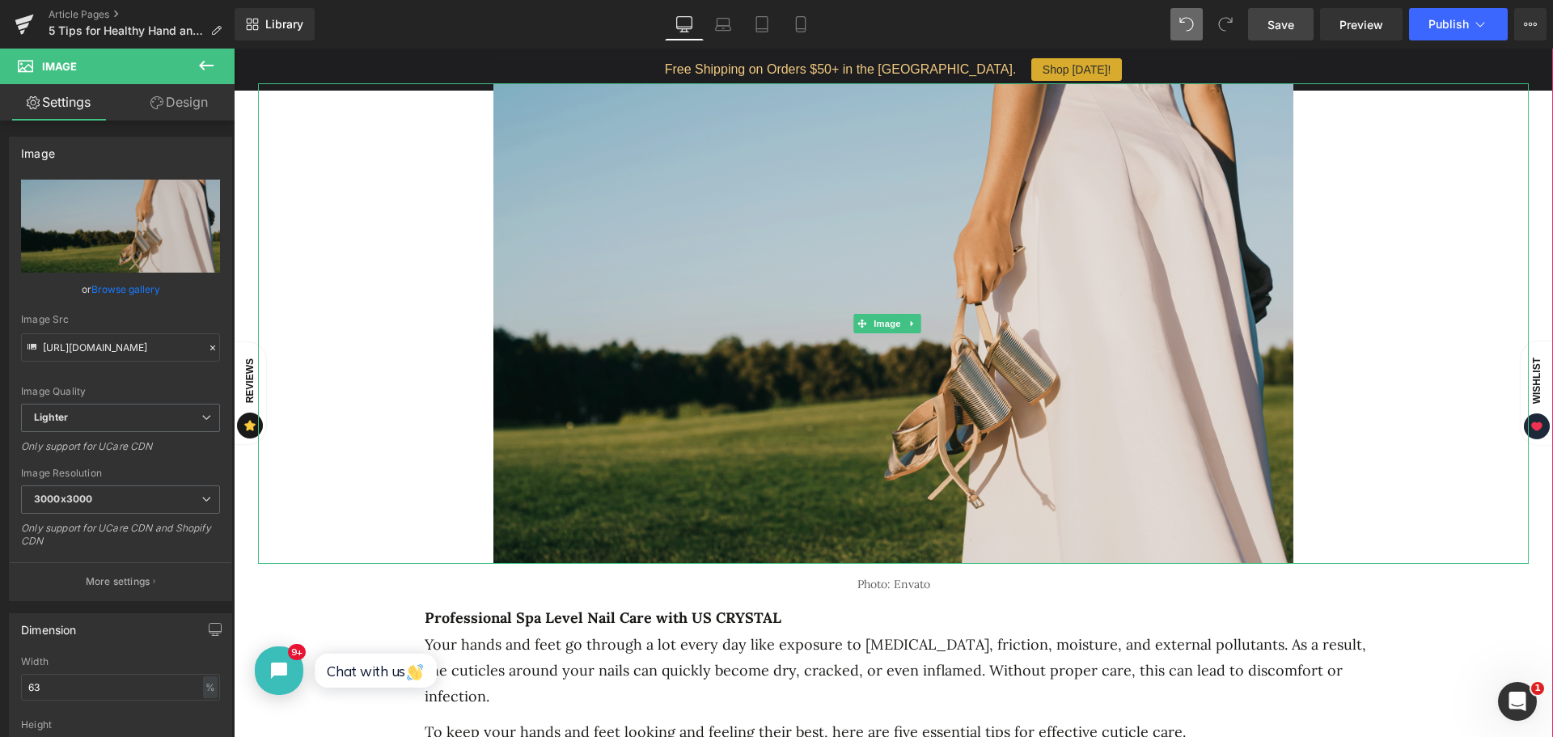
scroll to position [324, 0]
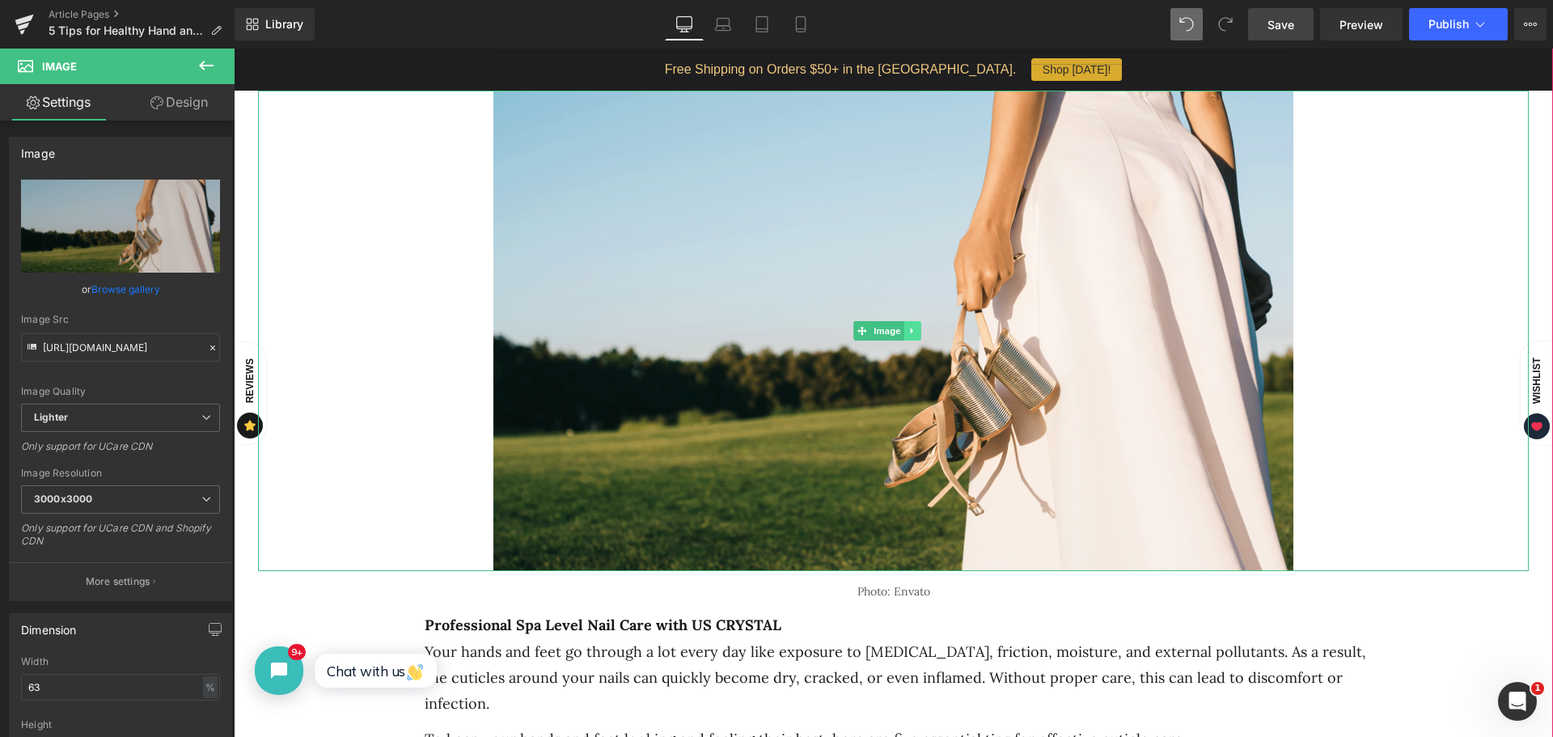
click icon
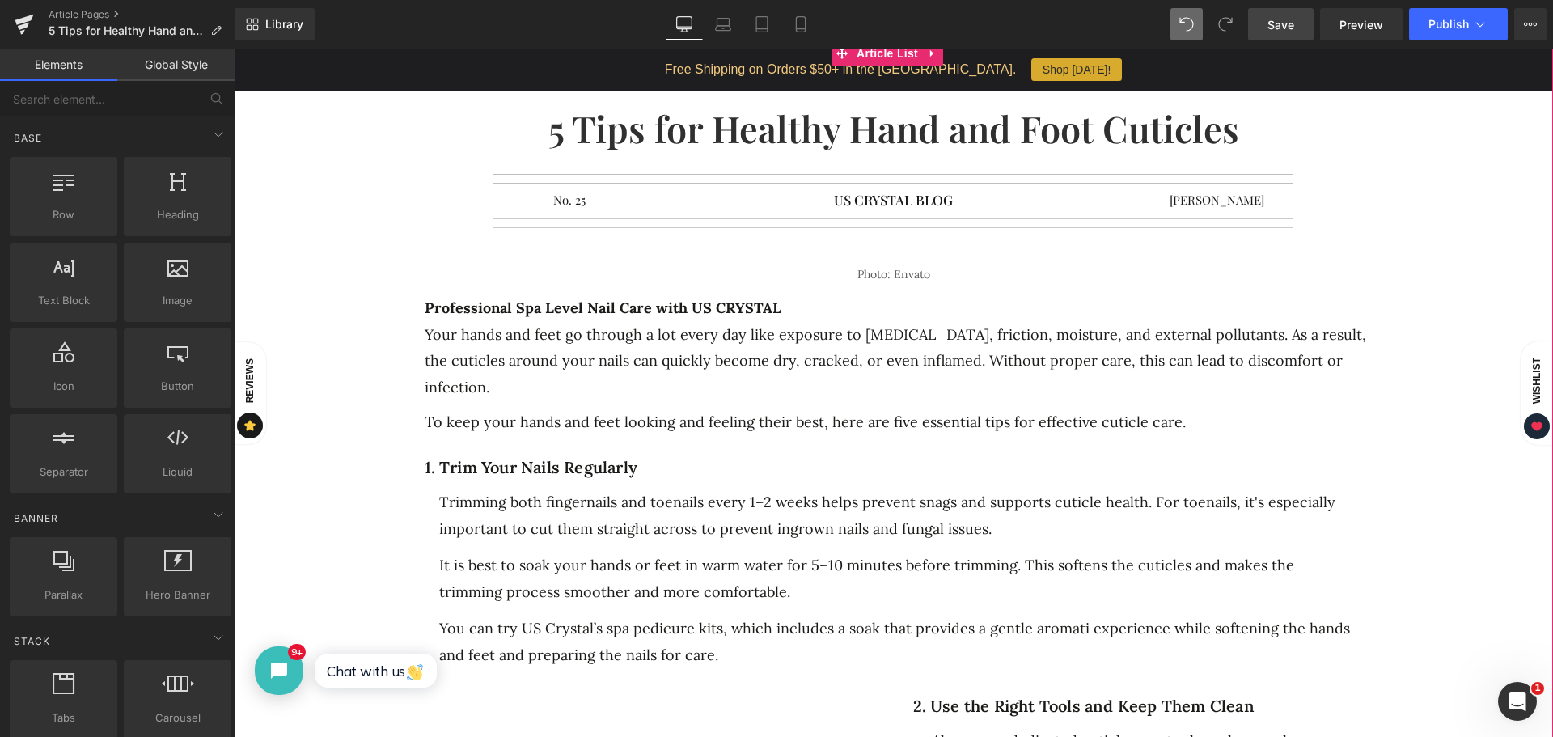
scroll to position [0, 0]
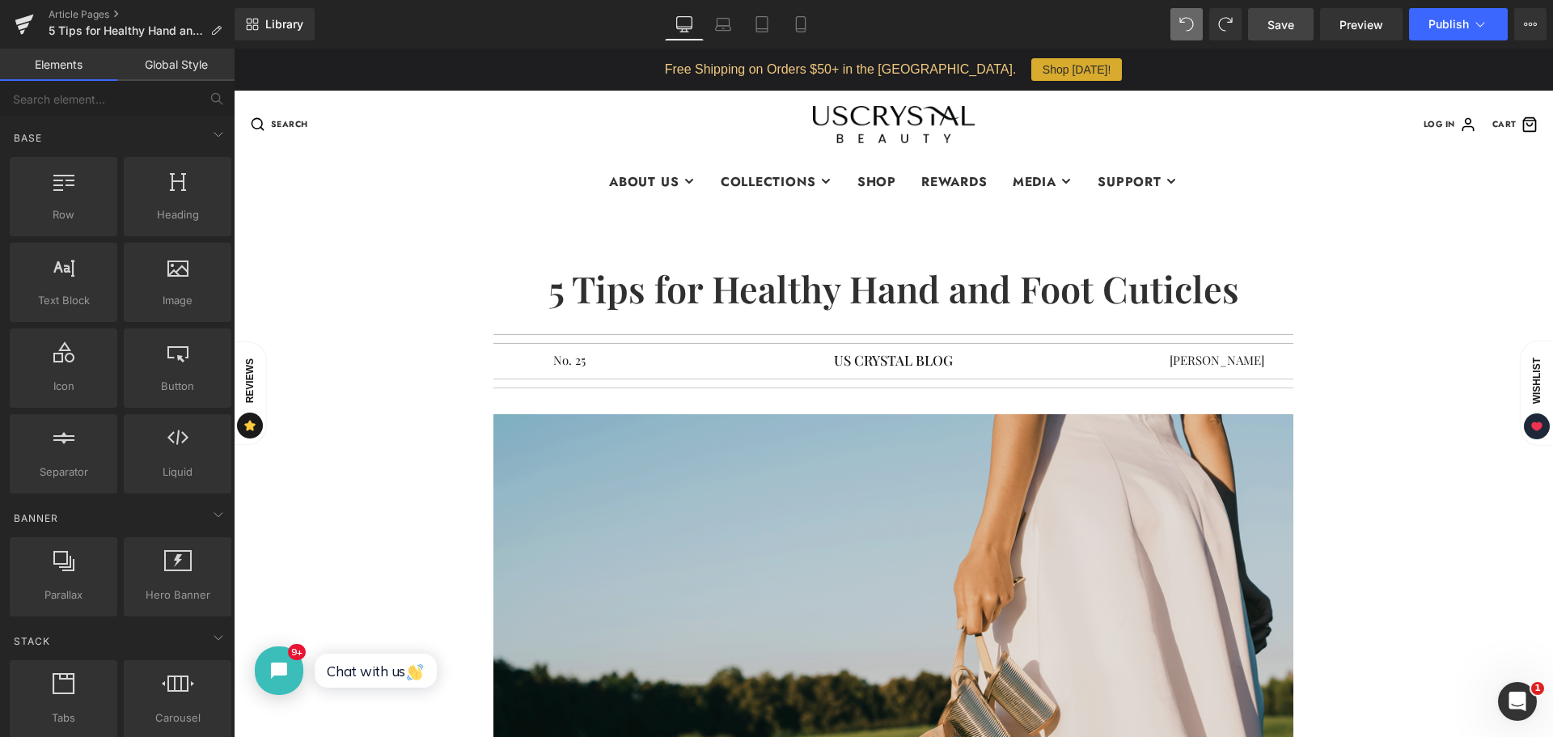
click img
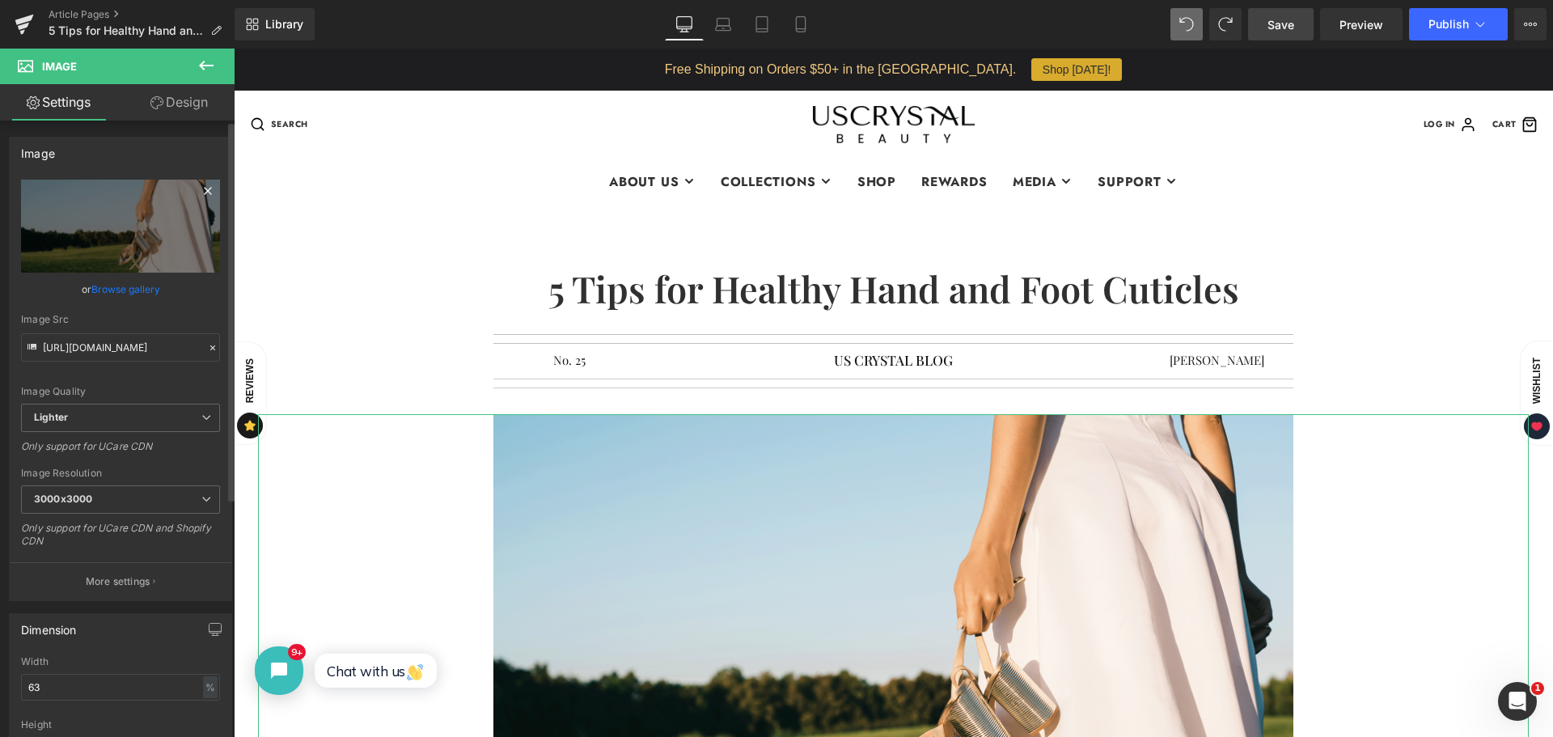
click at [202, 189] on icon at bounding box center [207, 190] width 19 height 19
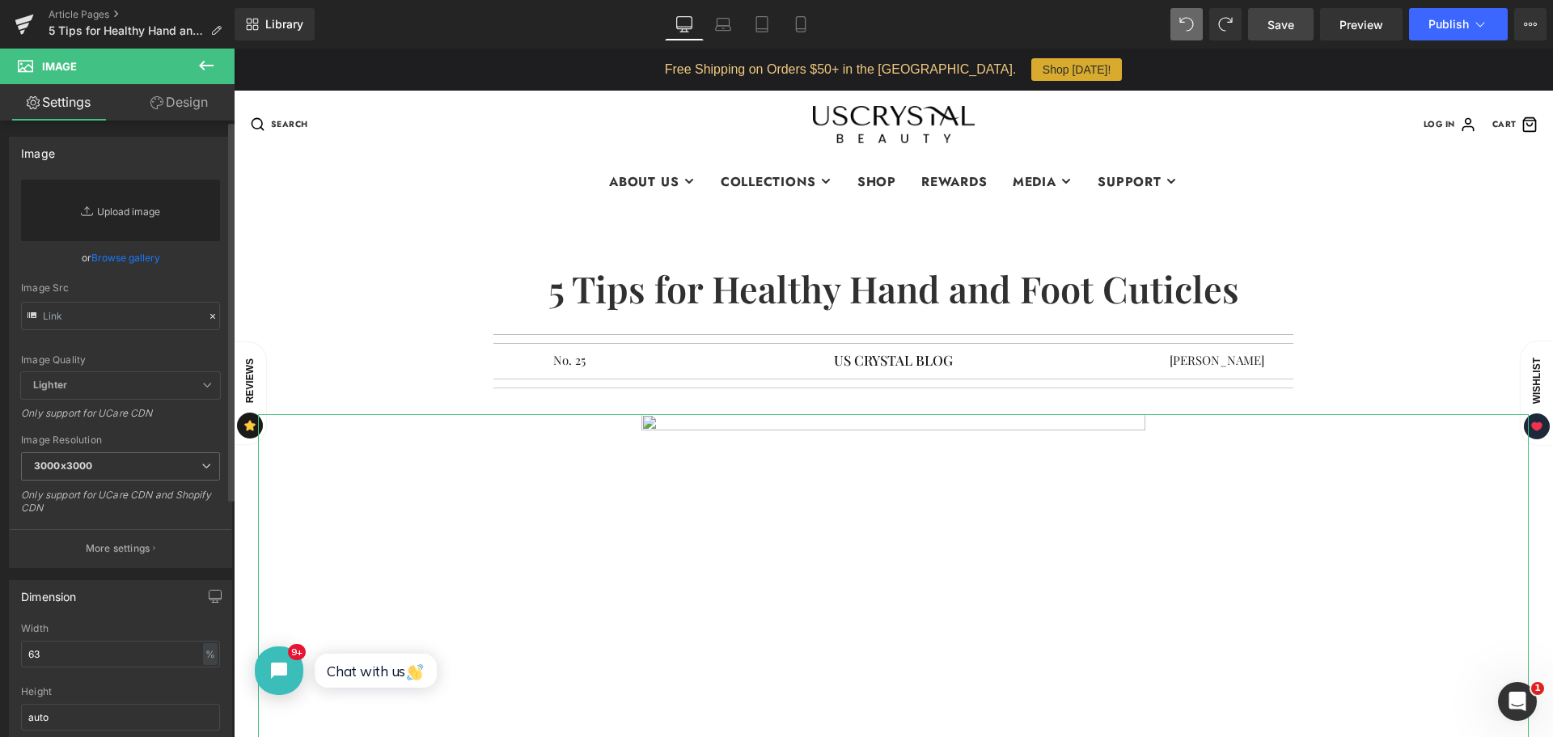
click at [123, 211] on link "Replace Image" at bounding box center [120, 210] width 199 height 61
type input "C:\fakepath\USC Blog Photo 11.png"
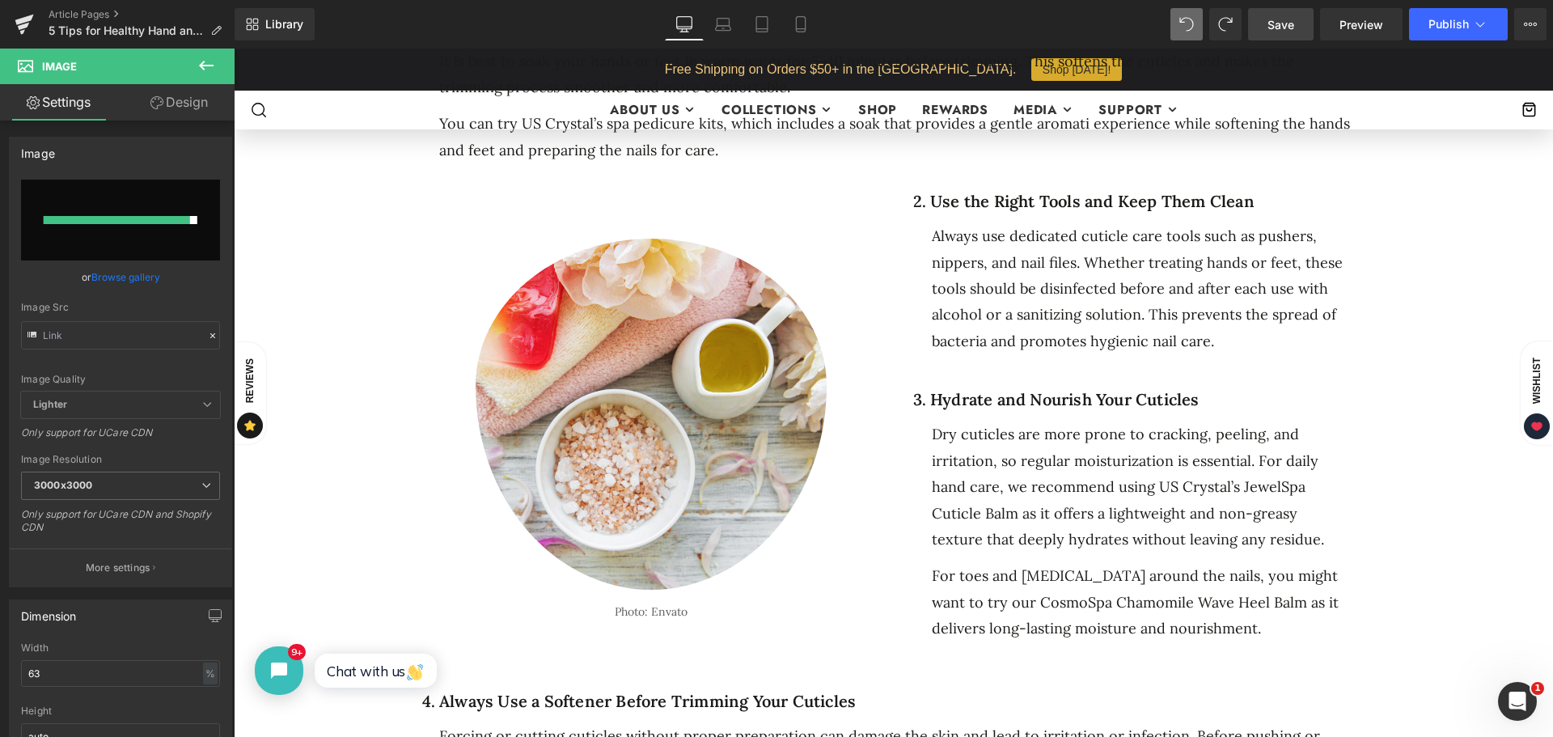
scroll to position [1214, 0]
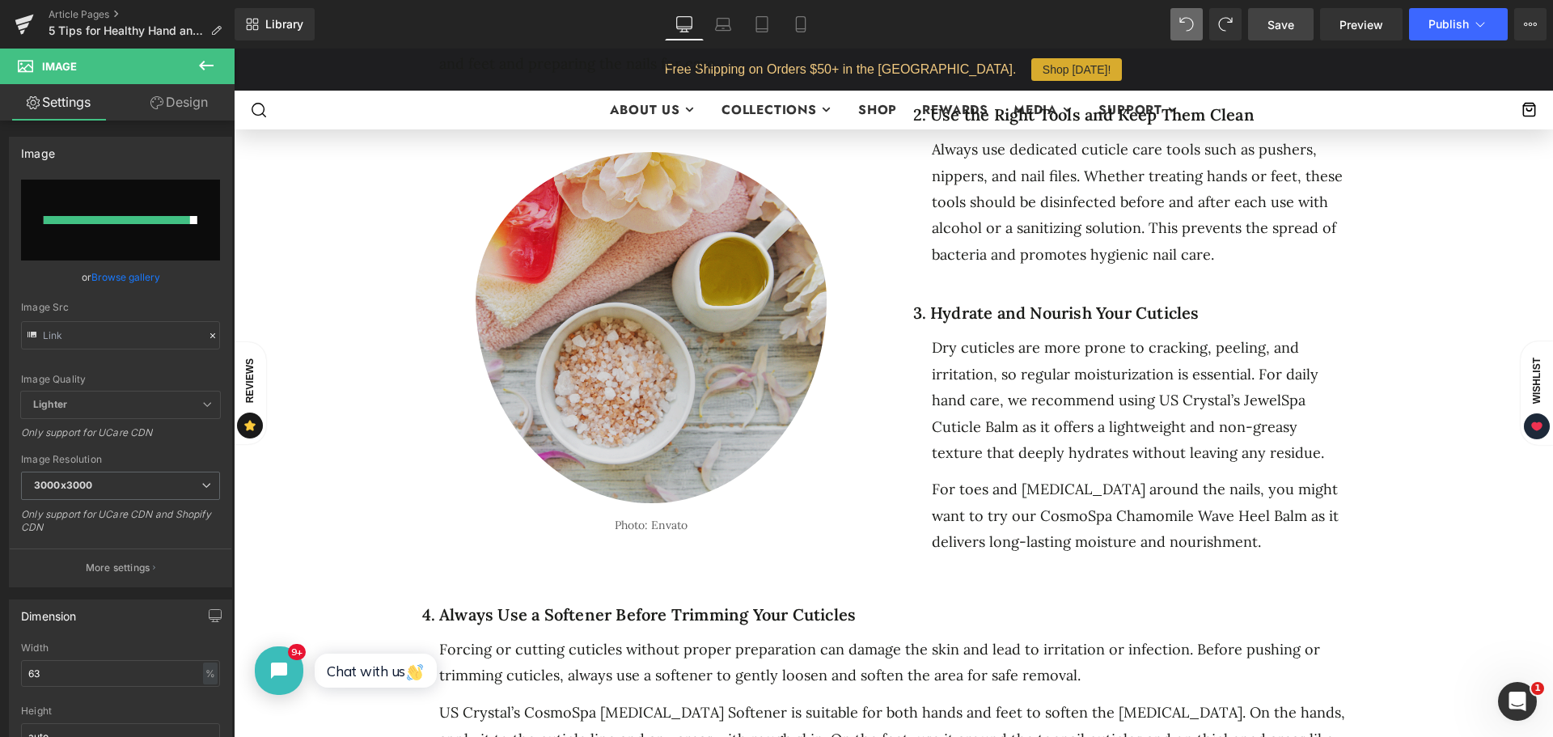
click img
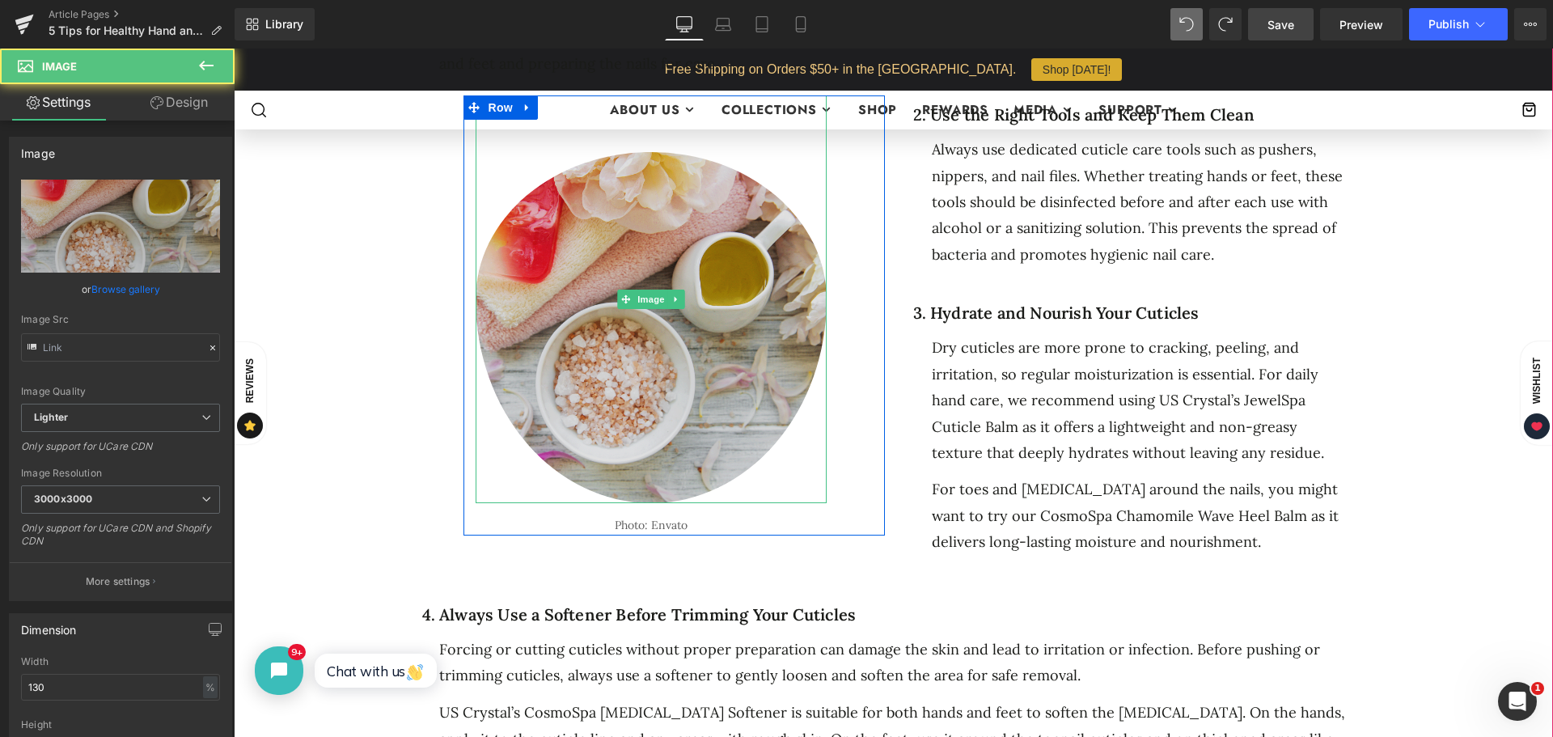
type input "https://ucarecdn.com/4a45d33e-b55a-4a1f-a0b5-fc860f2633e6/-/format/auto/-/previ…"
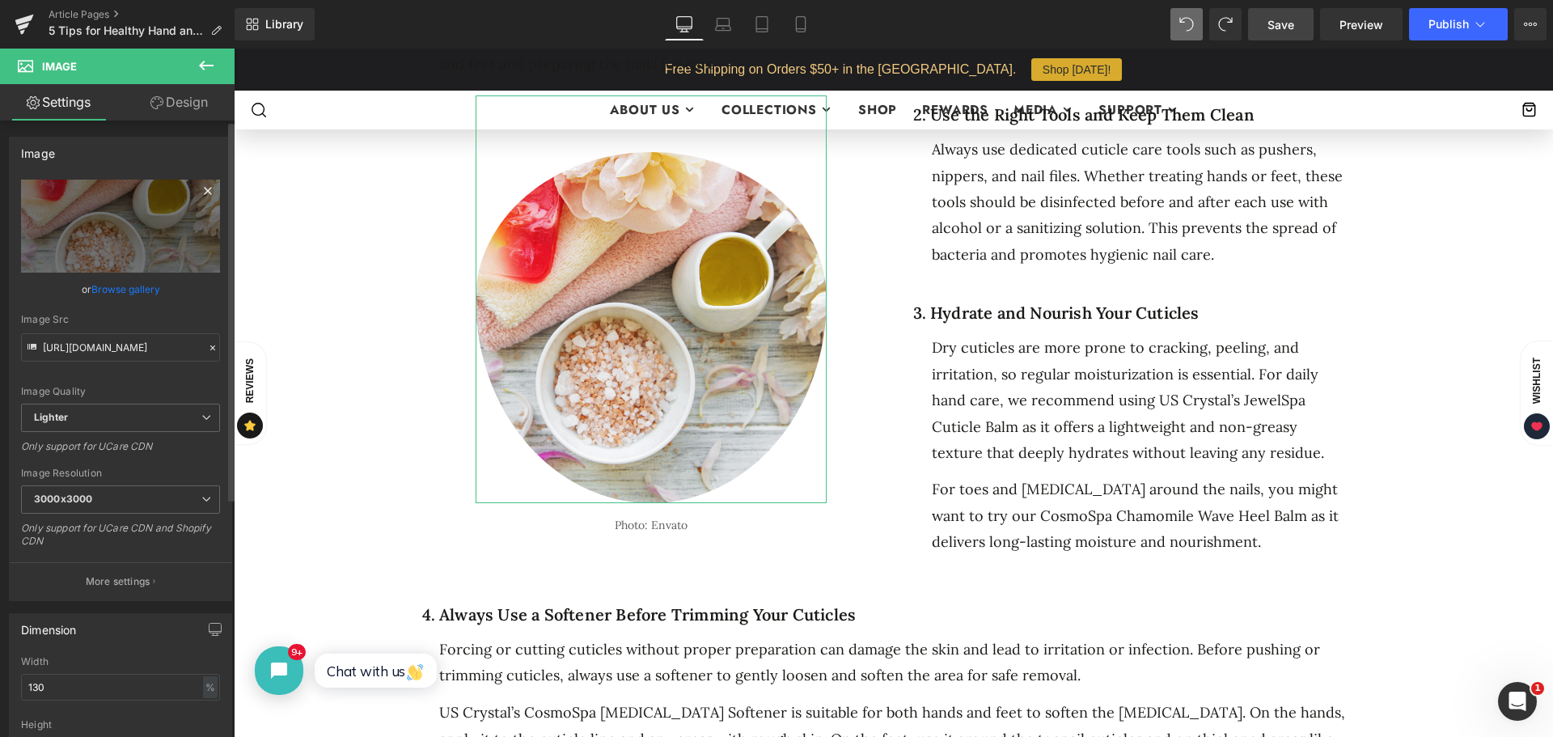
click at [198, 189] on icon at bounding box center [207, 190] width 19 height 19
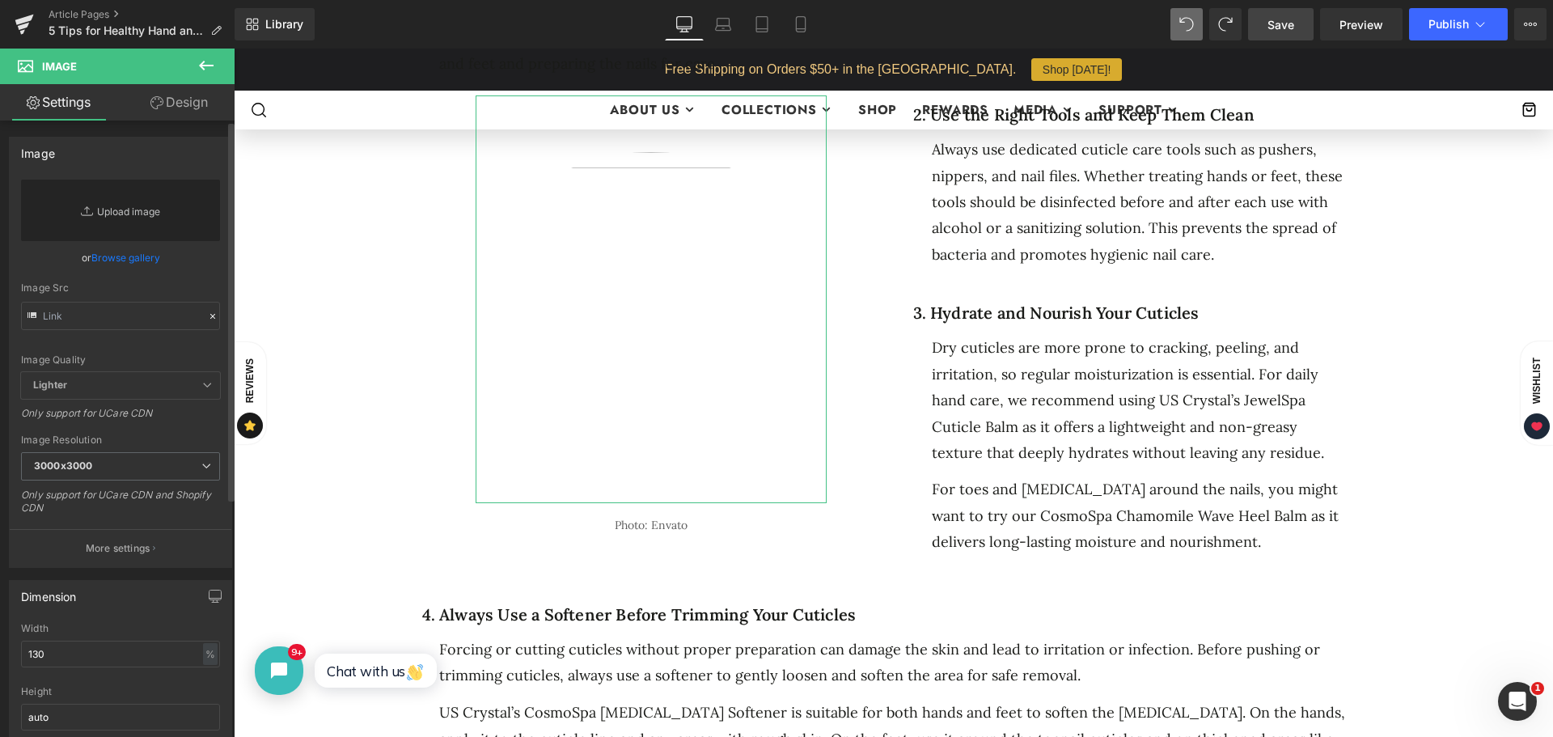
click at [120, 209] on link "Replace Image" at bounding box center [120, 210] width 199 height 61
type input "C:\fakepath\Untitled-22.png"
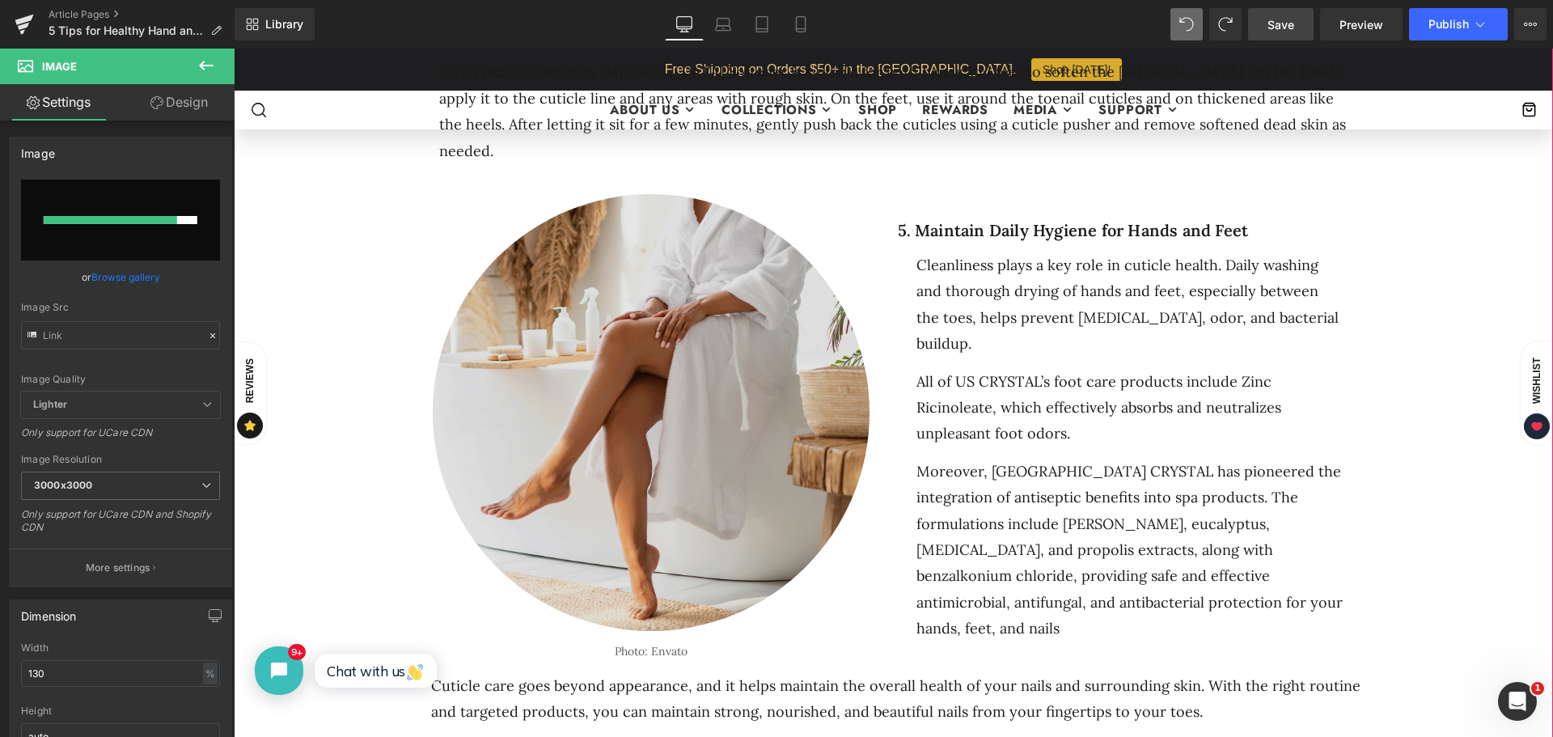
scroll to position [1861, 0]
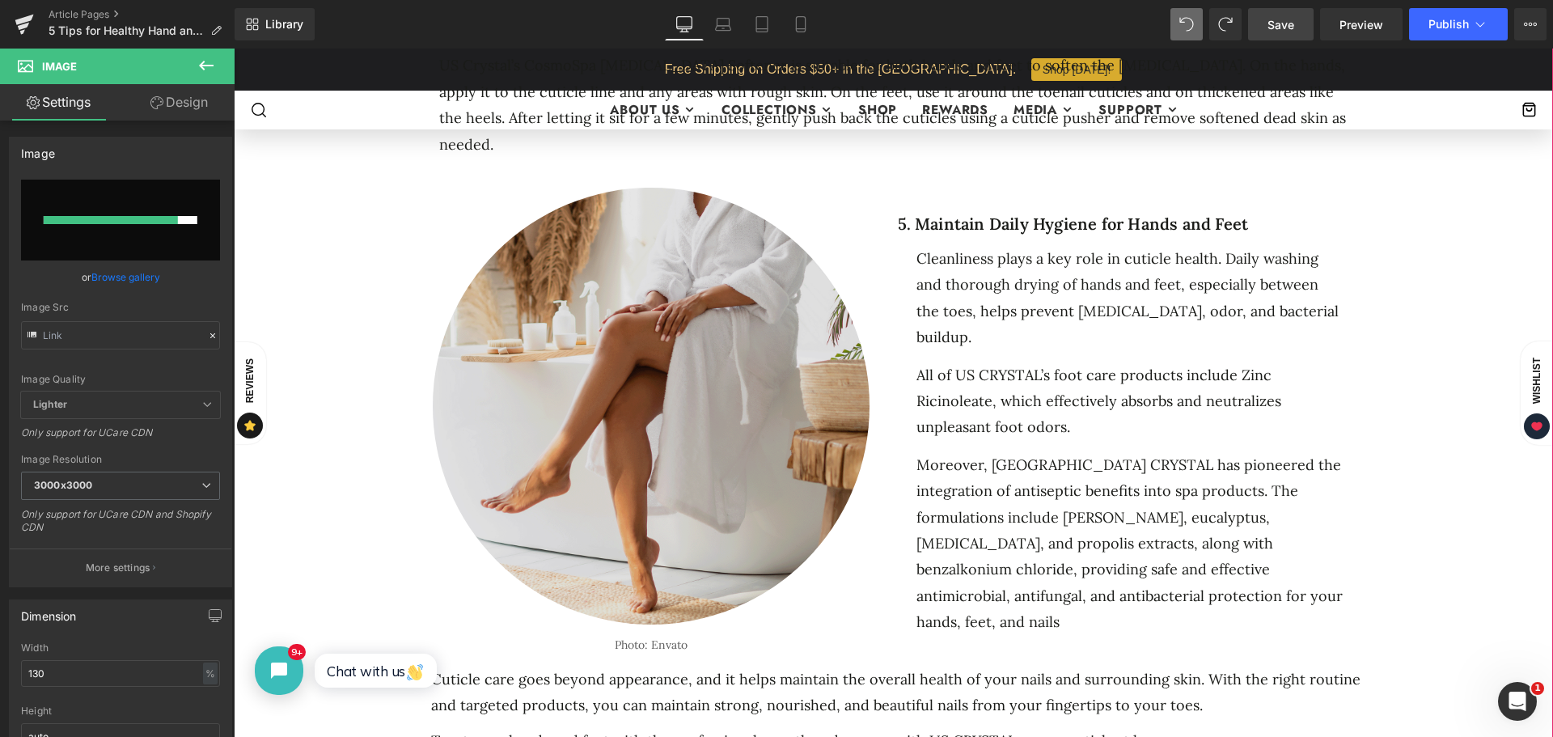
click img
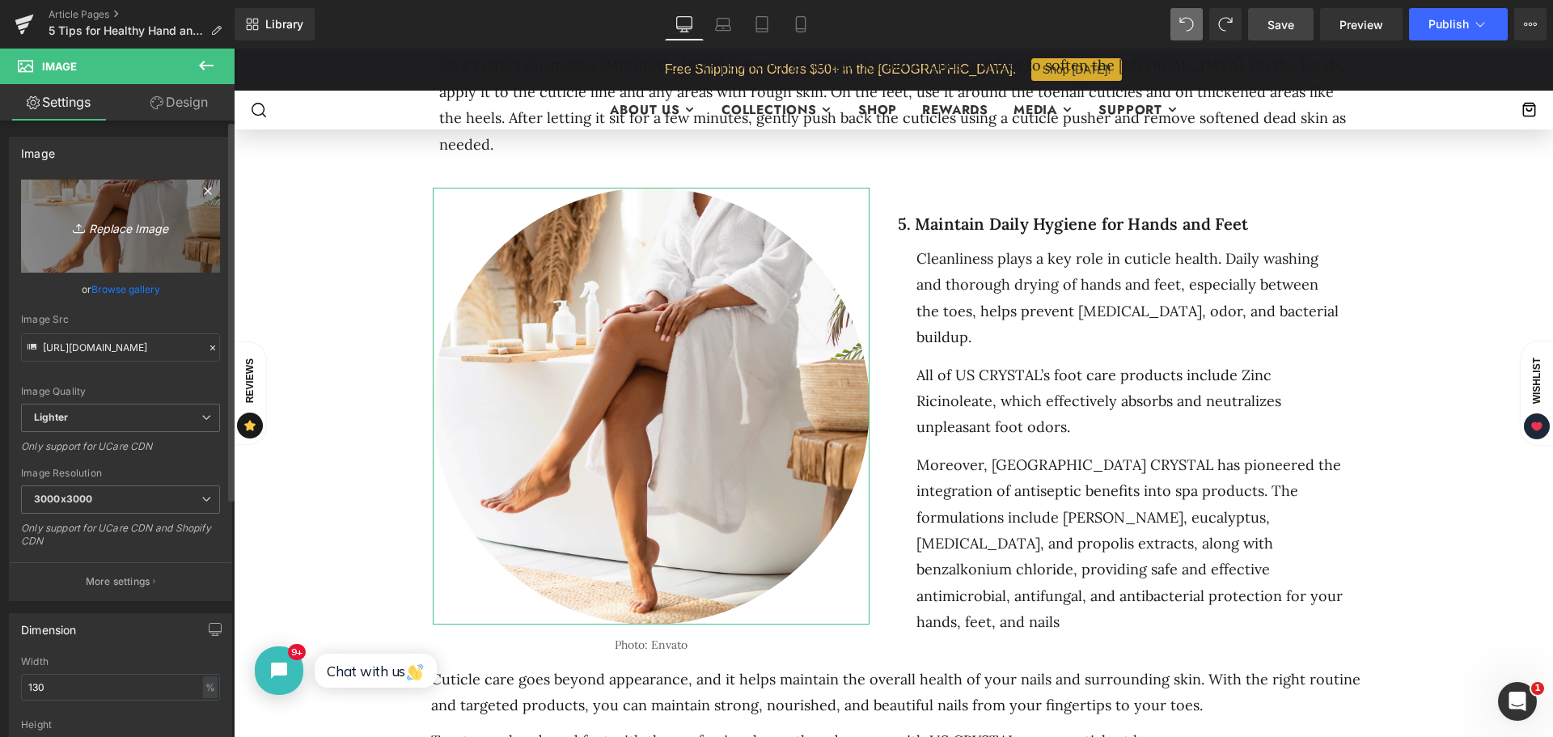
click at [200, 188] on icon at bounding box center [207, 190] width 19 height 19
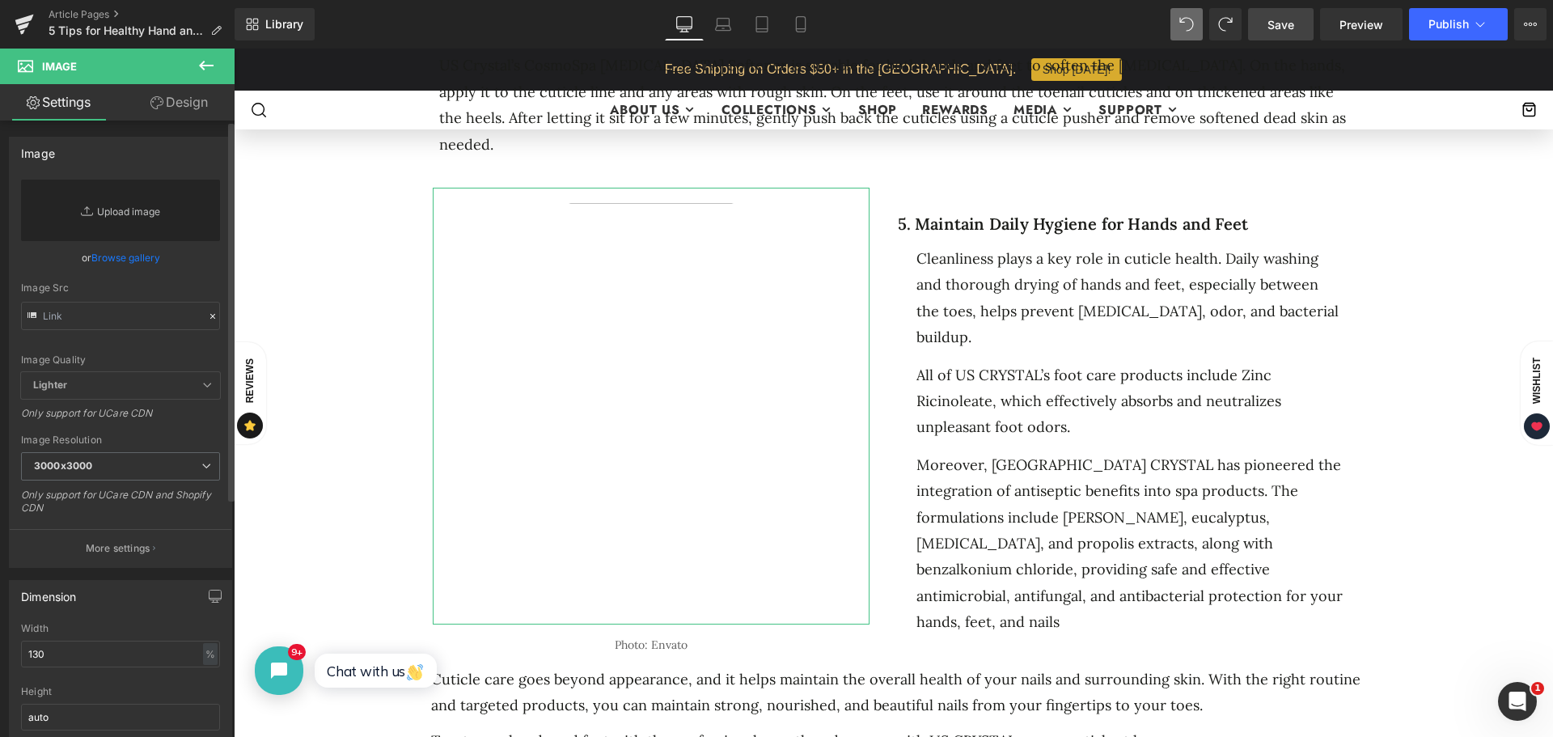
click at [110, 209] on link "Replace Image" at bounding box center [120, 210] width 199 height 61
type input "C:\fakepath\Untitled-33.png"
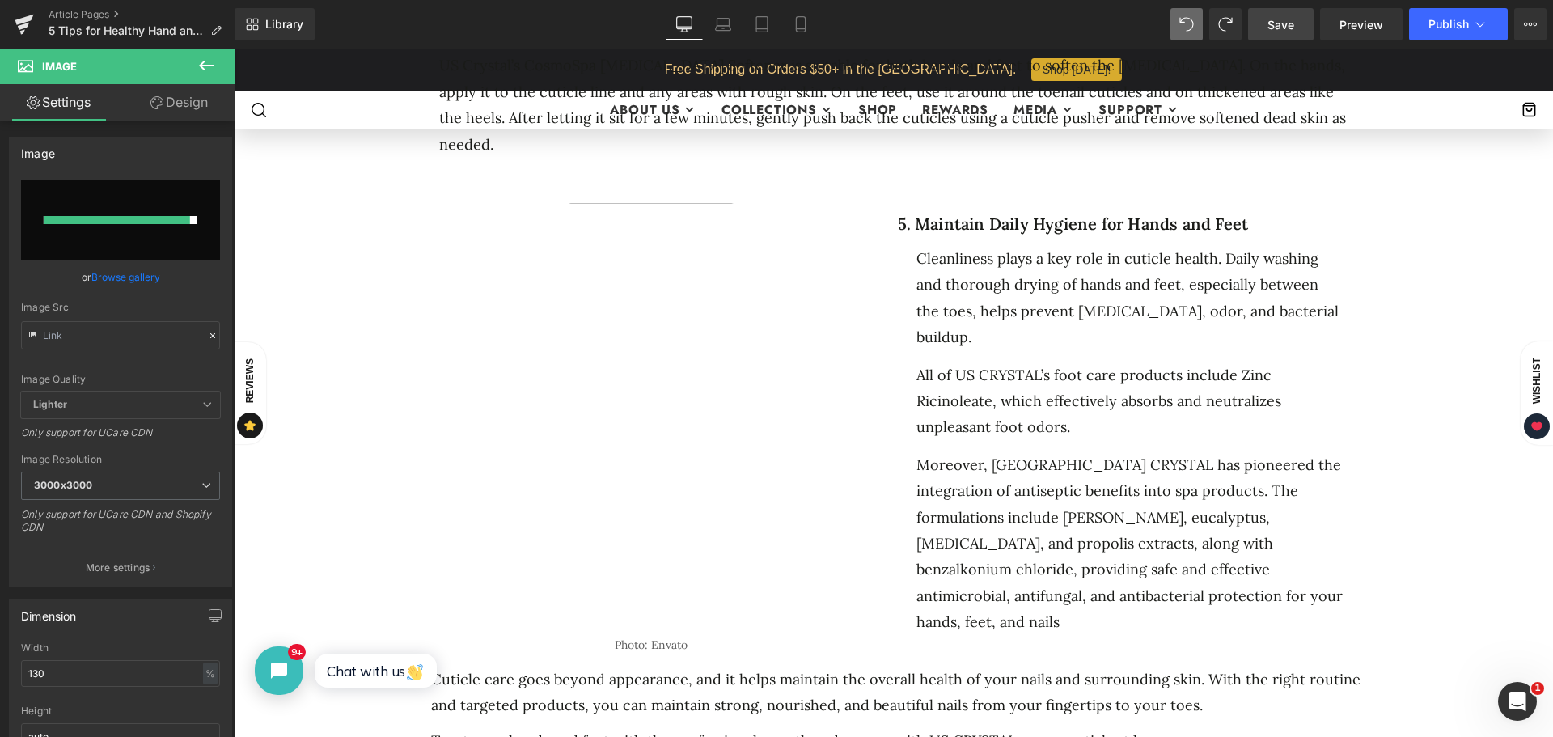
click at [1270, 21] on span "Save" at bounding box center [1281, 24] width 27 height 17
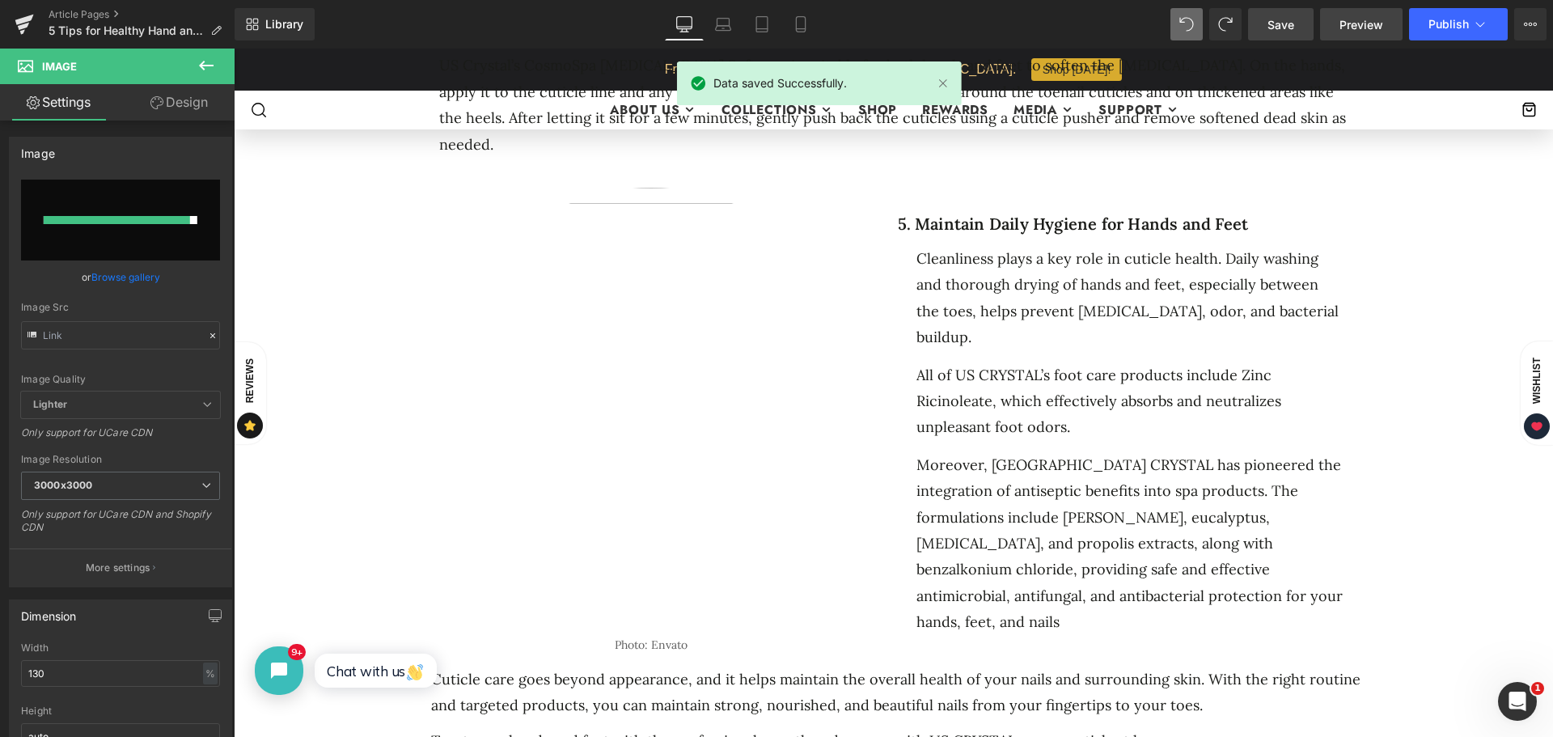
click at [1354, 14] on link "Preview" at bounding box center [1361, 24] width 83 height 32
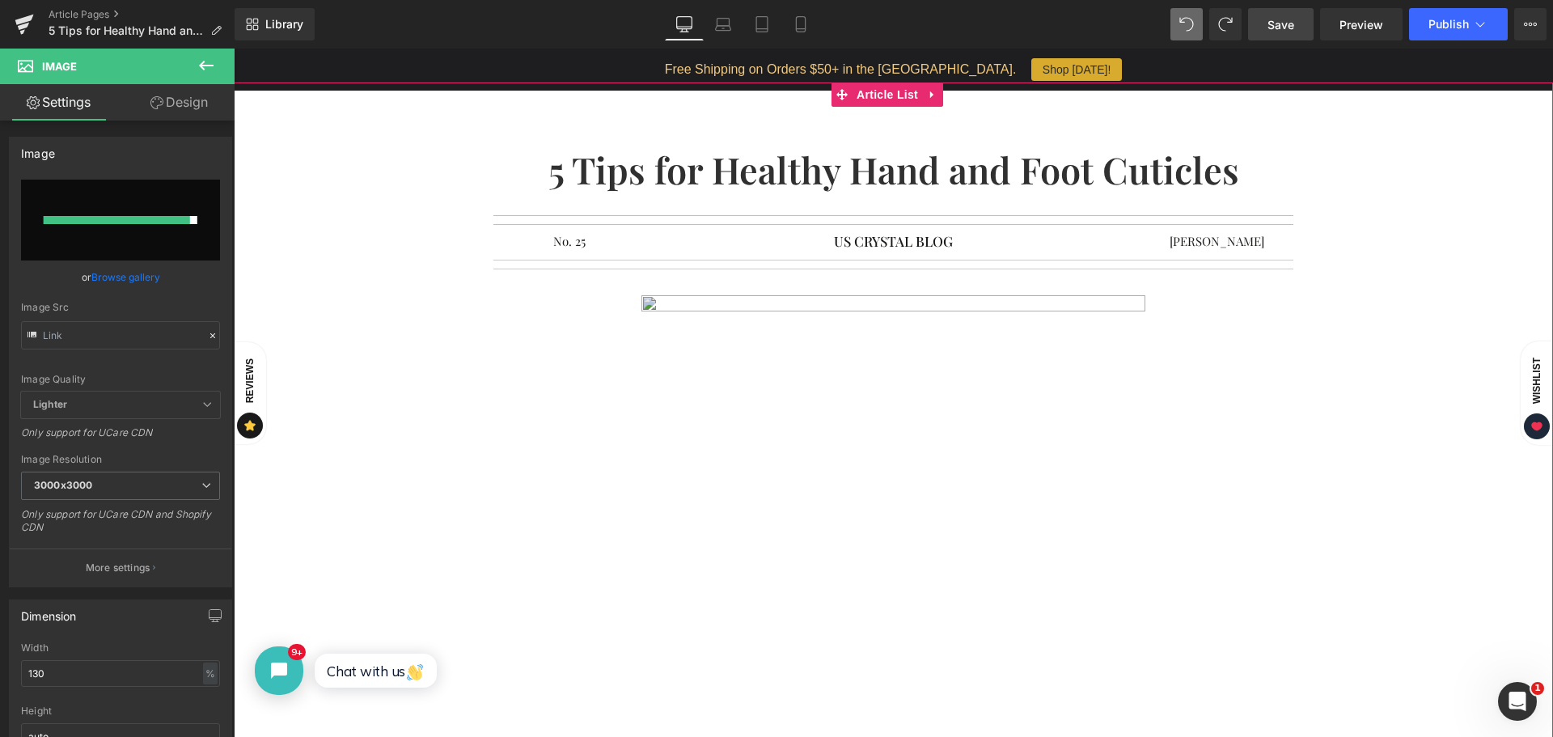
scroll to position [0, 0]
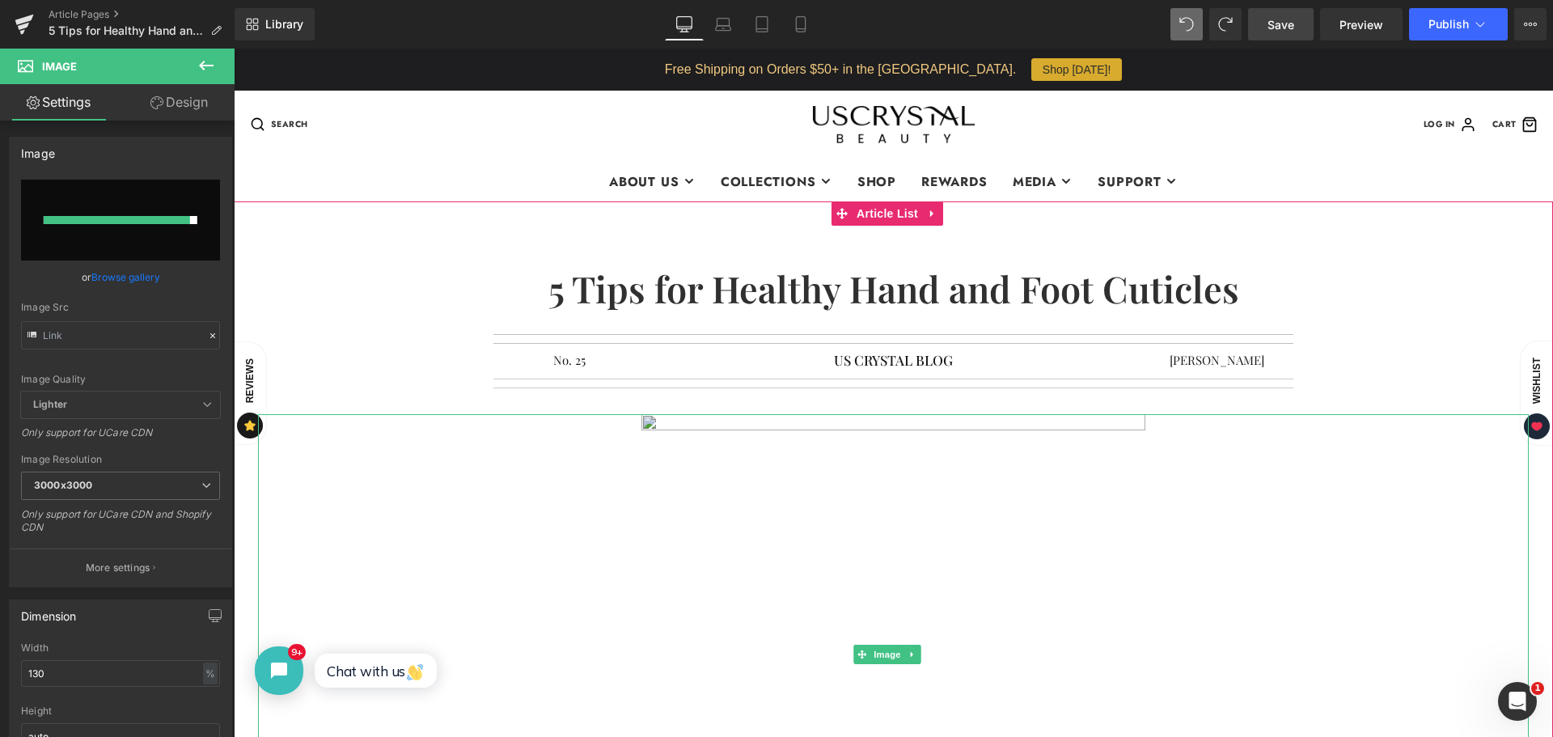
click img
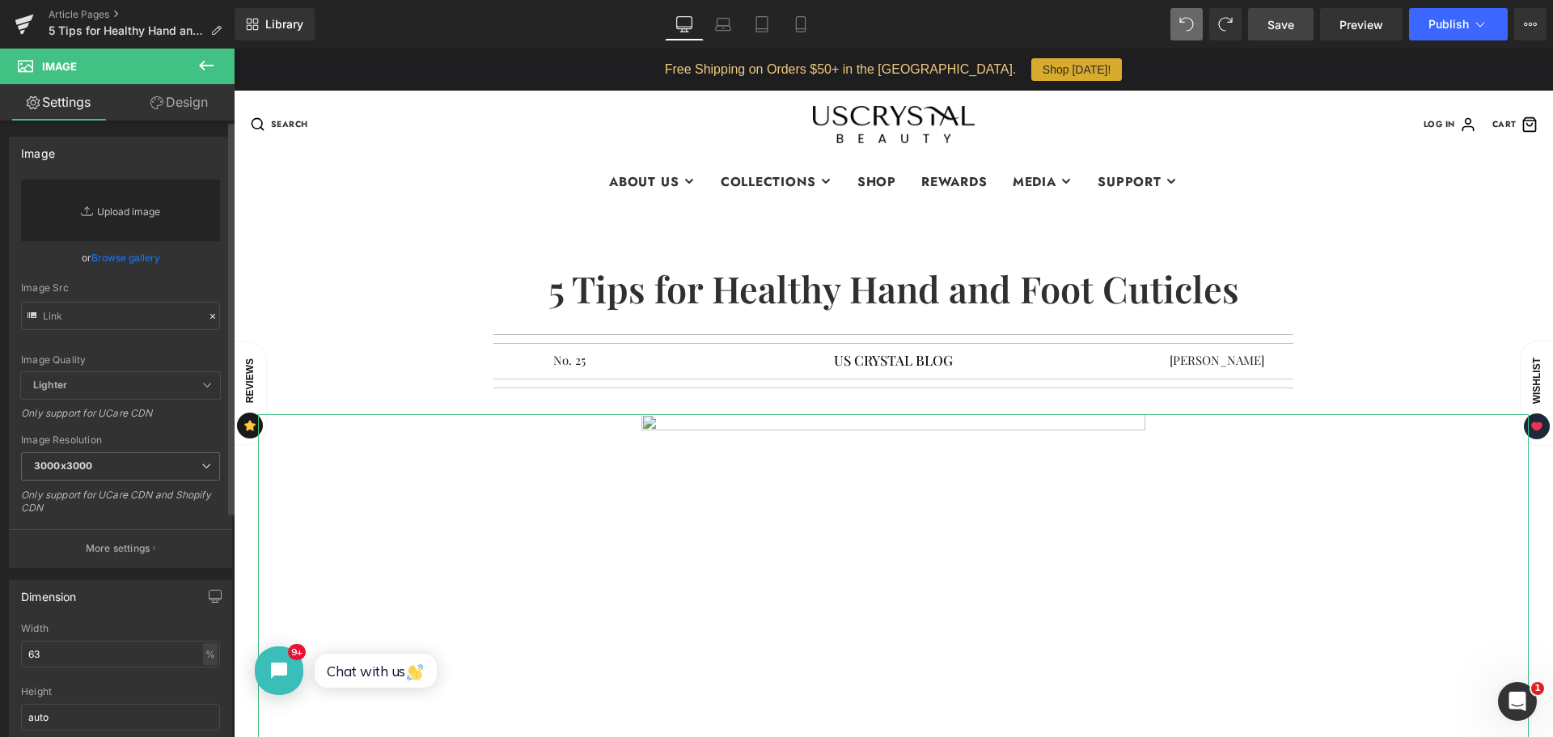
click at [100, 213] on link "Replace Image" at bounding box center [120, 210] width 199 height 61
click at [117, 261] on link "Browse gallery" at bounding box center [125, 258] width 69 height 28
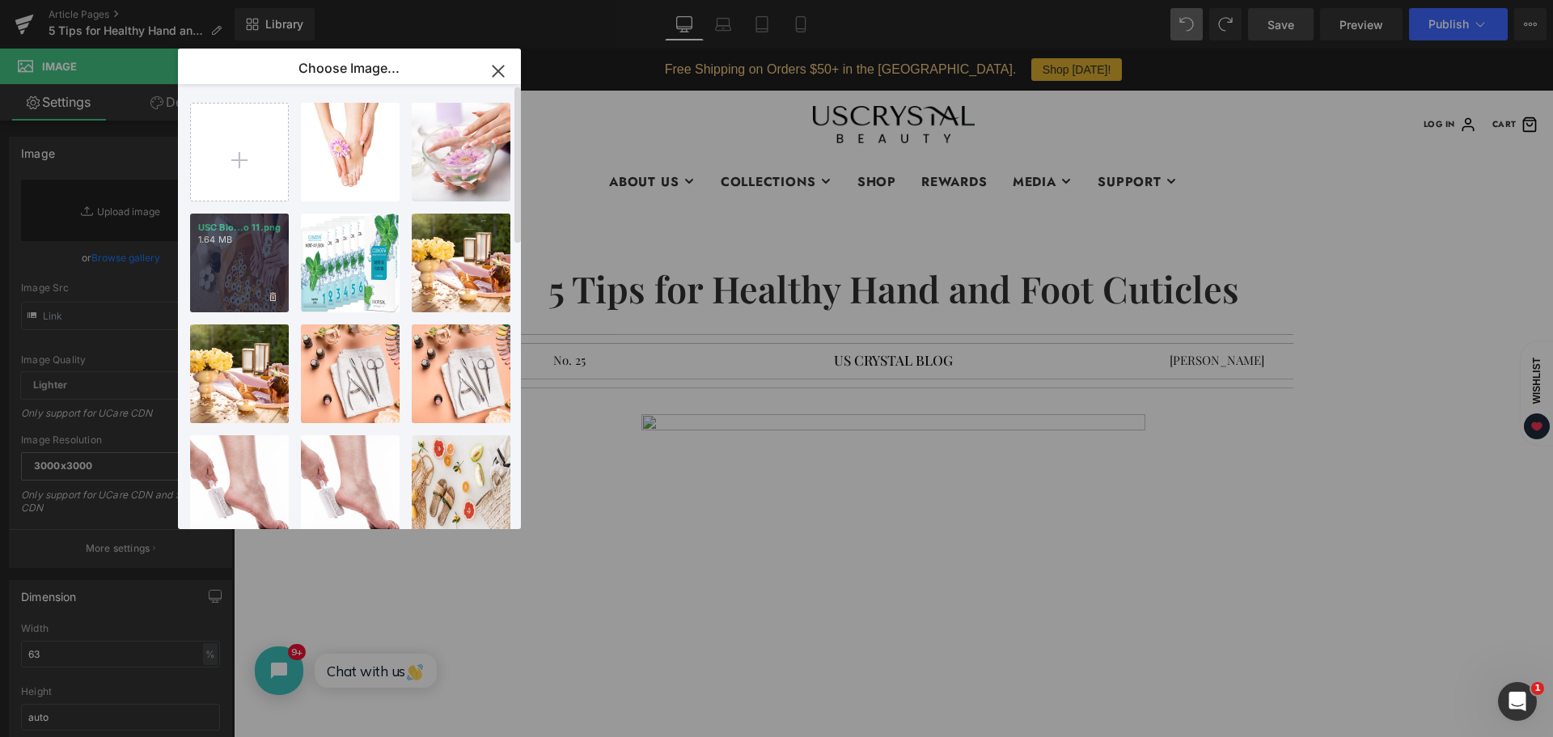
click at [244, 255] on div "USC Blo...o 11.png 1.64 MB" at bounding box center [239, 263] width 99 height 99
click div "5 Tips for Healthy Hand and Foot Cuticles Heading Separator Separator No. 25 Te…"
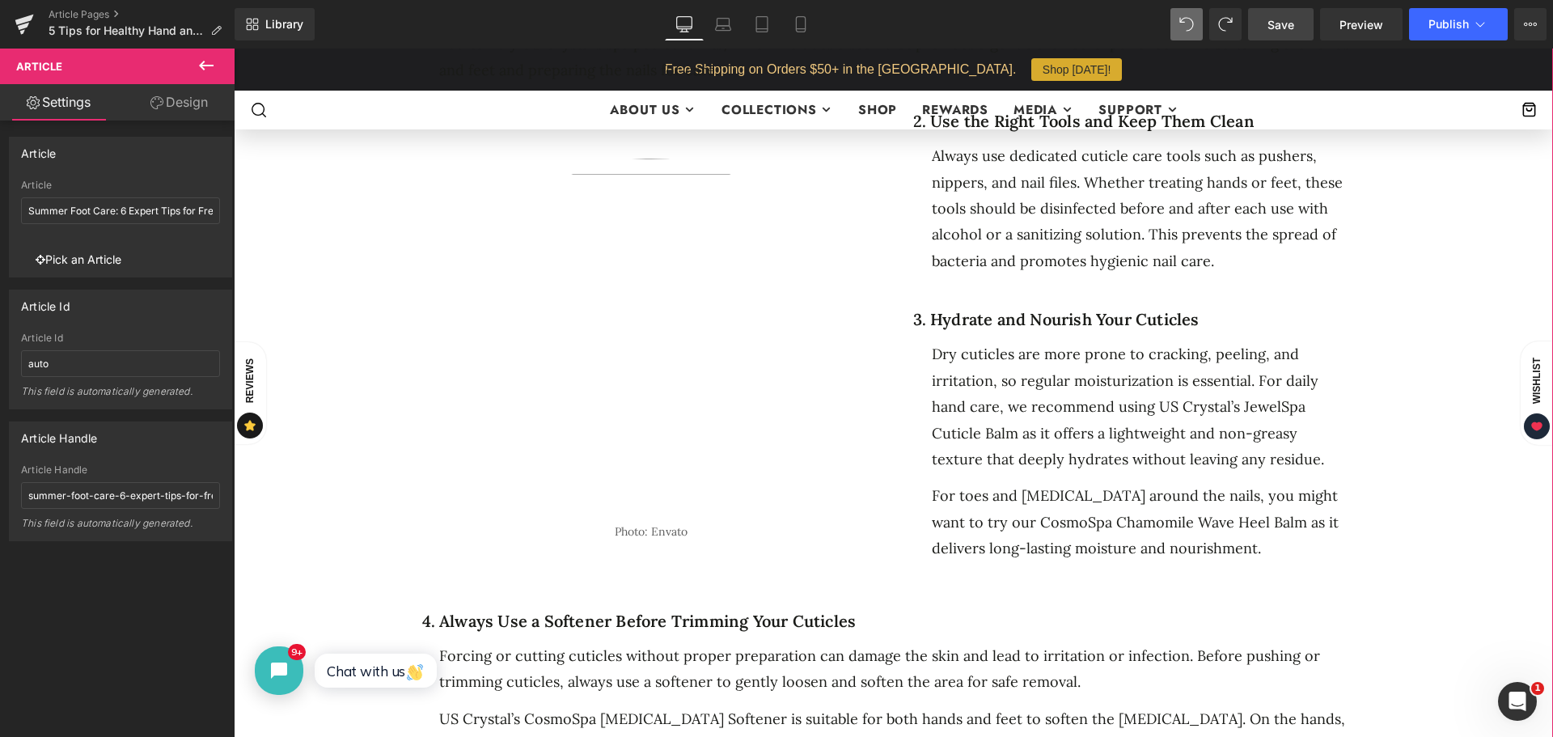
scroll to position [1375, 0]
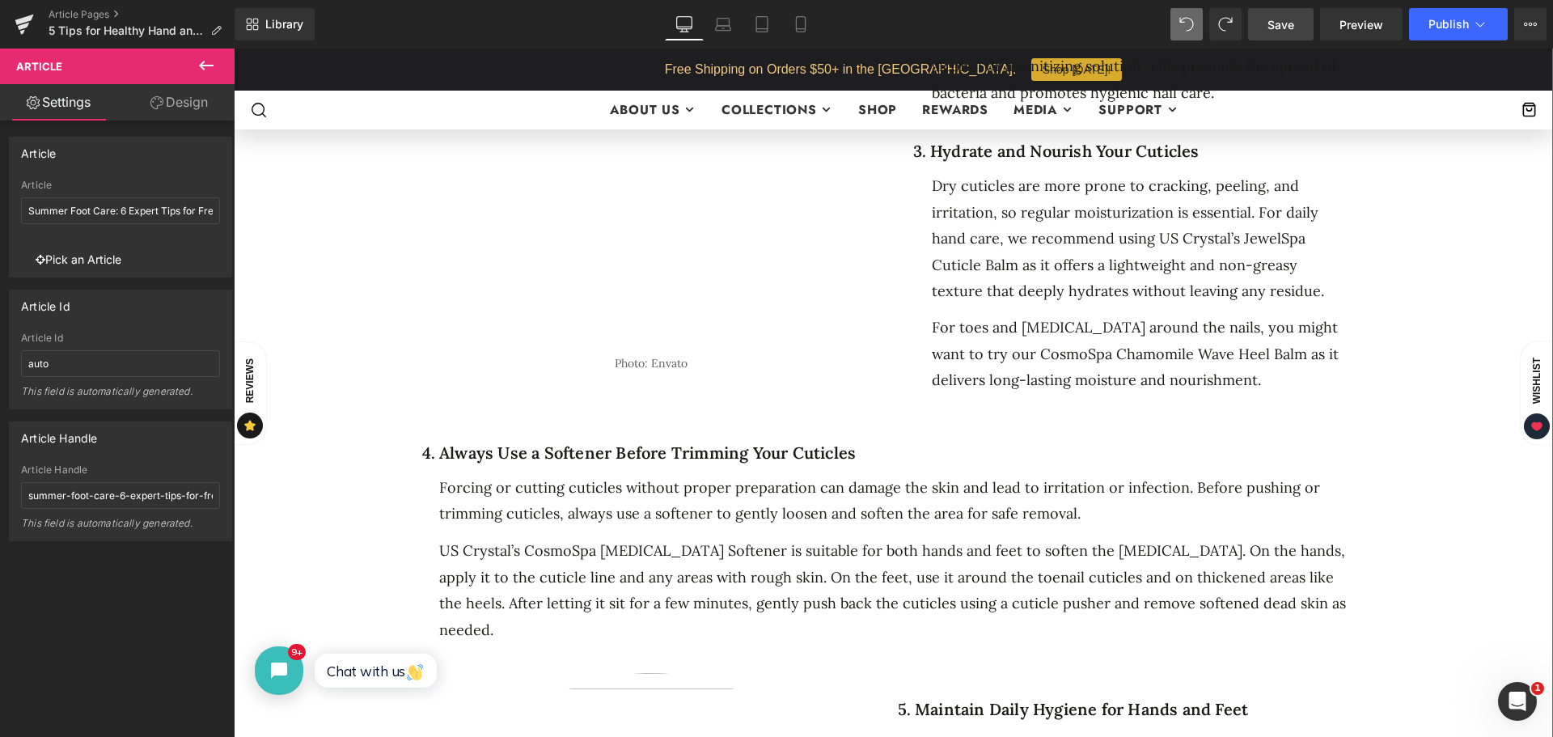
click img
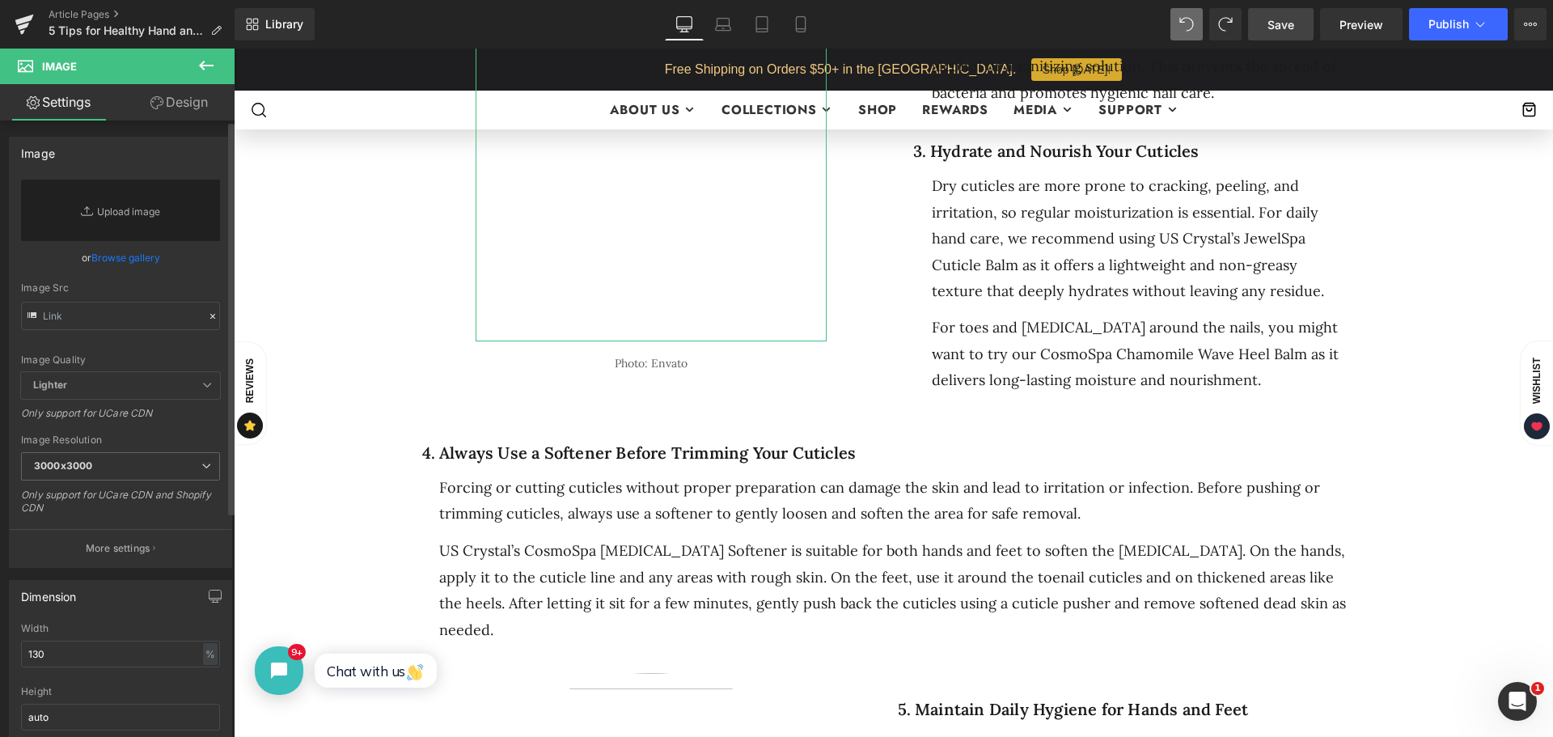
click at [115, 266] on link "Browse gallery" at bounding box center [125, 258] width 69 height 28
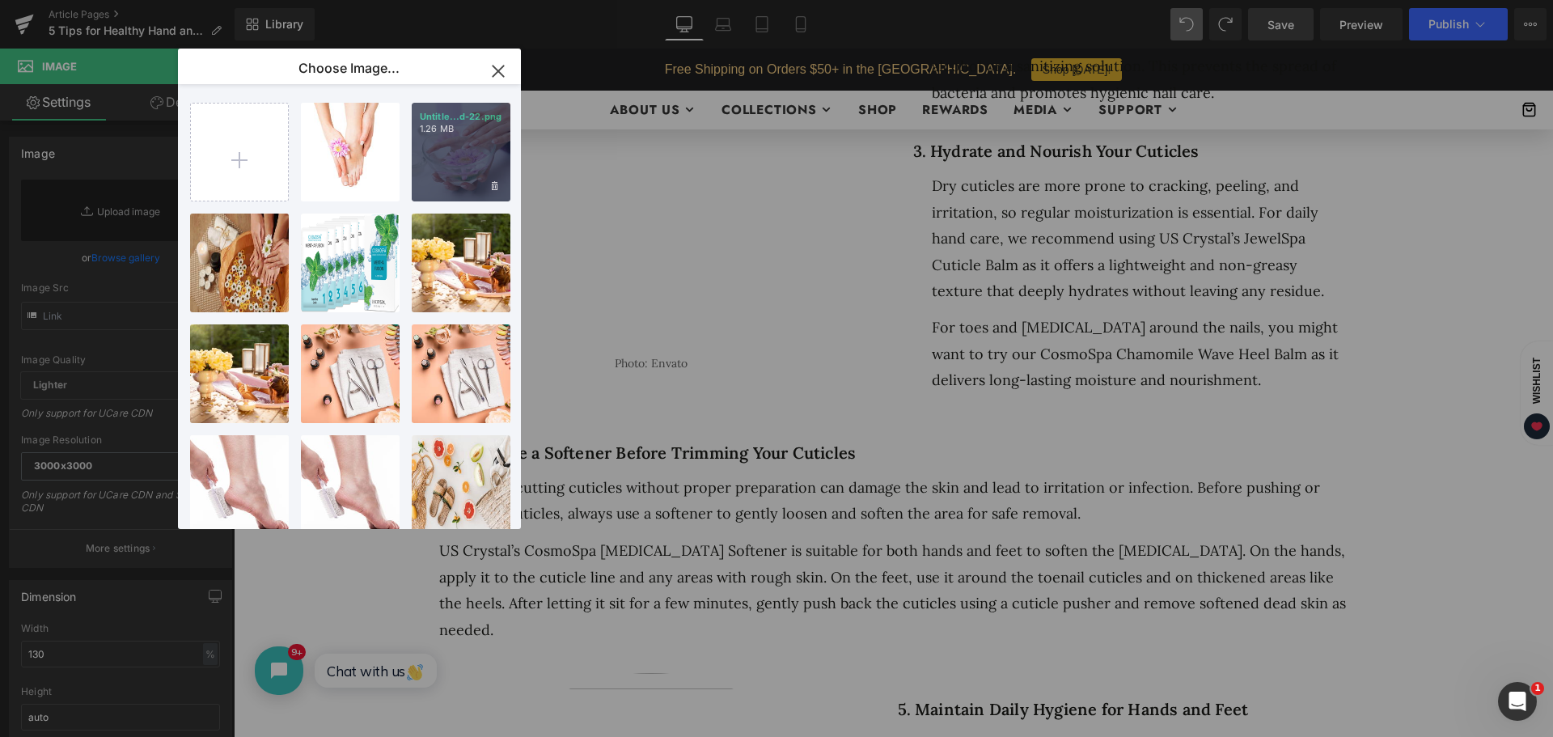
click at [443, 137] on div "Untitle...d-22.png 1.26 MB" at bounding box center [461, 152] width 99 height 99
click div "Image 70px Photo: Envato Text Block Row 57px Row 31px"
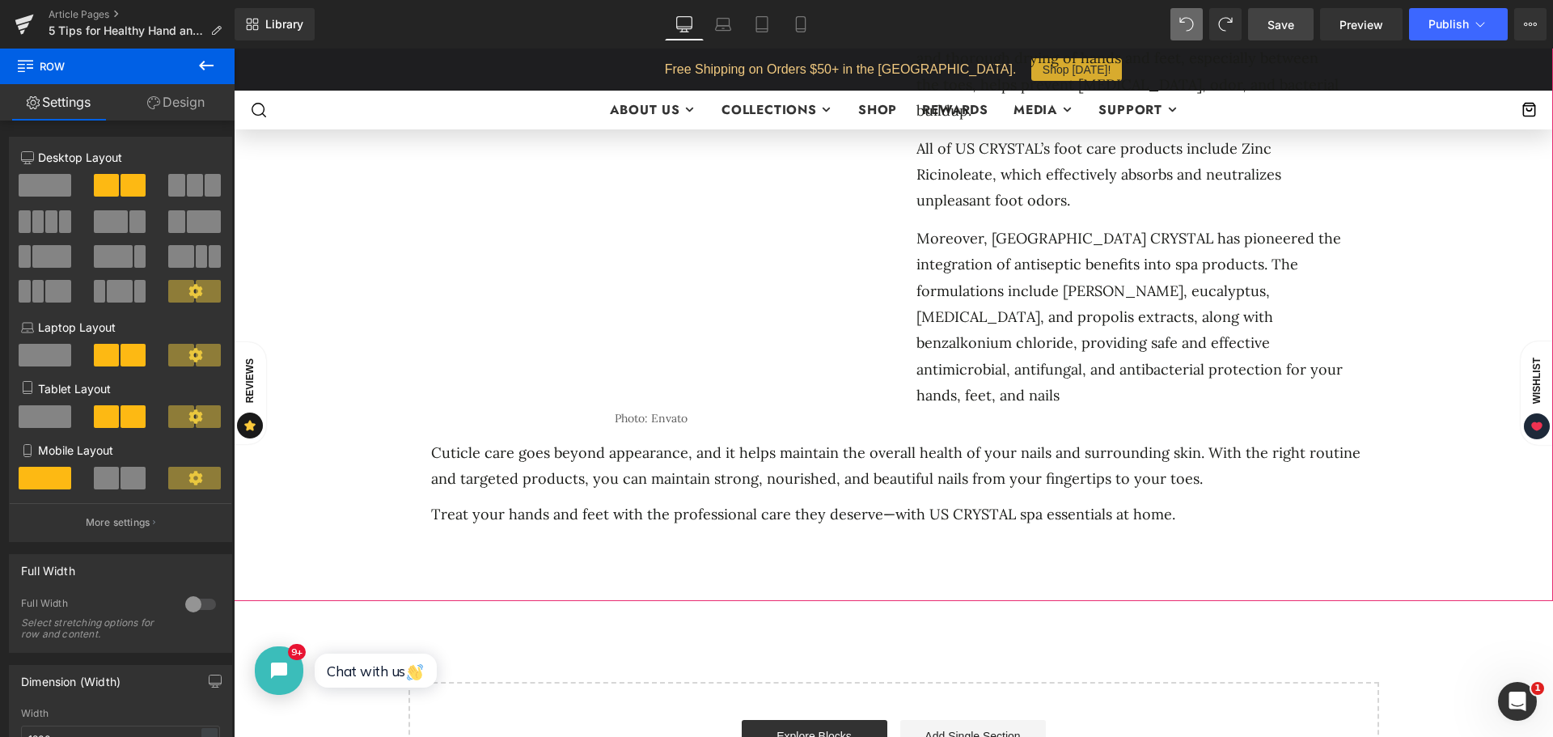
scroll to position [1942, 0]
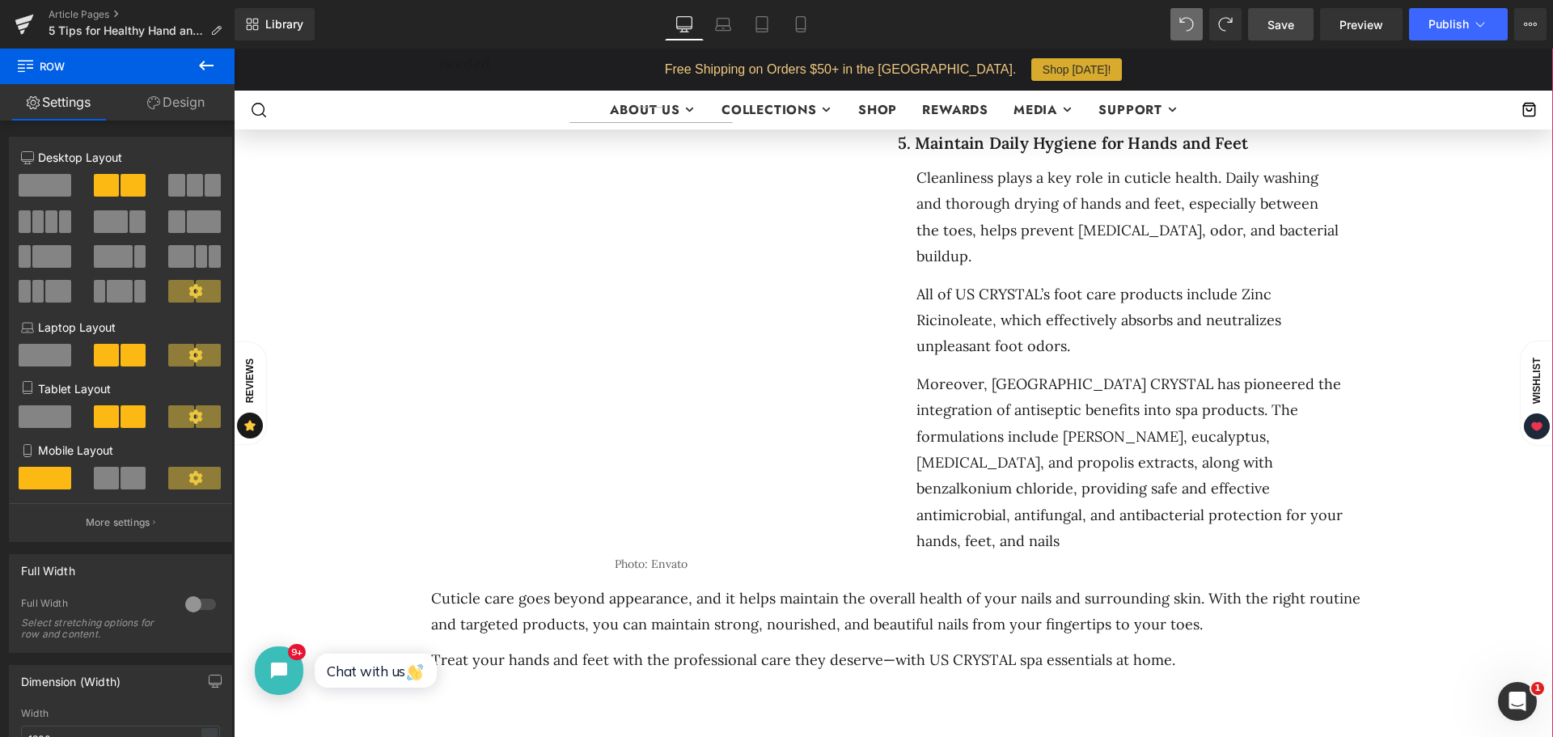
click img
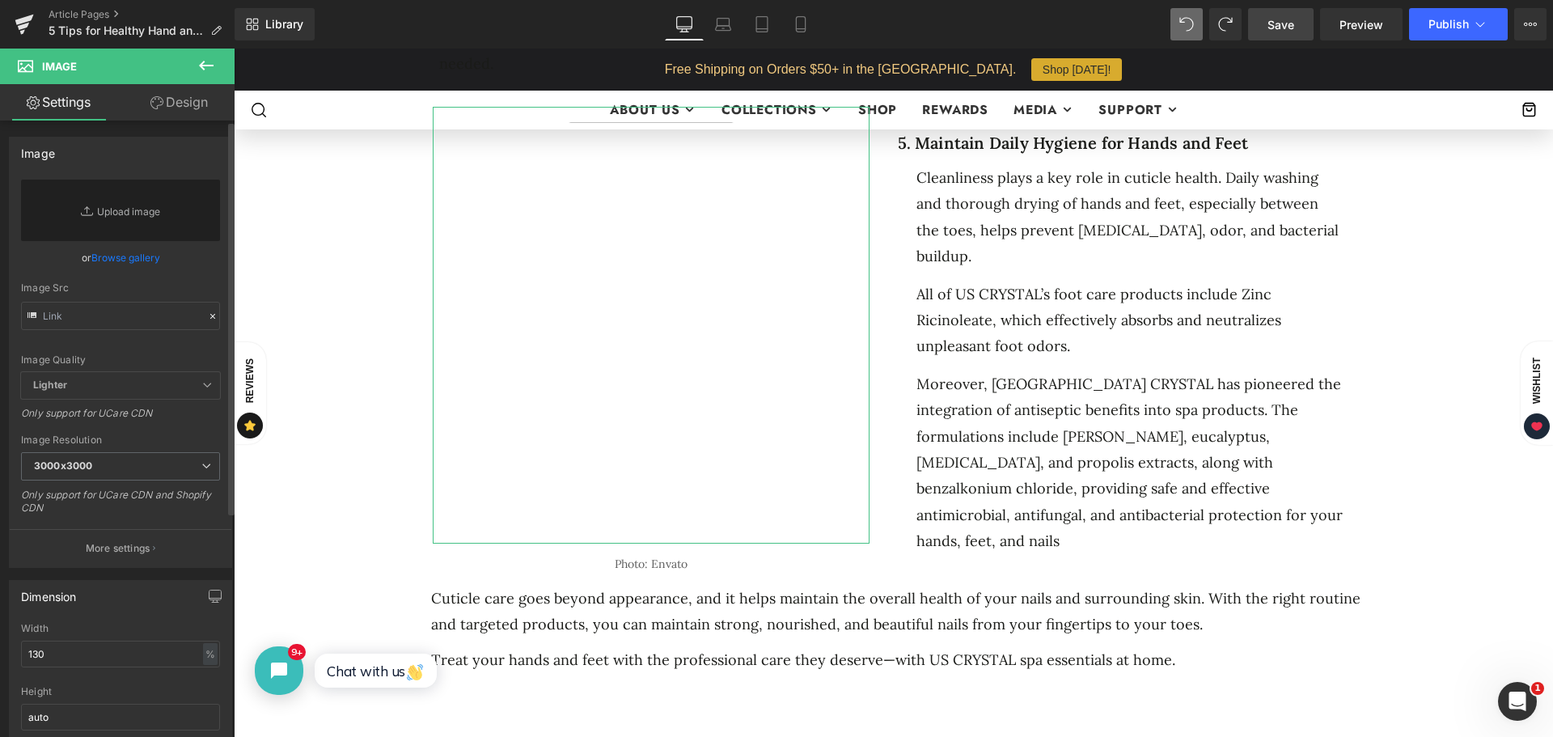
click at [97, 256] on link "Browse gallery" at bounding box center [125, 258] width 69 height 28
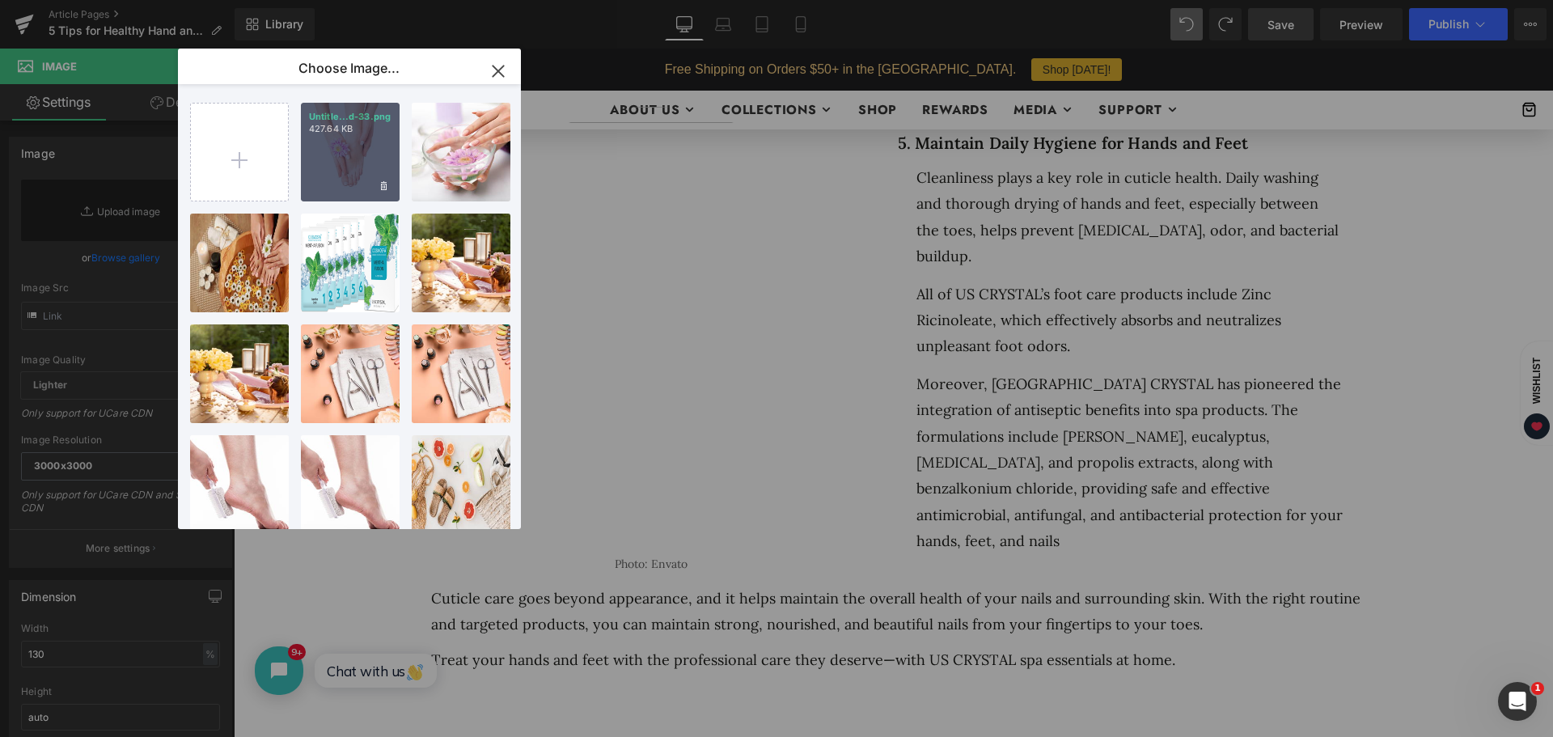
click at [353, 147] on div "Untitle...d-33.png 427.64 KB" at bounding box center [350, 152] width 99 height 99
click div "5 Tips for Healthy Hand and Foot Cuticles Heading Separator Separator No. 25 Te…"
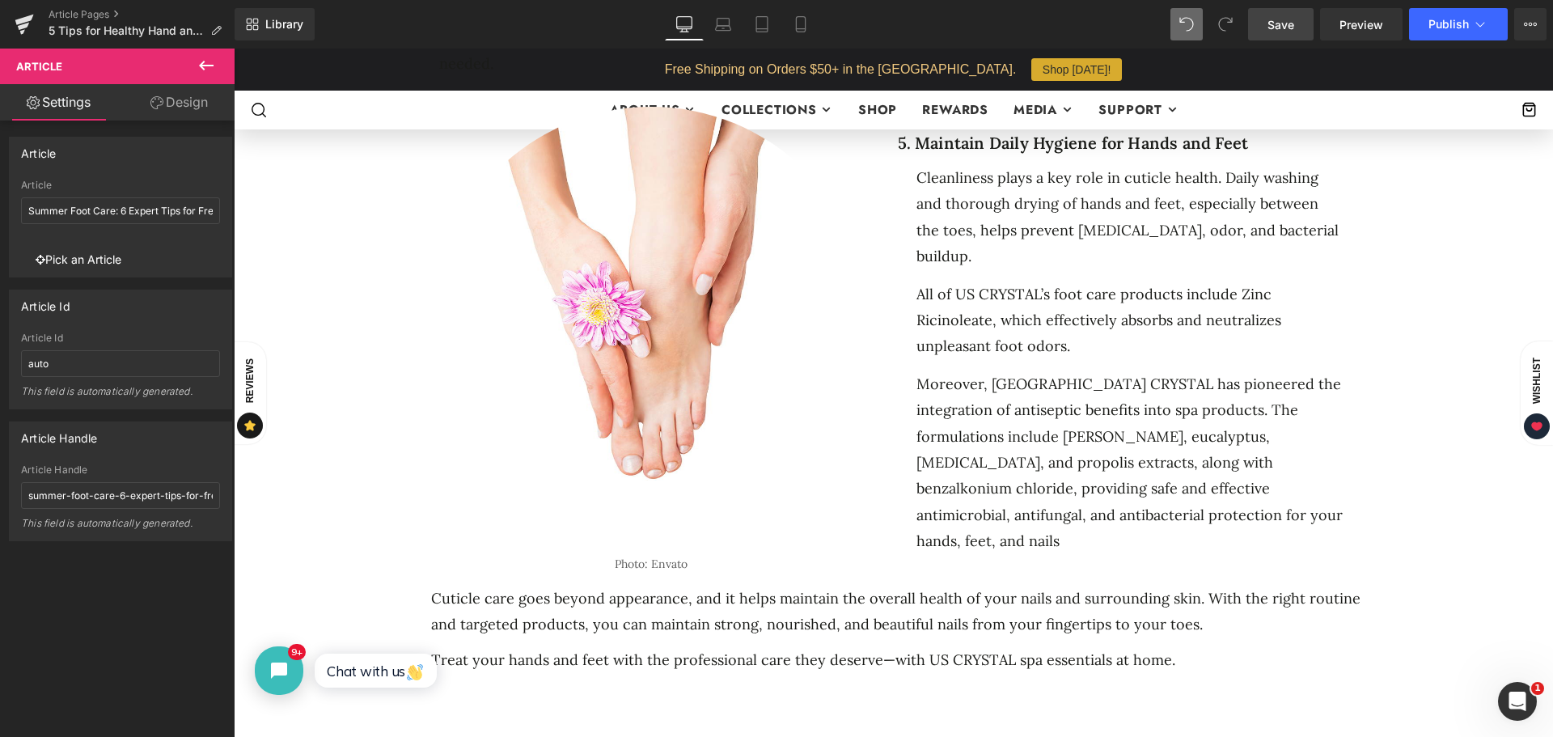
click at [1276, 27] on span "Save" at bounding box center [1281, 24] width 27 height 17
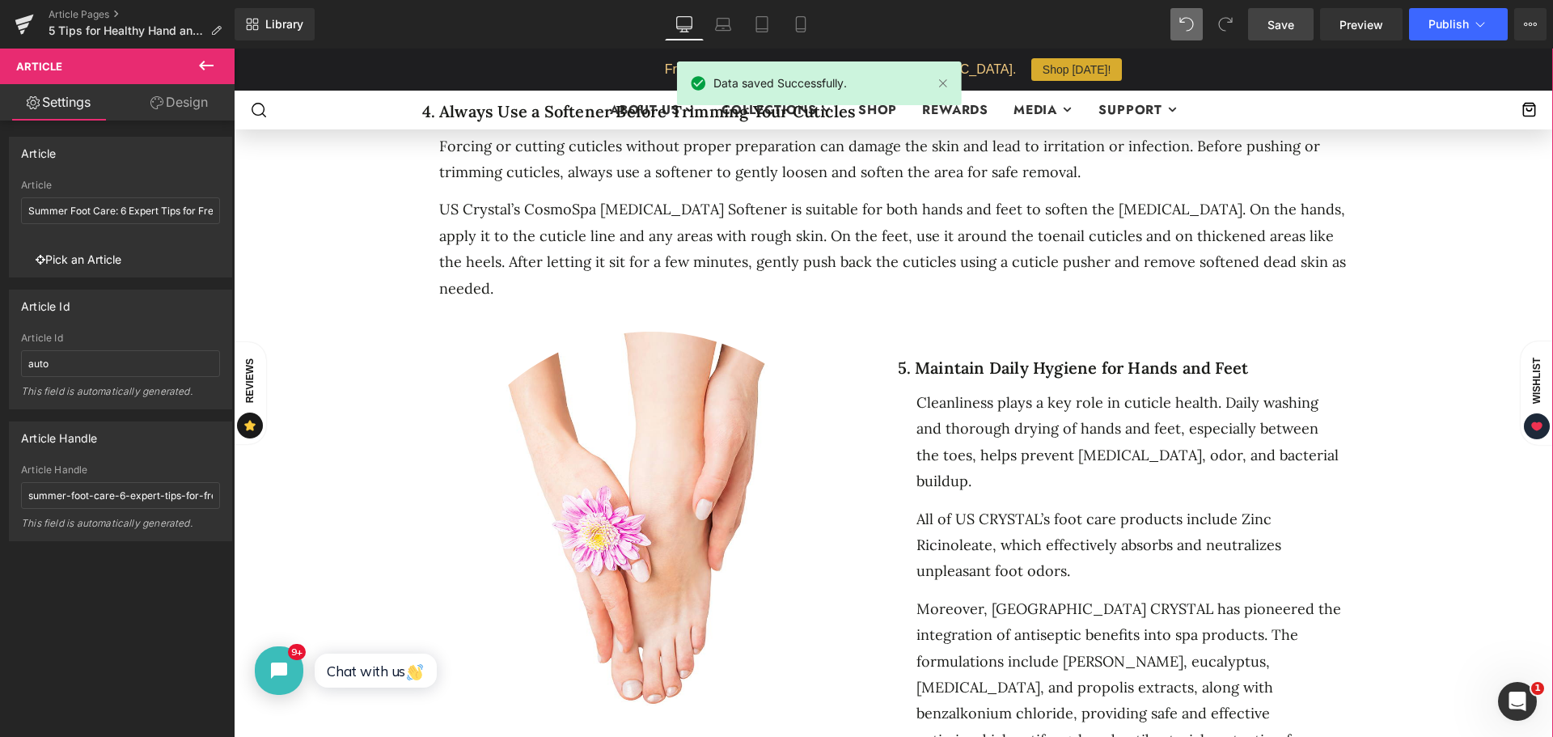
scroll to position [1537, 0]
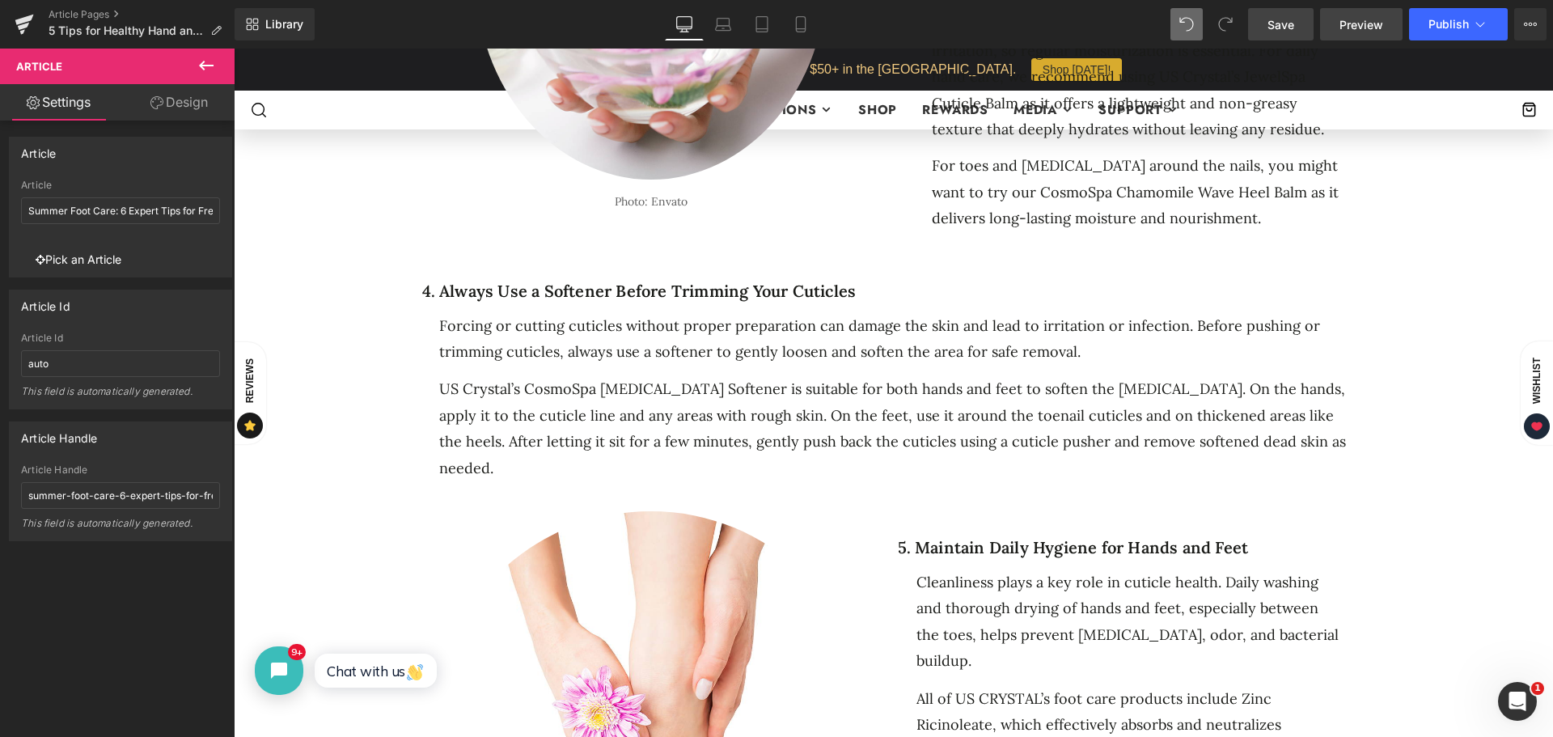
click at [1347, 18] on span "Preview" at bounding box center [1362, 24] width 44 height 17
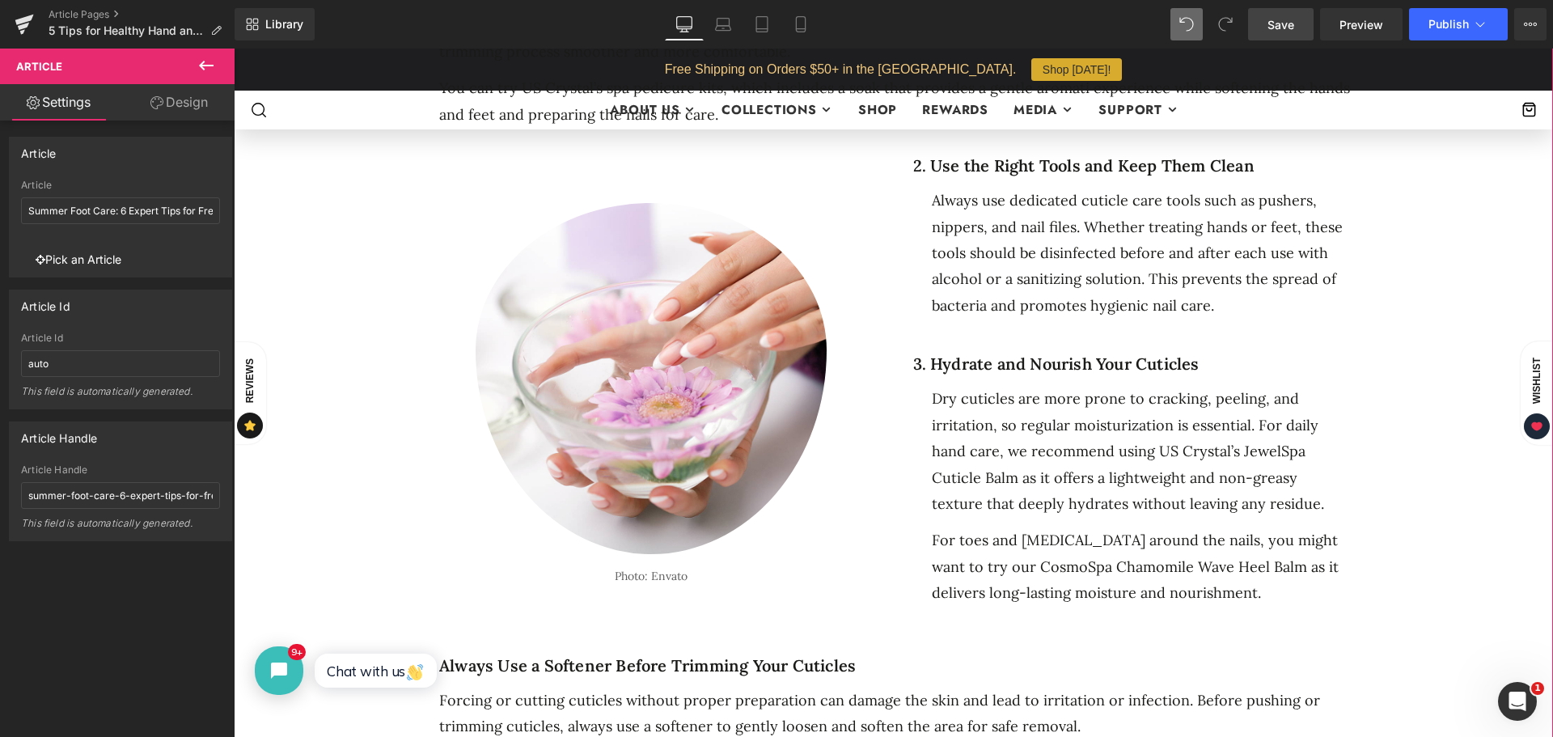
scroll to position [971, 0]
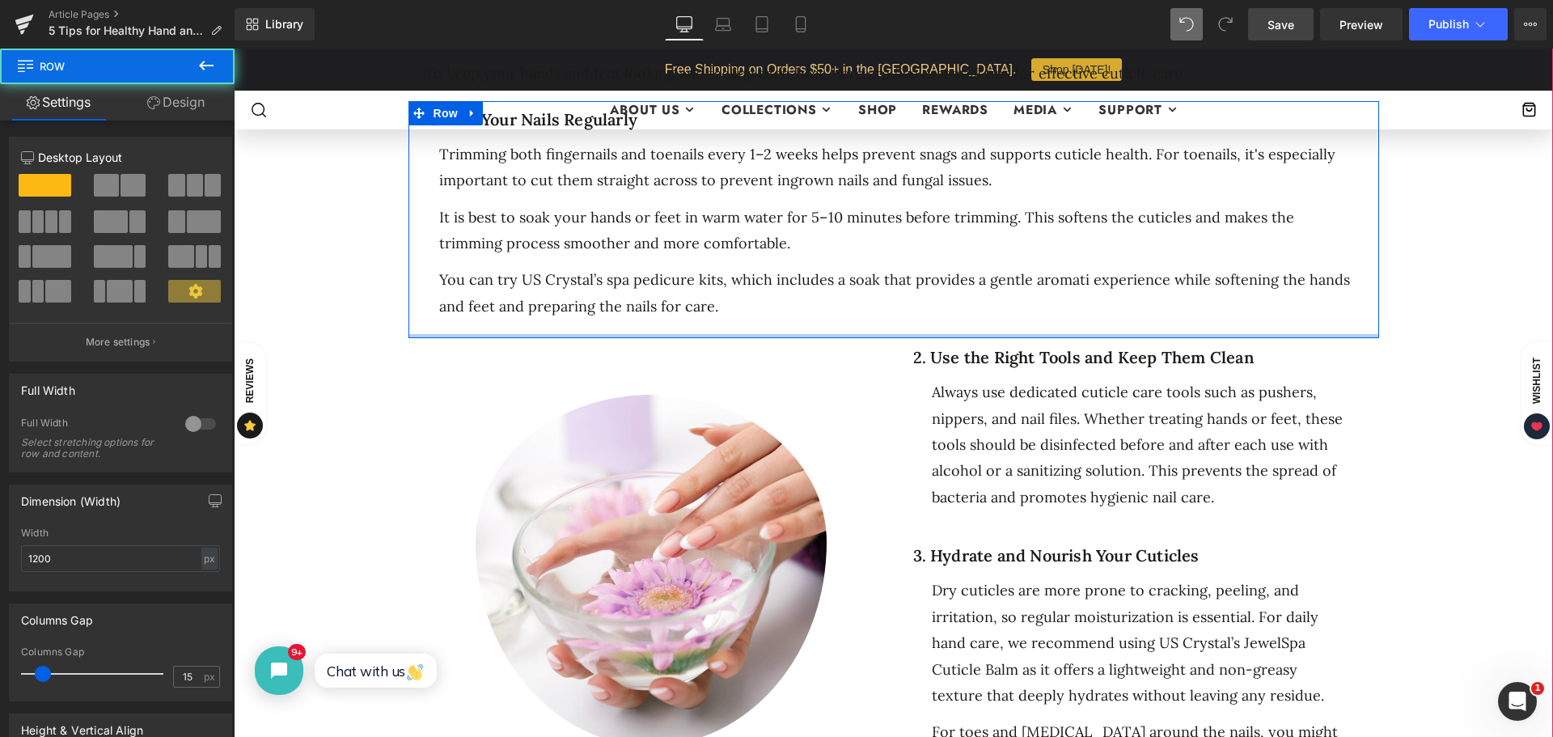
click div
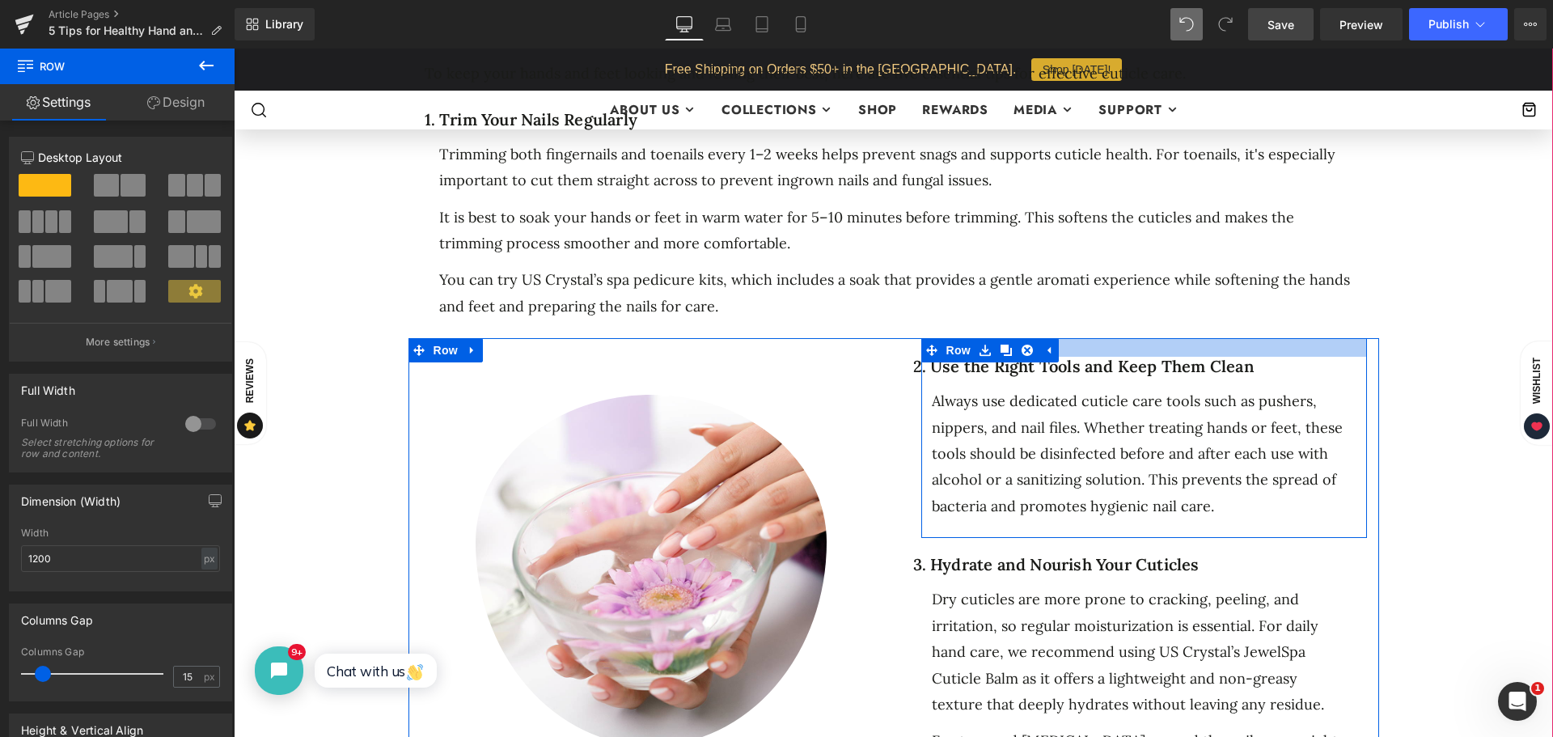
drag, startPoint x: 1141, startPoint y: 313, endPoint x: 1141, endPoint y: 322, distance: 8.9
click div
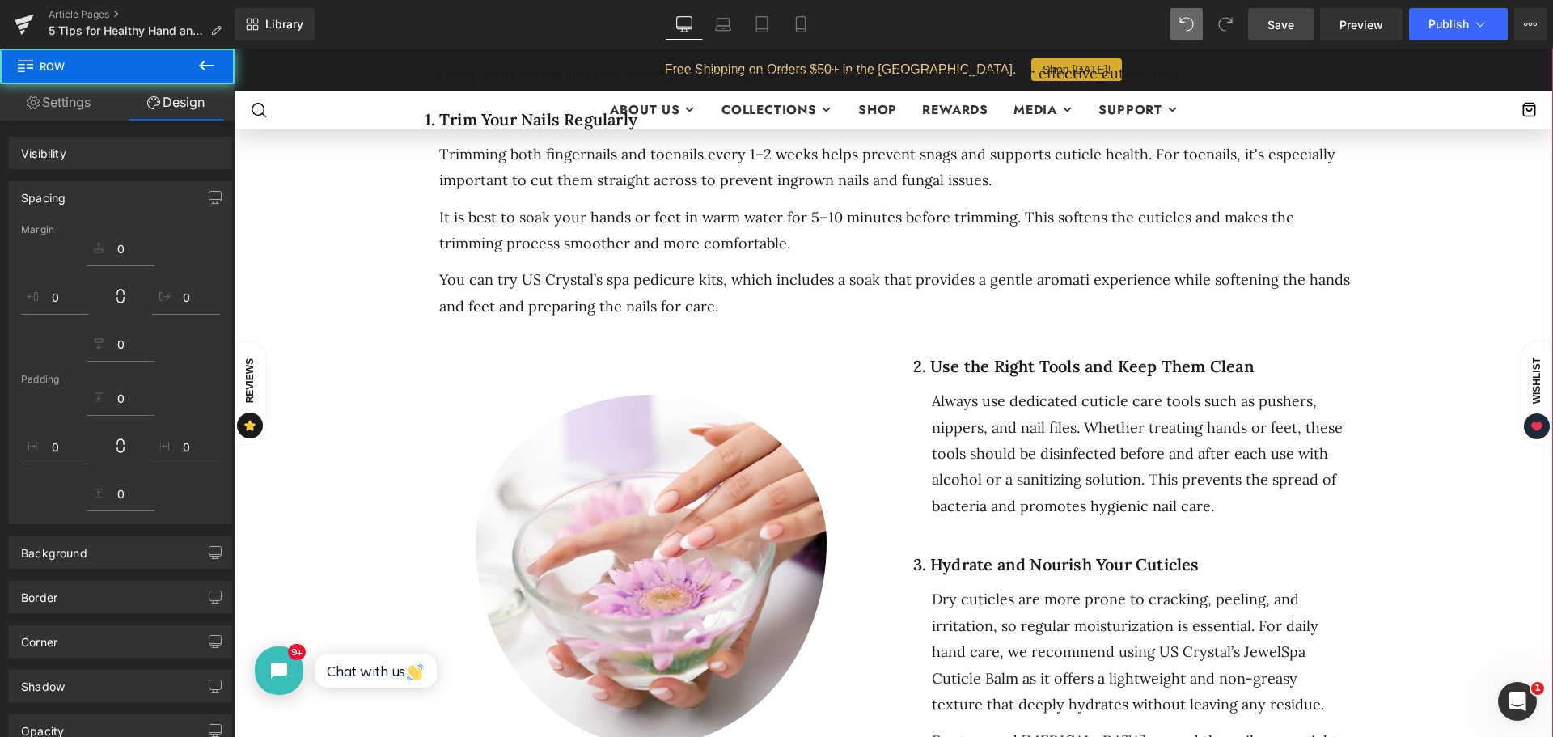
click div "5 Tips for Healthy Hand and Foot Cuticles Heading Separator Separator No. 25 Te…"
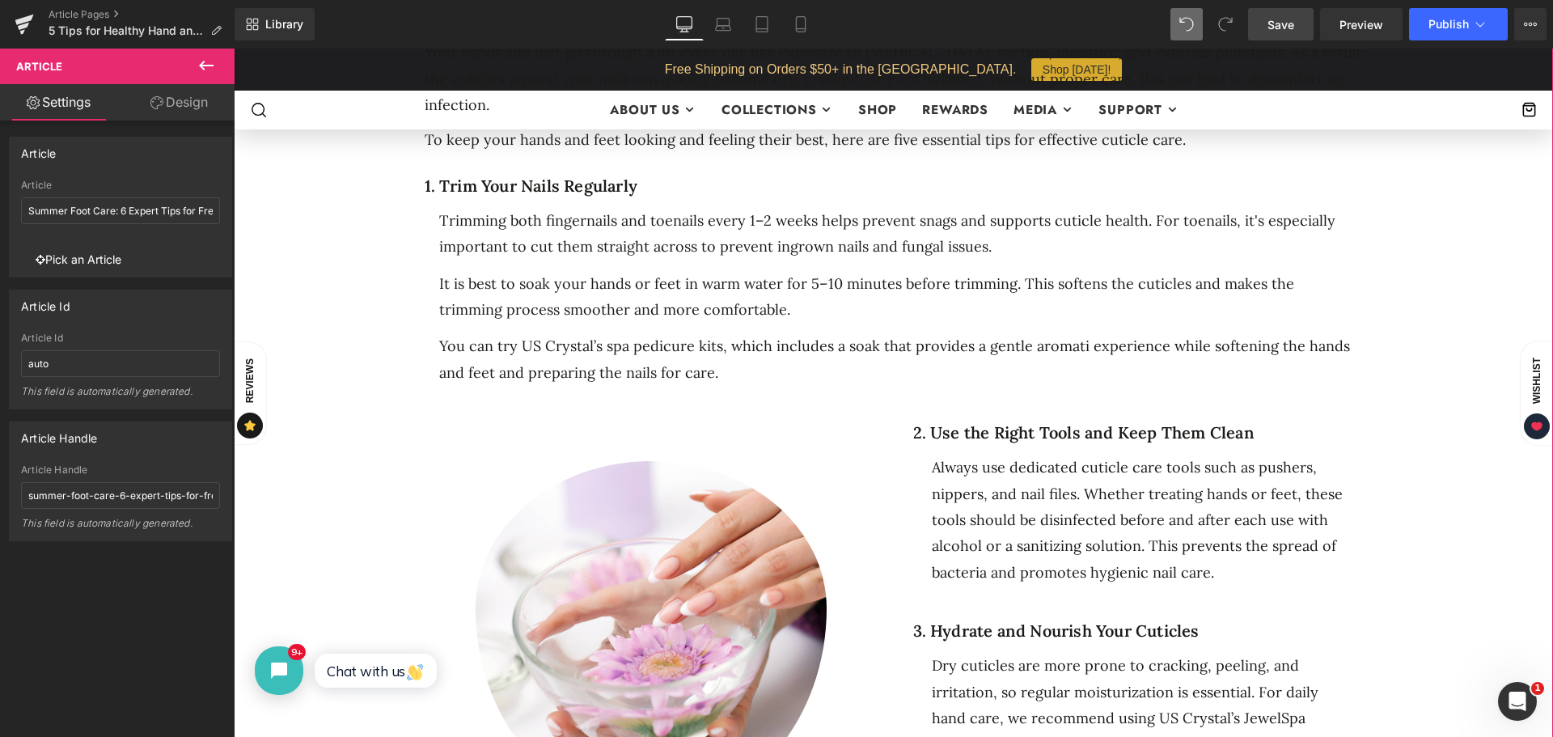
scroll to position [890, 0]
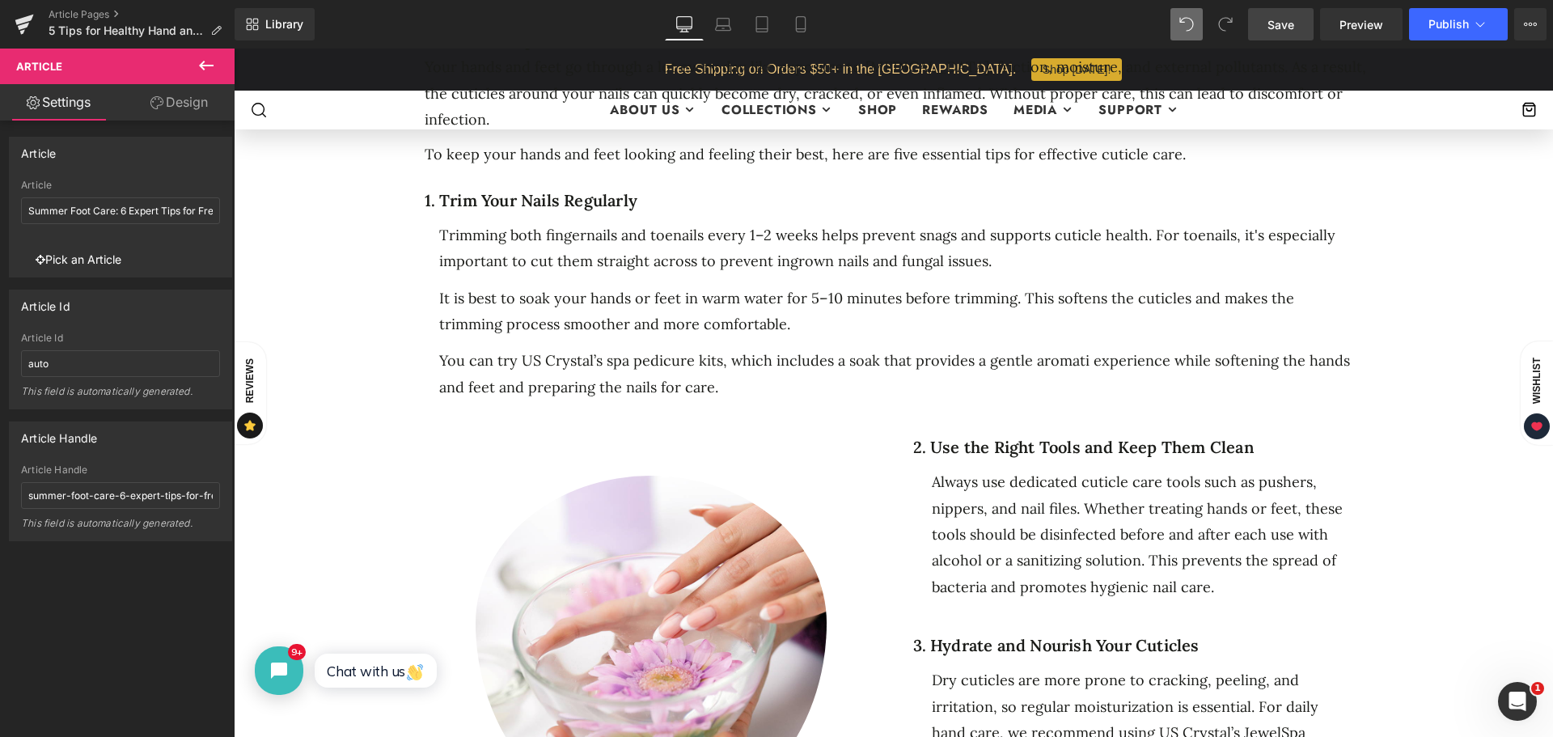
click at [1285, 17] on span "Save" at bounding box center [1281, 24] width 27 height 17
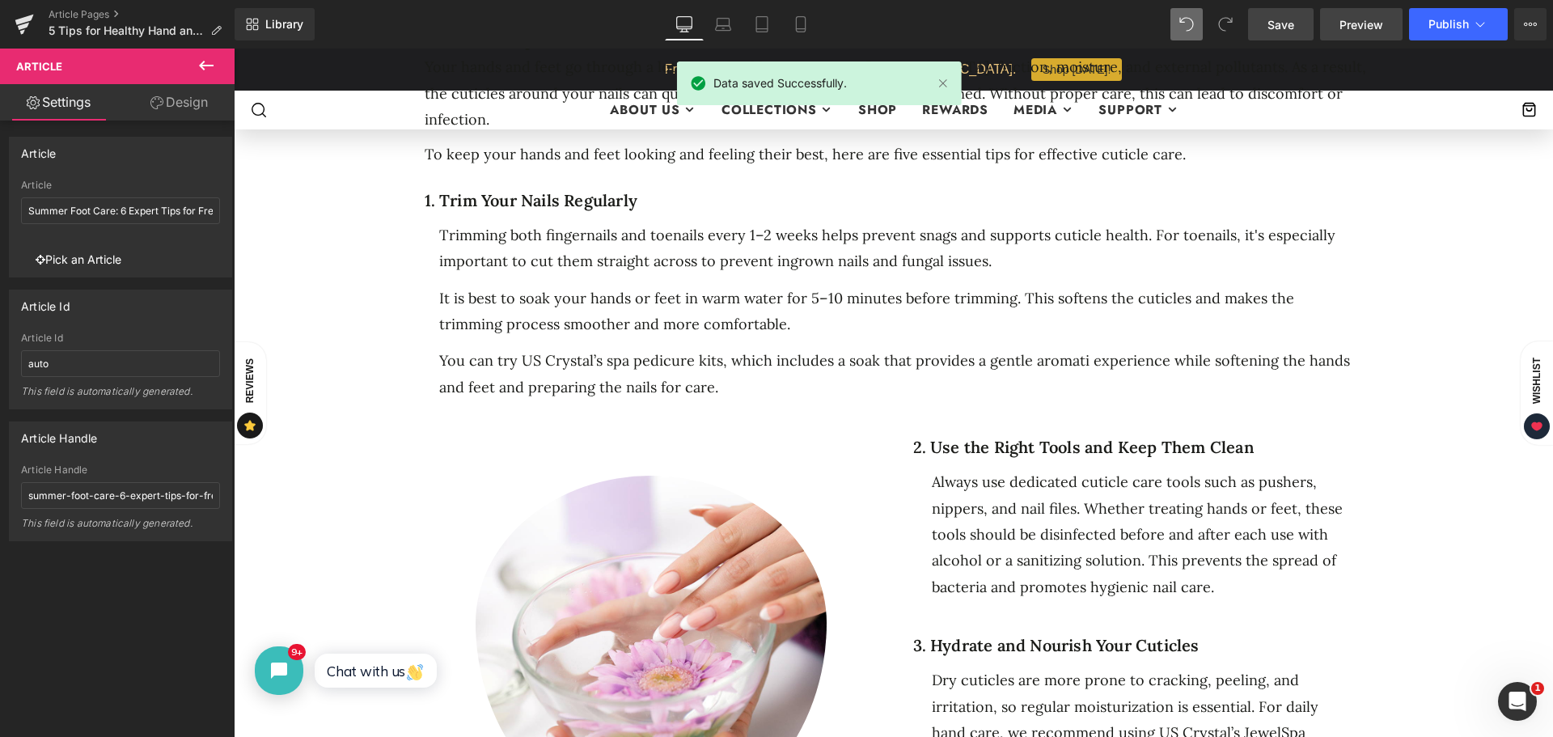
click at [1368, 17] on span "Preview" at bounding box center [1362, 24] width 44 height 17
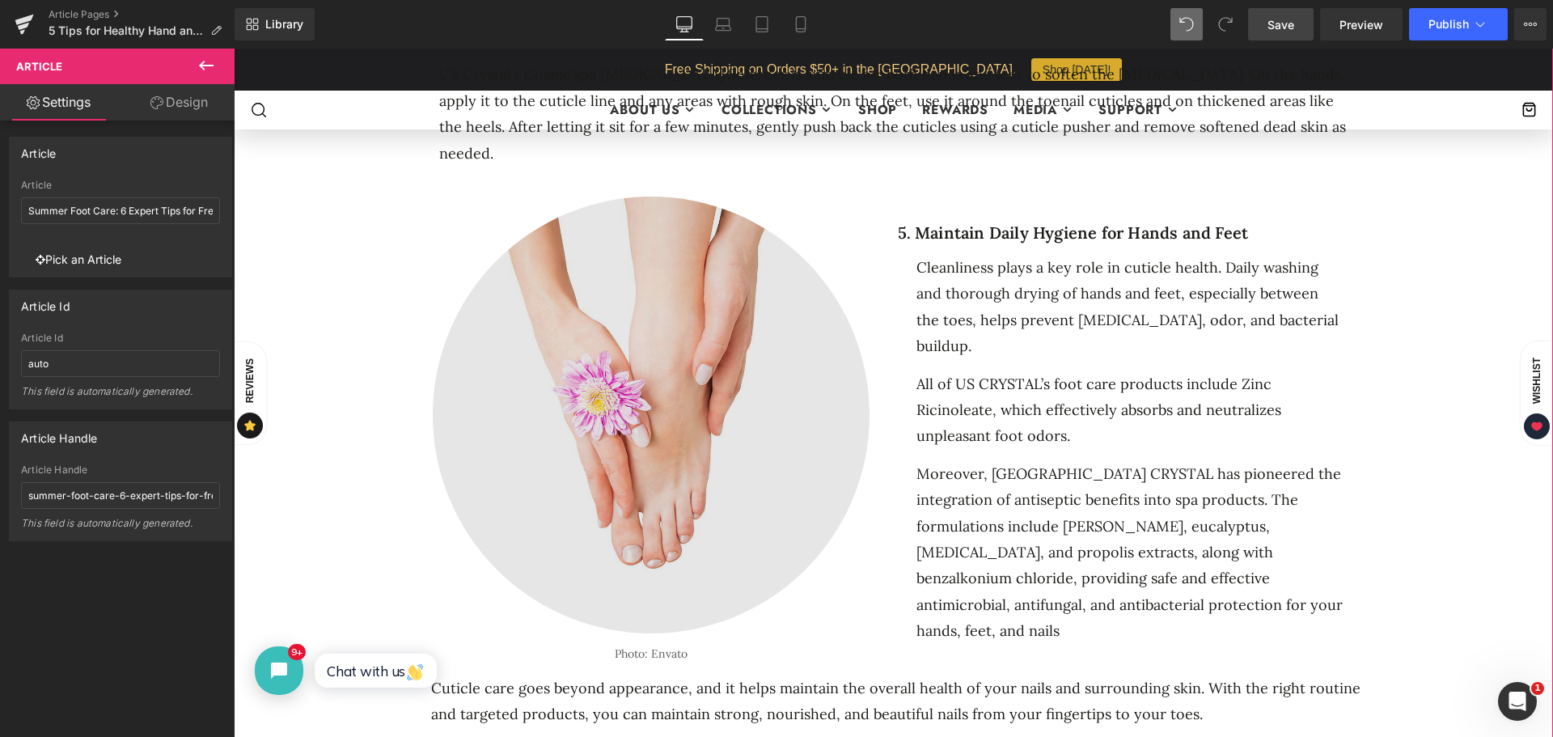
click img
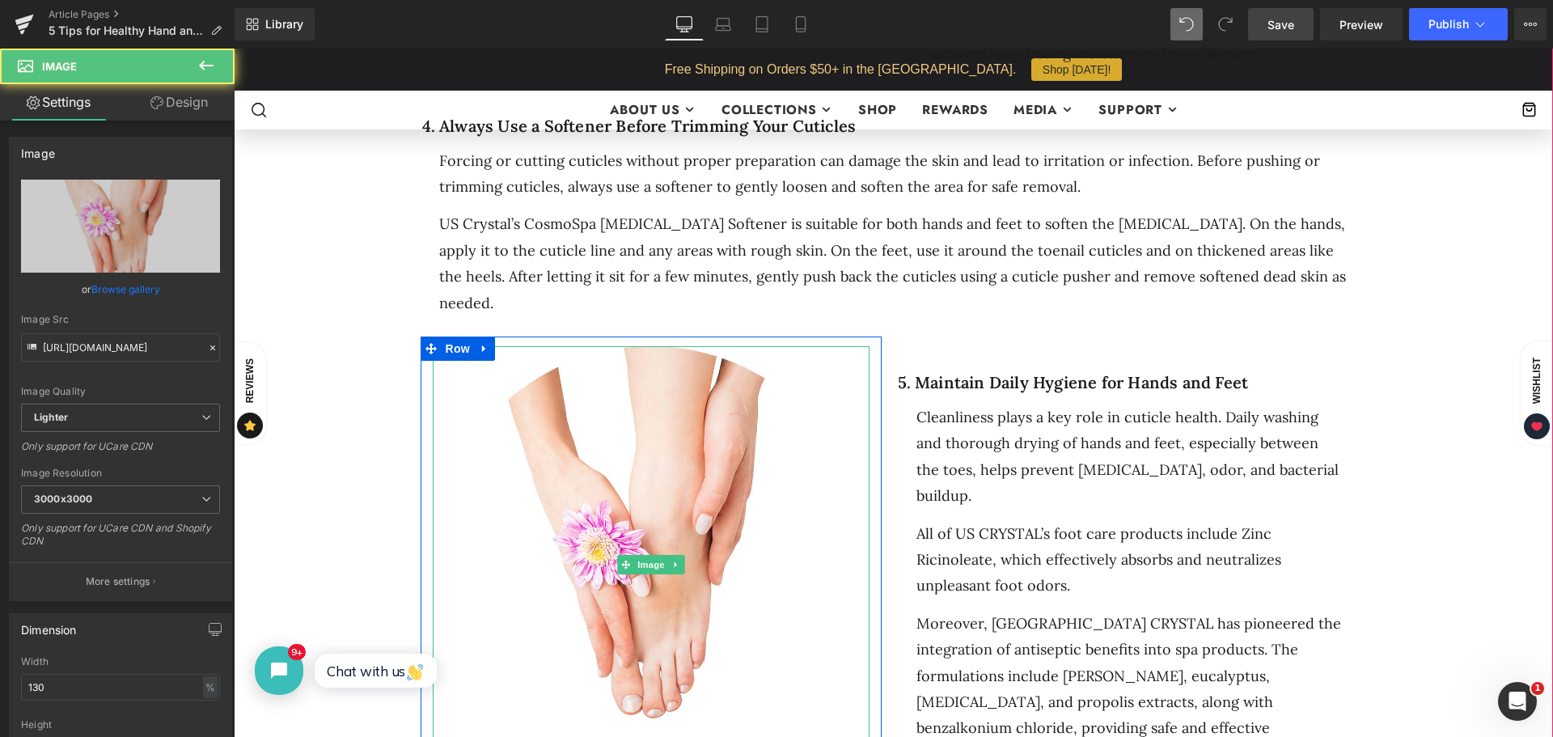
scroll to position [1618, 0]
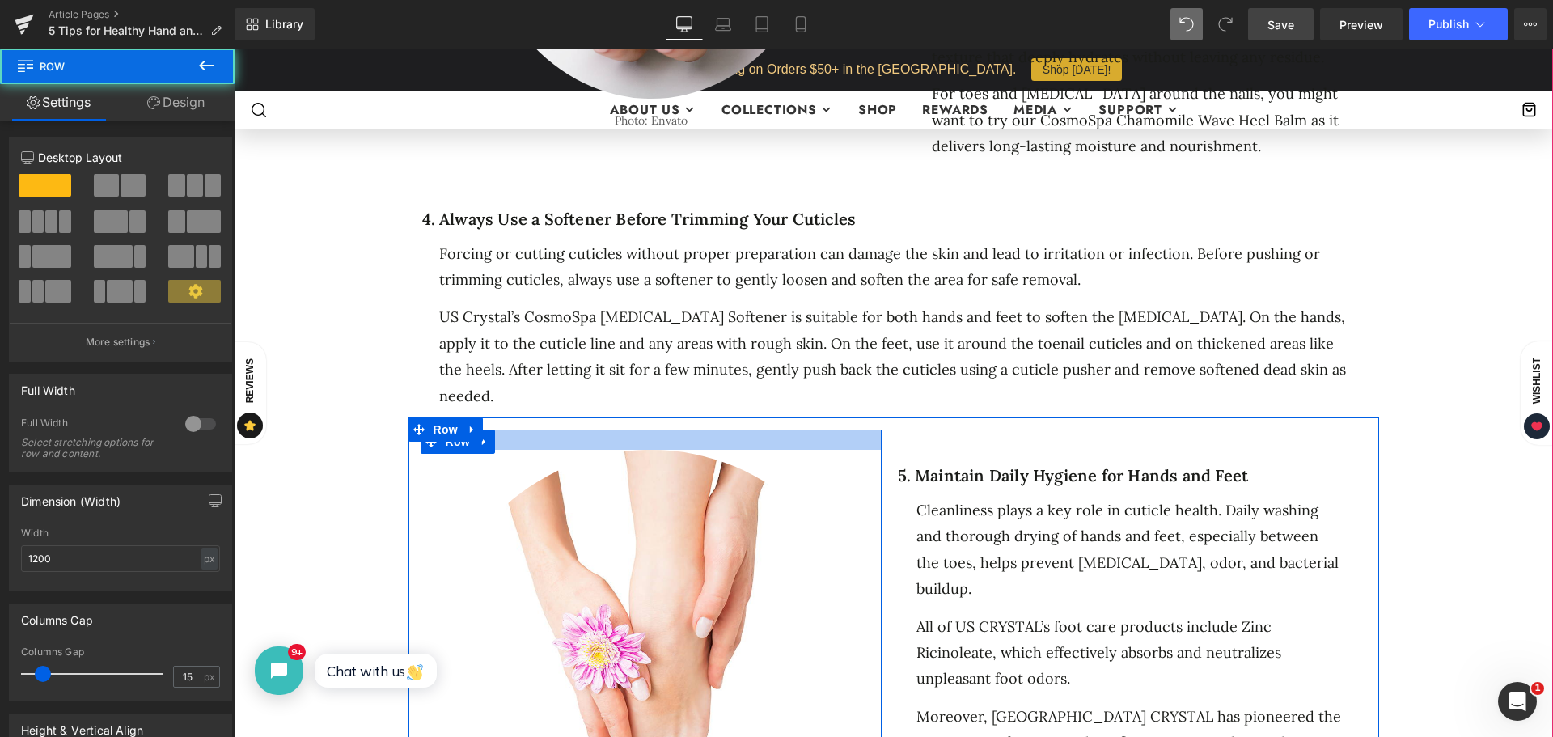
drag, startPoint x: 638, startPoint y: 375, endPoint x: 638, endPoint y: 386, distance: 10.5
click div
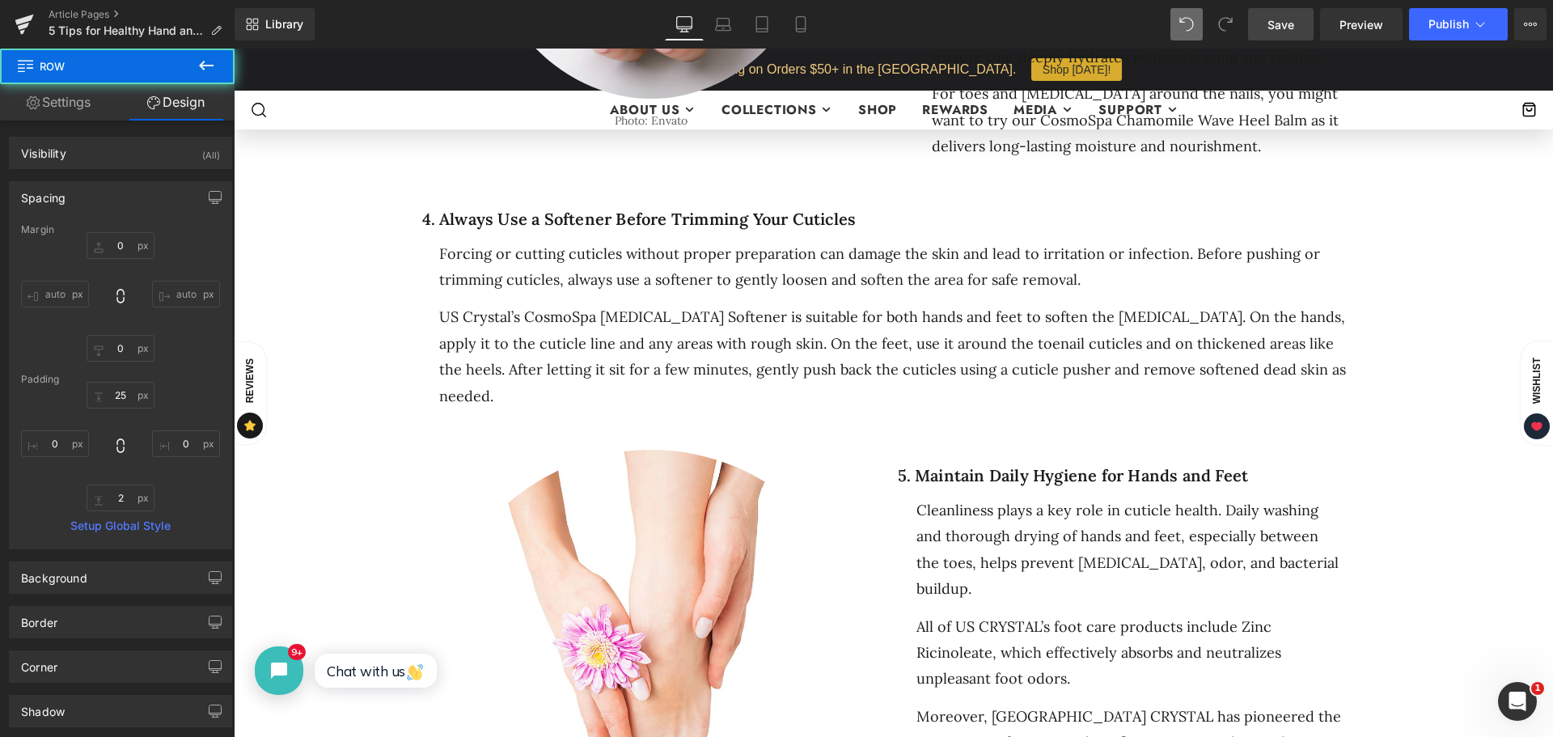
type input "0"
type input "25"
type input "0"
type input "2"
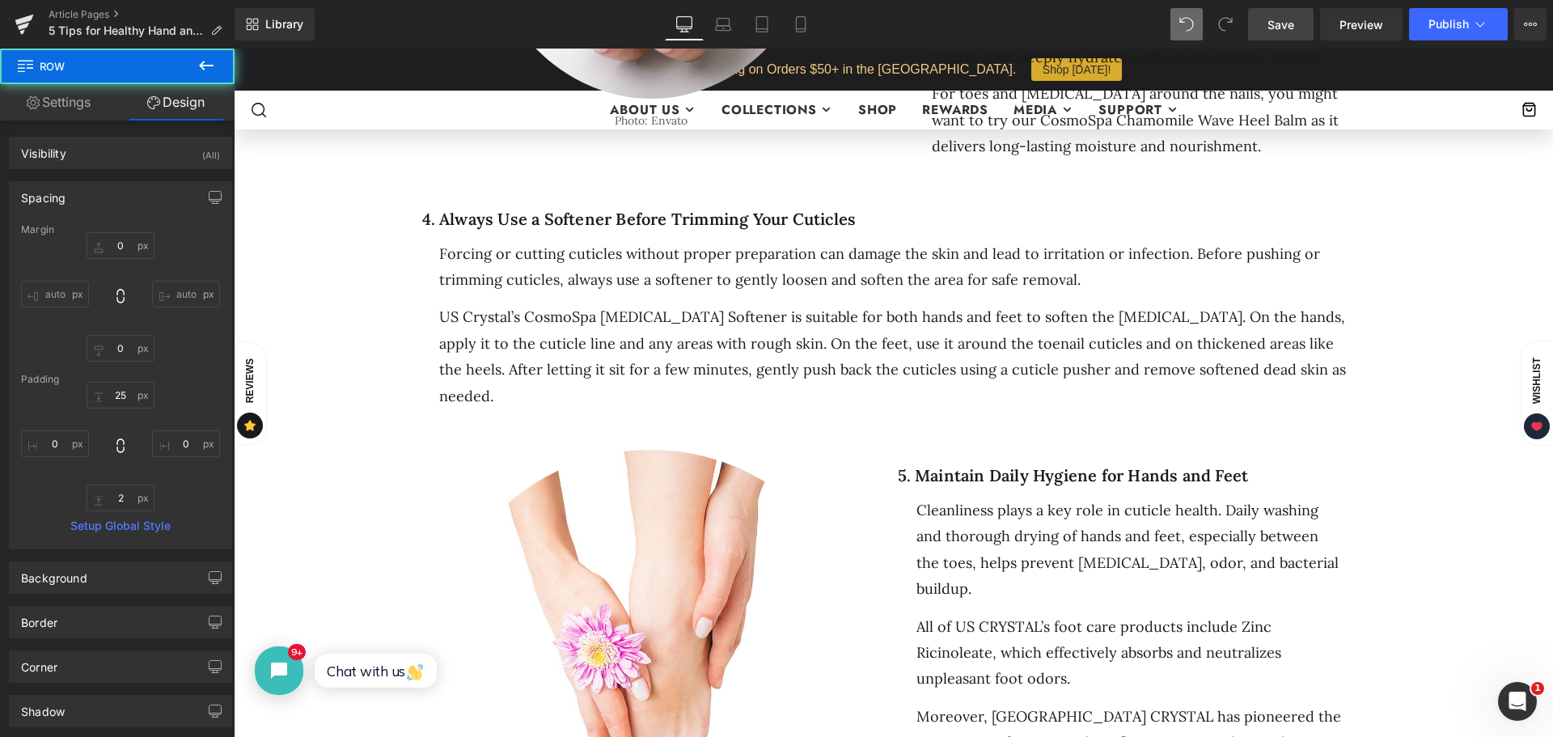
type input "0"
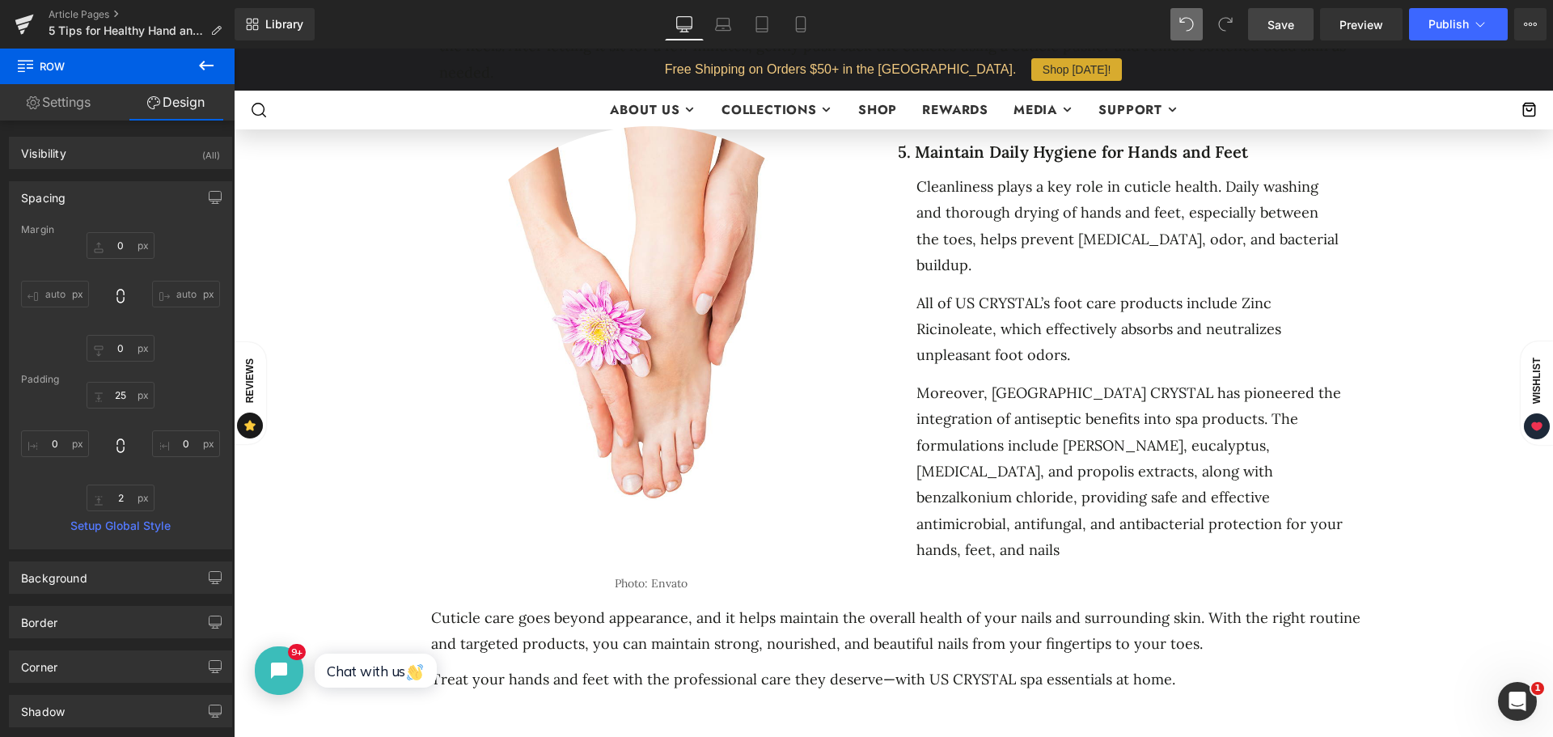
click at [1291, 23] on span "Save" at bounding box center [1281, 24] width 27 height 17
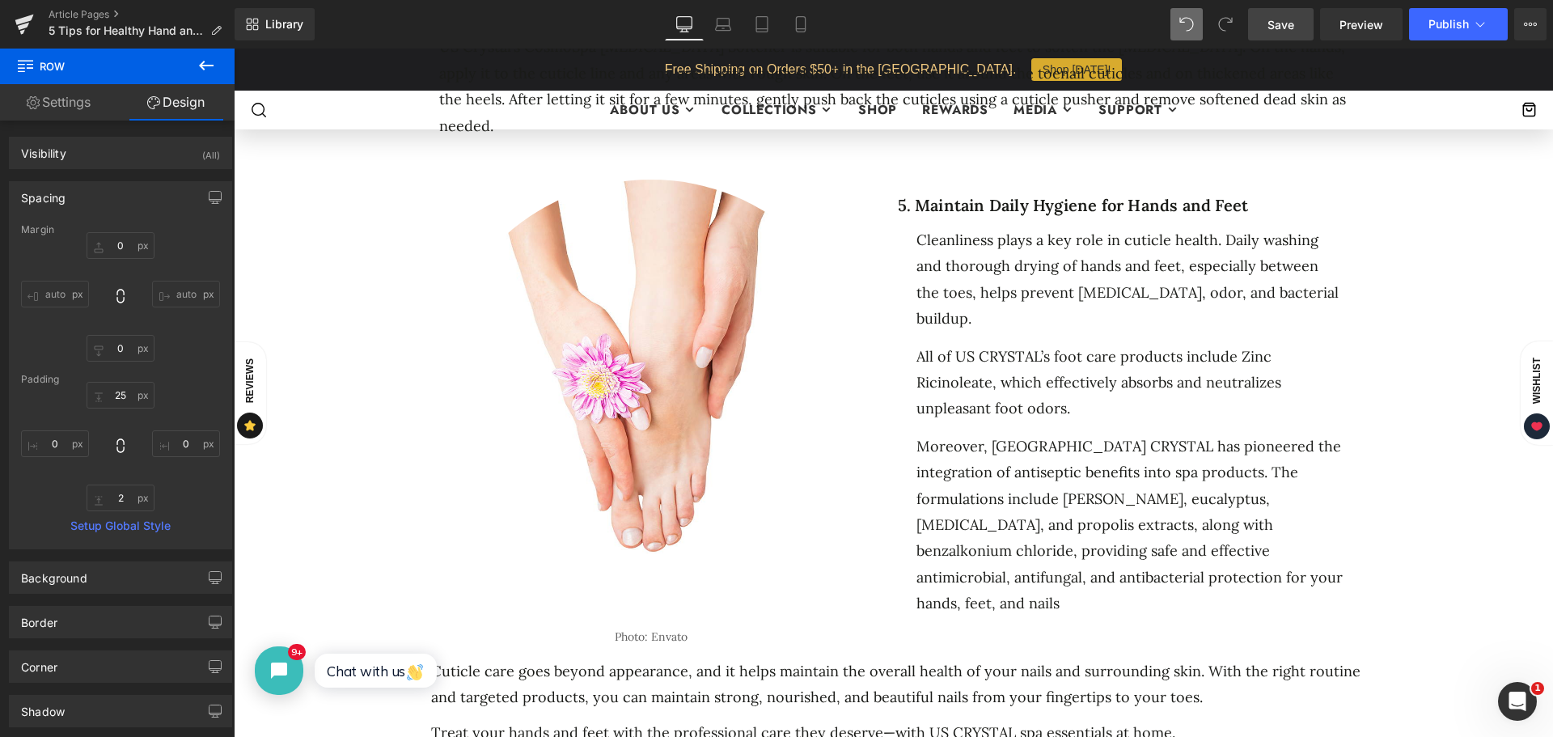
scroll to position [1861, 0]
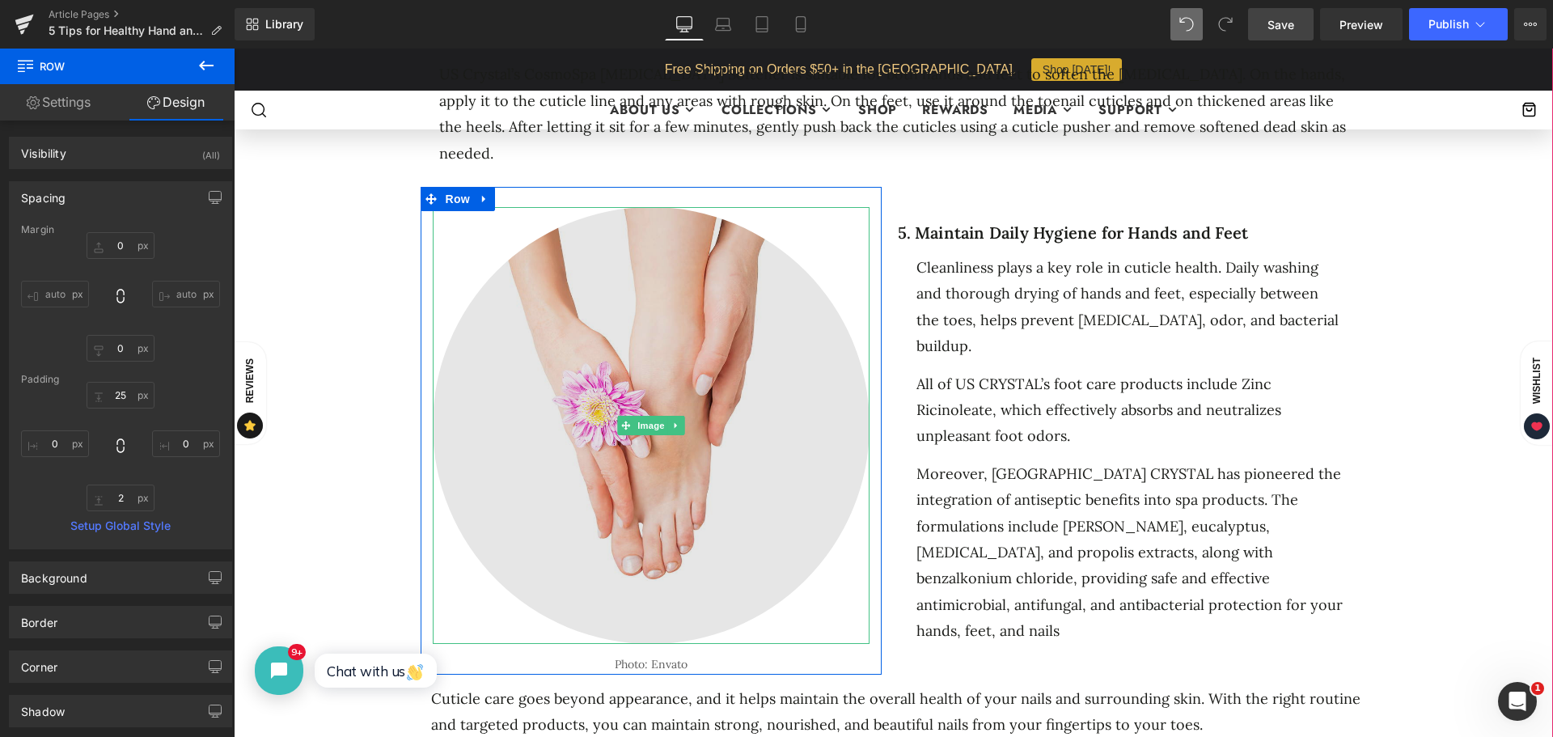
drag, startPoint x: 684, startPoint y: 290, endPoint x: 712, endPoint y: 189, distance: 105.0
click img
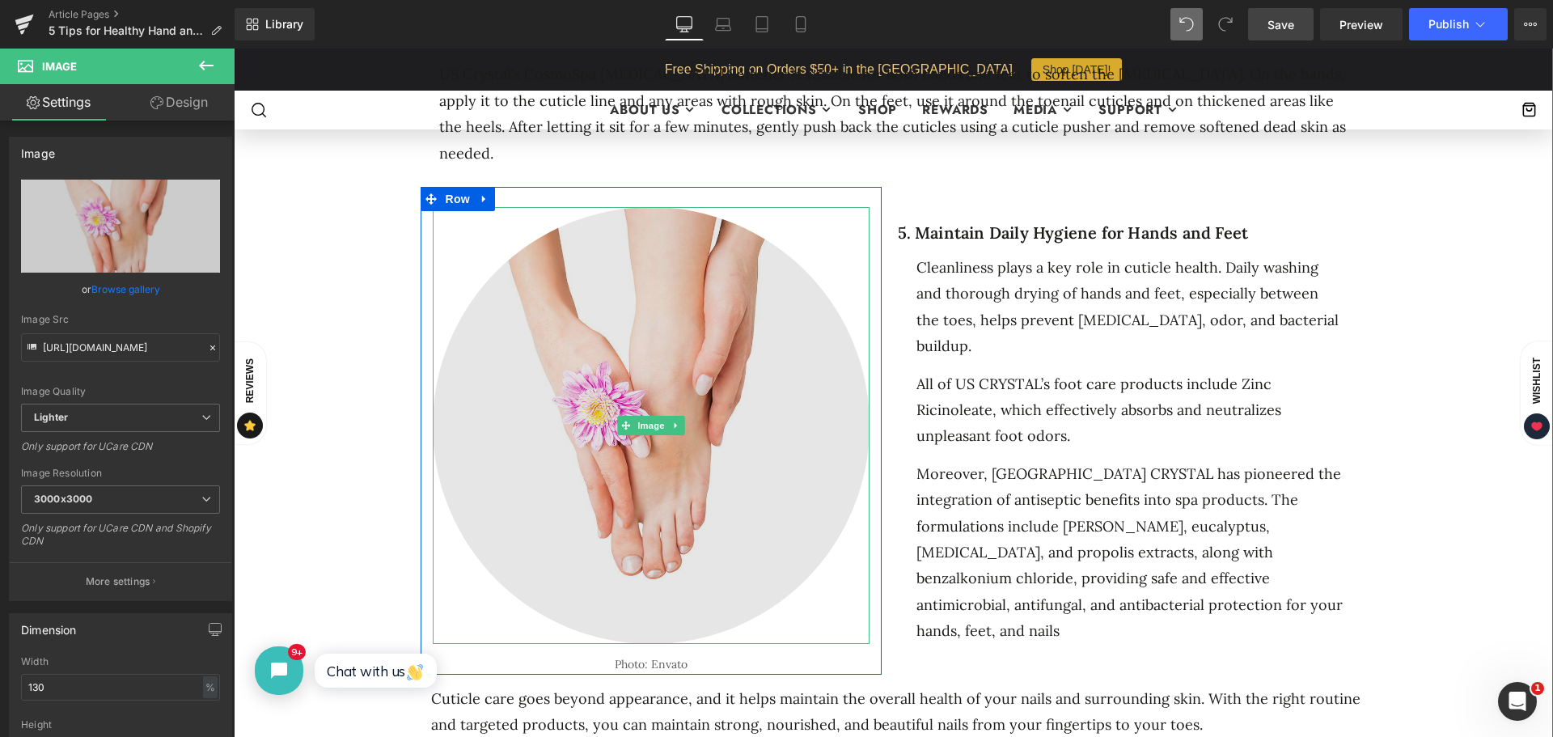
drag, startPoint x: 680, startPoint y: 153, endPoint x: 680, endPoint y: 164, distance: 11.4
click div "Image"
click img
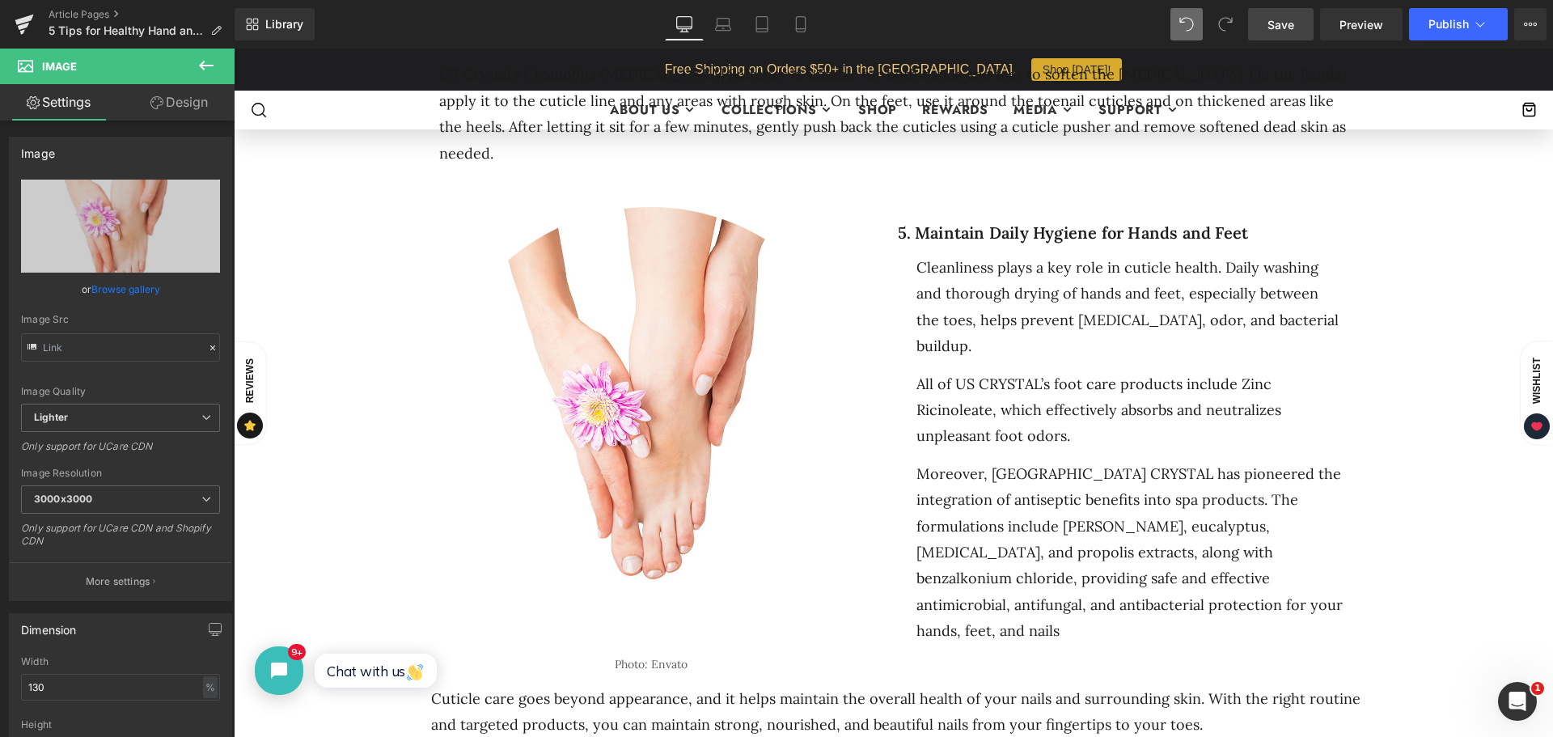
type input "https://ucarecdn.com/4248382e-1647-48a6-bf53-40b8935ddf6c/-/format/auto/-/previ…"
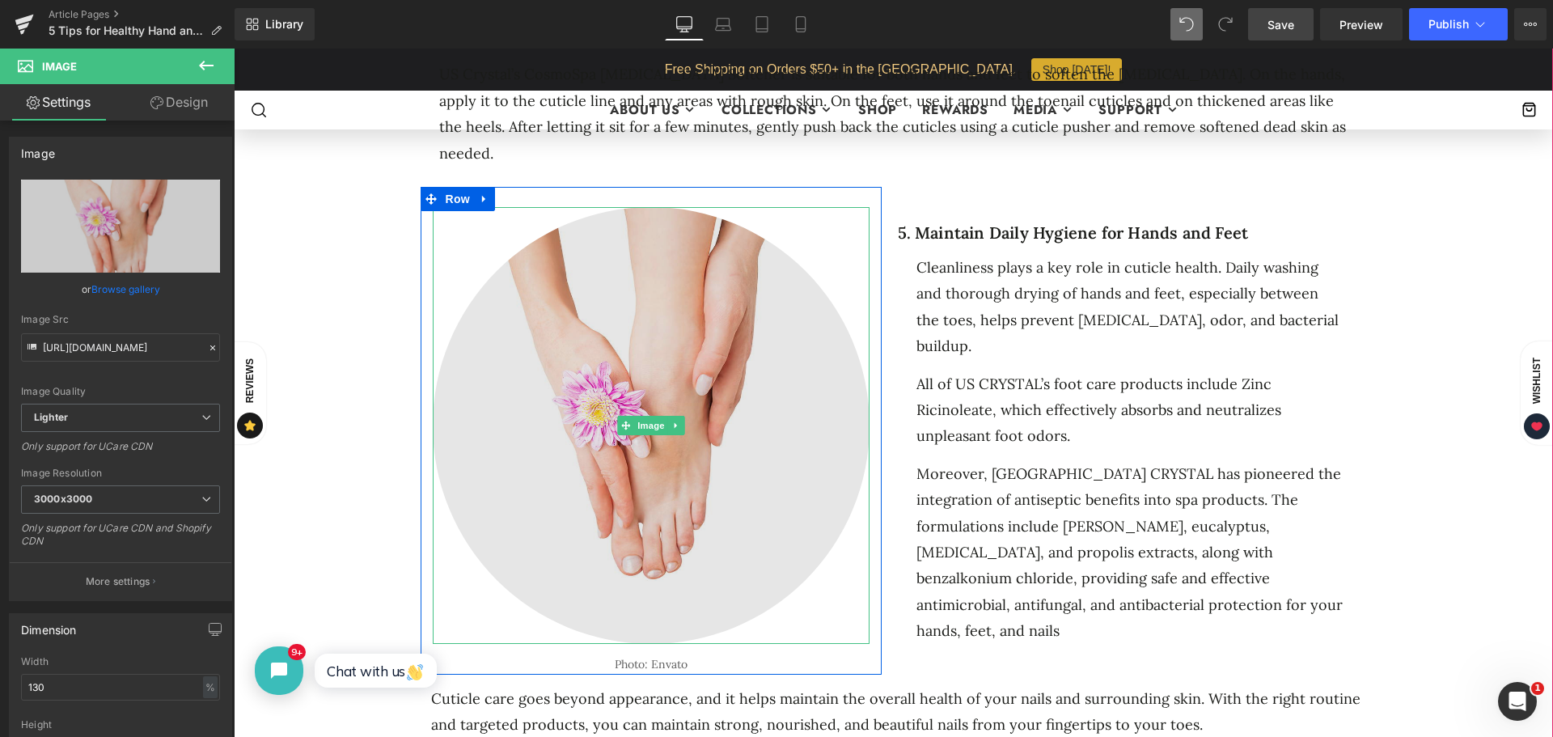
click img
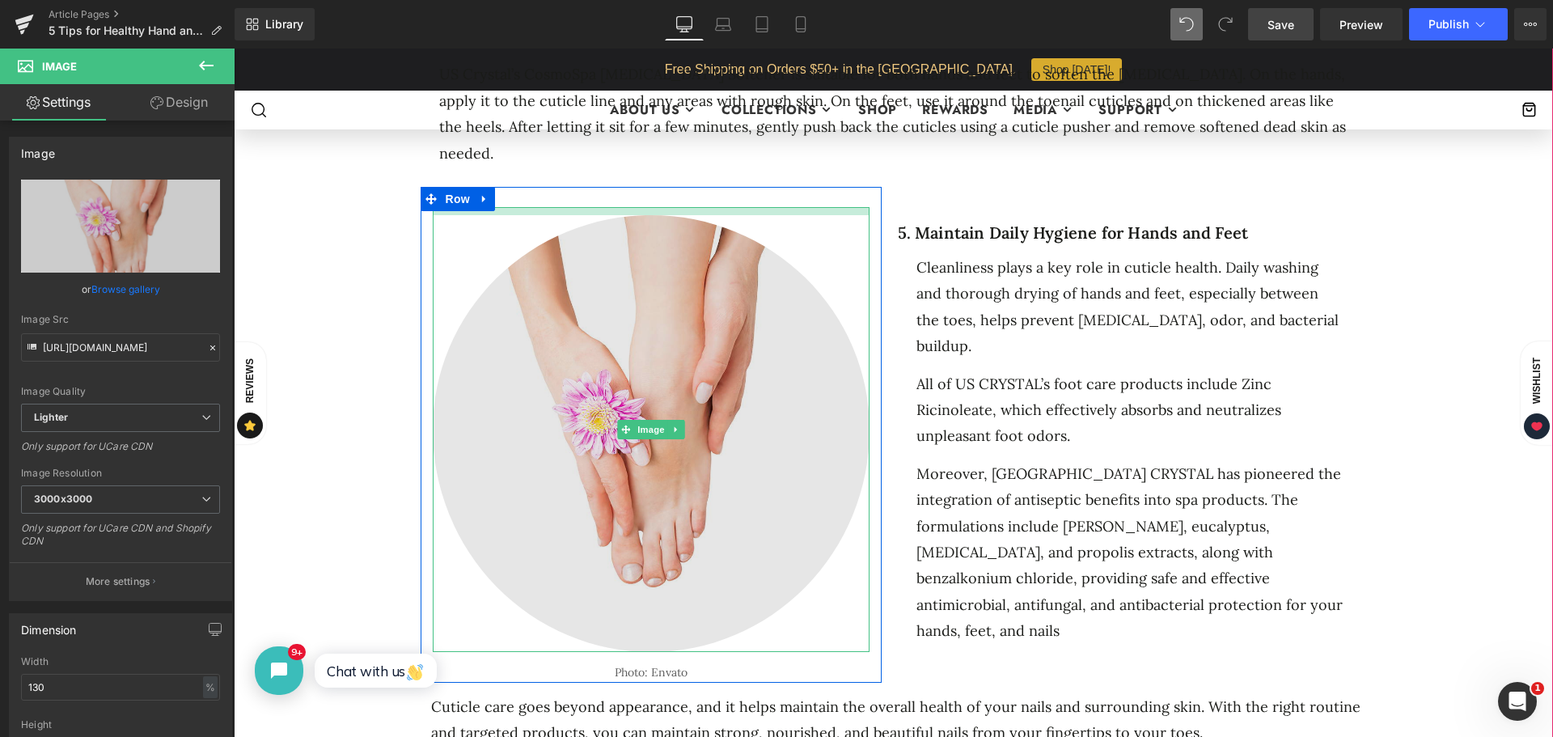
click div "Image"
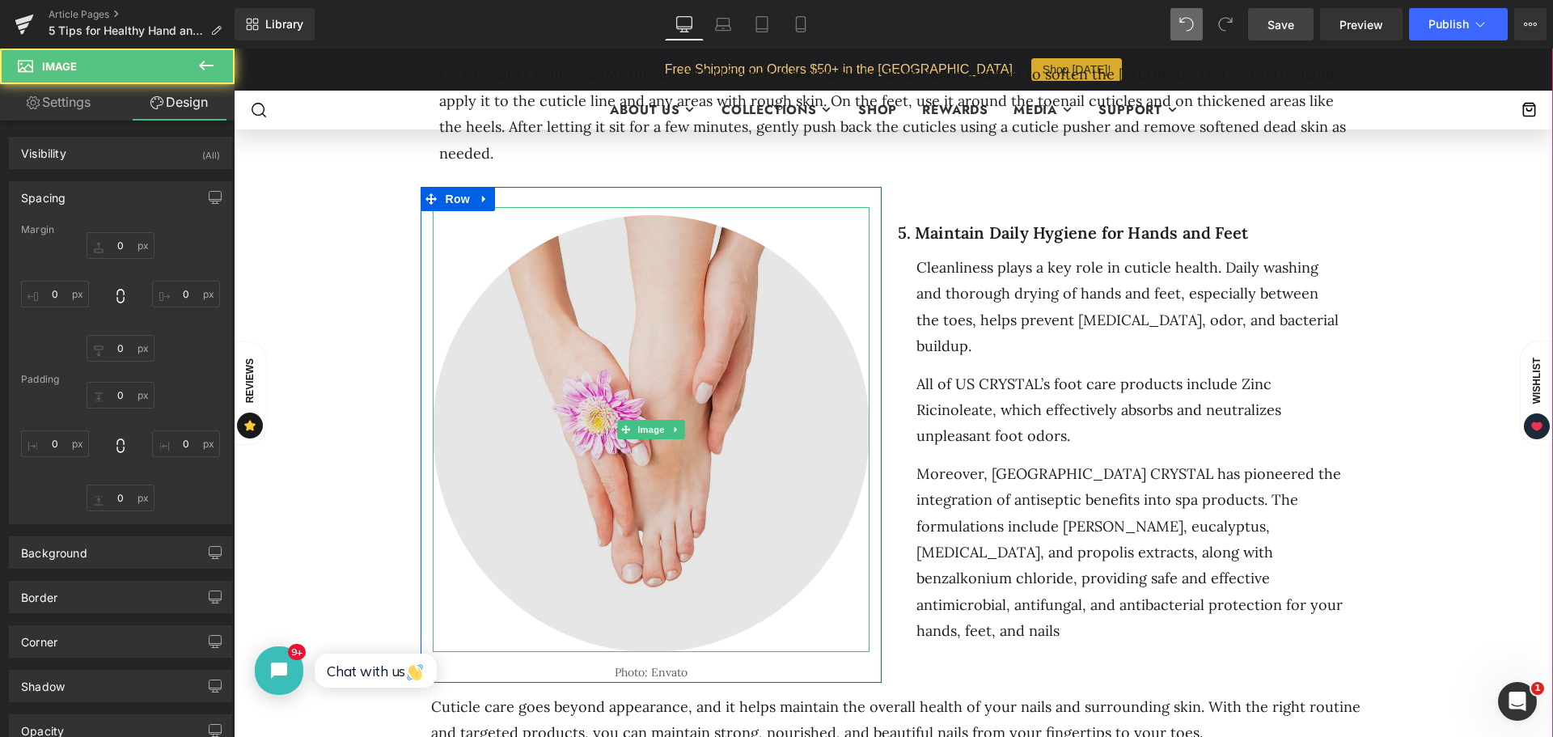
drag, startPoint x: 659, startPoint y: 435, endPoint x: 678, endPoint y: 519, distance: 86.4
click img
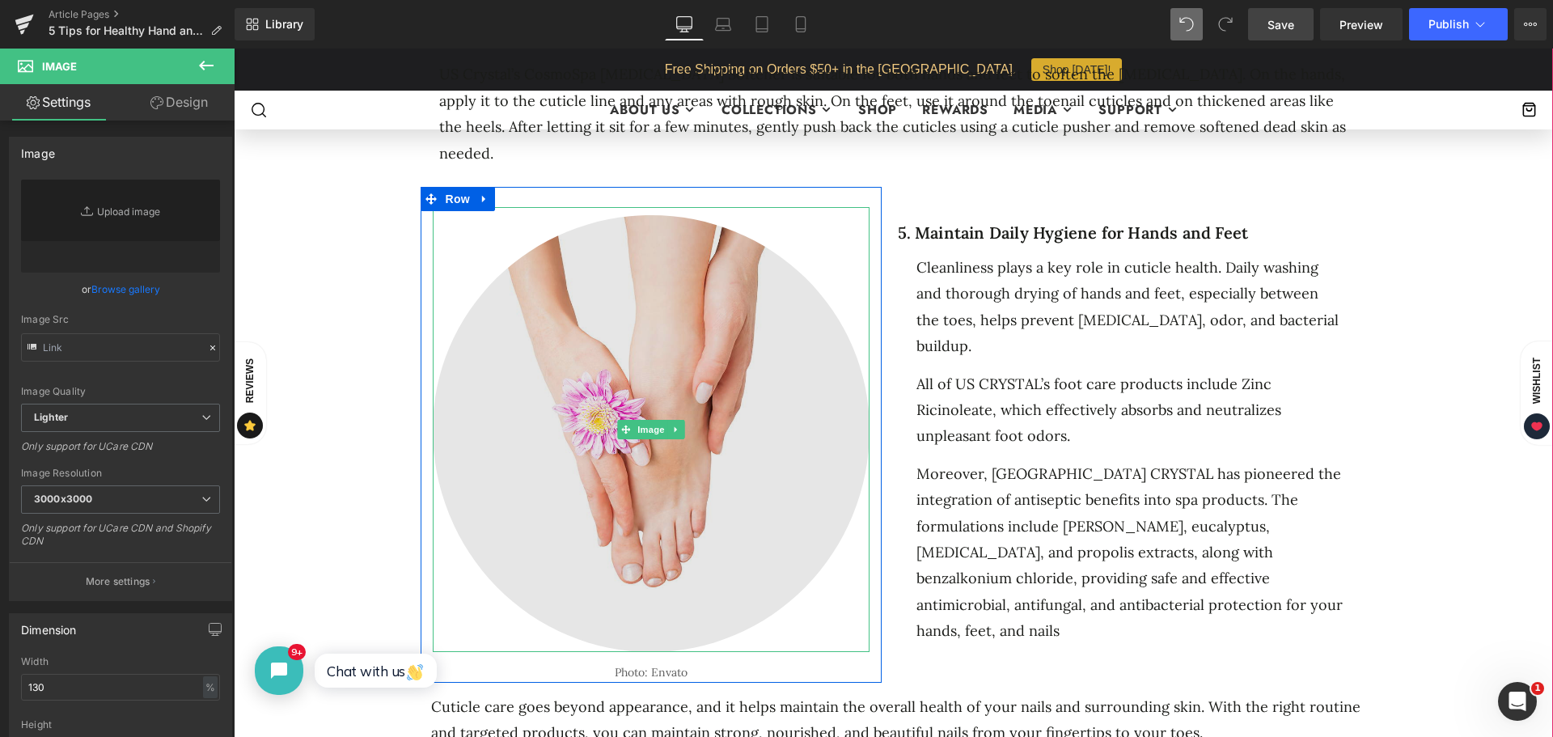
type input "https://ucarecdn.com/4248382e-1647-48a6-bf53-40b8935ddf6c/-/format/auto/-/previ…"
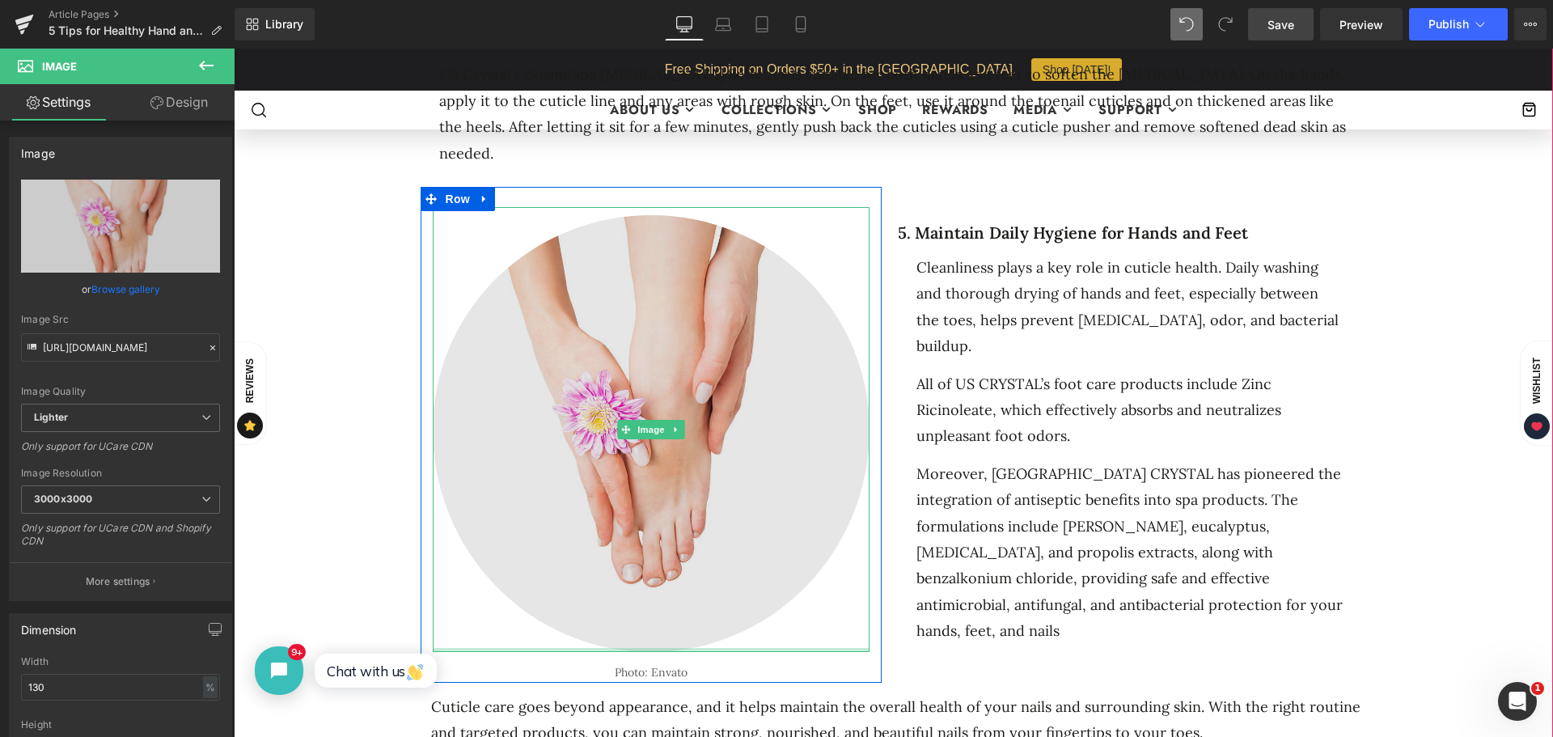
drag, startPoint x: 686, startPoint y: 591, endPoint x: 690, endPoint y: 563, distance: 28.6
click div "Image"
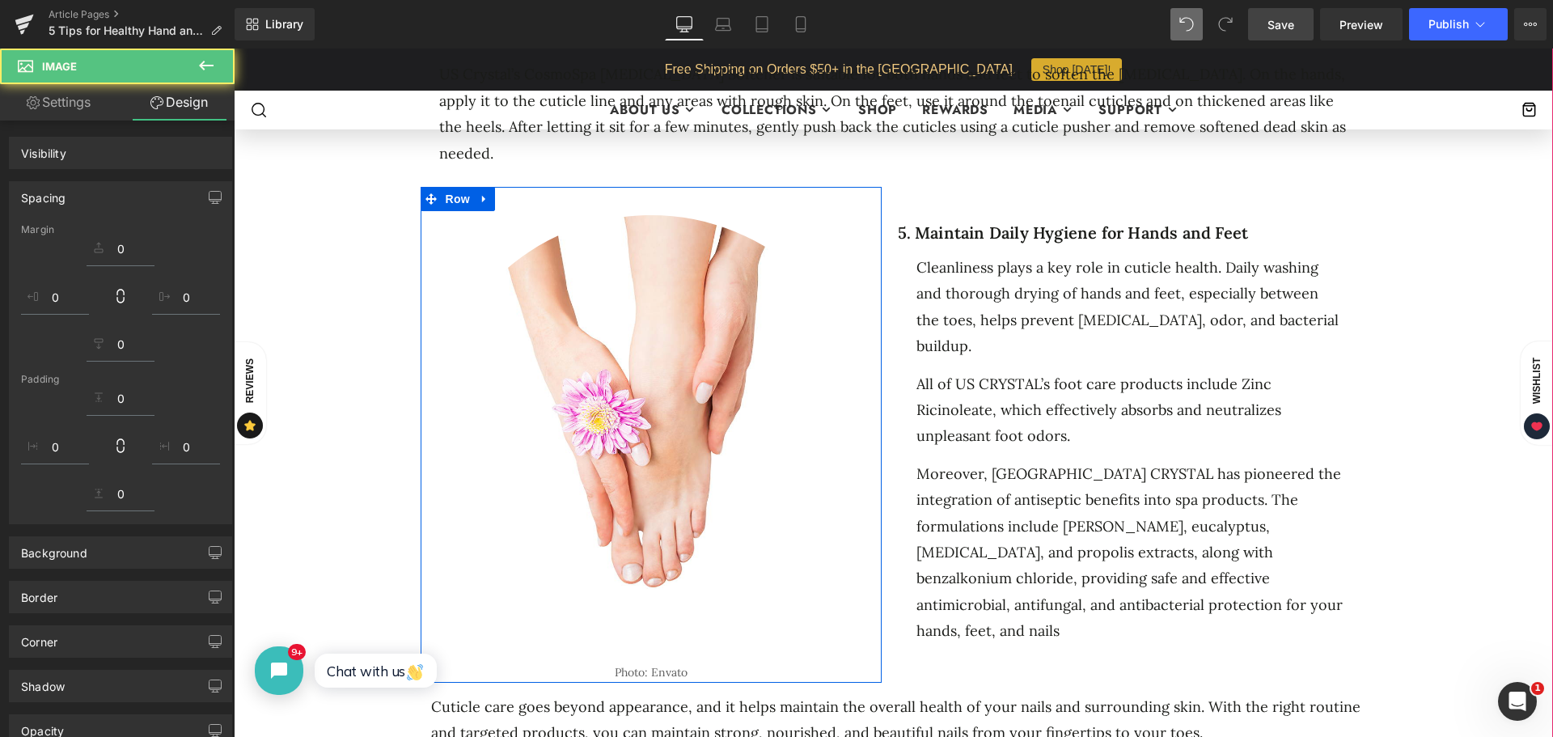
click div
click div "Photo: Envato Text Block"
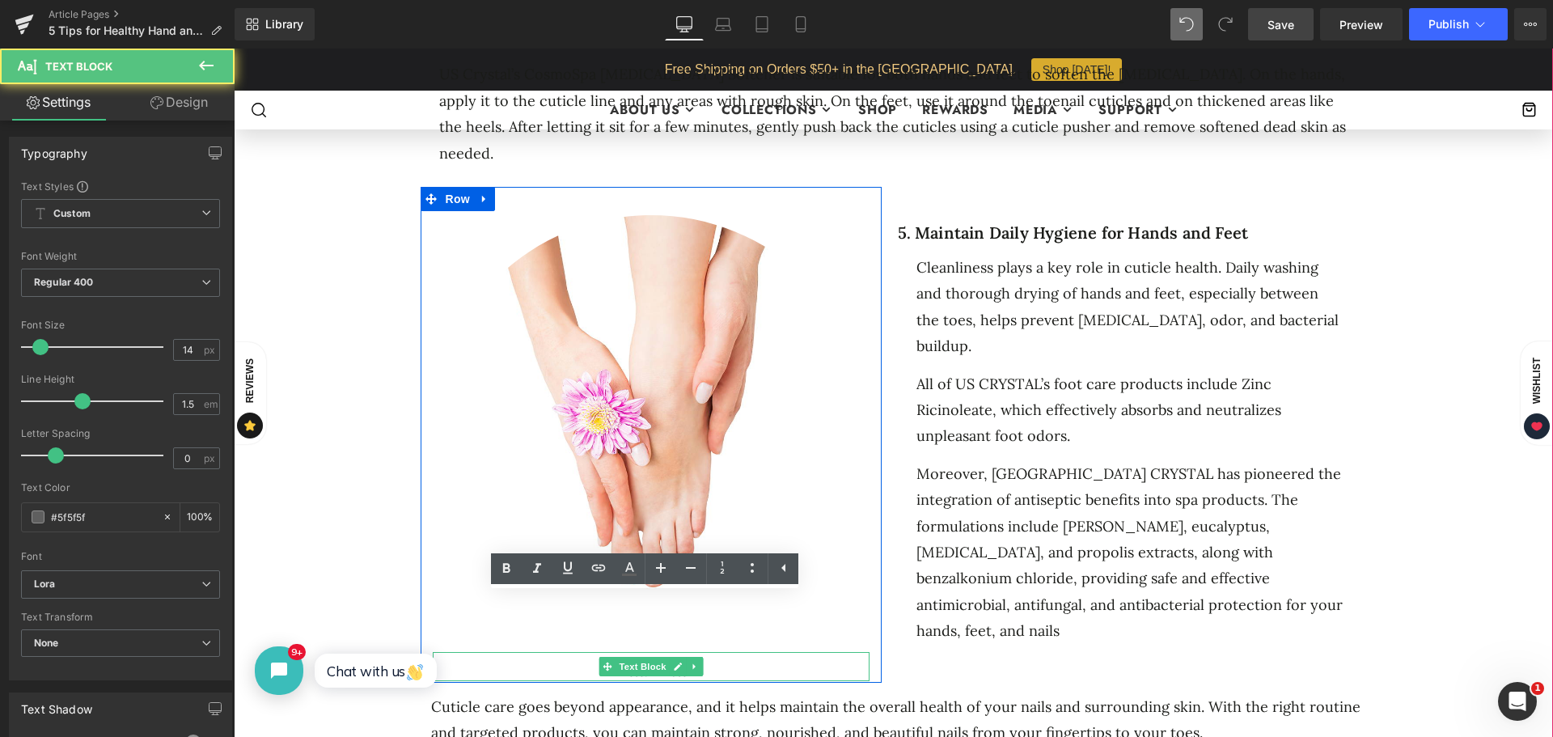
click p "Photo: Envato"
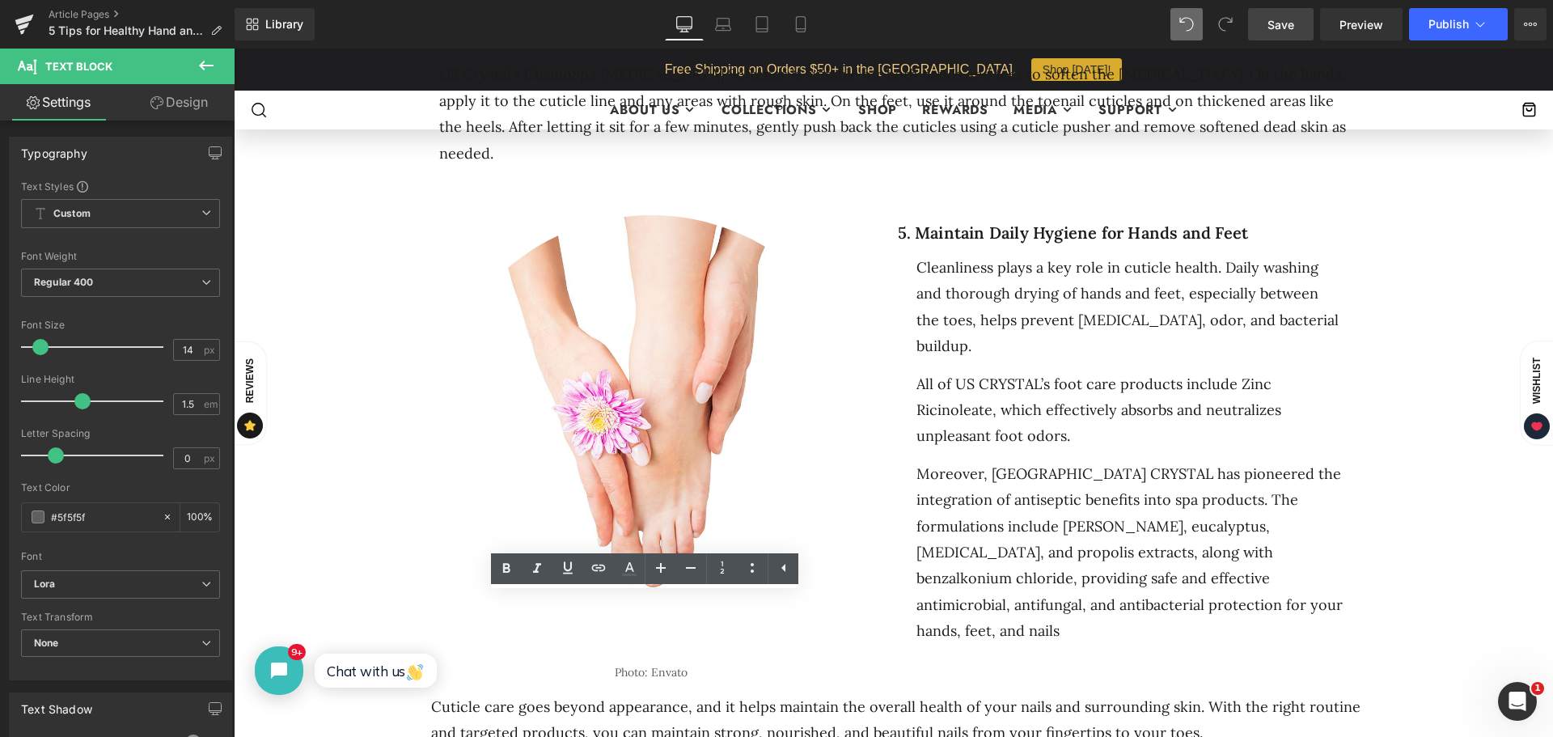
click at [179, 95] on link "Design" at bounding box center [179, 102] width 117 height 36
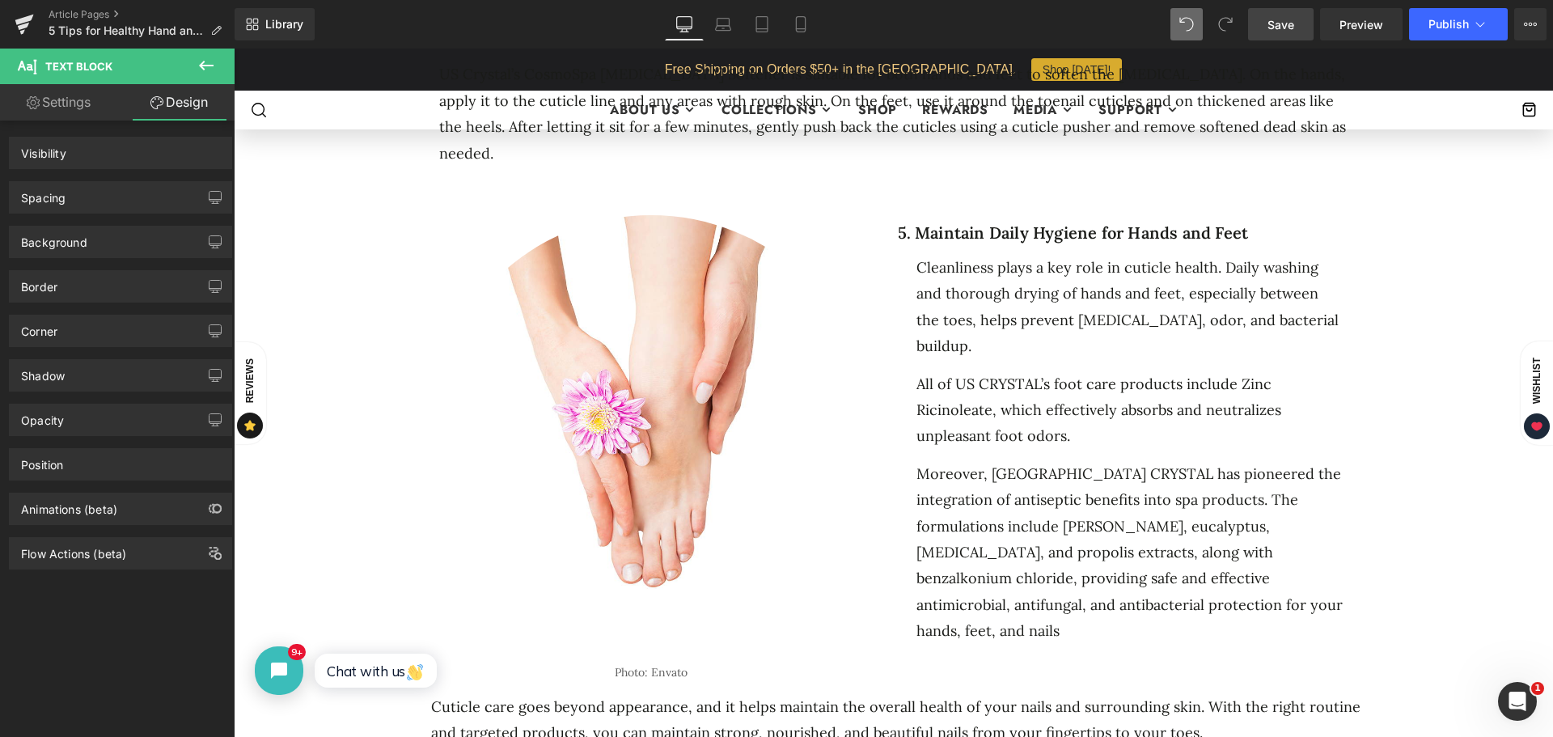
click at [63, 237] on div "Background" at bounding box center [54, 238] width 66 height 23
click at [84, 197] on div "Spacing" at bounding box center [121, 197] width 222 height 31
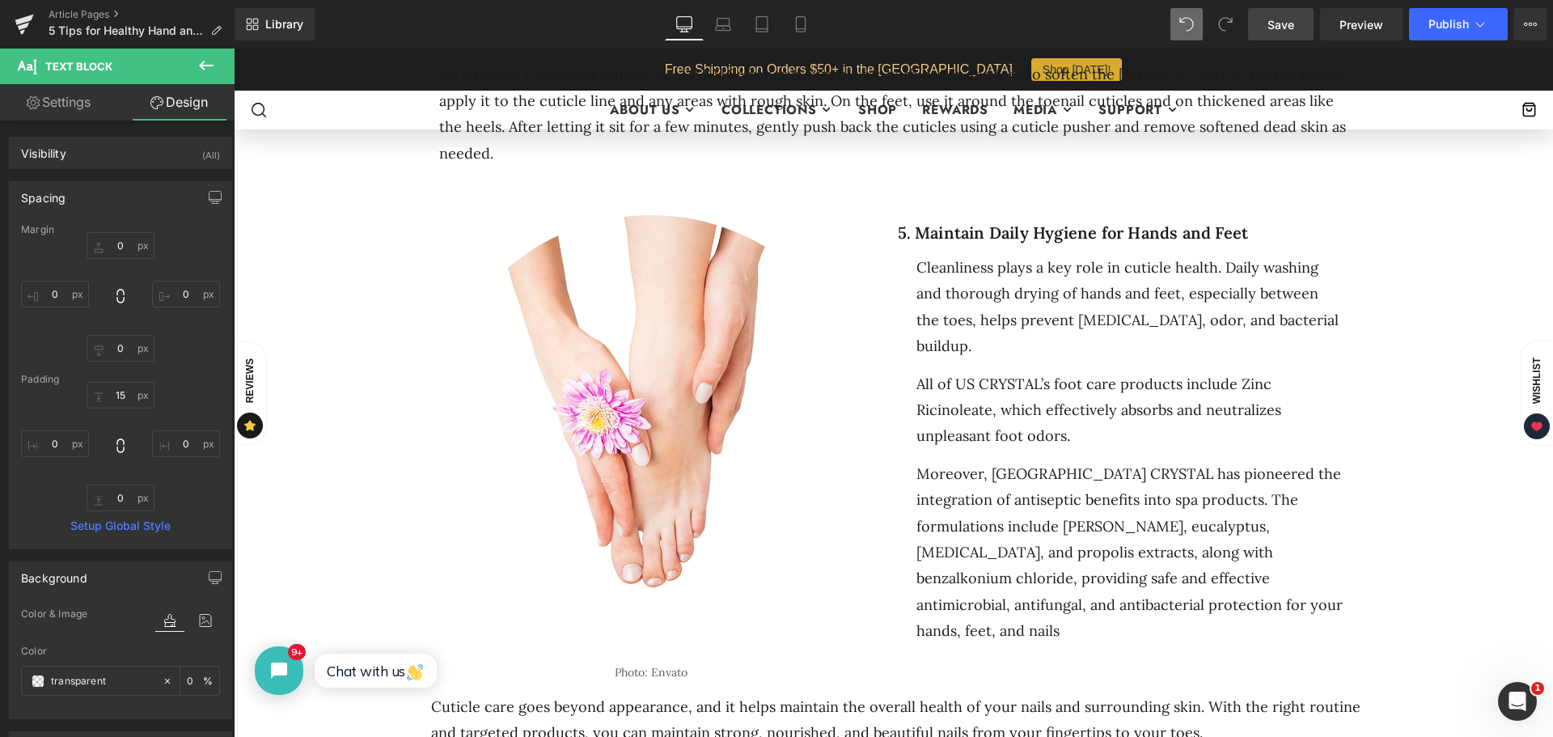
type input "0"
type input "15"
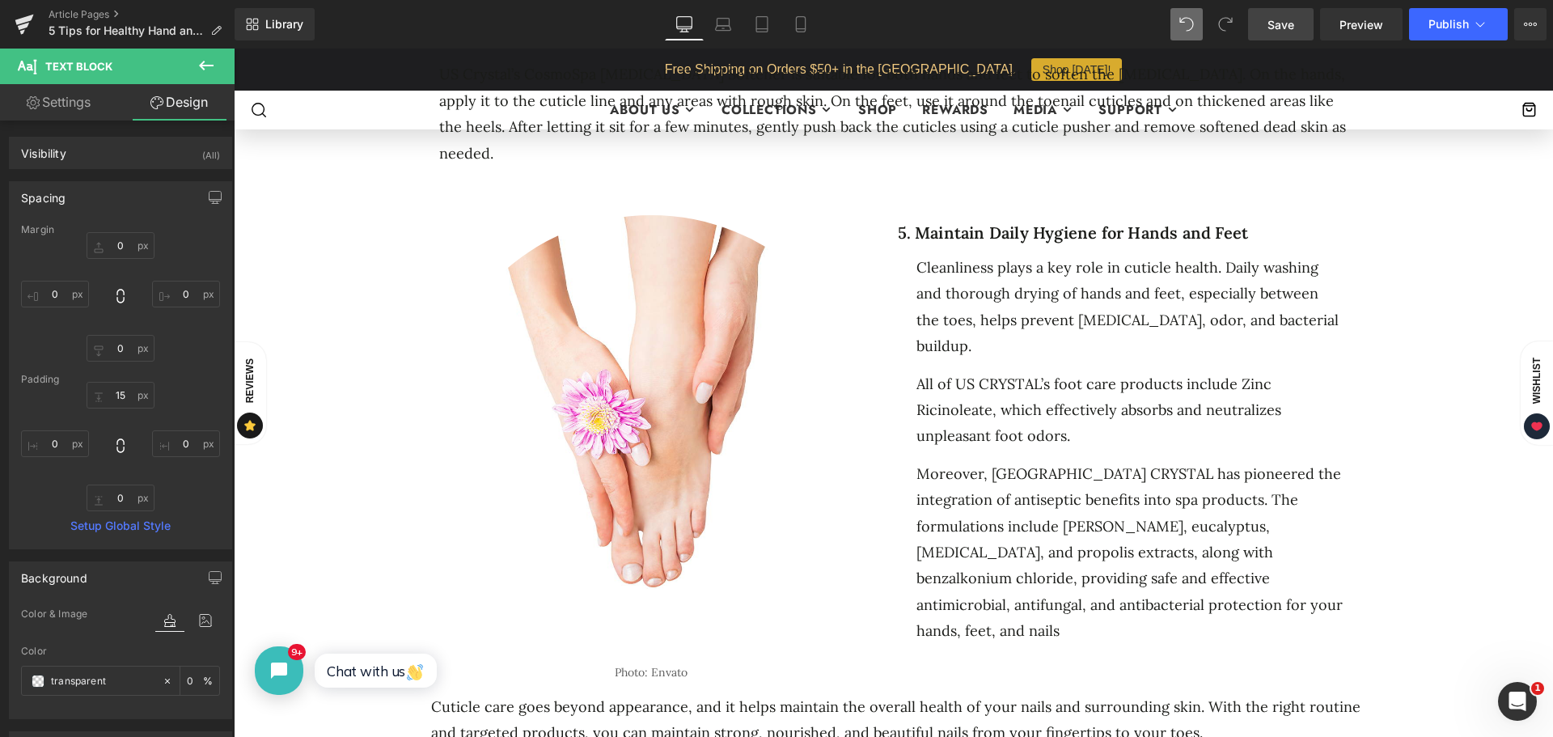
type input "0"
type input "transparent"
type input "0"
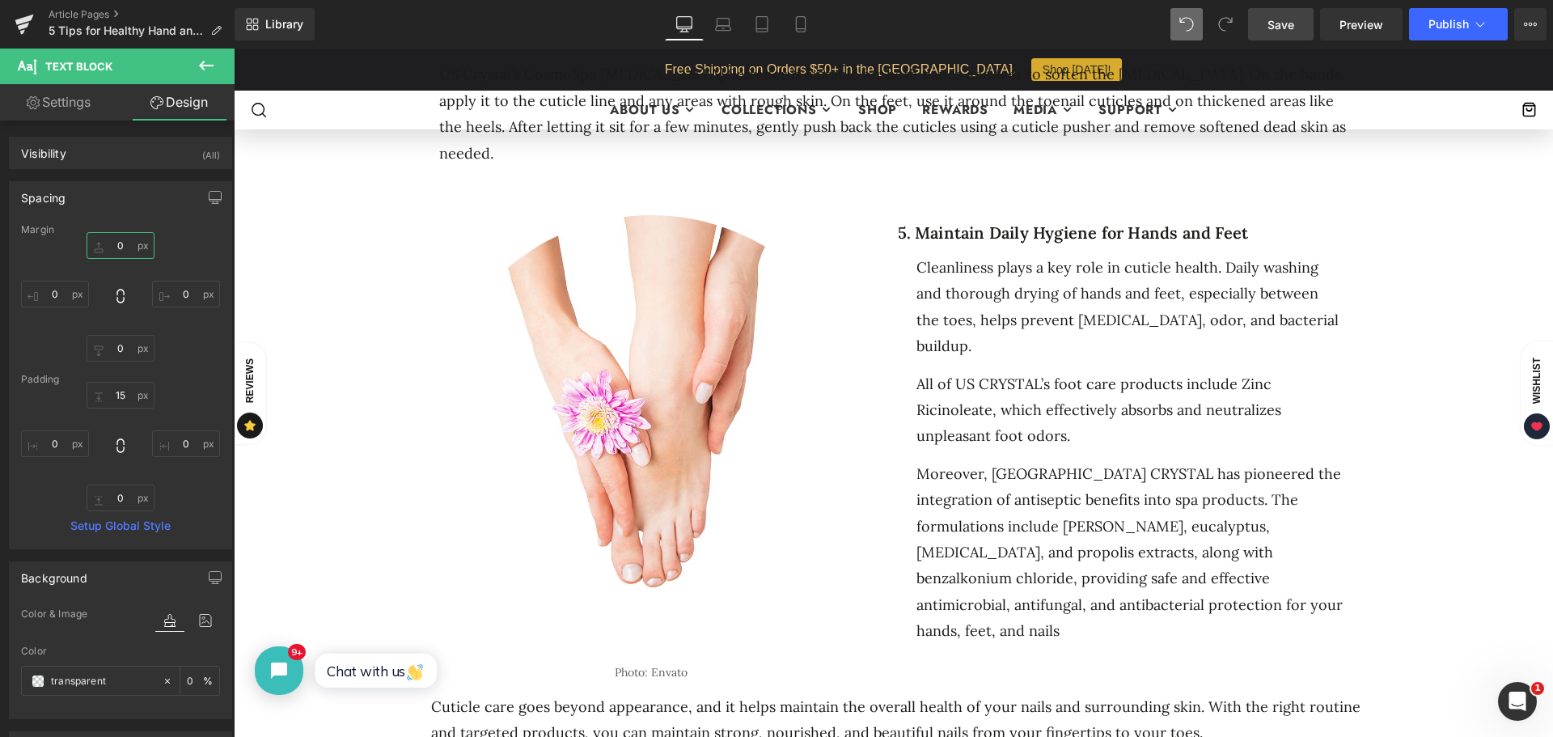
click at [117, 247] on input "0" at bounding box center [121, 245] width 68 height 27
click at [120, 396] on input "15" at bounding box center [121, 395] width 68 height 27
type input "0"
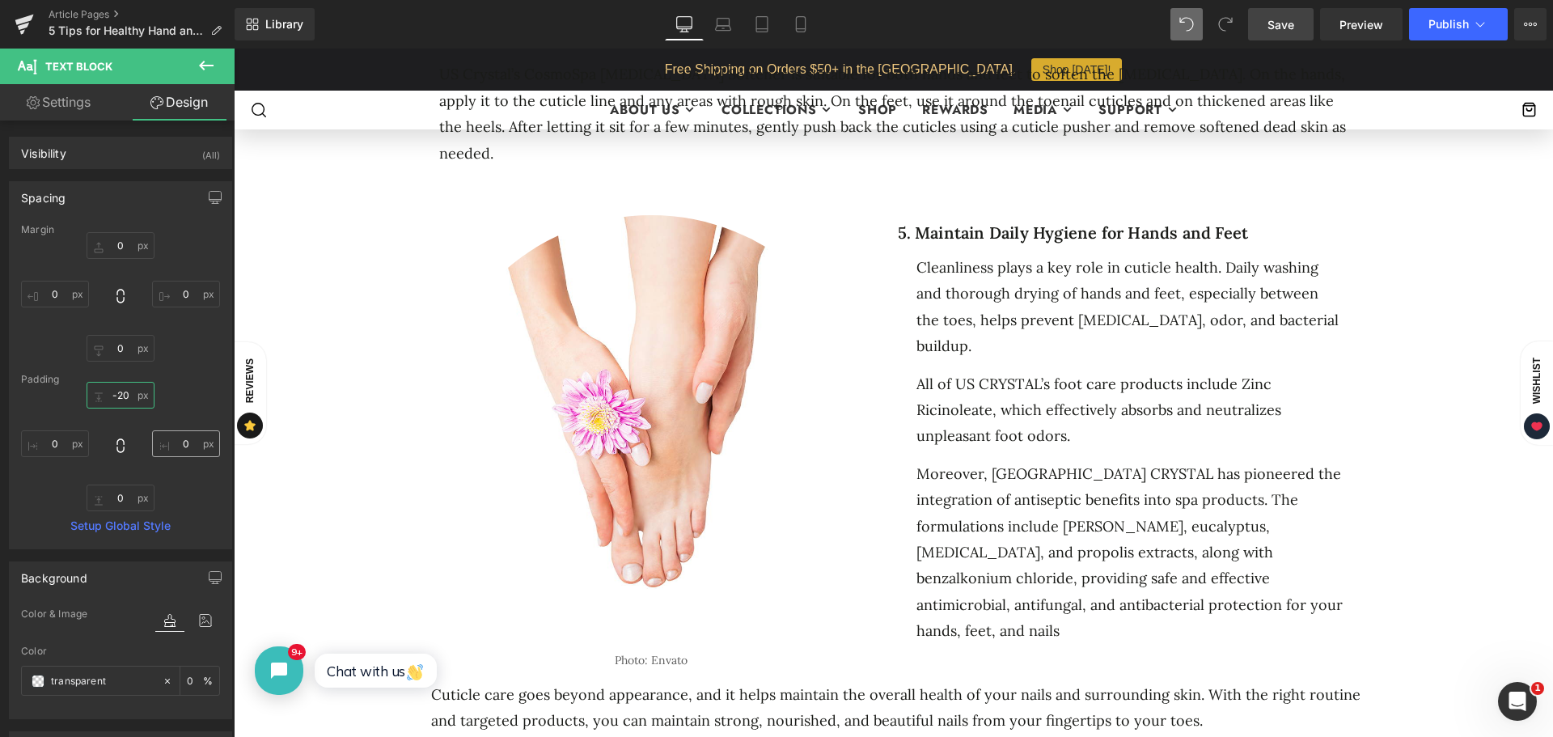
type input "-20"
click div "5 Tips for Healthy Hand and Foot Cuticles Heading Separator Separator No. 25 Te…"
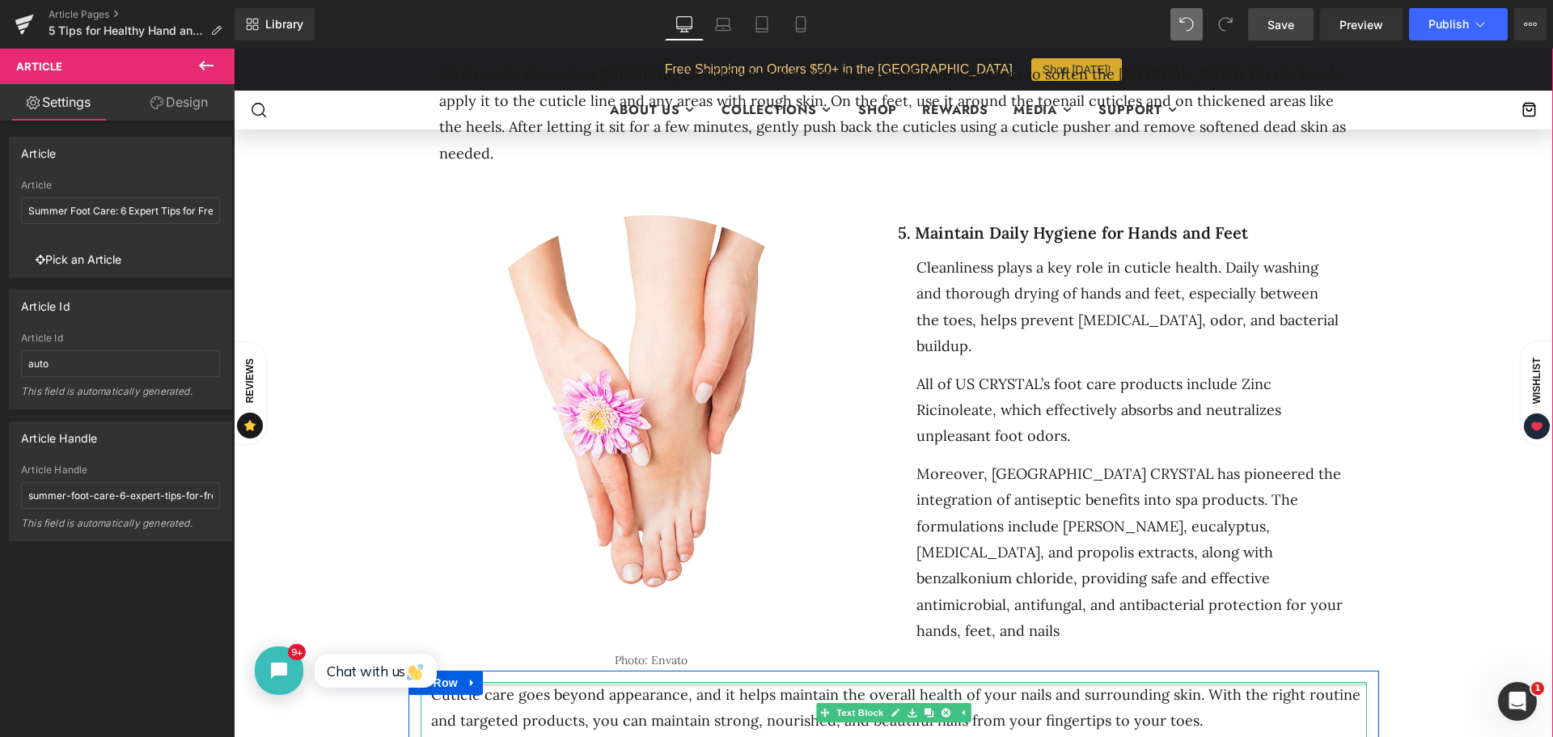
drag, startPoint x: 697, startPoint y: 626, endPoint x: 1288, endPoint y: 569, distance: 594.2
click div "Cuticle care goes beyond appearance, and it helps maintain the overall health o…"
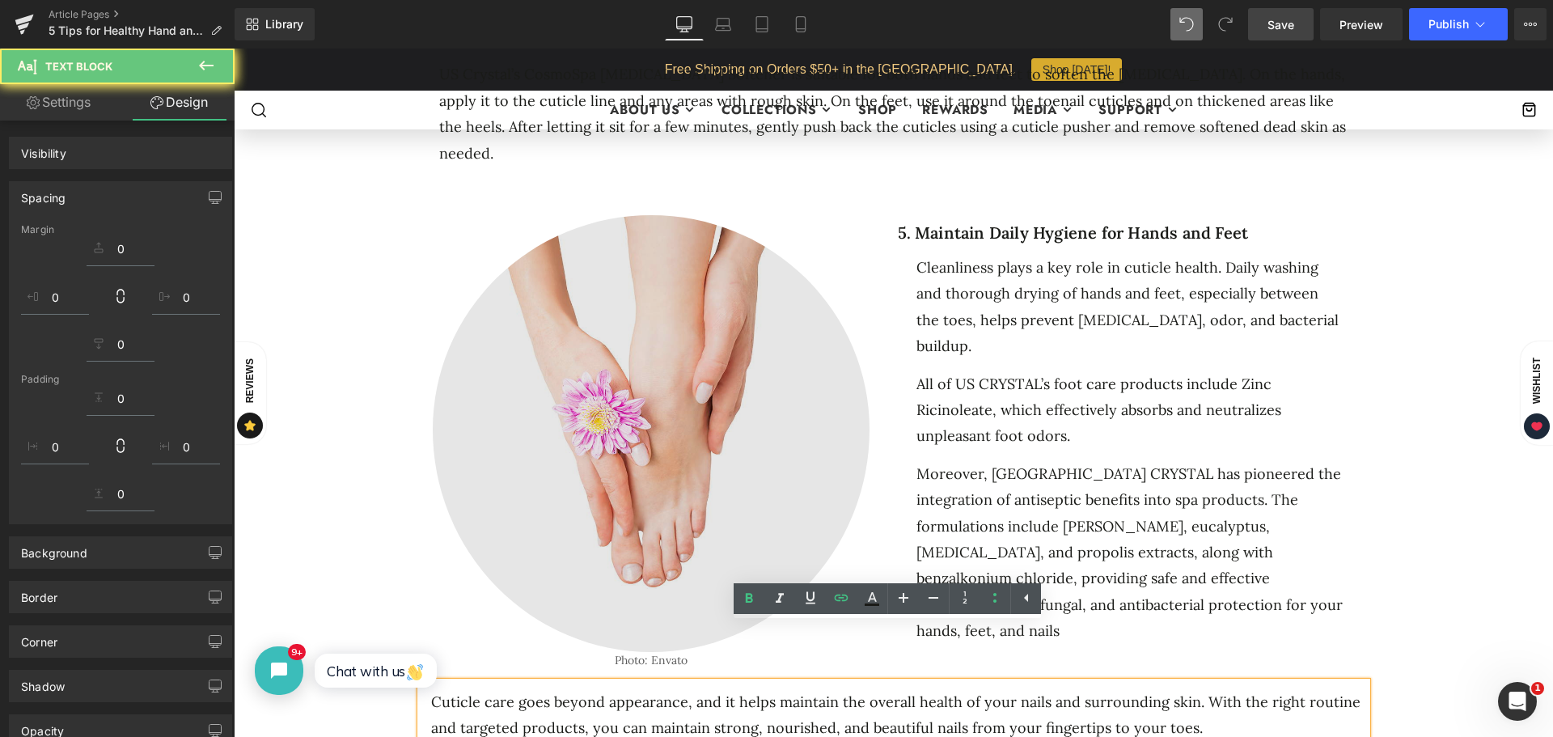
click div "5. Maintain Daily Hygiene for Hands and Feet Heading Cleanliness plays a key ro…"
click div "Photo: Envato Text Block"
click div "5 Tips for Healthy Hand and Foot Cuticles Heading Separator Separator No. 25 Te…"
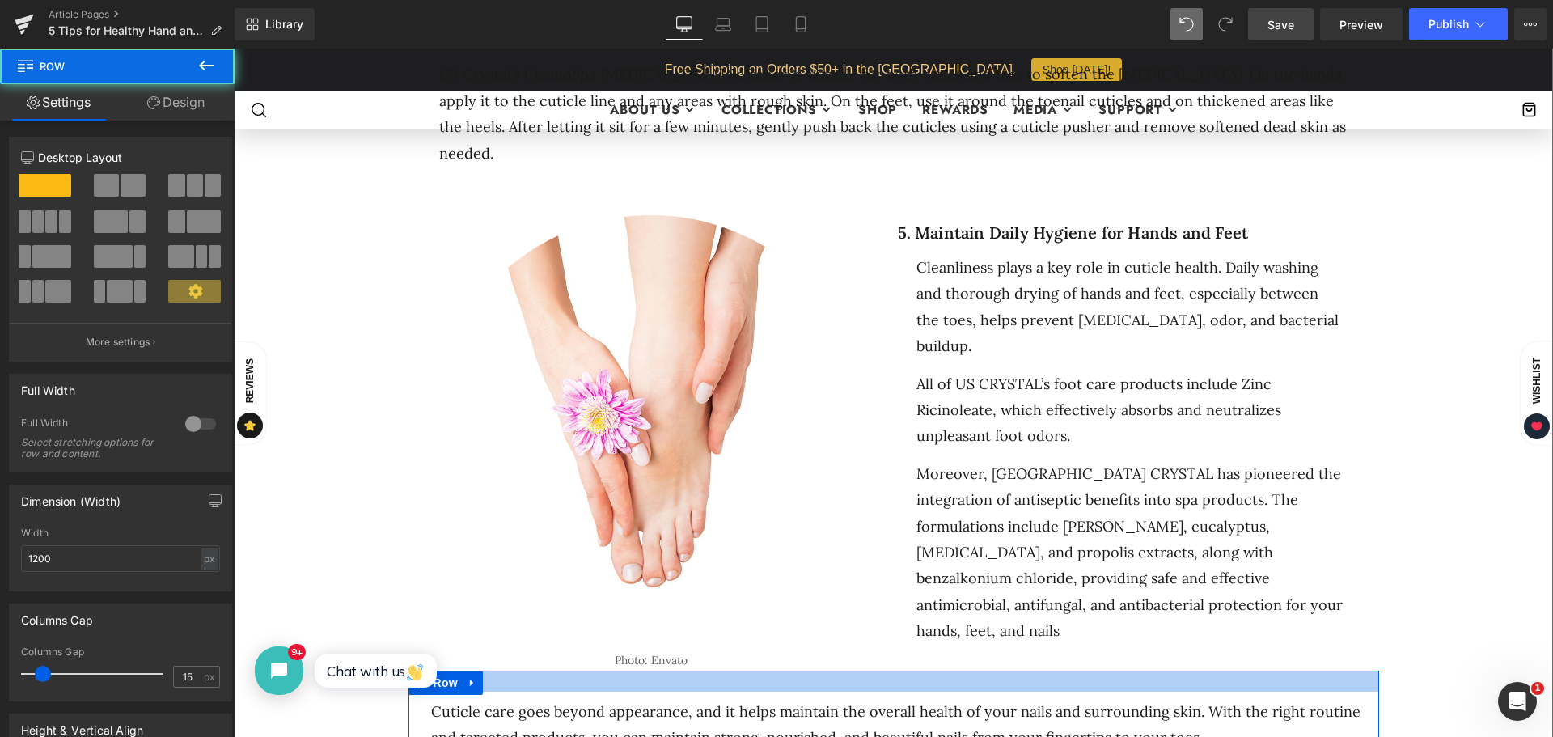
drag, startPoint x: 729, startPoint y: 621, endPoint x: 1501, endPoint y: 89, distance: 937.7
click div
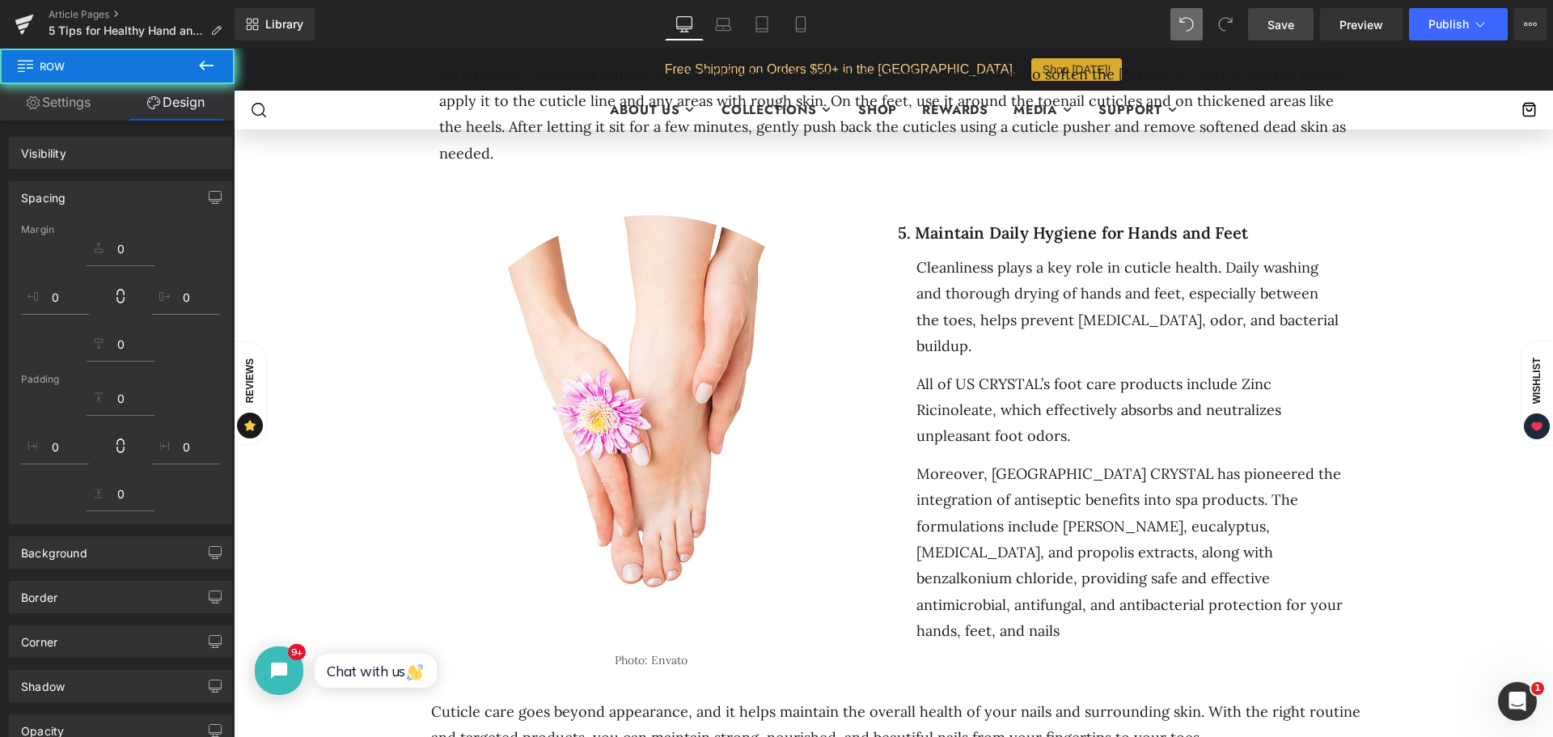
click at [1286, 34] on link "Save" at bounding box center [1281, 24] width 66 height 32
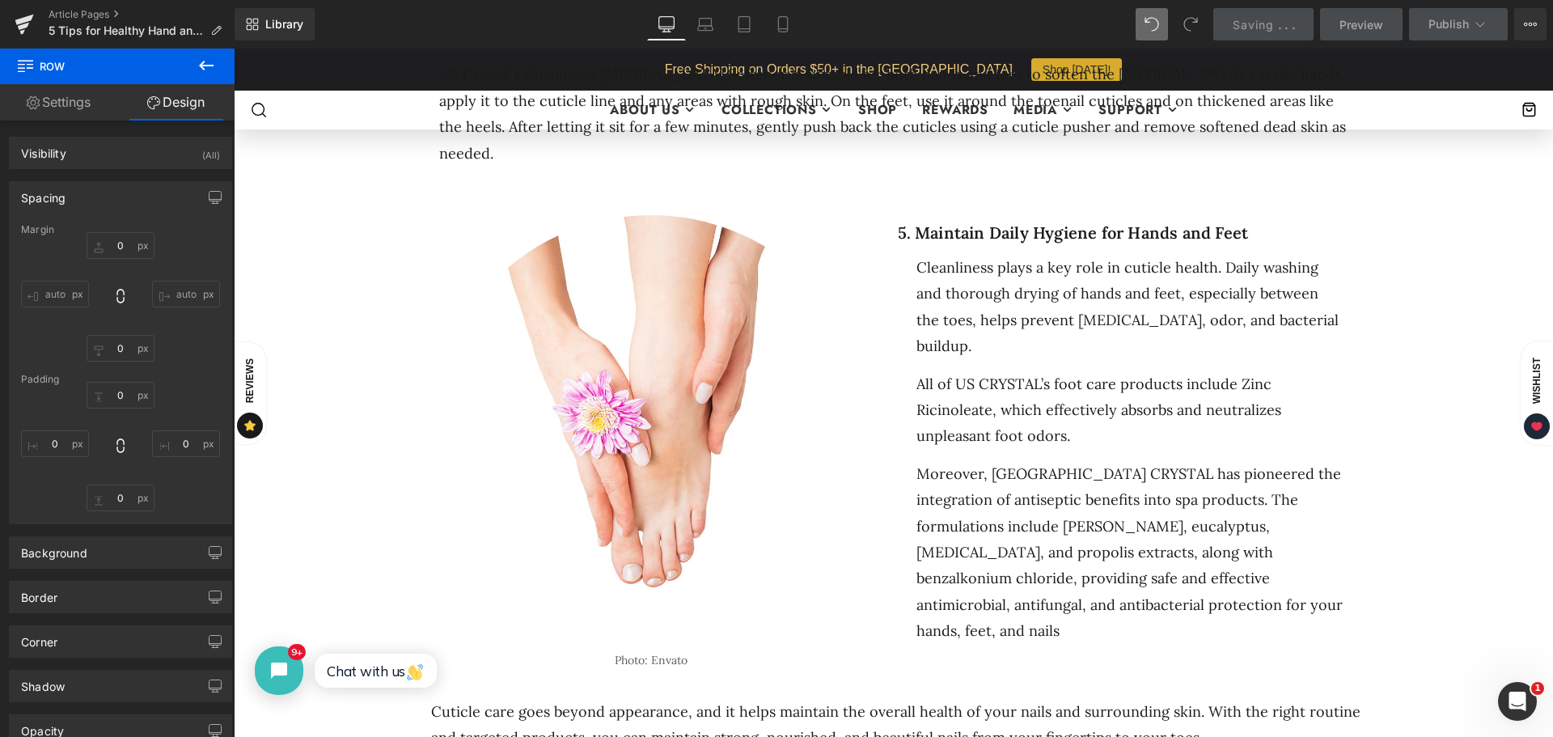
type input "0"
type input "26"
type input "0"
type input "10"
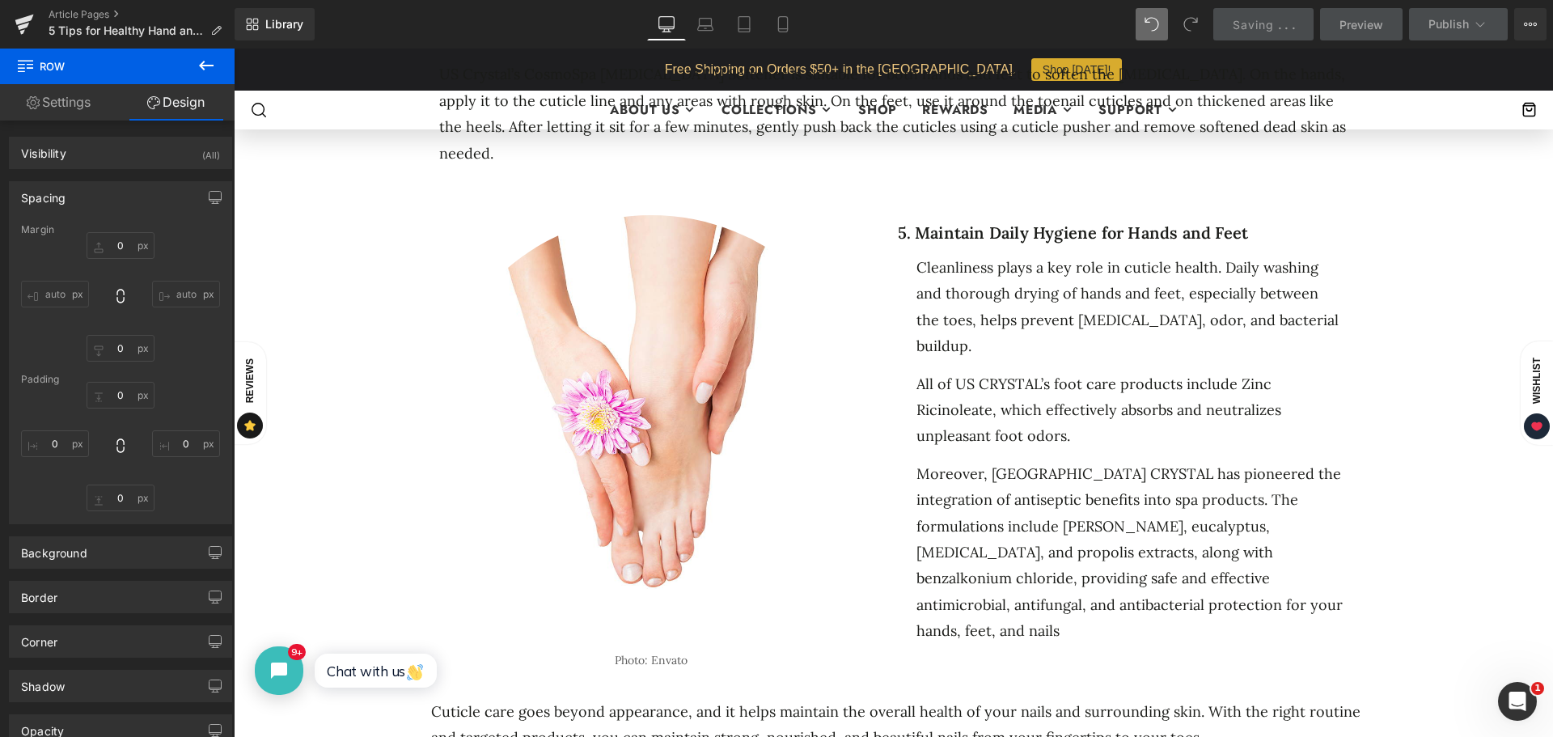
type input "0"
